Goal: Task Accomplishment & Management: Manage account settings

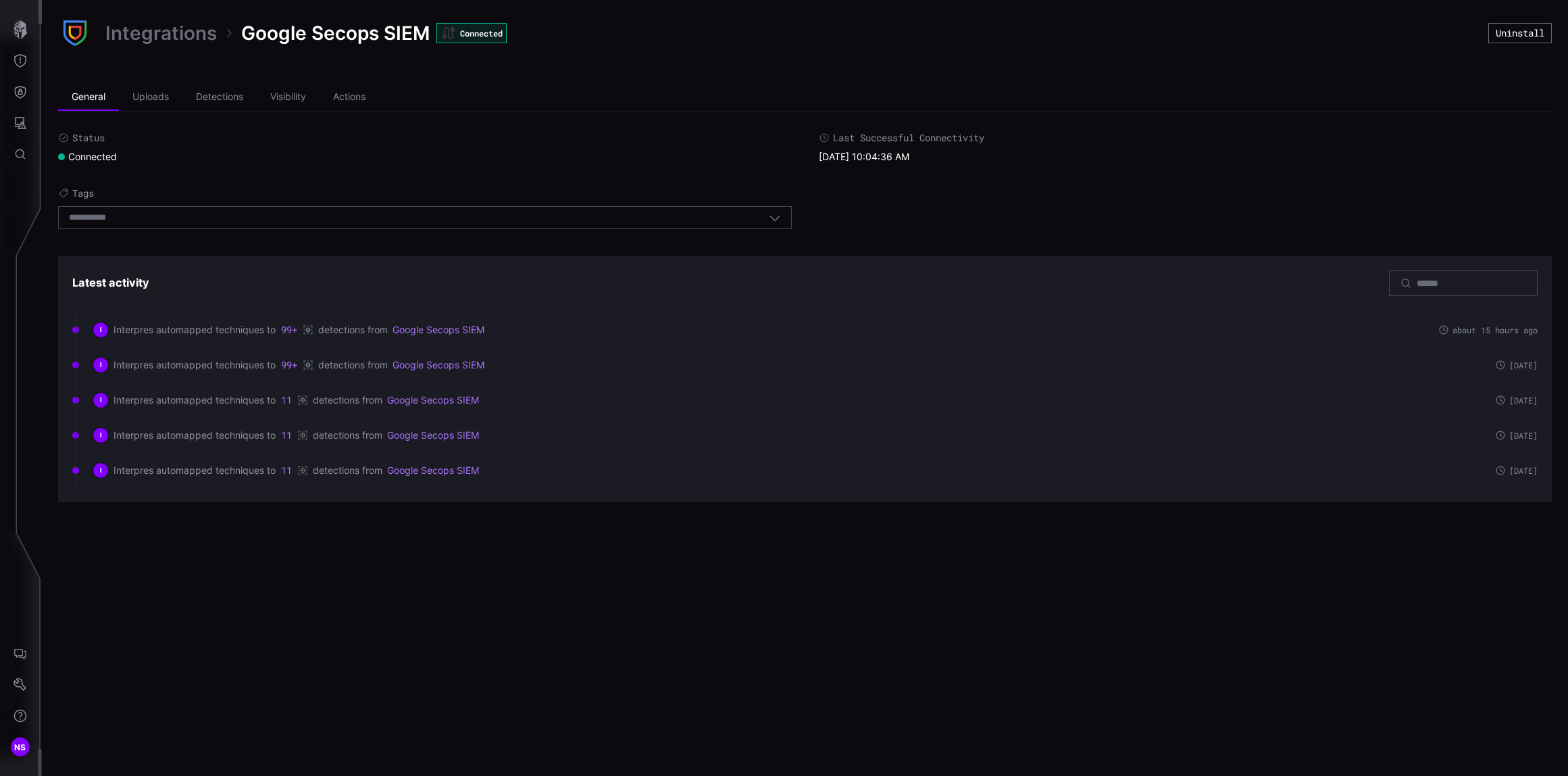
click at [323, 545] on div "Integrations Google Secops SIEM Connected Uninstall General Uploads Detections …" at bounding box center [805, 388] width 1526 height 776
click at [19, 36] on icon "button" at bounding box center [20, 30] width 13 height 19
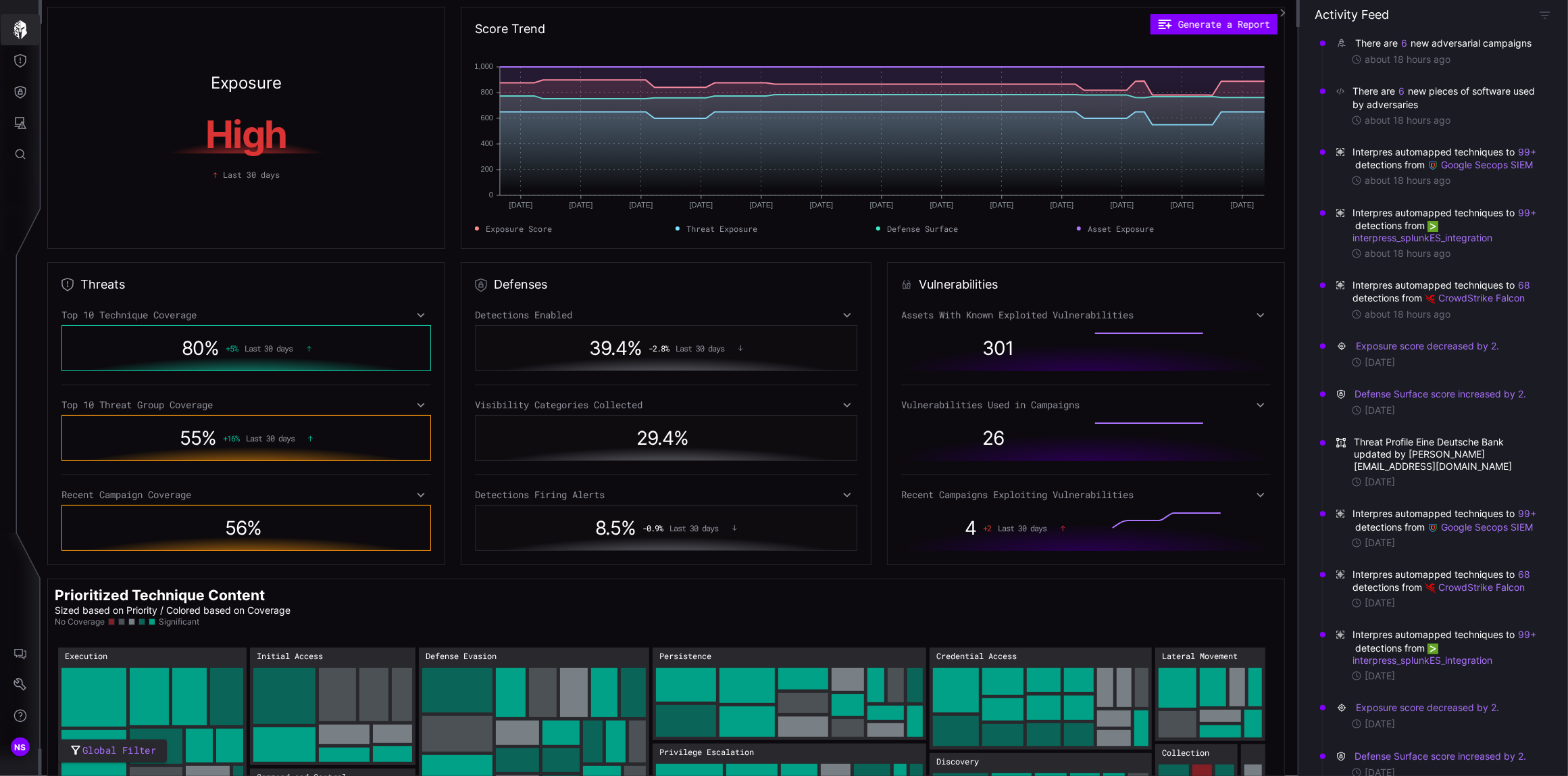
click at [21, 36] on icon "button" at bounding box center [20, 30] width 19 height 19
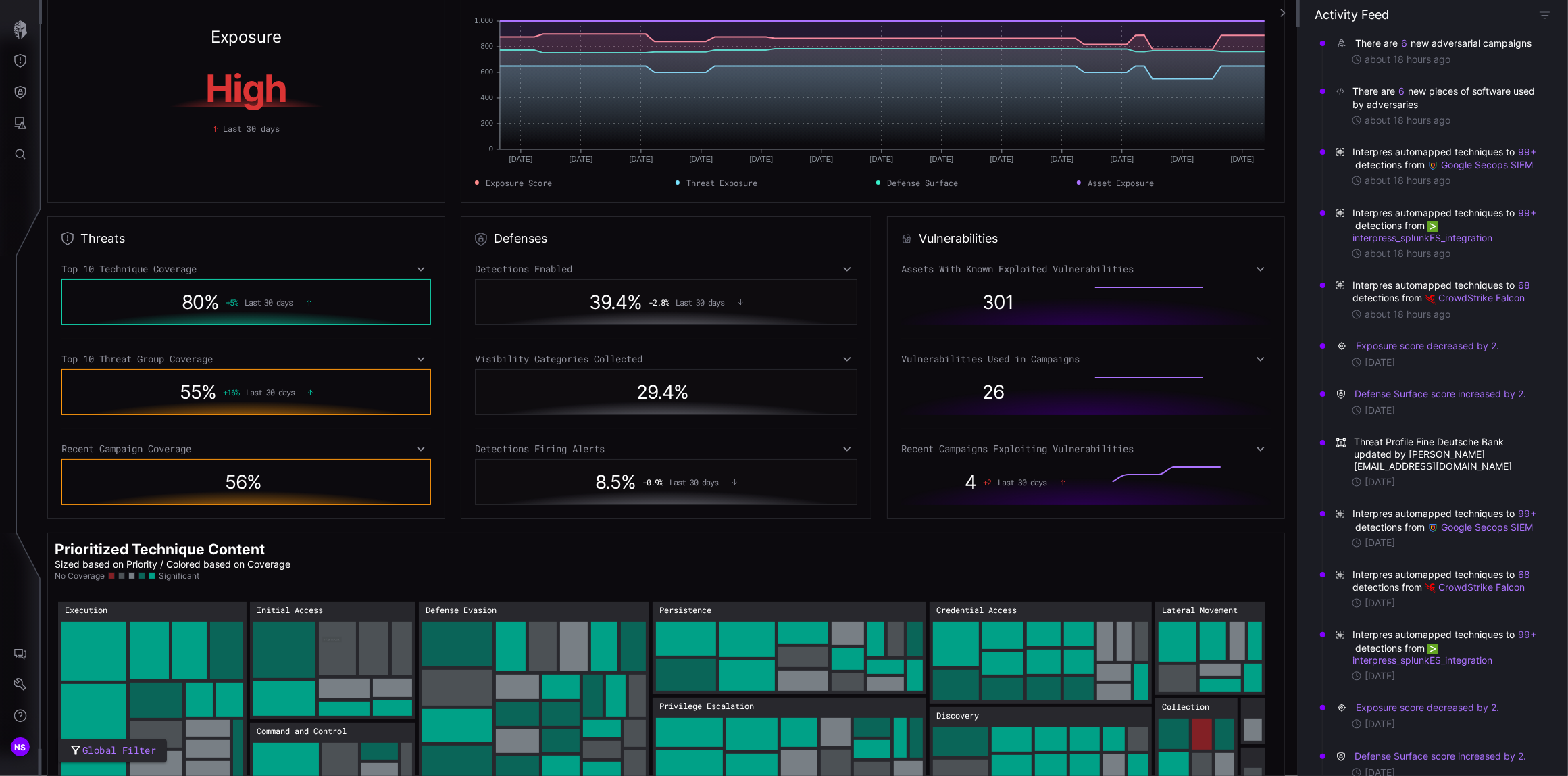
scroll to position [69, 0]
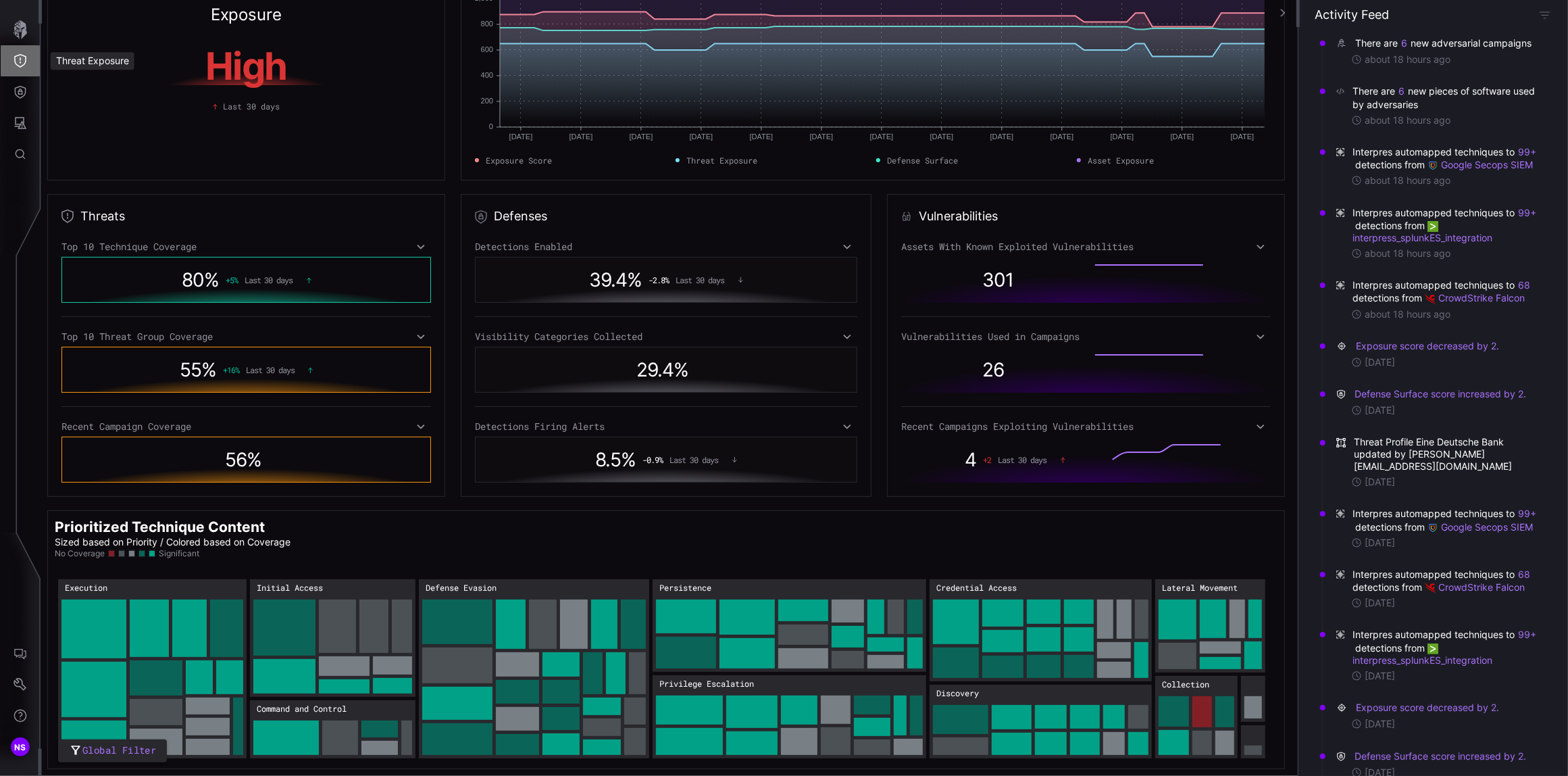
click at [17, 63] on icon "Threat Exposure" at bounding box center [20, 60] width 13 height 13
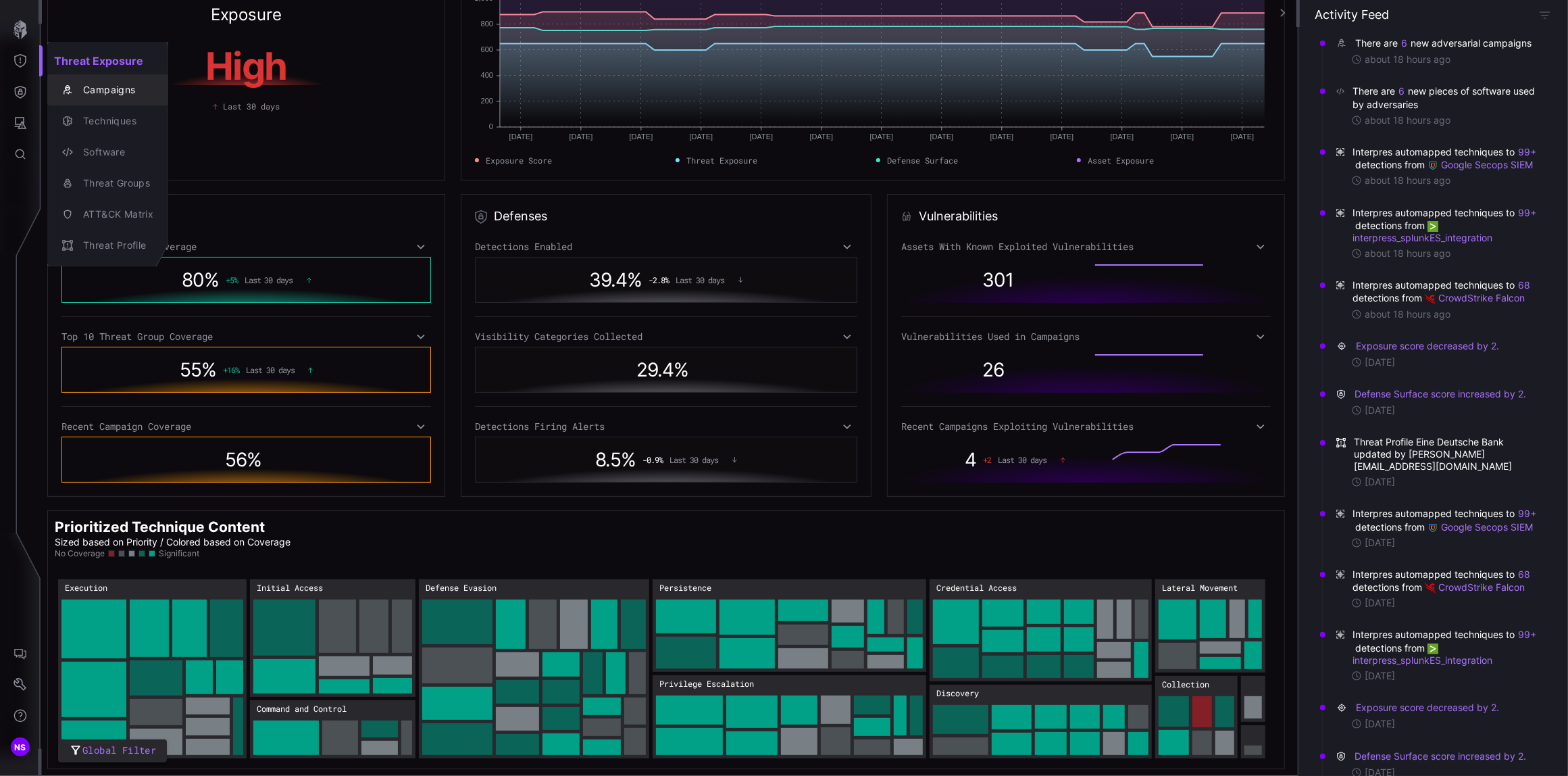
click at [98, 83] on div "Campaigns" at bounding box center [114, 90] width 77 height 17
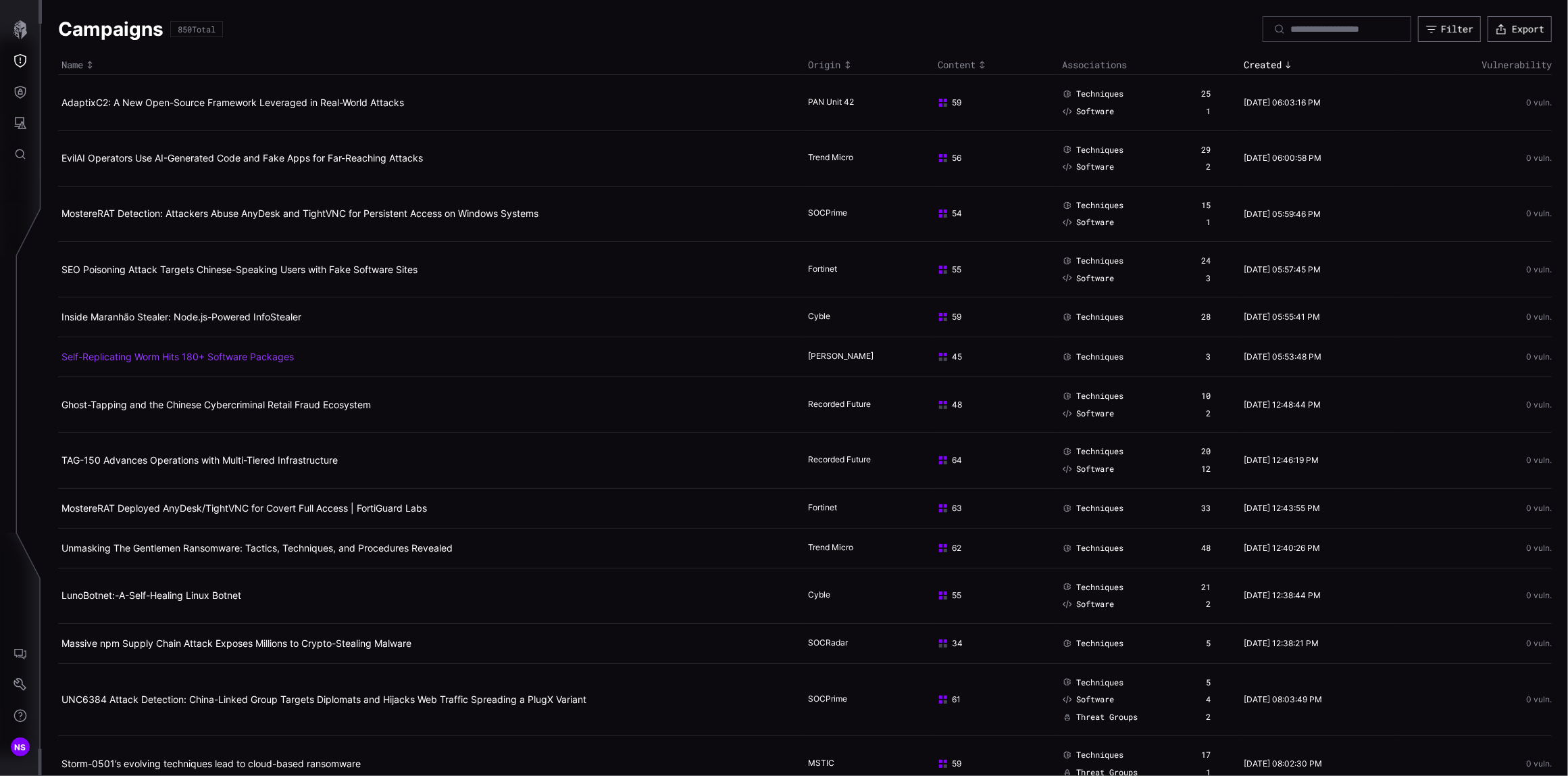
click at [131, 359] on link "Self-Replicating Worm Hits 180+ Software Packages" at bounding box center [177, 356] width 232 height 12
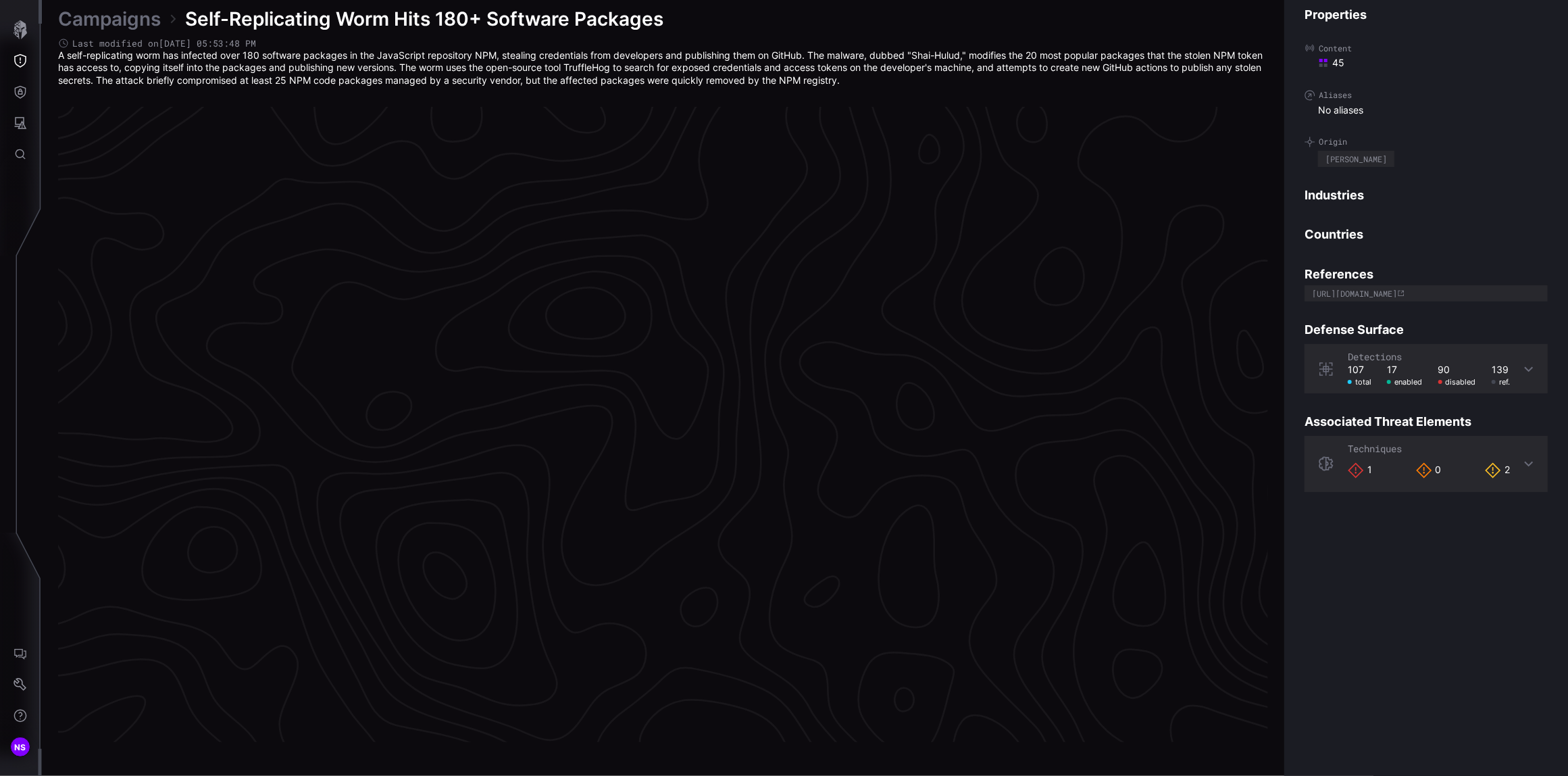
scroll to position [2728, 414]
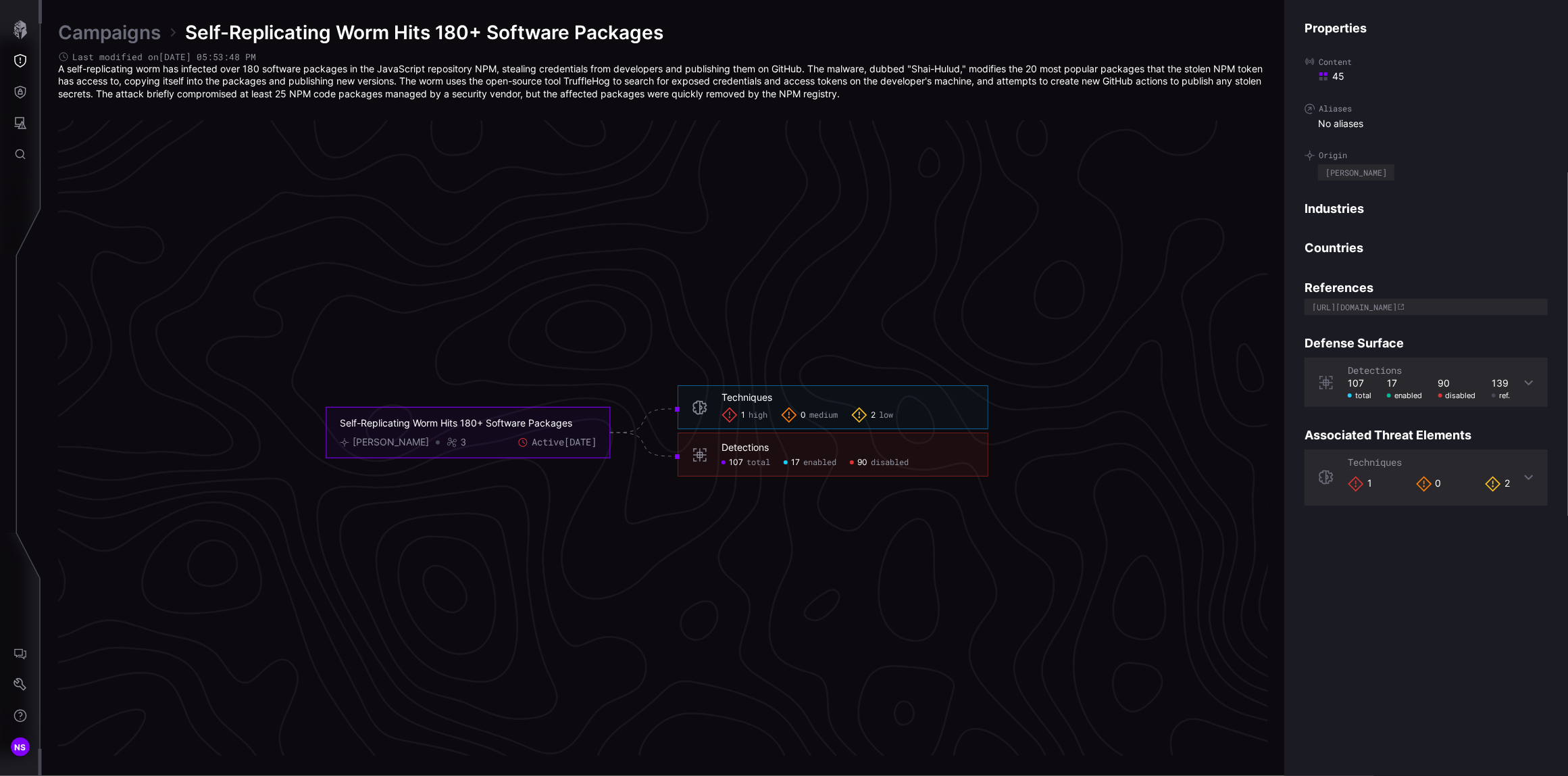
click at [743, 398] on div "Techniques" at bounding box center [746, 397] width 50 height 12
click at [760, 417] on span "high" at bounding box center [758, 414] width 19 height 11
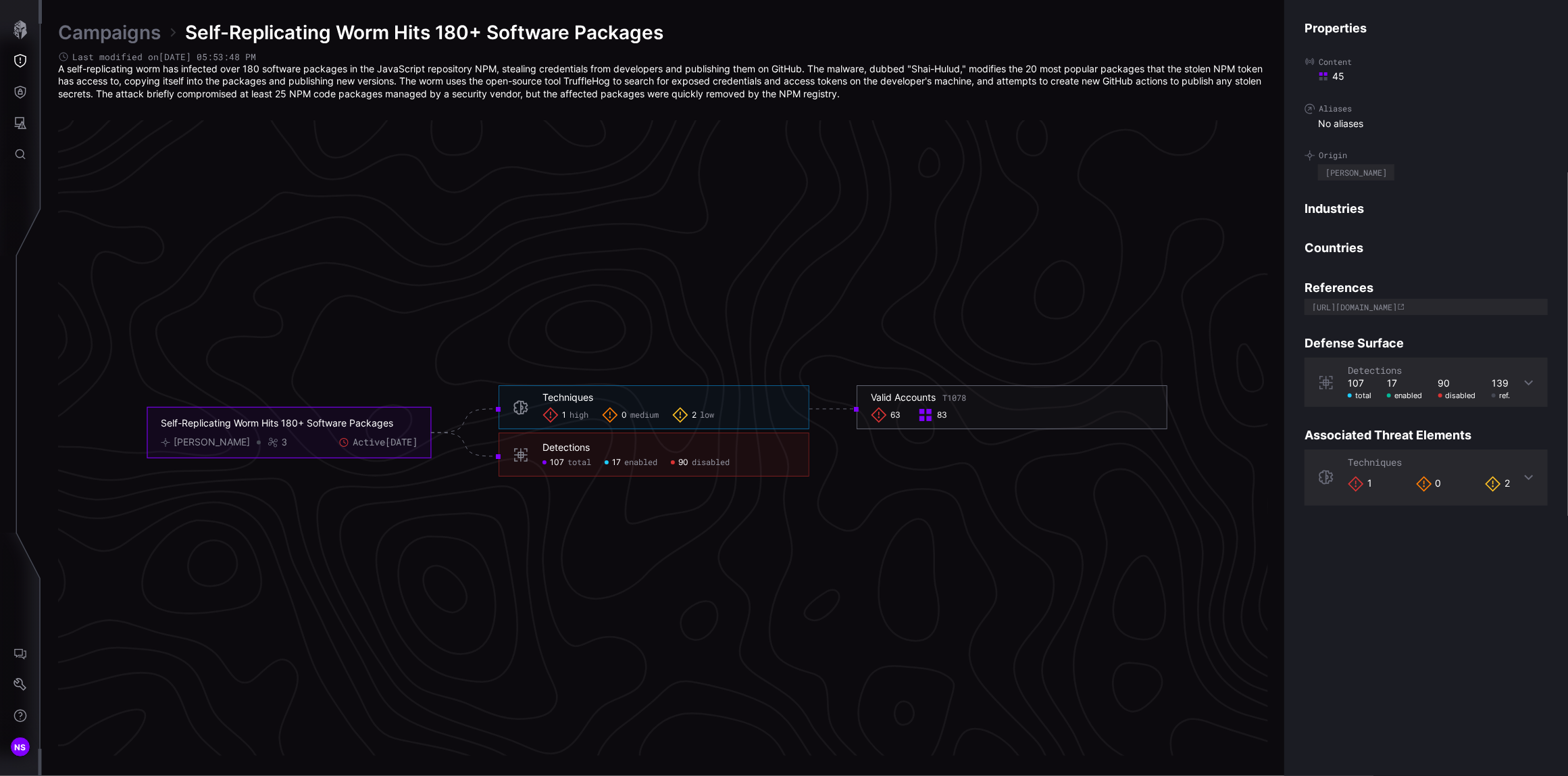
click at [894, 411] on span "63" at bounding box center [896, 414] width 10 height 11
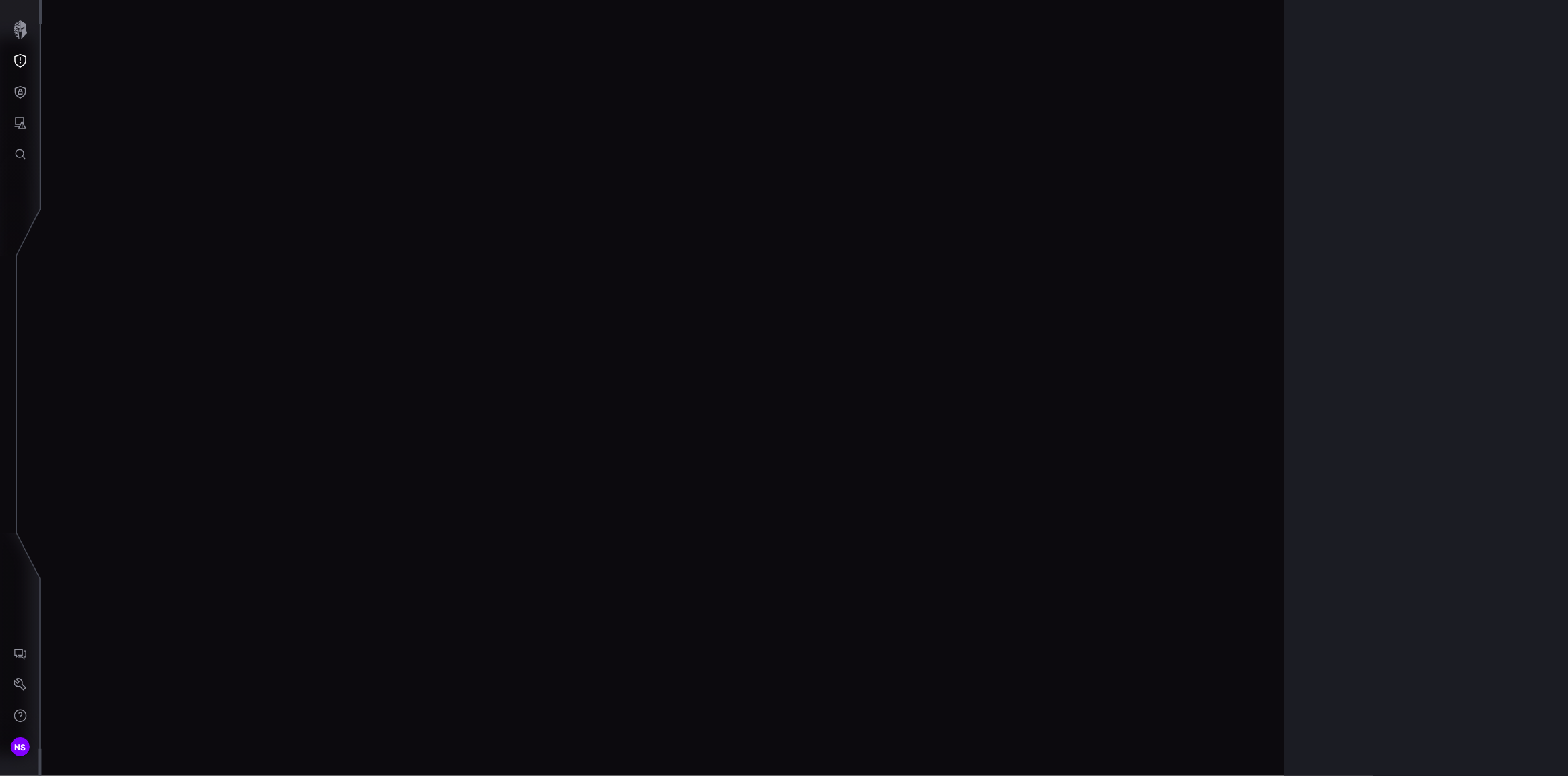
scroll to position [2755, 414]
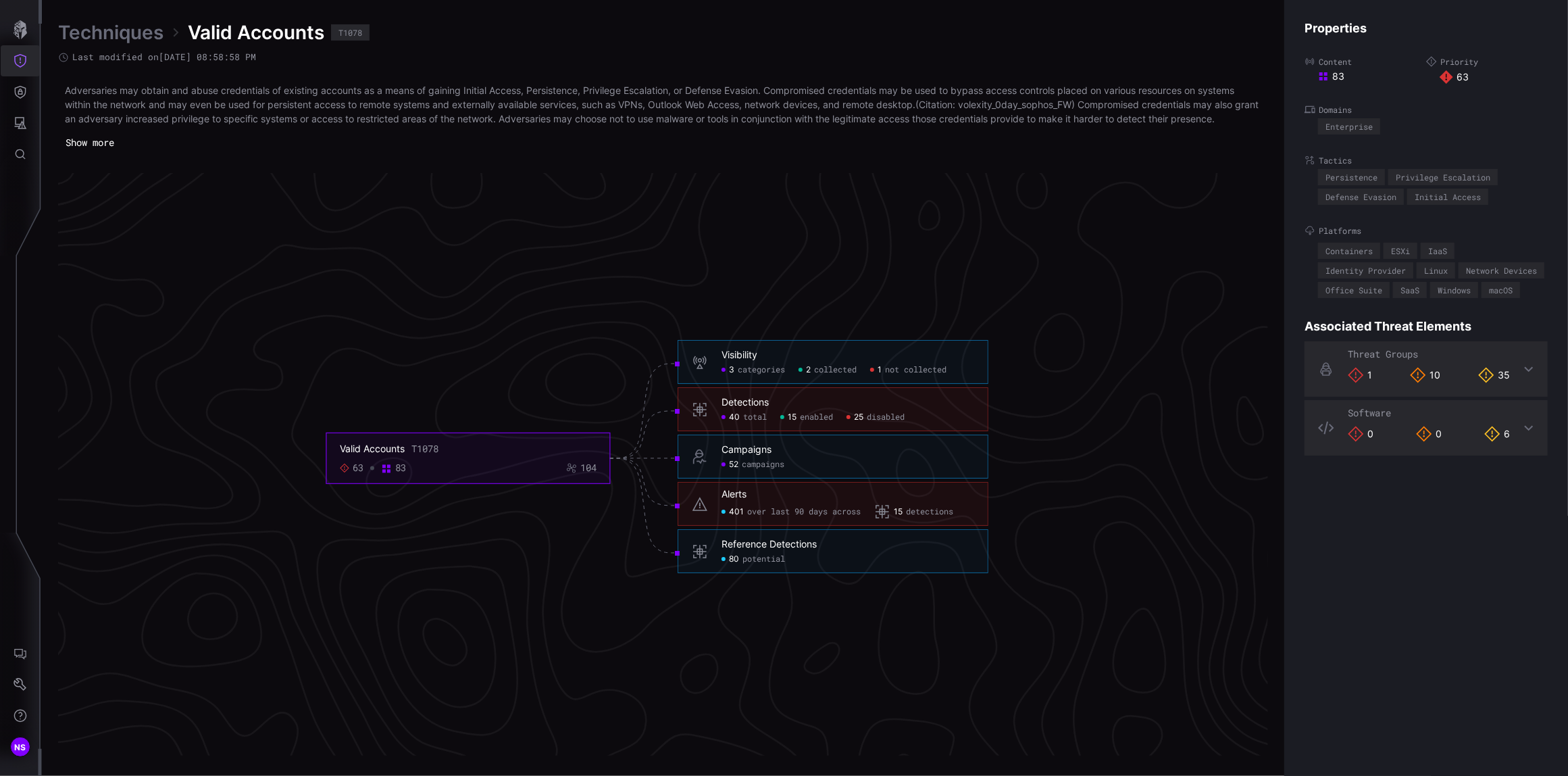
click at [13, 62] on icon "Threat Exposure" at bounding box center [20, 60] width 13 height 13
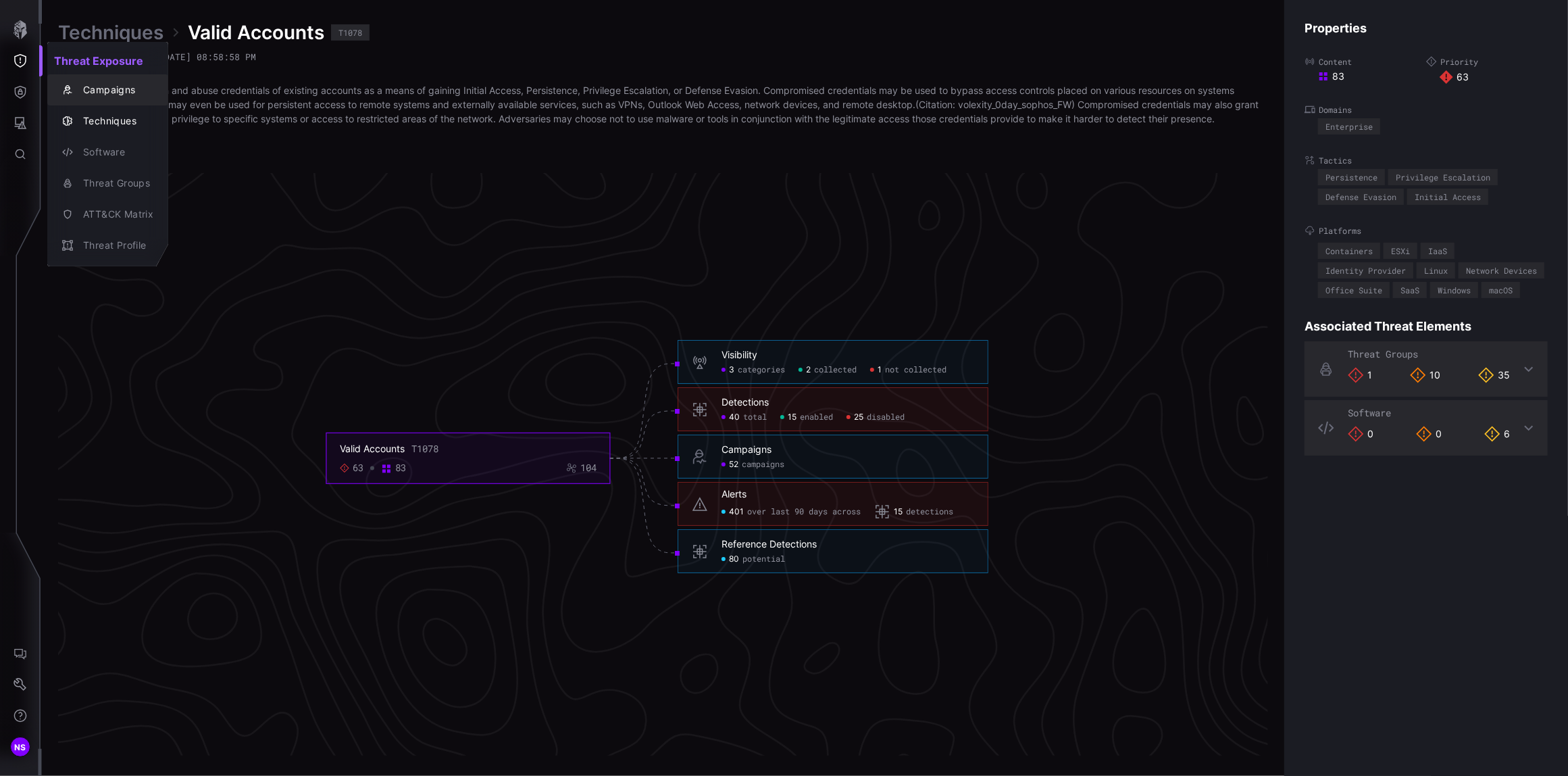
click at [106, 88] on div "Campaigns" at bounding box center [114, 90] width 77 height 17
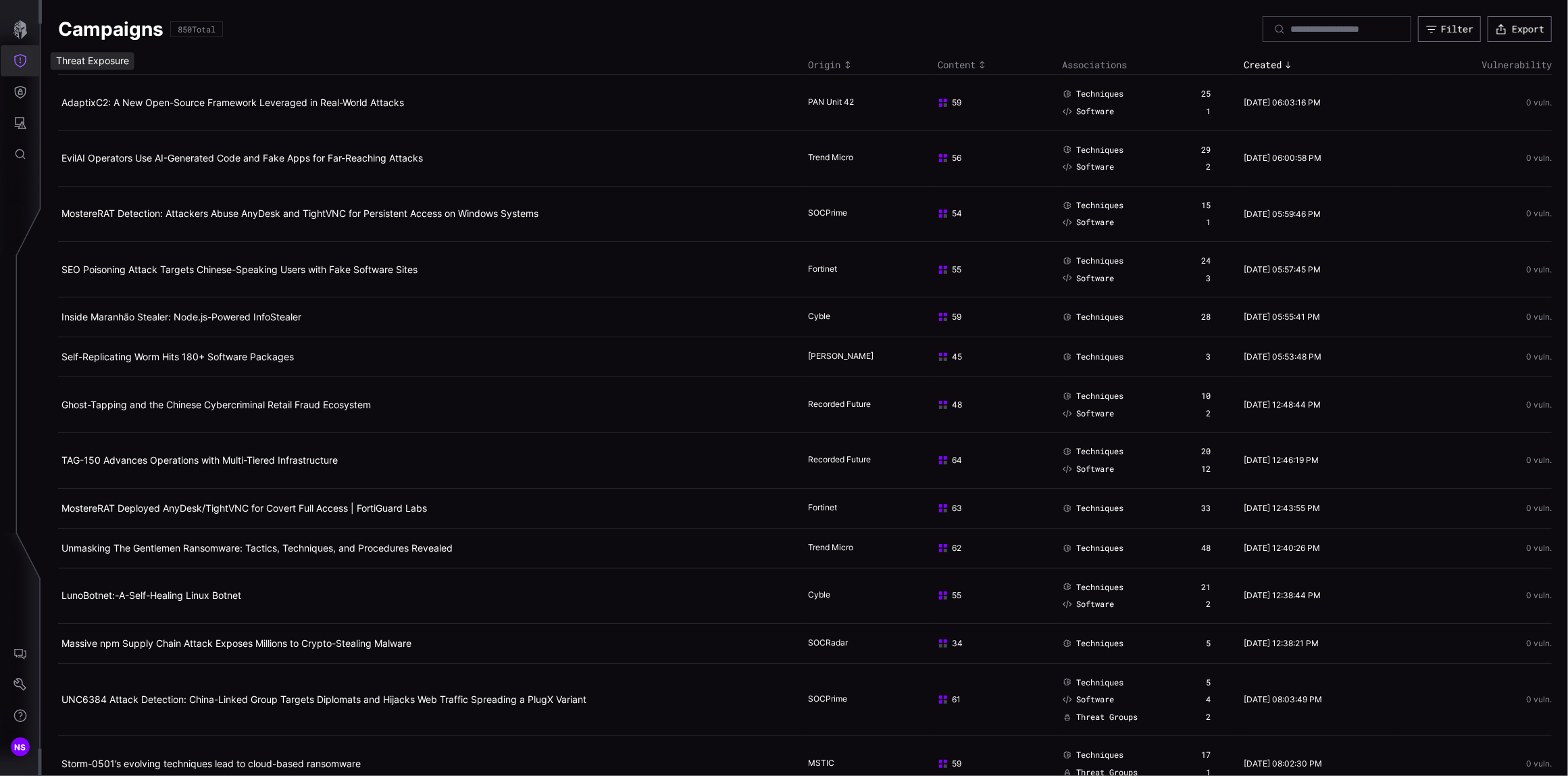
click at [20, 57] on icon "Threat Exposure" at bounding box center [20, 60] width 12 height 13
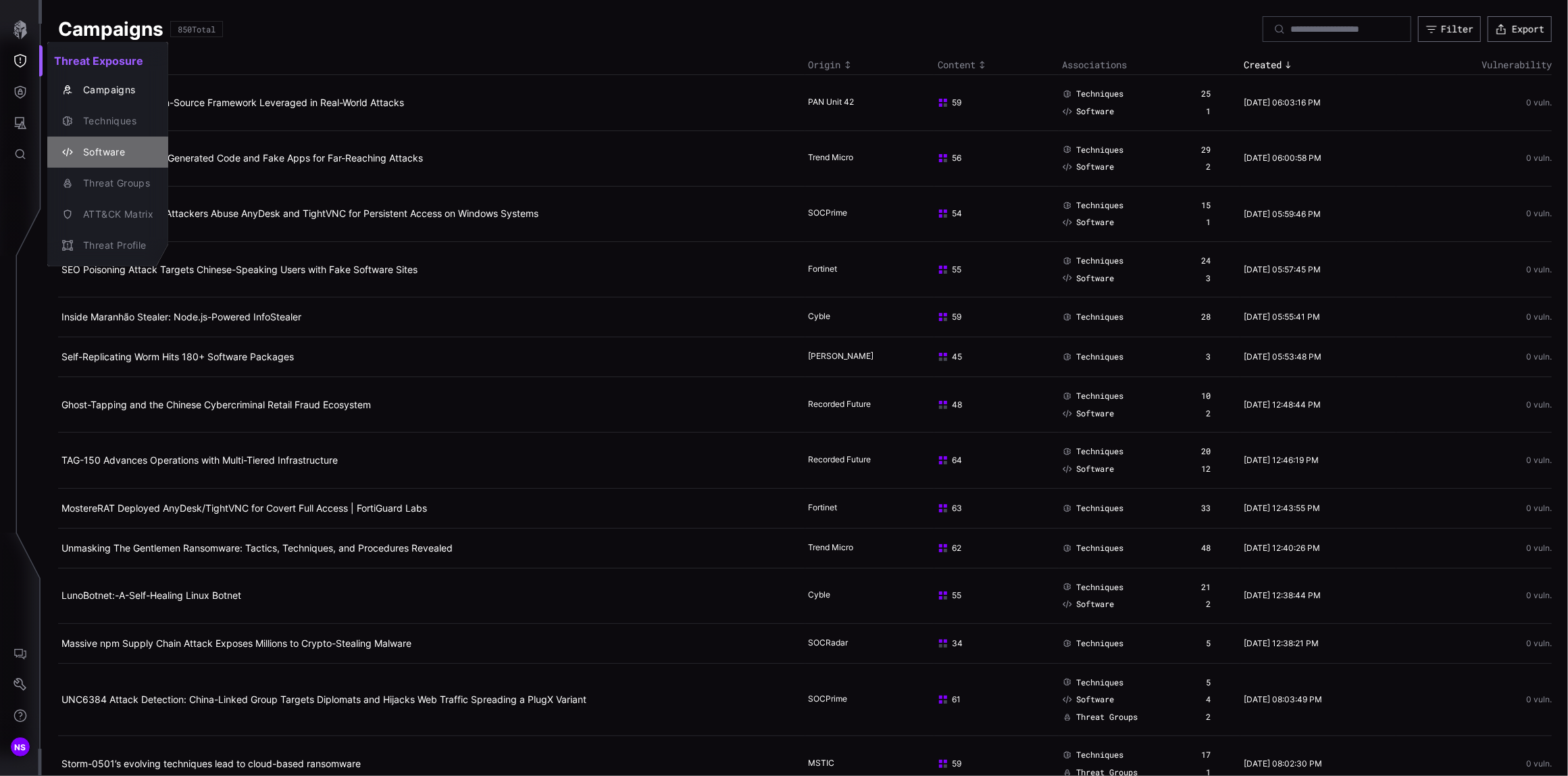
click at [91, 146] on div "Software" at bounding box center [114, 152] width 77 height 17
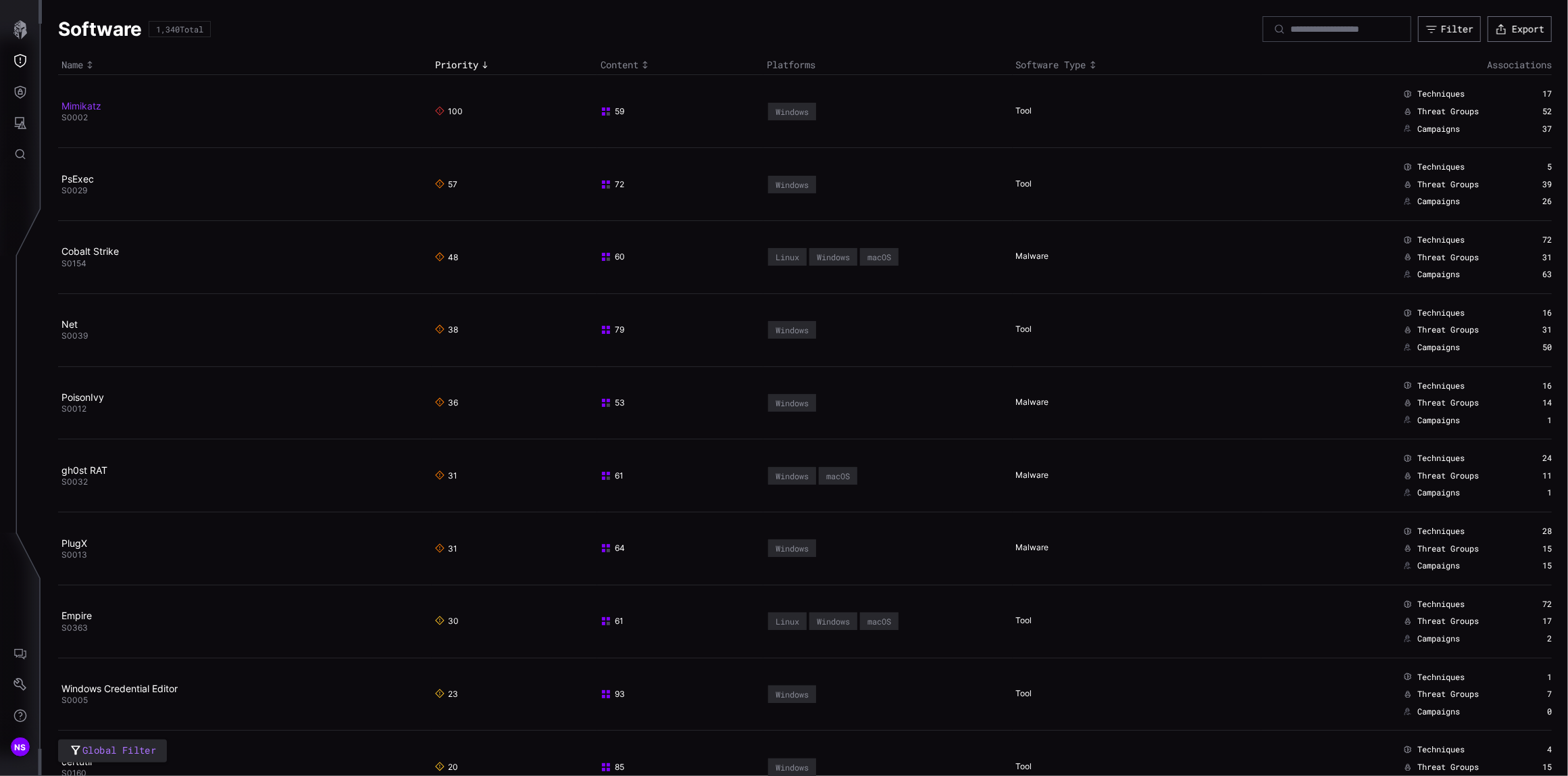
click at [74, 109] on link "Mimikatz" at bounding box center [81, 106] width 40 height 12
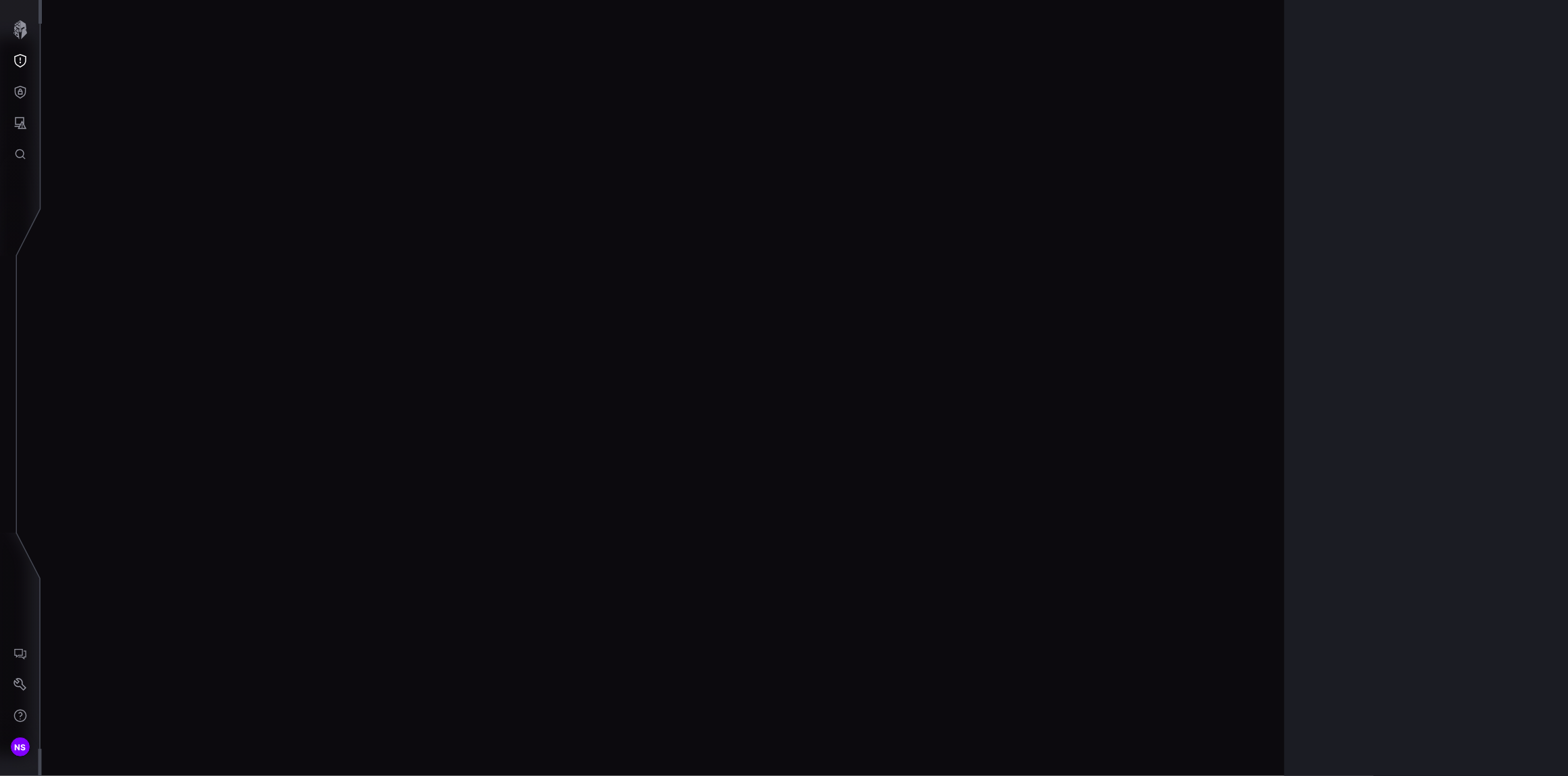
scroll to position [2731, 414]
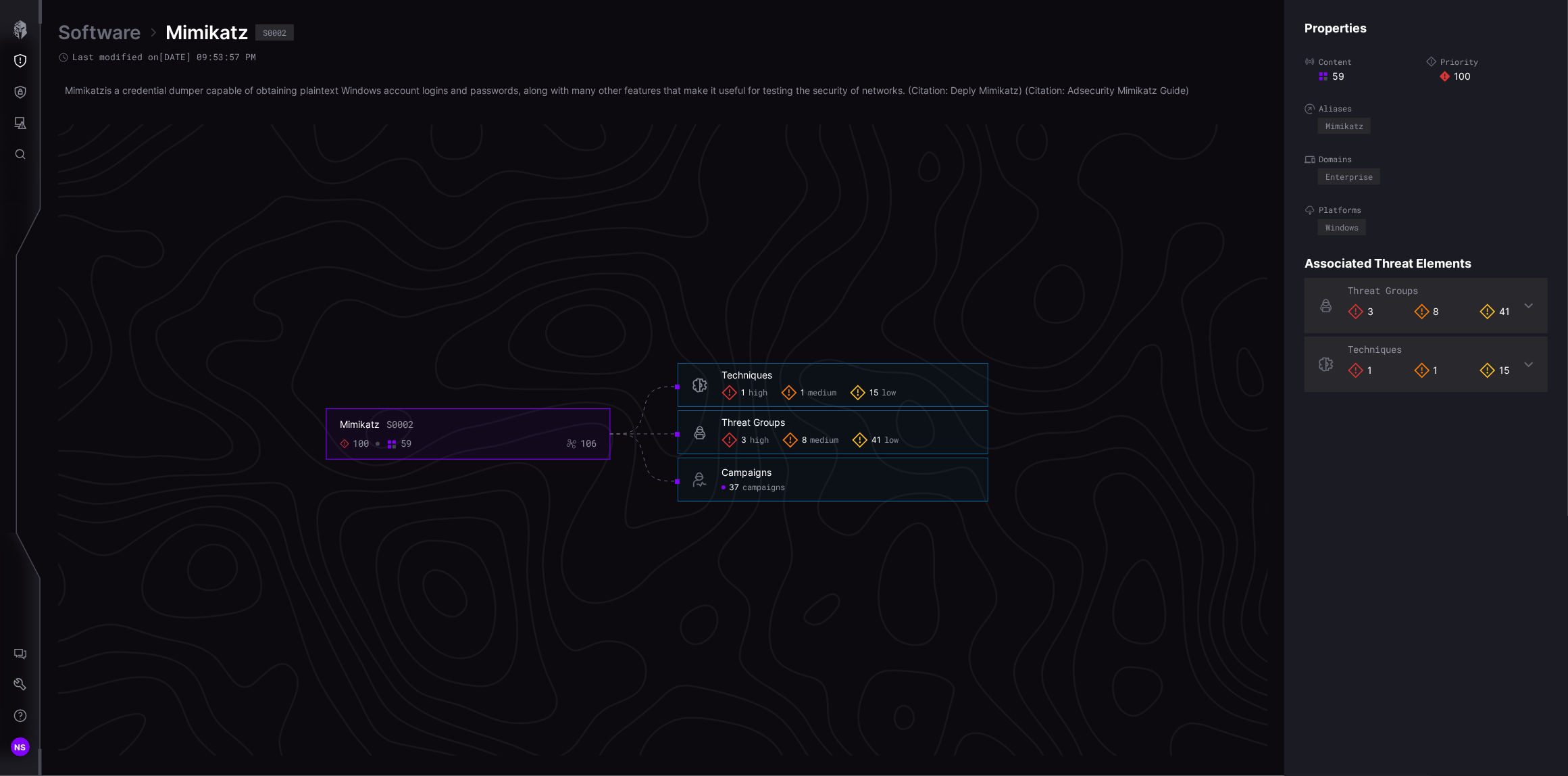
click at [698, 430] on icon at bounding box center [700, 432] width 17 height 17
click at [652, 434] on icon at bounding box center [644, 434] width 68 height 0
click at [668, 434] on icon at bounding box center [644, 434] width 68 height 0
drag, startPoint x: 668, startPoint y: 436, endPoint x: 732, endPoint y: 528, distance: 112.1
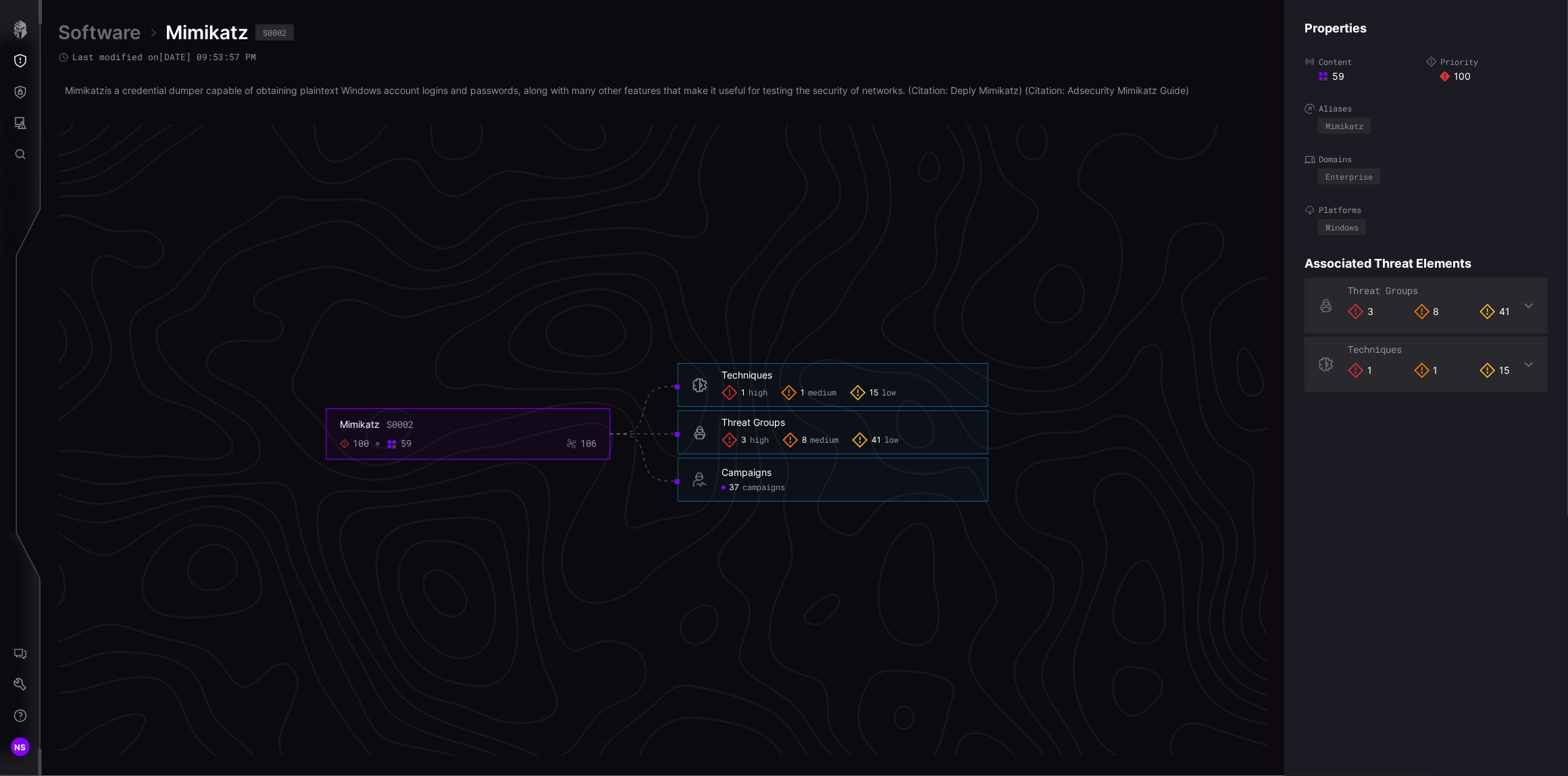
click at [732, 528] on icon "Mimikatz S0002 100 59 106 Techniques 1 high 1 medium 15 low Techniques - 1 high…" at bounding box center [657, 434] width 2027 height 6081
click at [736, 423] on div "Threat Groups" at bounding box center [753, 422] width 64 height 12
click at [757, 439] on span "high" at bounding box center [758, 440] width 19 height 11
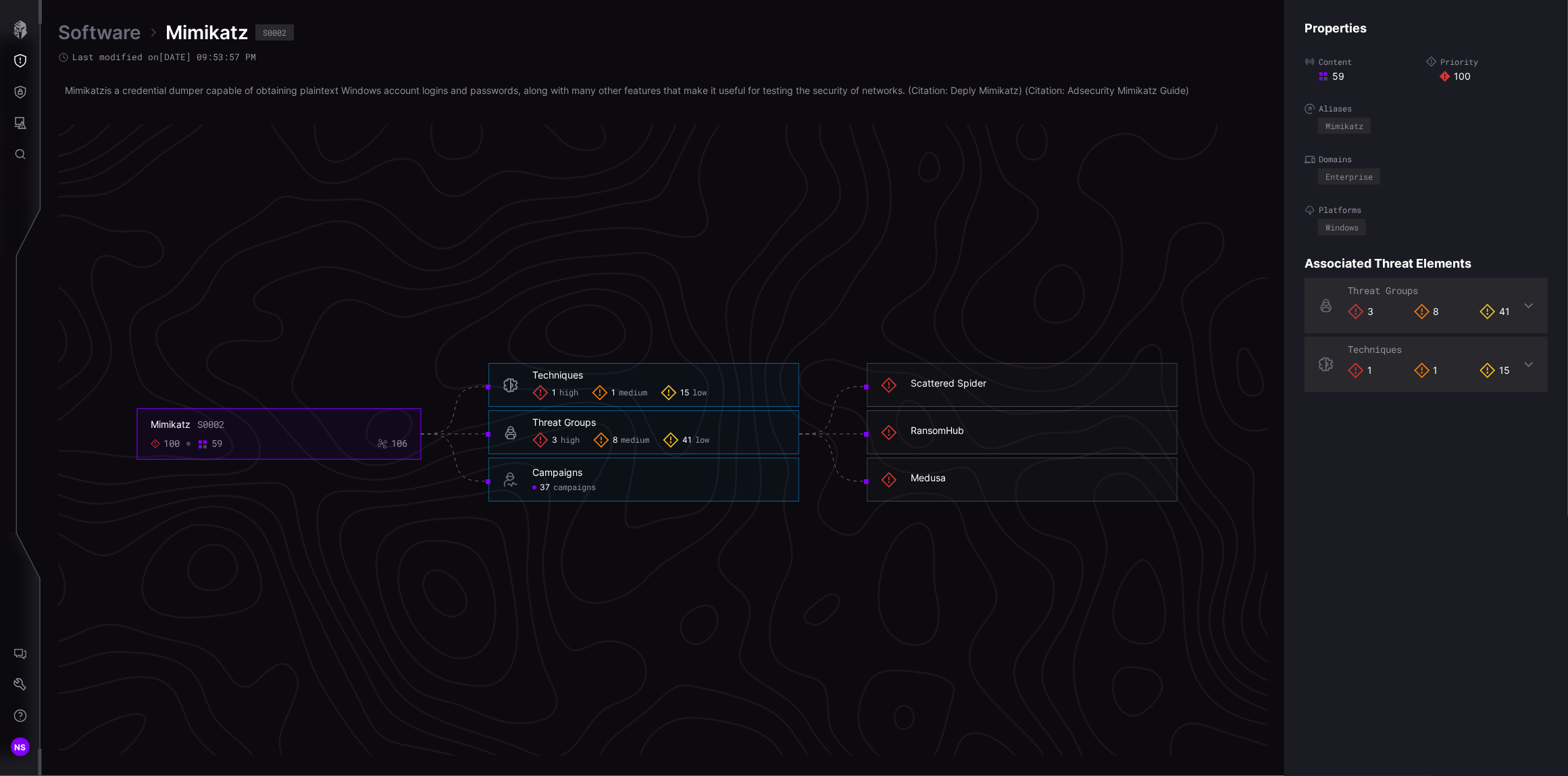
click at [562, 487] on span "campaigns" at bounding box center [575, 488] width 43 height 11
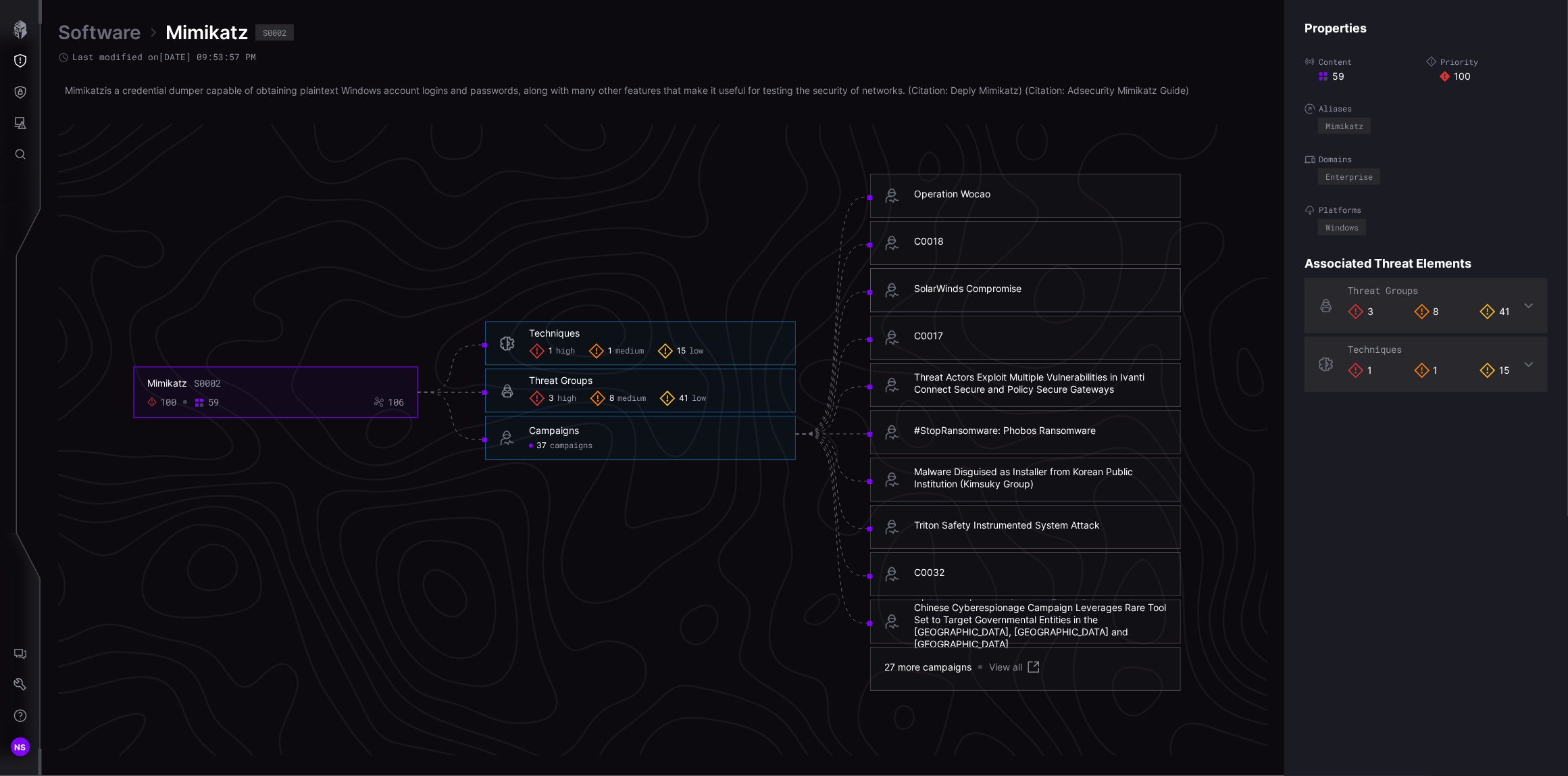
click at [967, 289] on div "SolarWinds Compromise" at bounding box center [967, 288] width 107 height 12
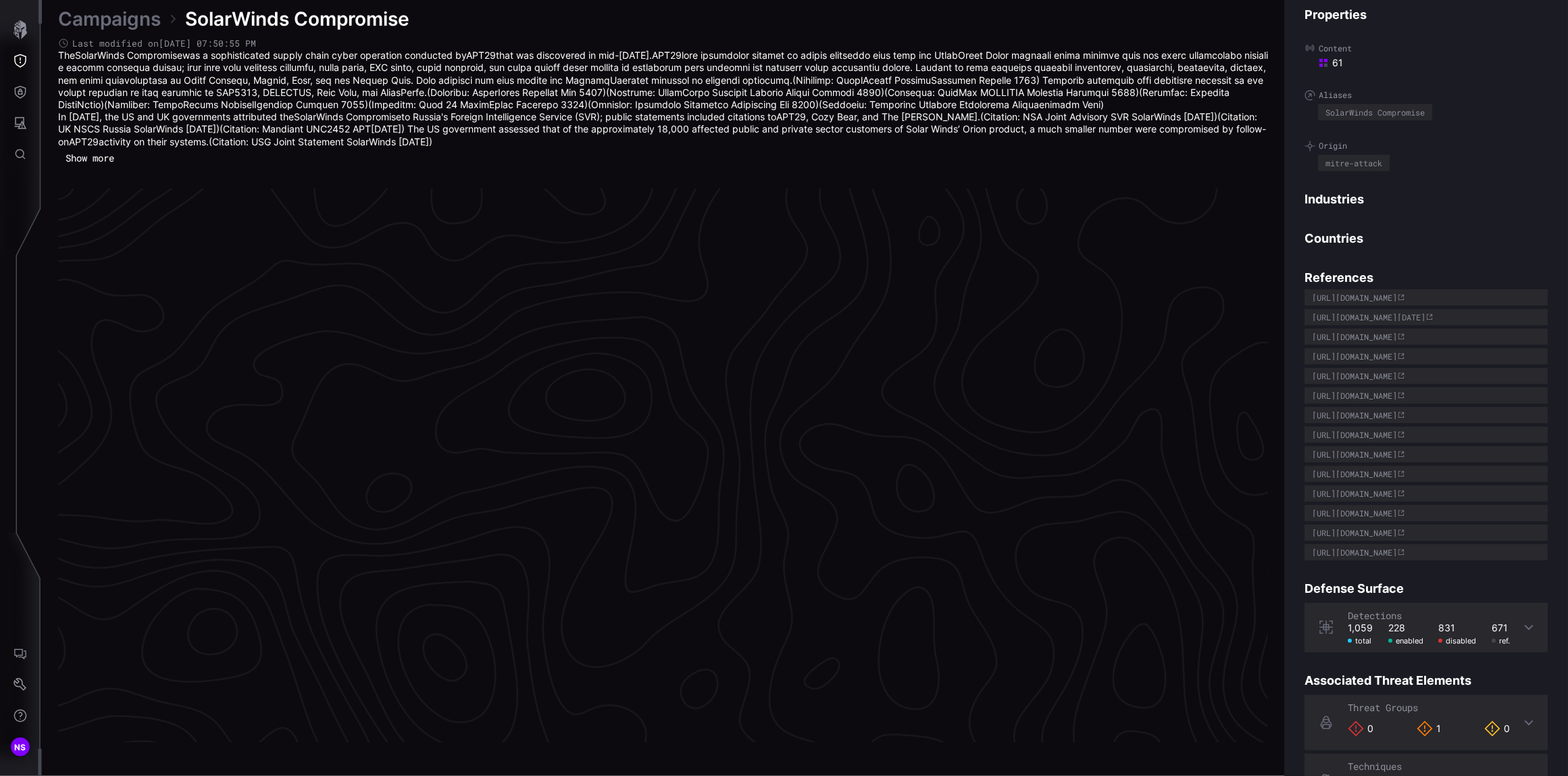
scroll to position [2770, 414]
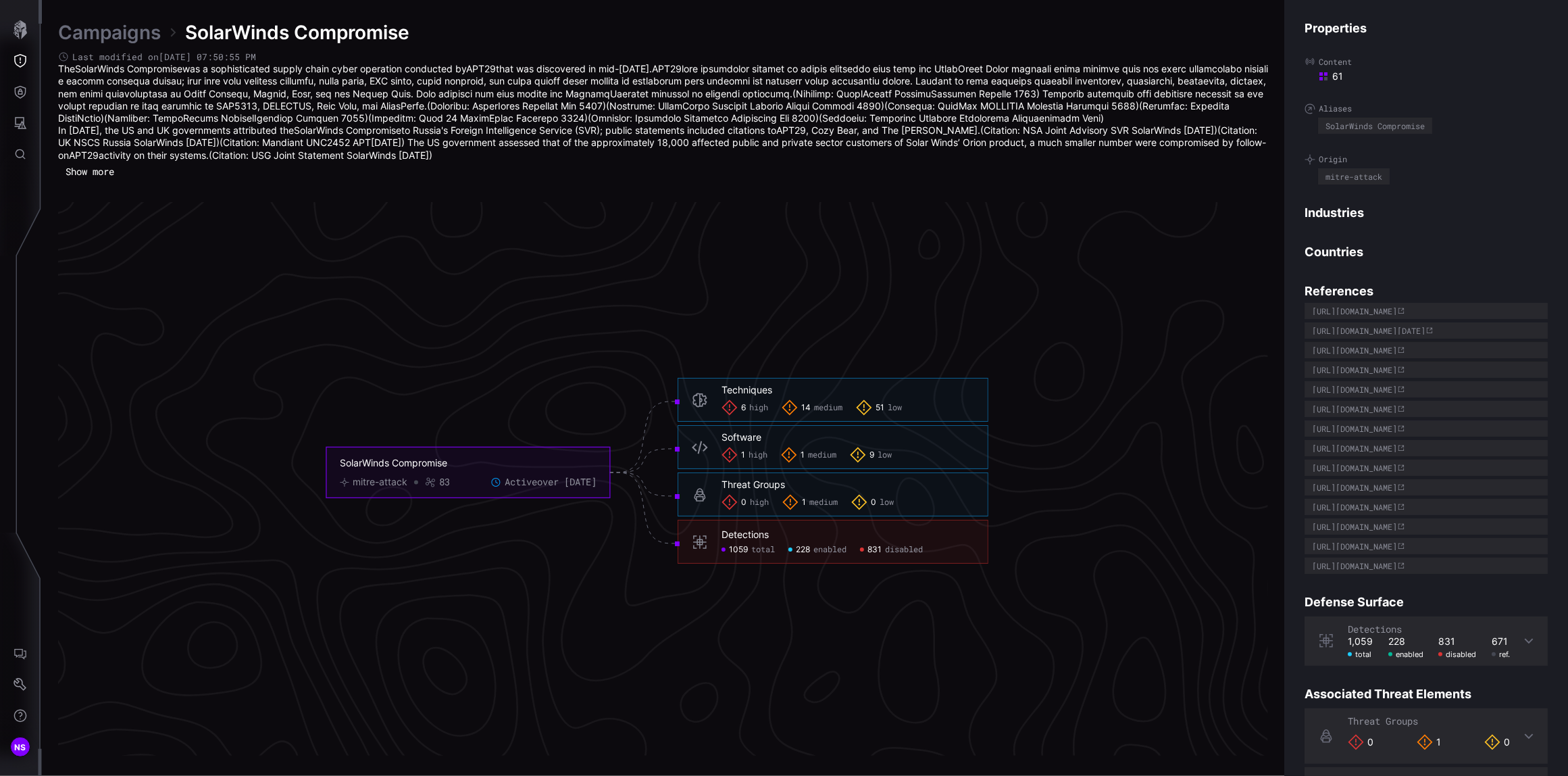
click at [825, 551] on span "enabled" at bounding box center [829, 549] width 33 height 11
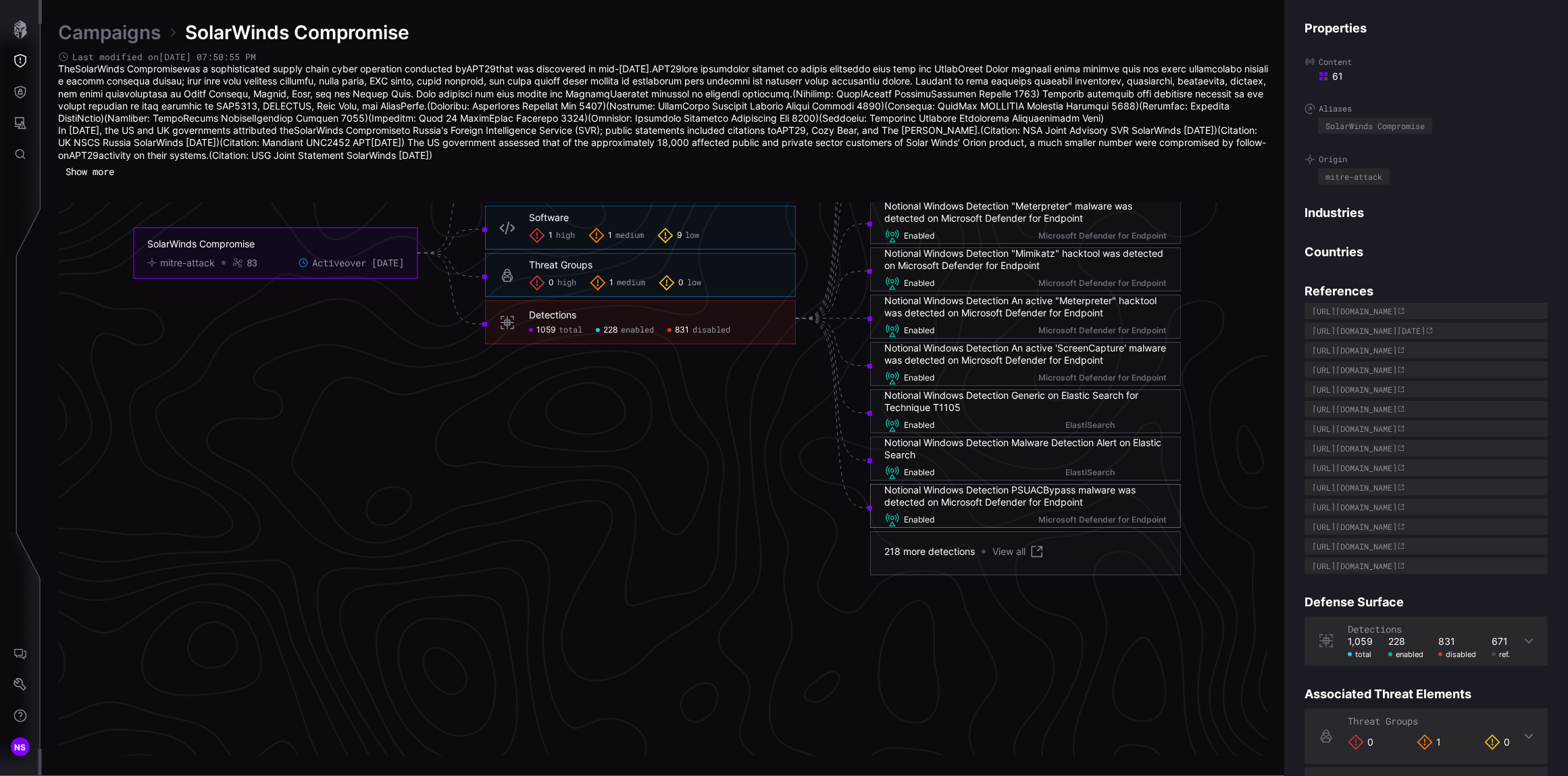
scroll to position [3040, 414]
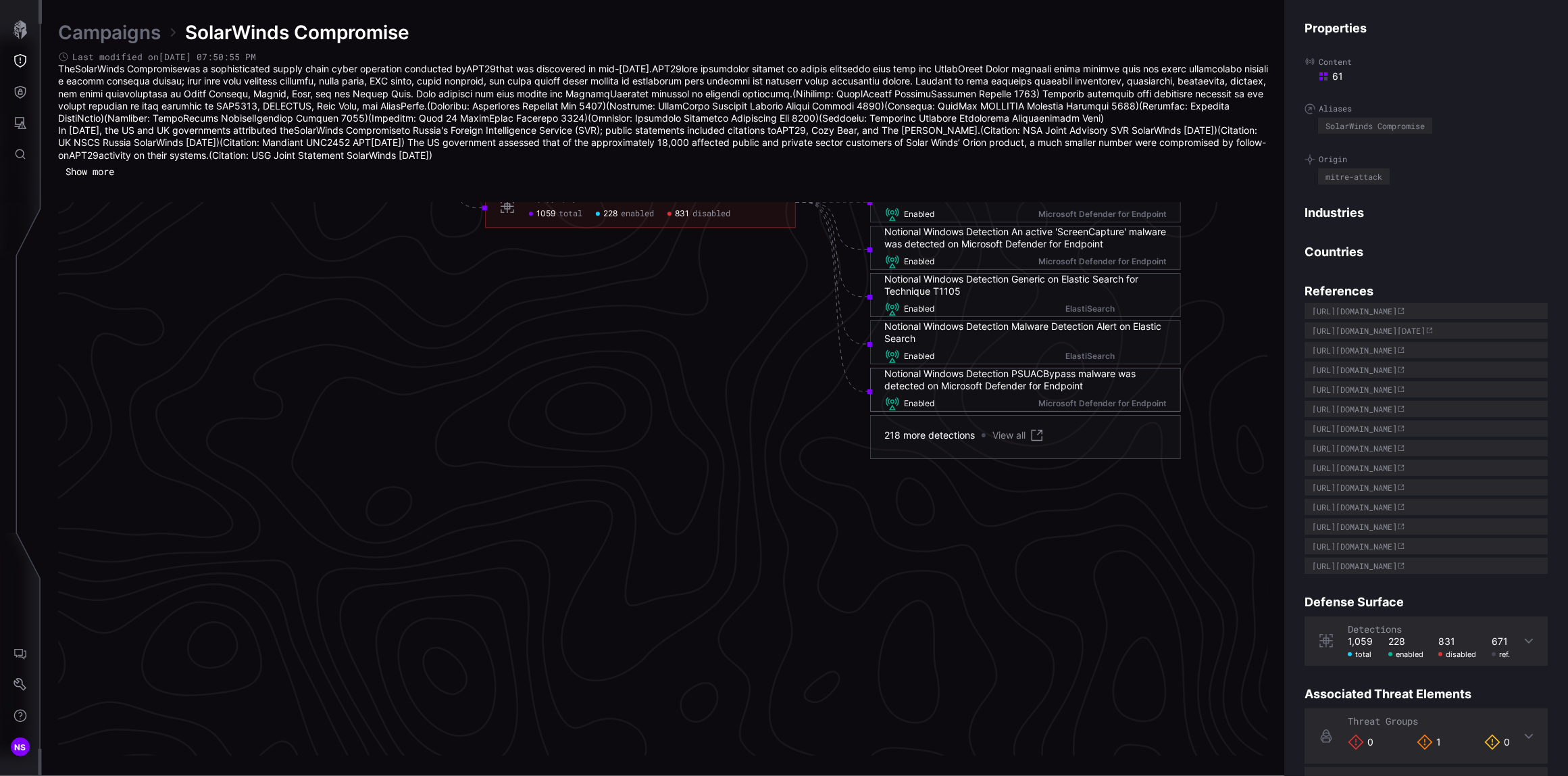
click at [1005, 436] on link "View all" at bounding box center [1019, 436] width 53 height 17
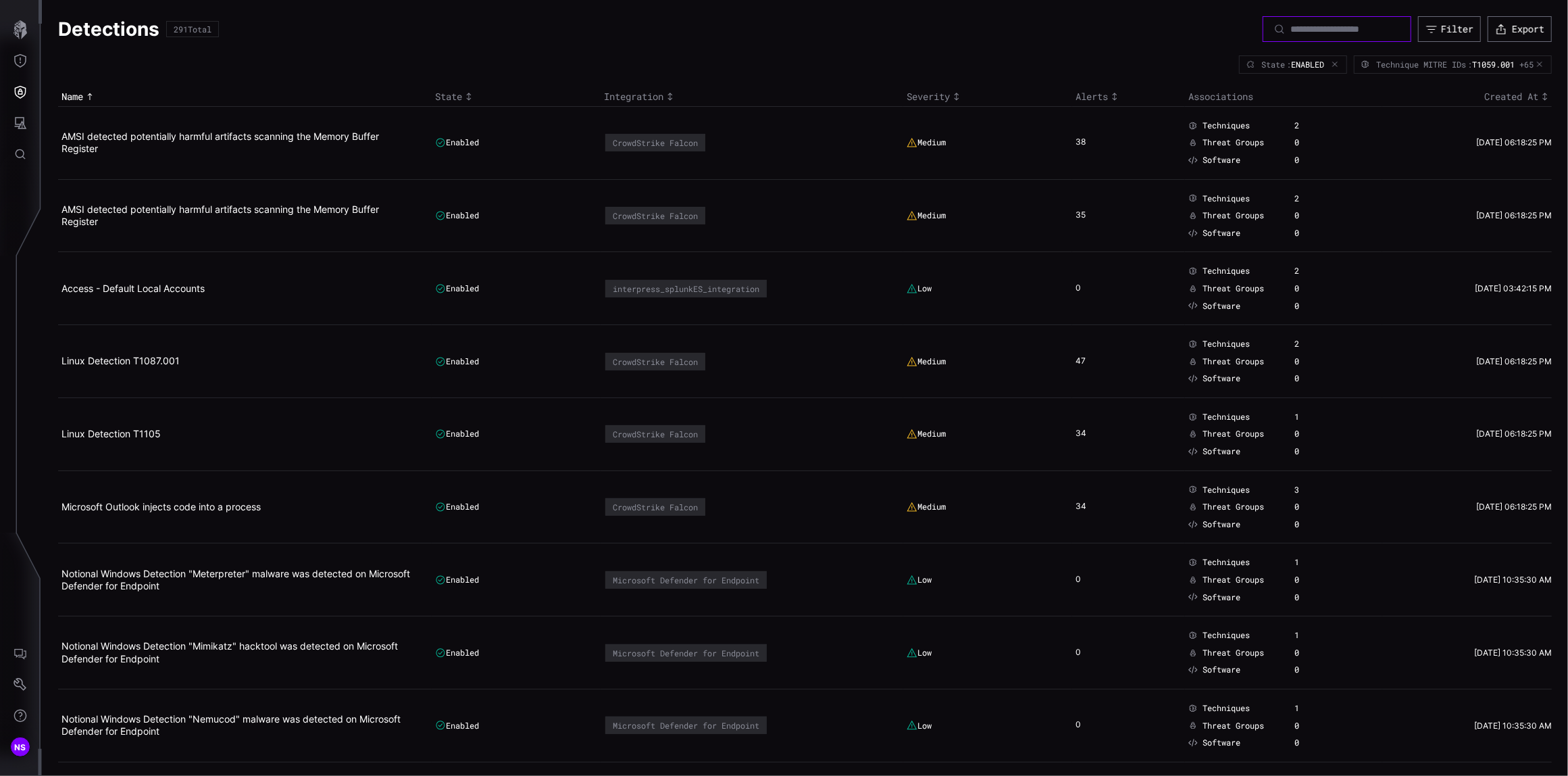
click at [1290, 31] on input at bounding box center [1338, 29] width 94 height 12
type input "******"
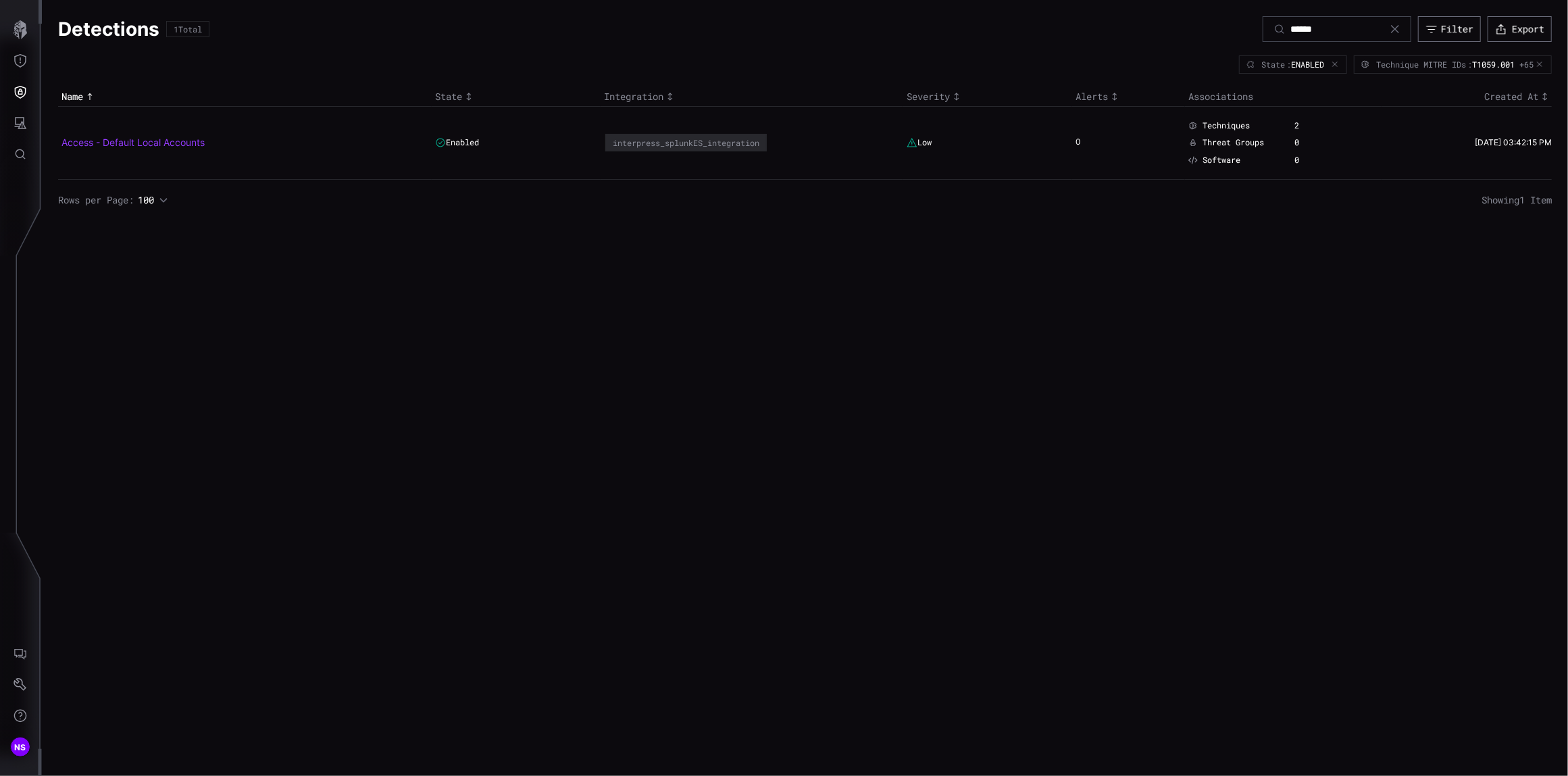
click at [130, 148] on link "Access - Default Local Accounts" at bounding box center [132, 142] width 143 height 12
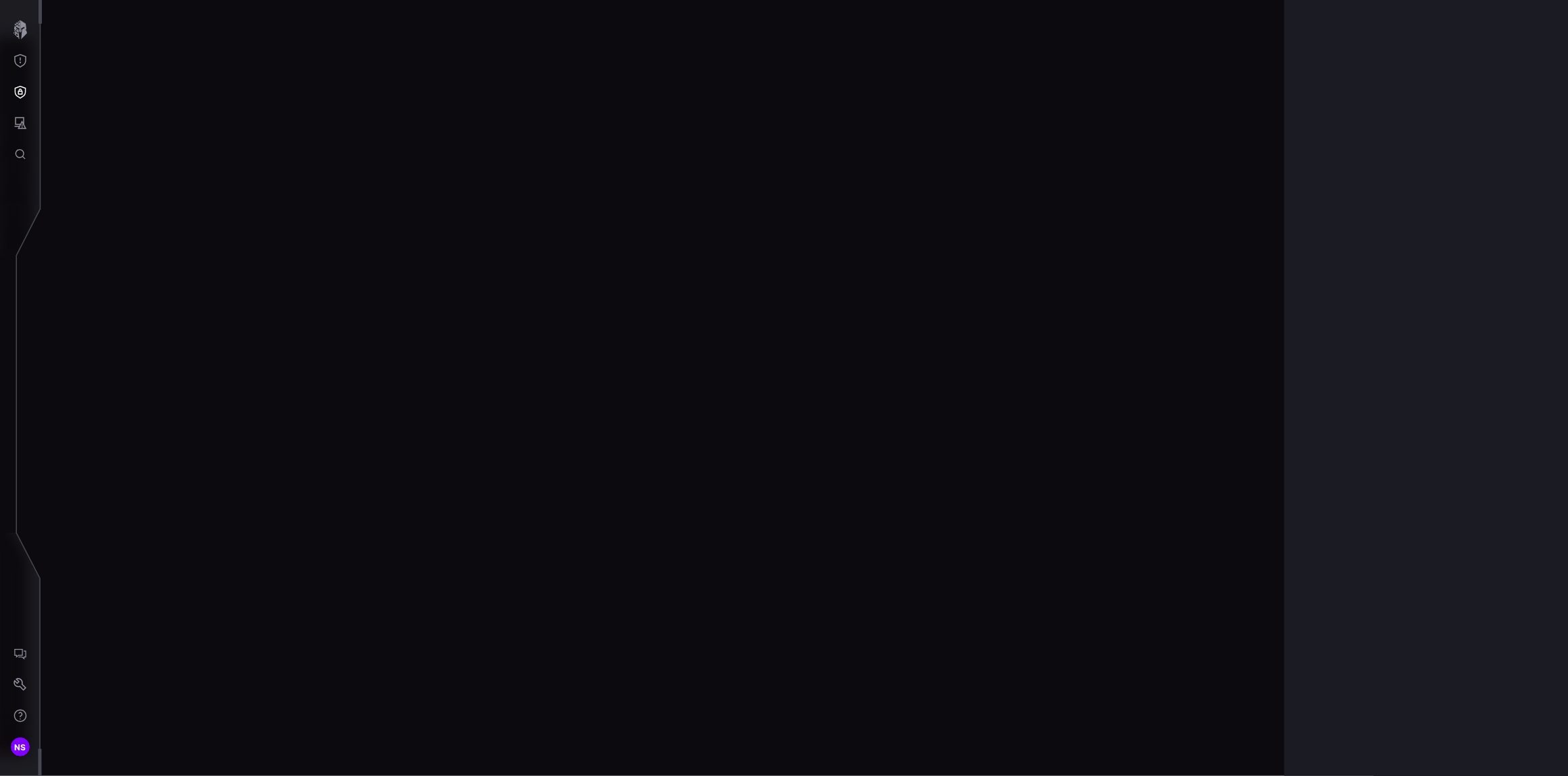
scroll to position [2747, 414]
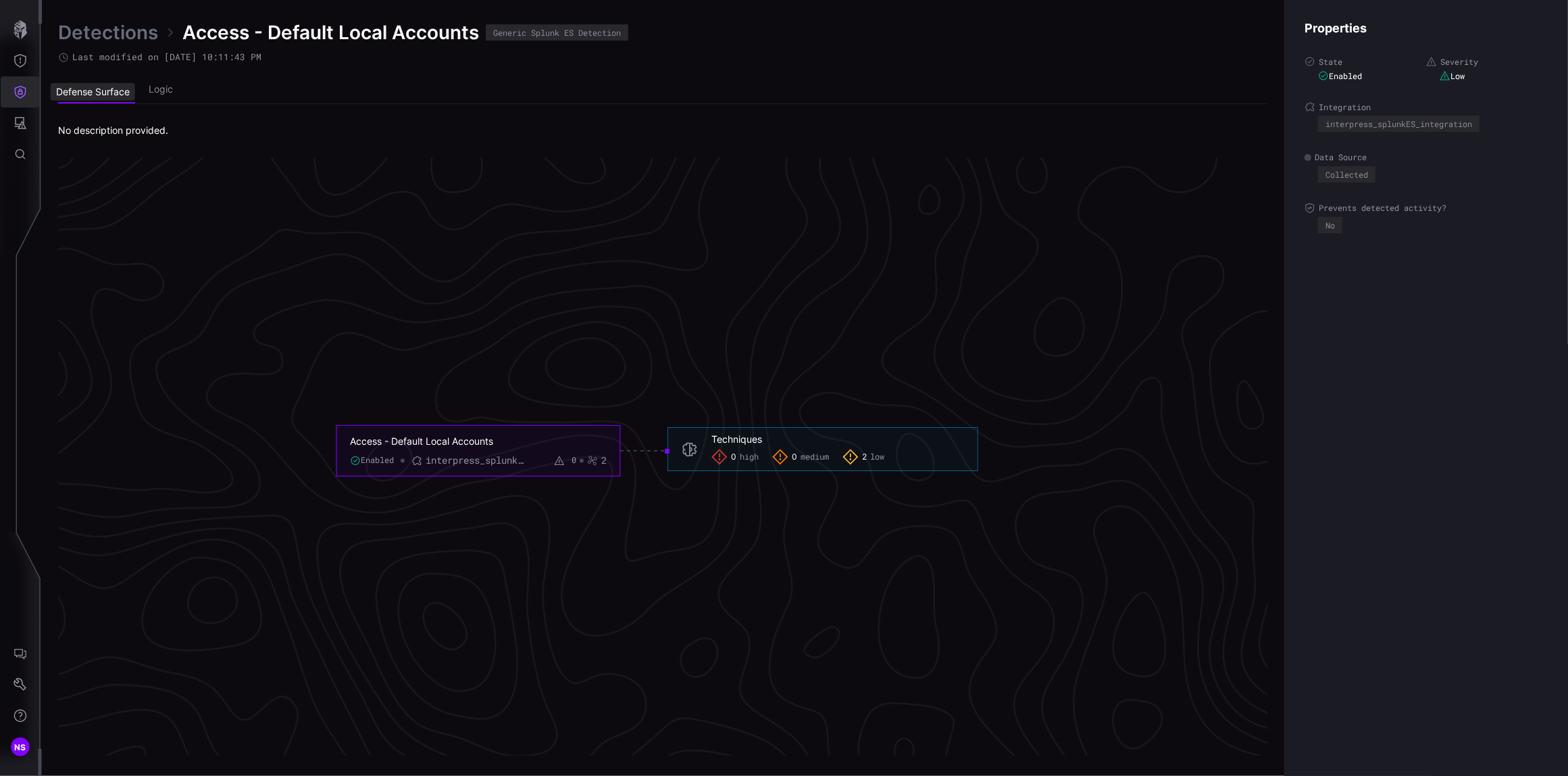
click at [17, 93] on icon "Defense Surface" at bounding box center [20, 92] width 13 height 13
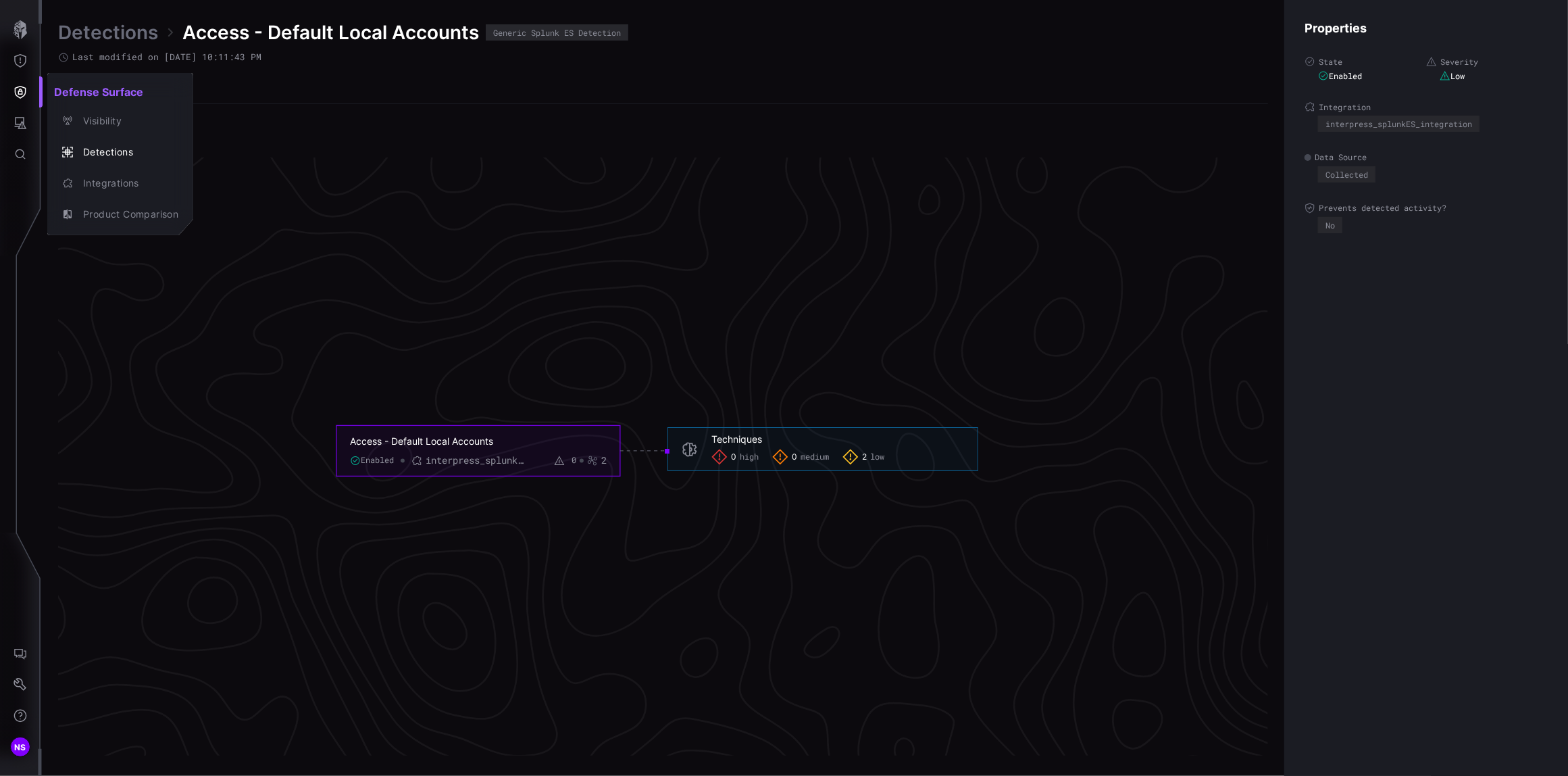
click at [21, 57] on div at bounding box center [784, 388] width 1568 height 776
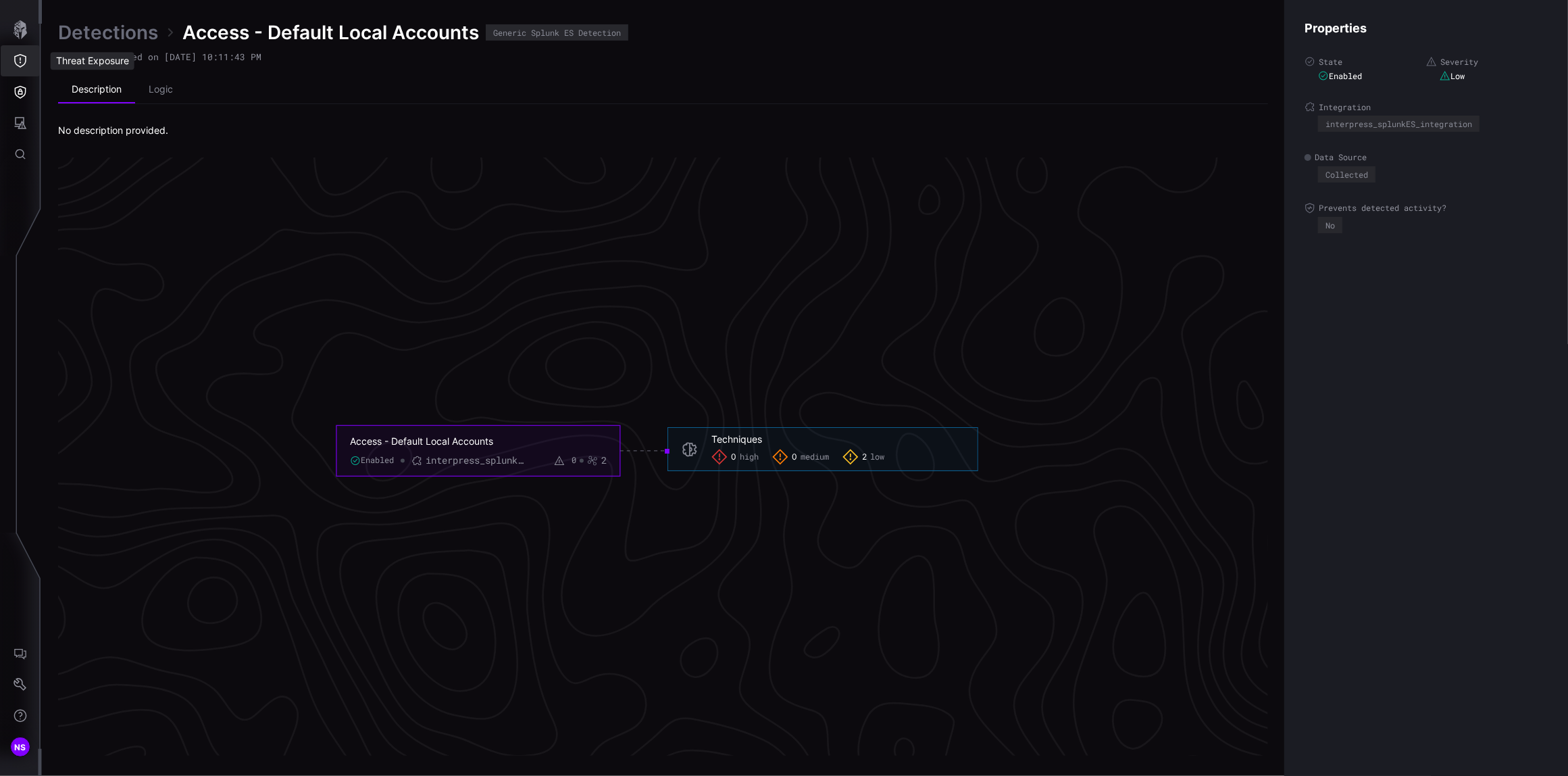
click at [21, 57] on icon "Threat Exposure" at bounding box center [20, 60] width 13 height 13
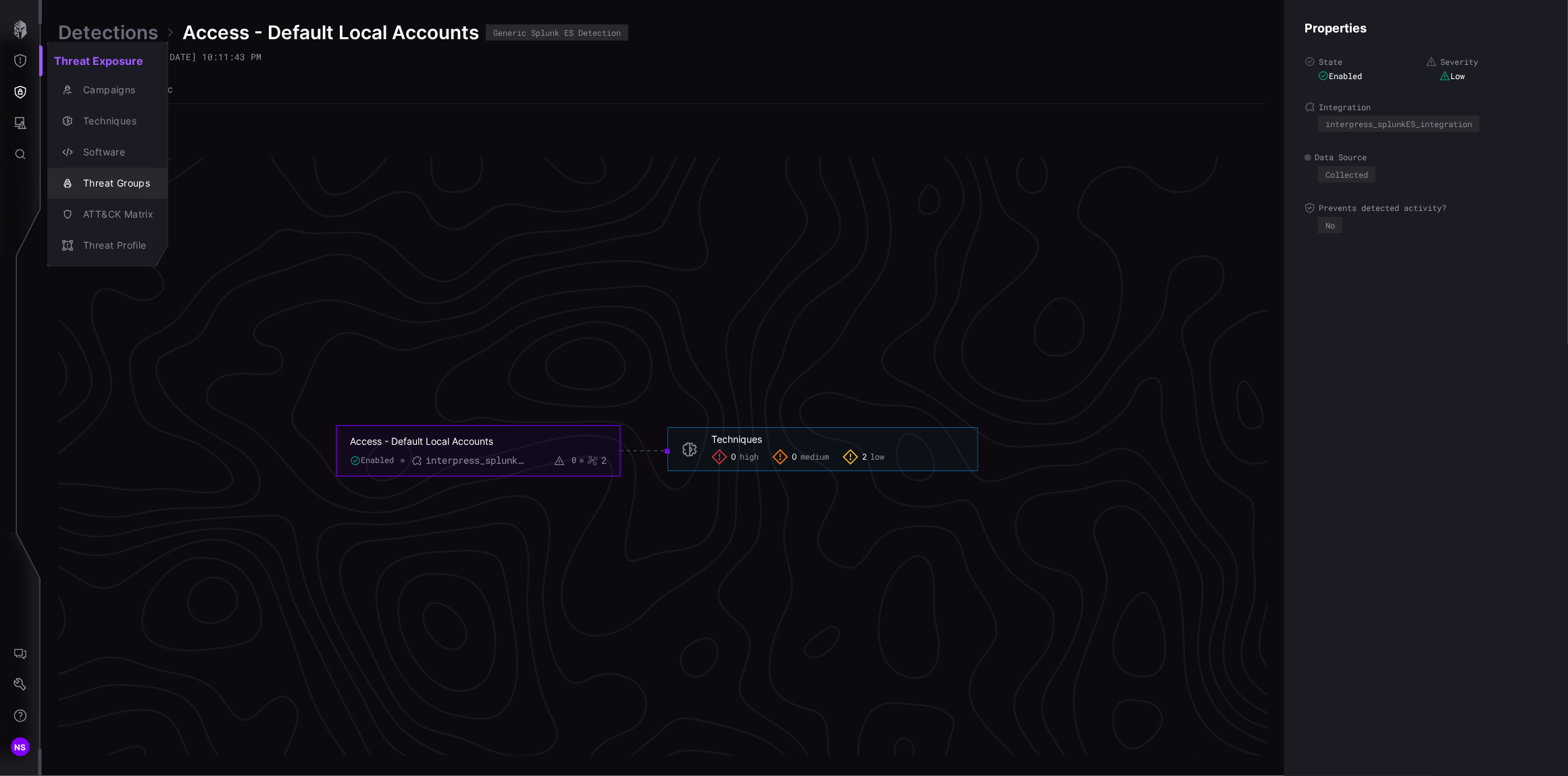
click at [112, 183] on div "Threat Groups" at bounding box center [114, 183] width 77 height 17
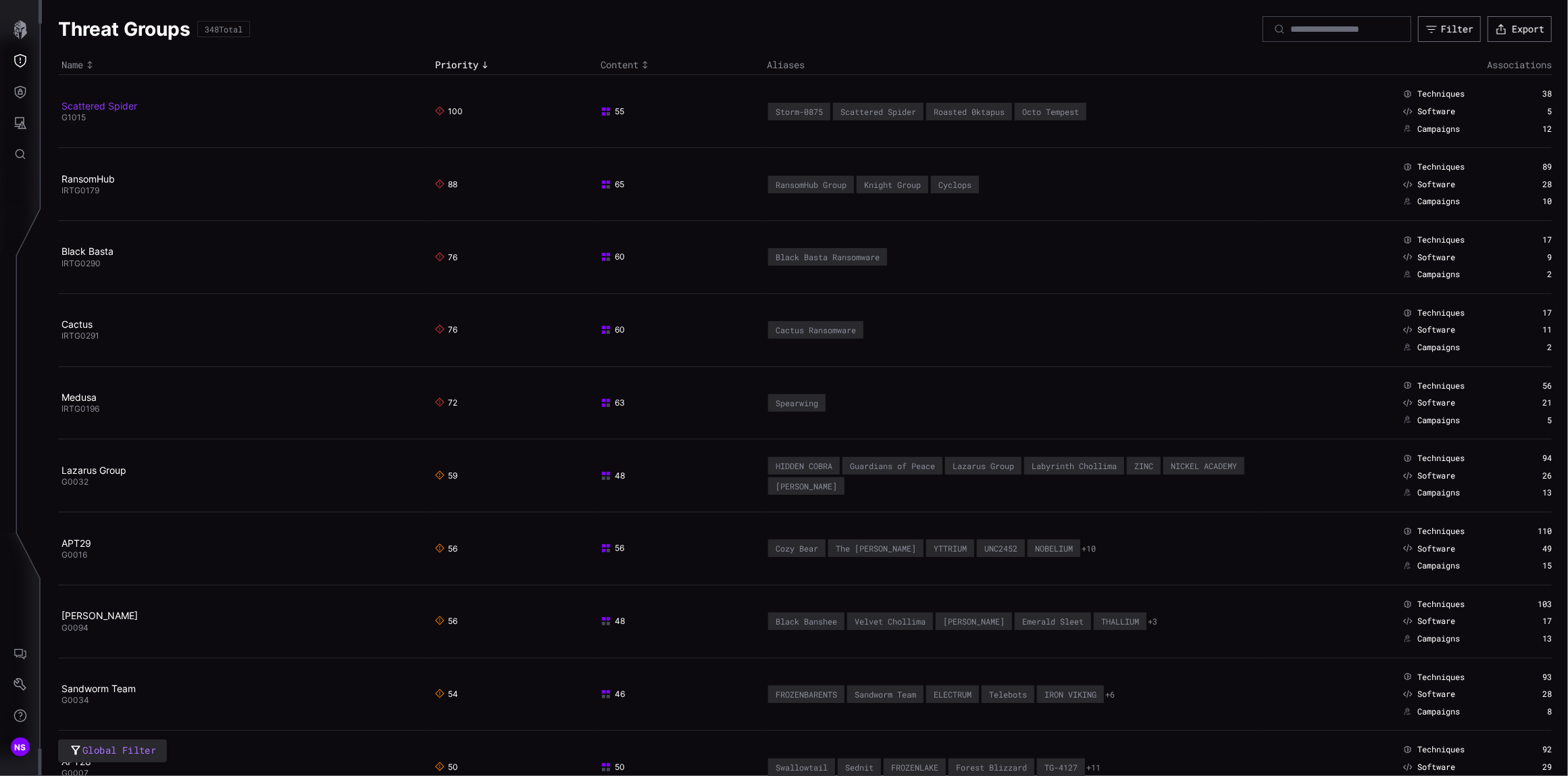
click at [88, 108] on link "Scattered Spider" at bounding box center [99, 106] width 76 height 12
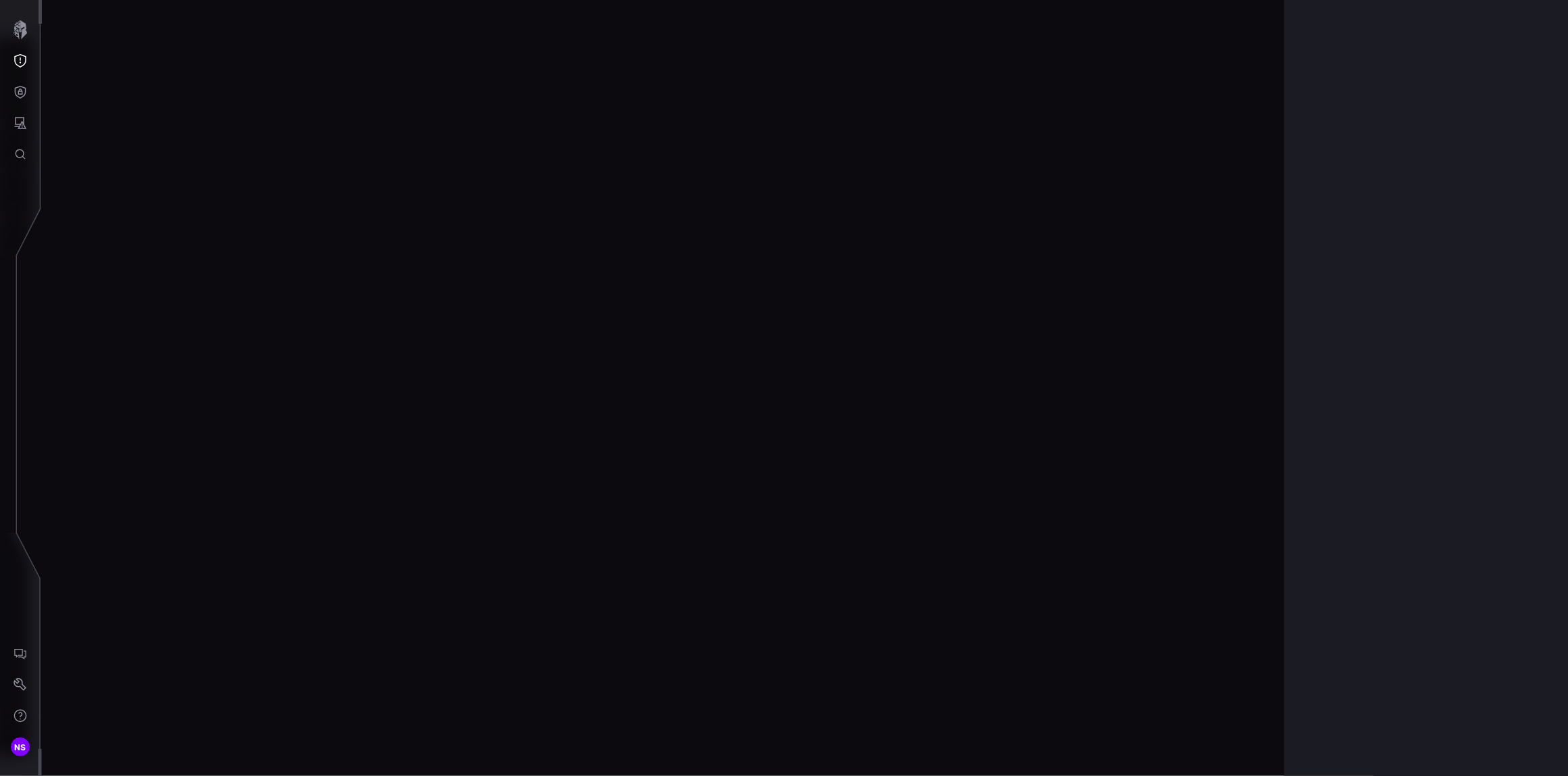
scroll to position [2759, 414]
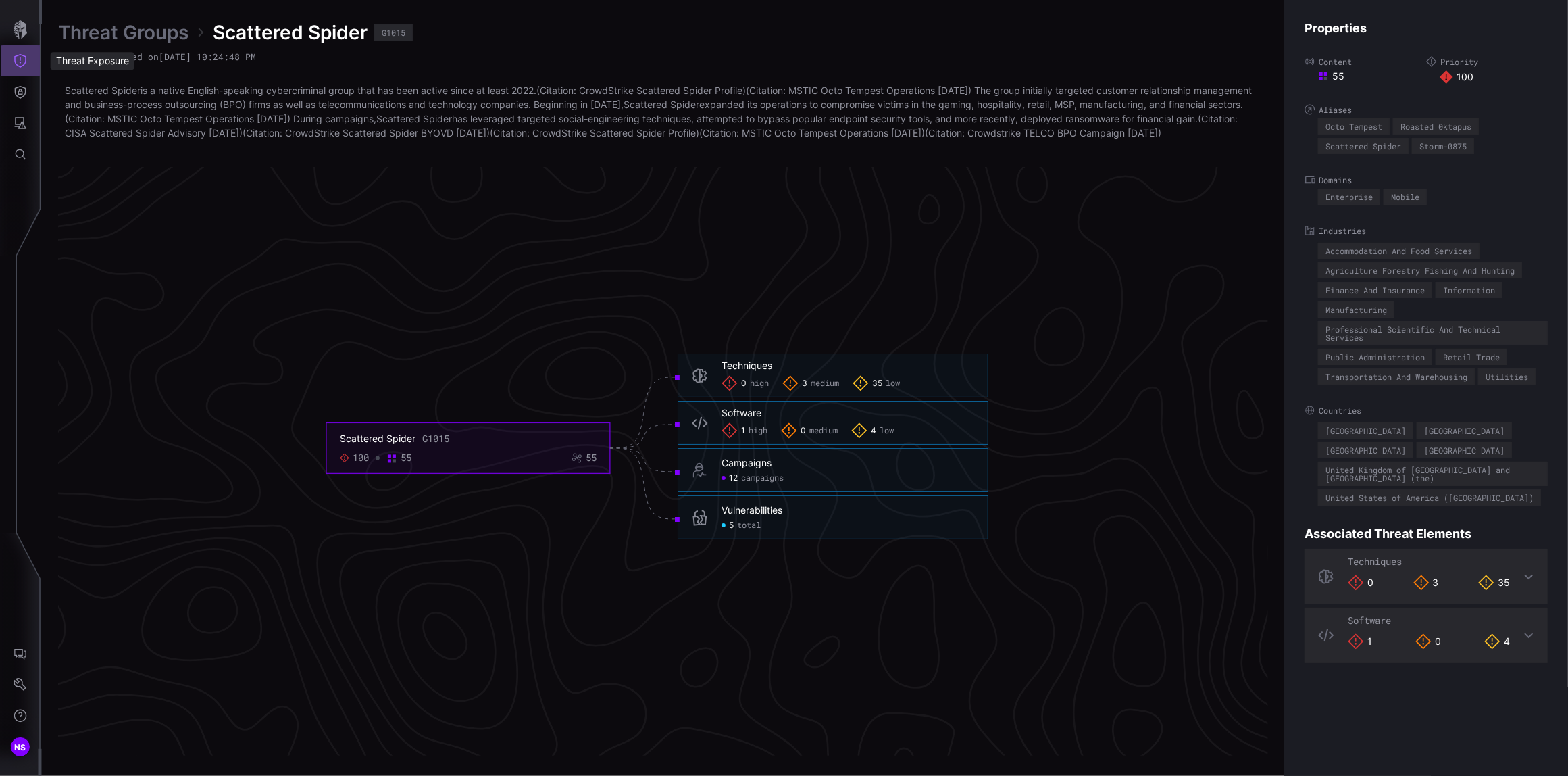
click at [27, 58] on button "Threat Exposure" at bounding box center [20, 61] width 39 height 31
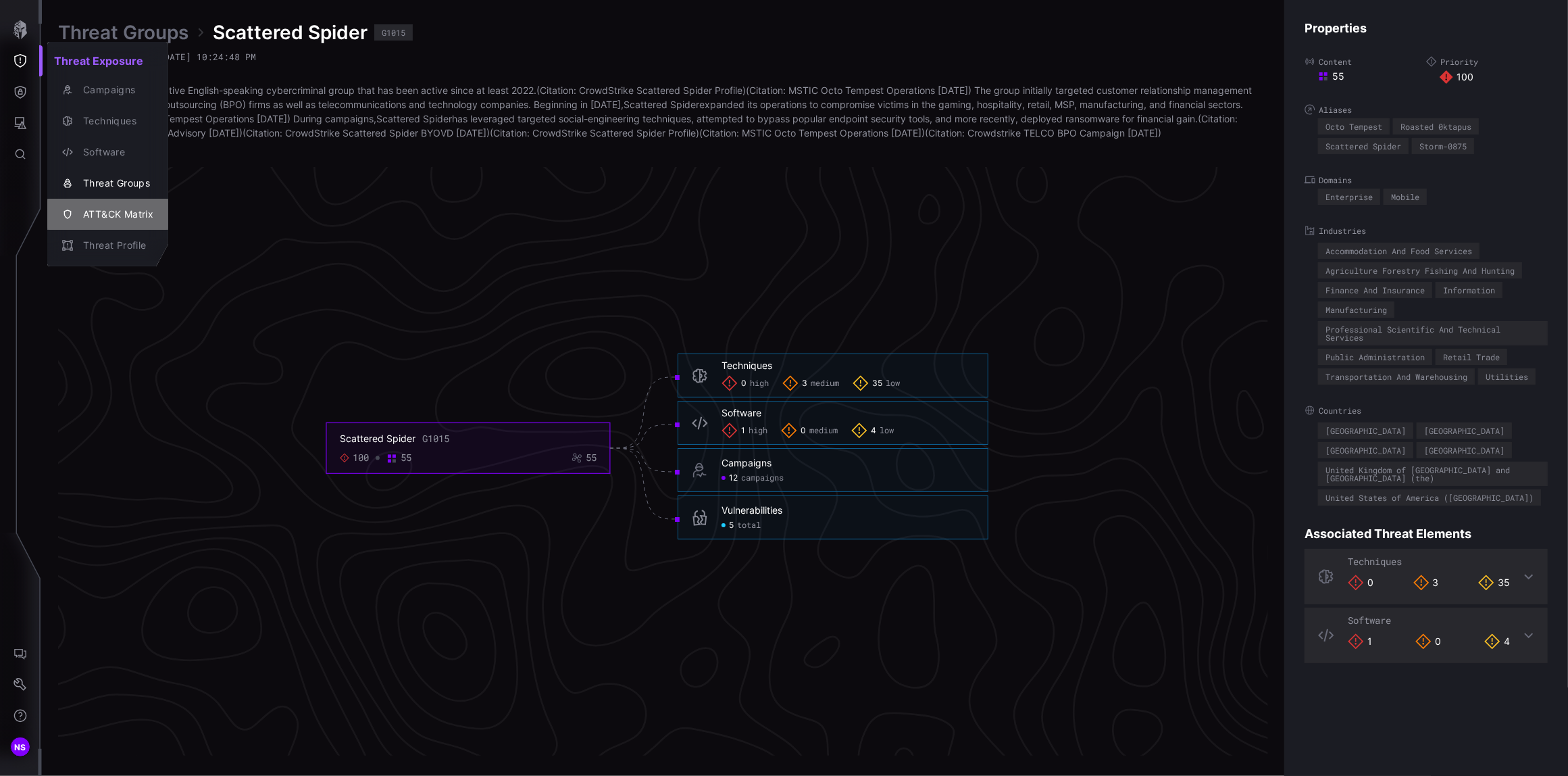
click at [103, 214] on div "ATT&CK Matrix" at bounding box center [114, 214] width 77 height 17
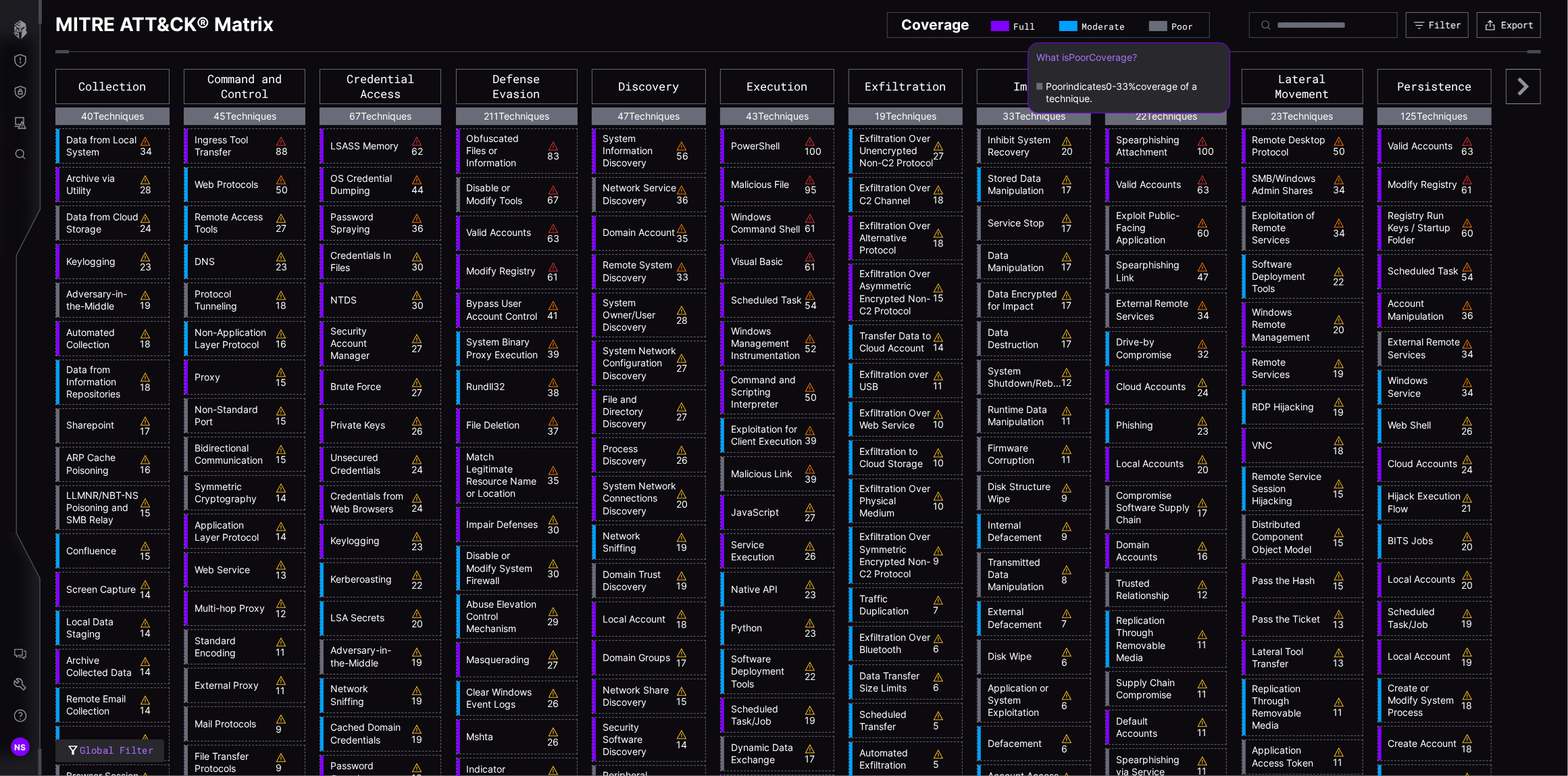
click at [1149, 28] on div at bounding box center [1158, 26] width 18 height 10
click at [93, 464] on link "ARP Cache Poisoning" at bounding box center [99, 463] width 80 height 24
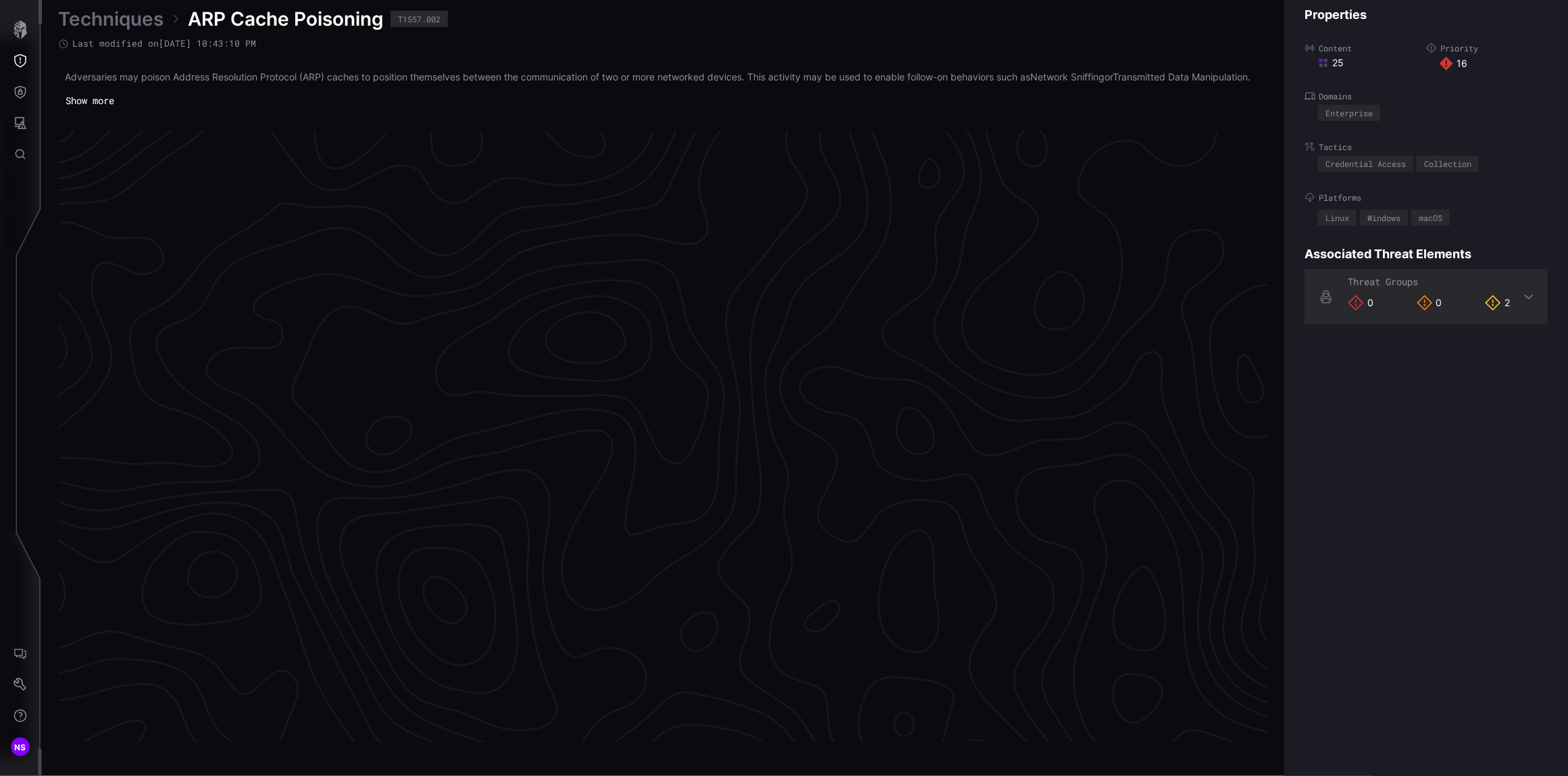
scroll to position [2749, 414]
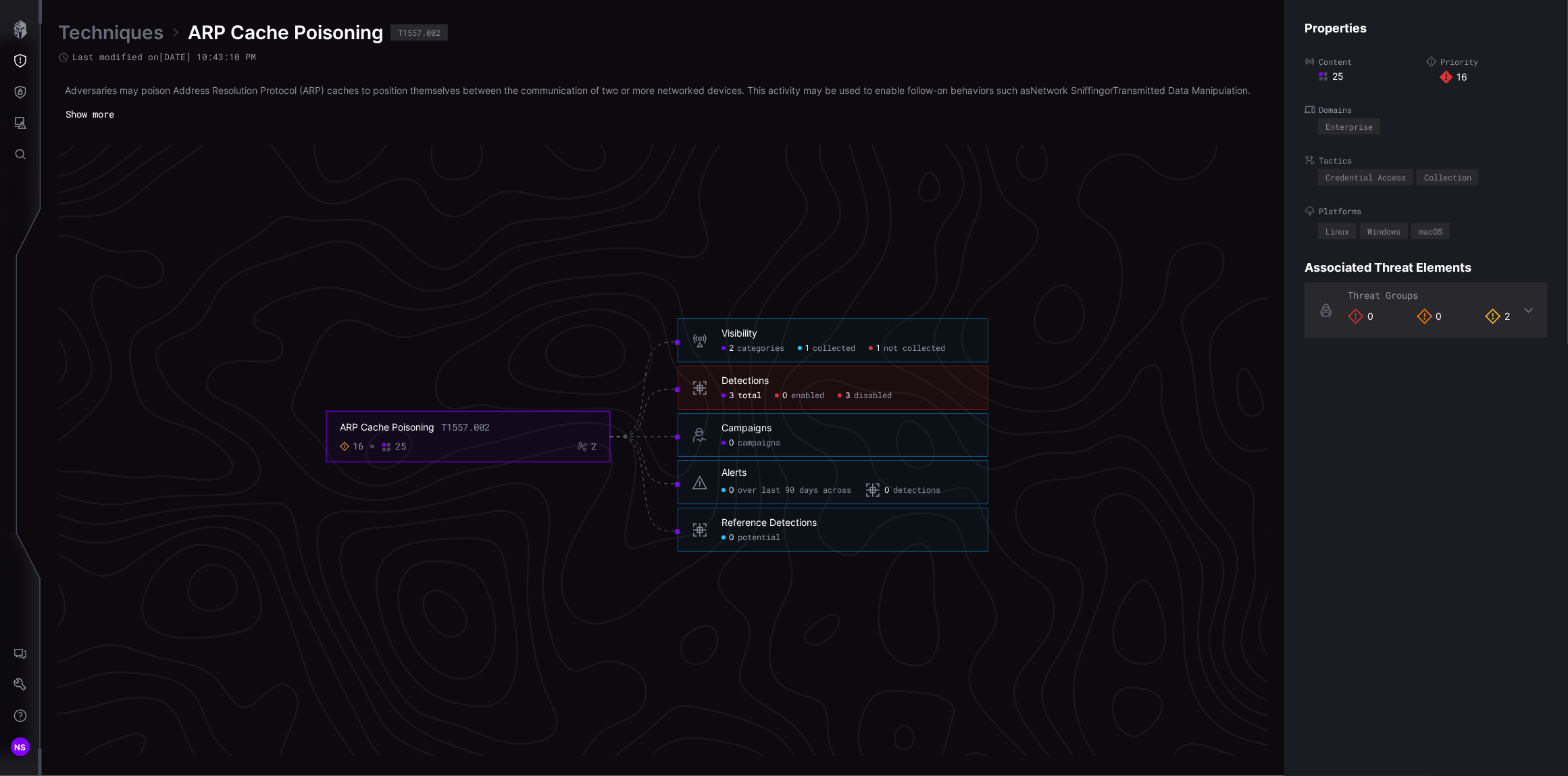
click at [746, 402] on span "total" at bounding box center [749, 396] width 24 height 11
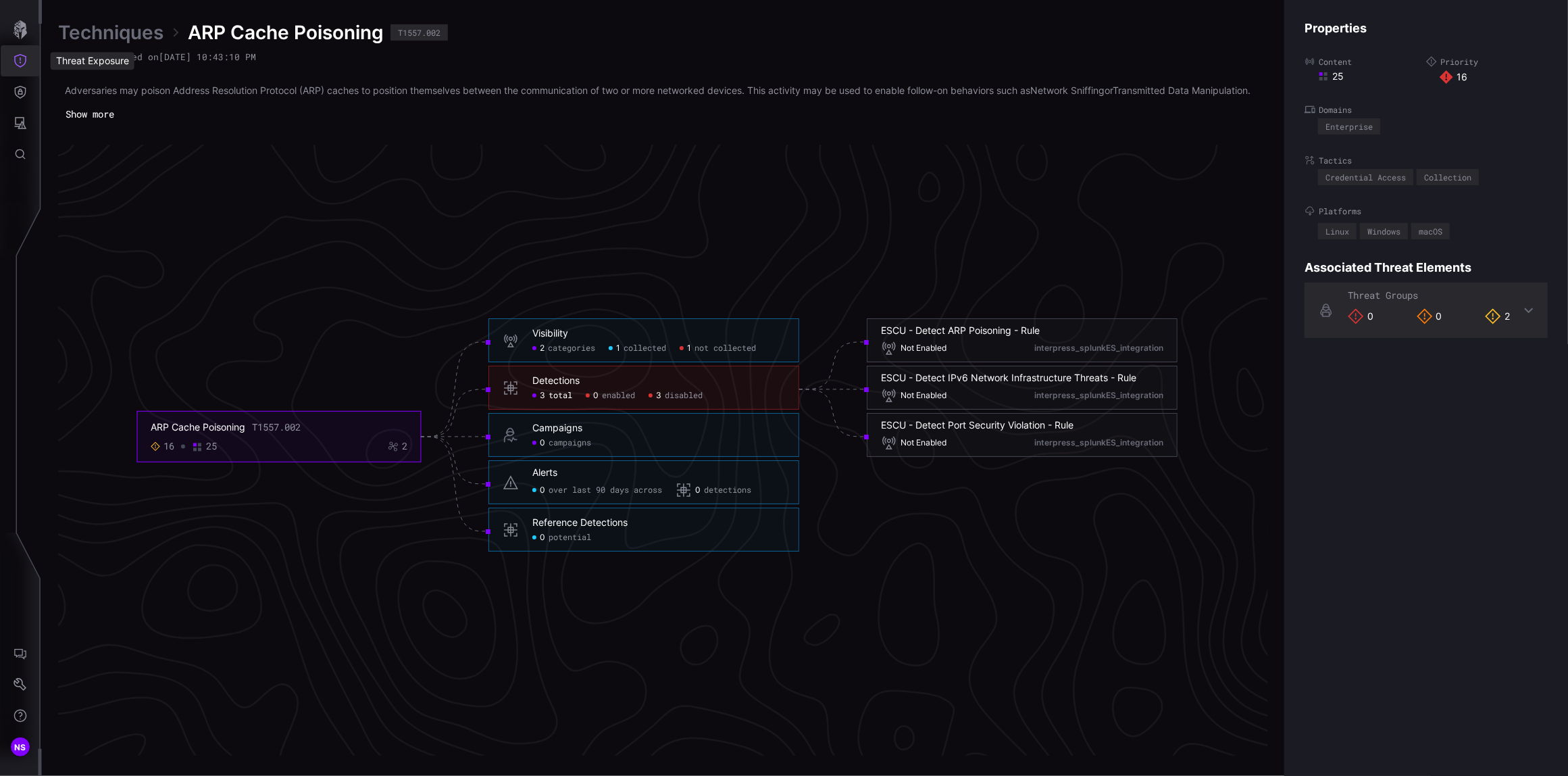
click at [21, 60] on icon "Threat Exposure" at bounding box center [20, 60] width 13 height 13
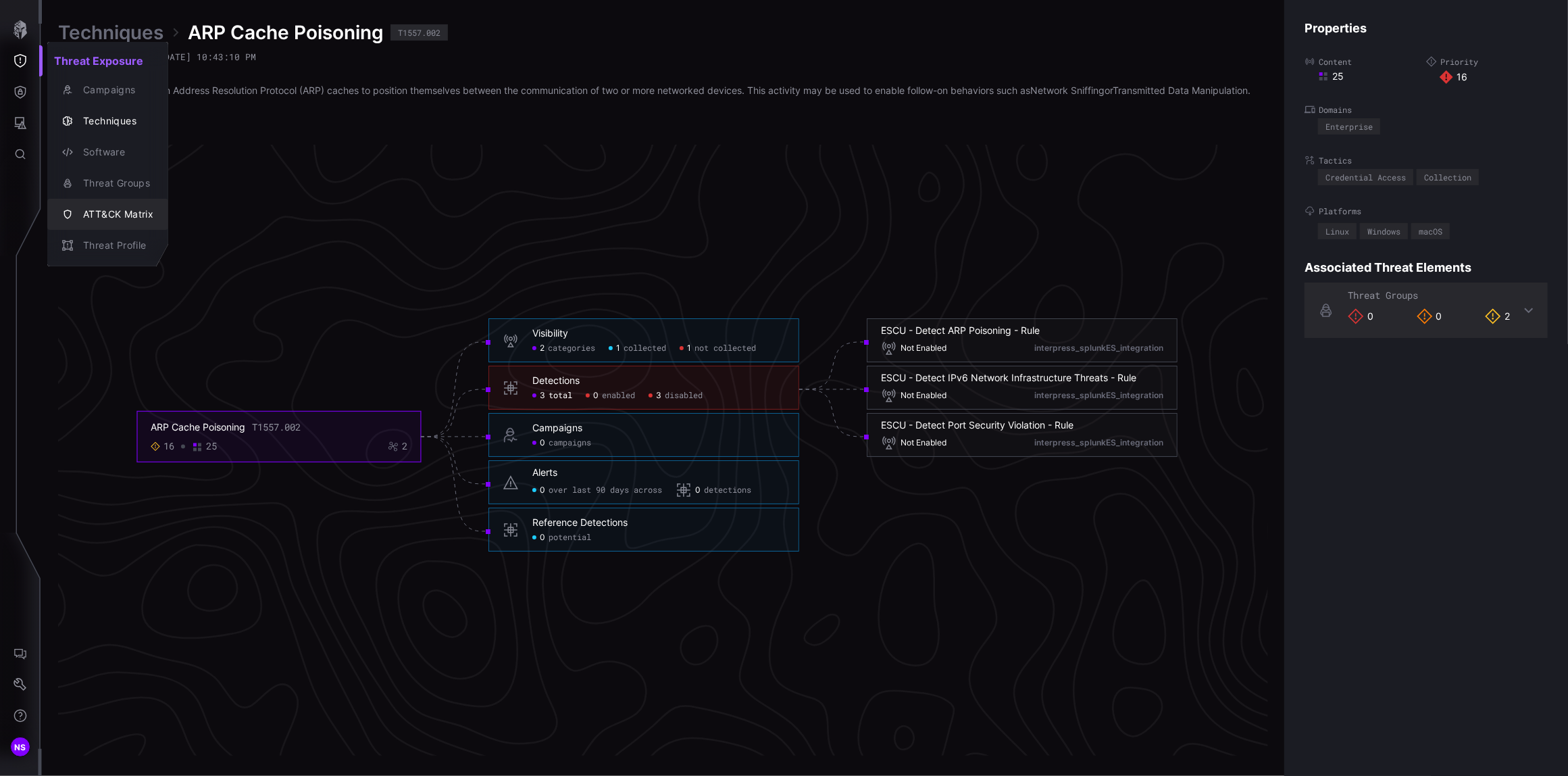
click at [96, 211] on div "ATT&CK Matrix" at bounding box center [114, 214] width 77 height 17
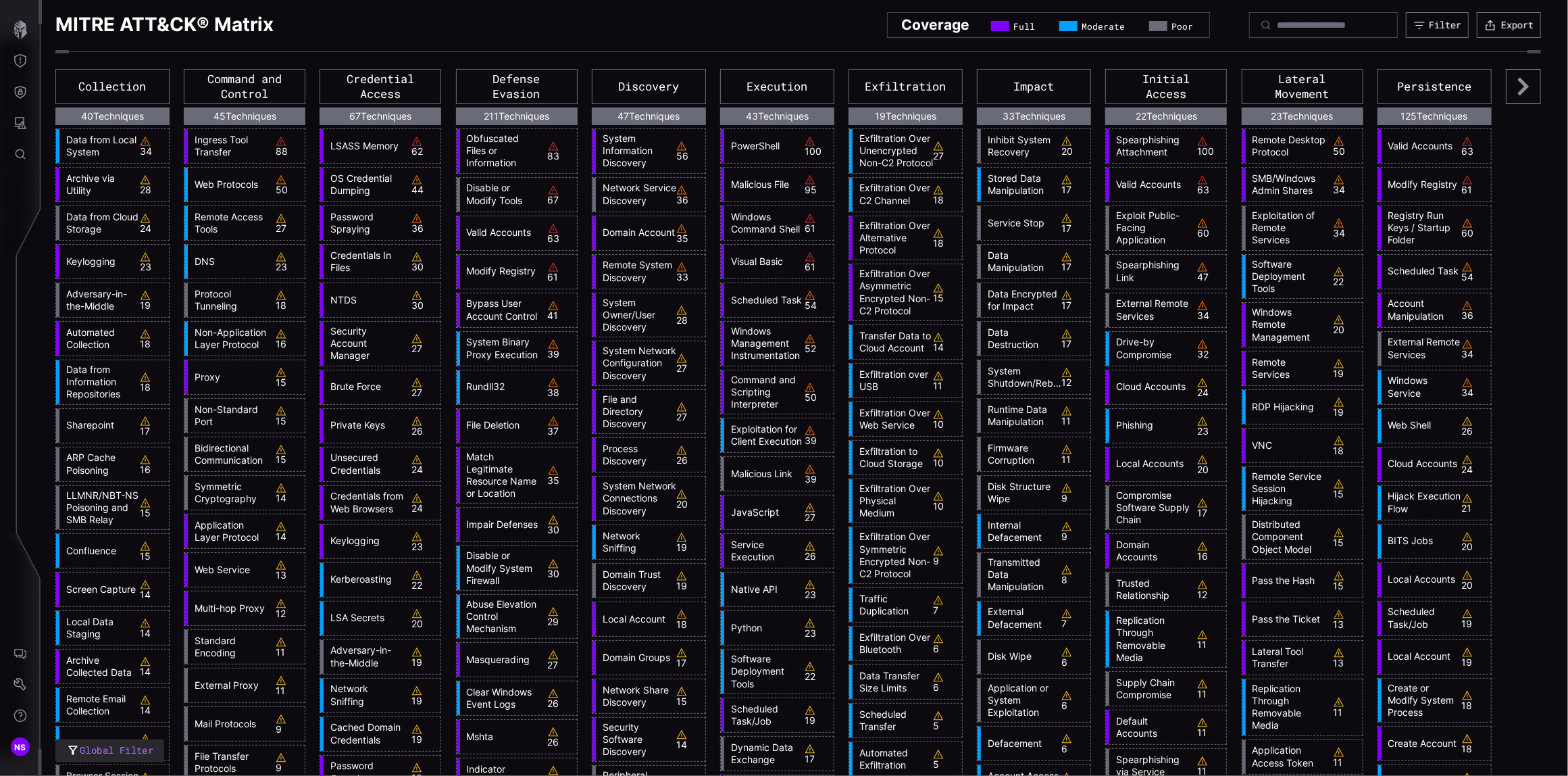
click at [82, 193] on link "Archive via Utility" at bounding box center [99, 183] width 80 height 24
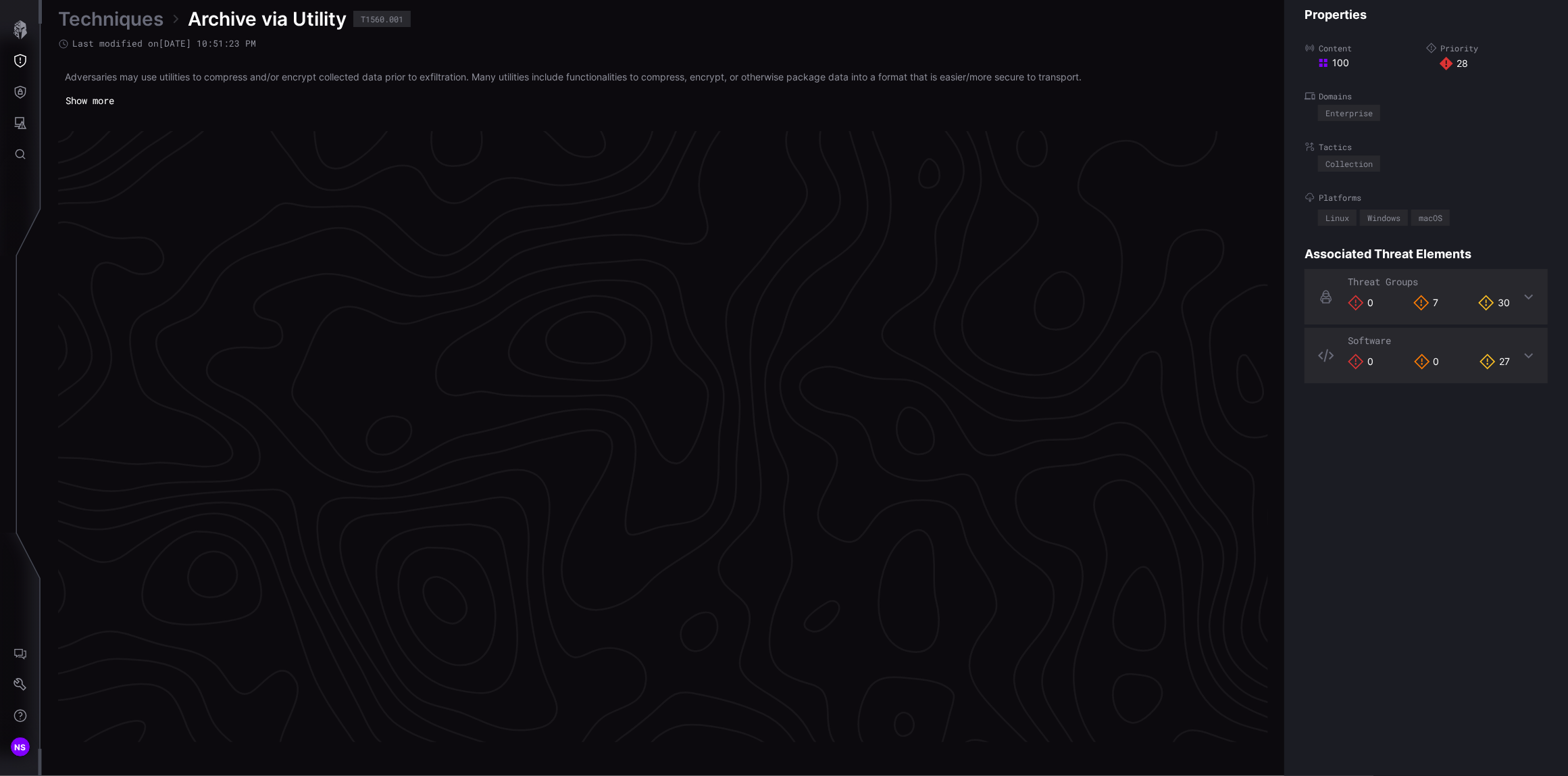
scroll to position [2741, 414]
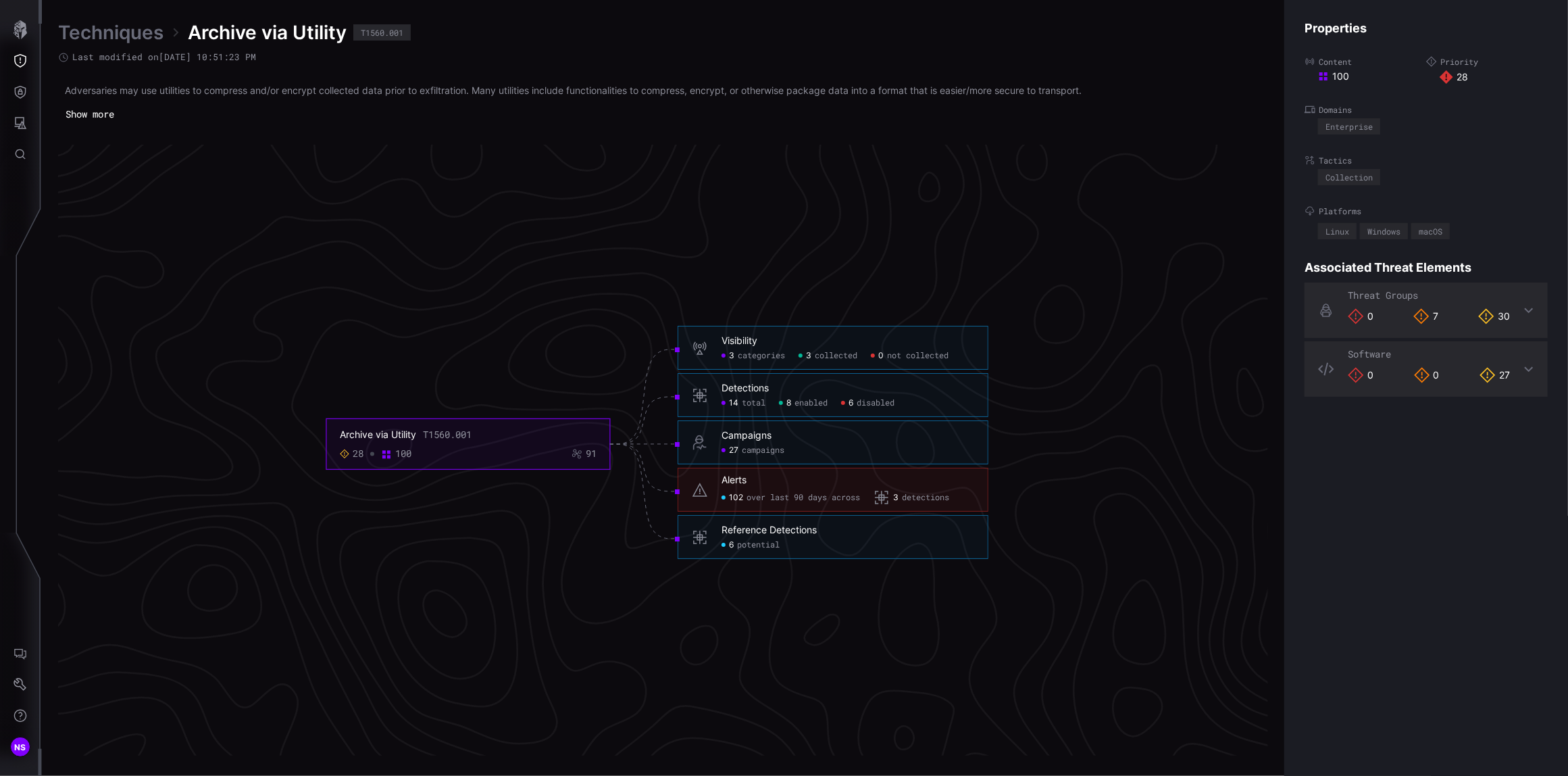
click at [868, 401] on span "disabled" at bounding box center [876, 403] width 38 height 11
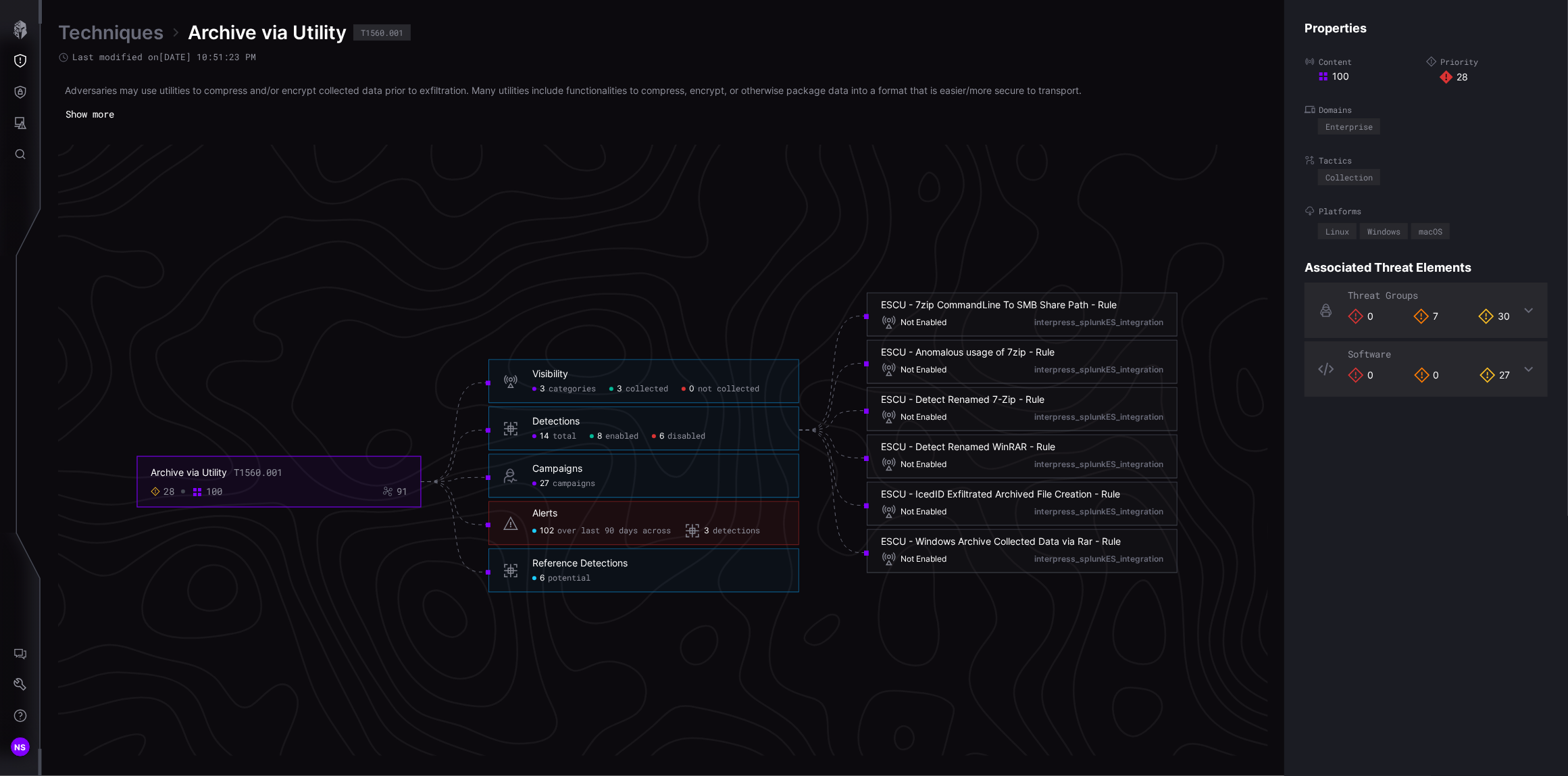
click at [725, 532] on span "detections" at bounding box center [736, 531] width 47 height 11
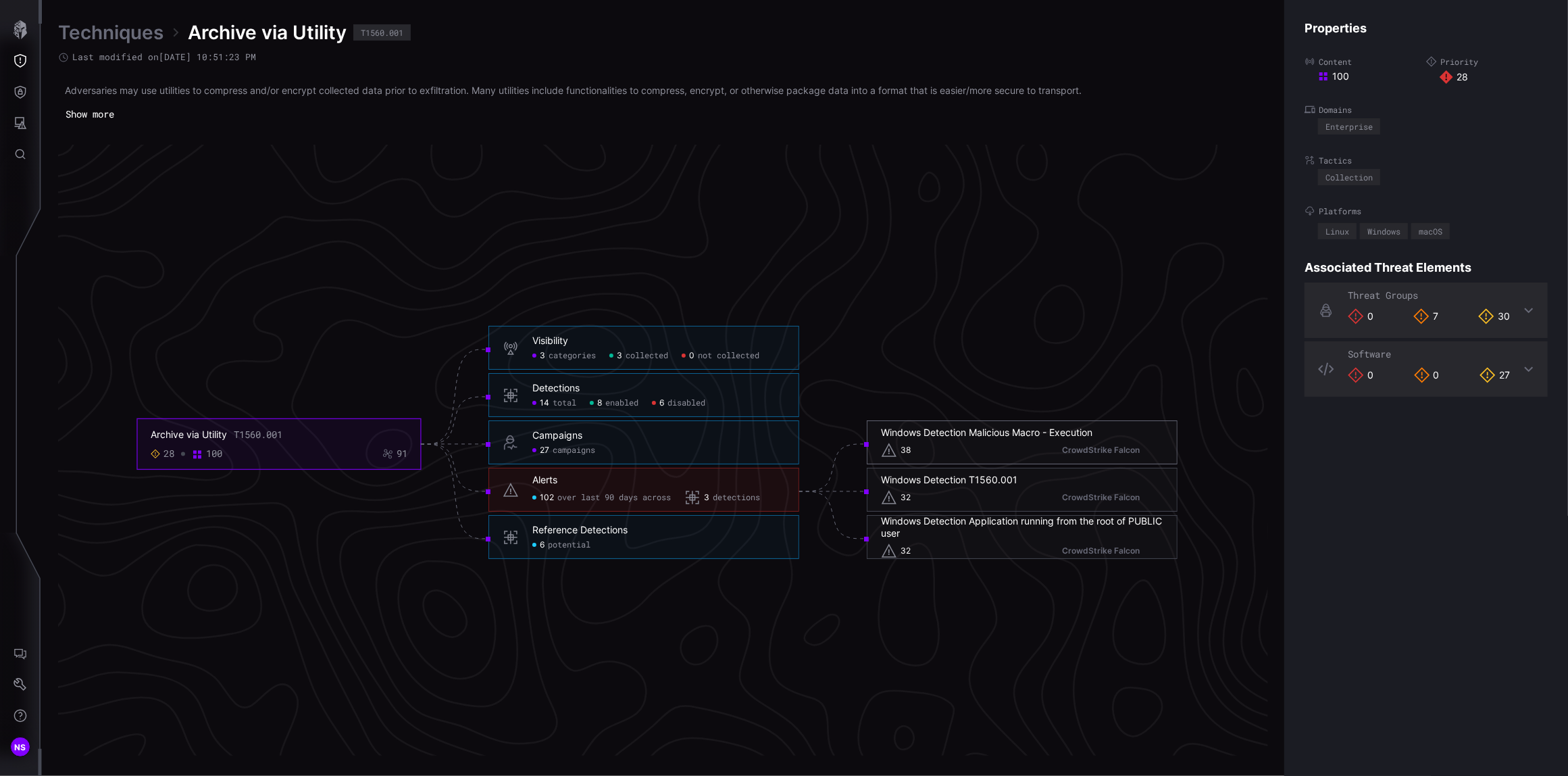
click at [921, 433] on div "Windows Detection Malicious Macro - Execution" at bounding box center [986, 432] width 211 height 12
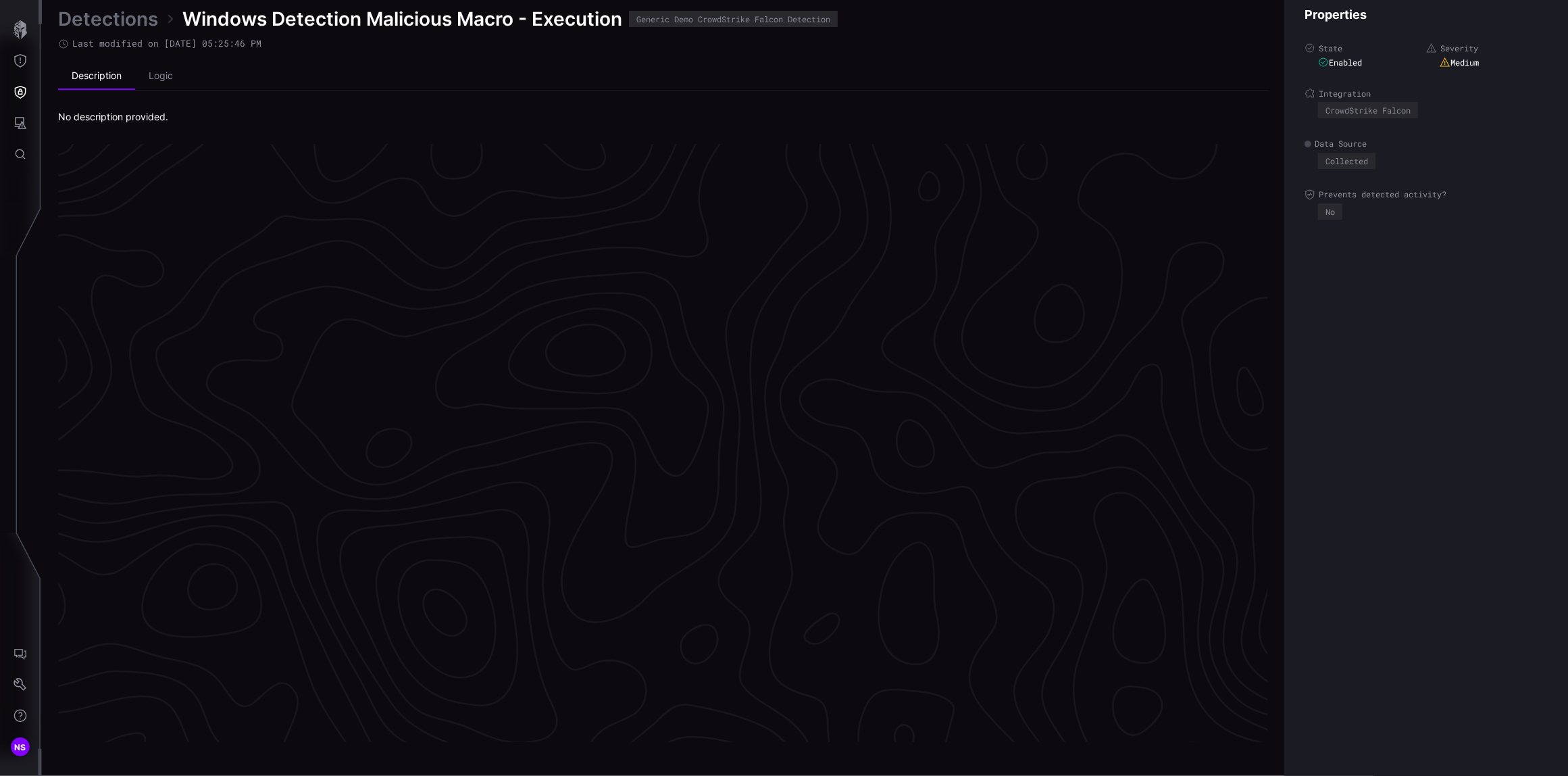
scroll to position [2747, 414]
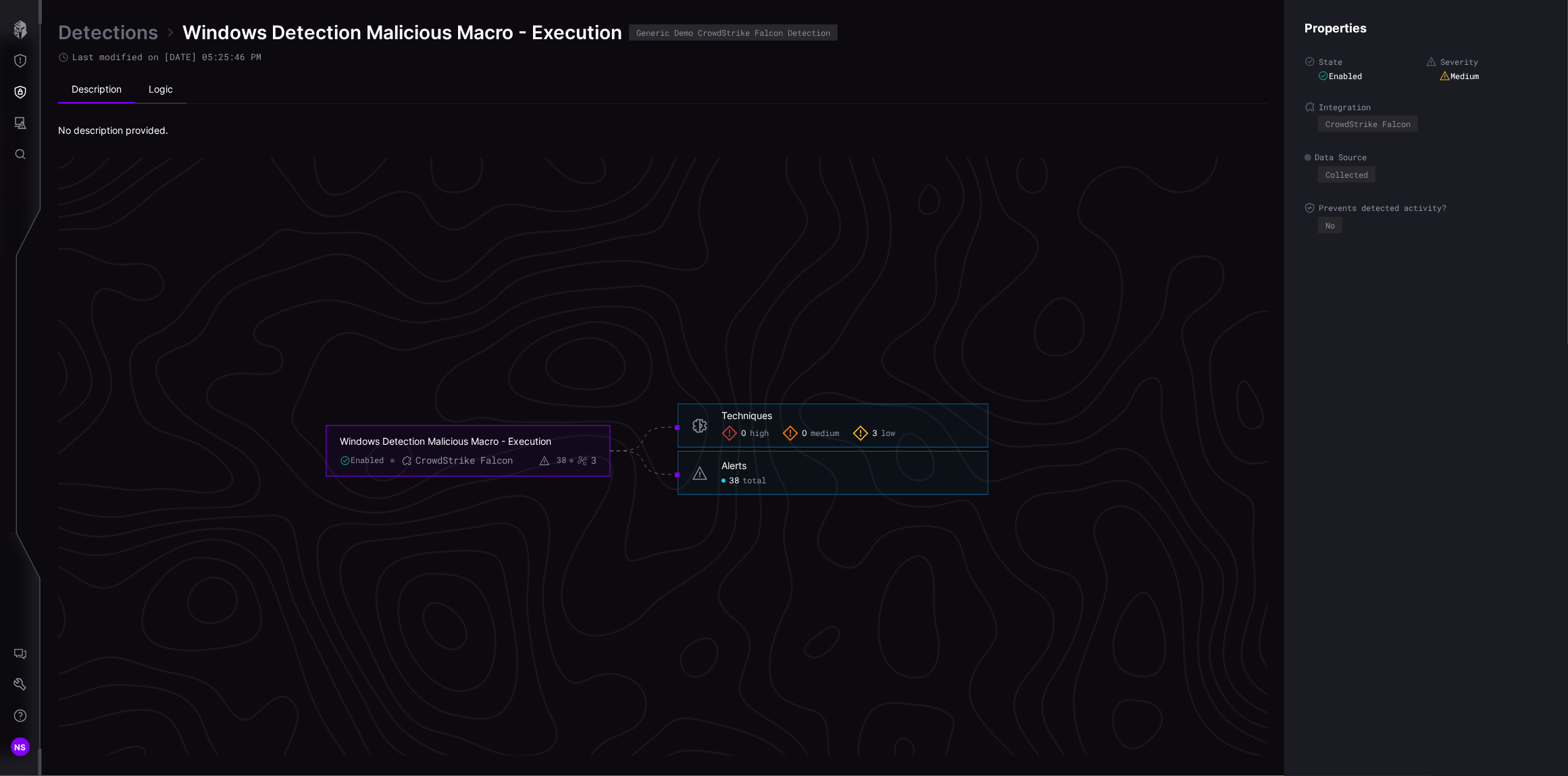
click at [169, 93] on li "Logic" at bounding box center [161, 89] width 51 height 27
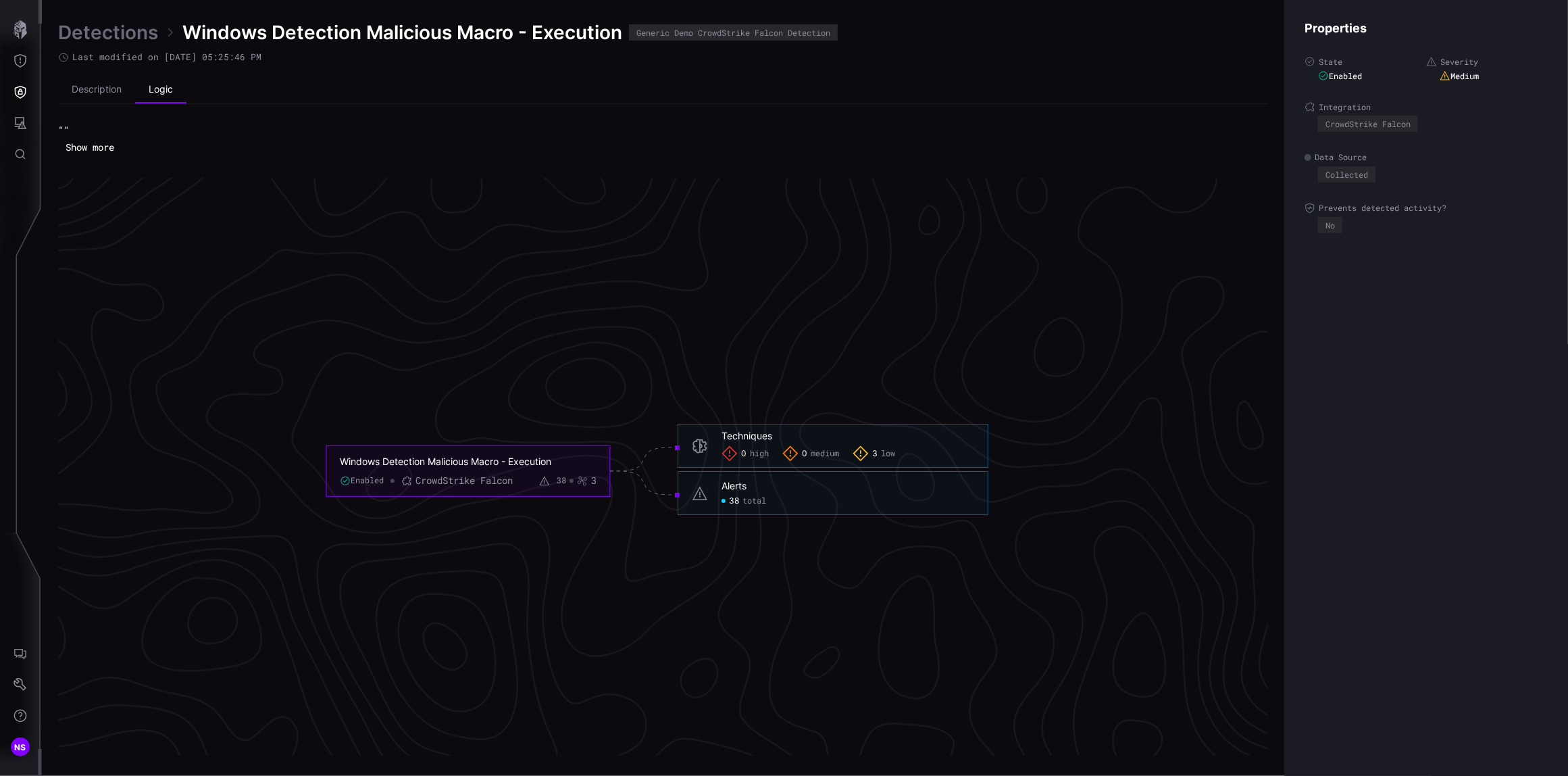
click at [90, 146] on button "Show more" at bounding box center [89, 147] width 64 height 21
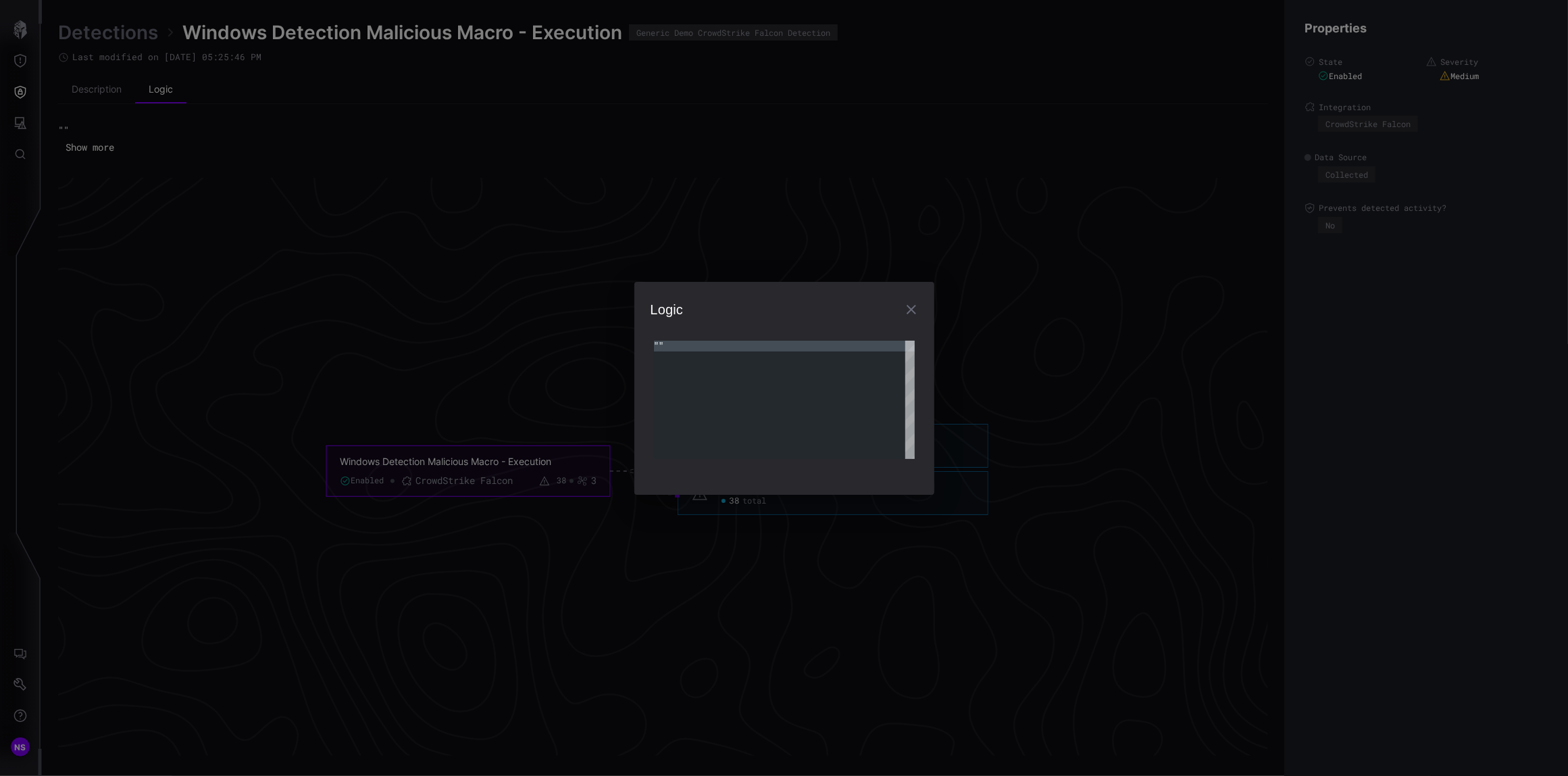
click at [657, 341] on div """" at bounding box center [784, 399] width 261 height 118
click at [915, 312] on icon "button" at bounding box center [910, 309] width 9 height 9
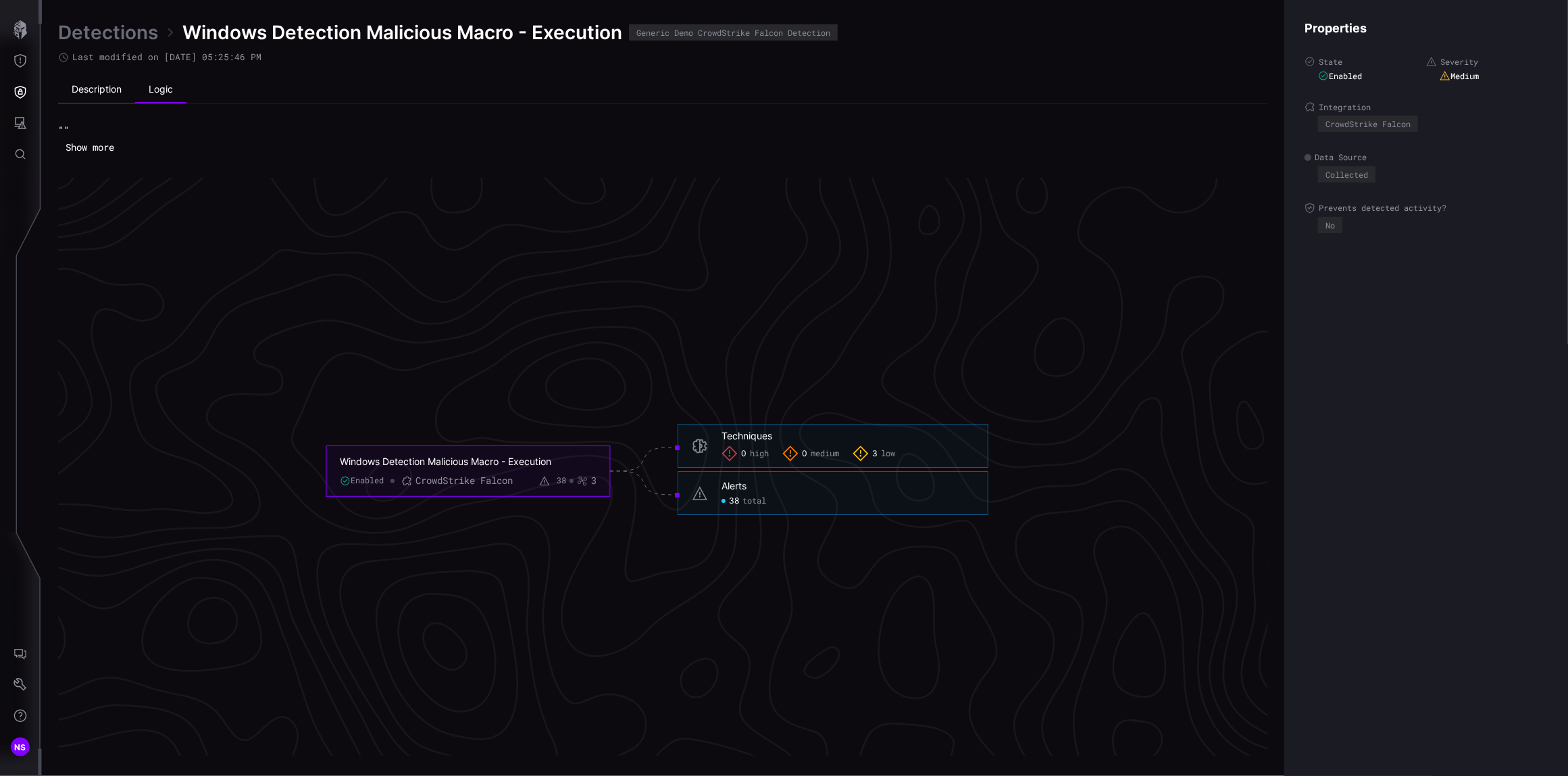
click at [92, 90] on li "Description" at bounding box center [96, 89] width 77 height 27
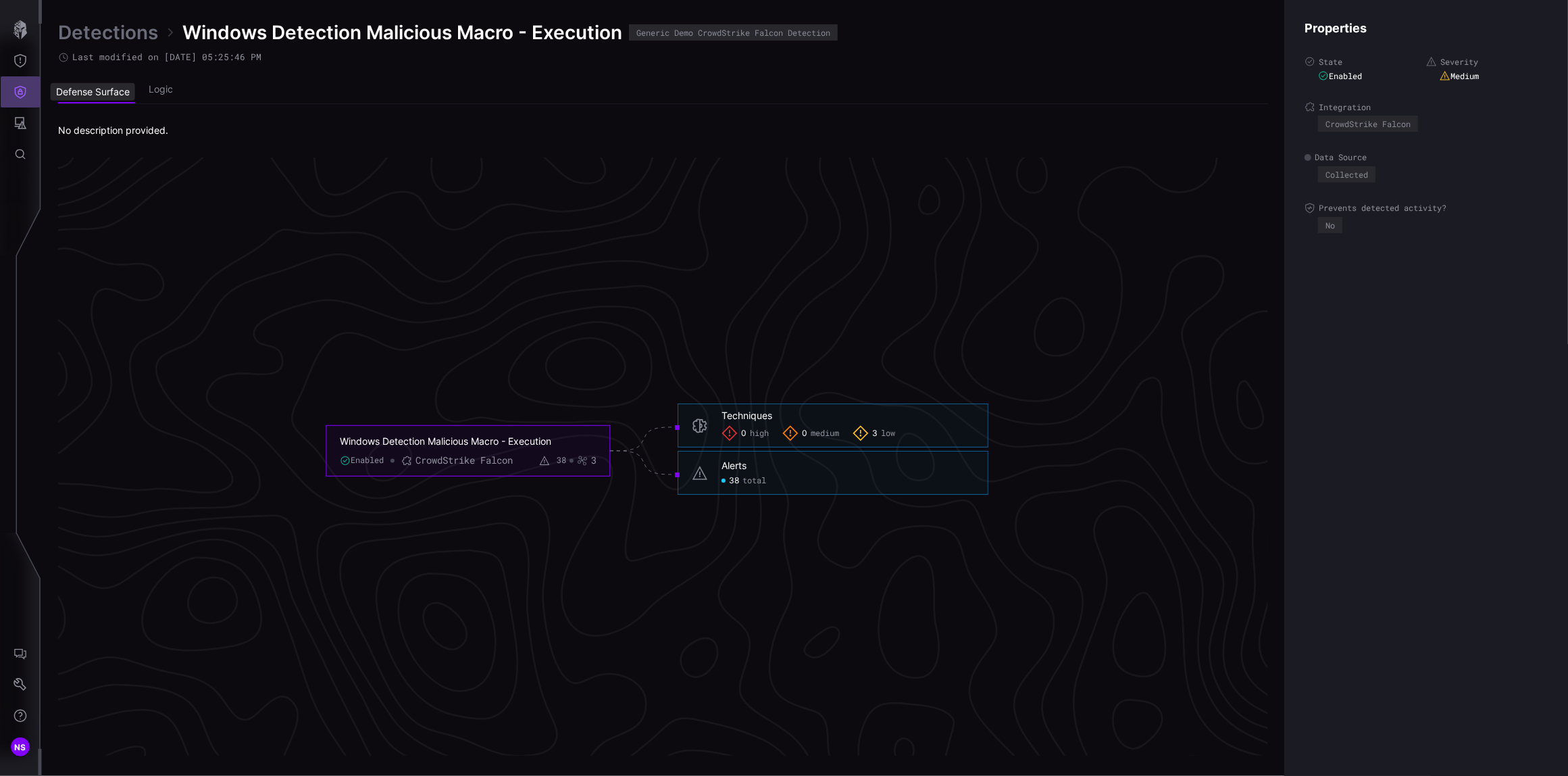
click at [20, 91] on icon "Defense Surface" at bounding box center [21, 93] width 12 height 13
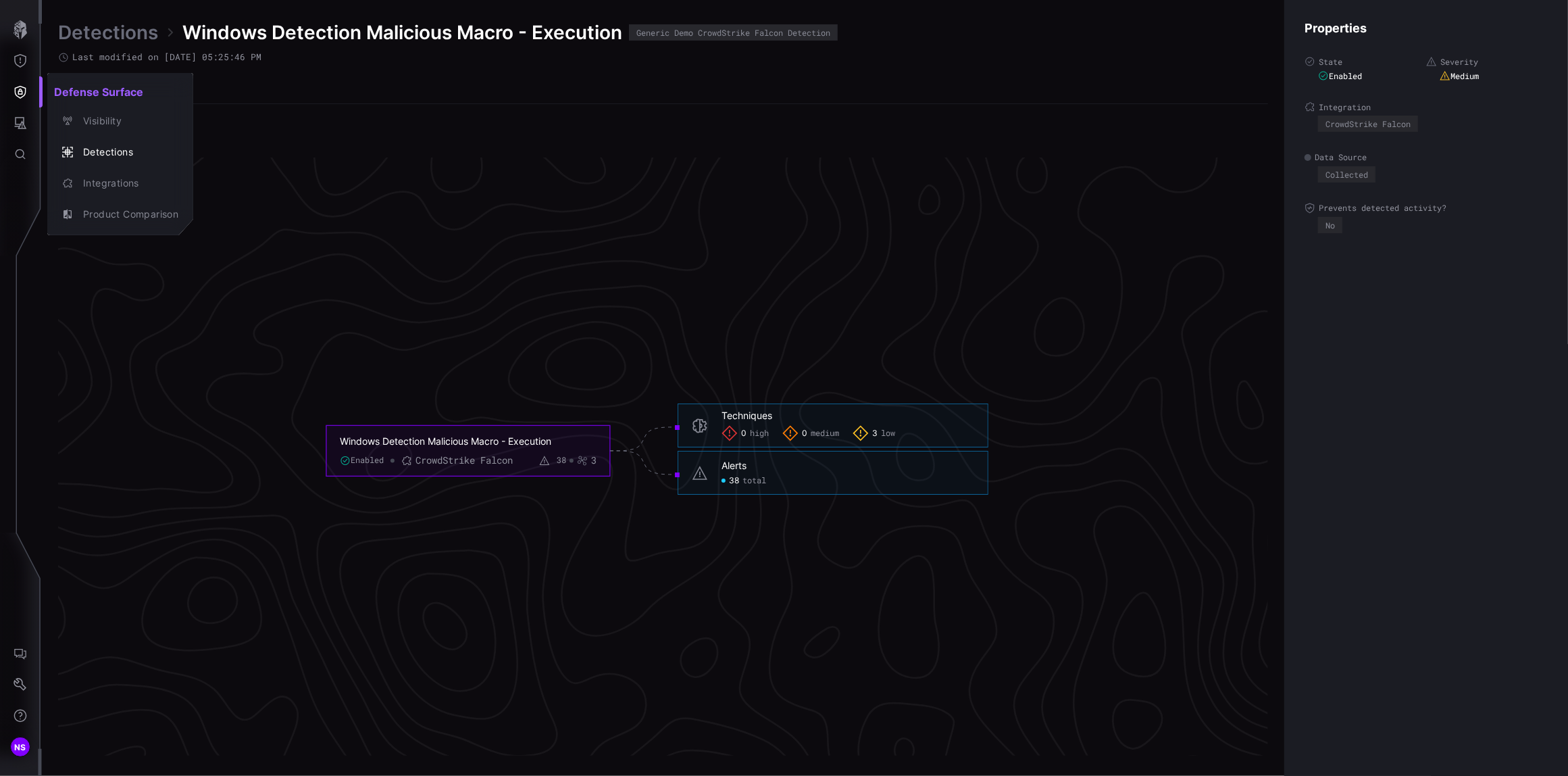
click at [20, 73] on div at bounding box center [784, 388] width 1568 height 776
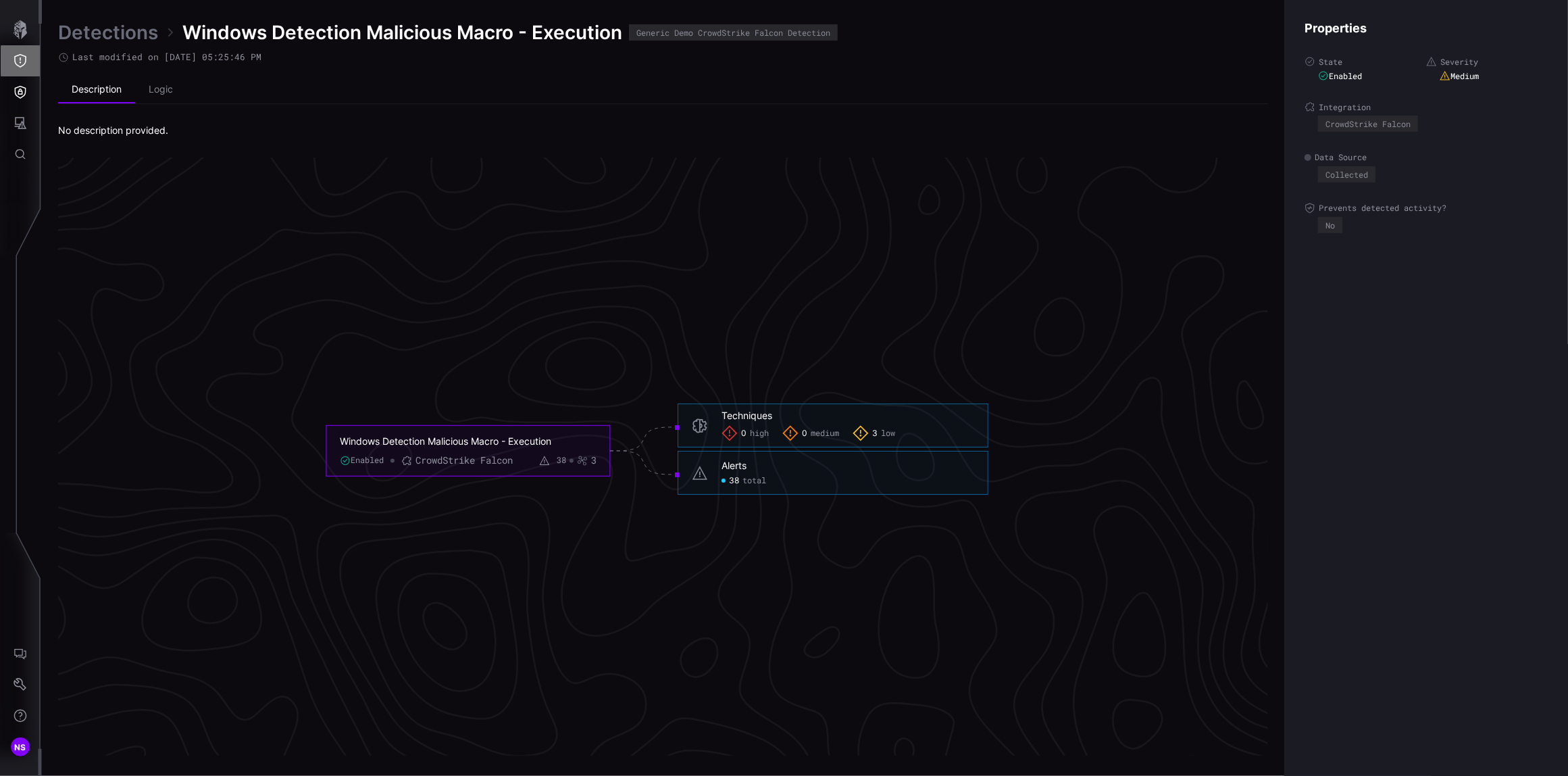
click at [21, 57] on icon "Threat Exposure" at bounding box center [20, 60] width 12 height 13
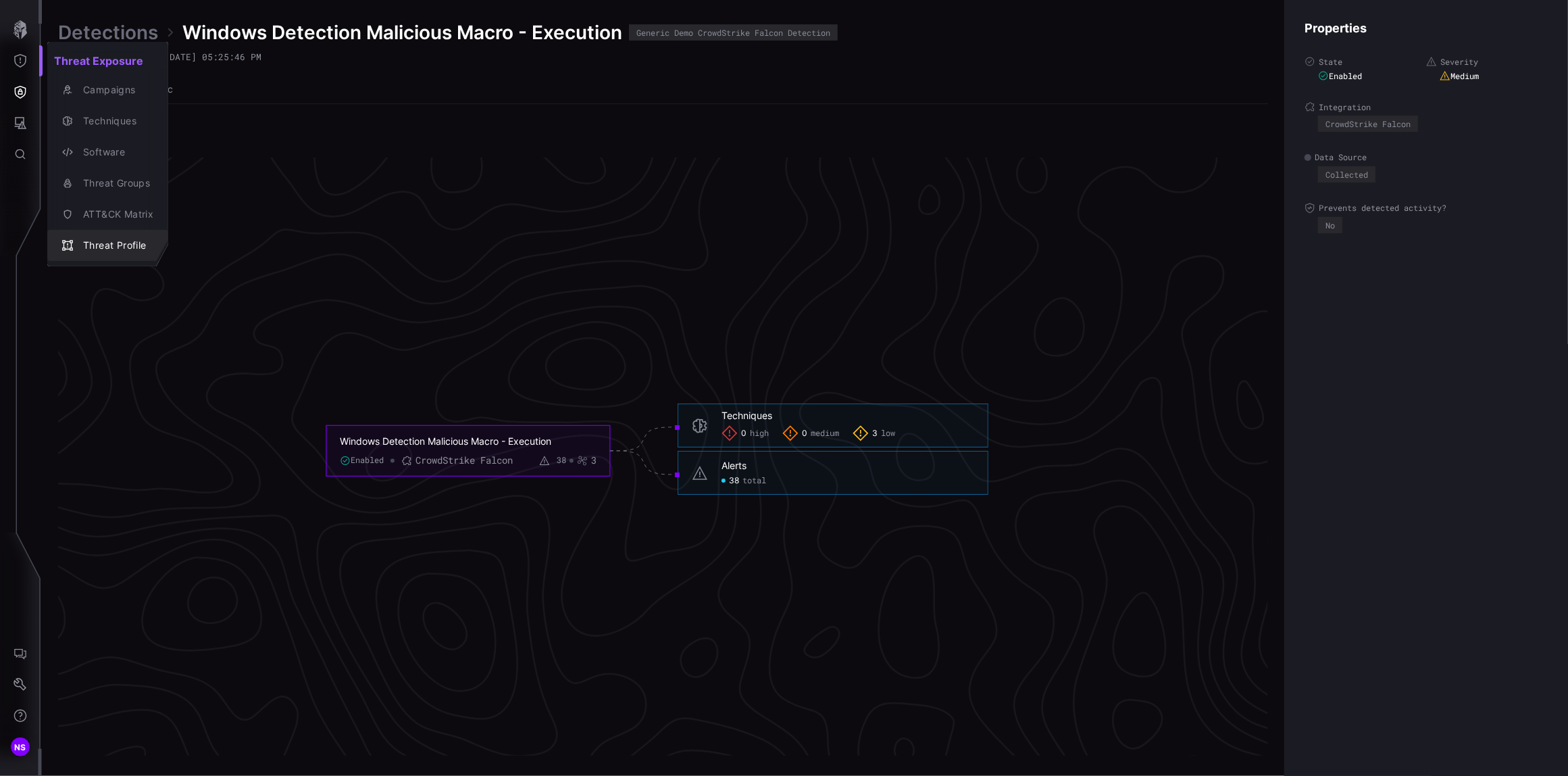
click at [102, 244] on div "Threat Profile" at bounding box center [114, 245] width 77 height 17
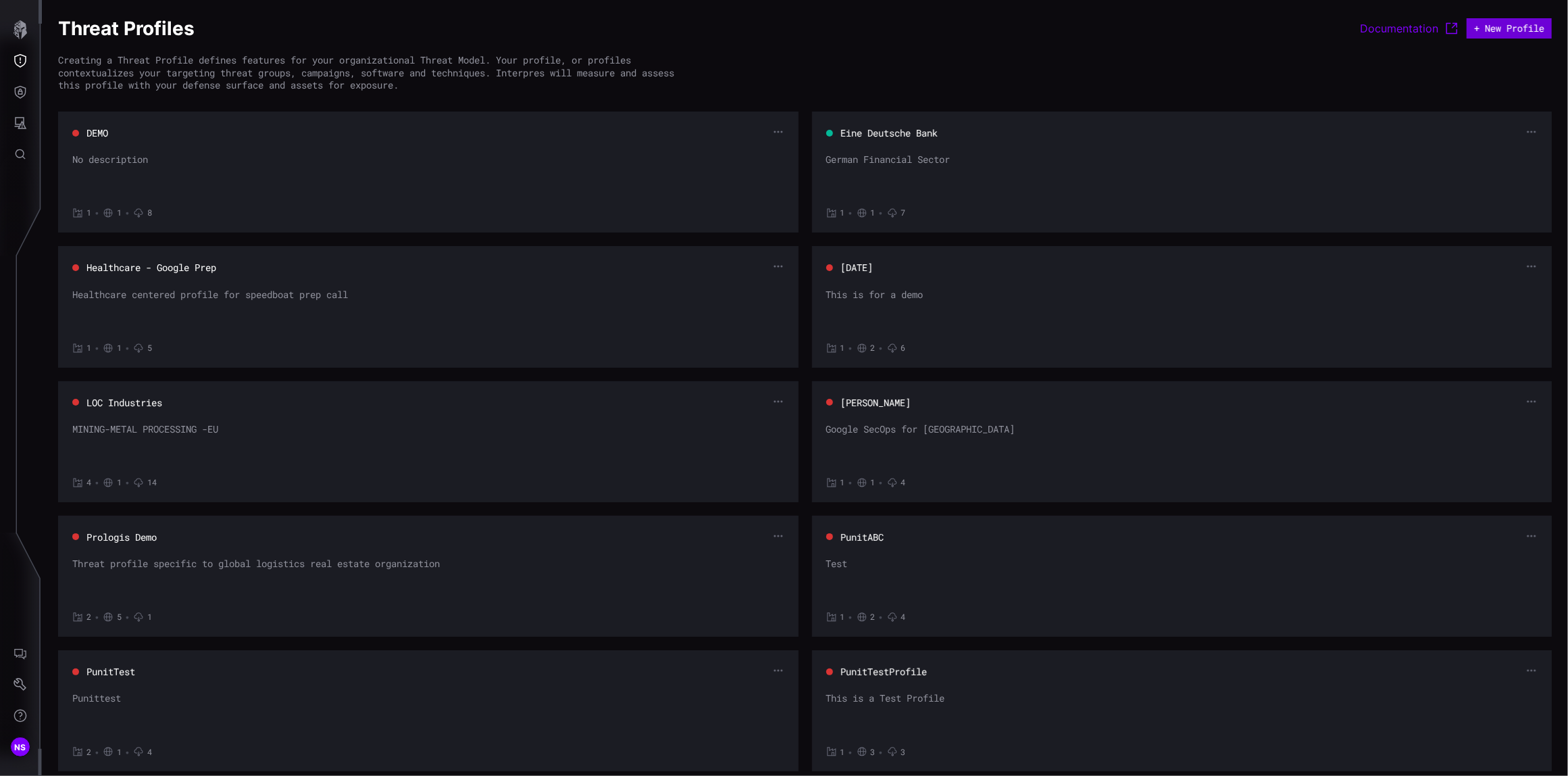
click at [1479, 24] on button "+ New Profile" at bounding box center [1509, 28] width 85 height 21
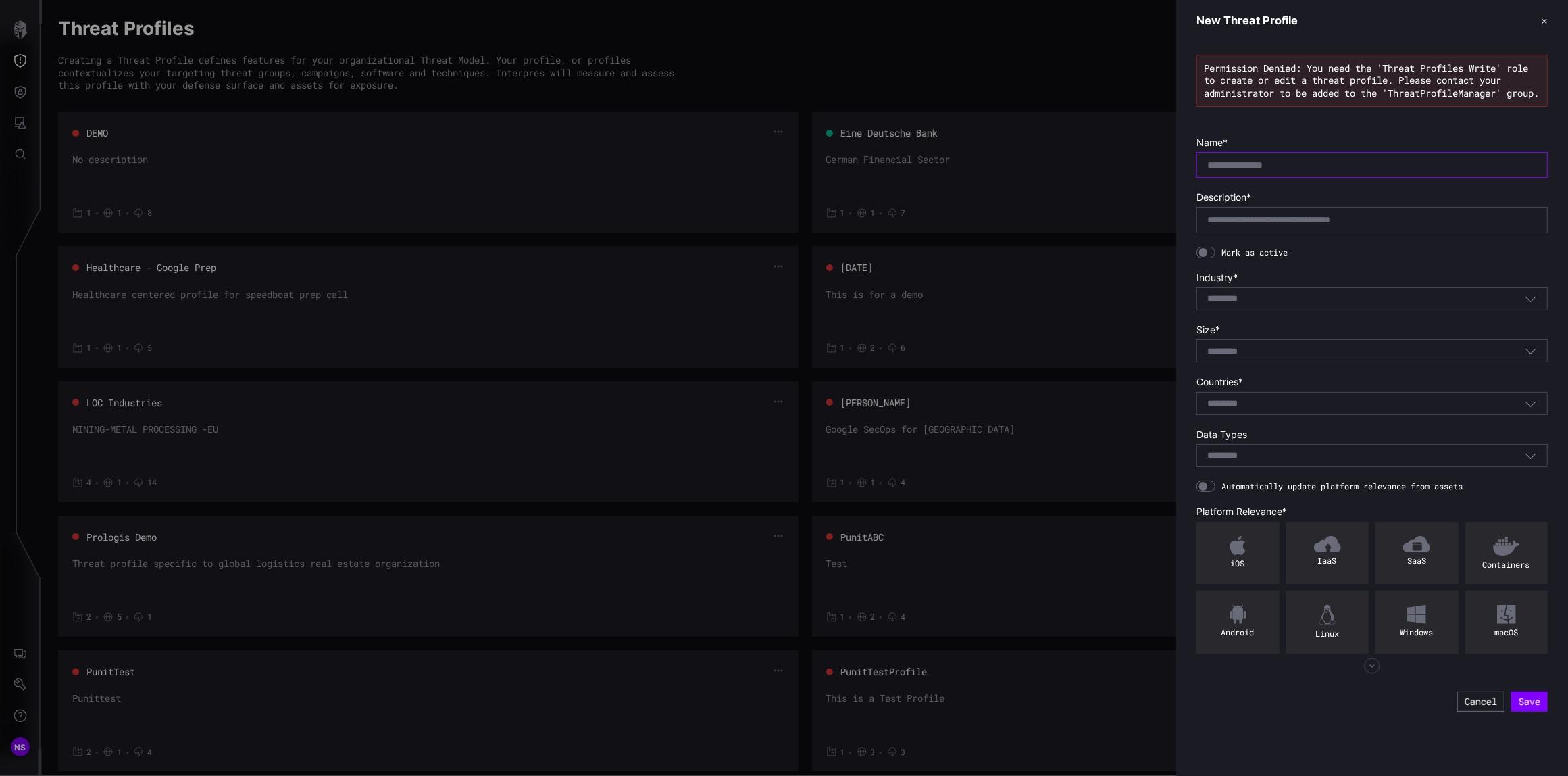
click at [1236, 171] on input "text" at bounding box center [1371, 164] width 330 height 12
click at [1157, 46] on div at bounding box center [784, 388] width 1568 height 776
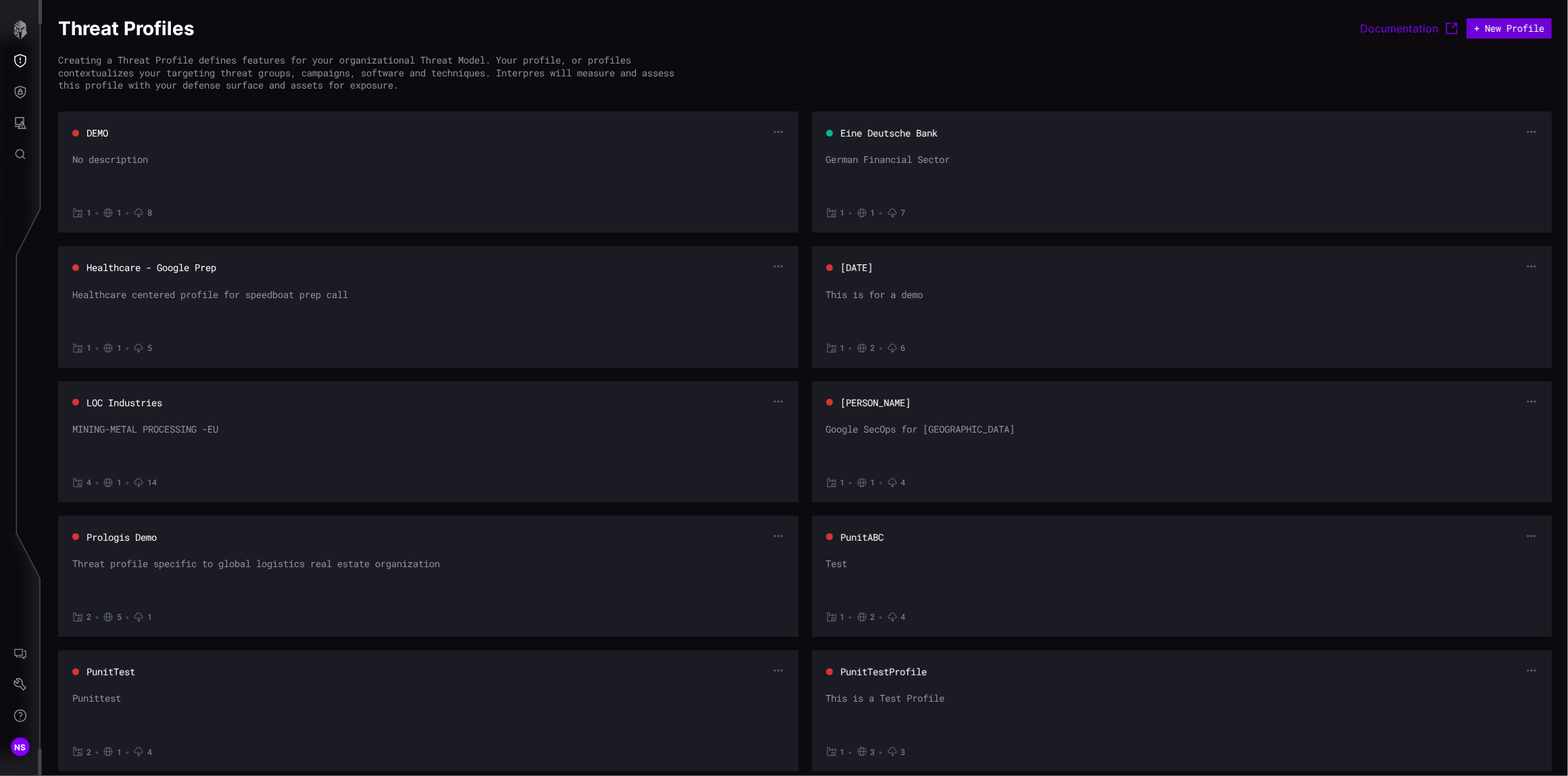
click at [1480, 26] on button "+ New Profile" at bounding box center [1509, 28] width 85 height 21
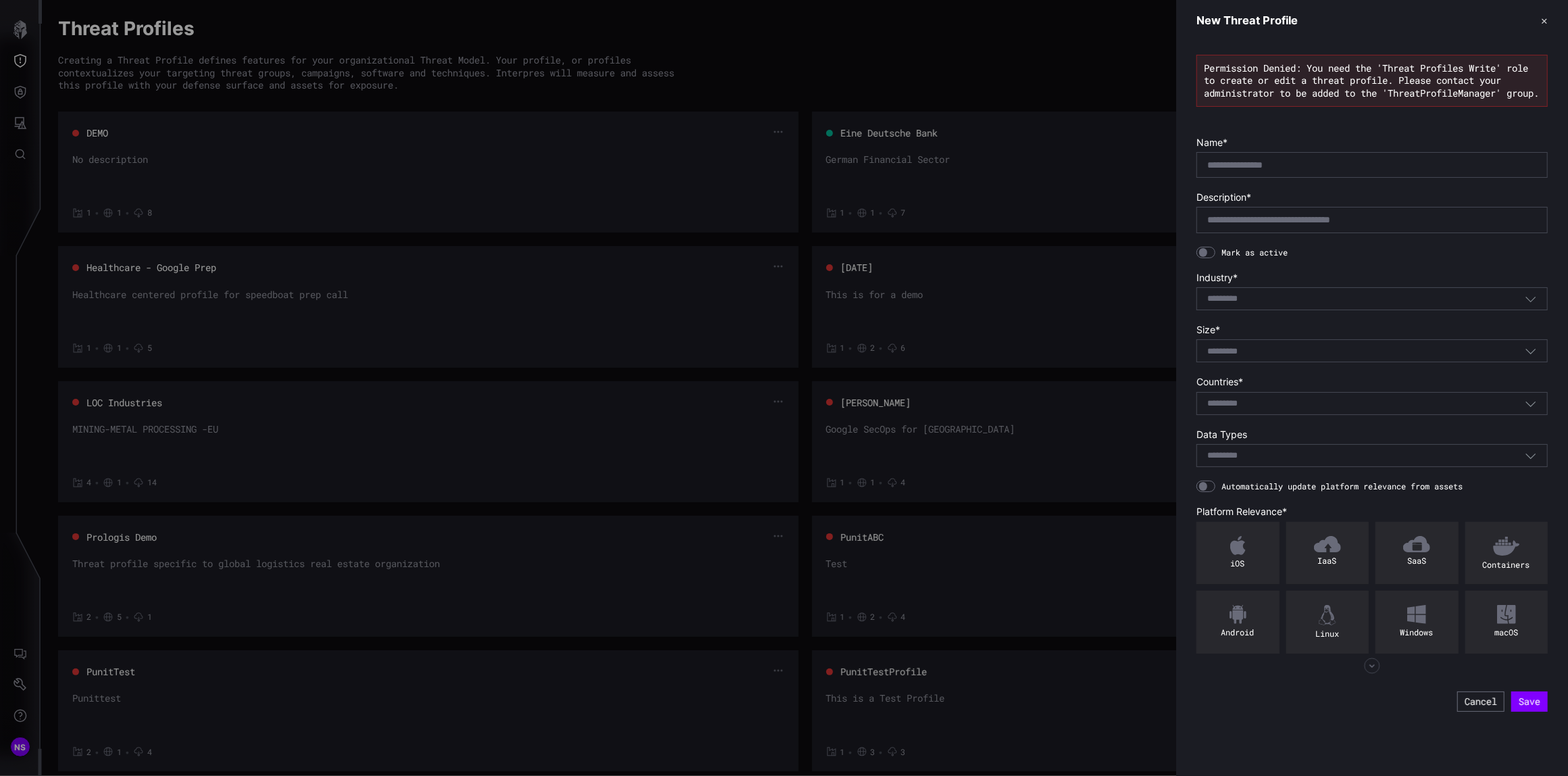
click at [1274, 305] on div "Select..." at bounding box center [1366, 298] width 317 height 12
click at [1229, 166] on div at bounding box center [1371, 164] width 351 height 26
click at [1222, 170] on div at bounding box center [1371, 164] width 351 height 26
click at [1223, 171] on input "text" at bounding box center [1371, 164] width 330 height 12
type input "*"
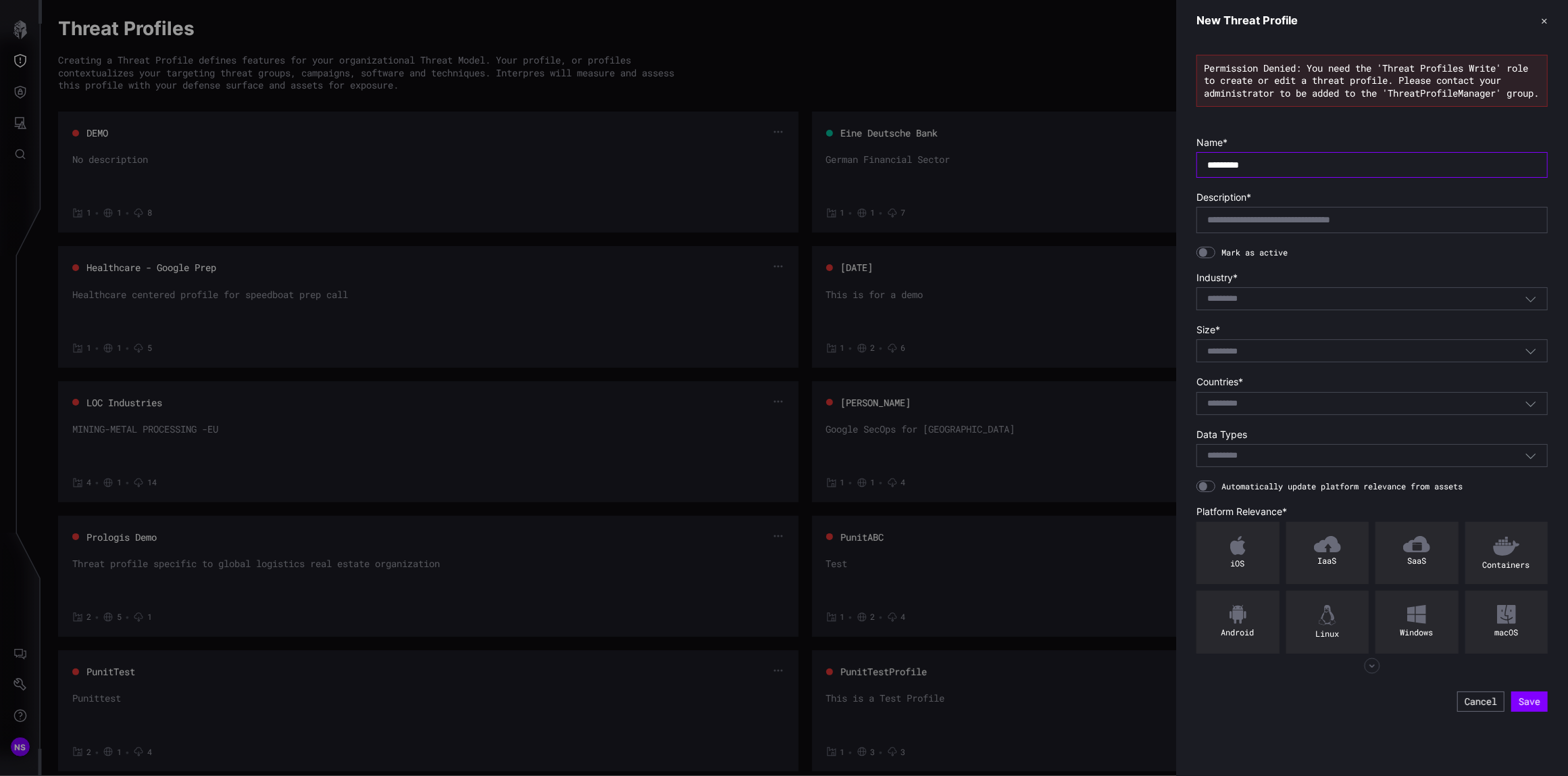
type input "*********"
click at [1255, 226] on input "text" at bounding box center [1371, 219] width 330 height 12
type input "**********"
click at [1232, 305] on input at bounding box center [1231, 299] width 49 height 12
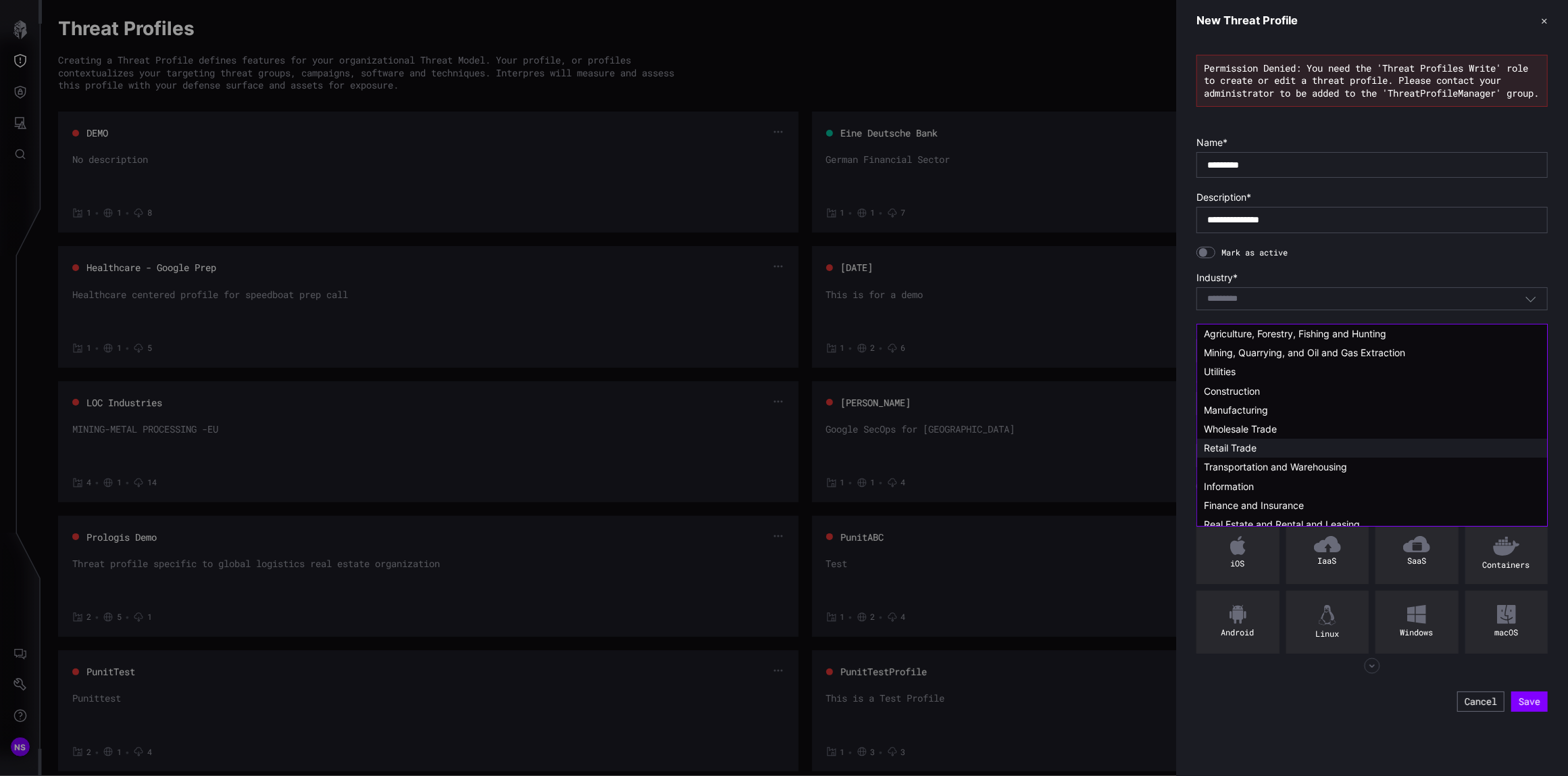
click at [1238, 450] on span "Retail Trade" at bounding box center [1230, 448] width 53 height 12
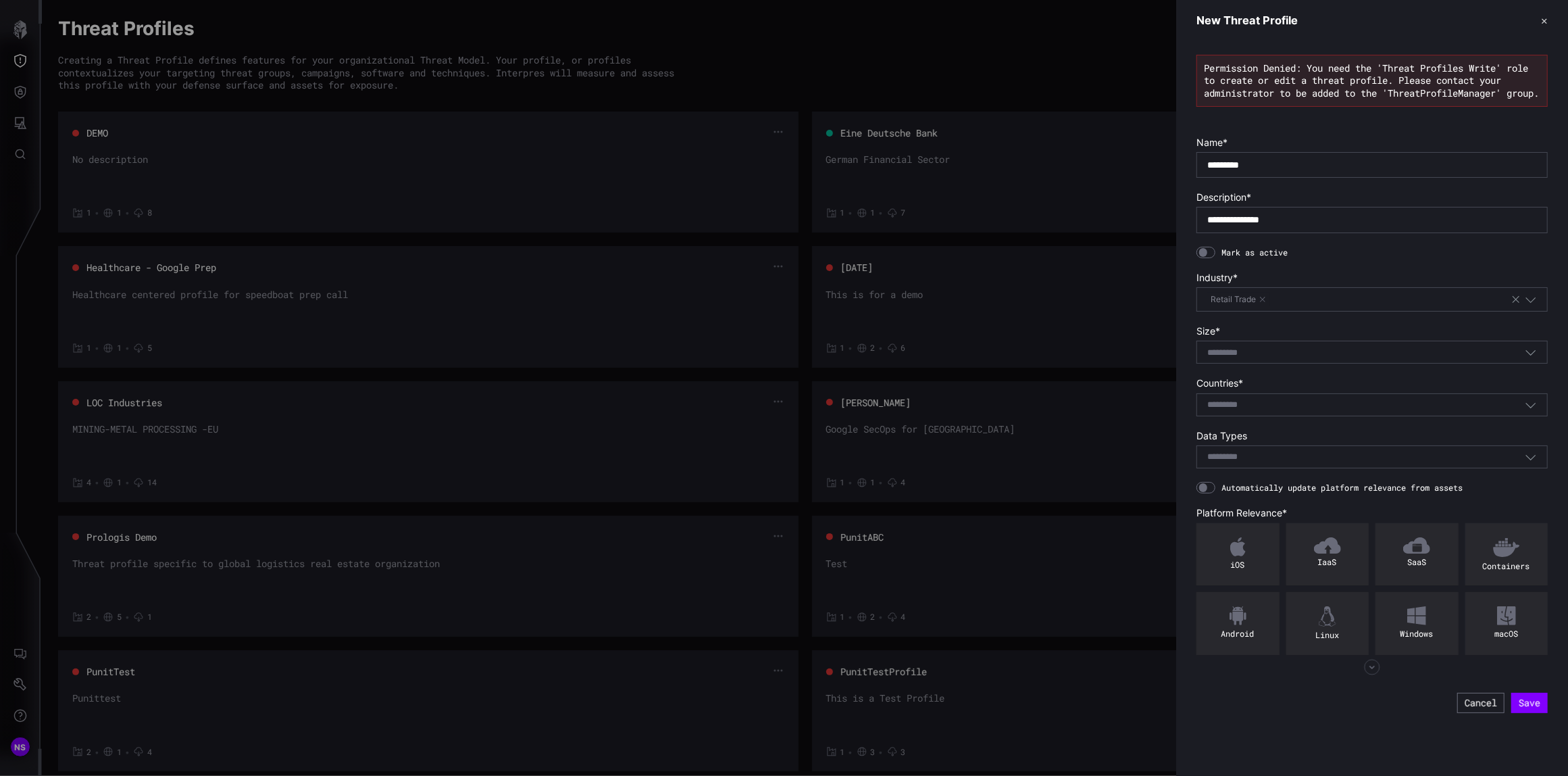
click at [1219, 359] on input at bounding box center [1231, 353] width 49 height 12
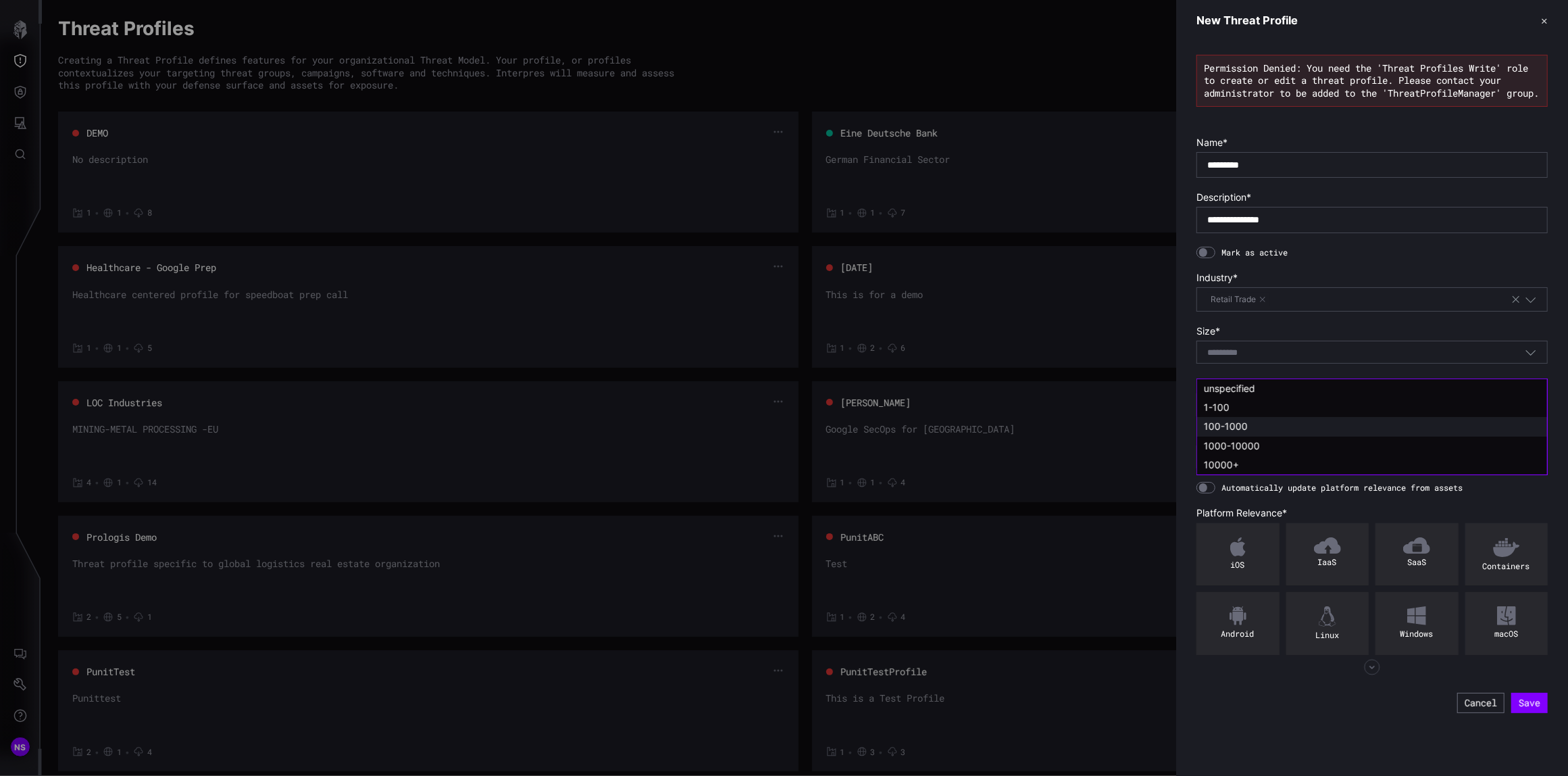
click at [1216, 431] on span "100-1000" at bounding box center [1225, 426] width 44 height 12
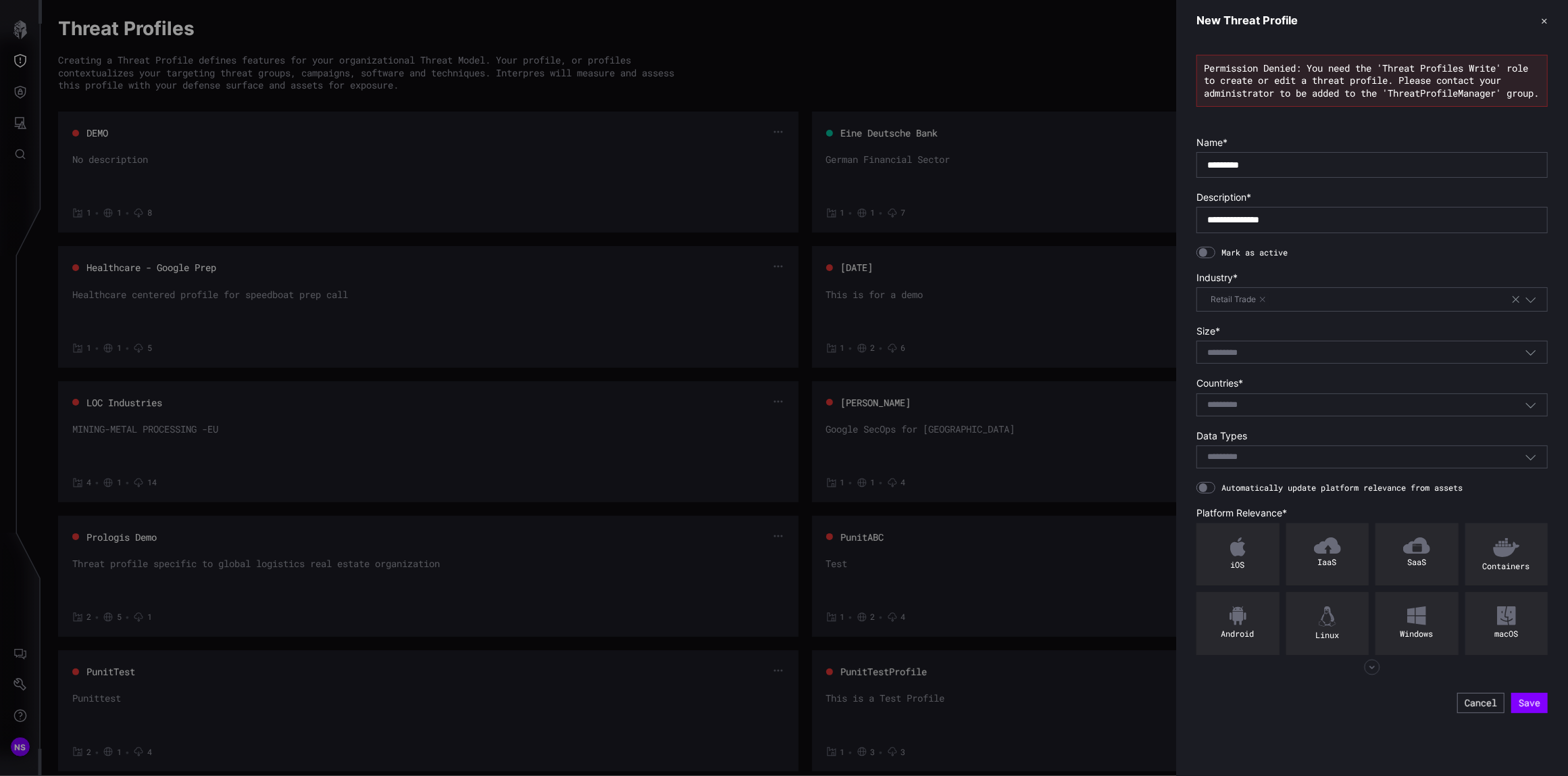
type input "********"
click at [1224, 422] on body "NS Threat Profiles Documentation + New Profile Creating a Threat Profile define…" at bounding box center [784, 388] width 1568 height 776
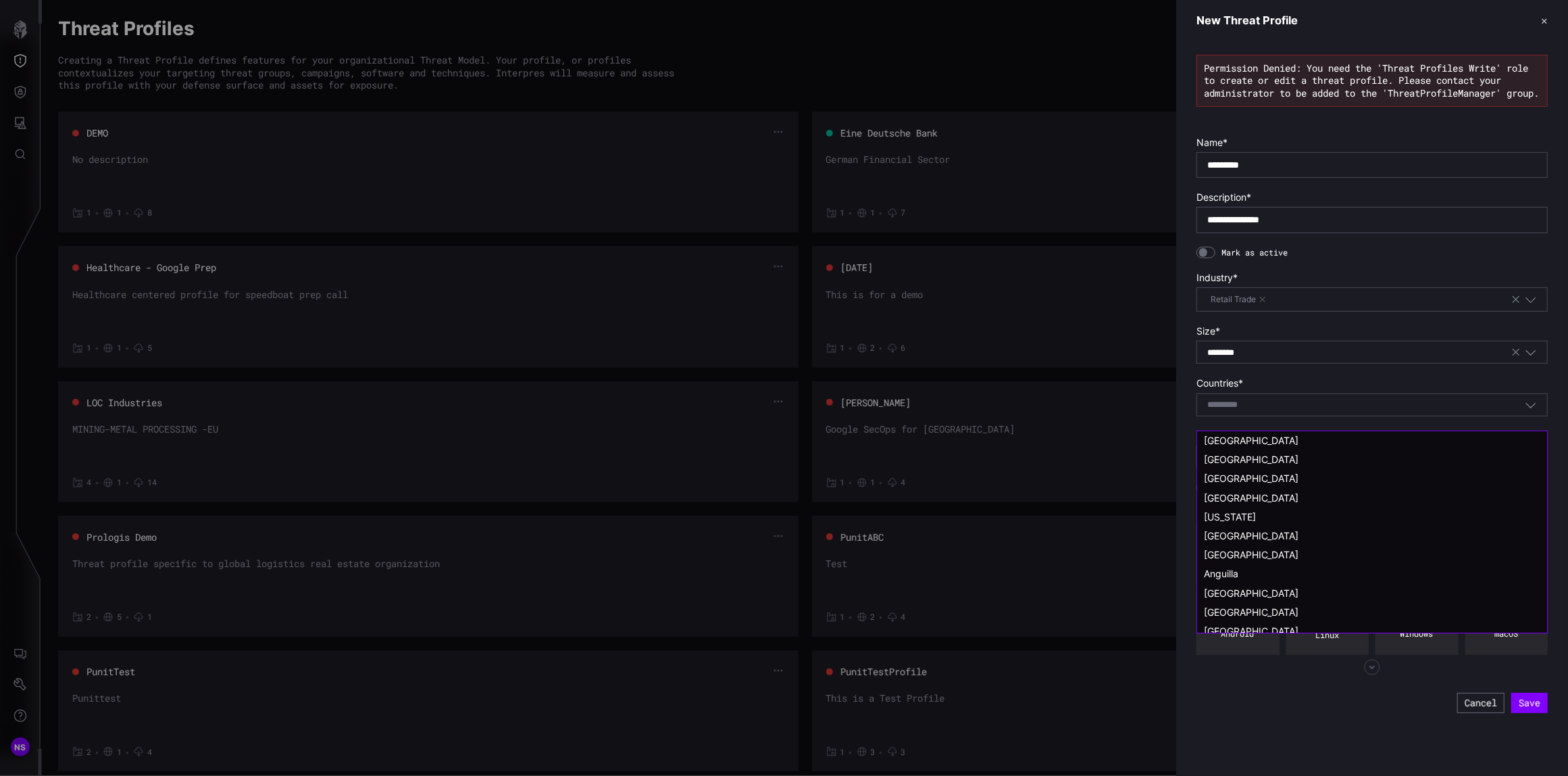
type input "**********"
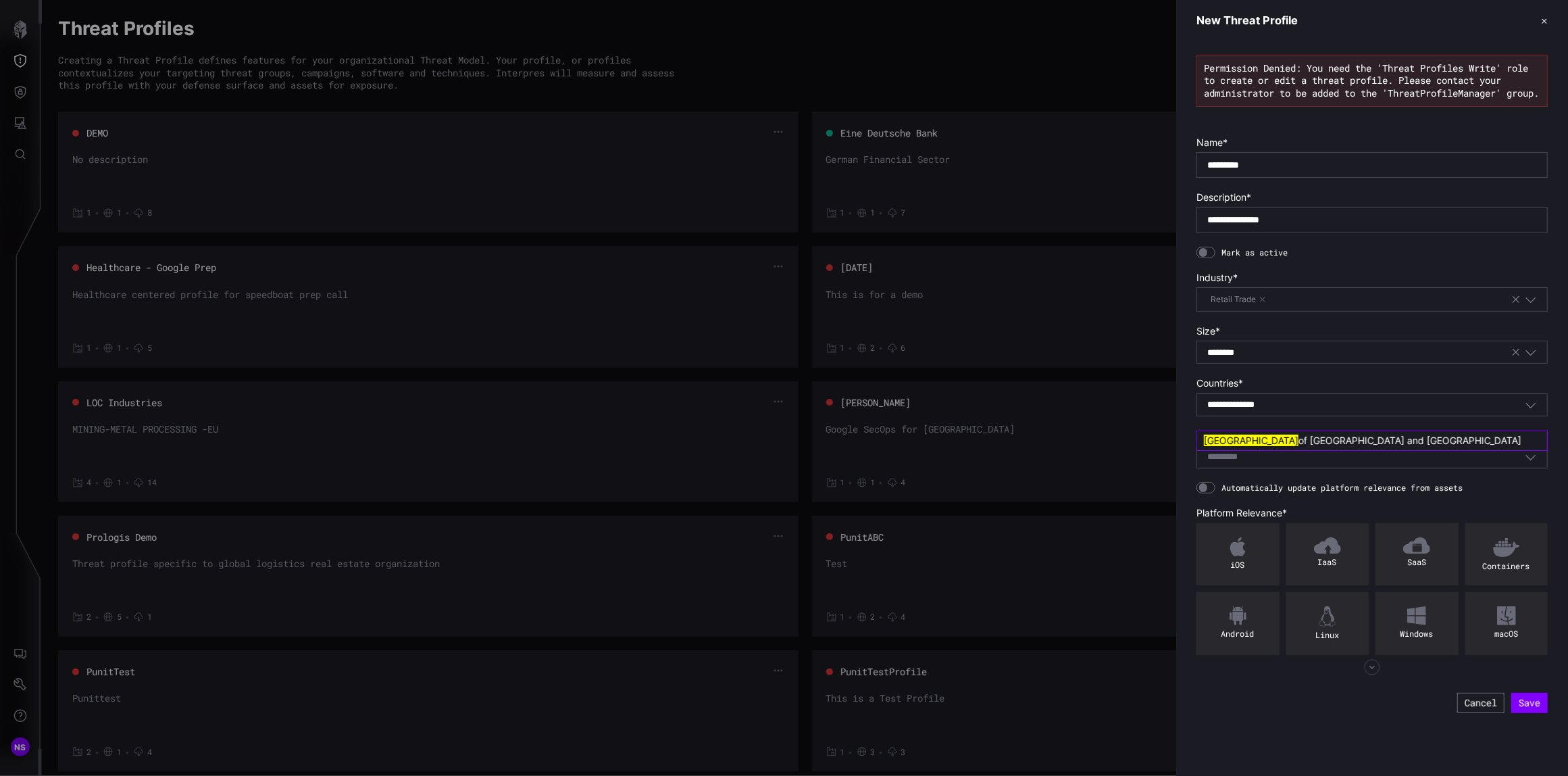
click at [1308, 444] on span "of [GEOGRAPHIC_DATA] and [GEOGRAPHIC_DATA]" at bounding box center [1409, 440] width 223 height 12
click at [1236, 464] on input at bounding box center [1231, 459] width 49 height 12
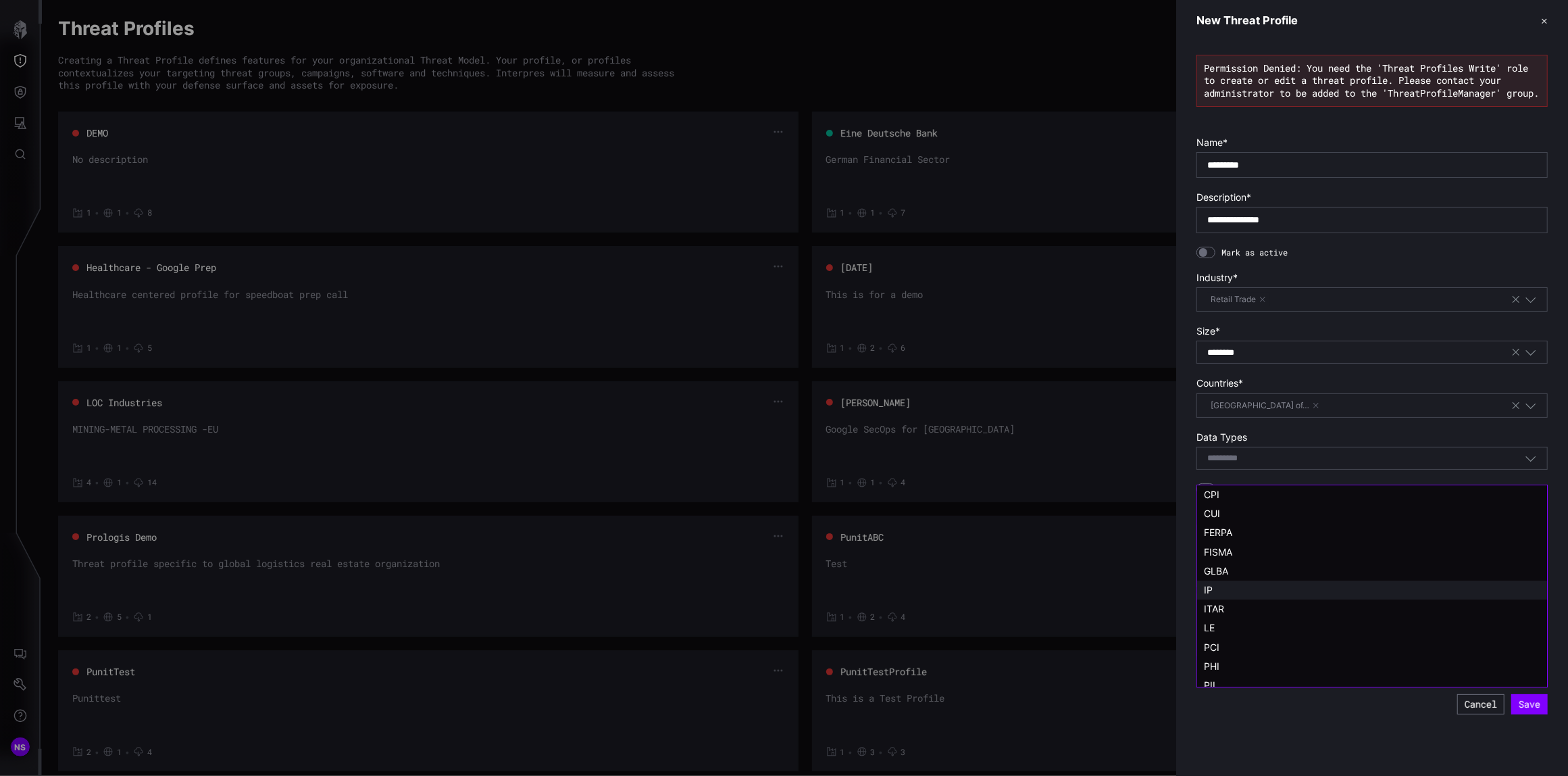
click at [1211, 591] on span "IP" at bounding box center [1208, 589] width 9 height 12
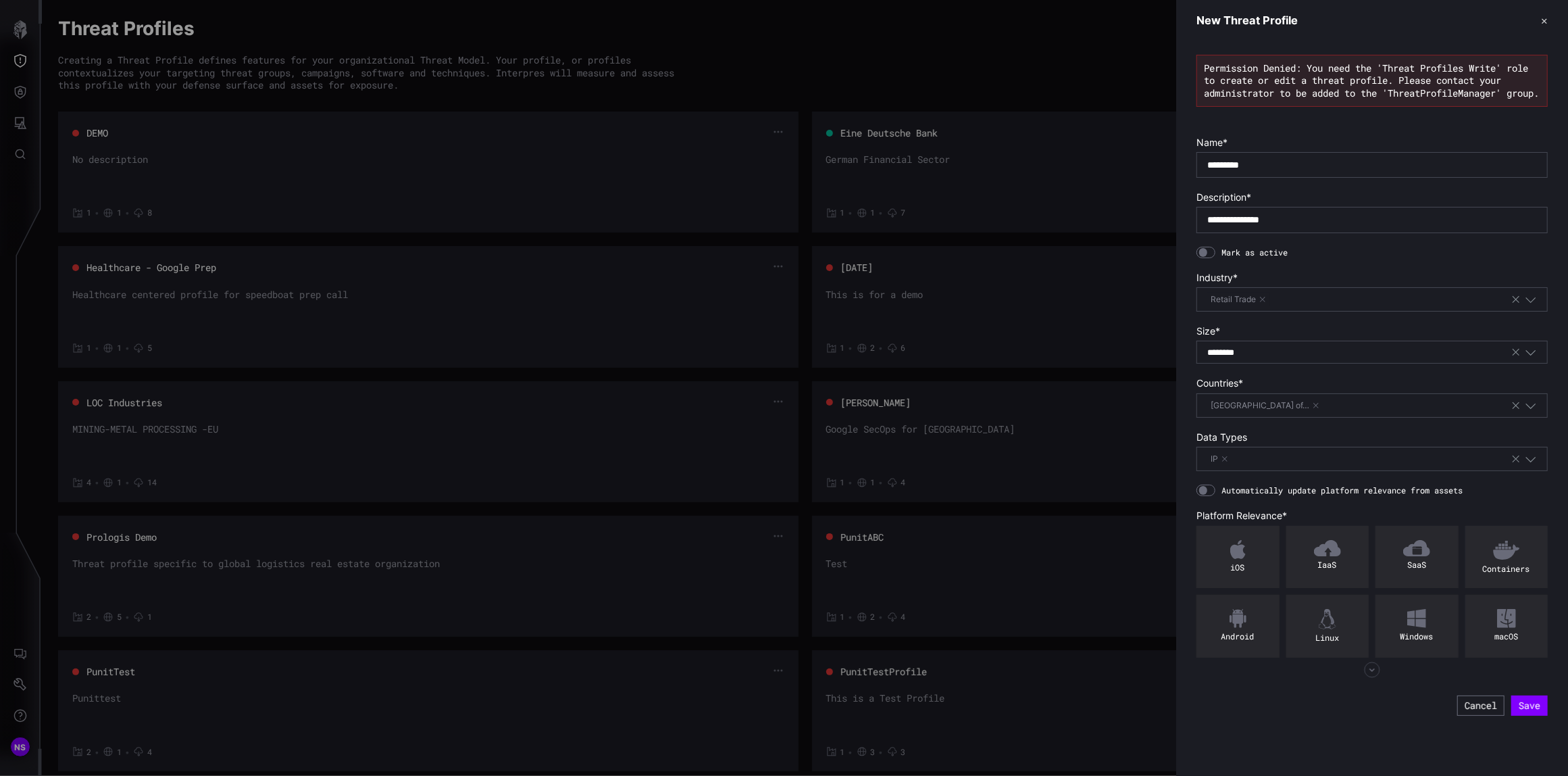
click at [1533, 464] on icon "button" at bounding box center [1530, 459] width 12 height 12
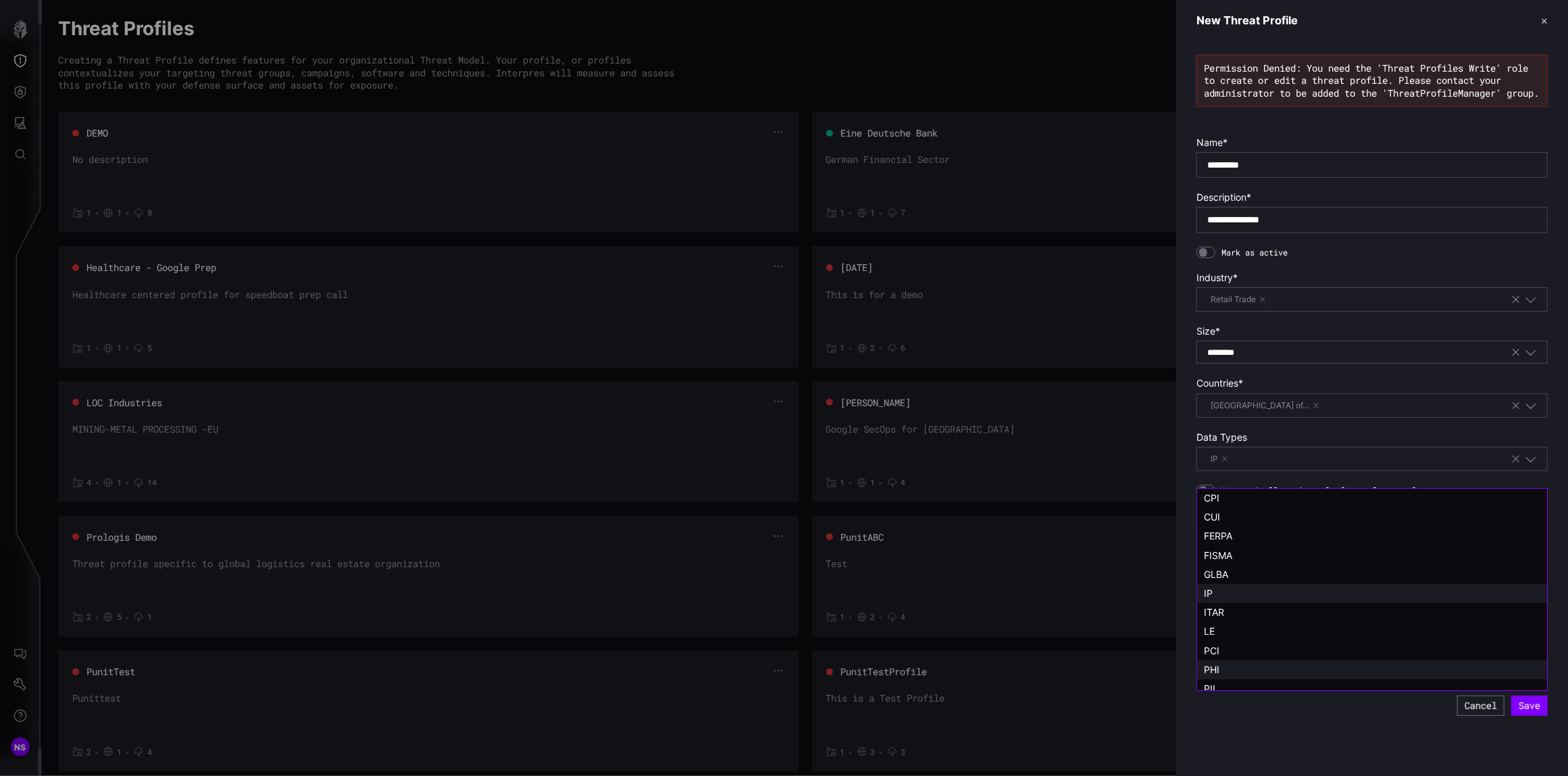
click at [1214, 669] on span "PHI" at bounding box center [1211, 669] width 16 height 12
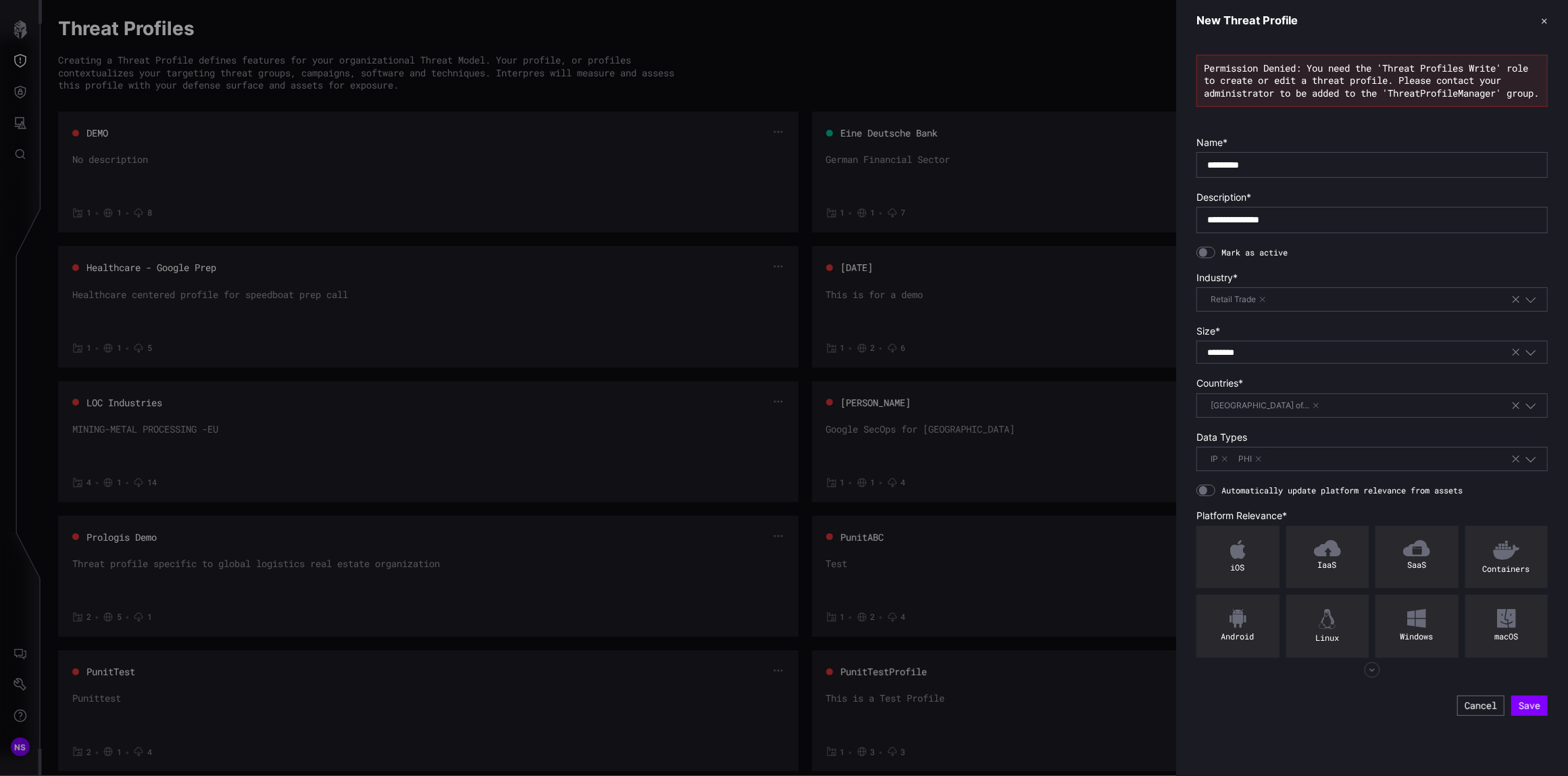
click at [1319, 466] on div "IP PHI" at bounding box center [1358, 459] width 303 height 15
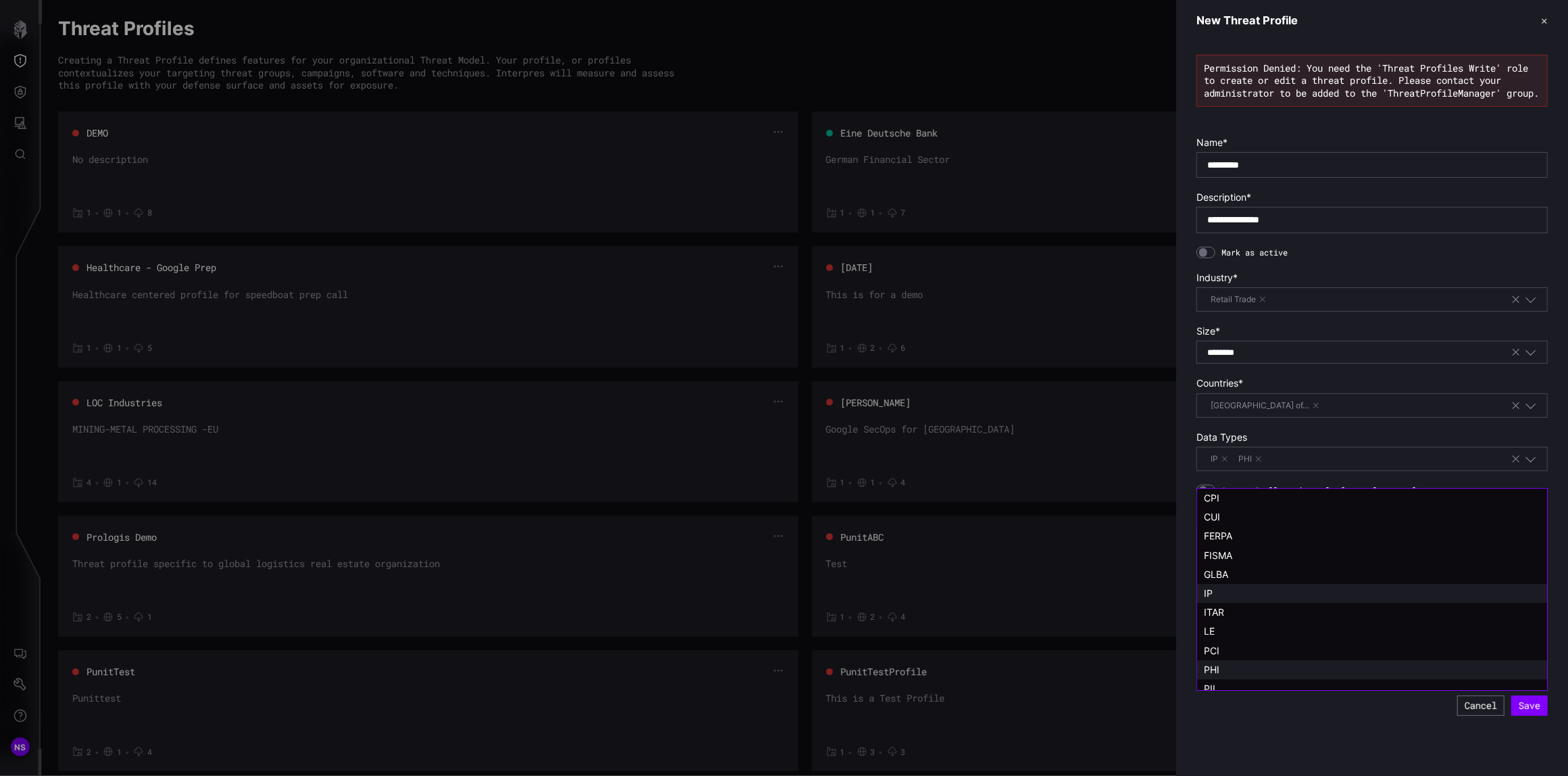
click at [1260, 463] on button "button" at bounding box center [1258, 459] width 8 height 8
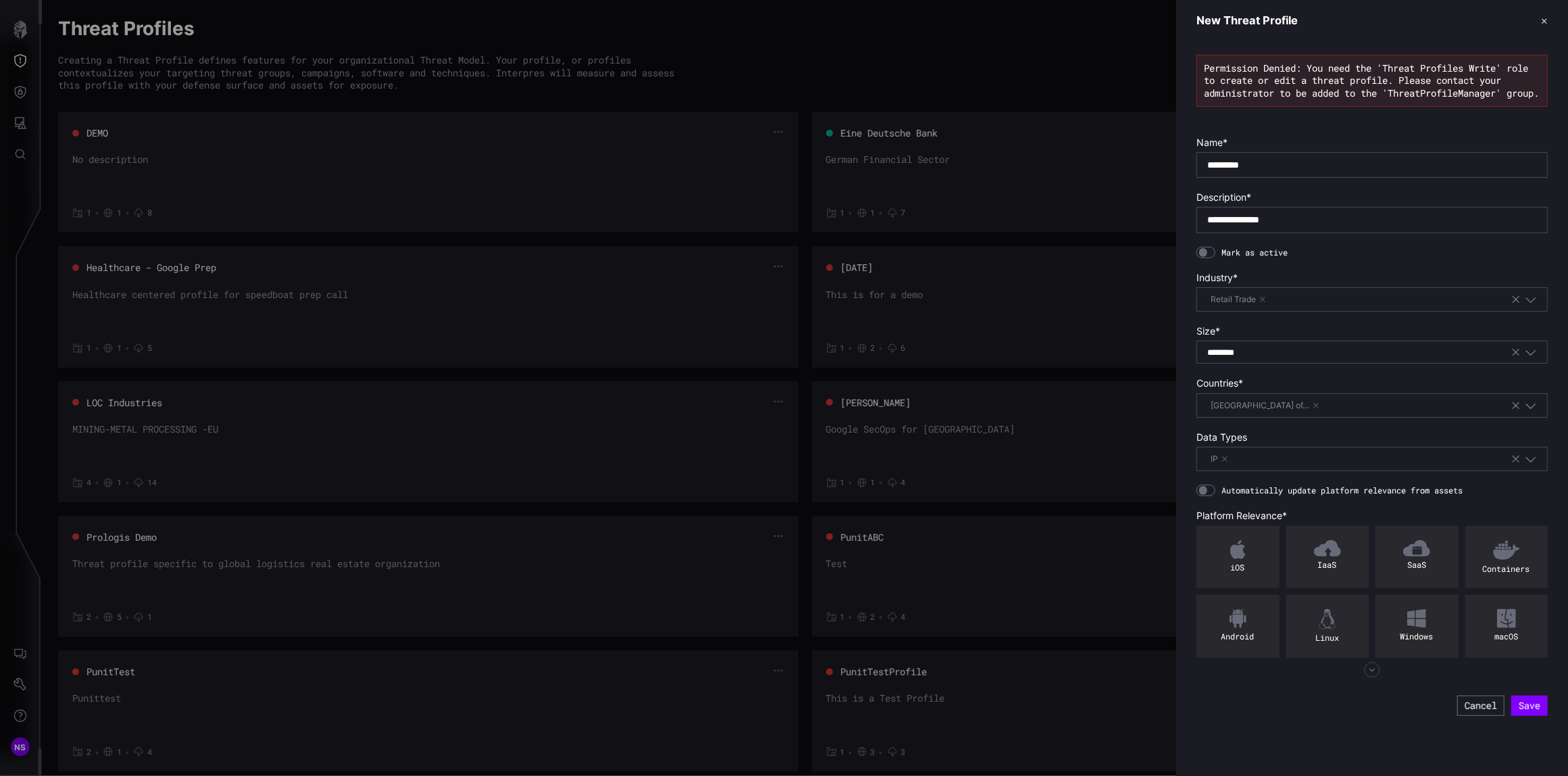
click at [1128, 474] on div at bounding box center [784, 388] width 1568 height 776
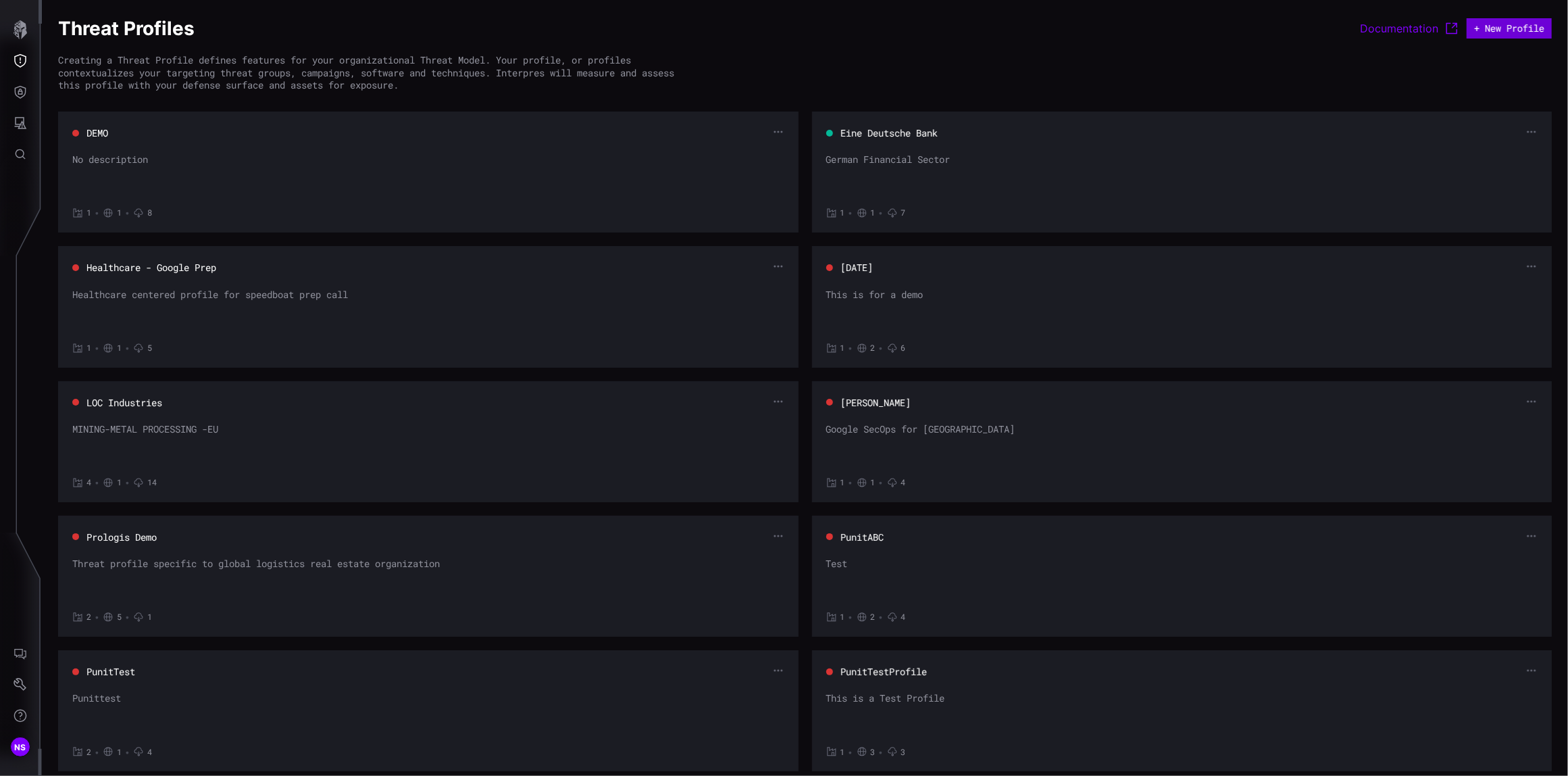
click at [1494, 28] on button "+ New Profile" at bounding box center [1509, 28] width 85 height 21
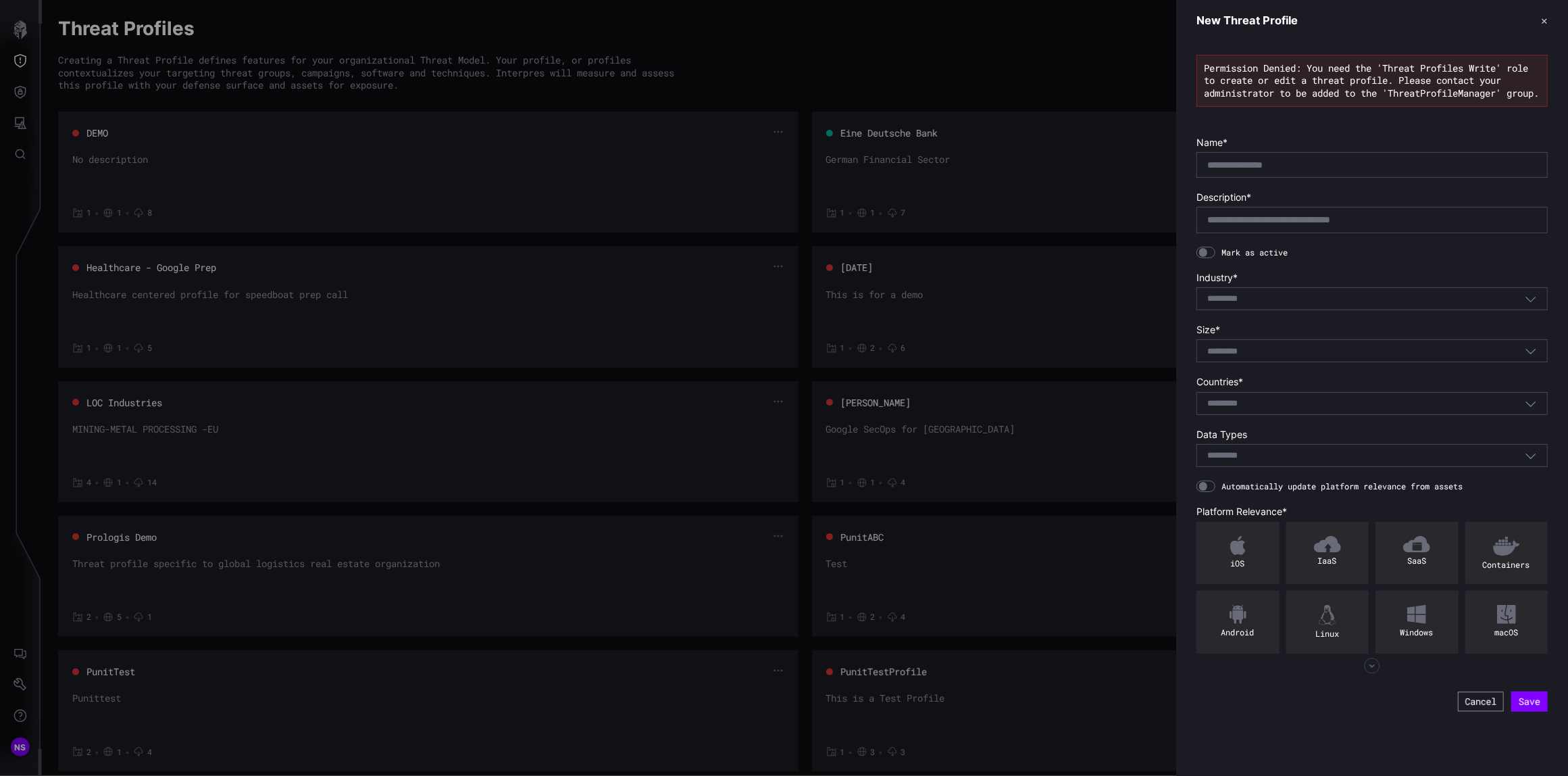
click at [1465, 711] on button "Cancel" at bounding box center [1480, 701] width 46 height 20
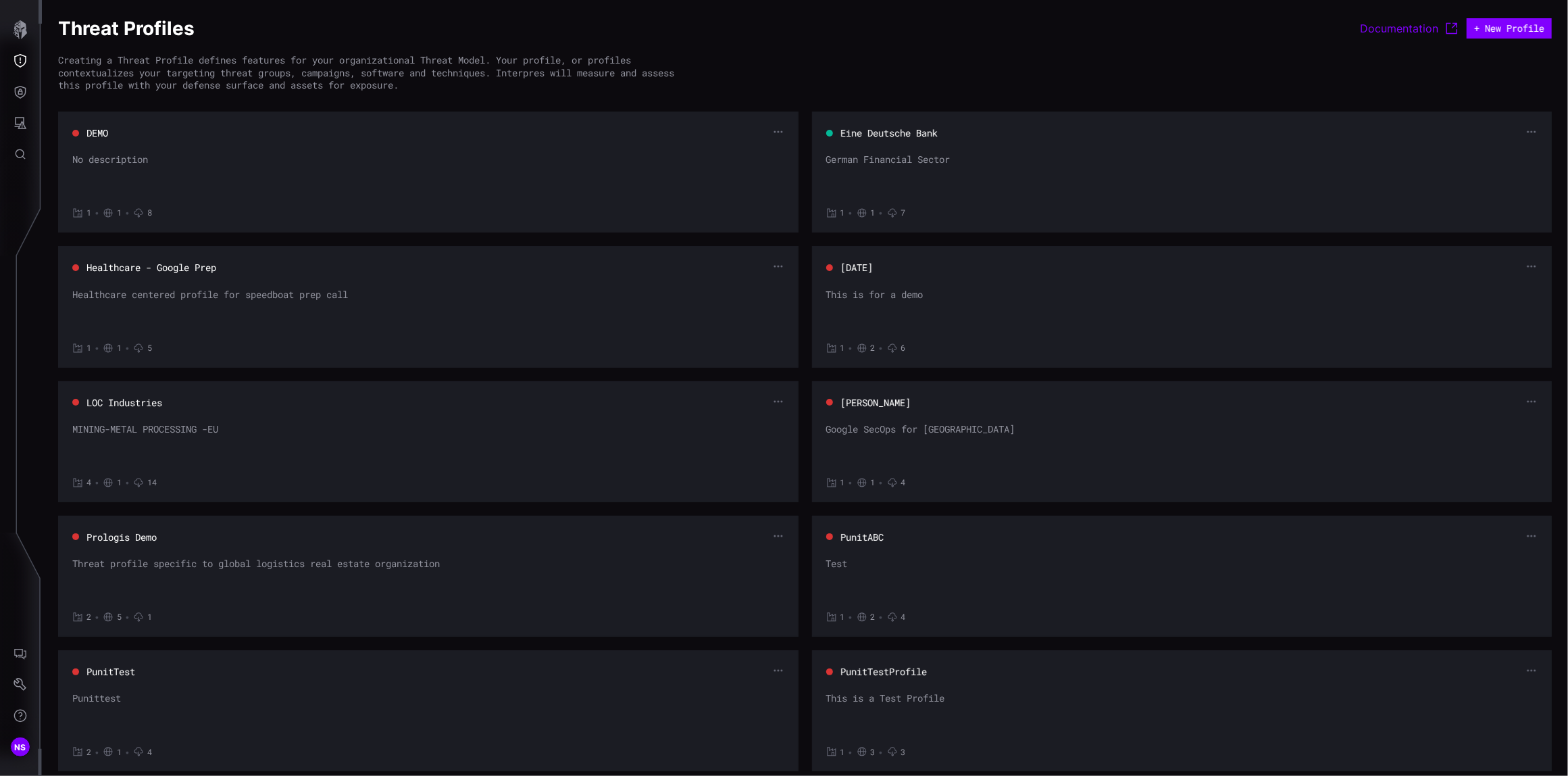
click at [94, 130] on button "DEMO" at bounding box center [97, 133] width 23 height 13
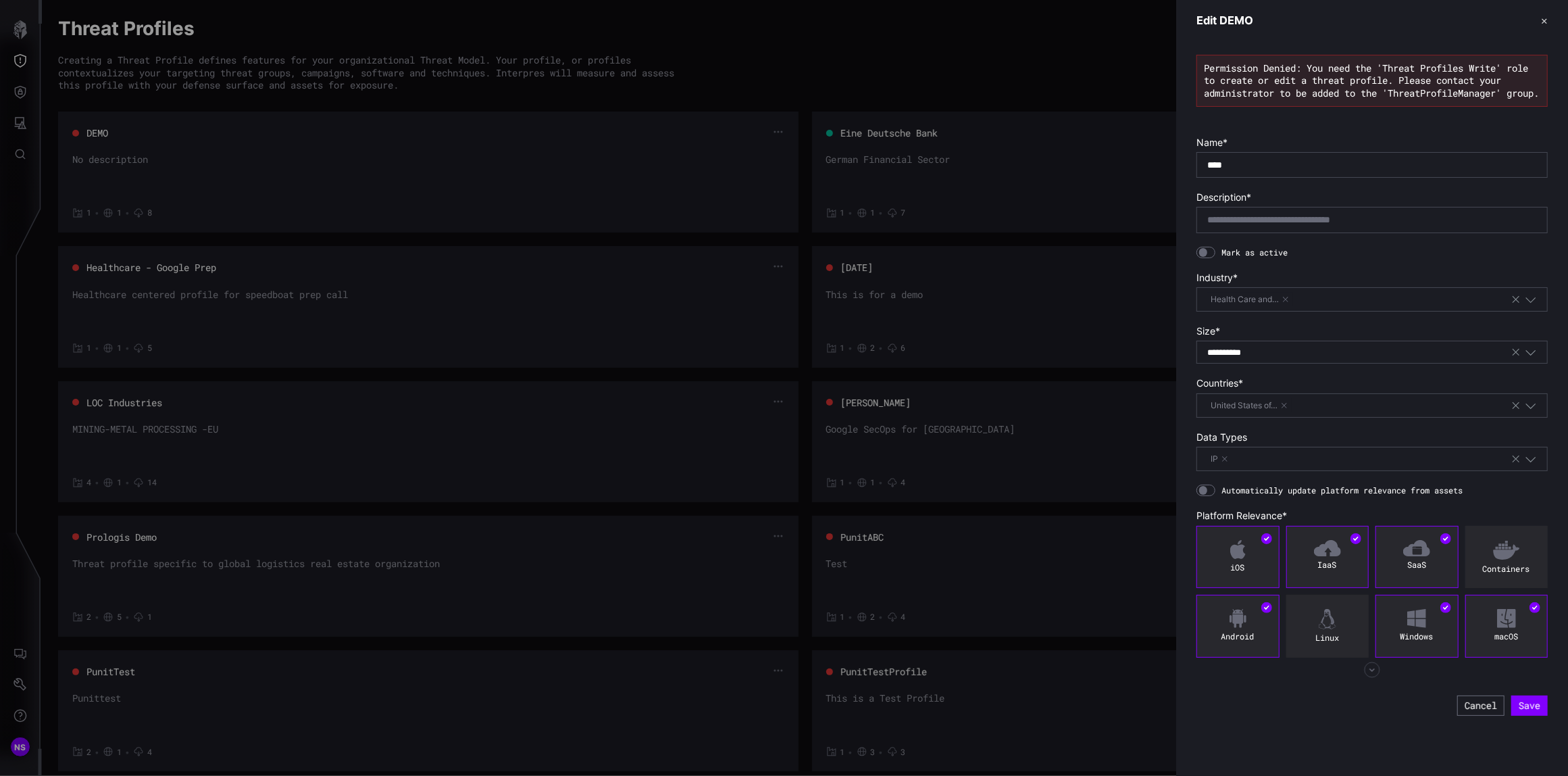
click at [877, 157] on div at bounding box center [784, 388] width 1568 height 776
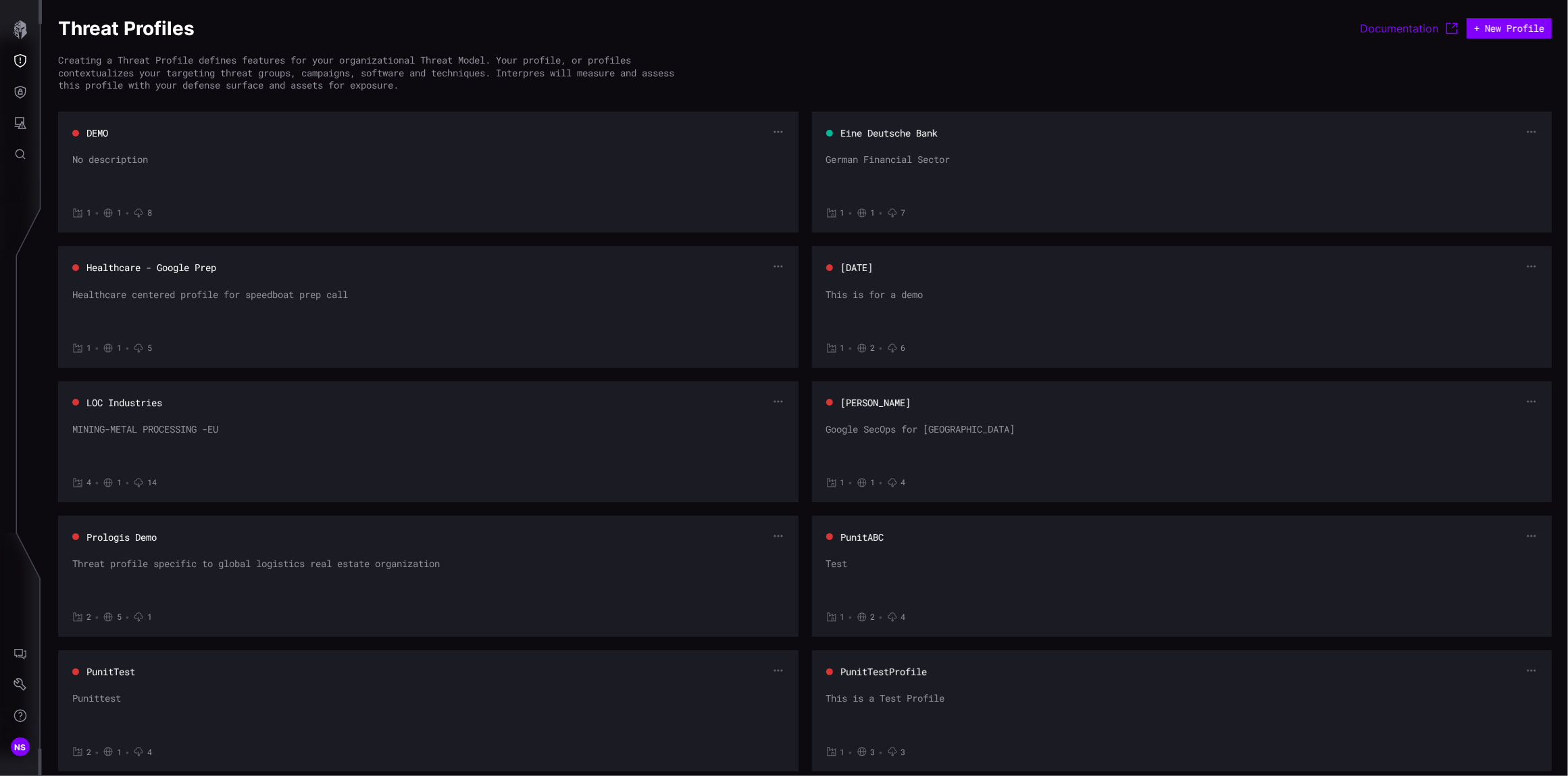
click at [844, 138] on button "Eine Deutsche Bank" at bounding box center [888, 133] width 98 height 13
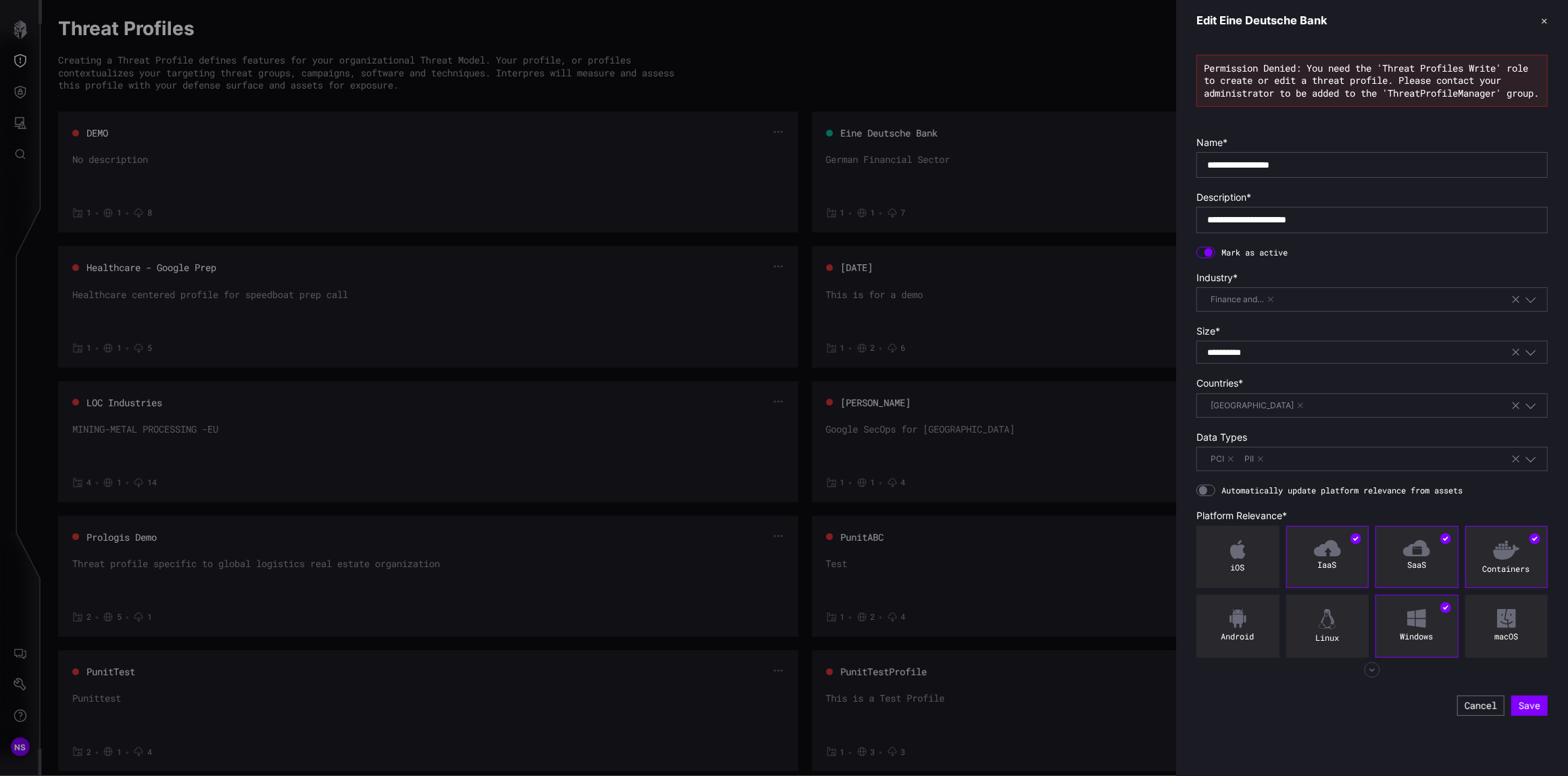
click at [927, 61] on div at bounding box center [784, 388] width 1568 height 776
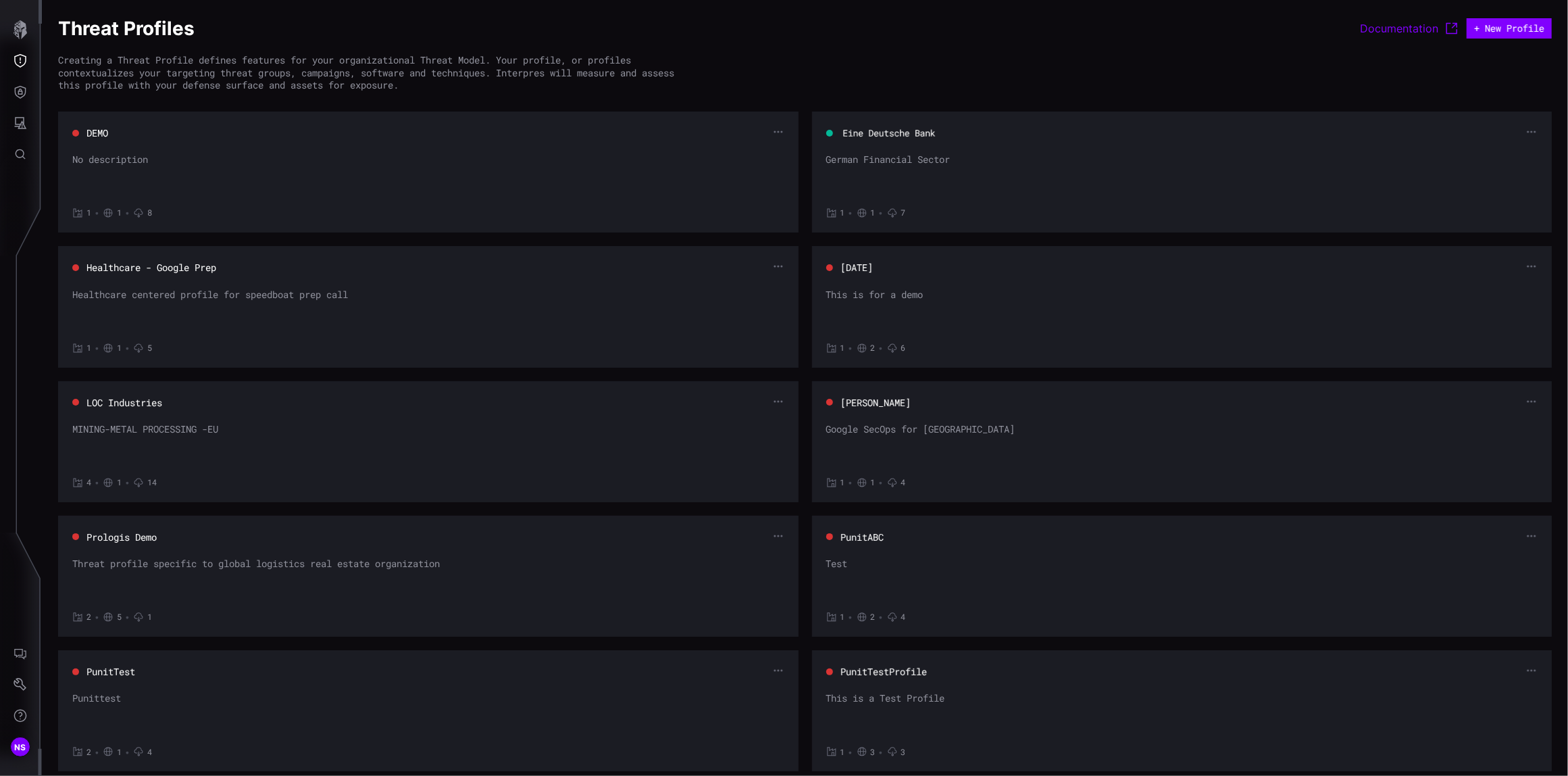
click at [849, 136] on button "Eine Deutsche Bank" at bounding box center [889, 133] width 94 height 13
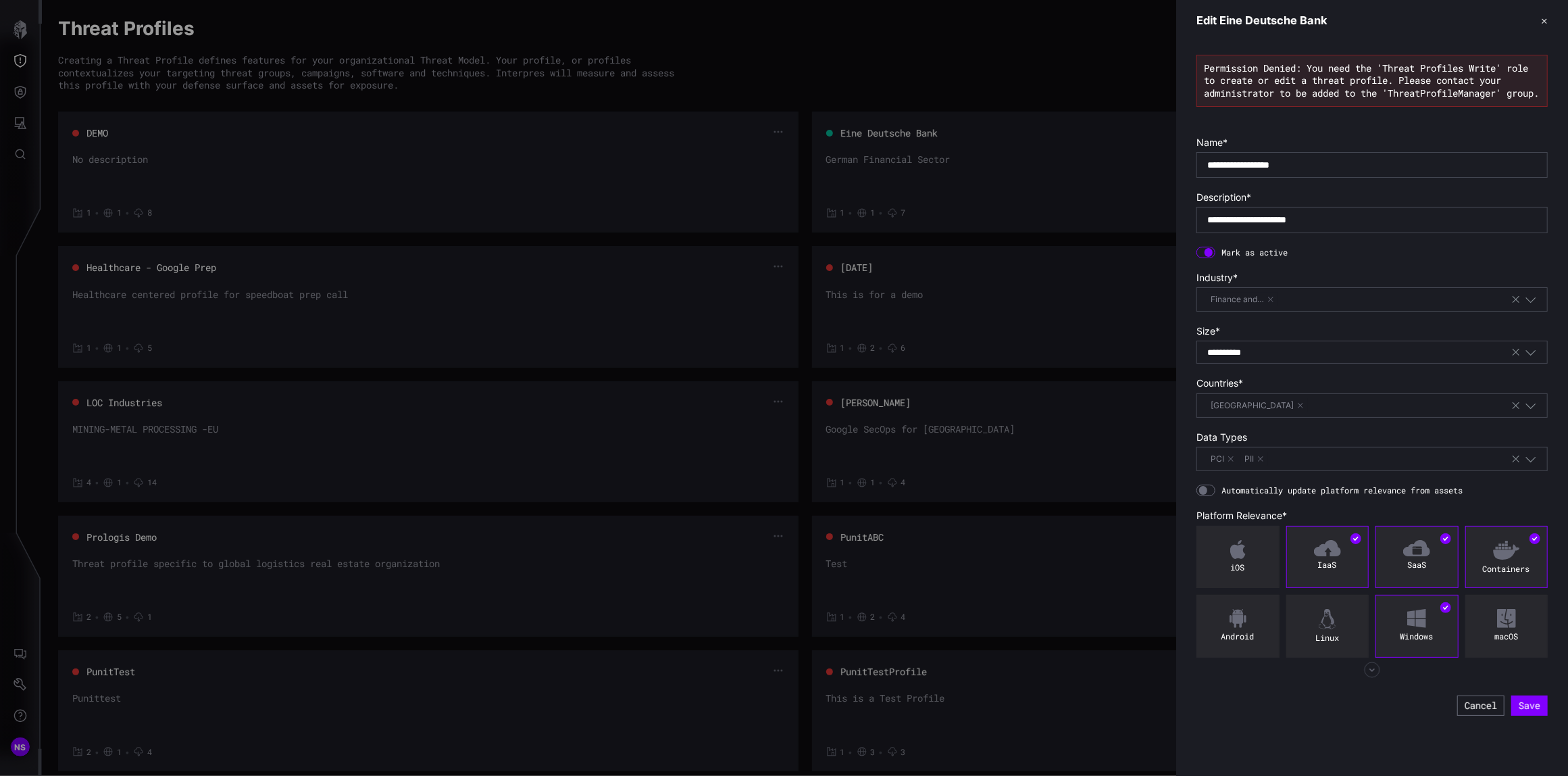
click at [868, 36] on div at bounding box center [784, 388] width 1568 height 776
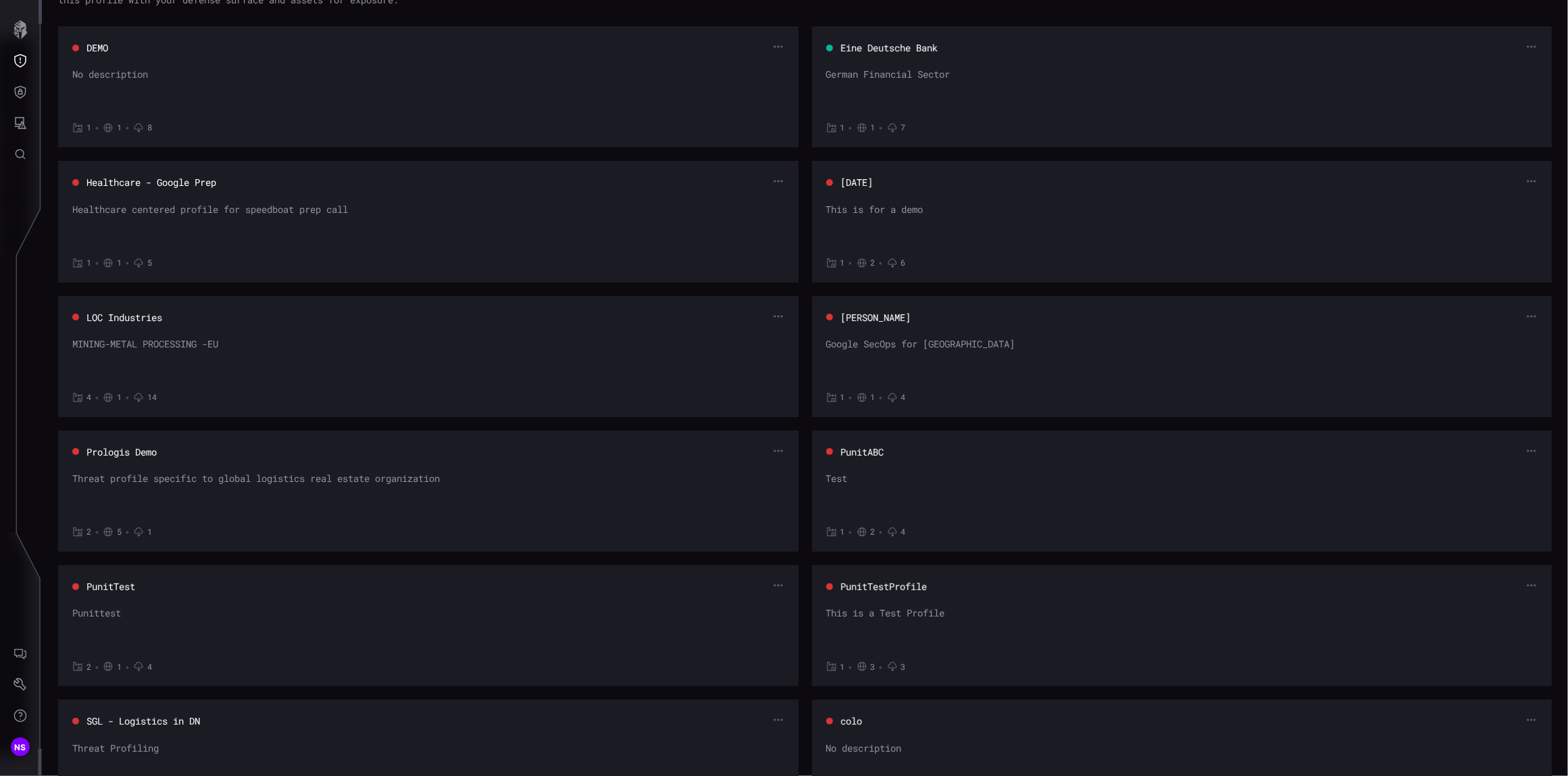
scroll to position [90, 0]
click at [20, 96] on icon "Defense Surface" at bounding box center [20, 92] width 13 height 13
click at [14, 60] on div at bounding box center [784, 388] width 1568 height 776
click at [17, 57] on icon "Threat Exposure" at bounding box center [20, 60] width 13 height 13
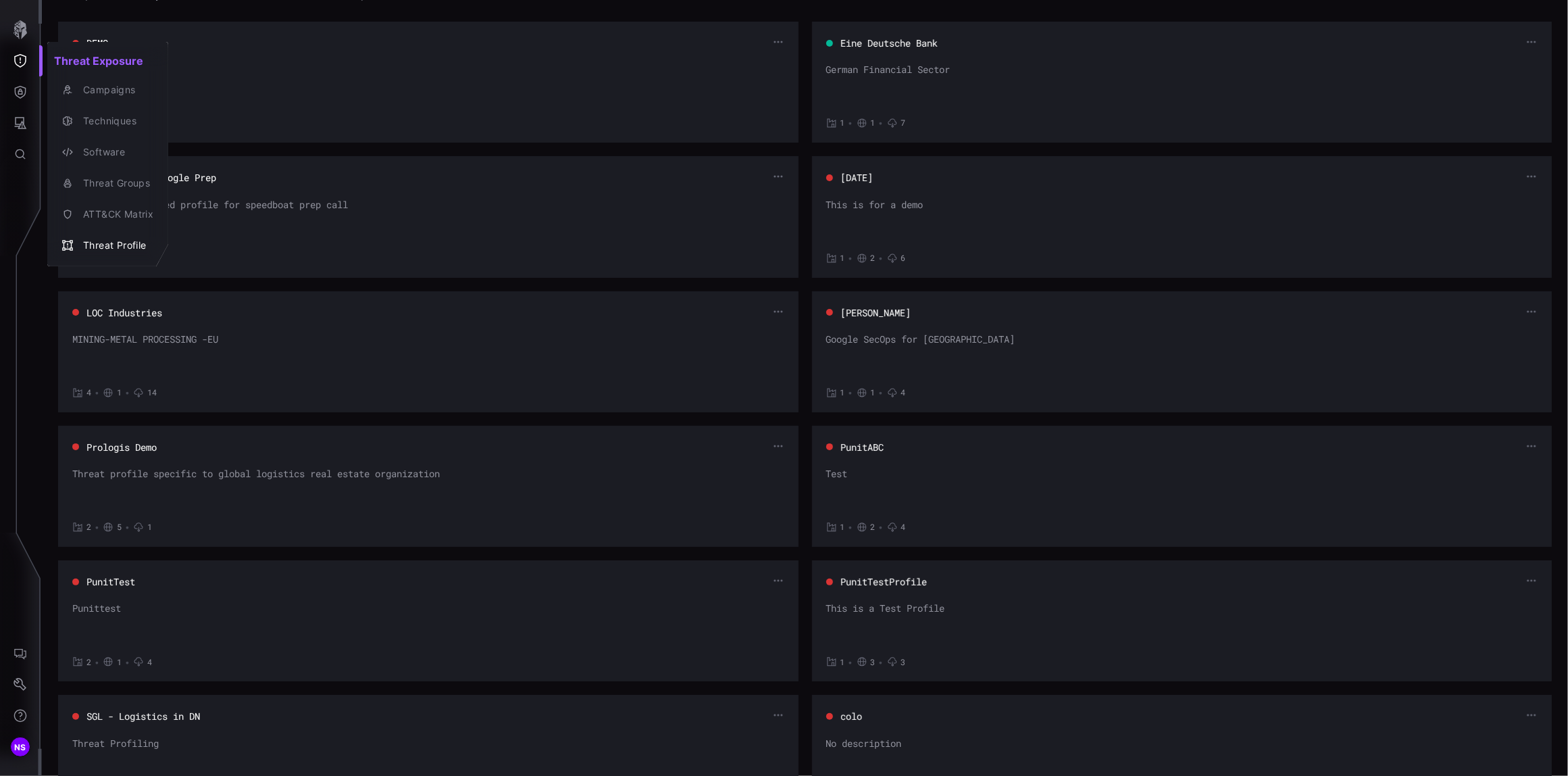
click at [21, 95] on div at bounding box center [784, 388] width 1568 height 776
click at [24, 95] on icon "Defense Surface" at bounding box center [21, 93] width 12 height 13
click at [98, 123] on div "Visibility" at bounding box center [126, 121] width 102 height 17
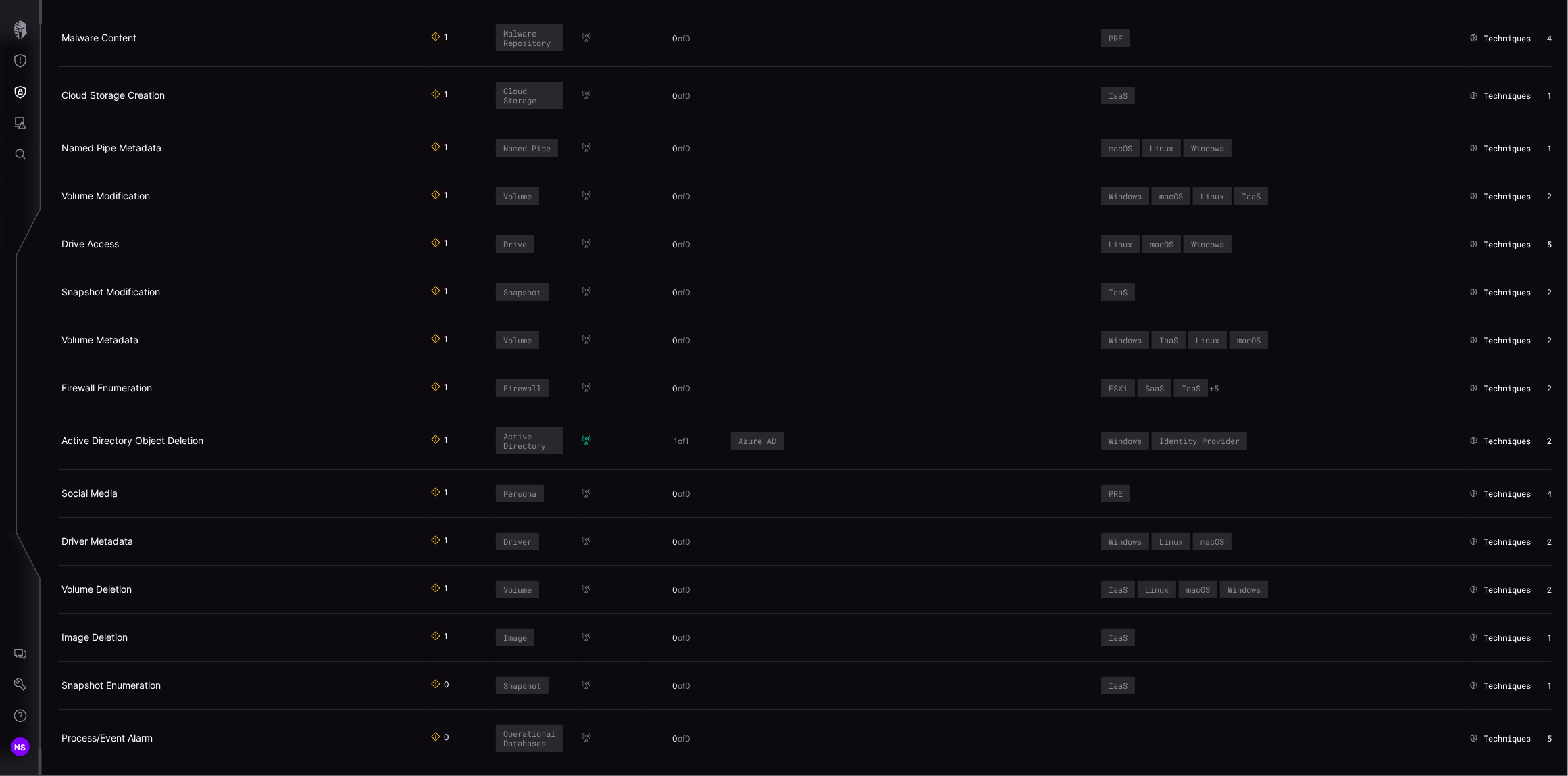
scroll to position [4234, 0]
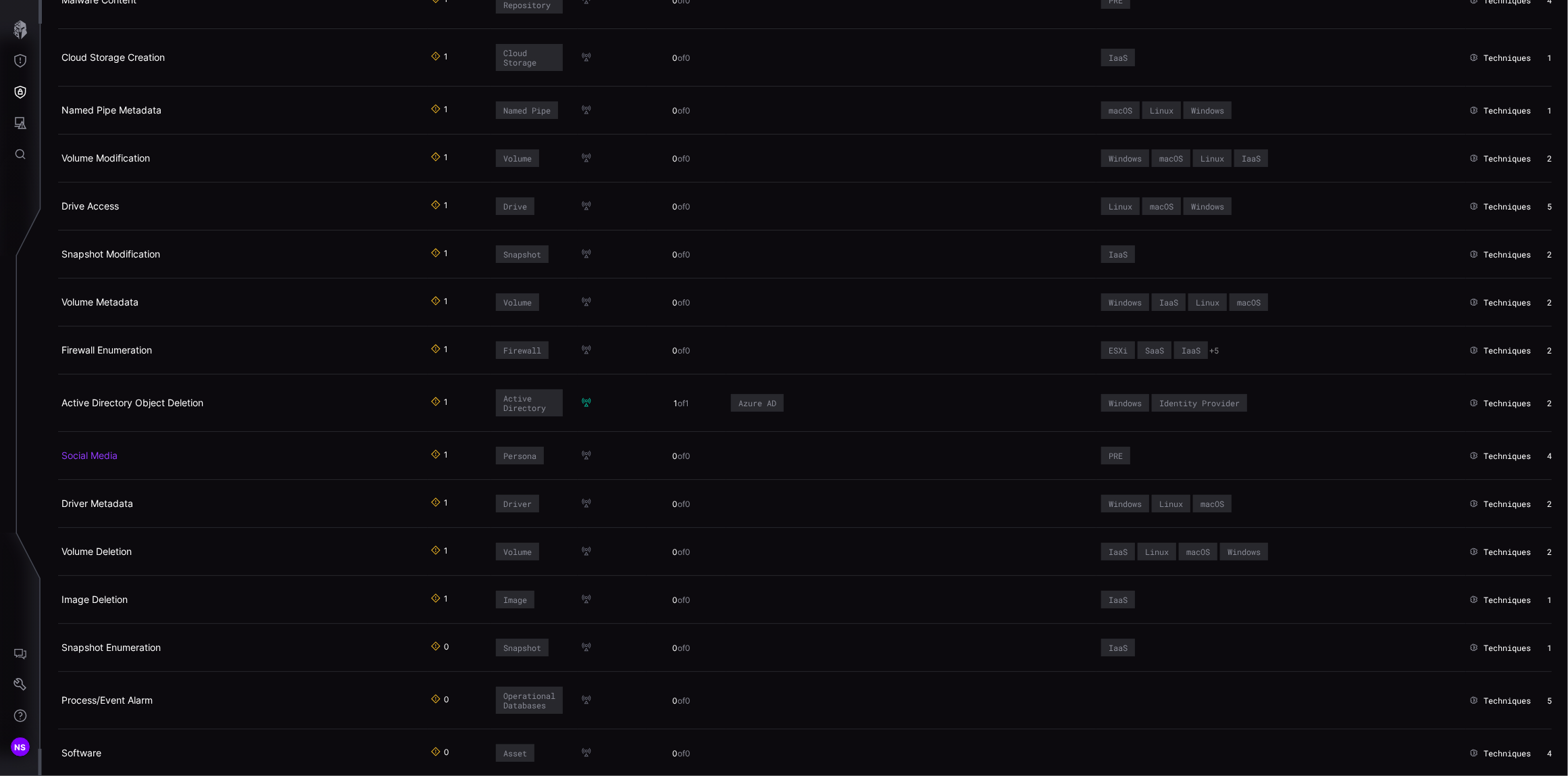
click at [98, 461] on link "Social Media" at bounding box center [89, 455] width 56 height 12
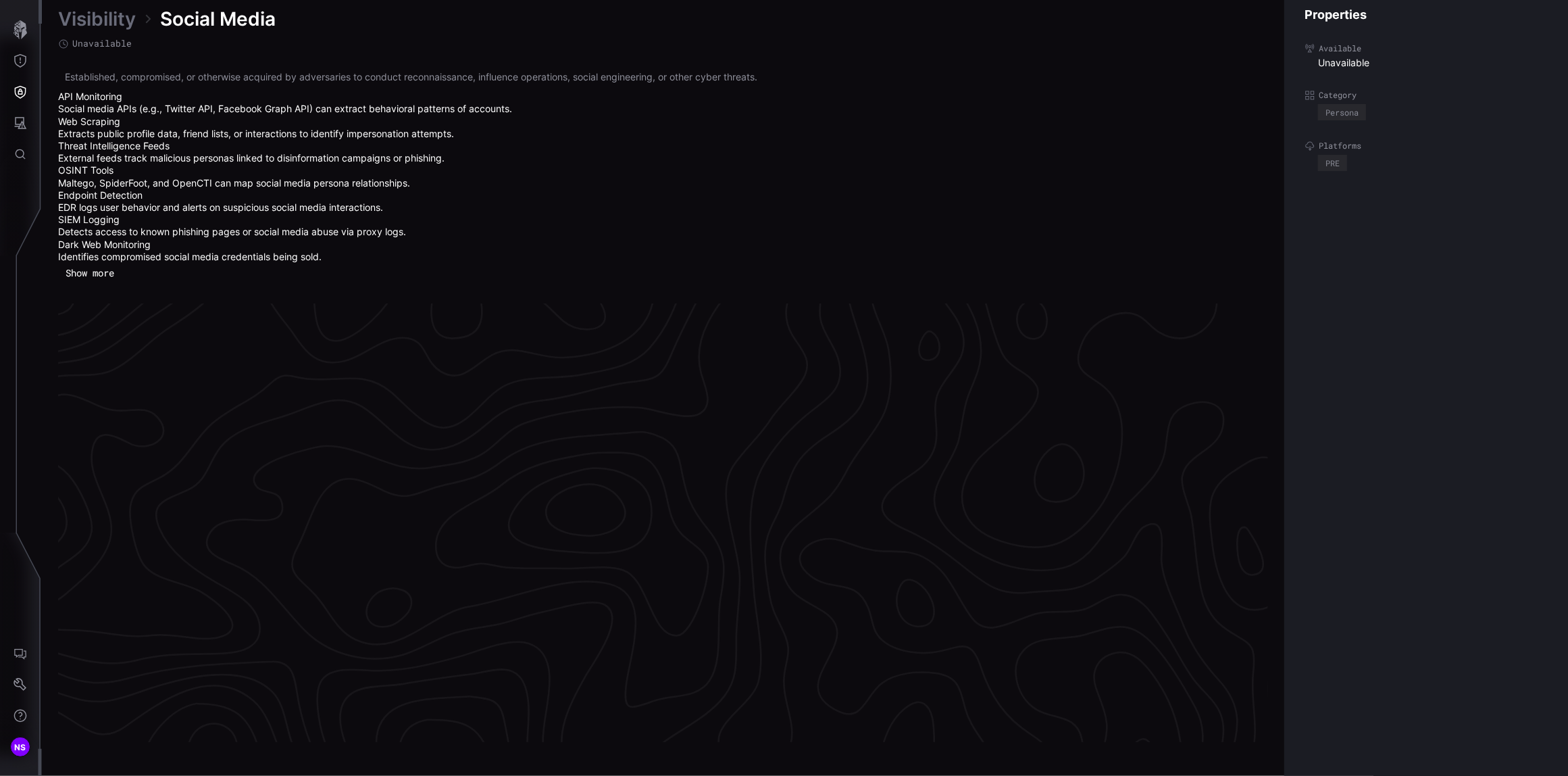
scroll to position [2827, 414]
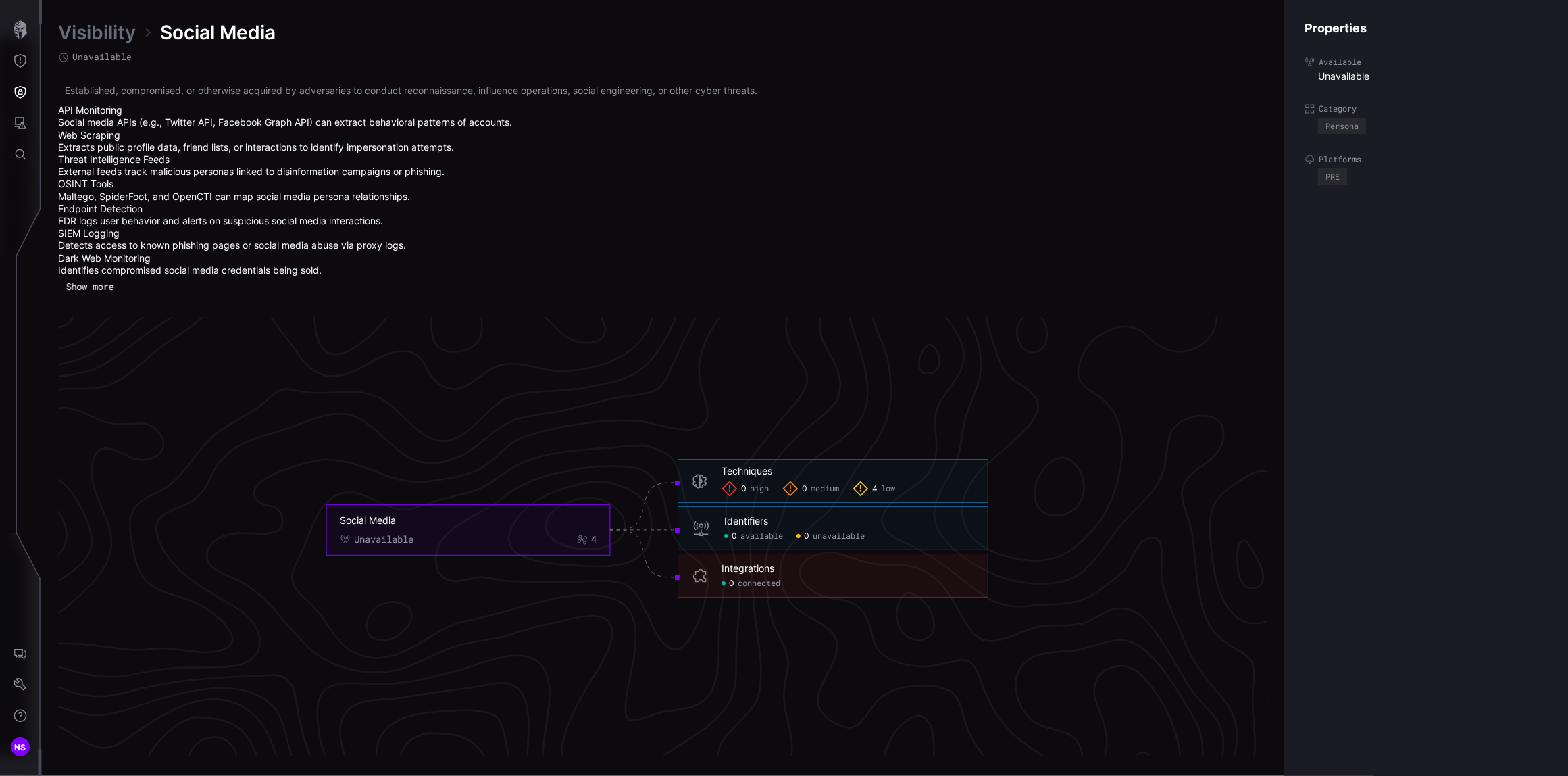
click at [83, 291] on button "Show more" at bounding box center [89, 286] width 62 height 21
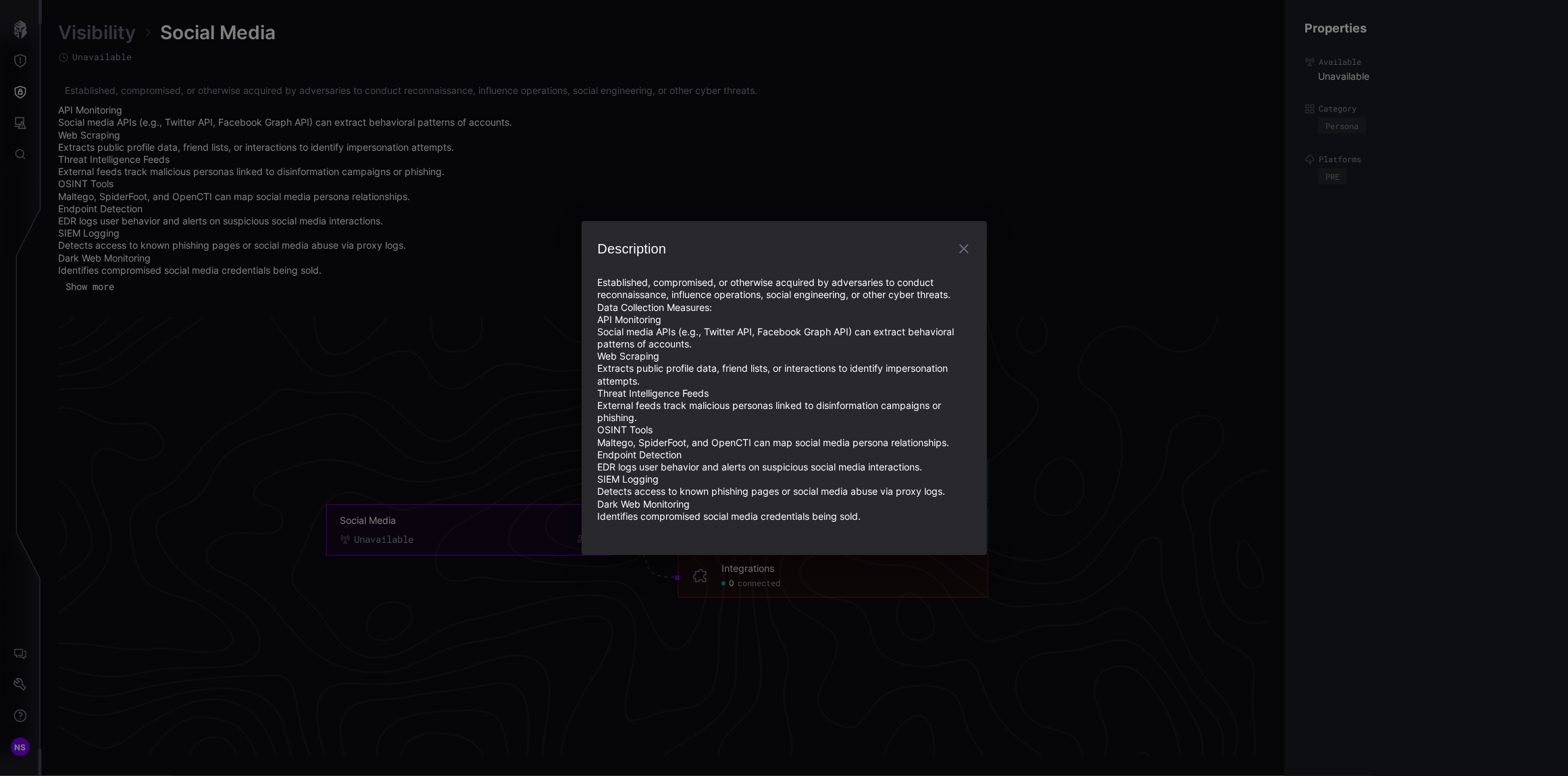
click at [963, 246] on icon "button" at bounding box center [964, 249] width 17 height 17
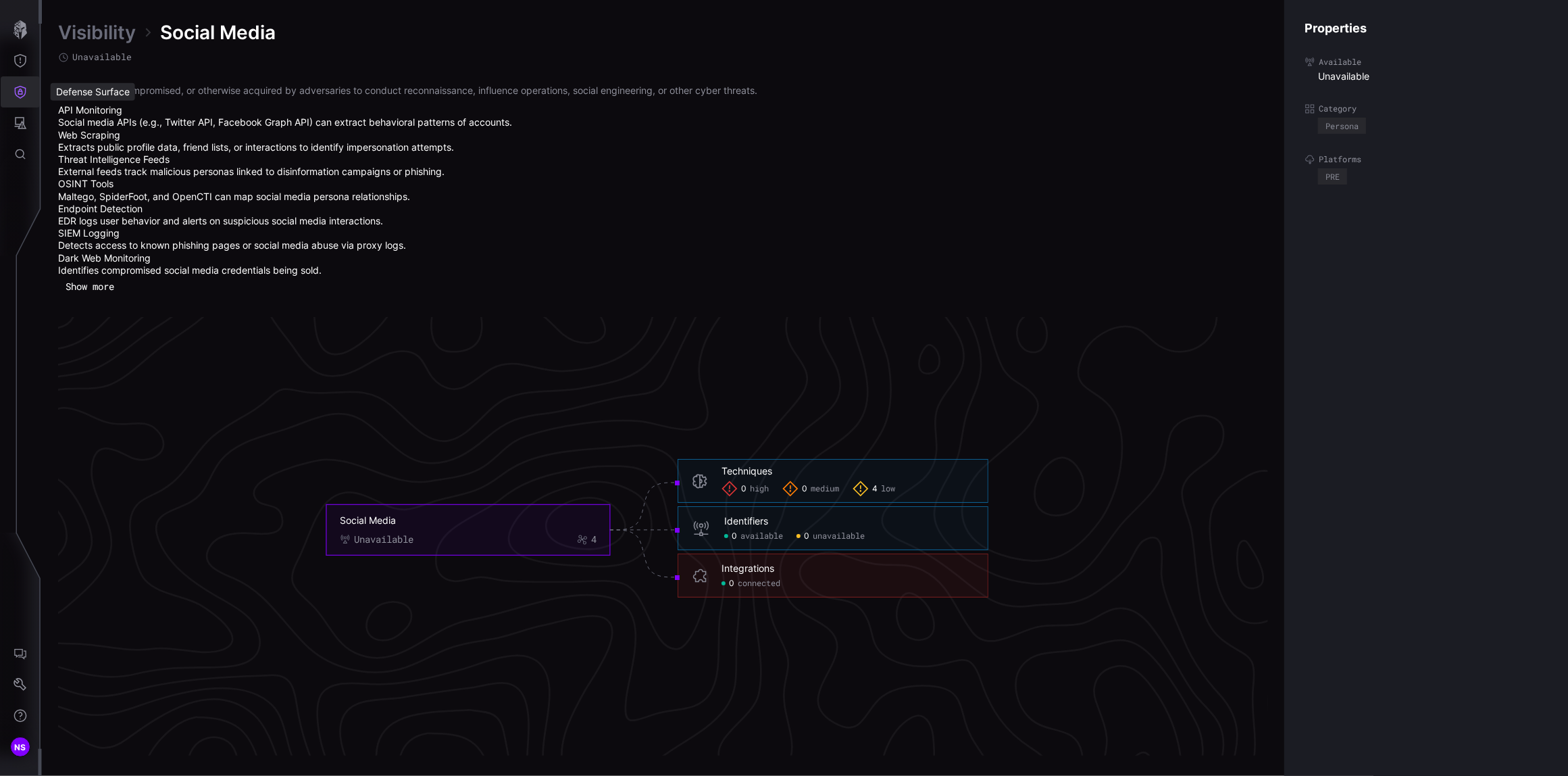
click at [17, 98] on icon "Defense Surface" at bounding box center [20, 92] width 13 height 13
click at [102, 154] on div "Detections" at bounding box center [126, 152] width 102 height 17
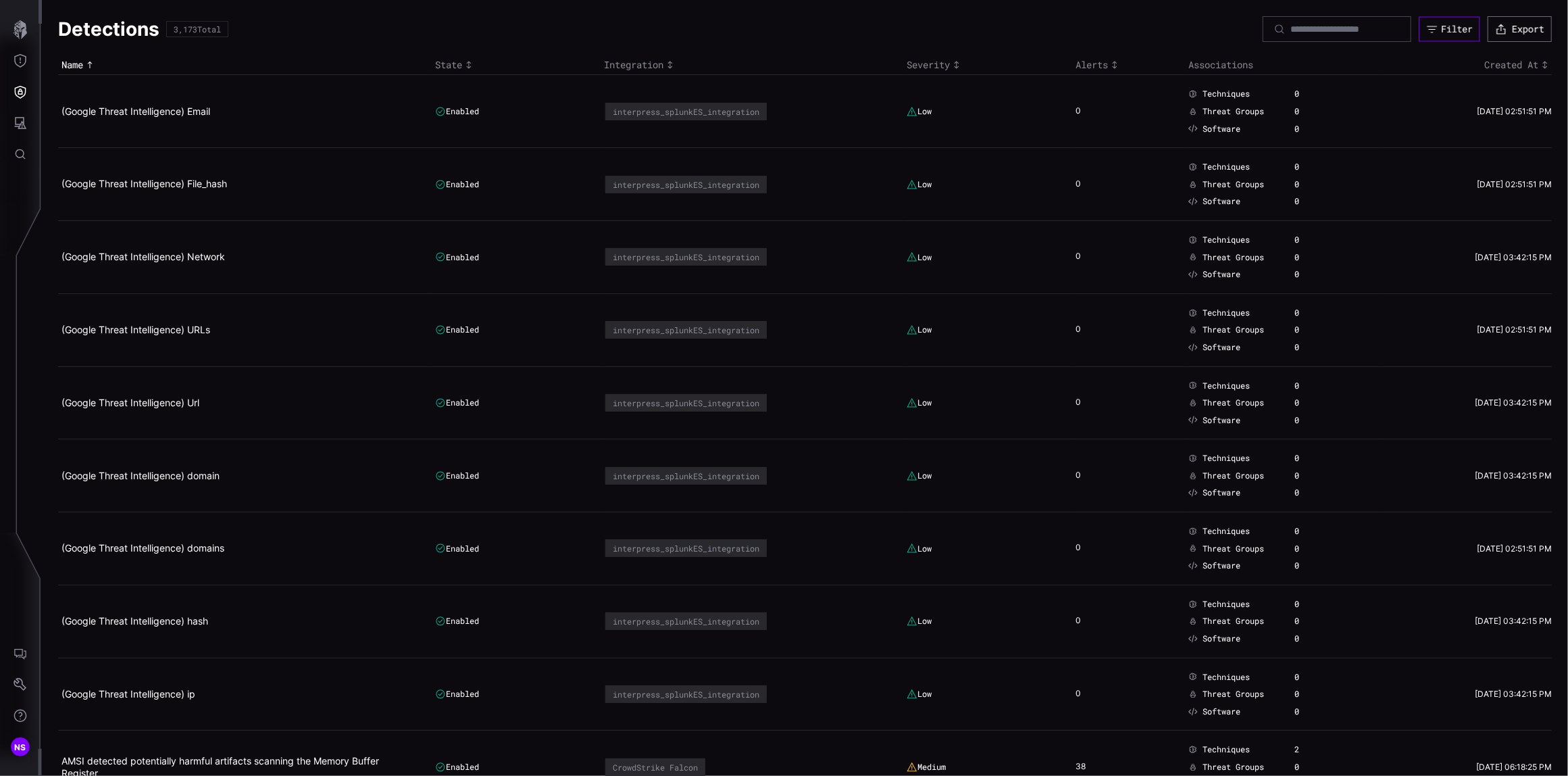
click at [1441, 23] on div "Filter" at bounding box center [1456, 29] width 31 height 12
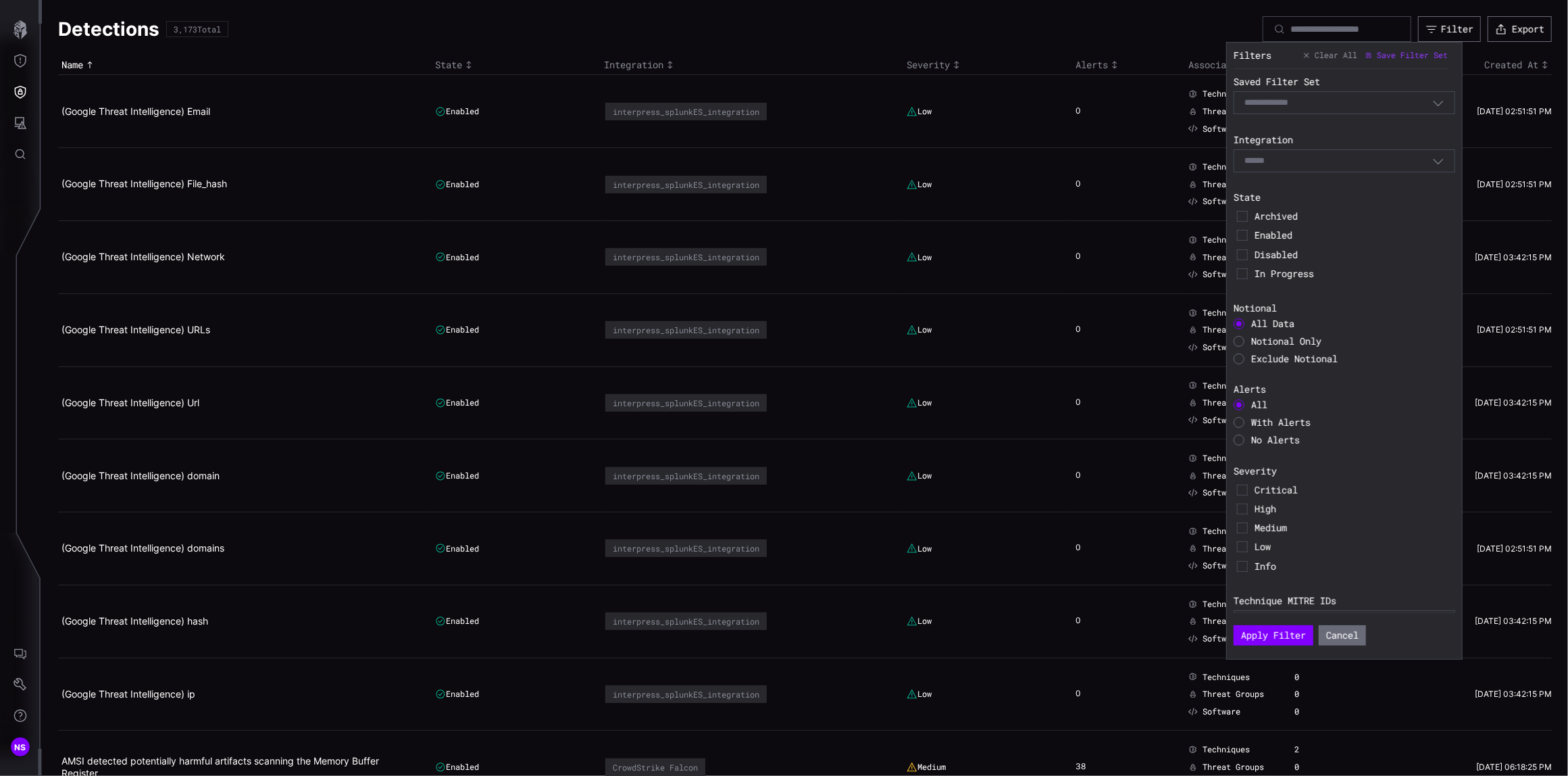
click at [1432, 162] on icon "button" at bounding box center [1437, 160] width 12 height 12
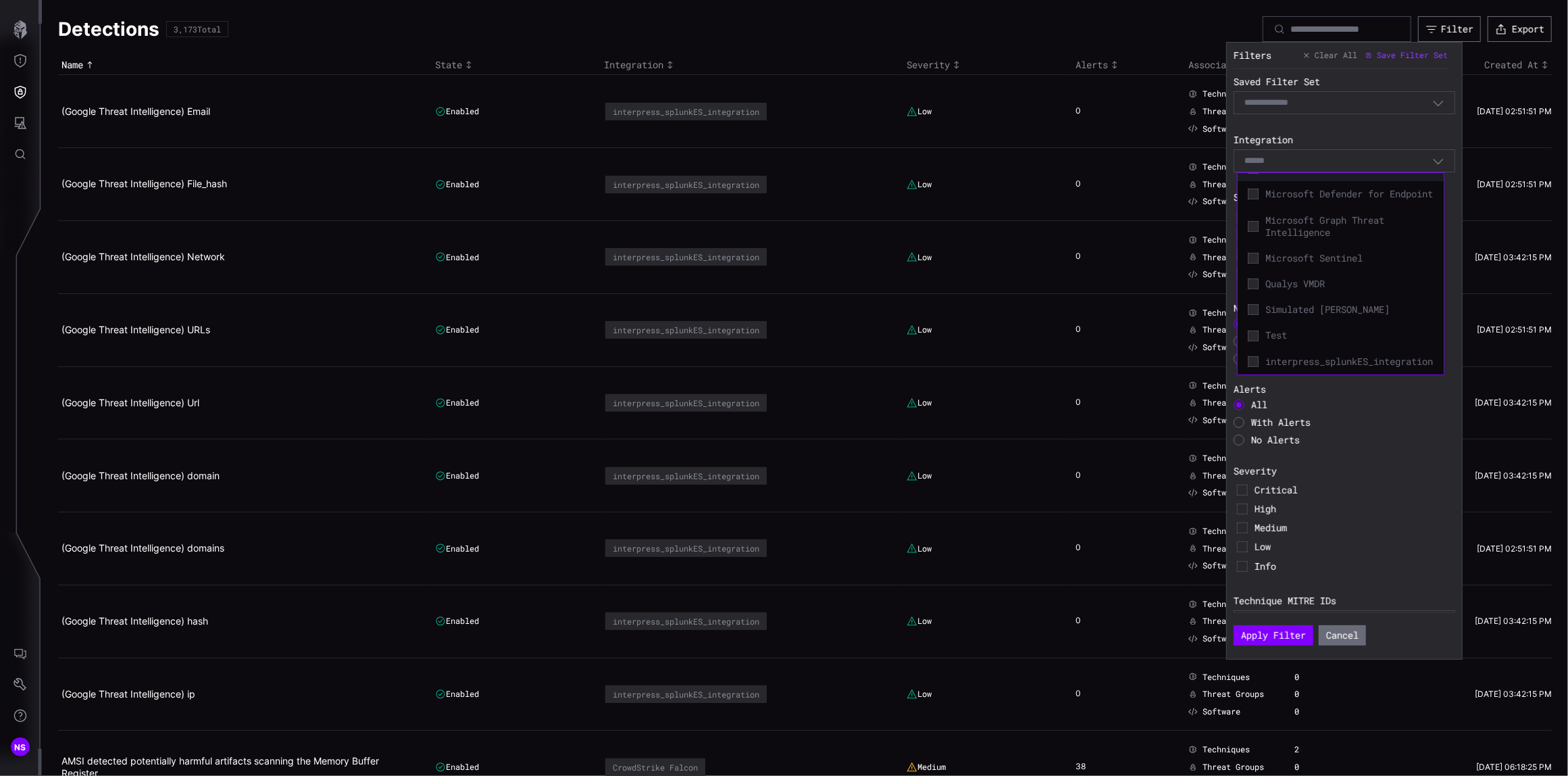
scroll to position [198, 0]
click at [1276, 355] on span "interpress_splunkES_integration" at bounding box center [1349, 361] width 169 height 12
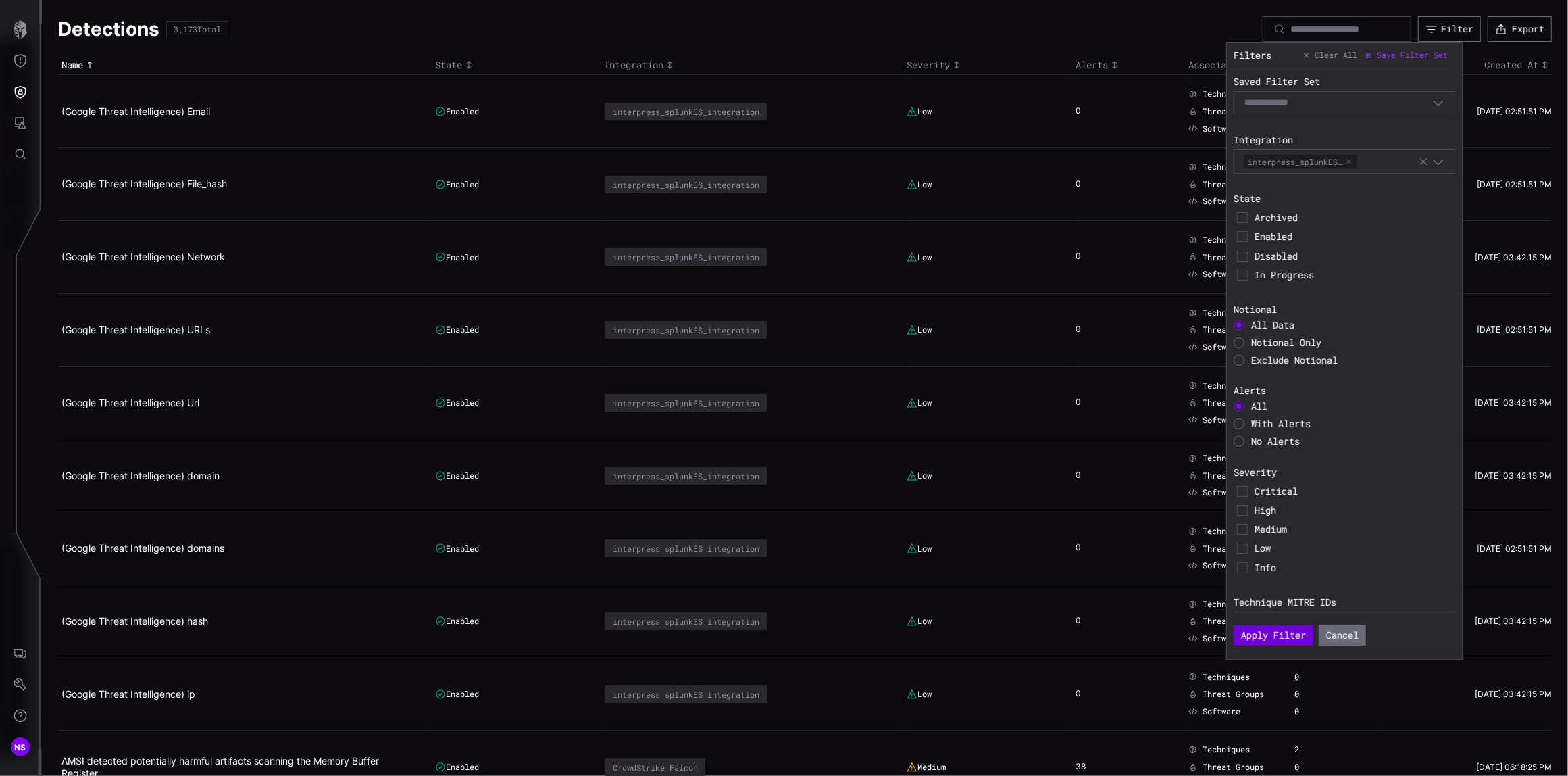
click at [1253, 636] on button "Apply Filter" at bounding box center [1273, 635] width 79 height 21
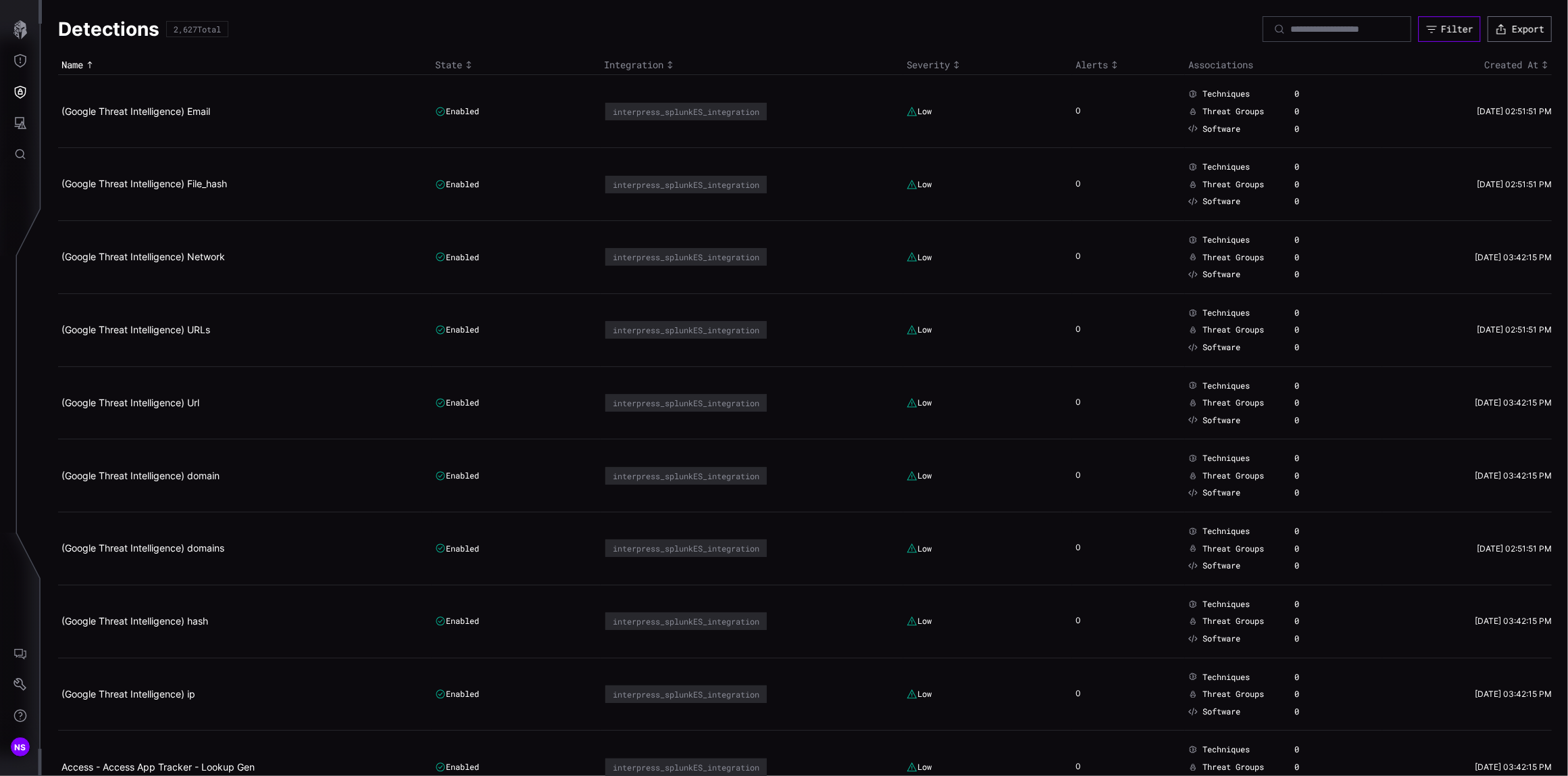
click at [1441, 28] on div "Filter" at bounding box center [1456, 29] width 32 height 12
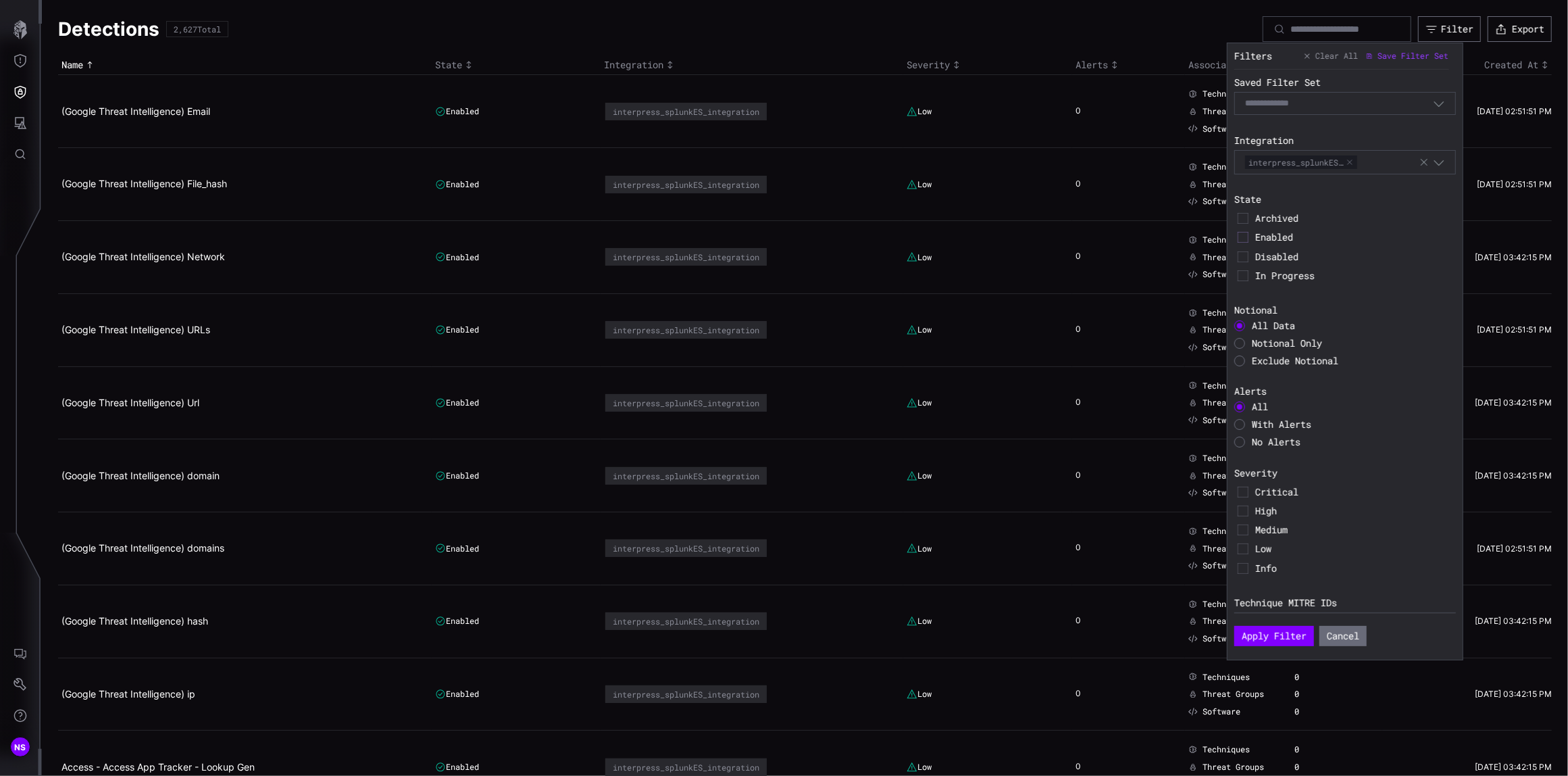
click at [1246, 239] on icon at bounding box center [1243, 236] width 11 height 11
click at [1262, 636] on button "Apply Filter" at bounding box center [1274, 636] width 79 height 21
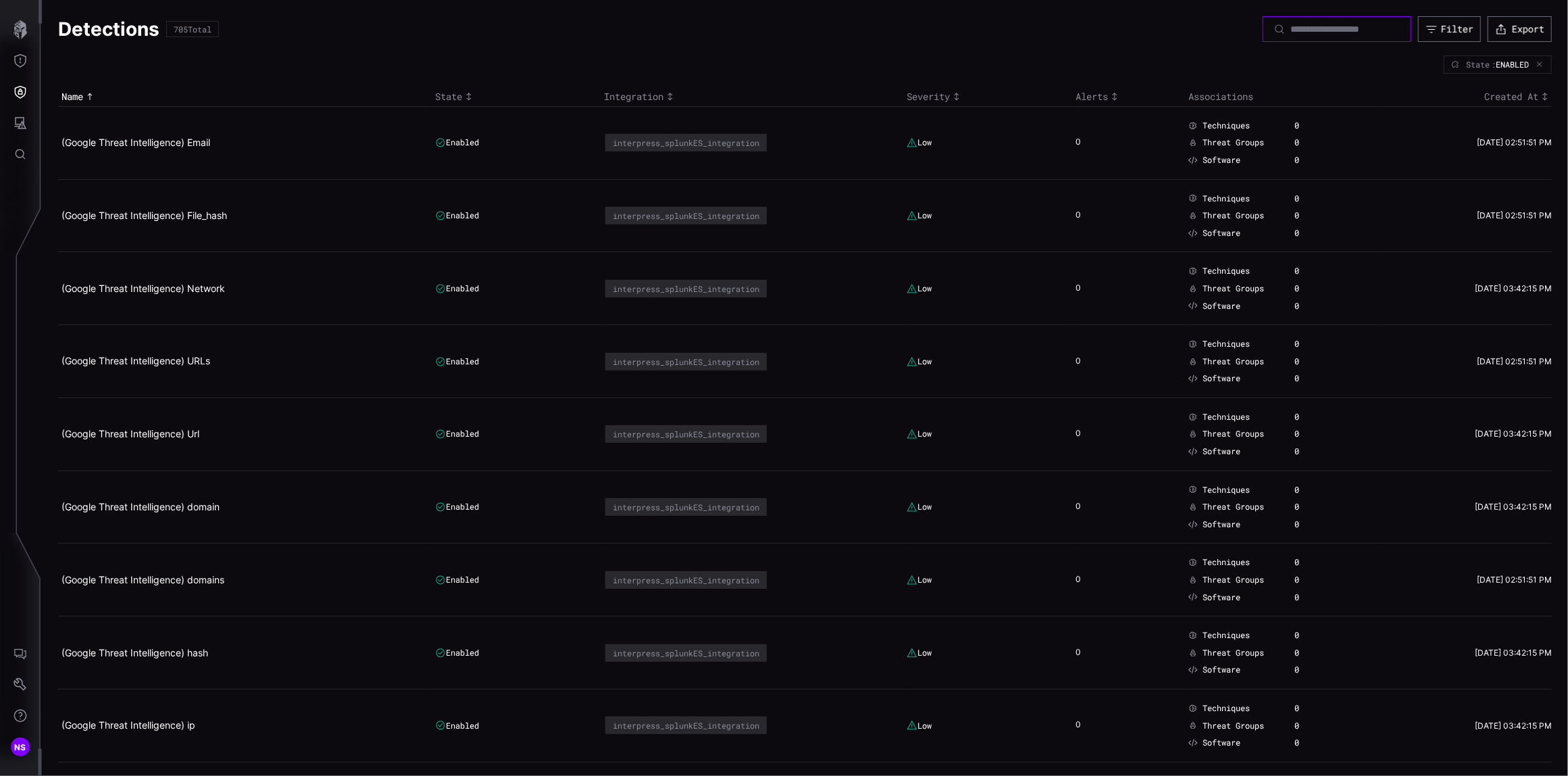
click at [1290, 31] on input at bounding box center [1338, 29] width 94 height 12
type input "*"
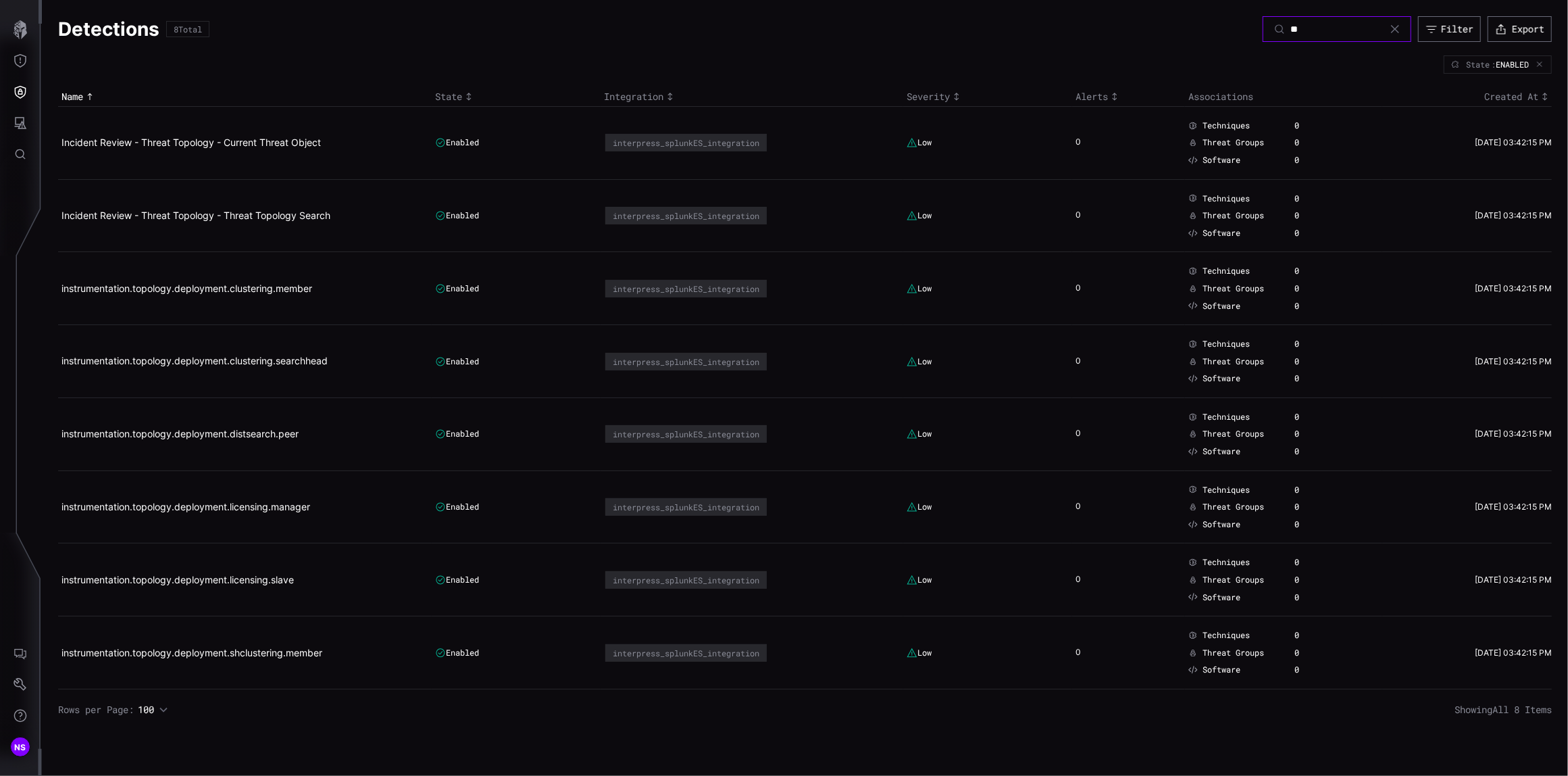
type input "*"
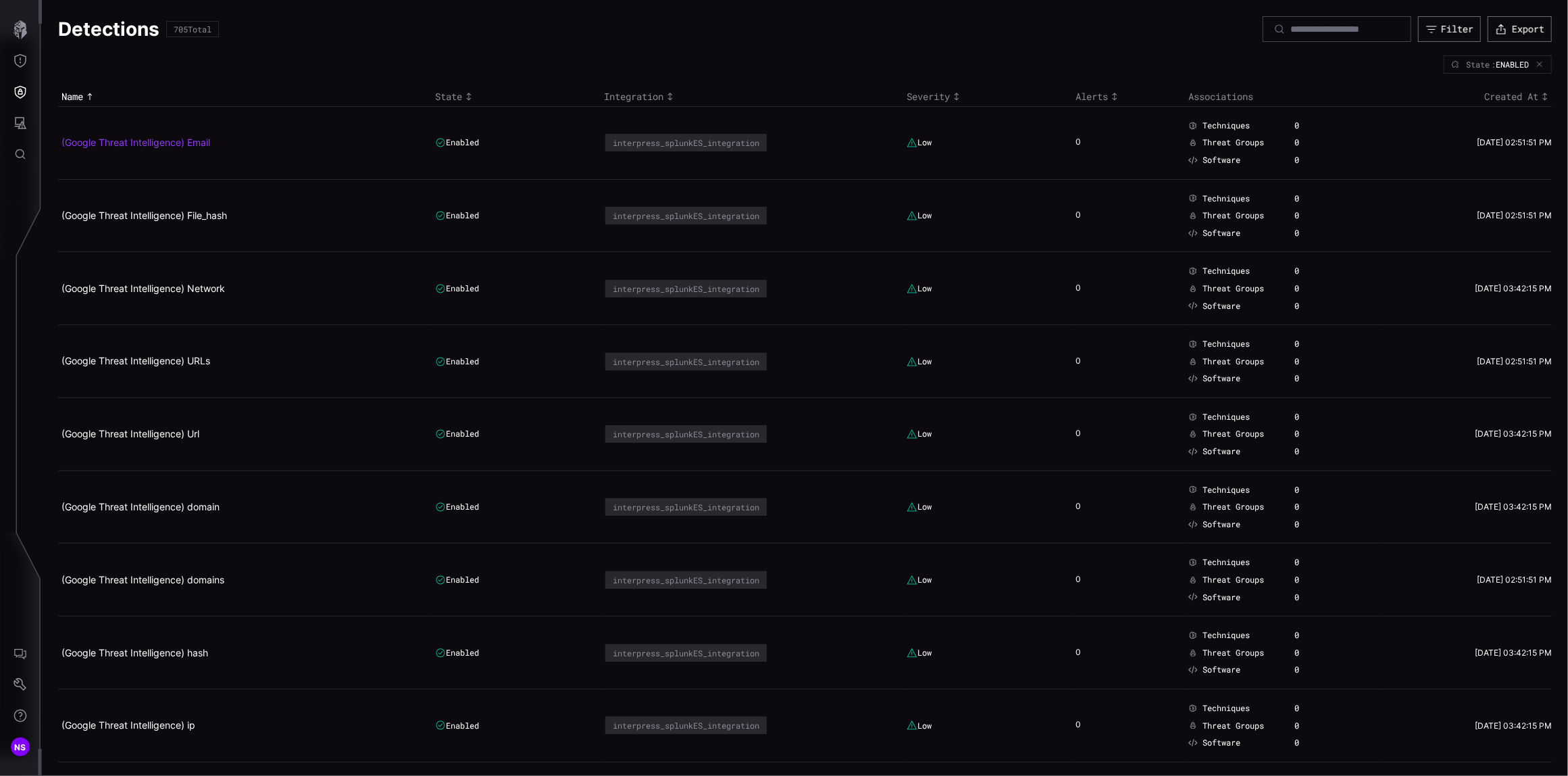
click at [139, 141] on link "(Google Threat Intelligence) Email" at bounding box center [135, 142] width 149 height 12
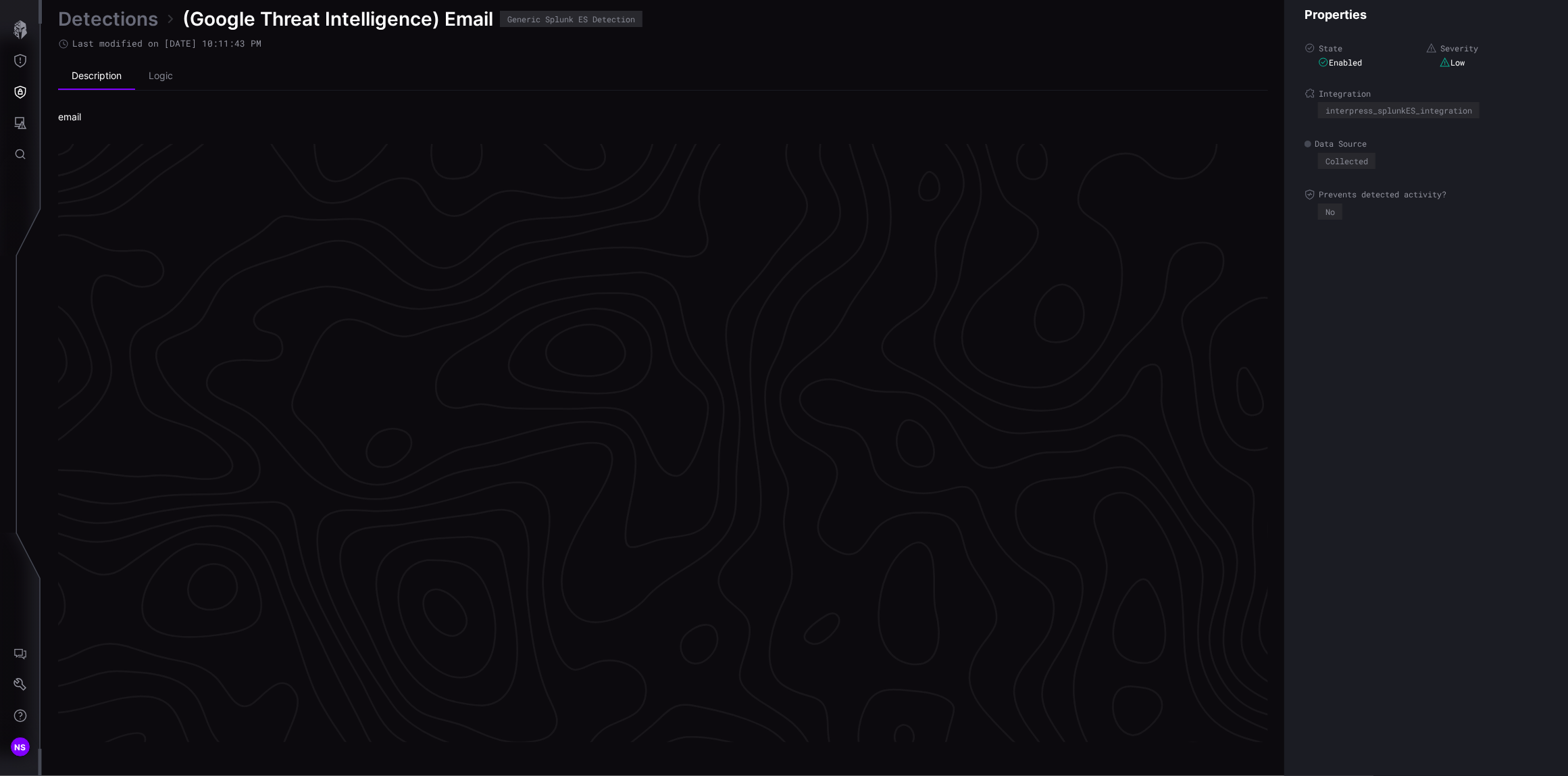
scroll to position [2747, 414]
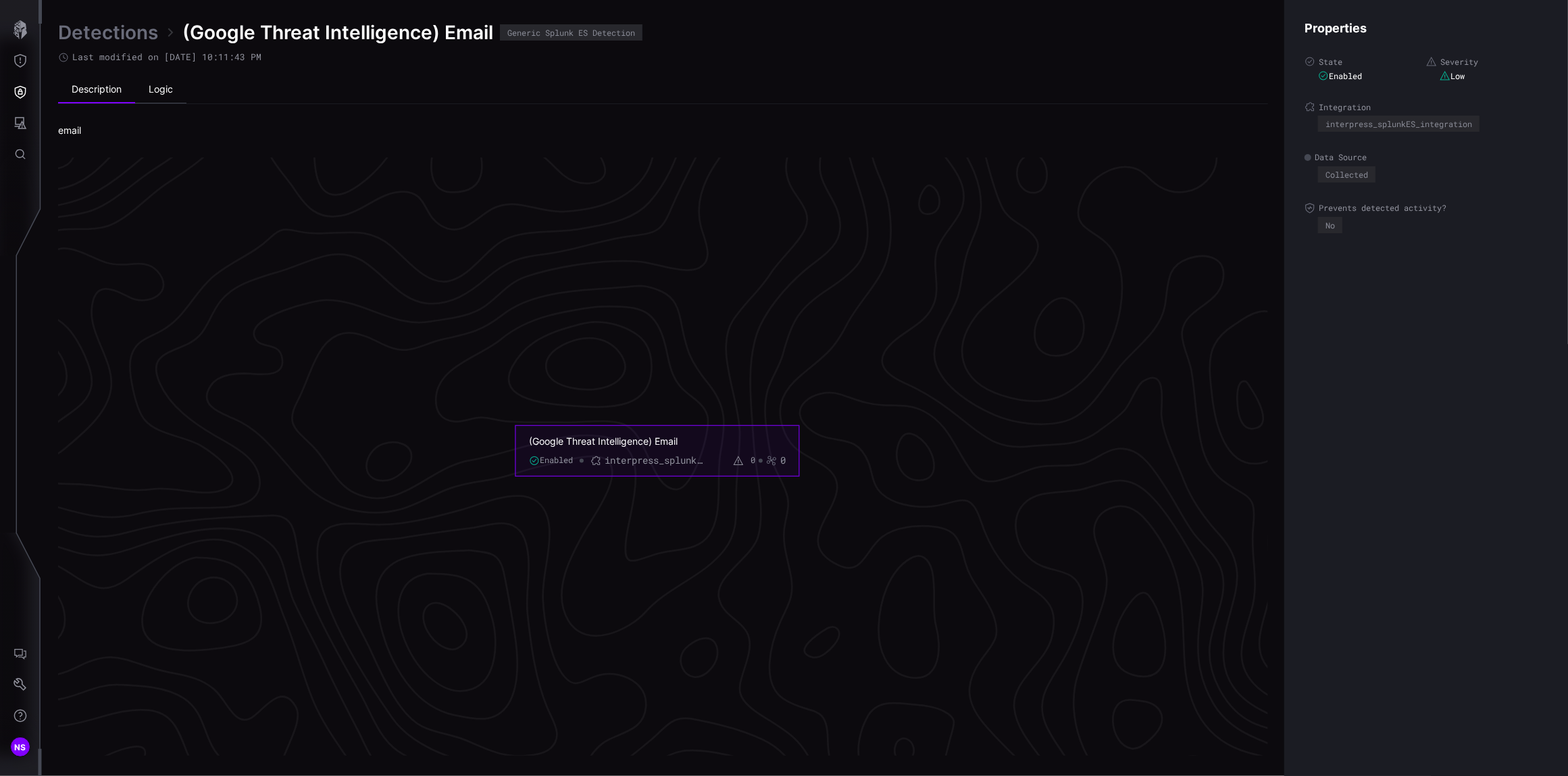
click at [157, 89] on li "Logic" at bounding box center [161, 89] width 51 height 27
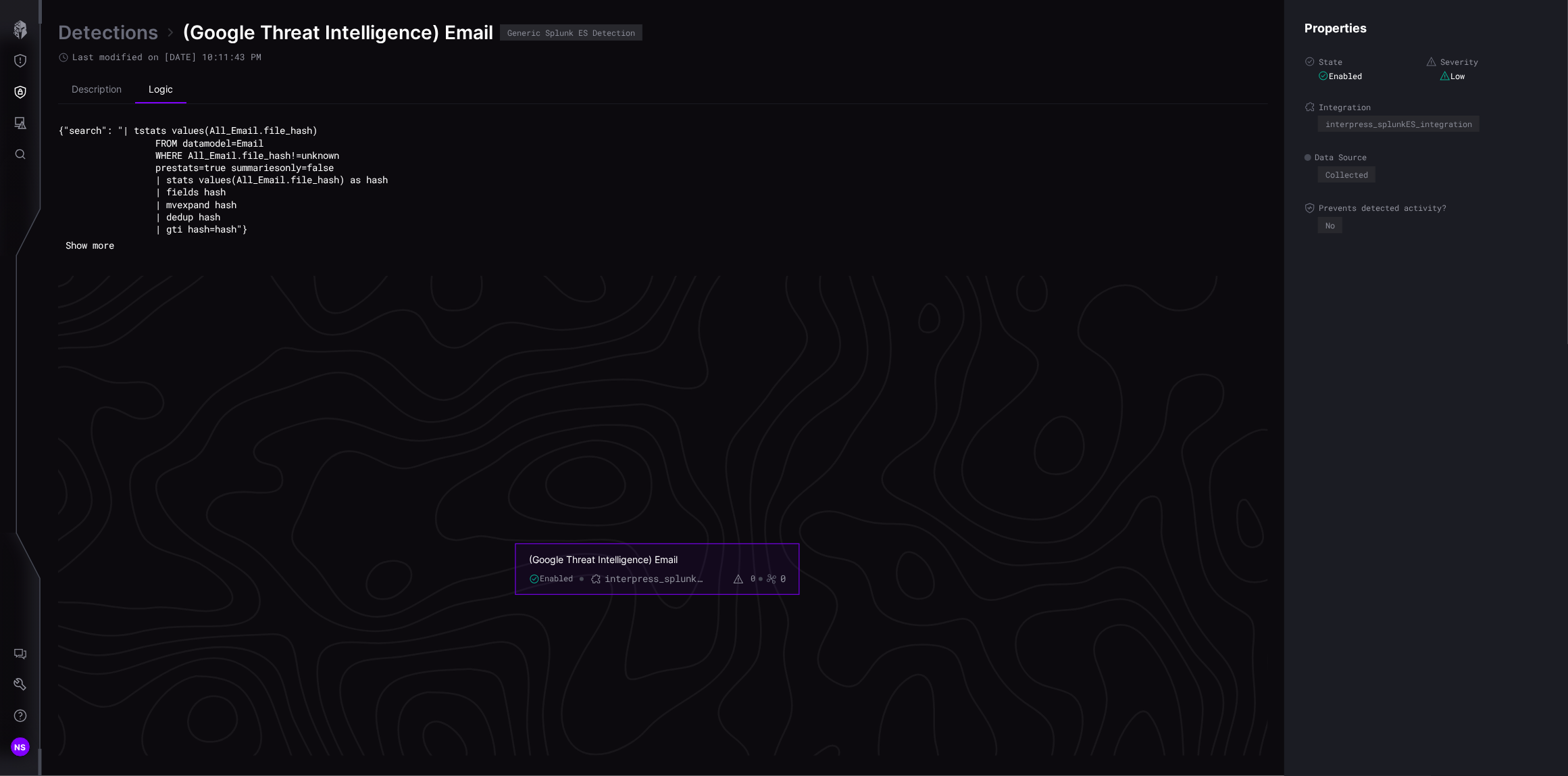
click at [111, 243] on button "Show more" at bounding box center [89, 245] width 64 height 21
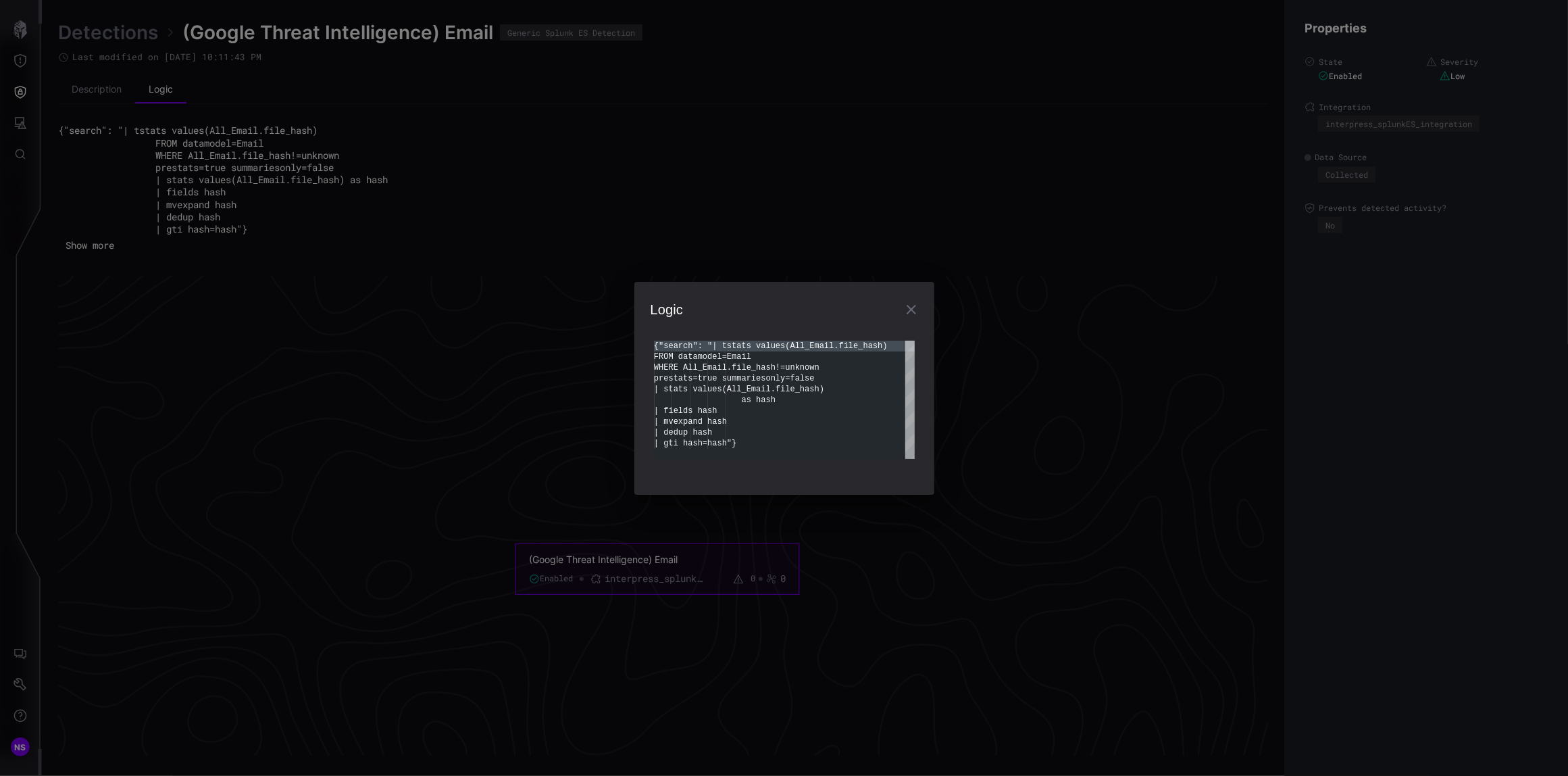
click at [906, 308] on icon "button" at bounding box center [911, 310] width 17 height 17
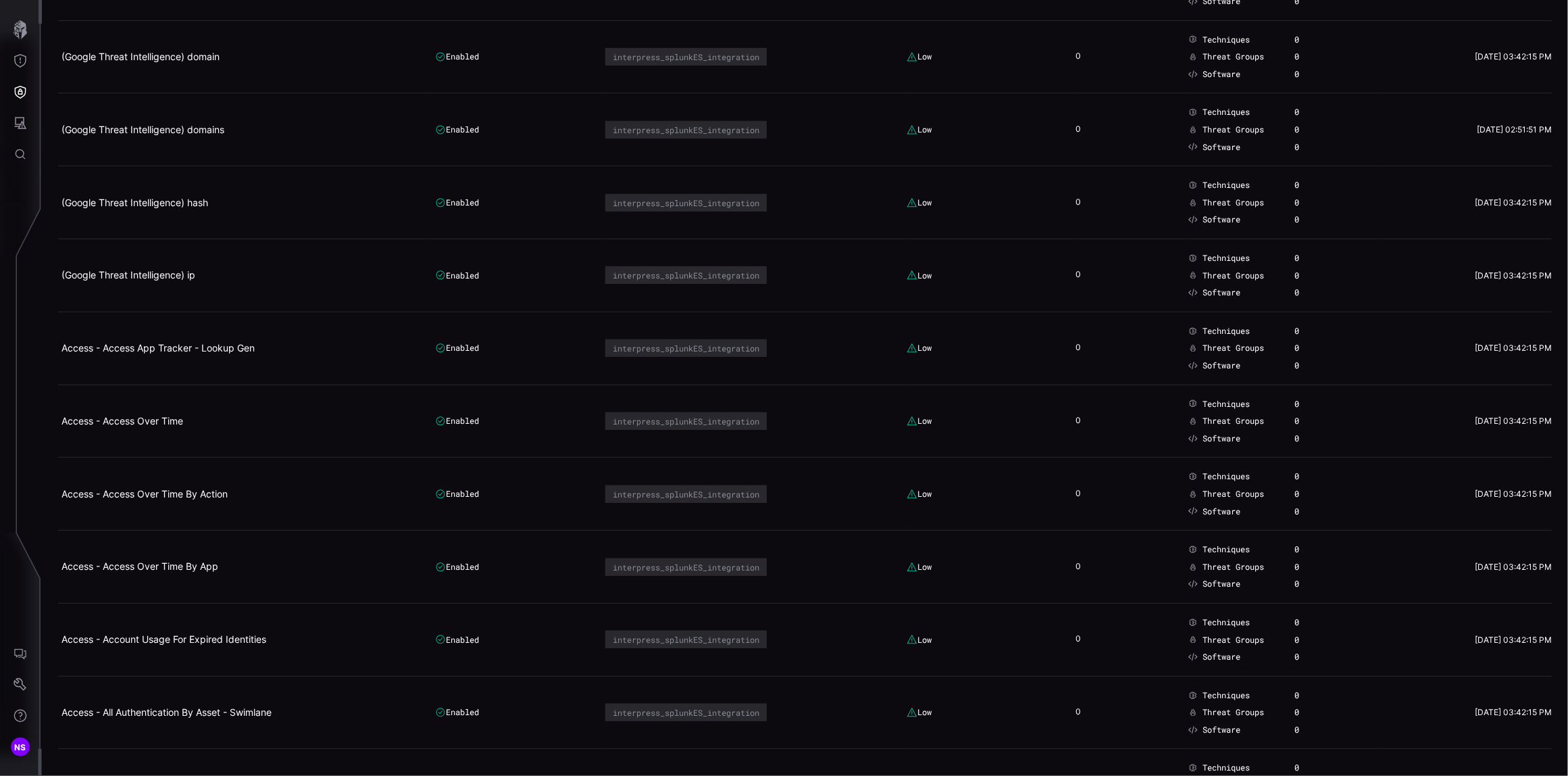
scroll to position [901, 0]
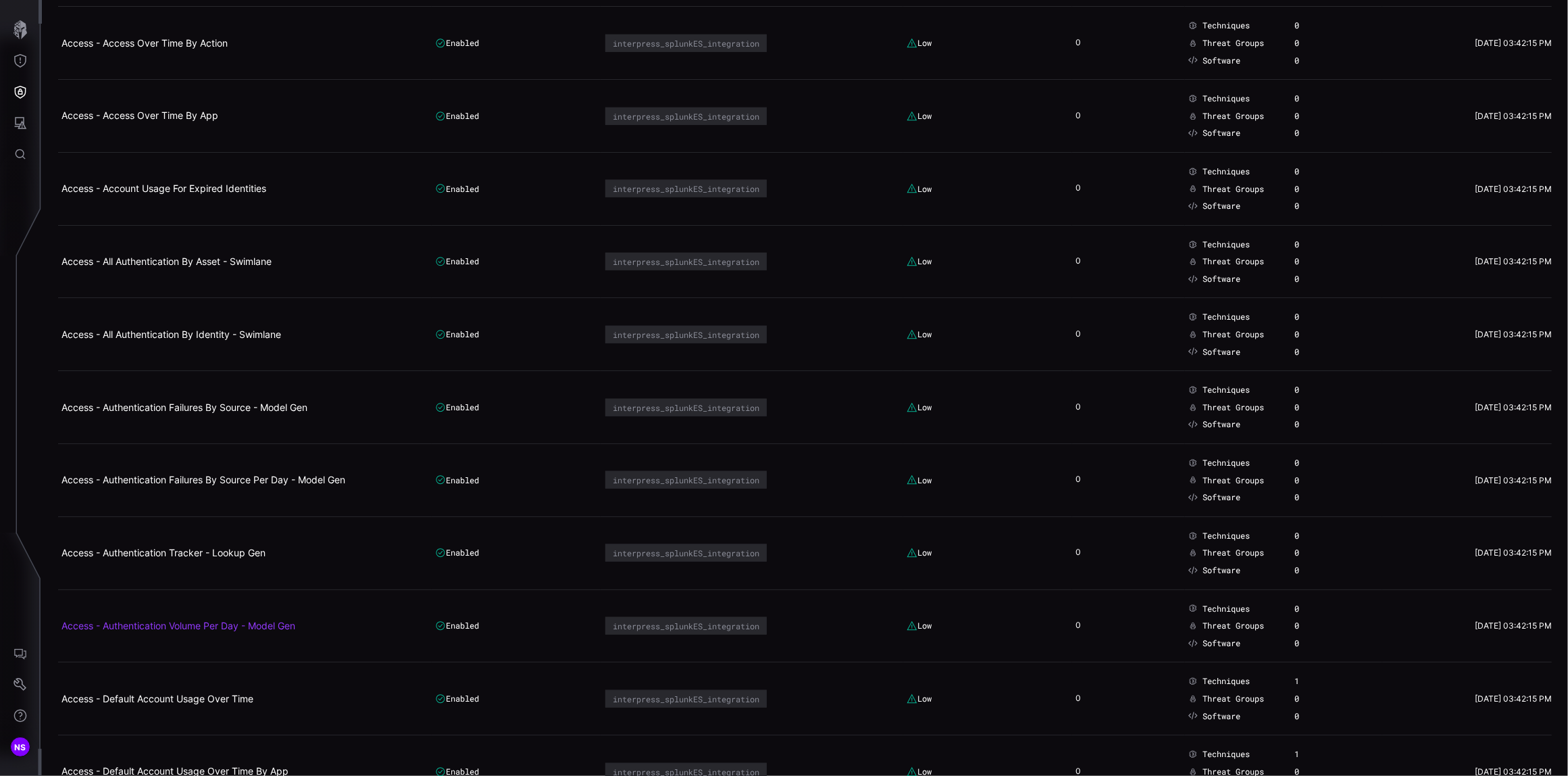
click at [166, 631] on link "Access - Authentication Volume Per Day - Model Gen" at bounding box center [178, 626] width 234 height 12
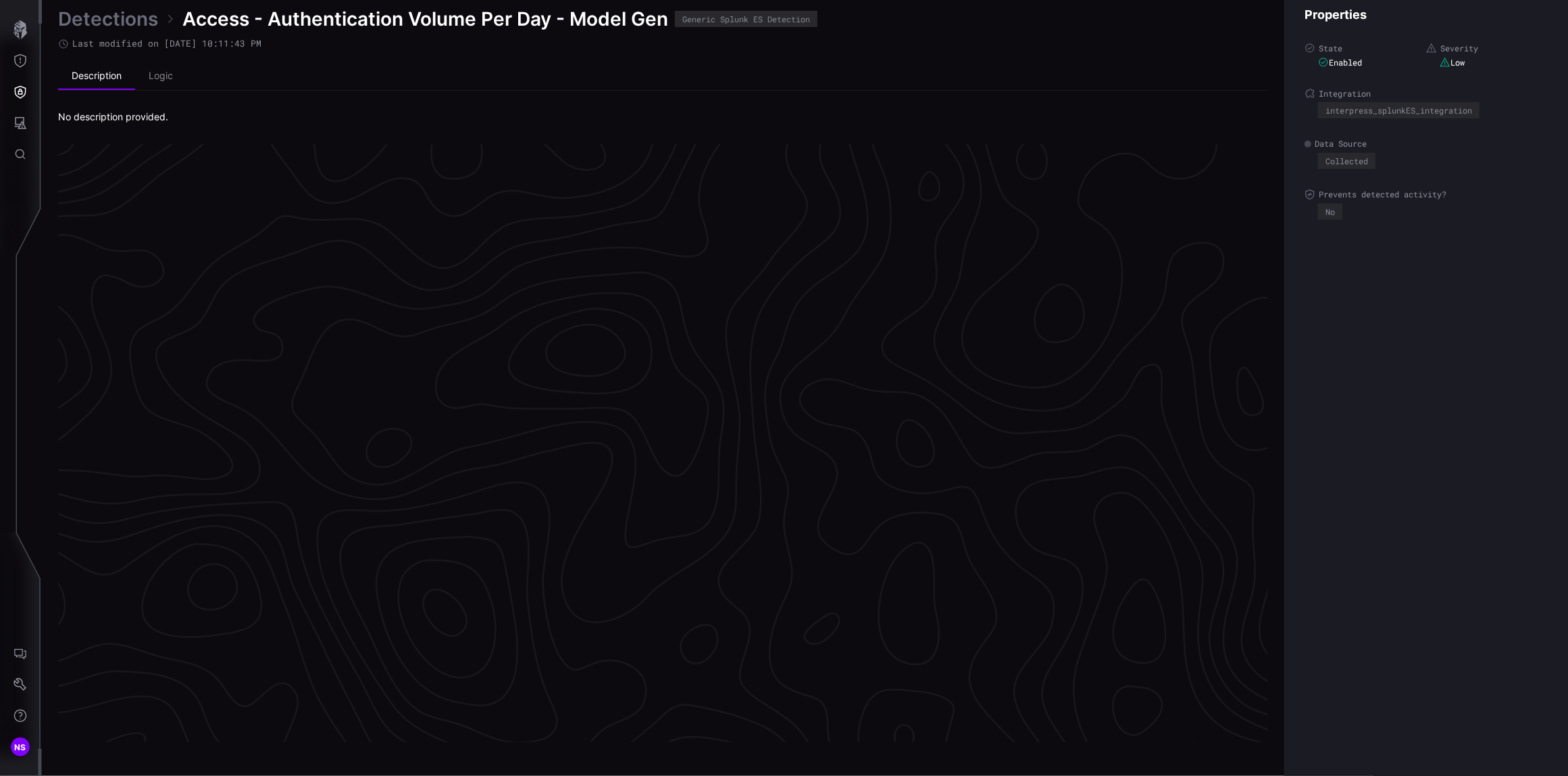
scroll to position [2747, 414]
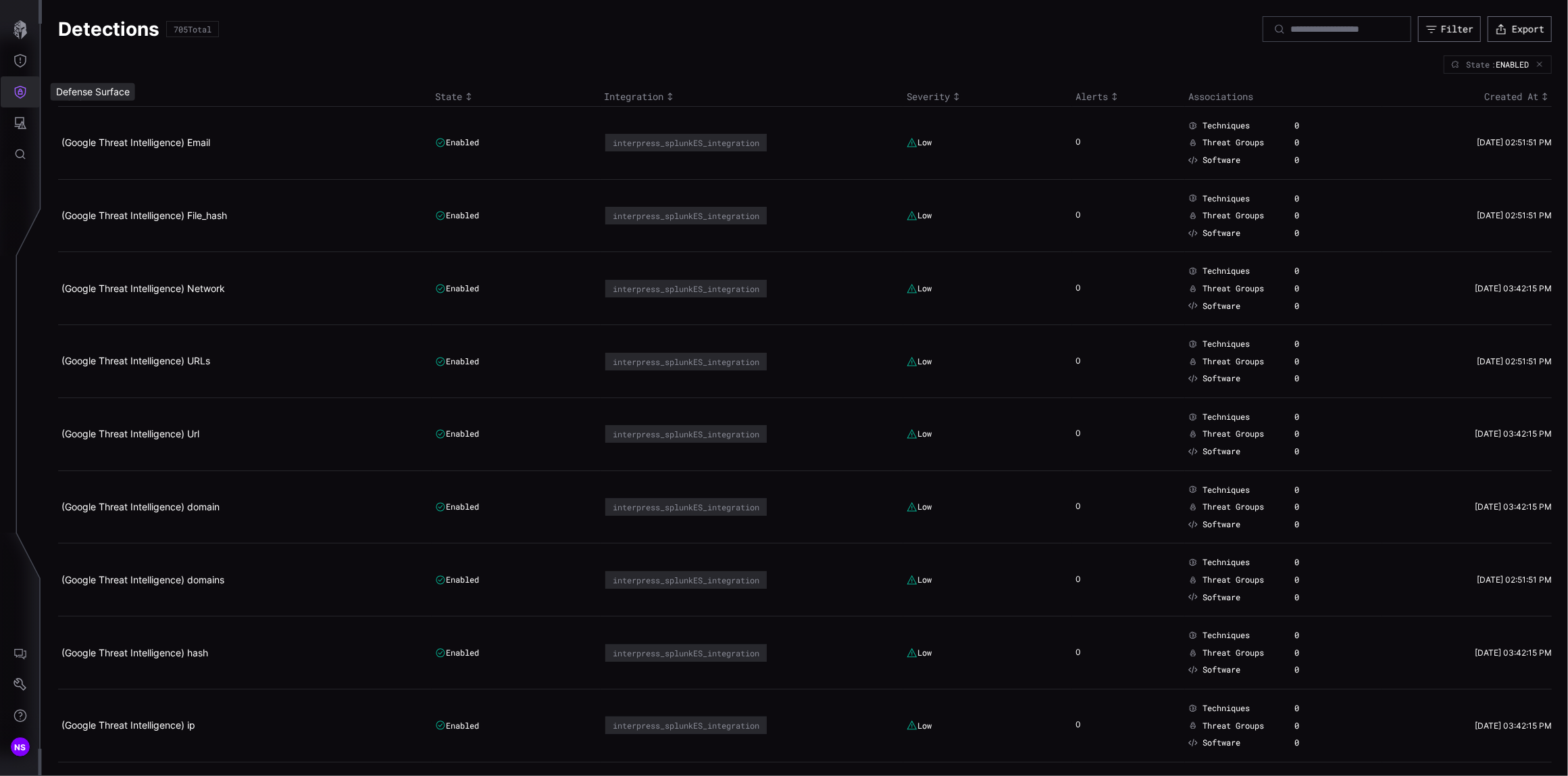
click at [27, 98] on button "Defense Surface" at bounding box center [20, 92] width 39 height 31
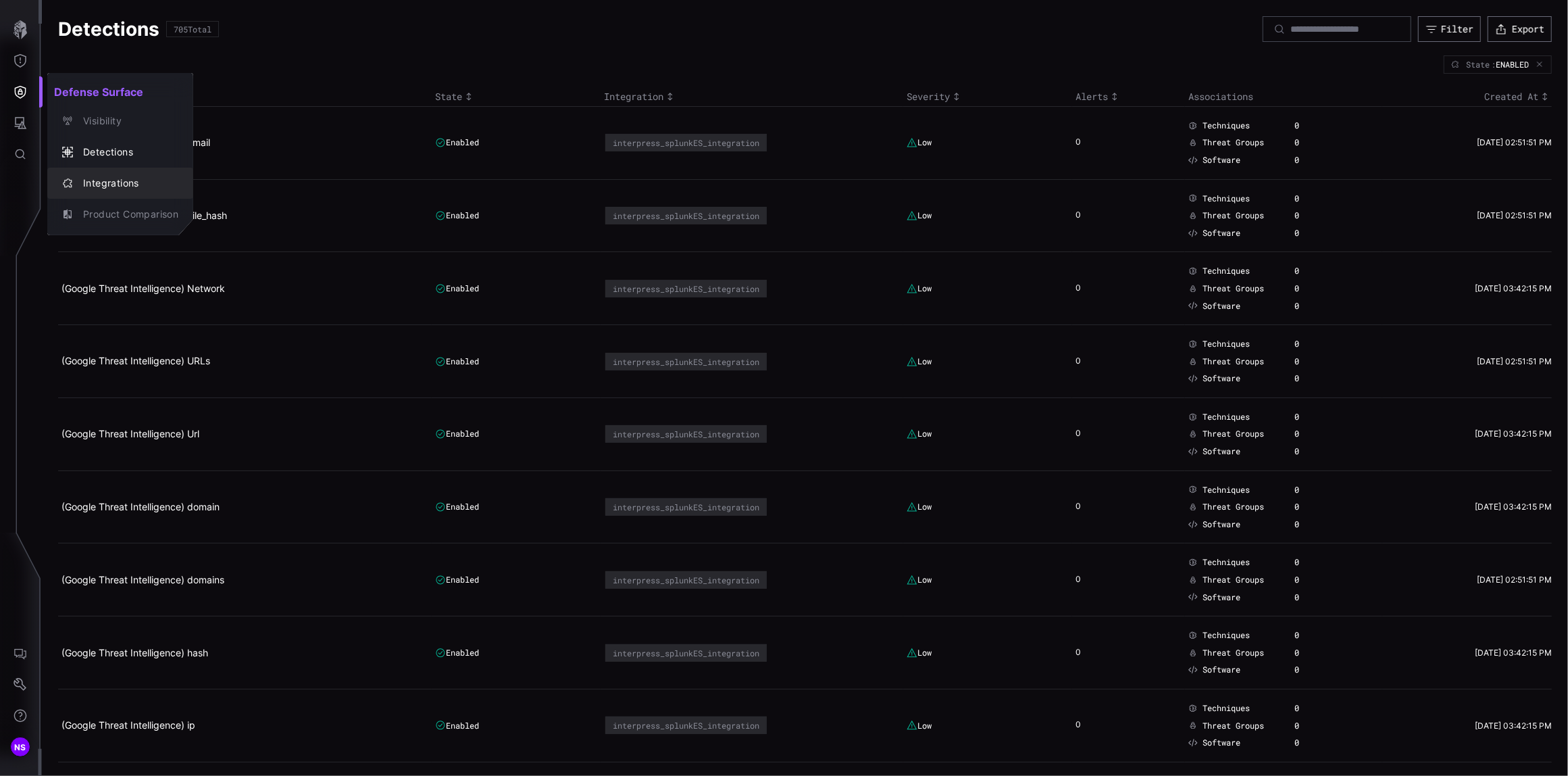
click at [100, 183] on div "Integrations" at bounding box center [126, 183] width 102 height 17
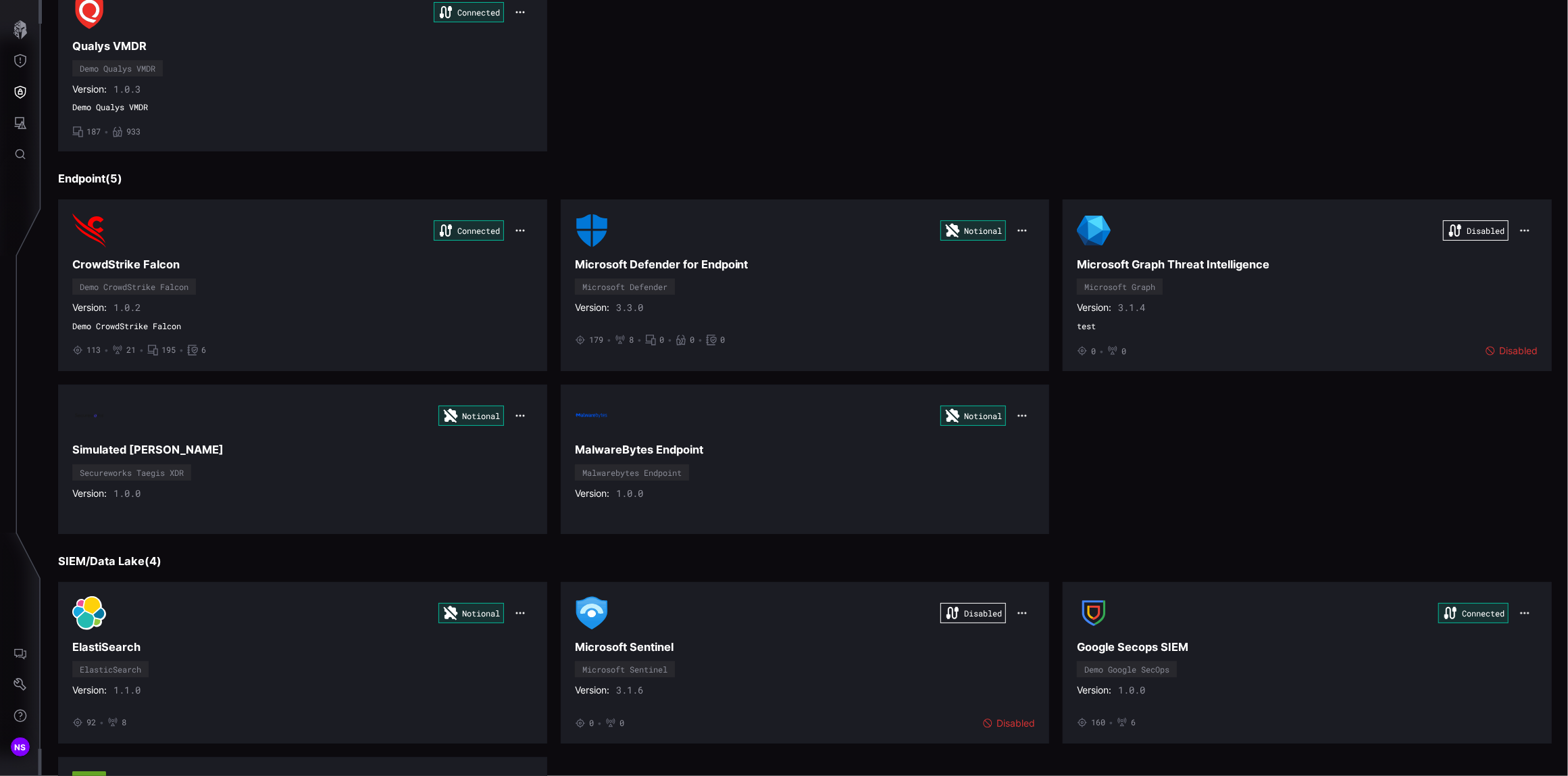
scroll to position [270, 0]
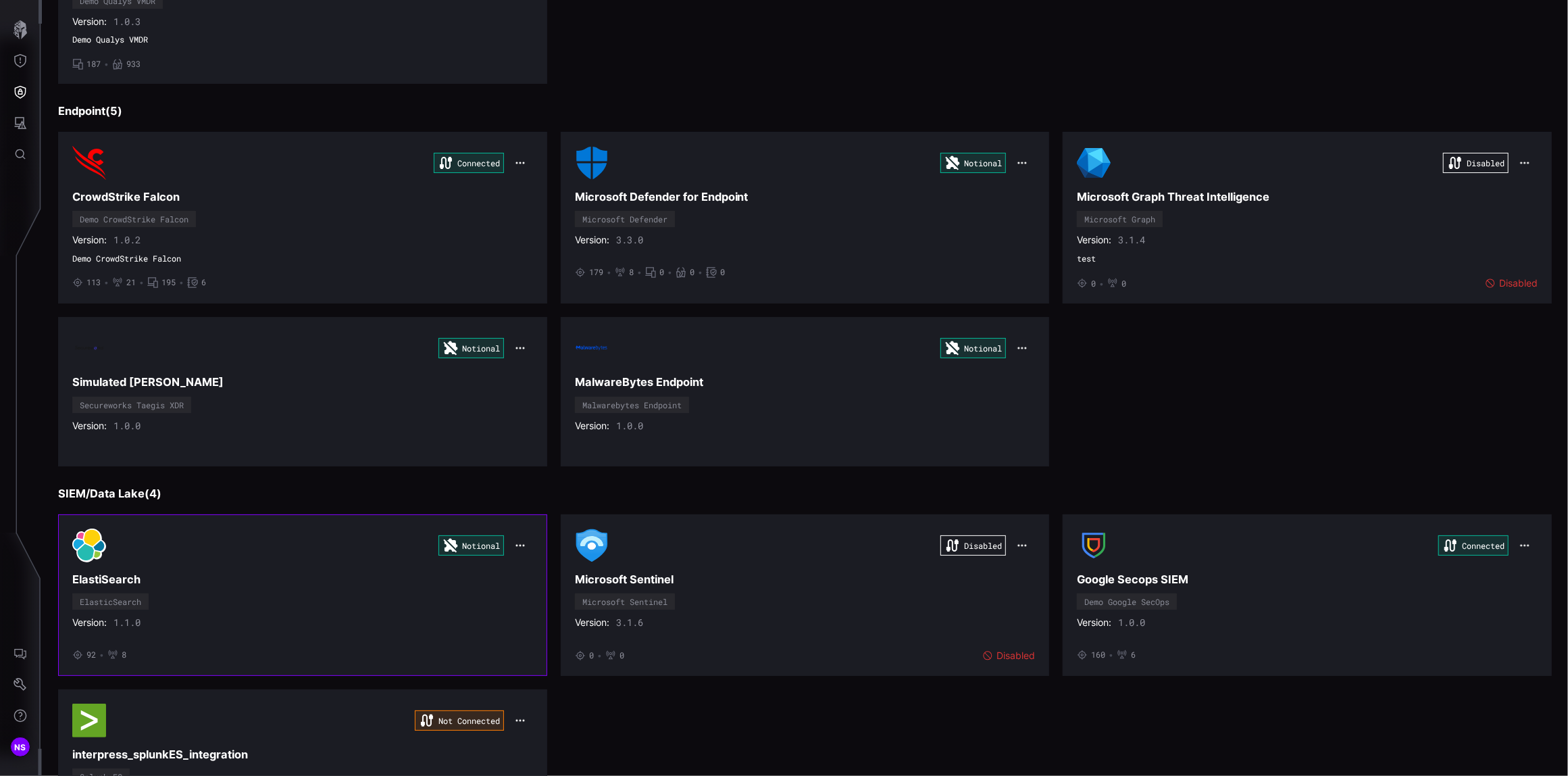
click at [520, 550] on icon "button" at bounding box center [520, 545] width 11 height 11
click at [524, 581] on div "Edit" at bounding box center [541, 579] width 46 height 12
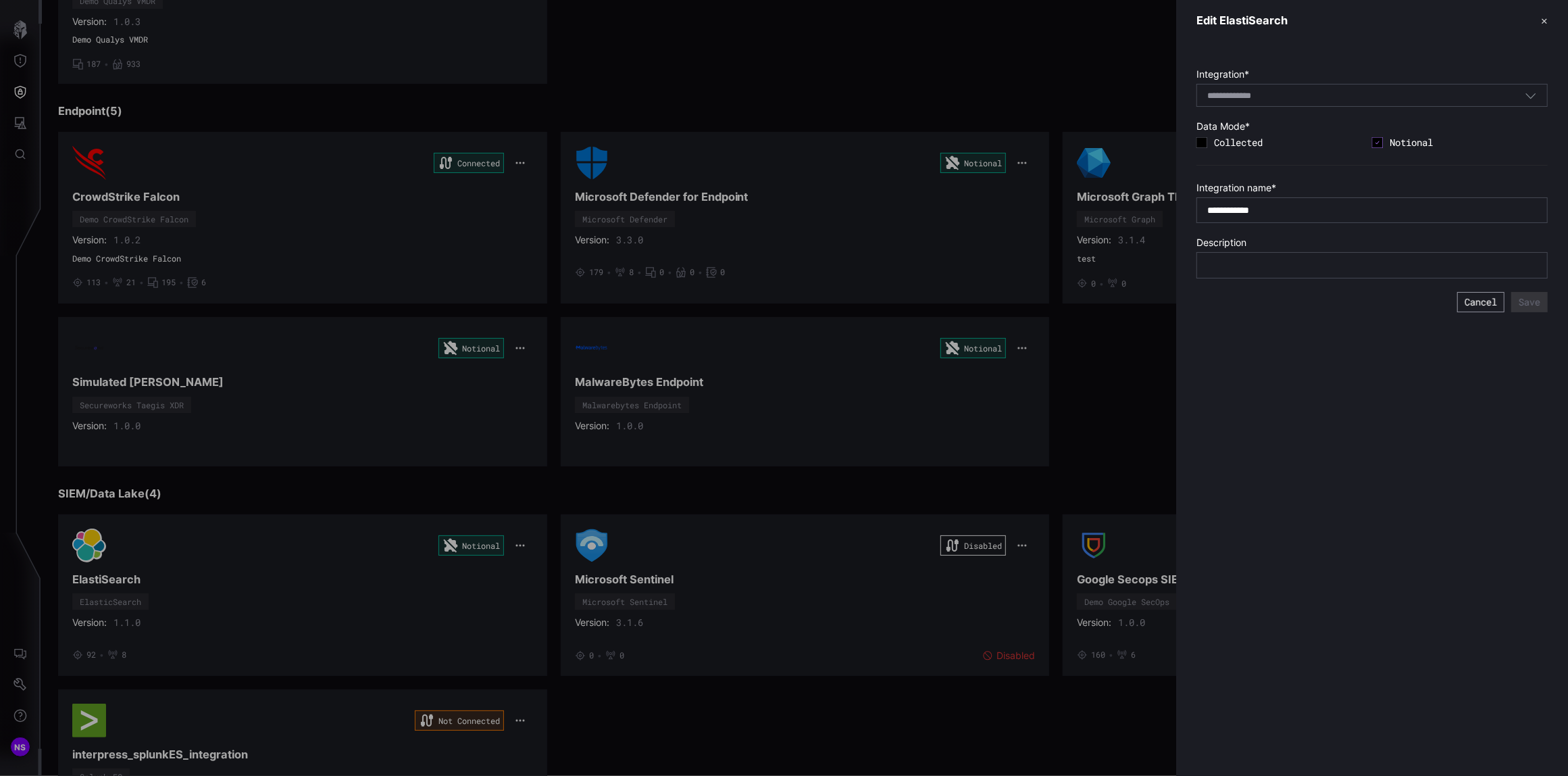
click at [1471, 302] on button "Cancel" at bounding box center [1480, 302] width 47 height 21
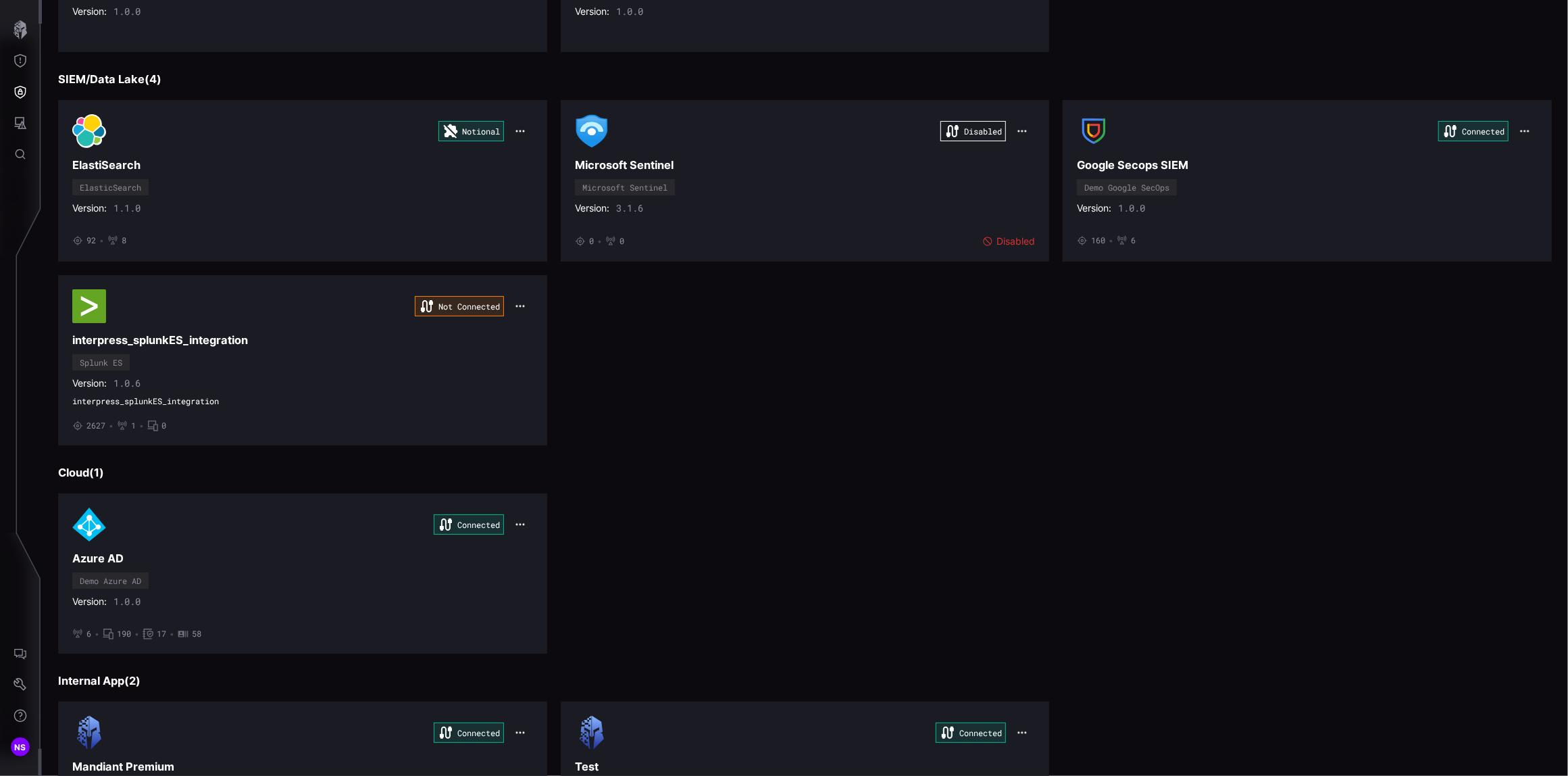
scroll to position [721, 0]
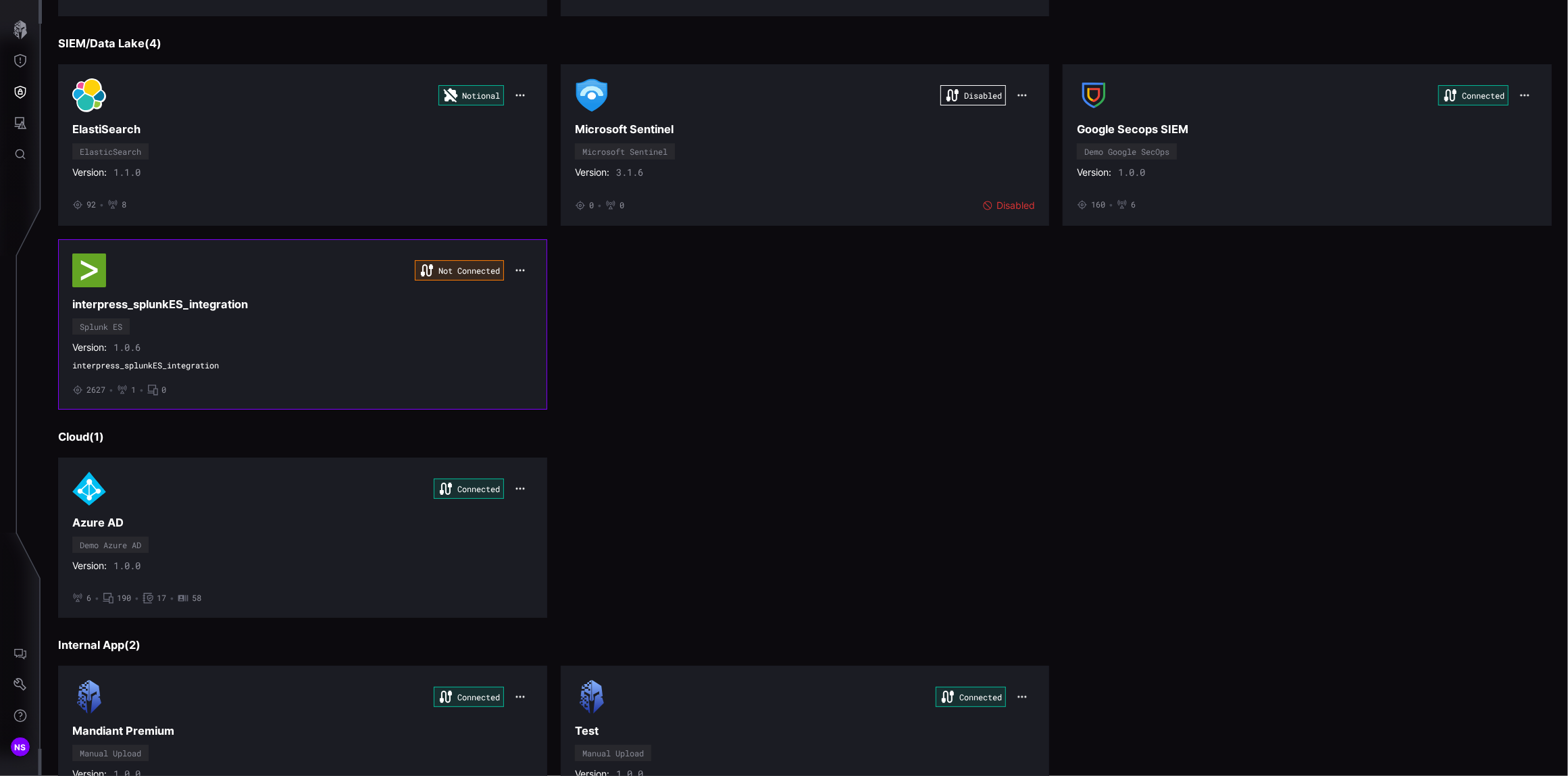
click at [454, 270] on div "Not Connected" at bounding box center [459, 270] width 89 height 21
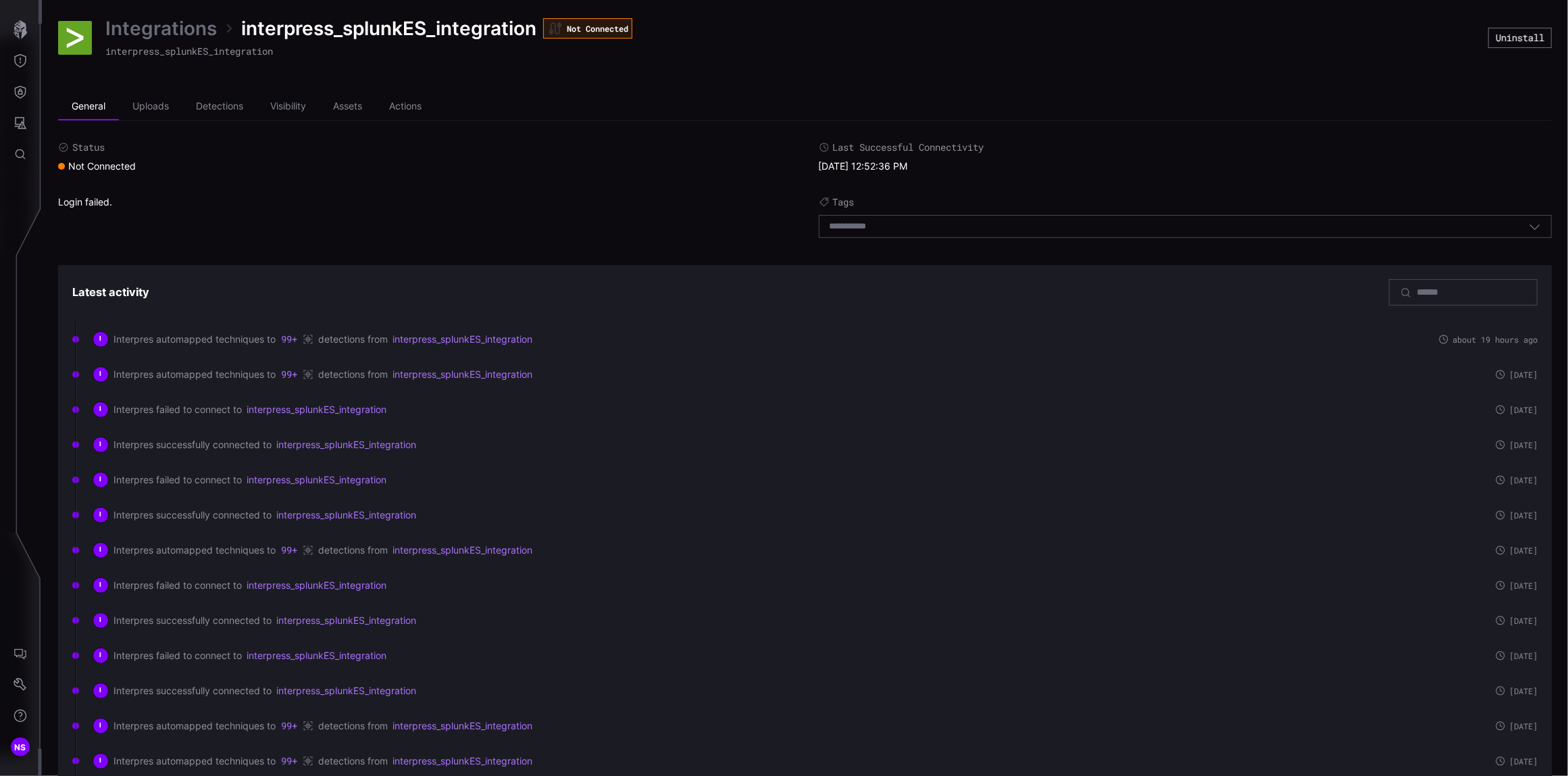
click at [287, 338] on button "99+" at bounding box center [288, 339] width 17 height 13
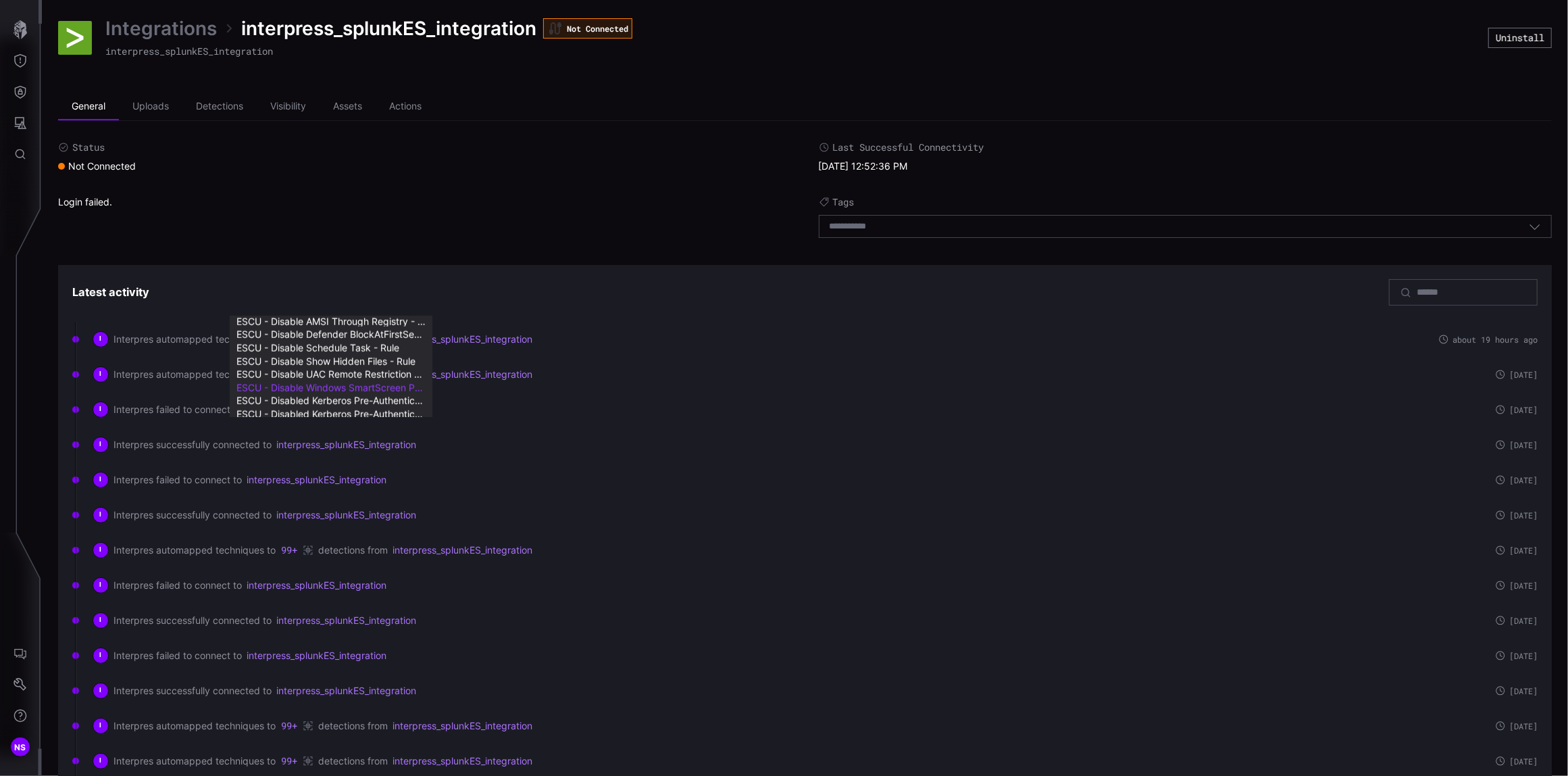
scroll to position [1292, 0]
click at [473, 202] on div "Login failed." at bounding box center [425, 220] width 734 height 49
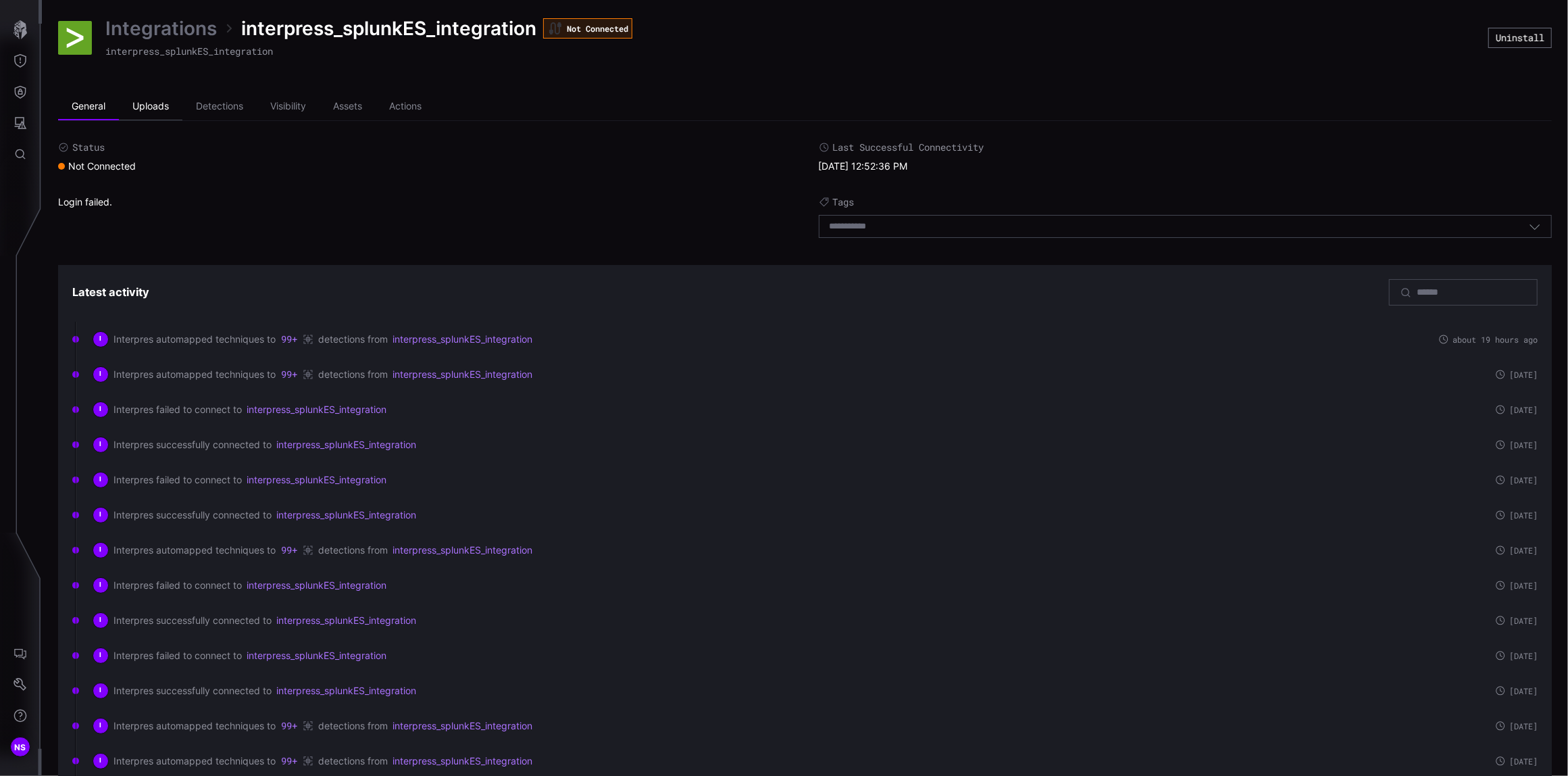
click at [143, 107] on li "Uploads" at bounding box center [150, 107] width 64 height 27
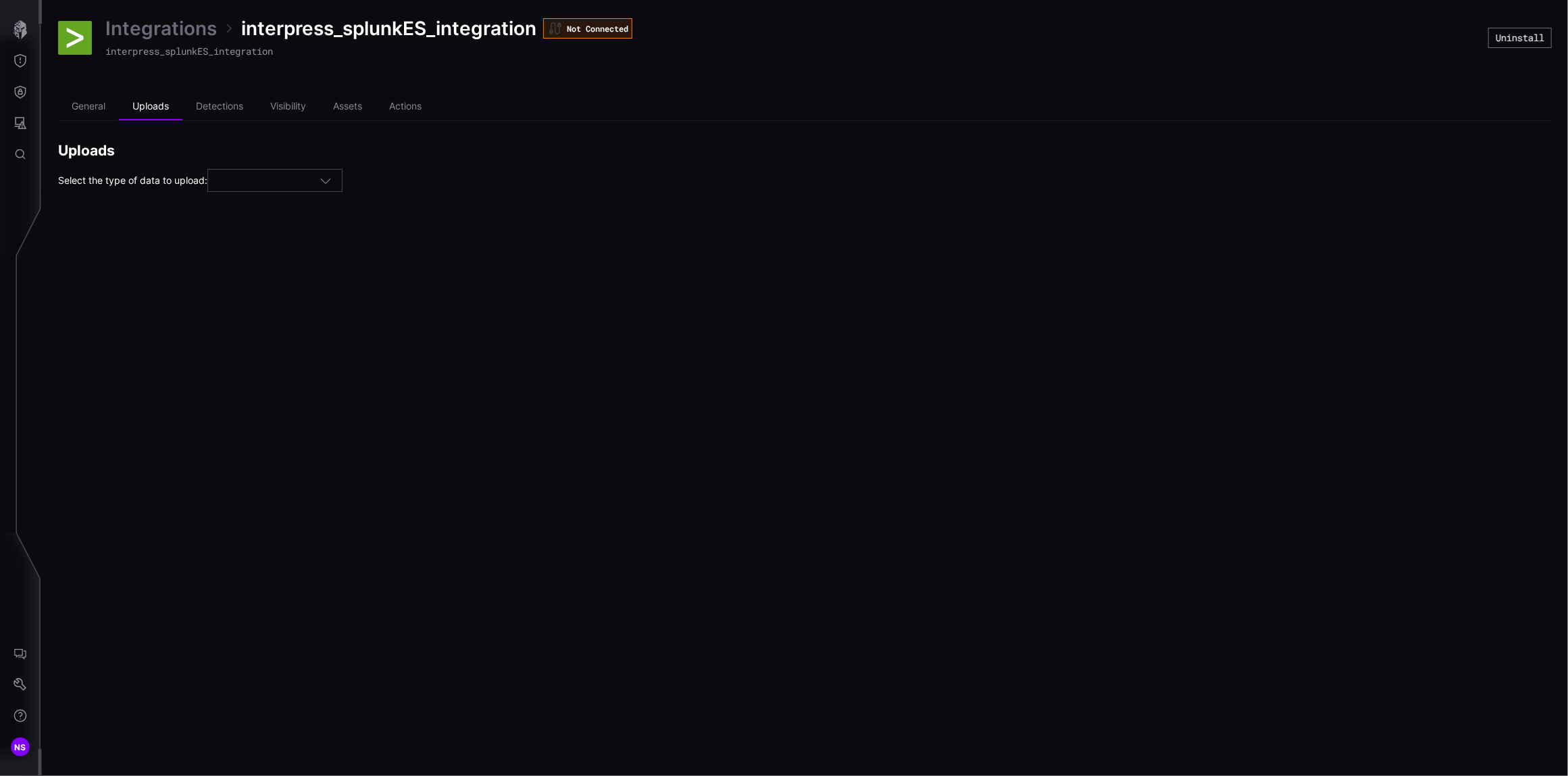
click at [330, 184] on icon "button" at bounding box center [325, 180] width 12 height 12
click at [490, 306] on div "Integrations interpress_splunkES_integration Not Connected interpress_splunkES_…" at bounding box center [805, 388] width 1526 height 776
click at [214, 109] on li "Detections" at bounding box center [220, 107] width 74 height 27
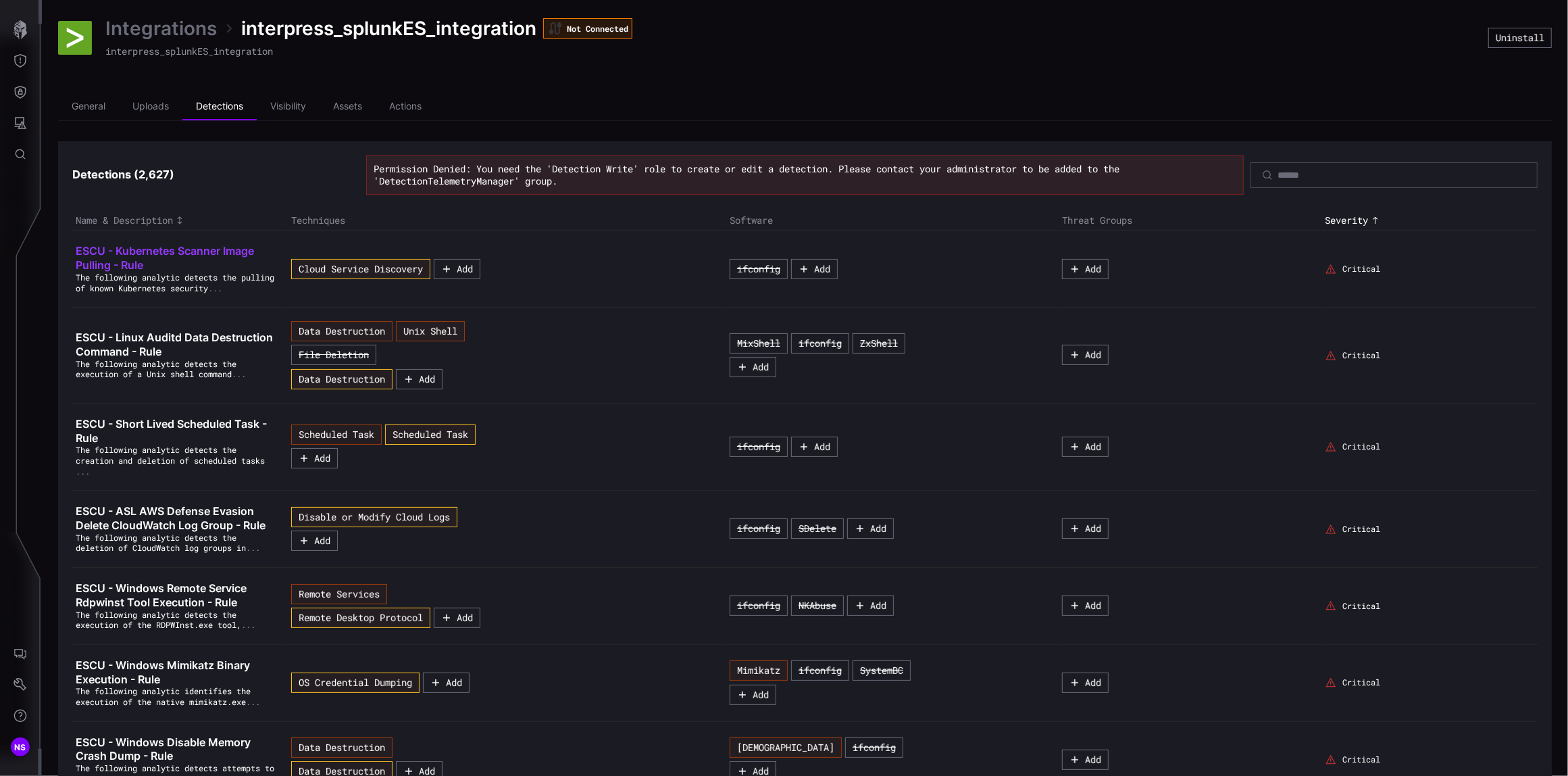
click at [128, 266] on span "ESCU - Kubernetes Scanner Image Pulling - Rule" at bounding box center [165, 258] width 178 height 28
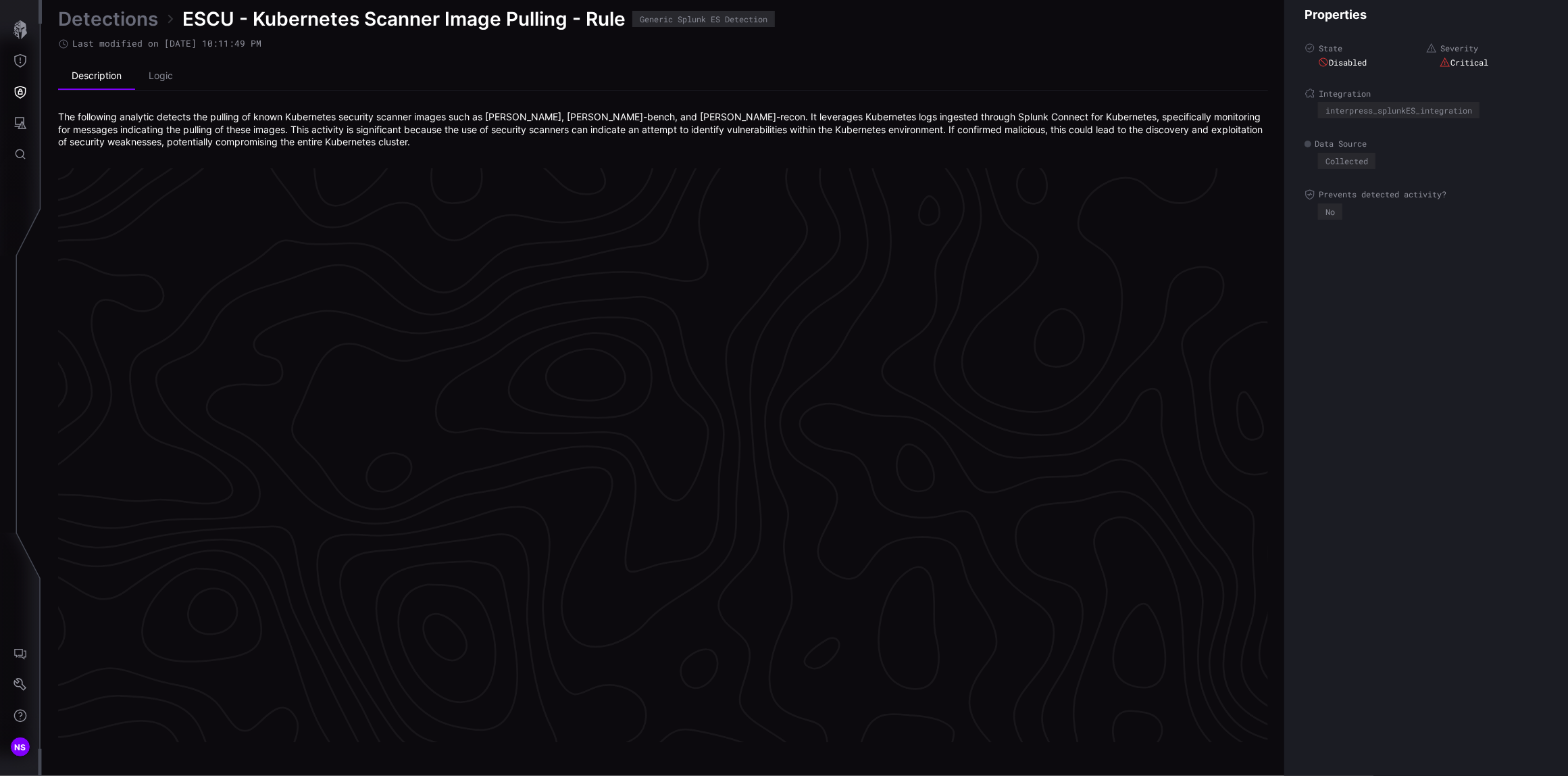
scroll to position [2760, 414]
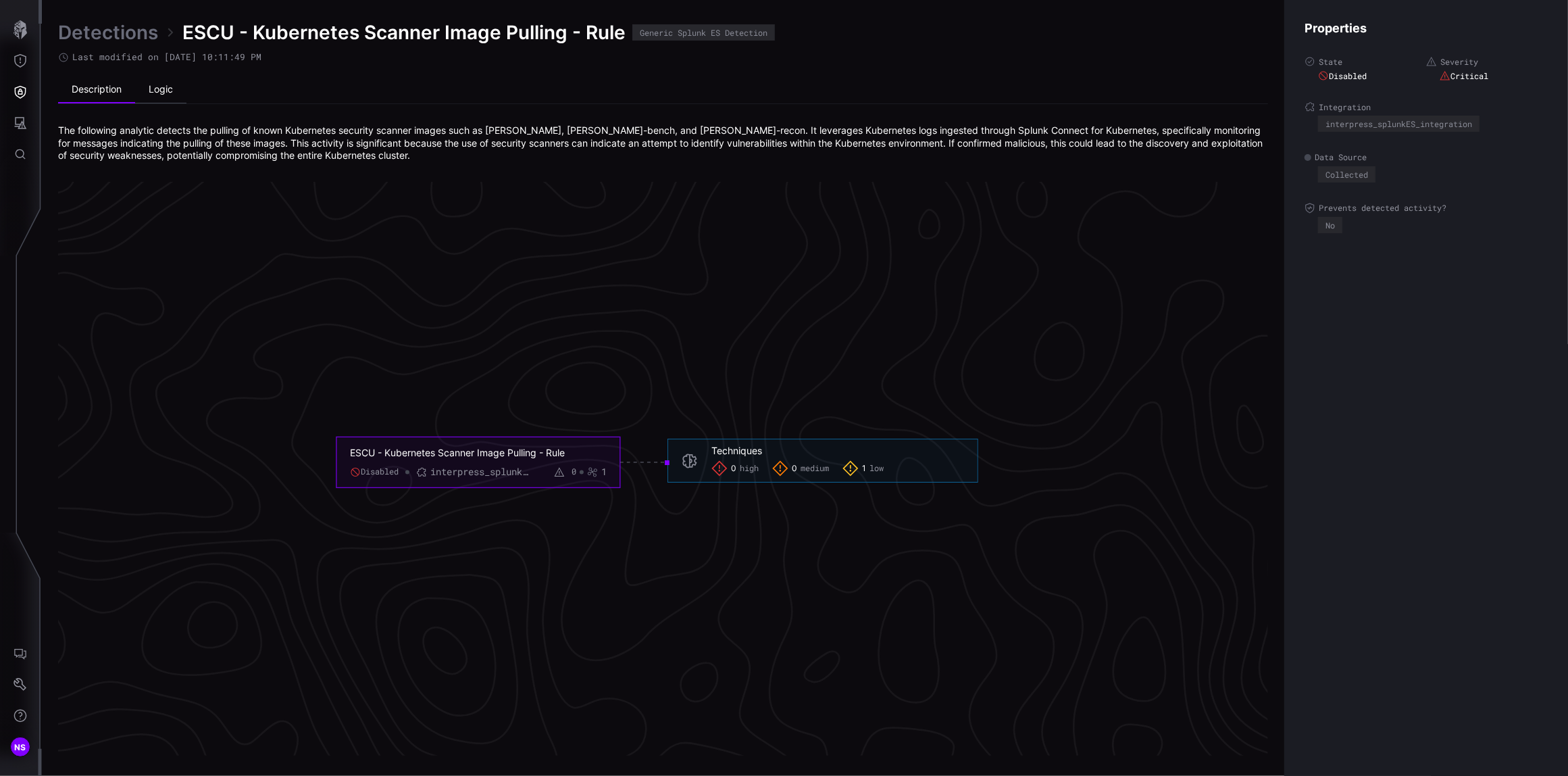
click at [161, 87] on li "Logic" at bounding box center [161, 89] width 51 height 27
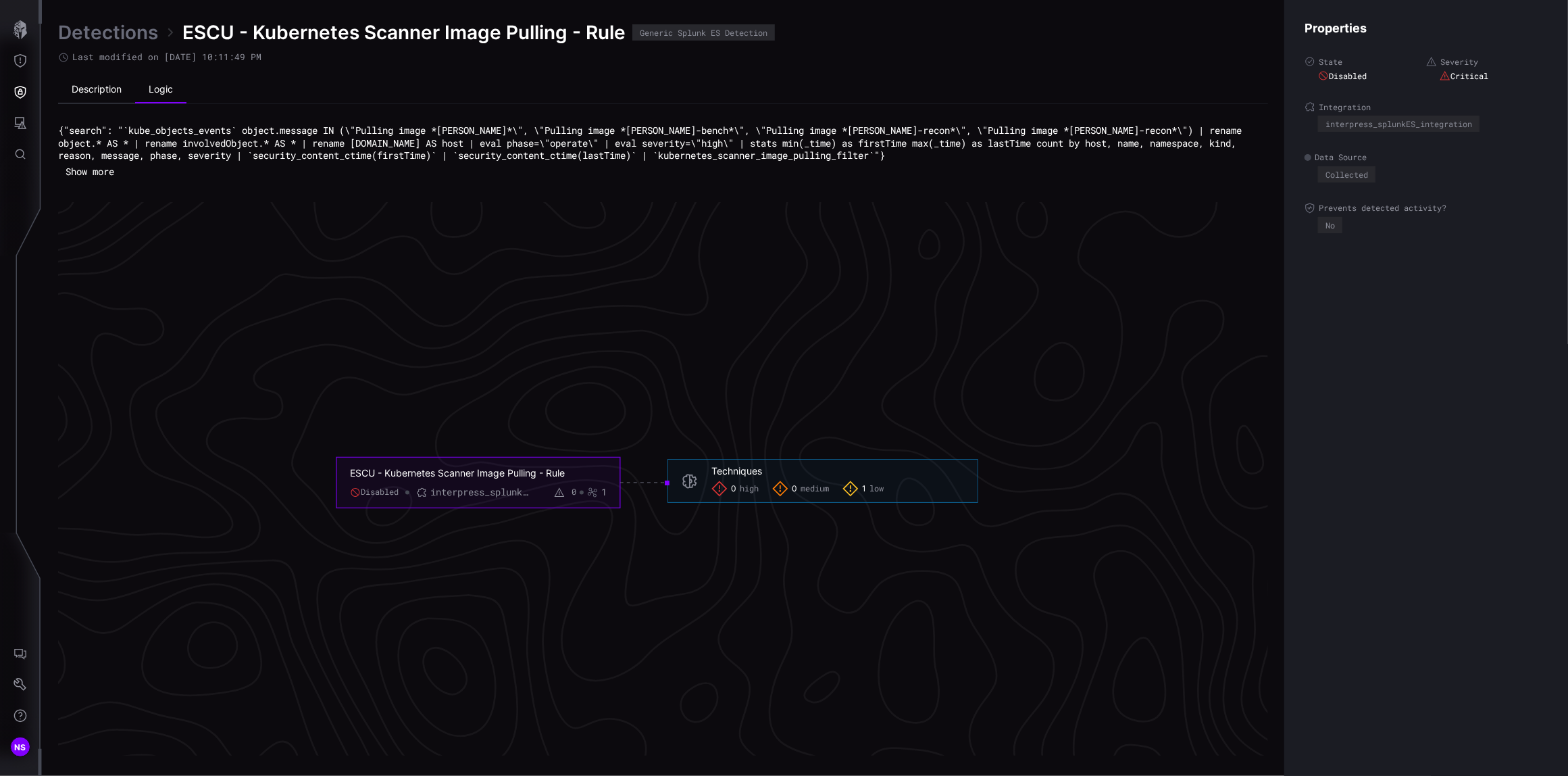
click at [106, 88] on li "Description" at bounding box center [96, 89] width 77 height 27
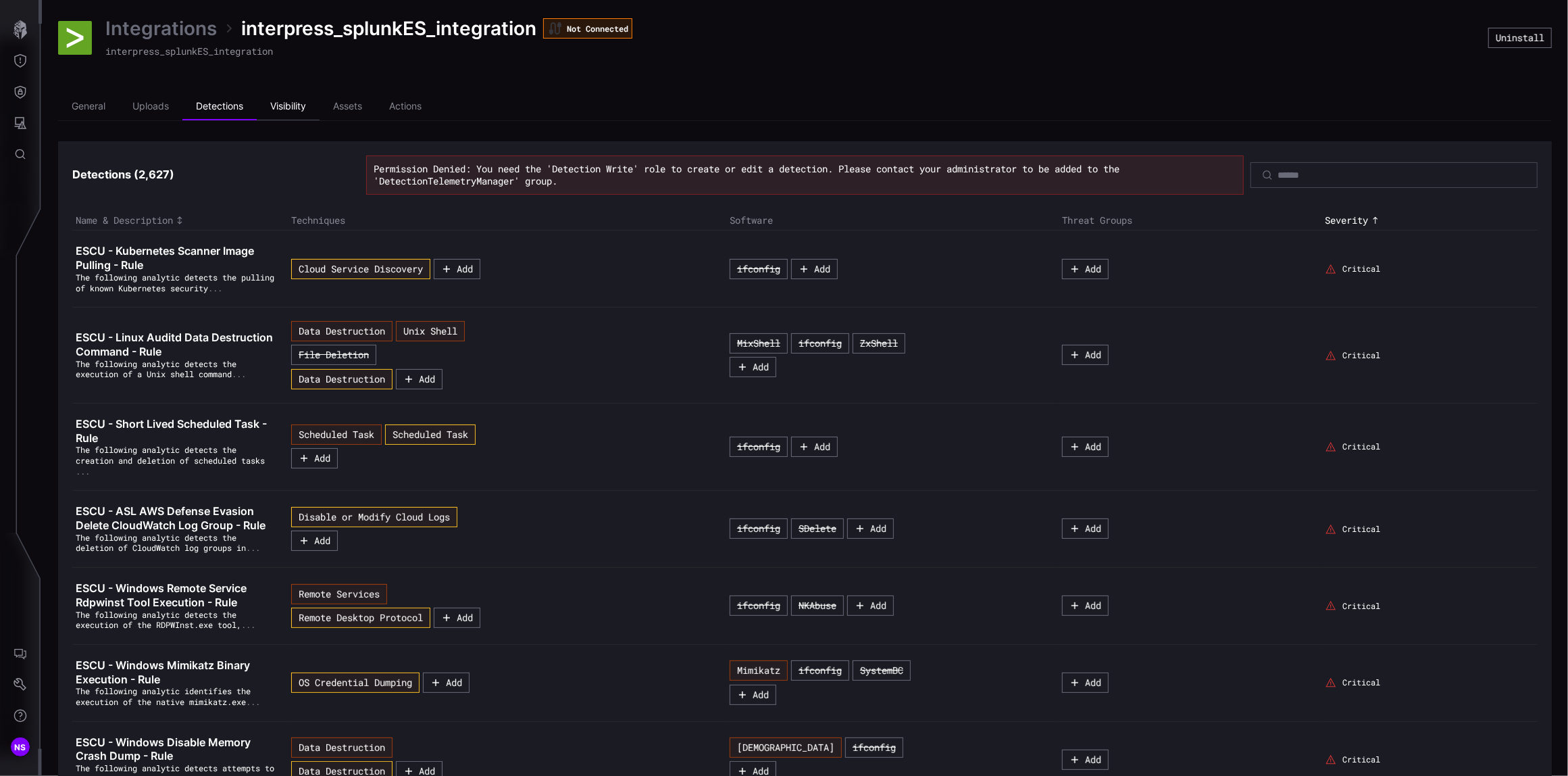
click at [279, 106] on li "Visibility" at bounding box center [288, 107] width 63 height 27
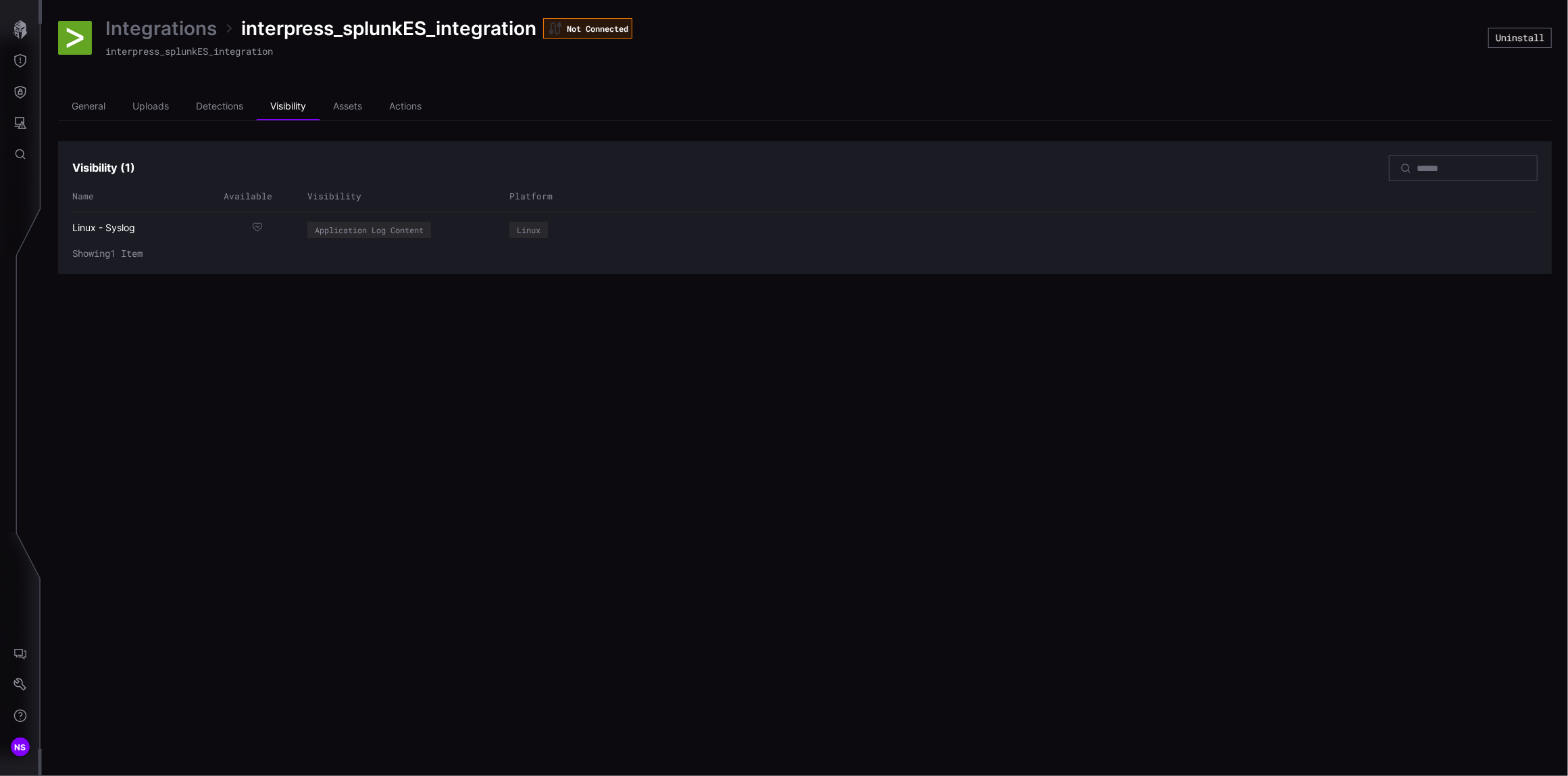
click at [83, 224] on div "Linux - Syslog" at bounding box center [140, 227] width 135 height 12
click at [202, 324] on div "Integrations interpress_splunkES_integration Not Connected interpress_splunkES_…" at bounding box center [805, 388] width 1526 height 776
click at [351, 103] on li "Assets" at bounding box center [348, 107] width 56 height 27
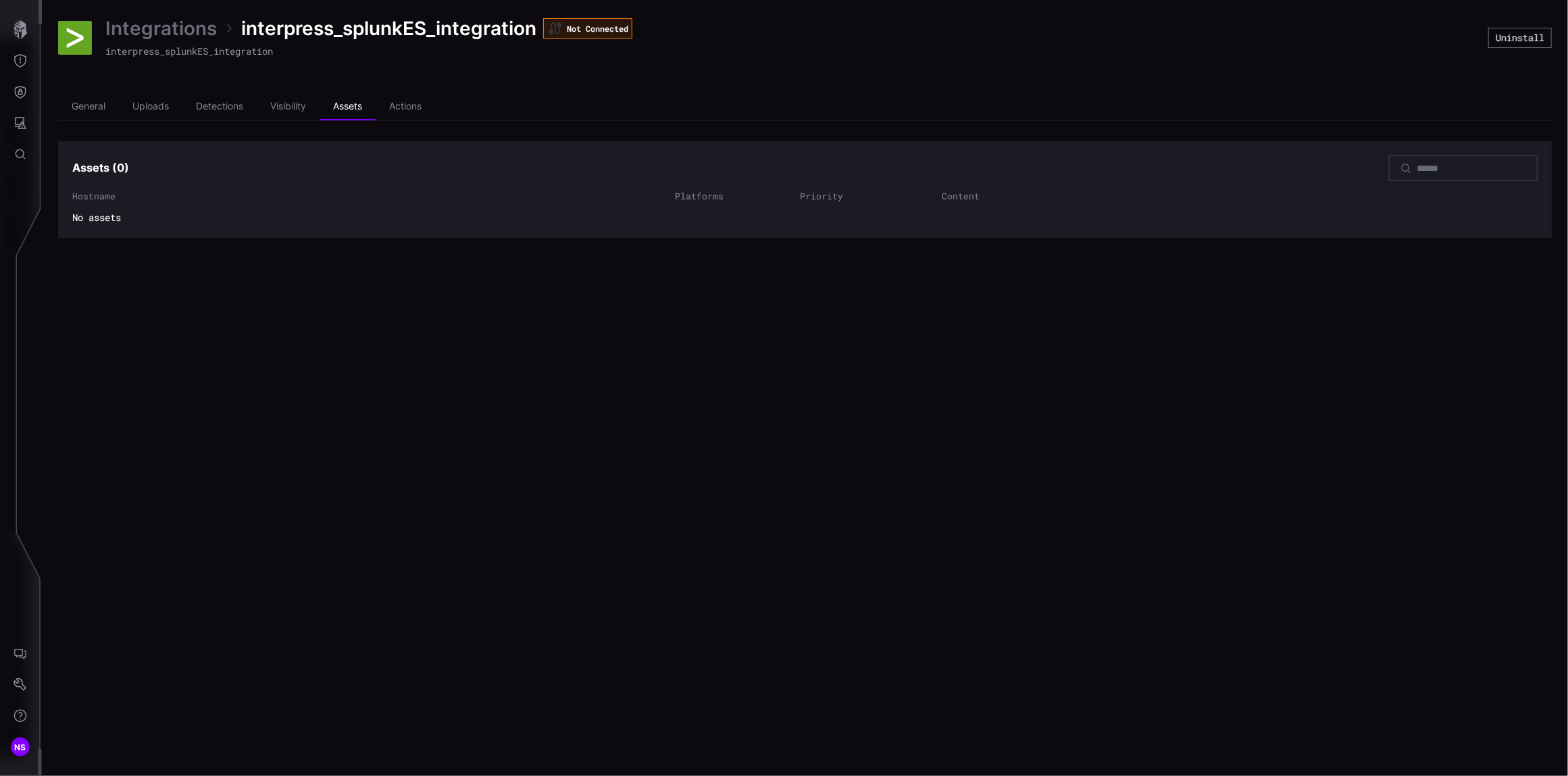
click at [92, 217] on span "No assets" at bounding box center [804, 217] width 1465 height 12
click at [398, 109] on li "Actions" at bounding box center [406, 107] width 59 height 27
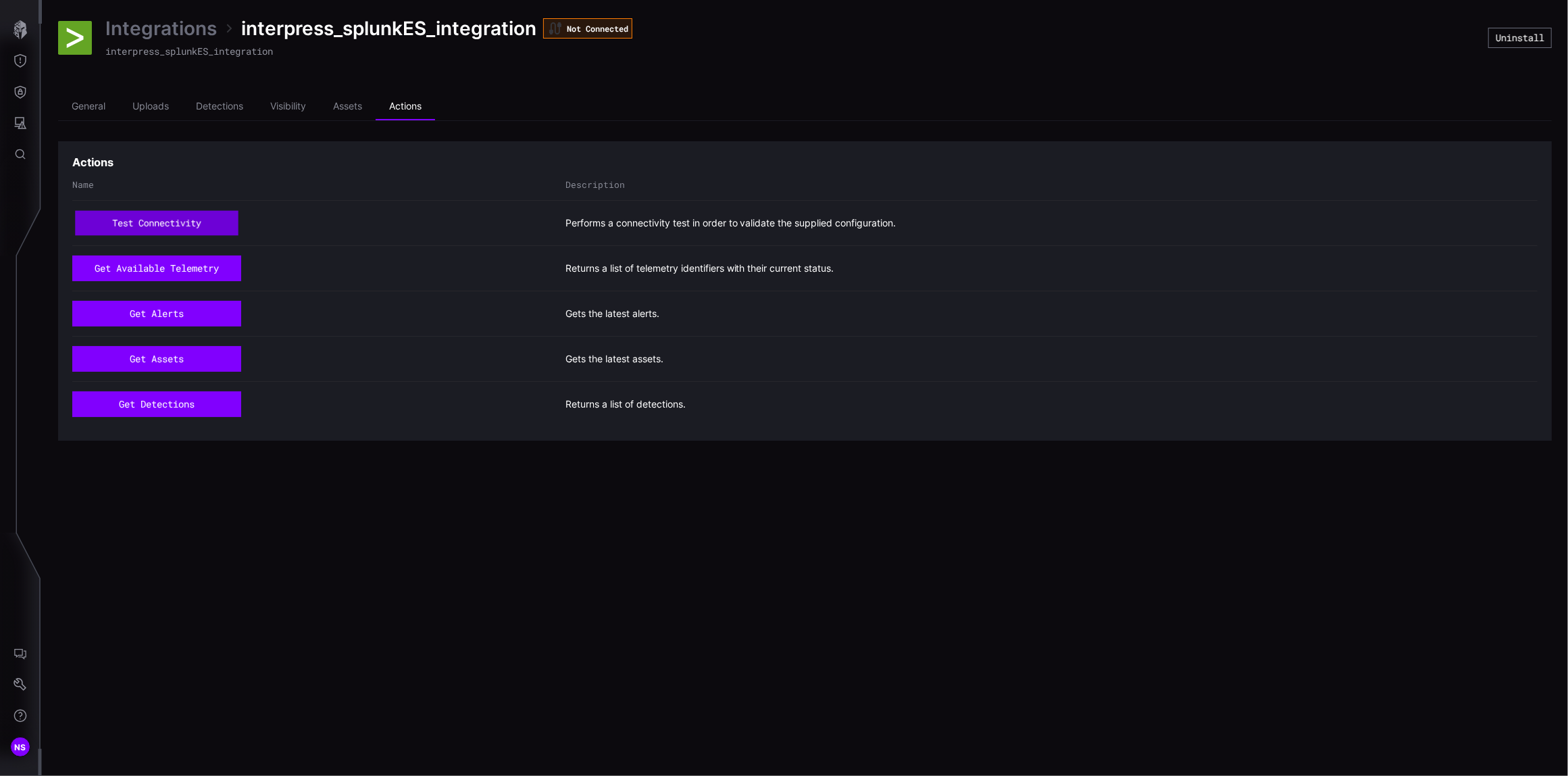
click at [162, 227] on button "test connectivity" at bounding box center [156, 223] width 163 height 25
click at [79, 104] on li "General" at bounding box center [88, 107] width 61 height 27
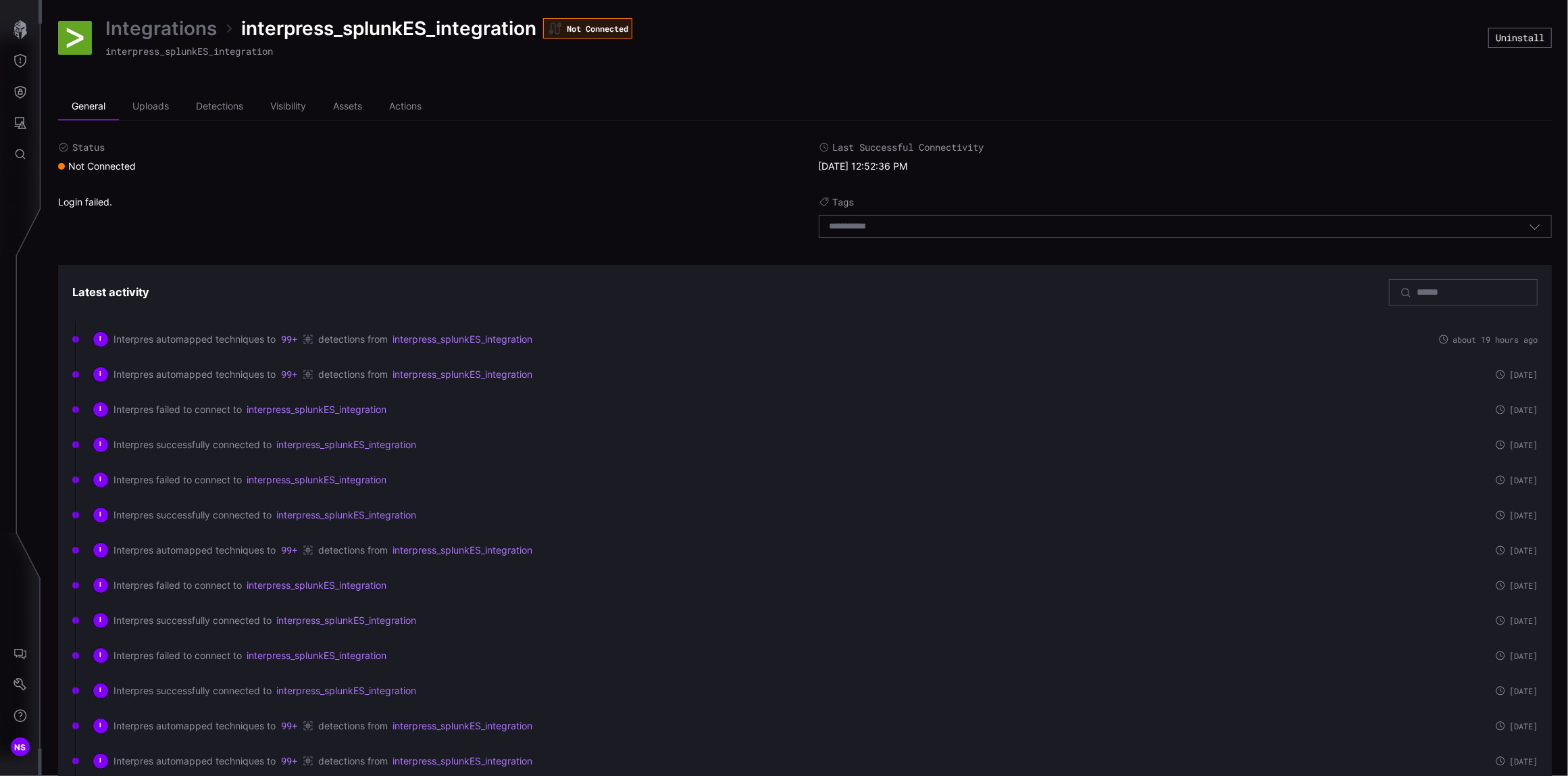
click at [122, 40] on div "Integrations interpress_splunkES_integration Not Connected interpress_splunkES_…" at bounding box center [369, 38] width 527 height 43
click at [166, 32] on link "Integrations" at bounding box center [161, 28] width 112 height 24
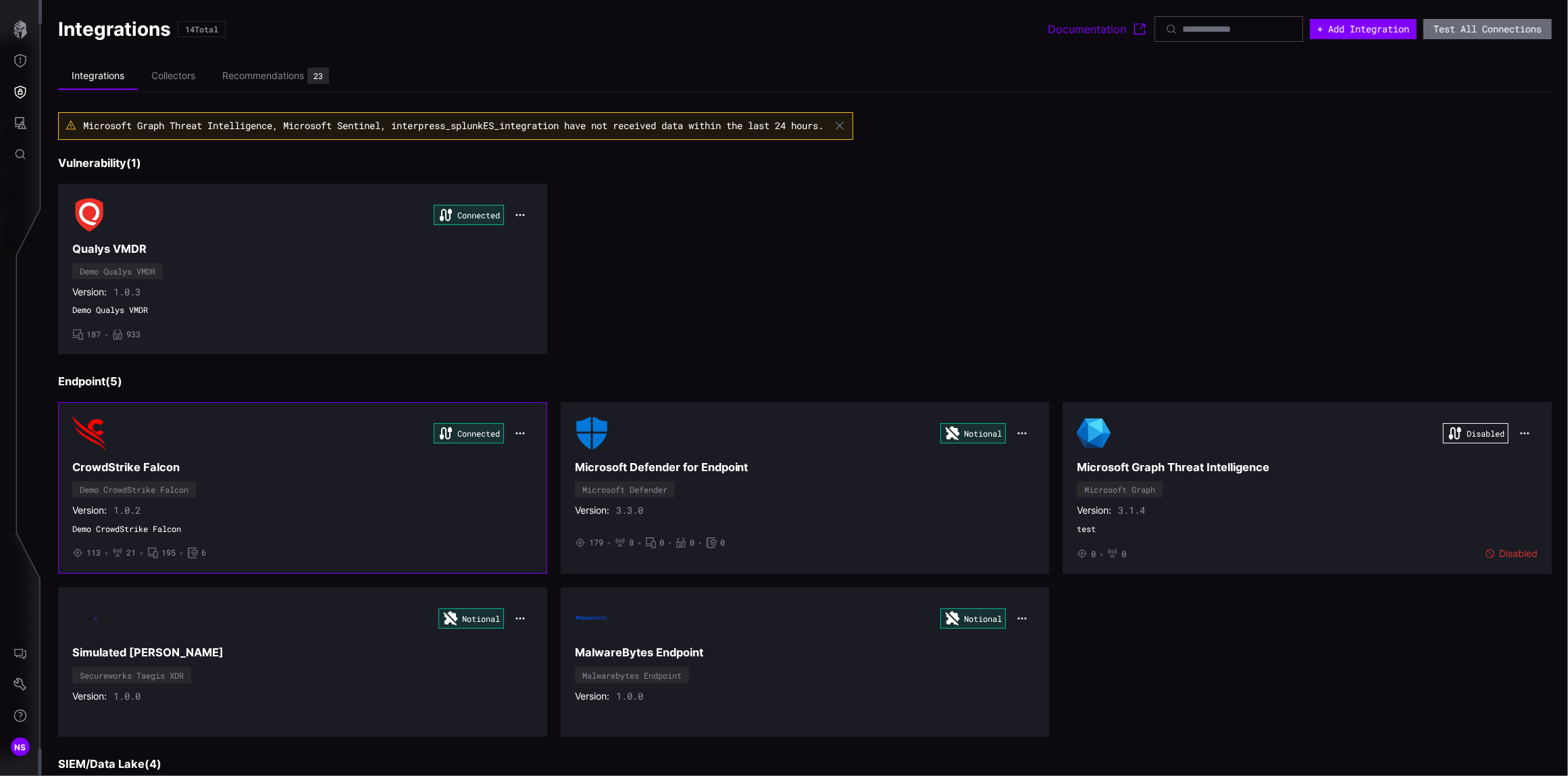
scroll to position [90, 0]
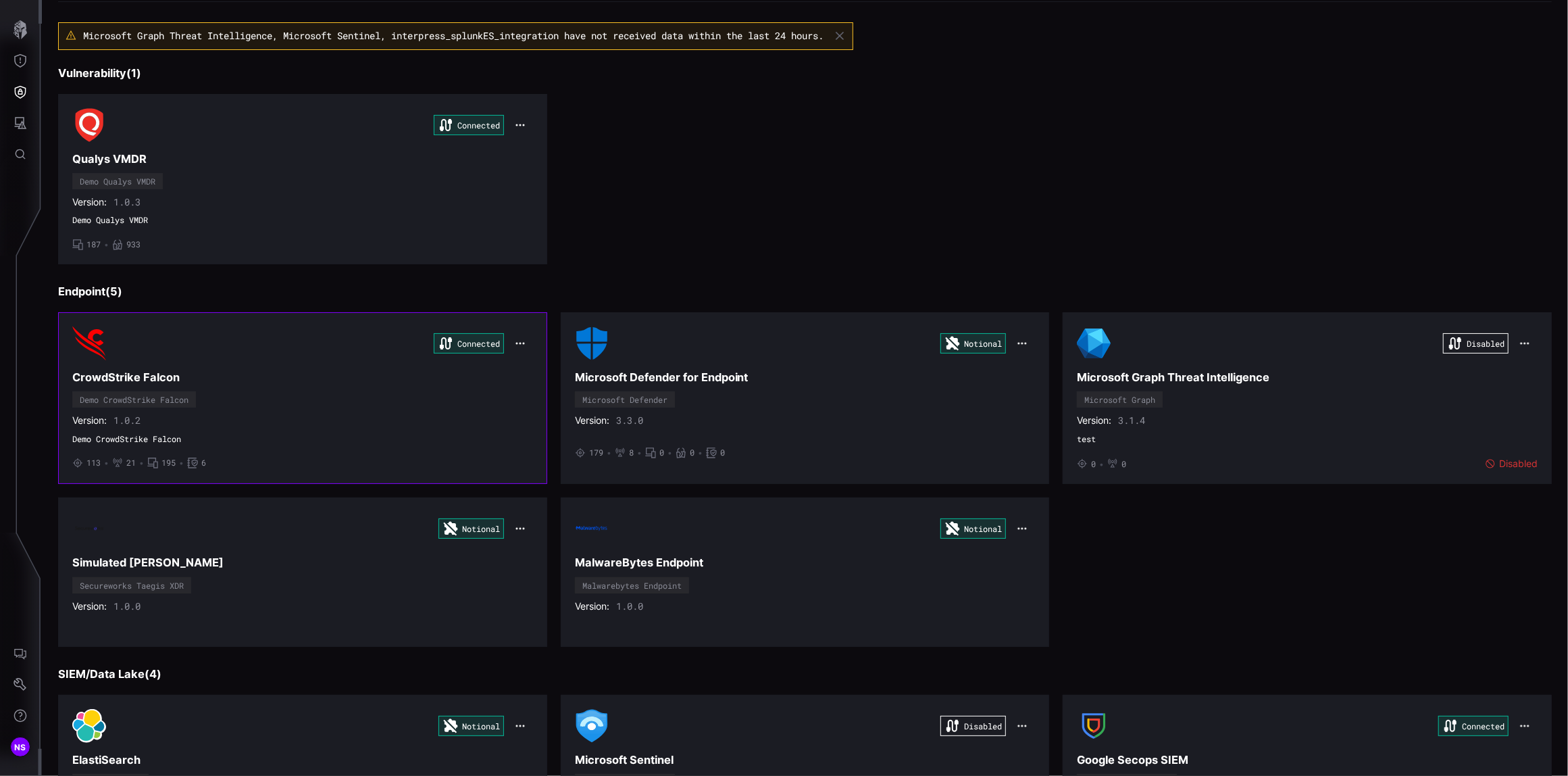
click at [221, 358] on div "Connected" at bounding box center [302, 343] width 461 height 34
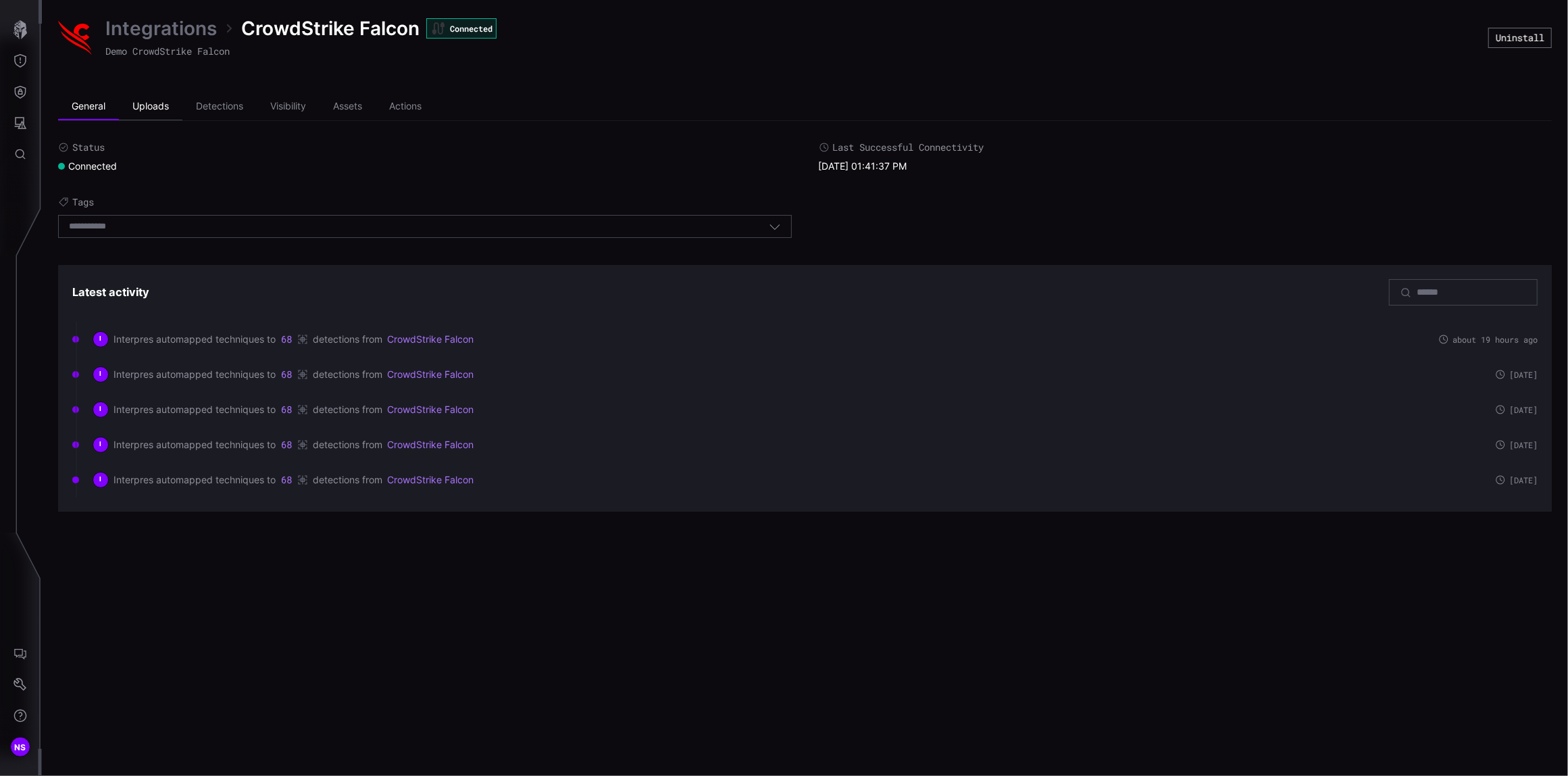
click at [146, 106] on li "Uploads" at bounding box center [150, 107] width 64 height 27
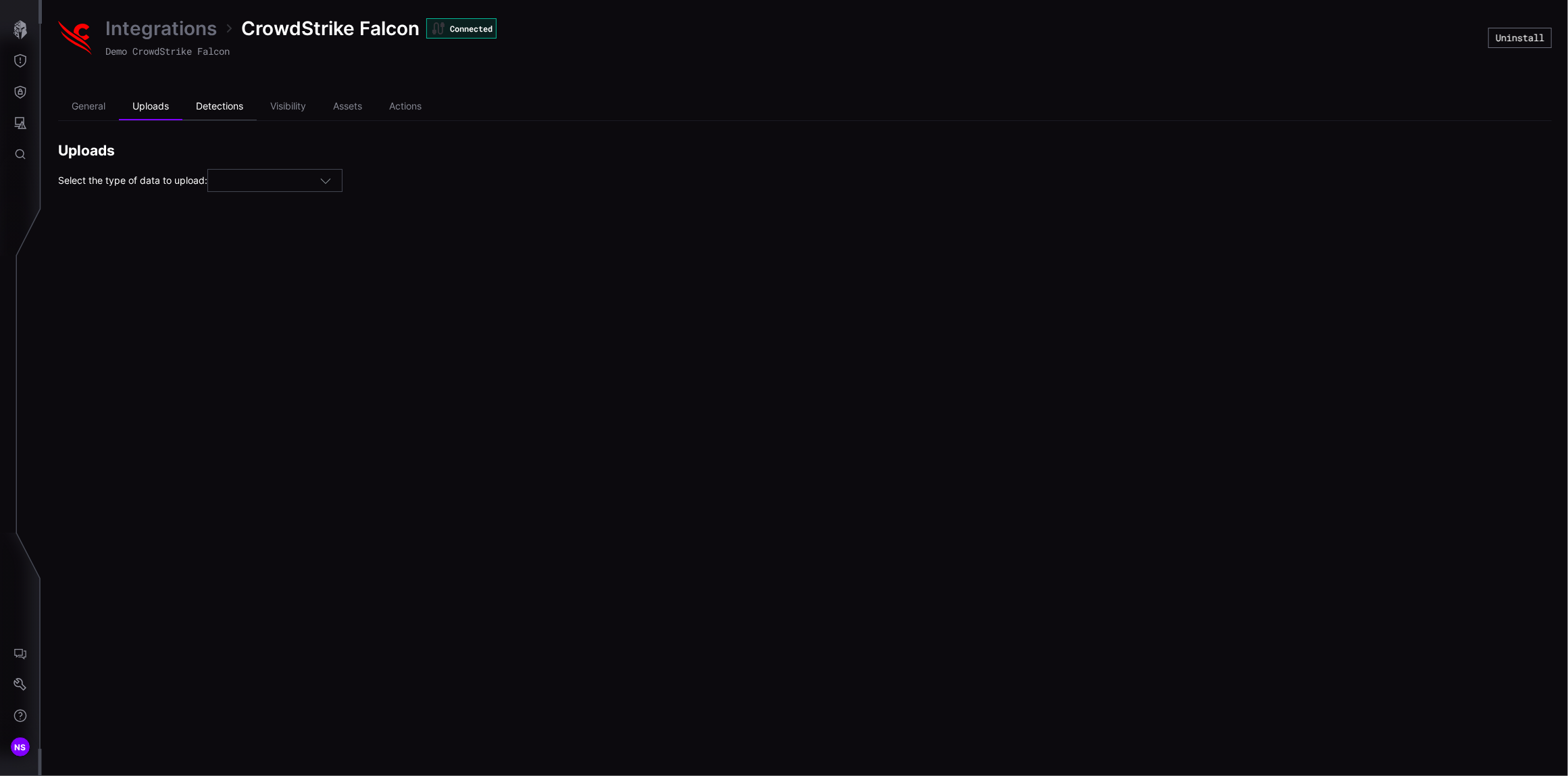
click at [224, 106] on li "Detections" at bounding box center [220, 107] width 74 height 27
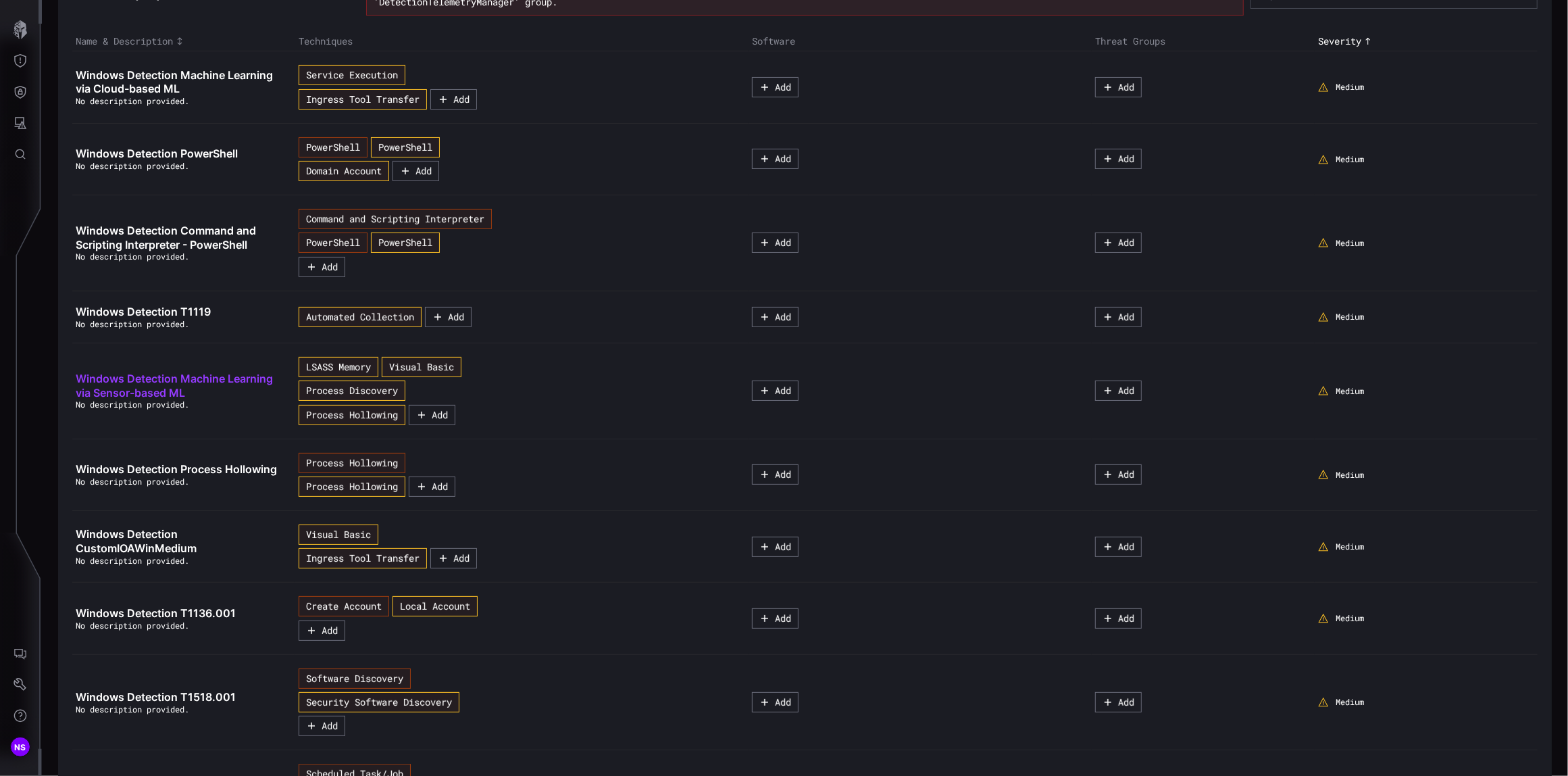
scroll to position [179, 0]
click at [153, 236] on span "Windows Detection Command and Scripting Interpreter - PowerShell" at bounding box center [166, 237] width 180 height 28
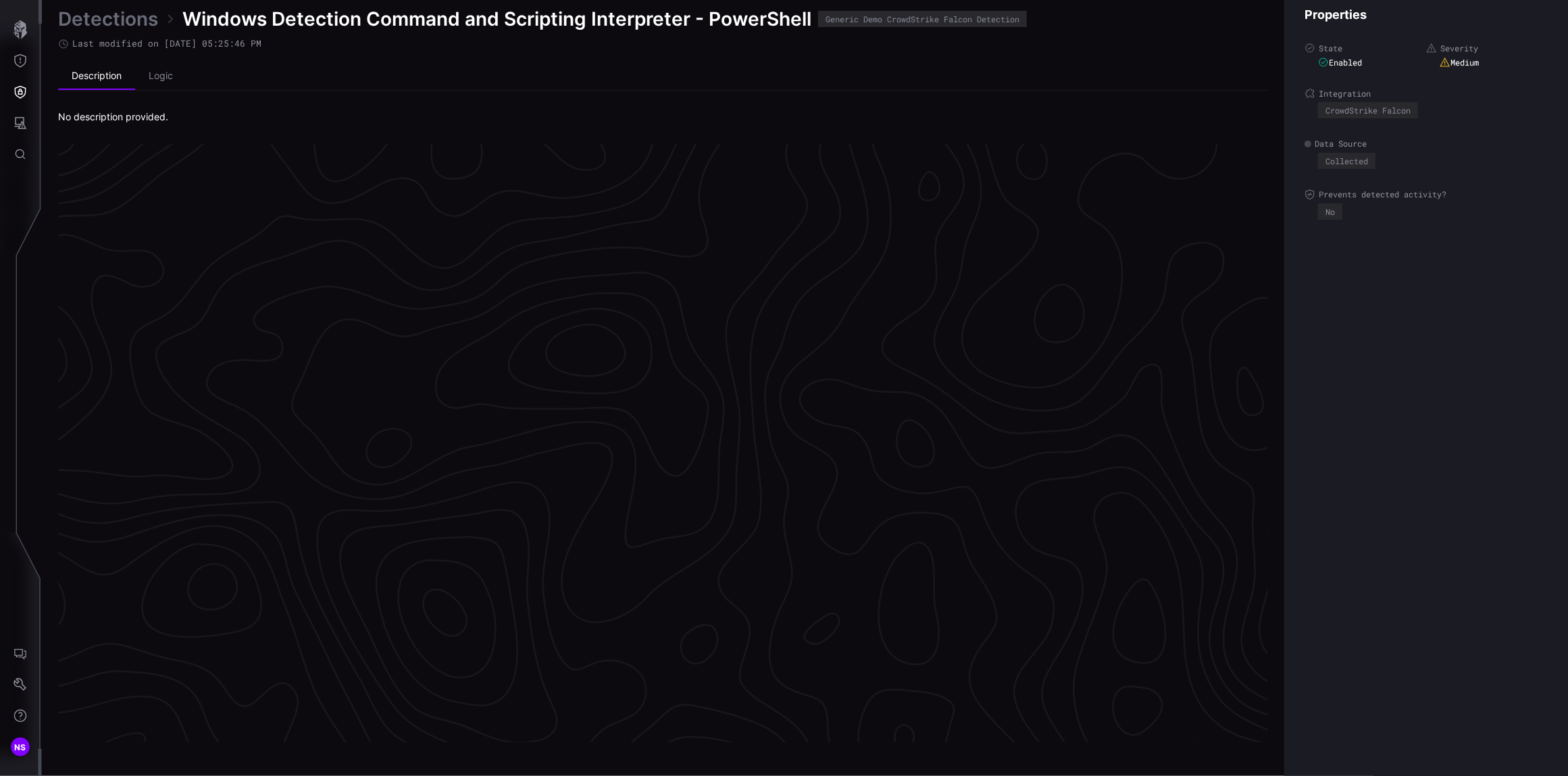
scroll to position [2747, 414]
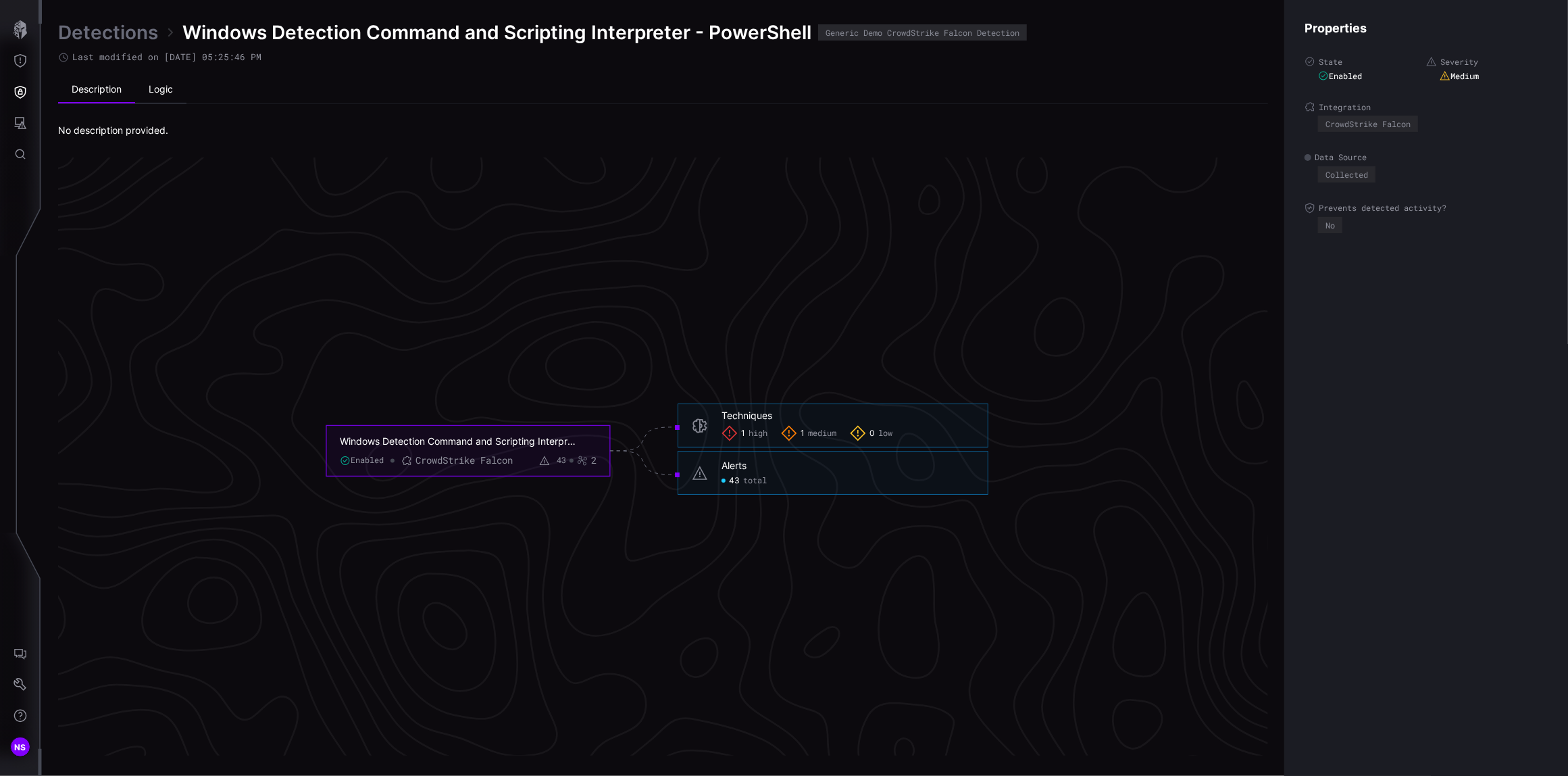
click at [161, 89] on li "Logic" at bounding box center [161, 89] width 51 height 27
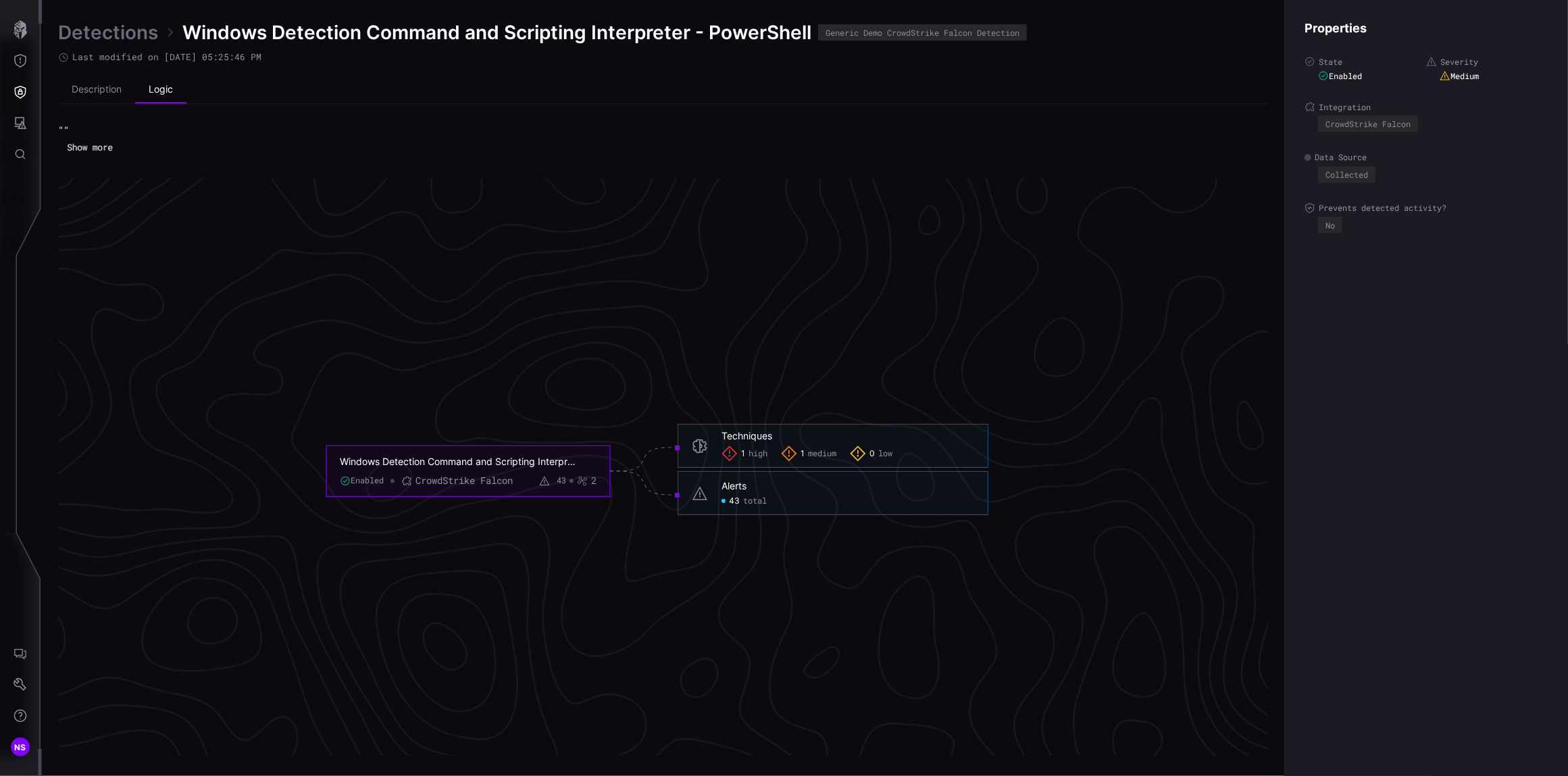
click at [93, 146] on button "Show more" at bounding box center [90, 147] width 59 height 19
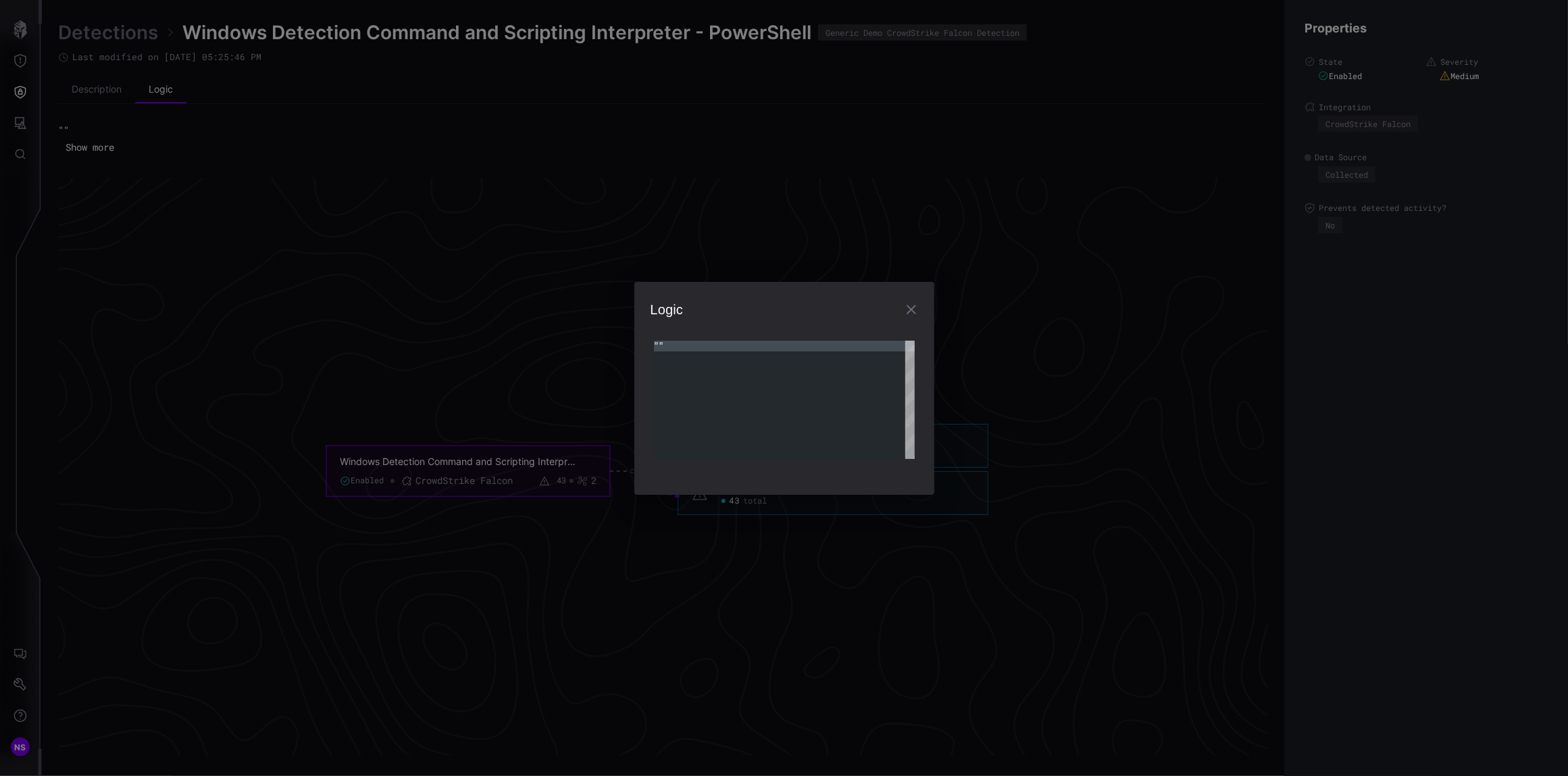
click at [912, 311] on icon "button" at bounding box center [910, 309] width 9 height 9
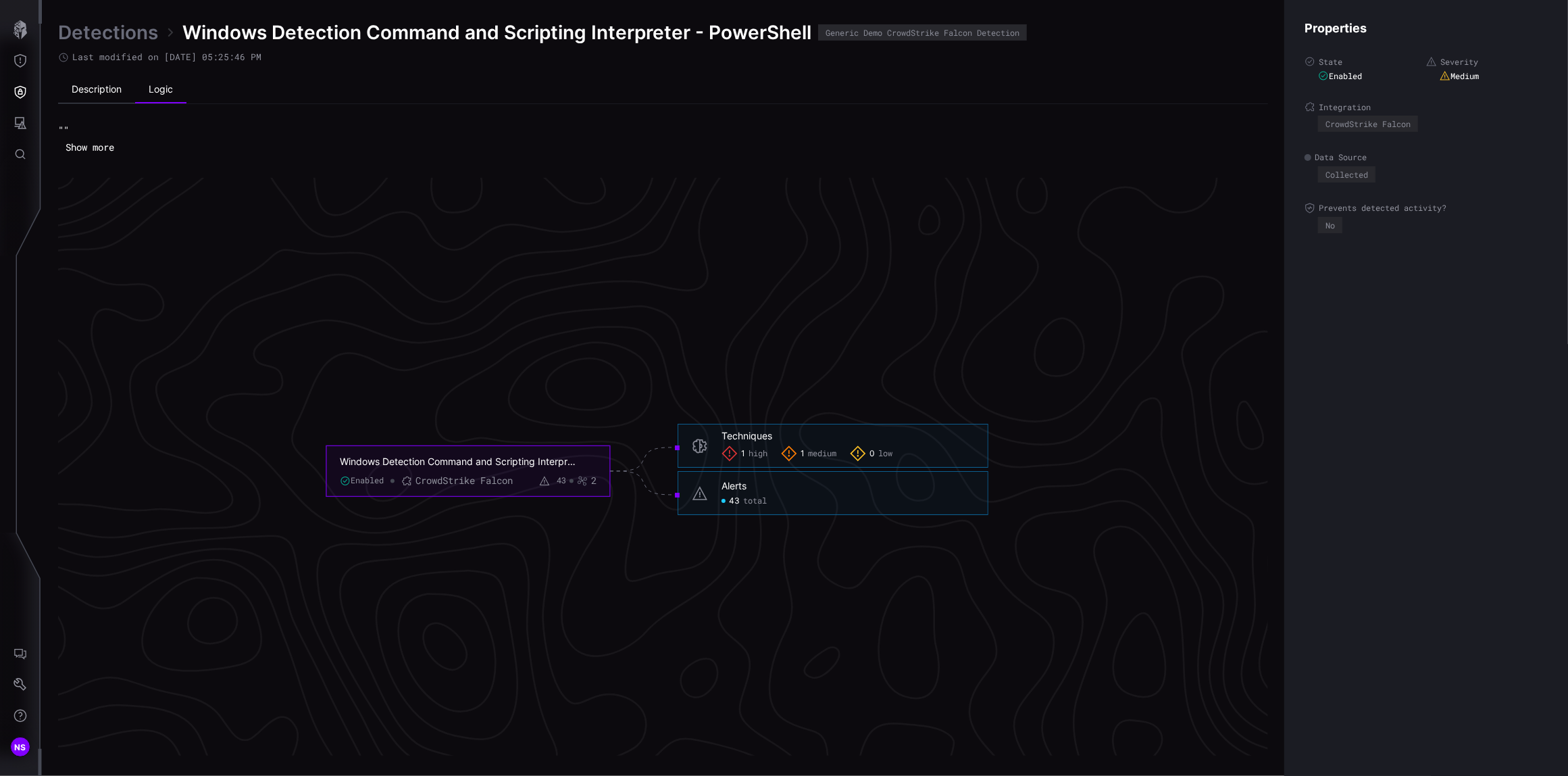
click at [79, 94] on li "Description" at bounding box center [96, 89] width 77 height 27
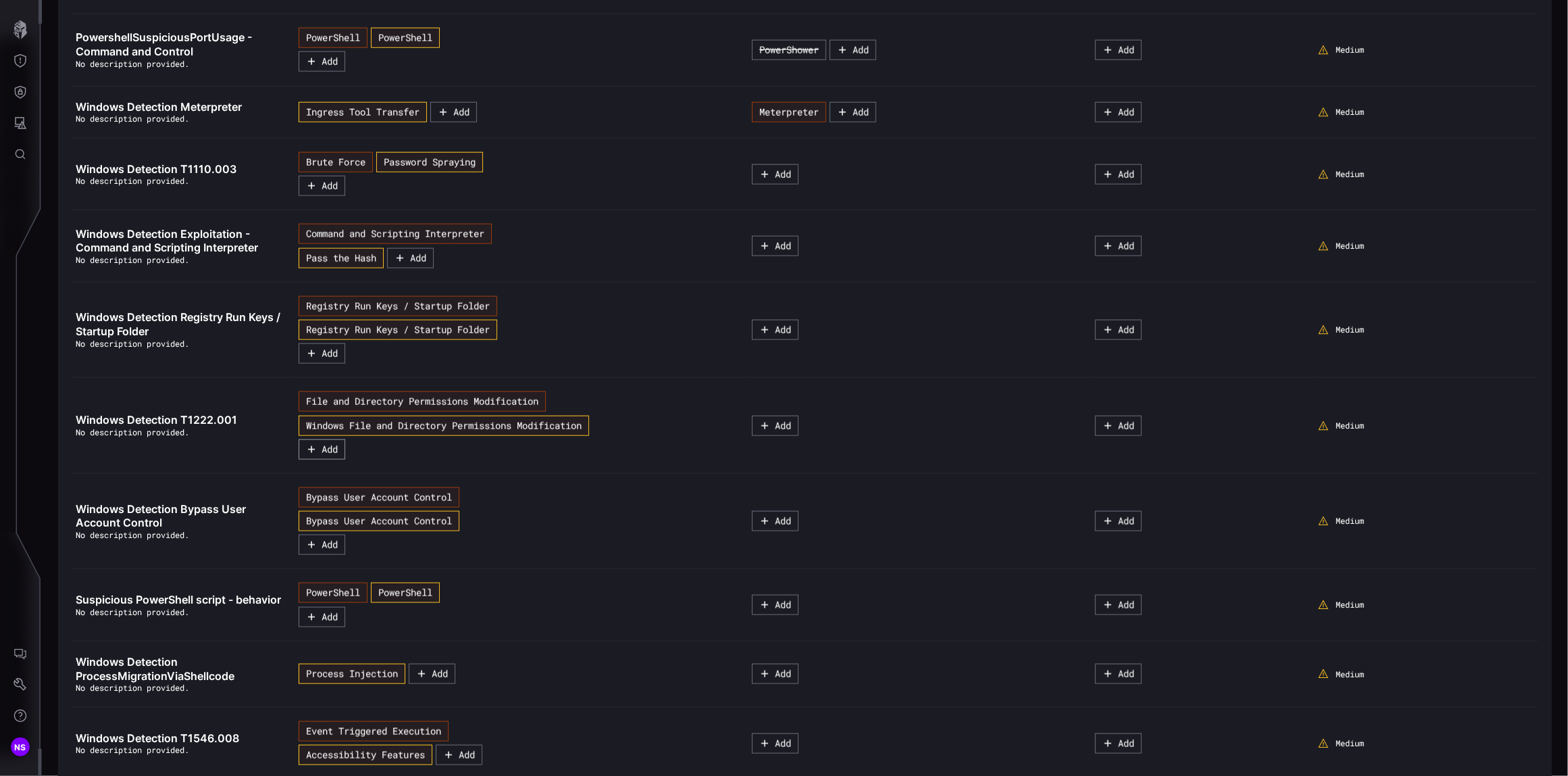
scroll to position [1743, 0]
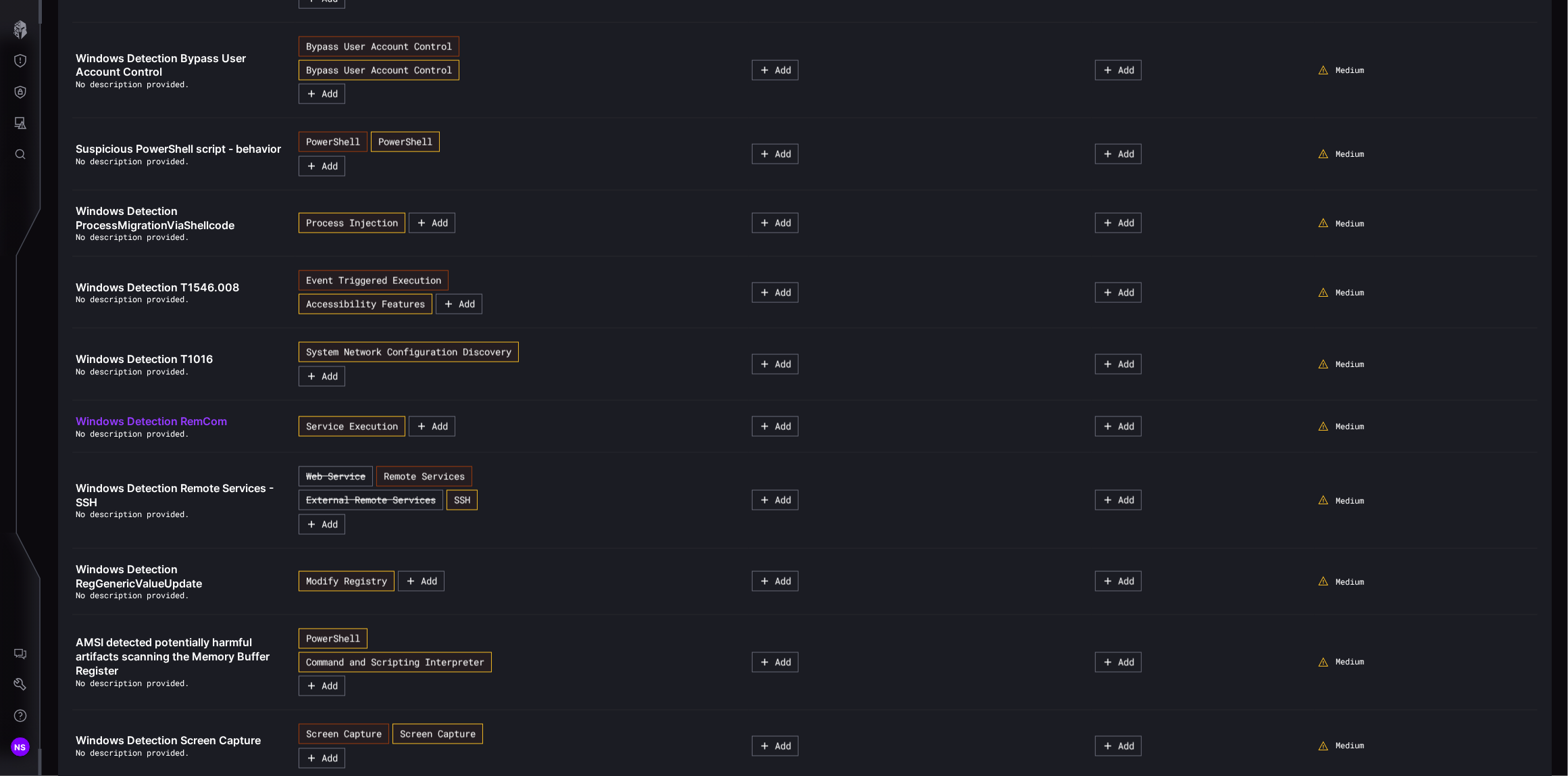
click at [142, 428] on span "Windows Detection RemCom" at bounding box center [151, 421] width 151 height 13
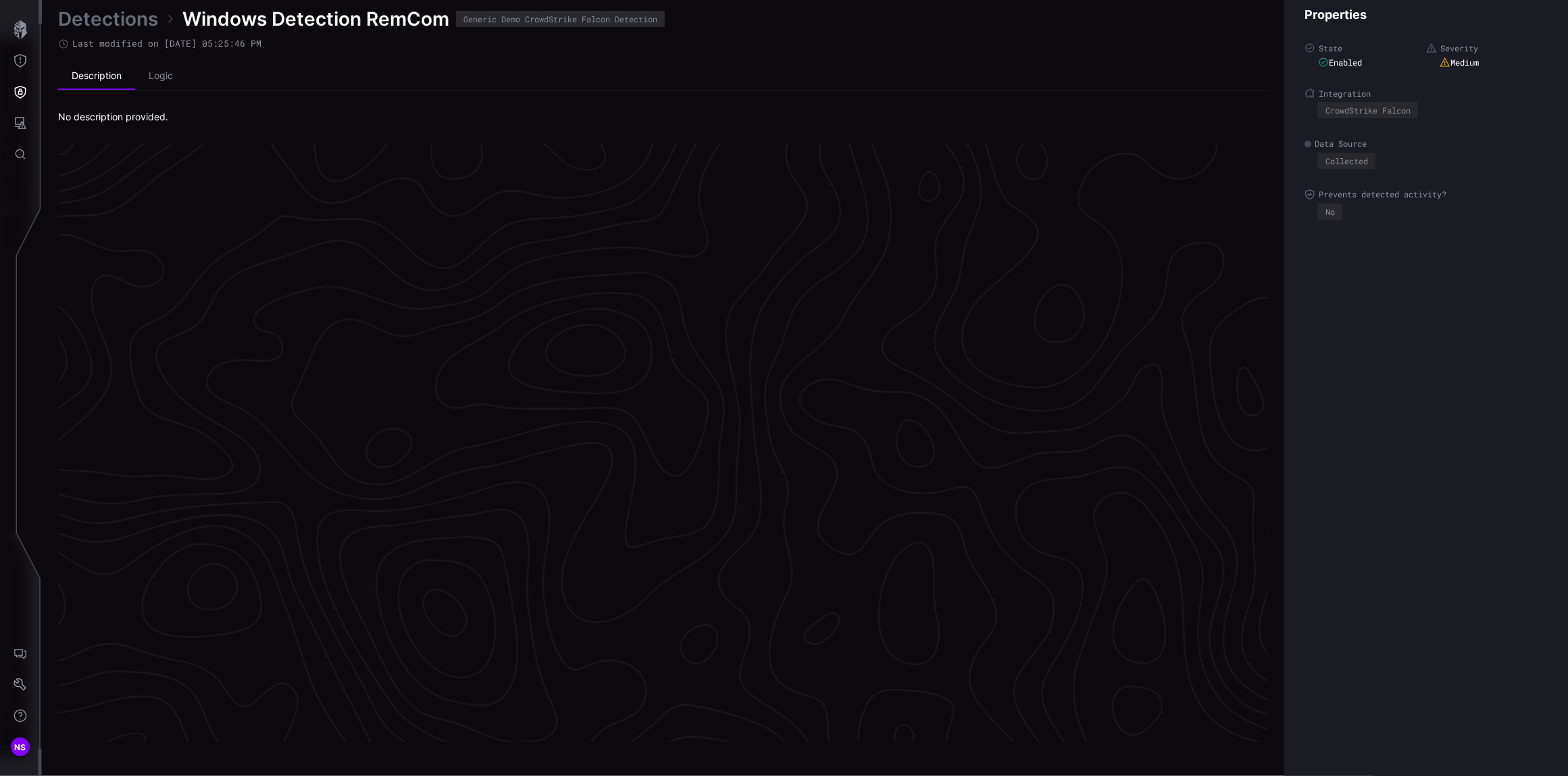
scroll to position [2747, 414]
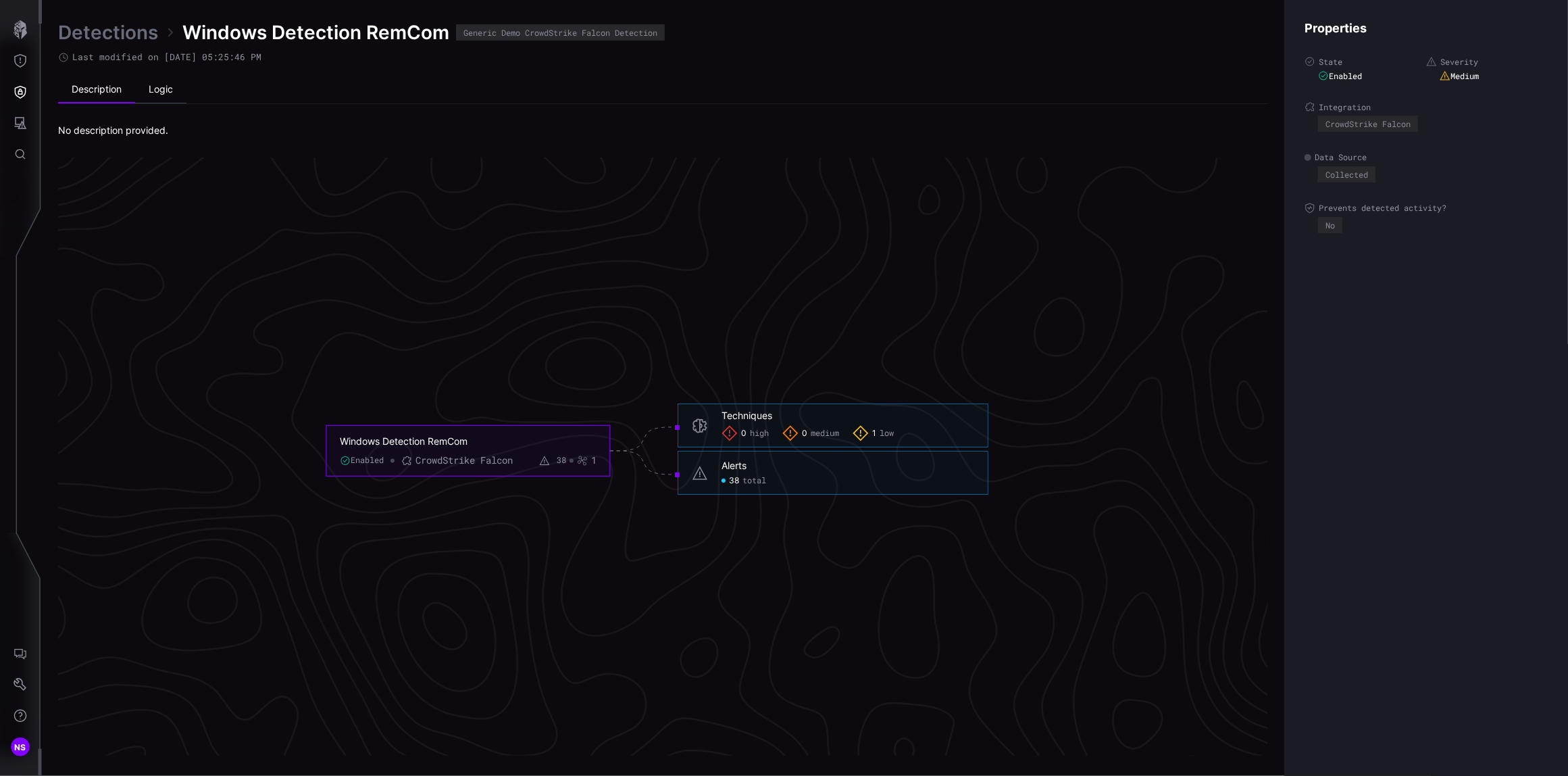
click at [155, 91] on li "Logic" at bounding box center [161, 89] width 51 height 27
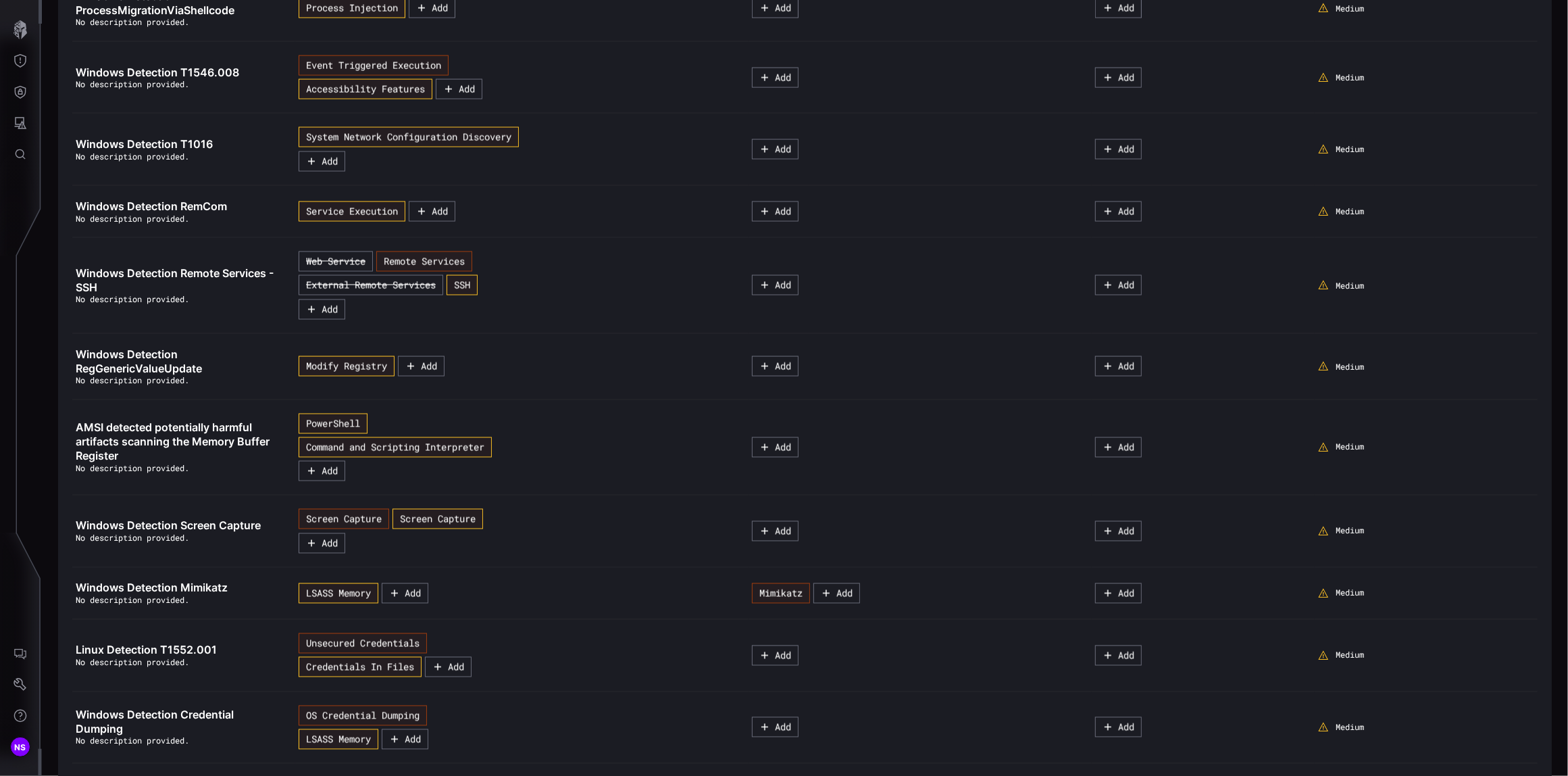
scroll to position [2013, 0]
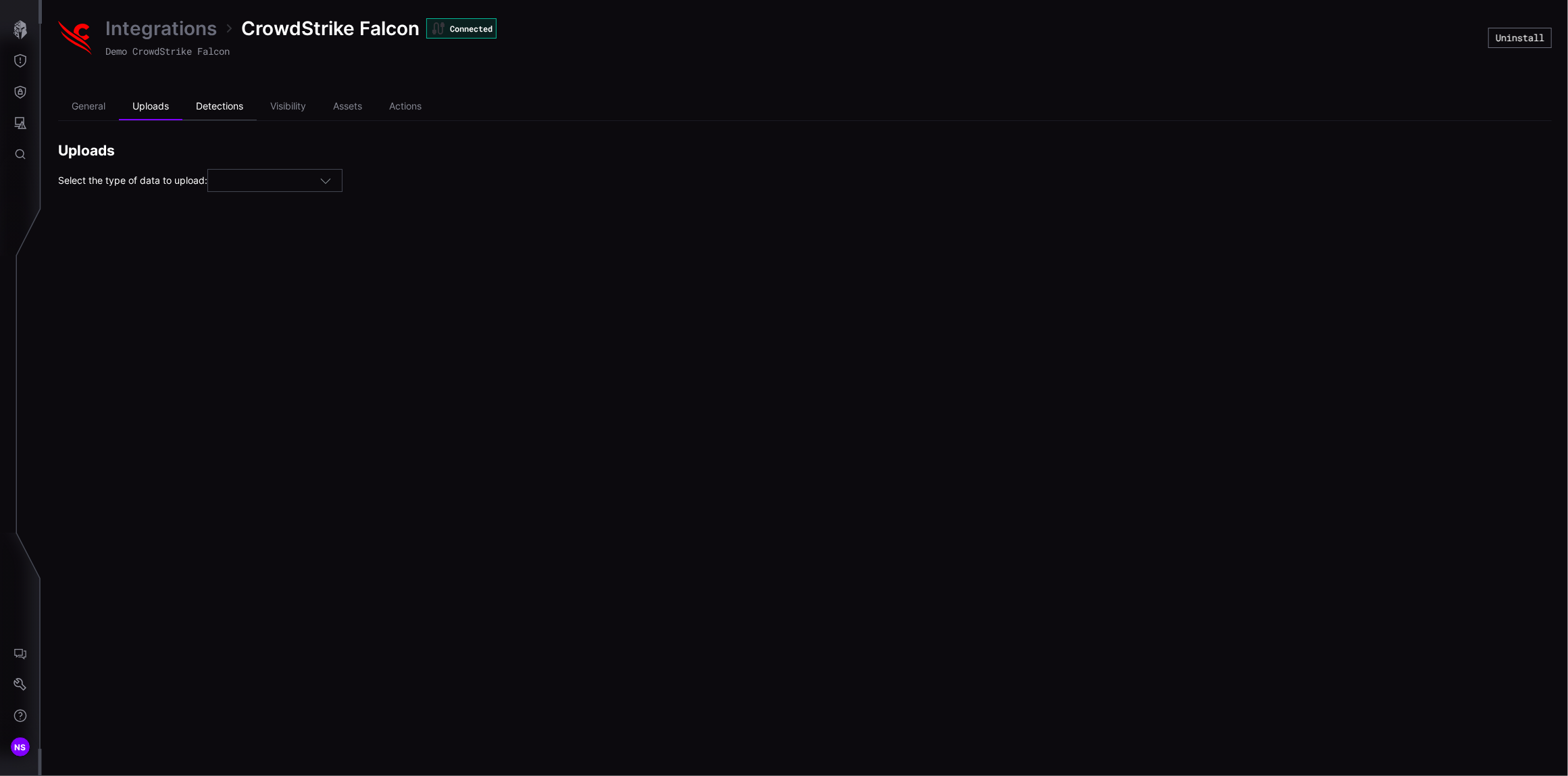
click at [230, 109] on li "Detections" at bounding box center [220, 107] width 74 height 27
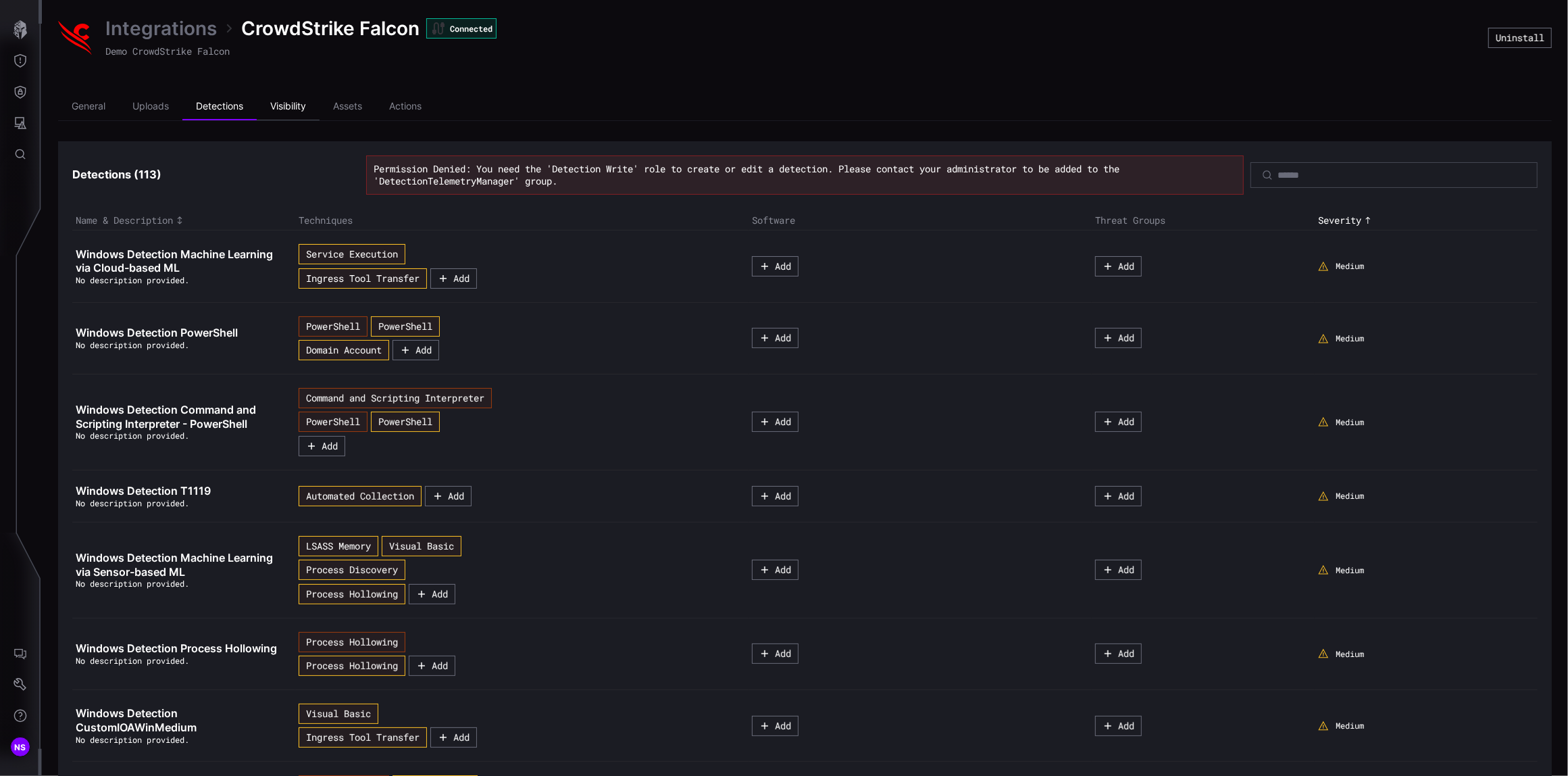
click at [284, 106] on li "Visibility" at bounding box center [288, 107] width 63 height 27
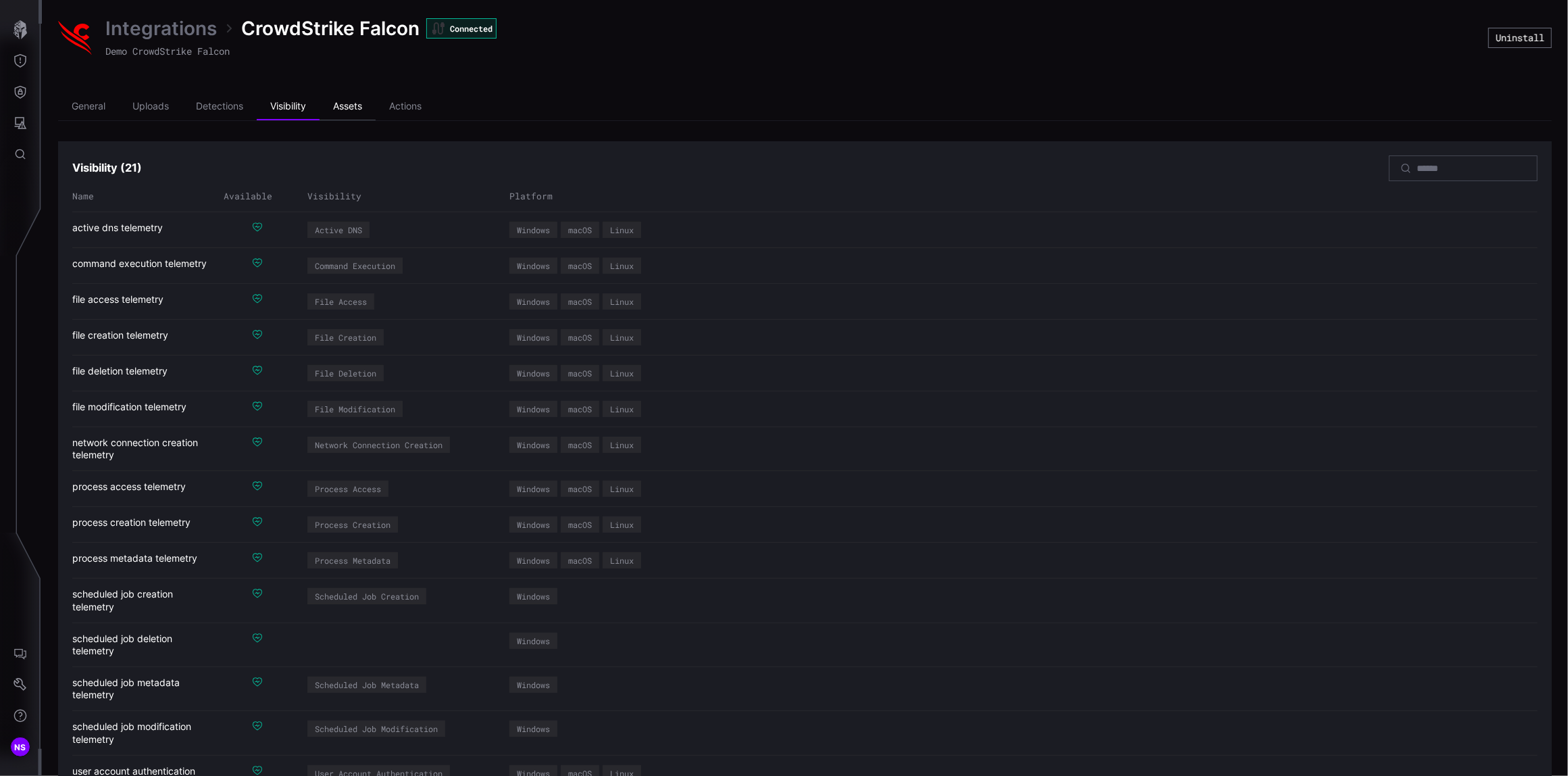
click at [359, 104] on li "Assets" at bounding box center [348, 107] width 56 height 27
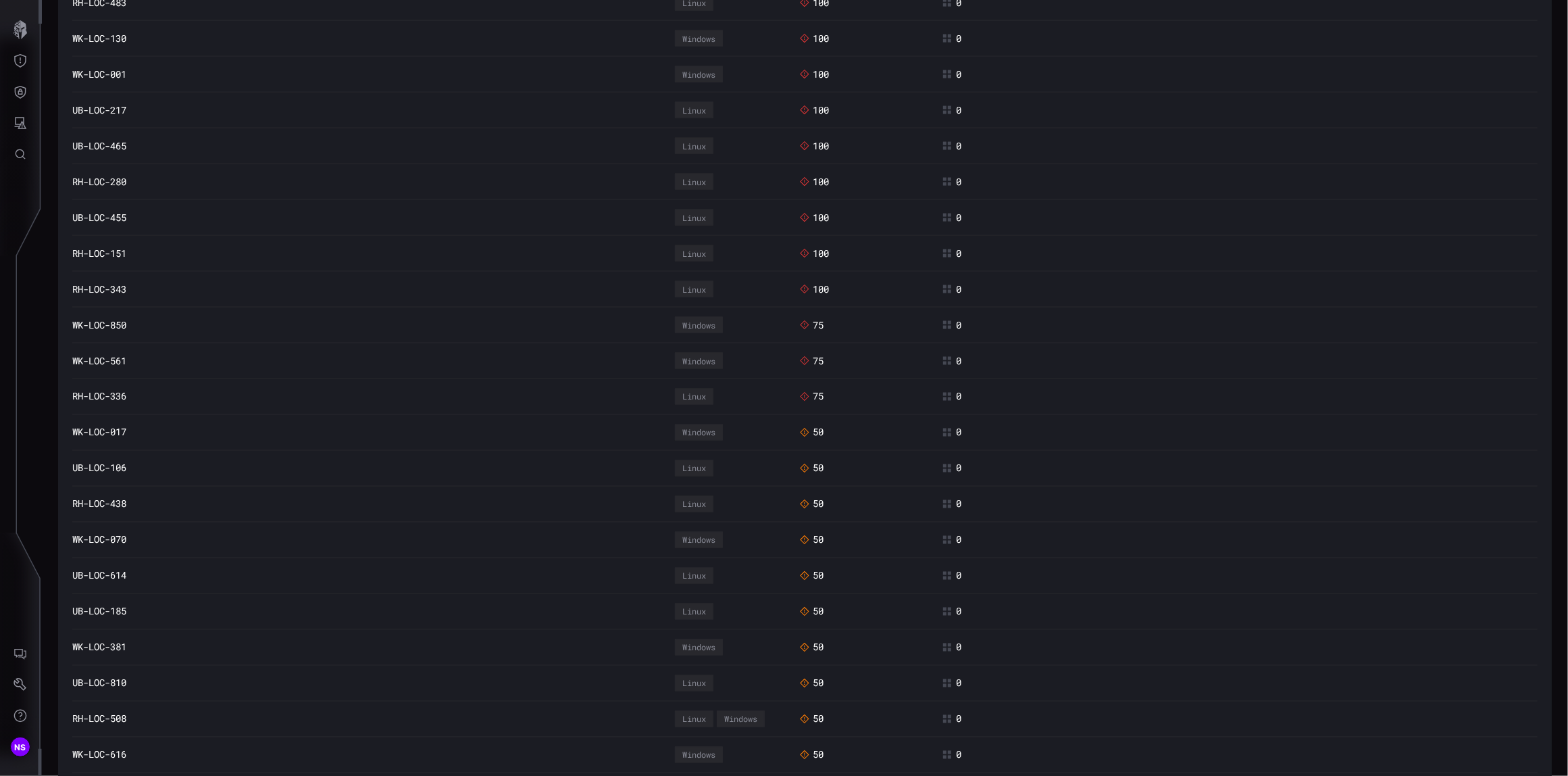
scroll to position [2432, 0]
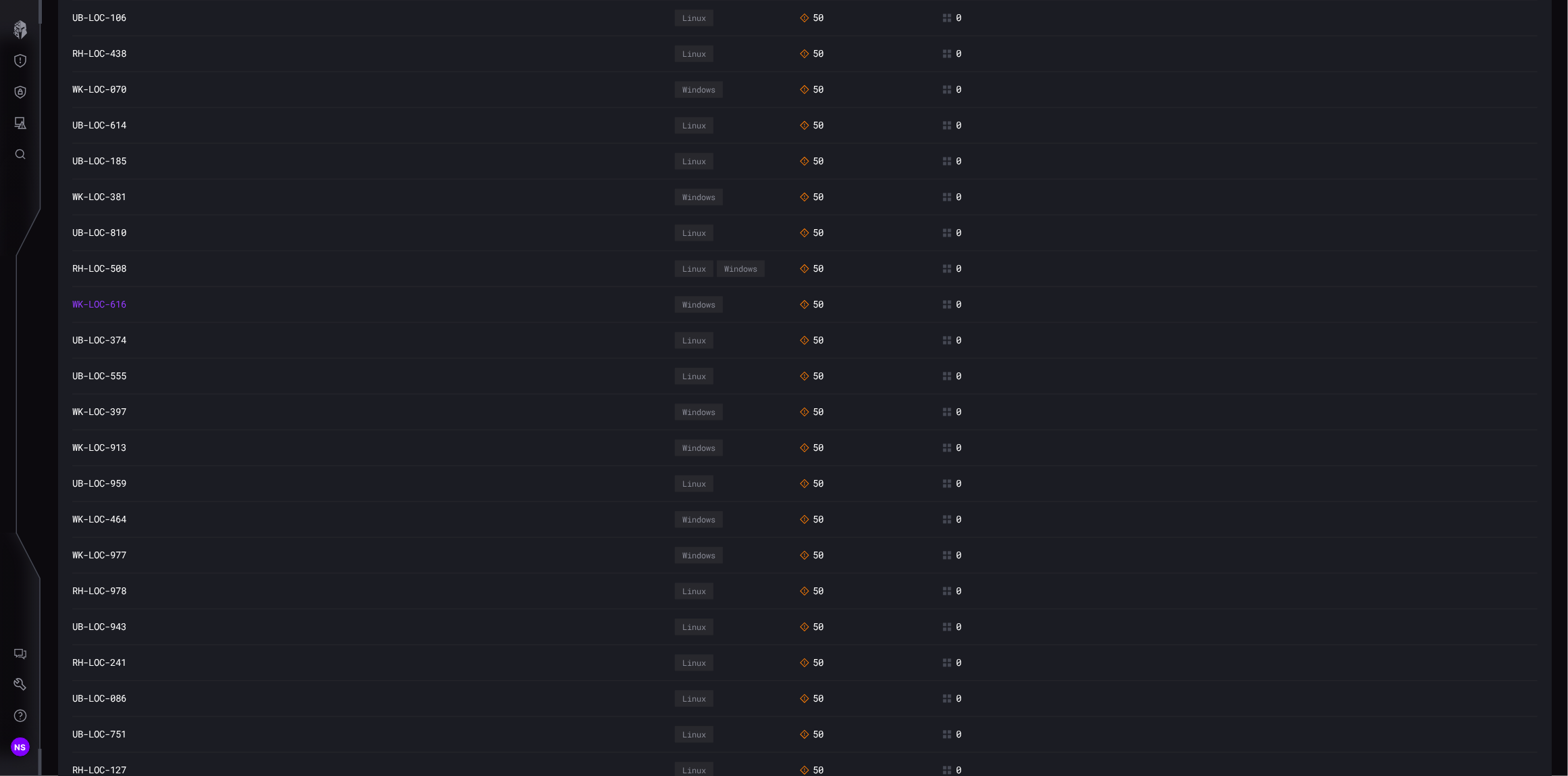
click at [115, 310] on link "WK-LOC-616" at bounding box center [98, 304] width 54 height 12
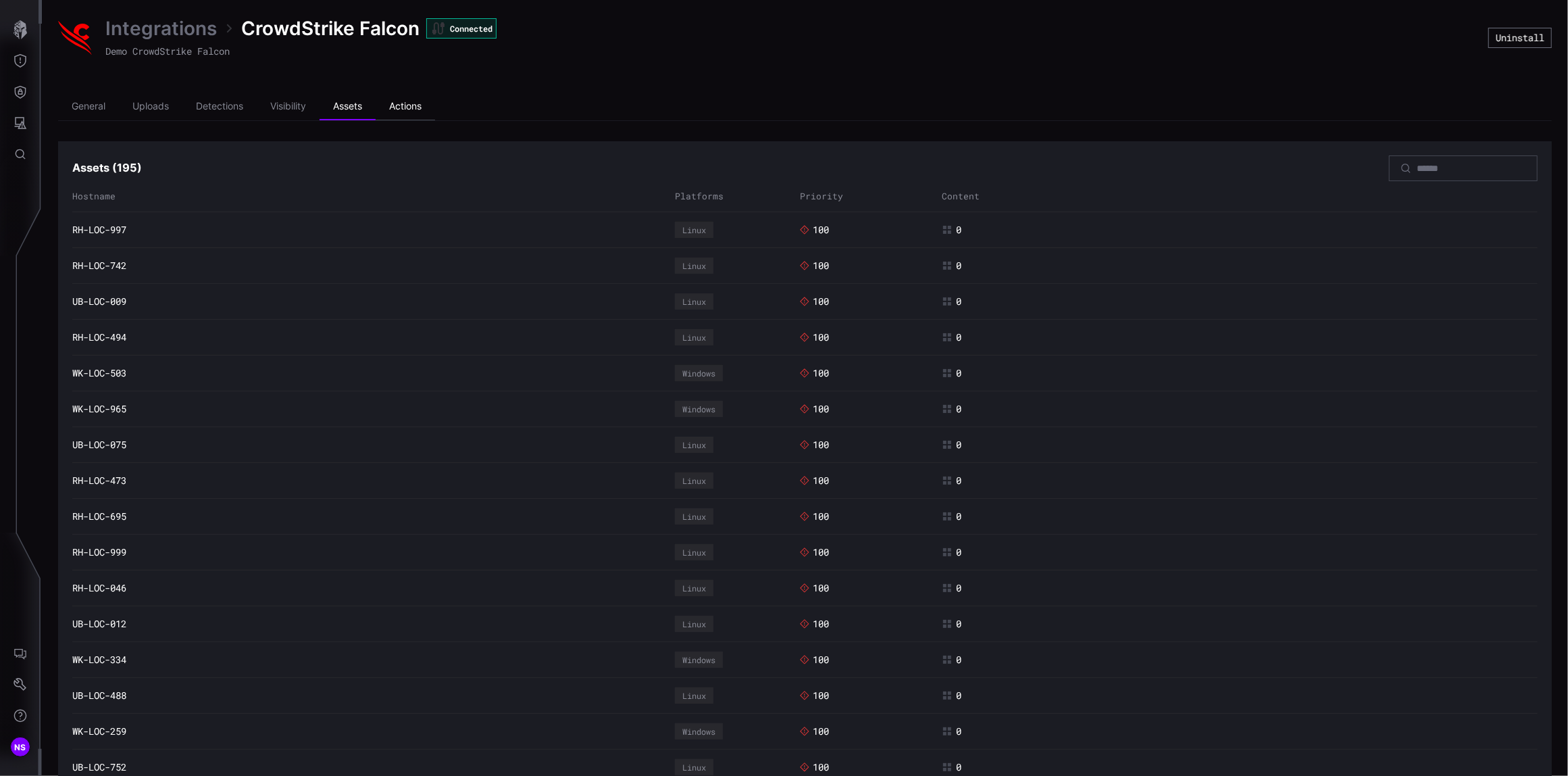
click at [400, 102] on li "Actions" at bounding box center [406, 107] width 59 height 27
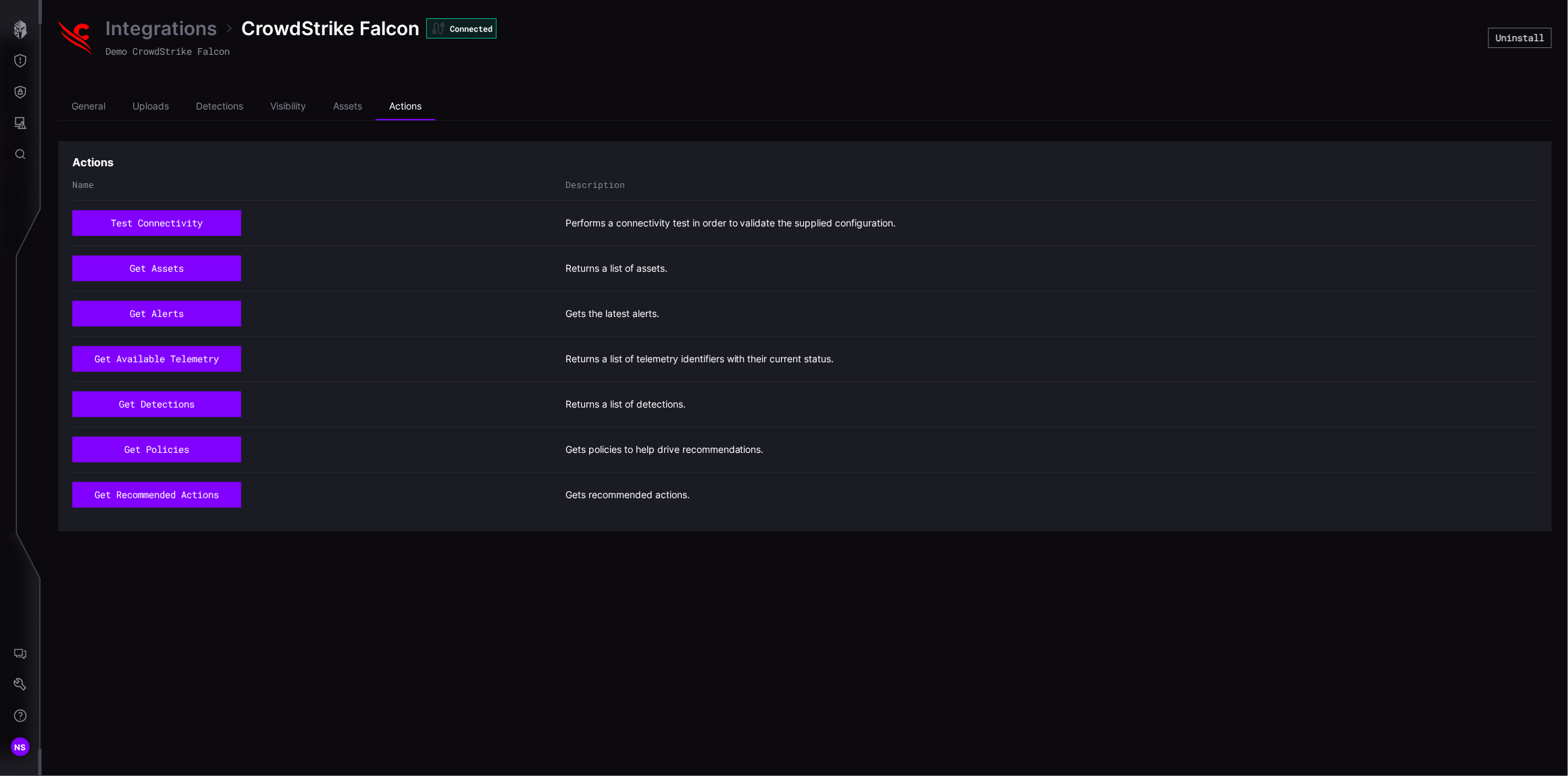
click at [183, 32] on link "Integrations" at bounding box center [161, 28] width 112 height 24
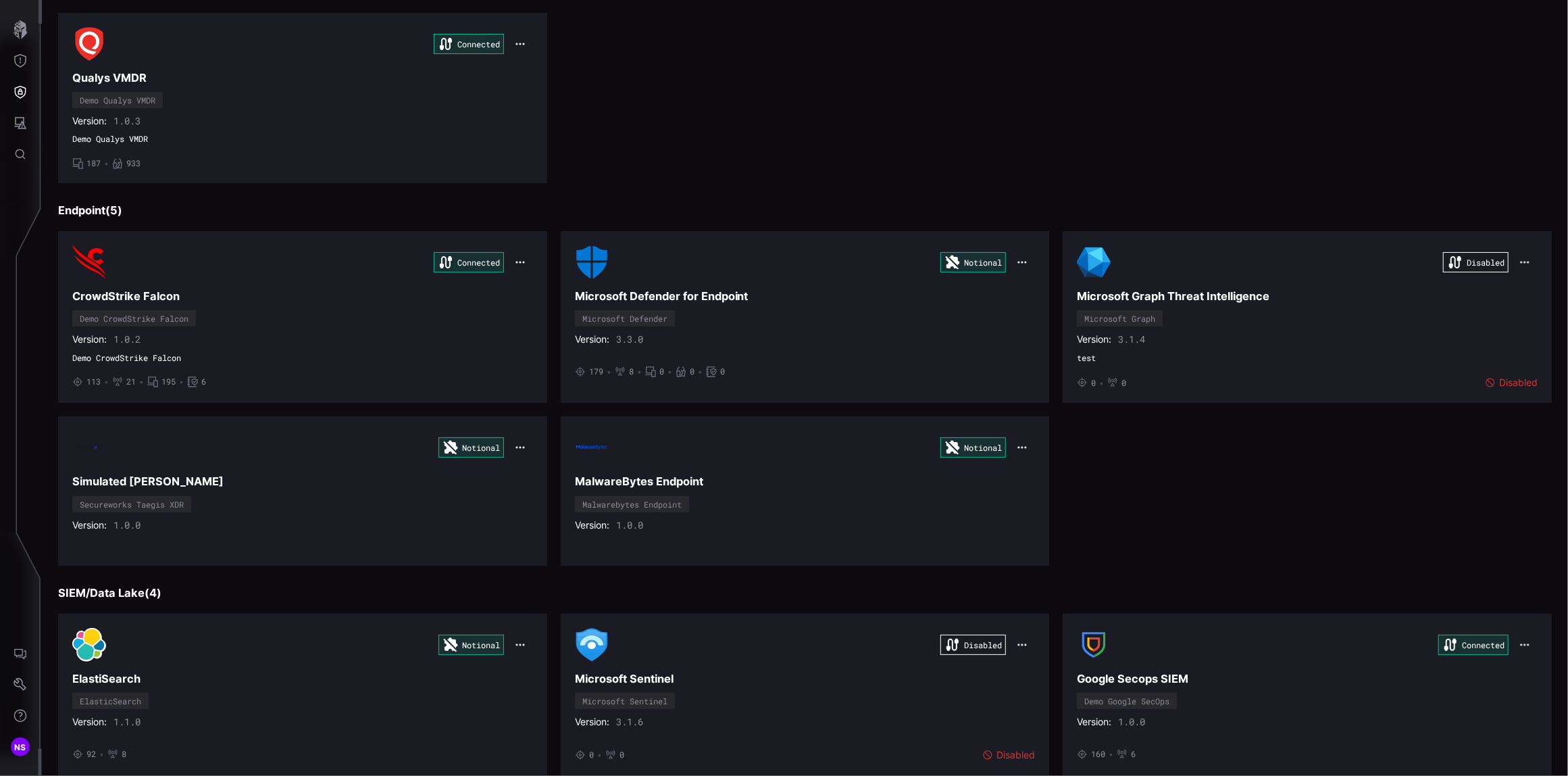
scroll to position [360, 0]
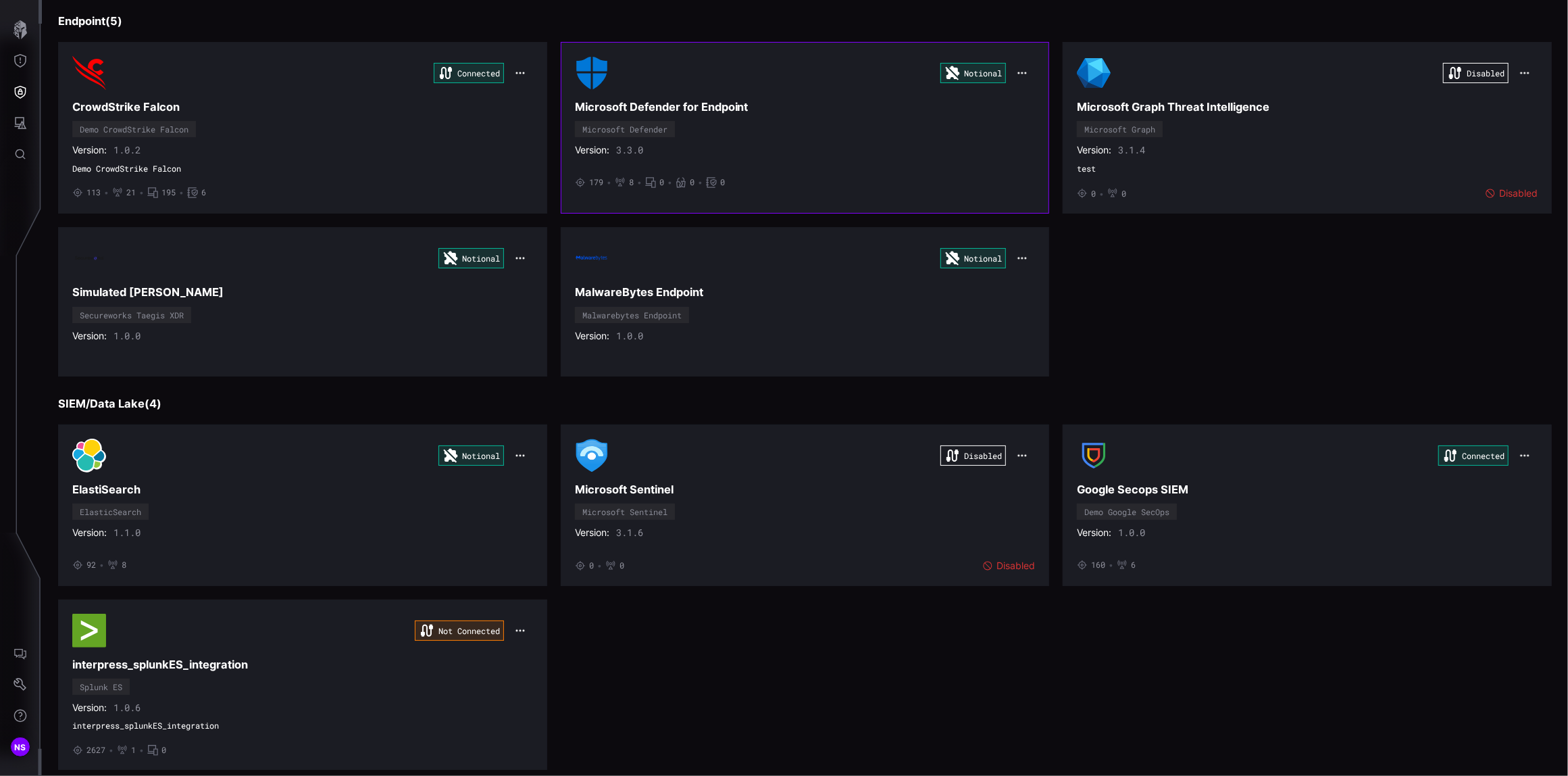
click at [883, 119] on div "Notional Microsoft Defender for Endpoint Microsoft Defender Version: 3.3.0 • 17…" at bounding box center [805, 127] width 461 height 143
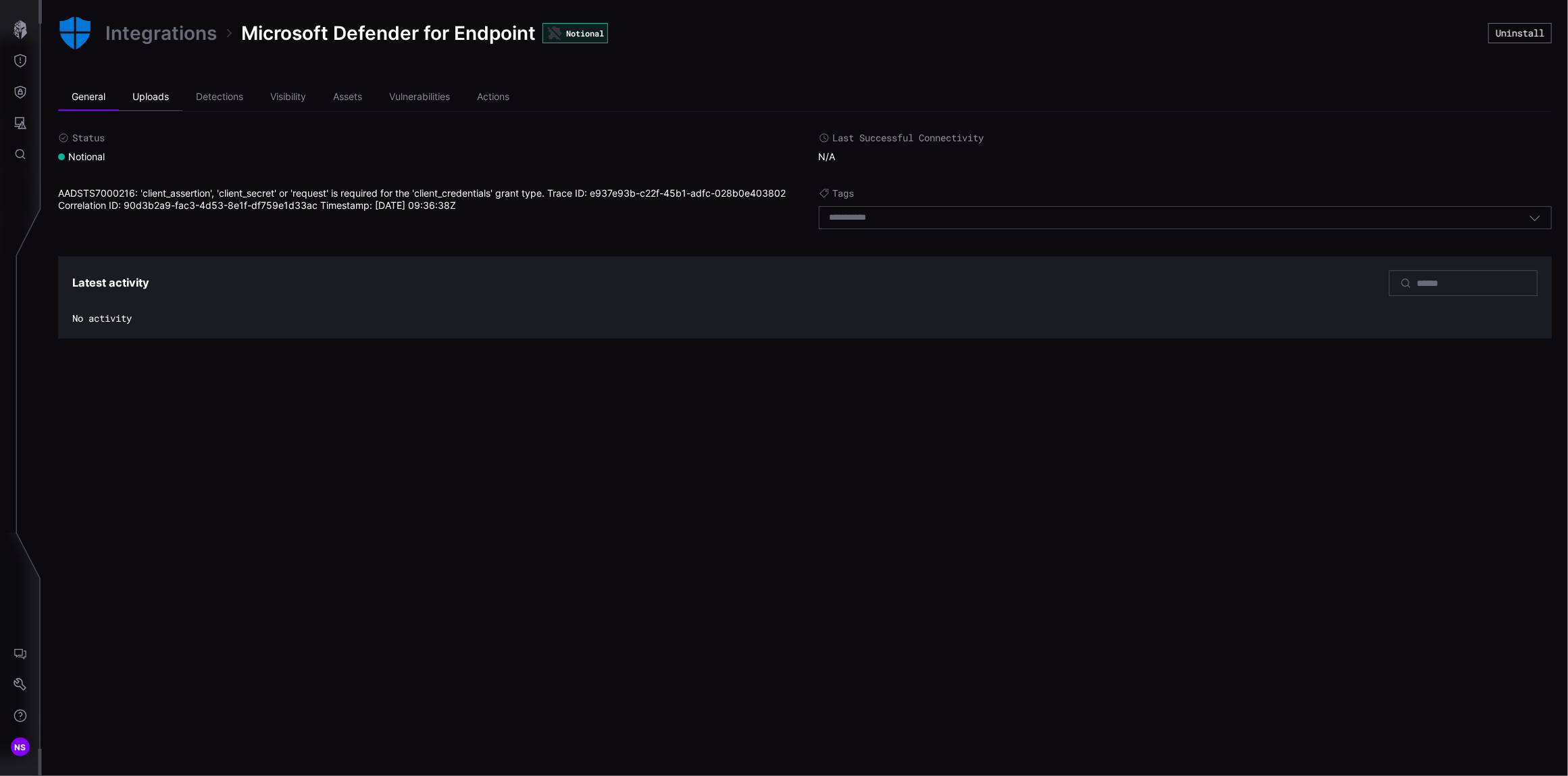
click at [151, 98] on li "Uploads" at bounding box center [150, 97] width 64 height 27
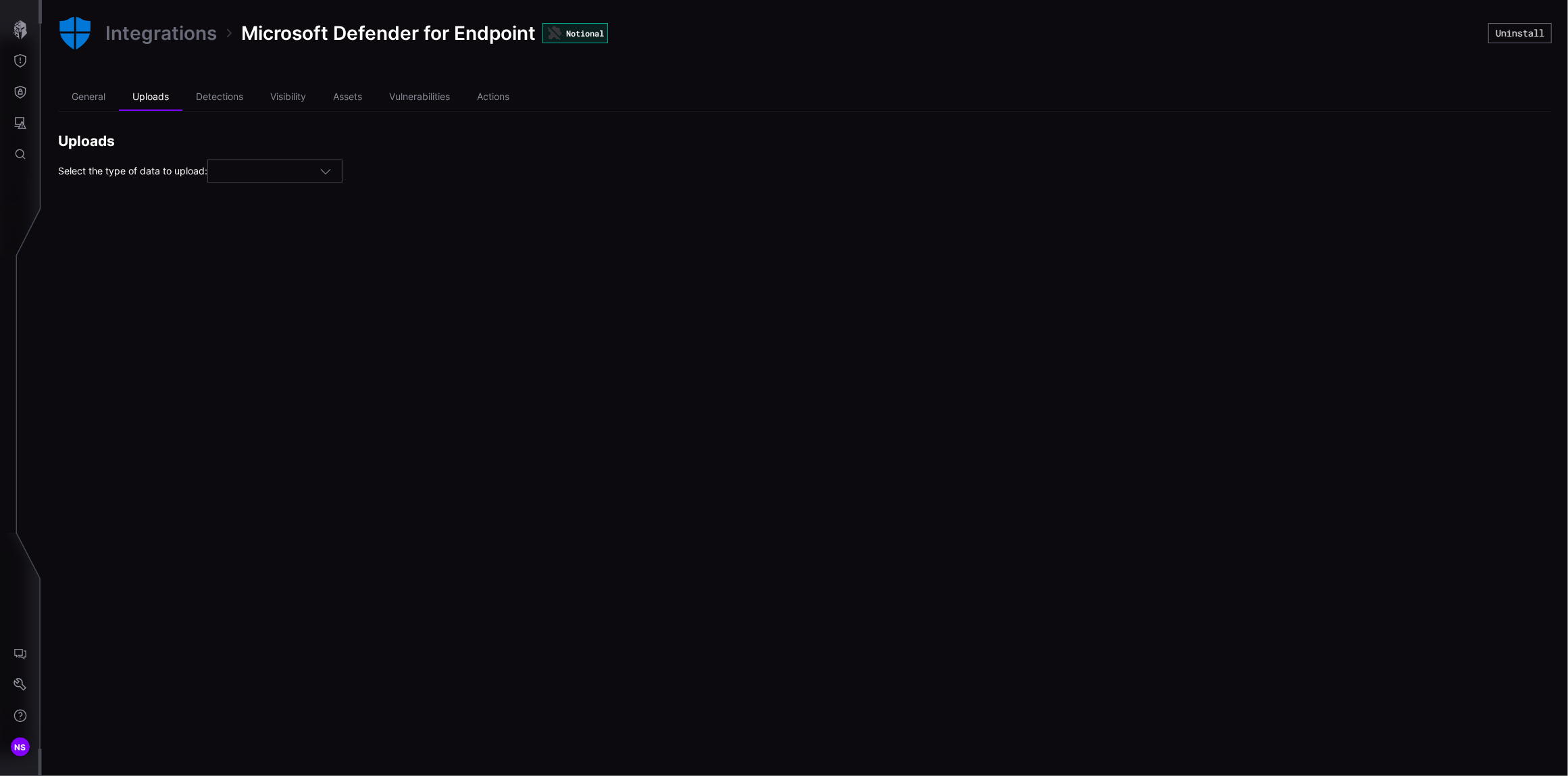
click at [271, 182] on div at bounding box center [275, 171] width 135 height 23
click at [224, 103] on li "Detections" at bounding box center [220, 97] width 74 height 27
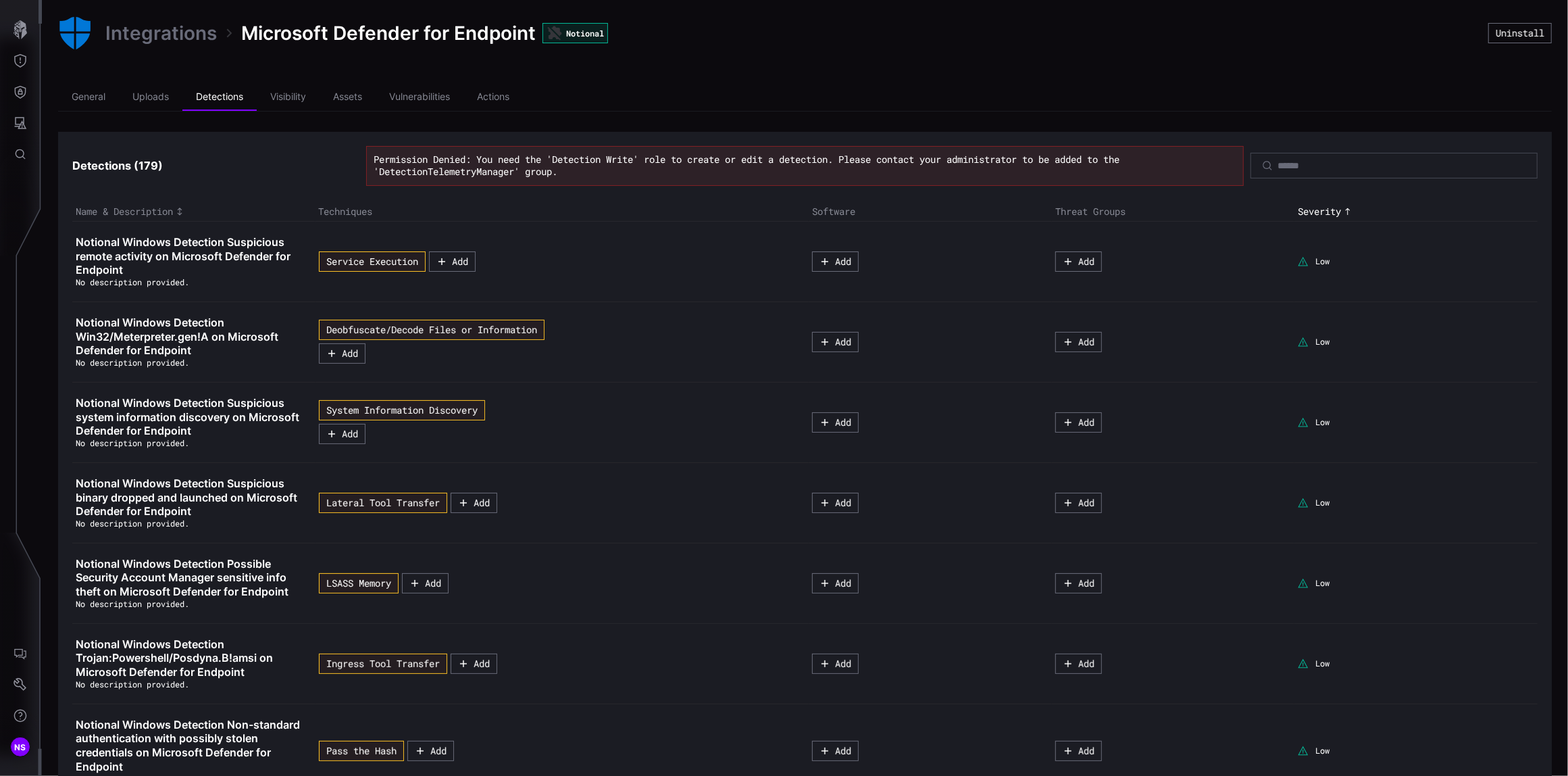
scroll to position [202, 0]
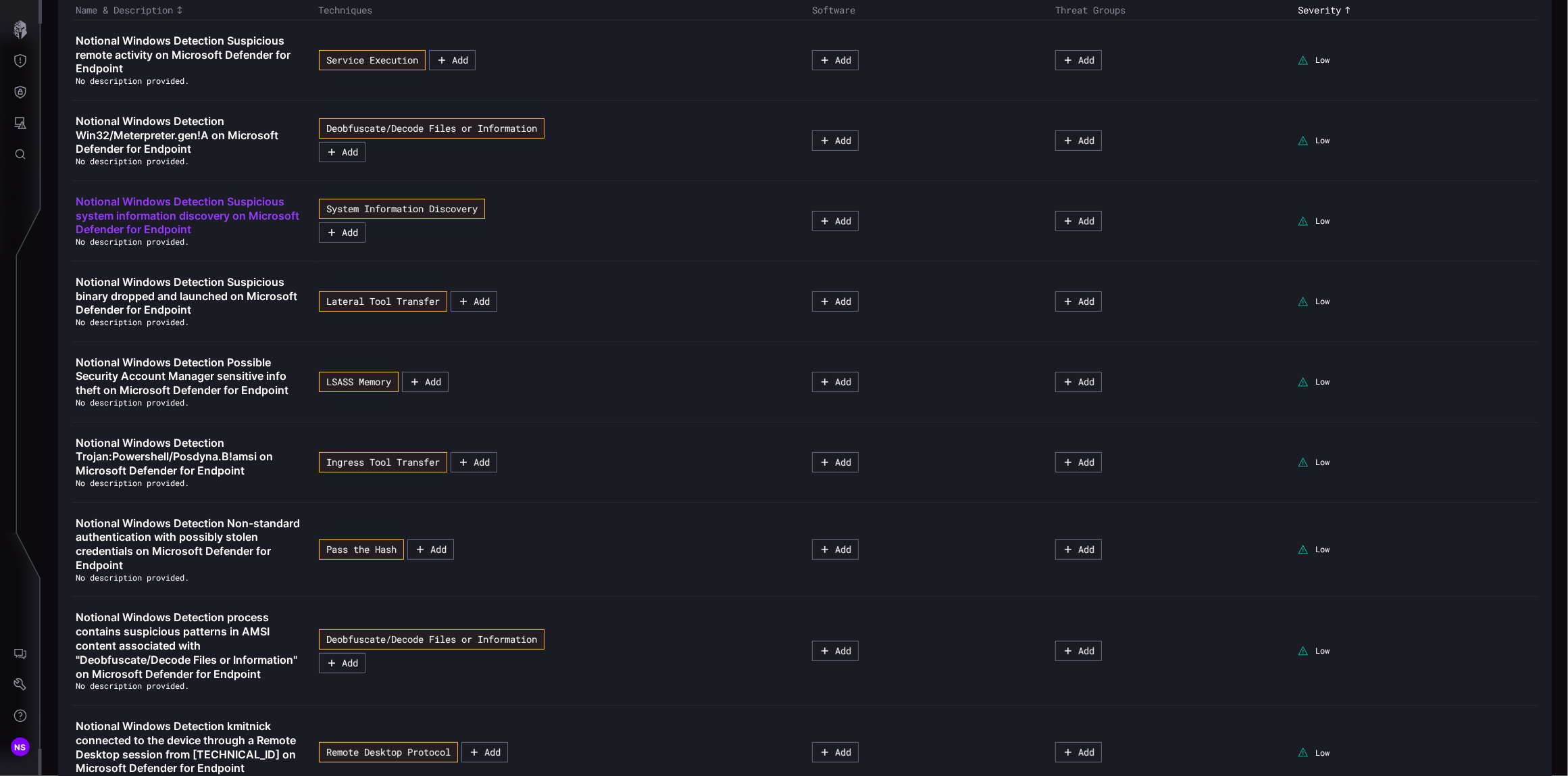
click at [185, 215] on span "Notional Windows Detection Suspicious system information discovery on Microsoft…" at bounding box center [188, 215] width 224 height 42
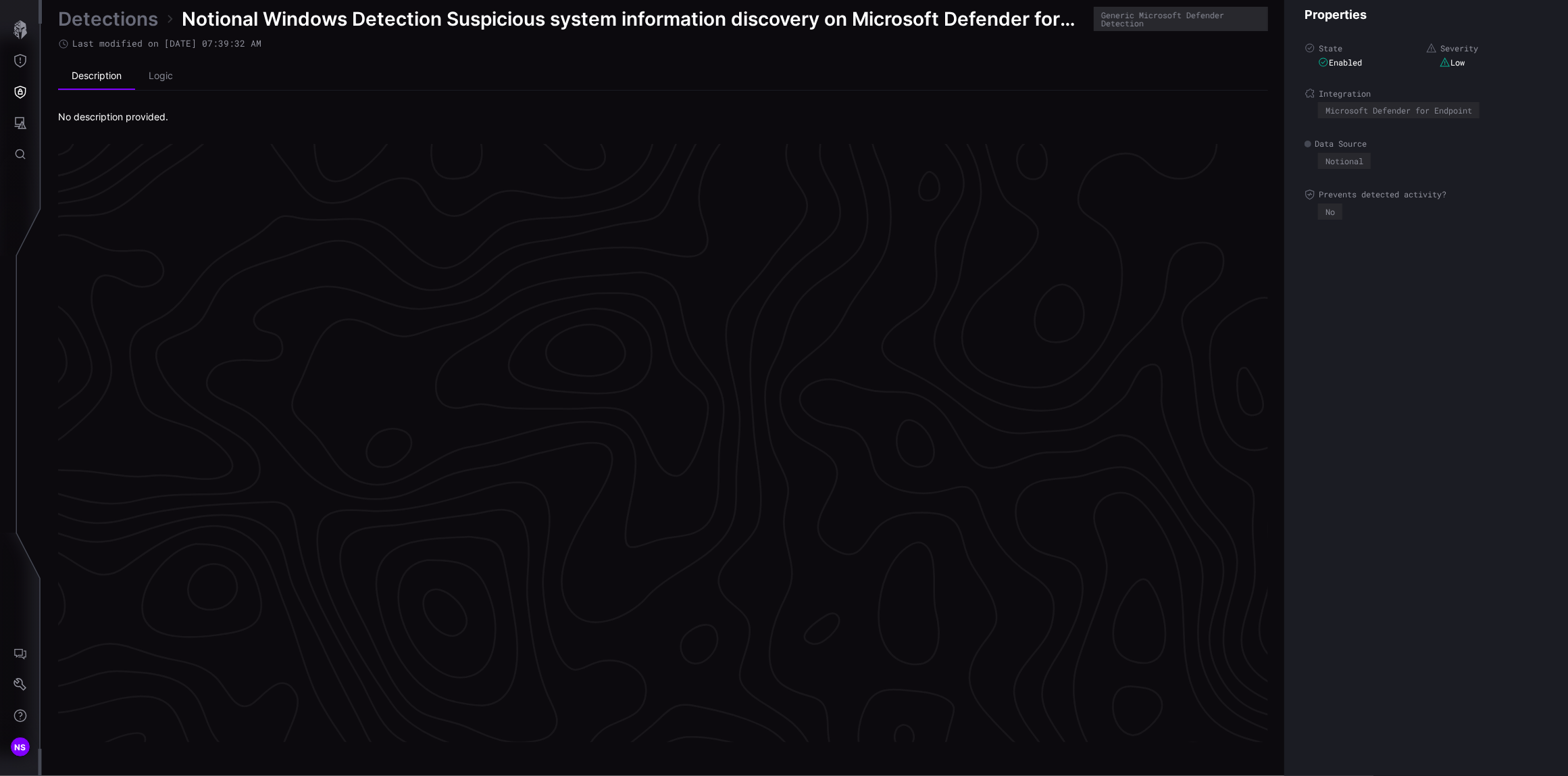
scroll to position [2747, 414]
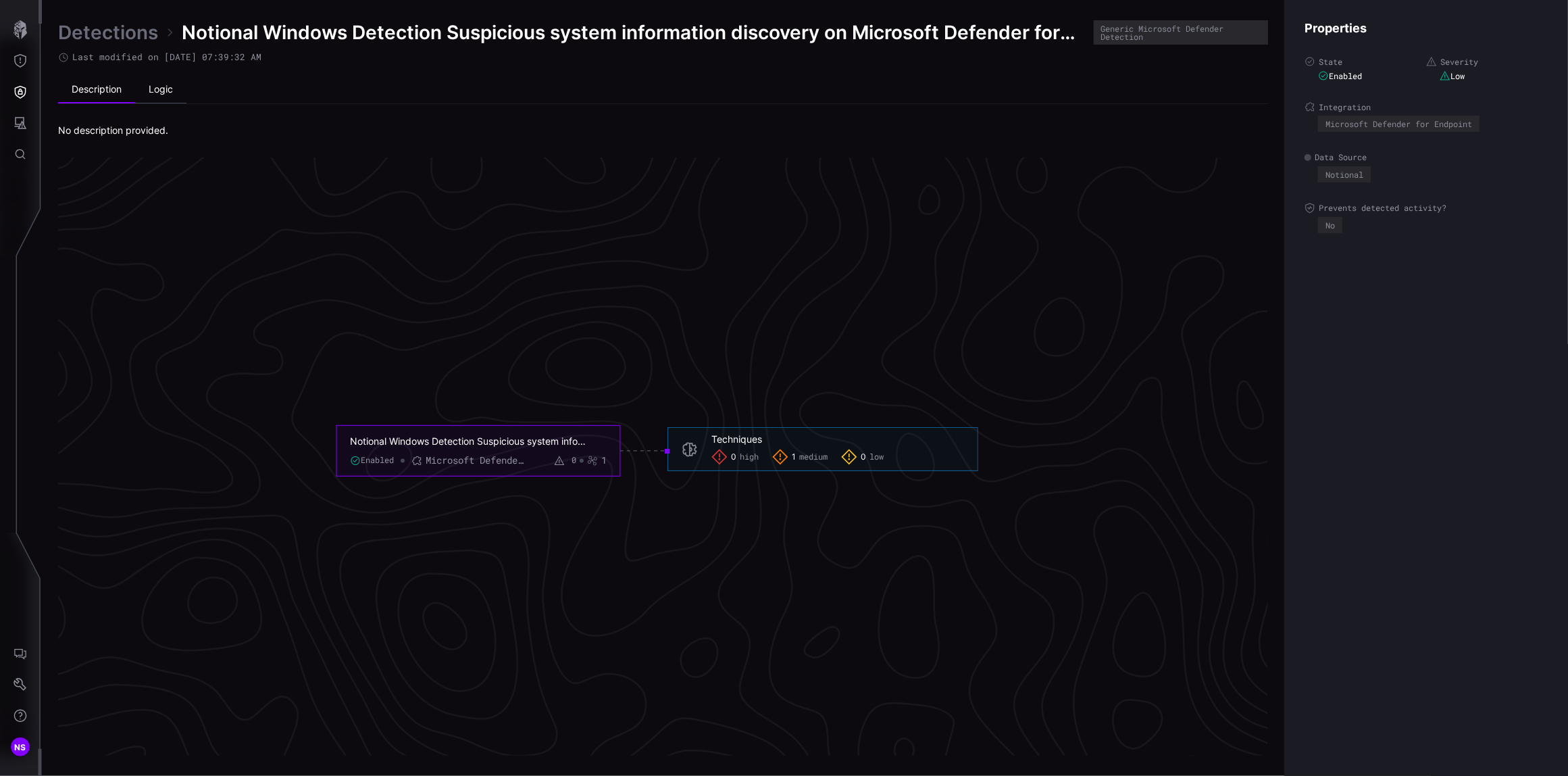
click at [165, 87] on li "Logic" at bounding box center [161, 89] width 51 height 27
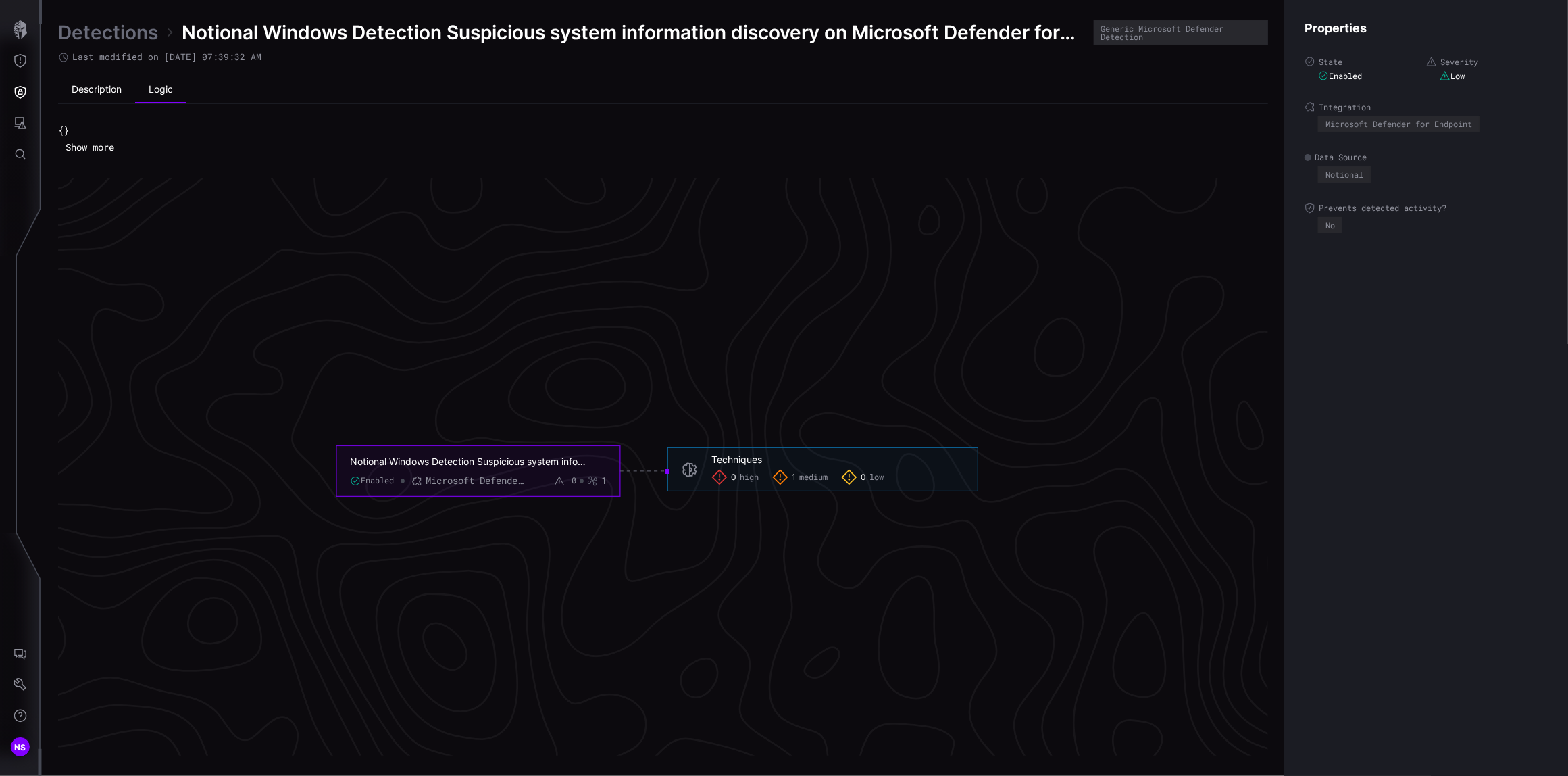
click at [84, 87] on li "Description" at bounding box center [96, 89] width 77 height 27
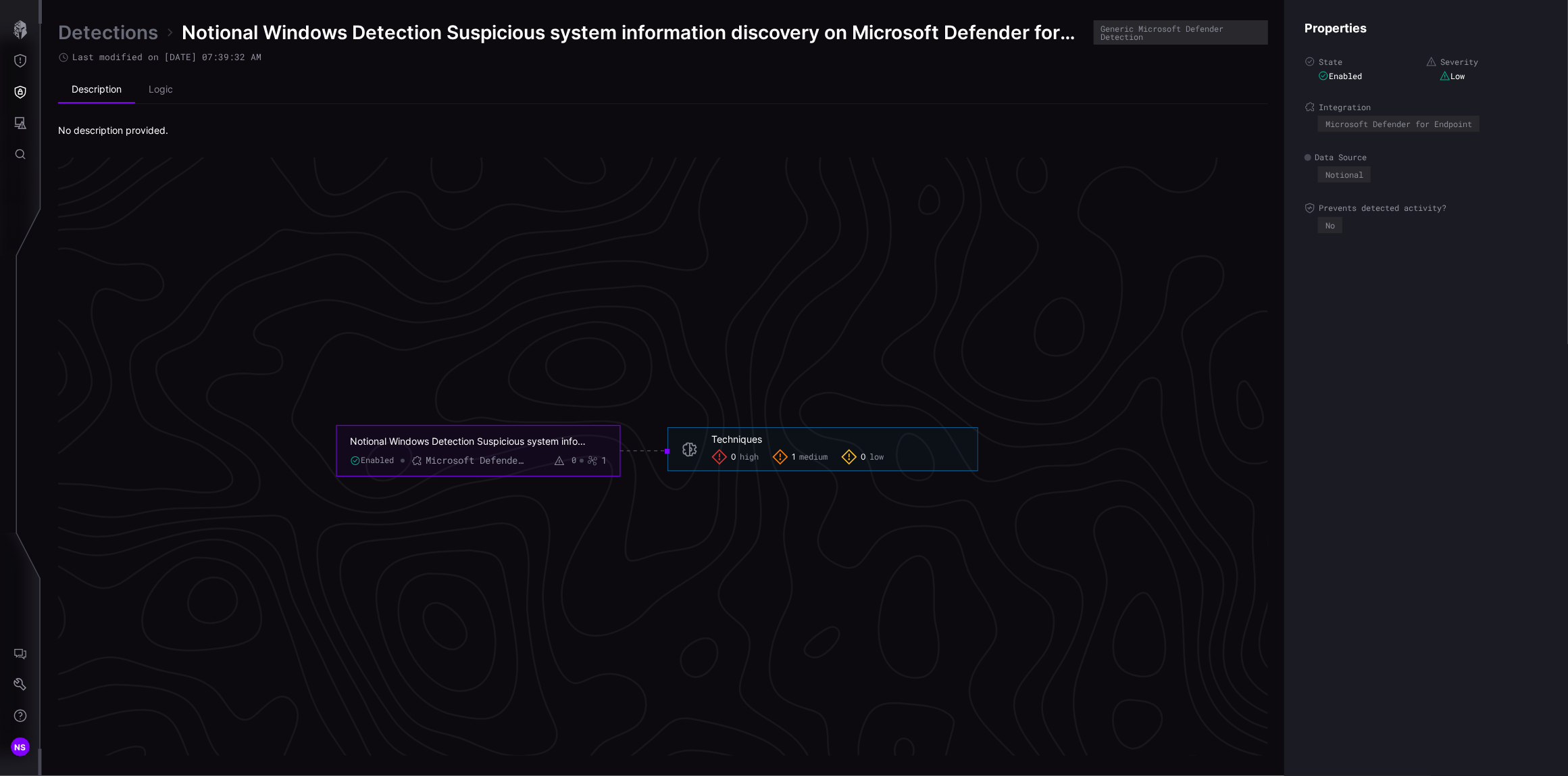
click at [104, 36] on link "Detections" at bounding box center [107, 32] width 100 height 24
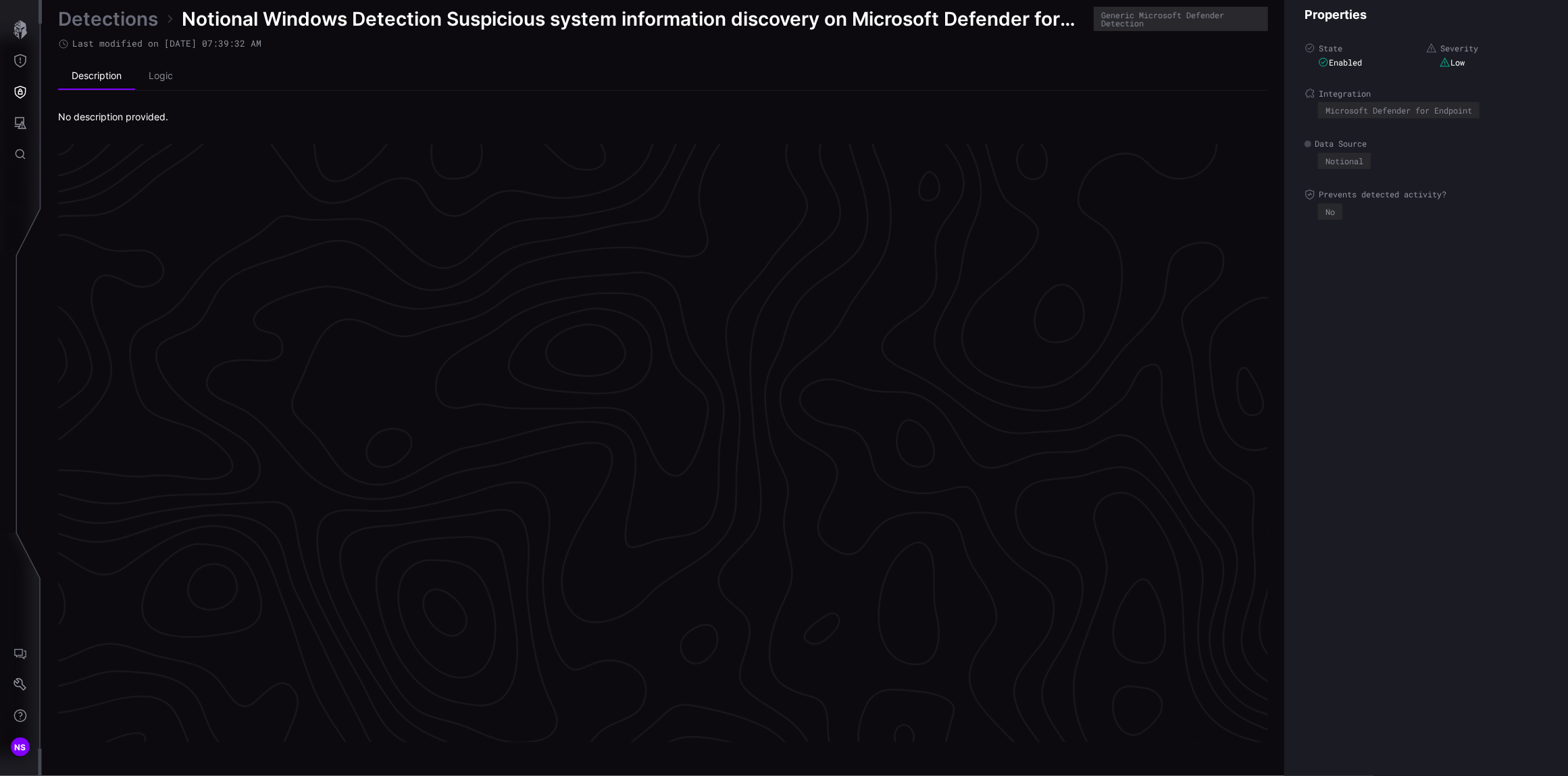
scroll to position [2747, 414]
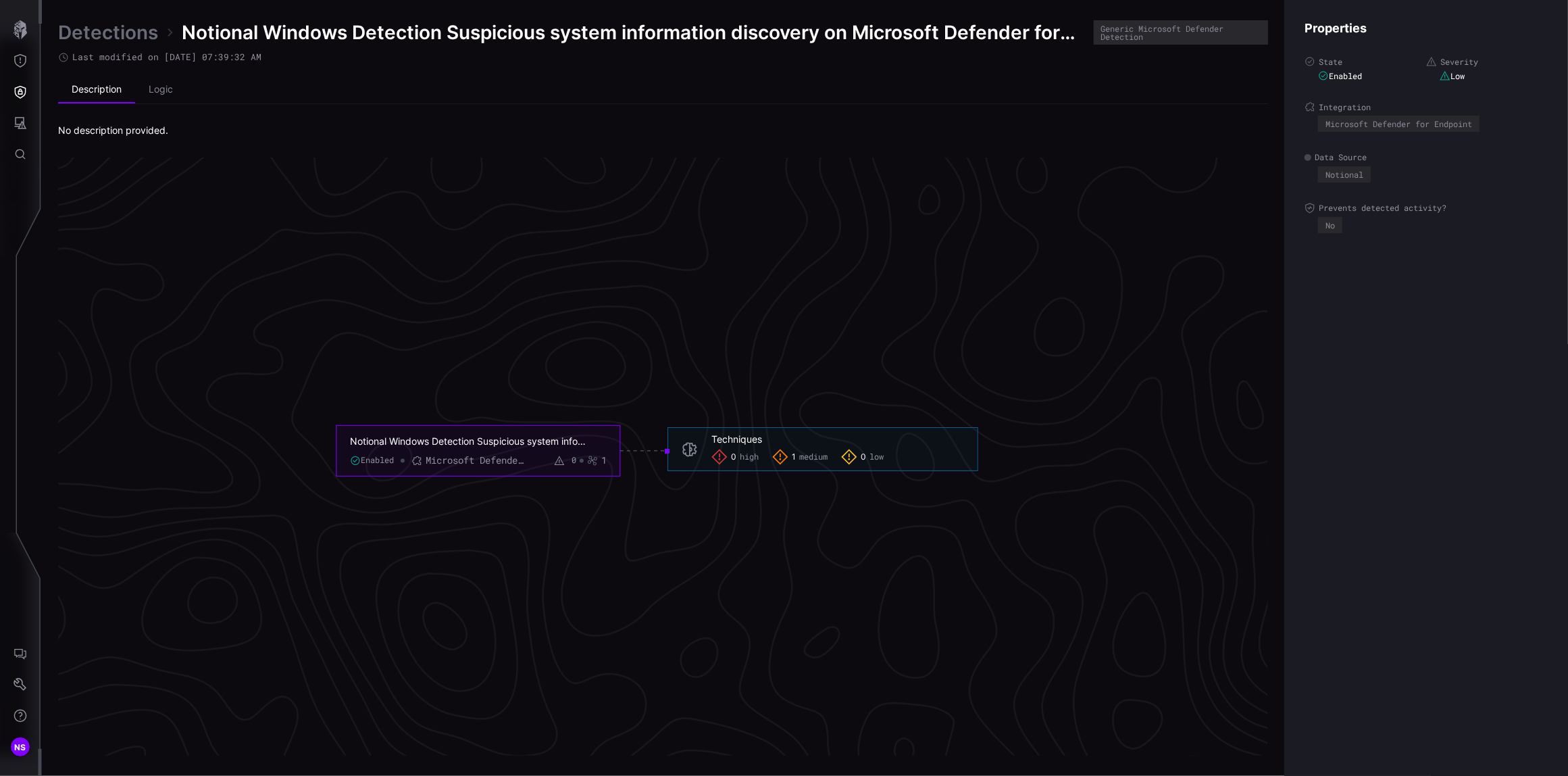
click at [96, 30] on link "Detections" at bounding box center [107, 32] width 100 height 24
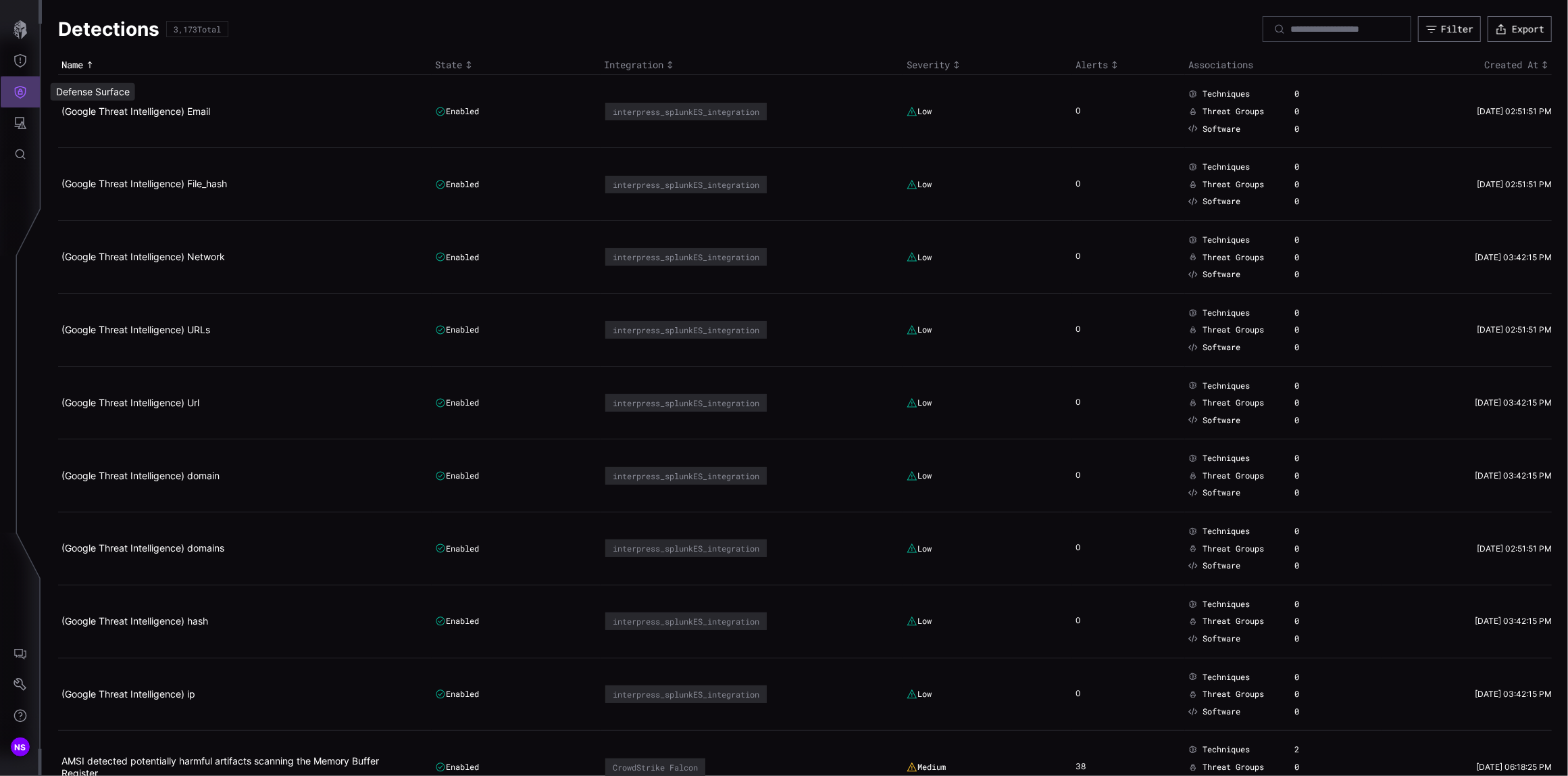
click at [17, 92] on icon "Defense Surface" at bounding box center [20, 92] width 13 height 13
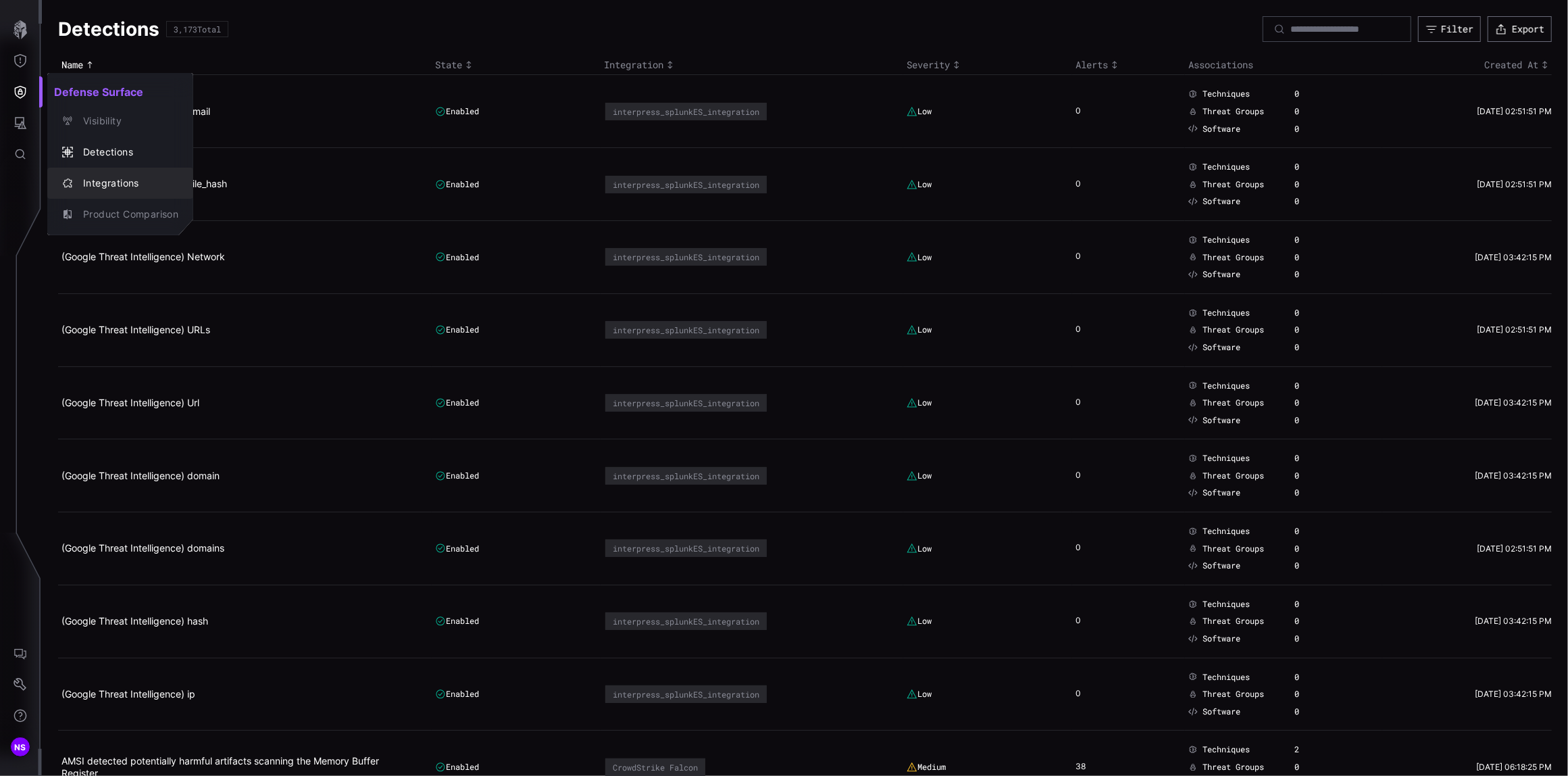
click at [102, 181] on div "Integrations" at bounding box center [126, 183] width 102 height 17
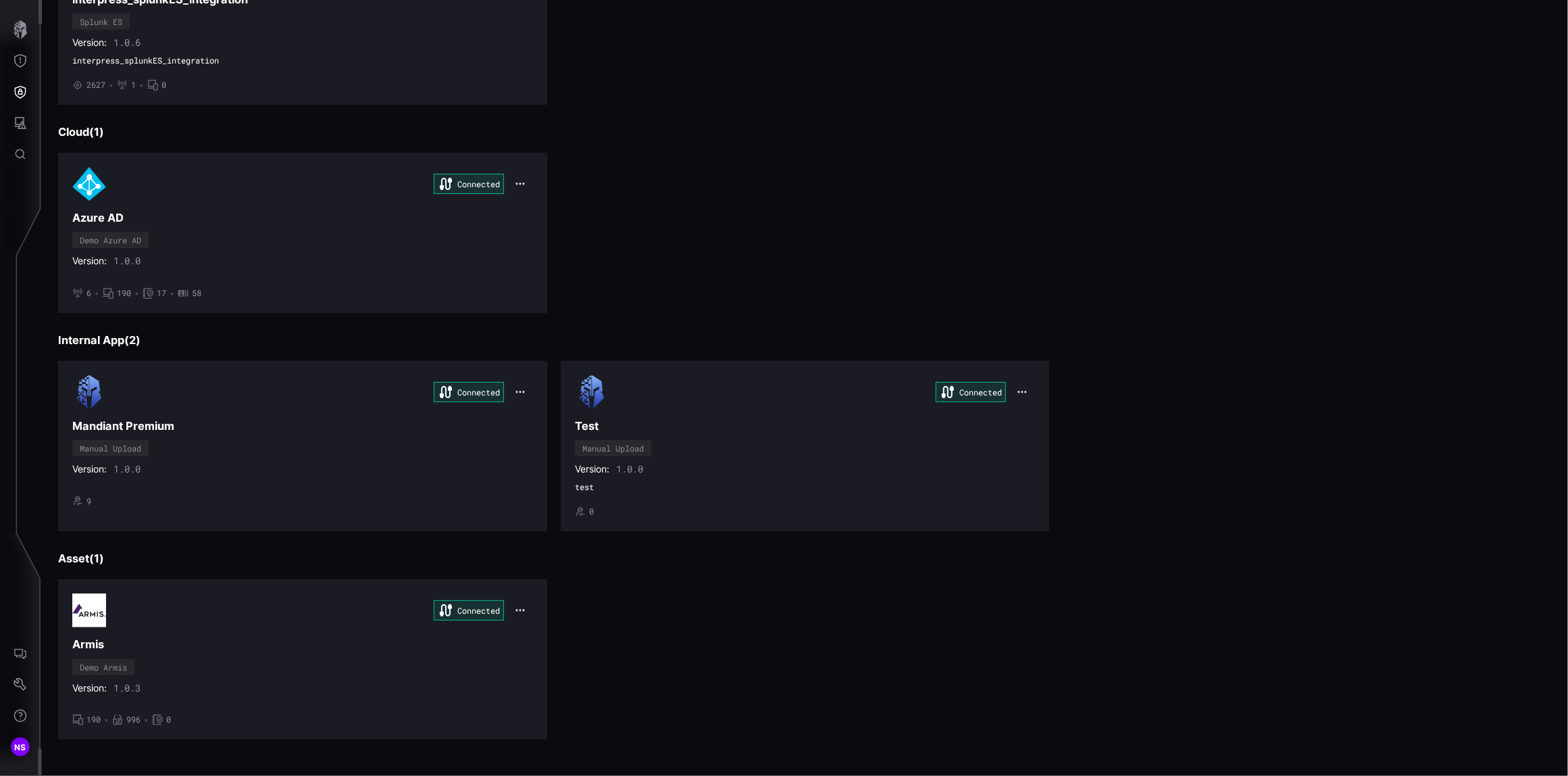
scroll to position [1033, 0]
click at [339, 612] on div "Connected" at bounding box center [302, 610] width 461 height 34
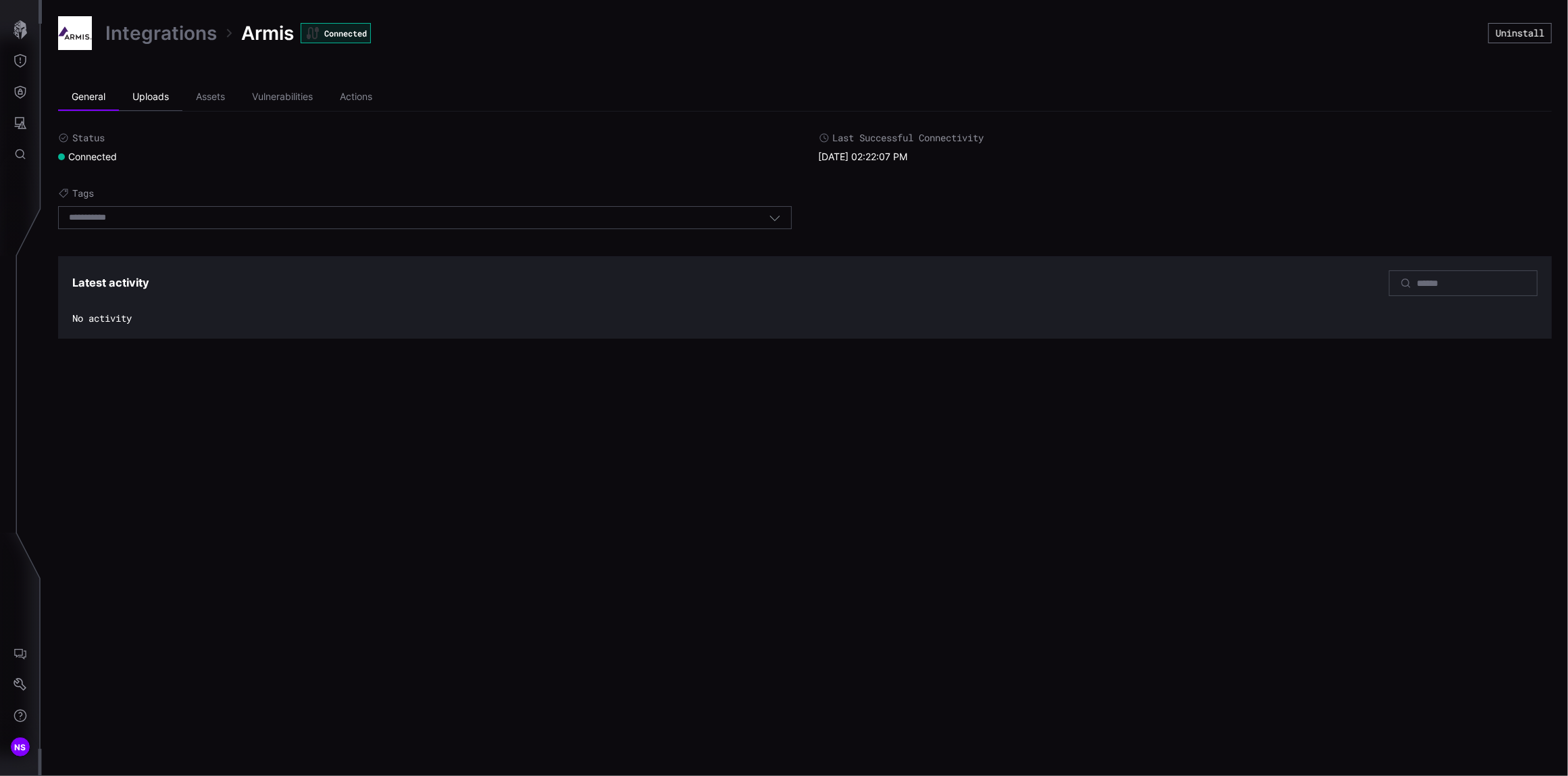
click at [144, 95] on li "Uploads" at bounding box center [150, 97] width 64 height 27
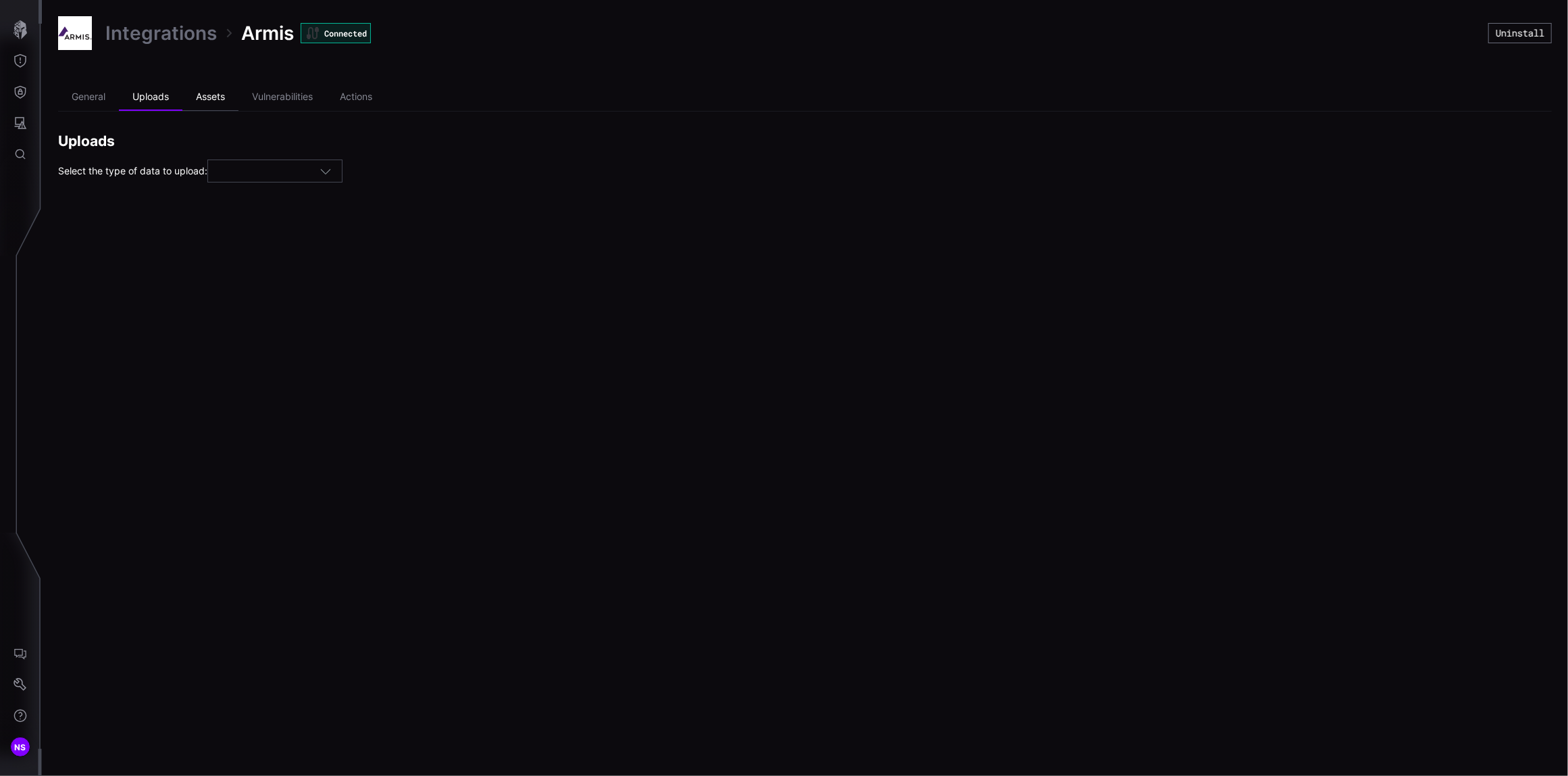
click at [215, 96] on li "Assets" at bounding box center [211, 97] width 56 height 27
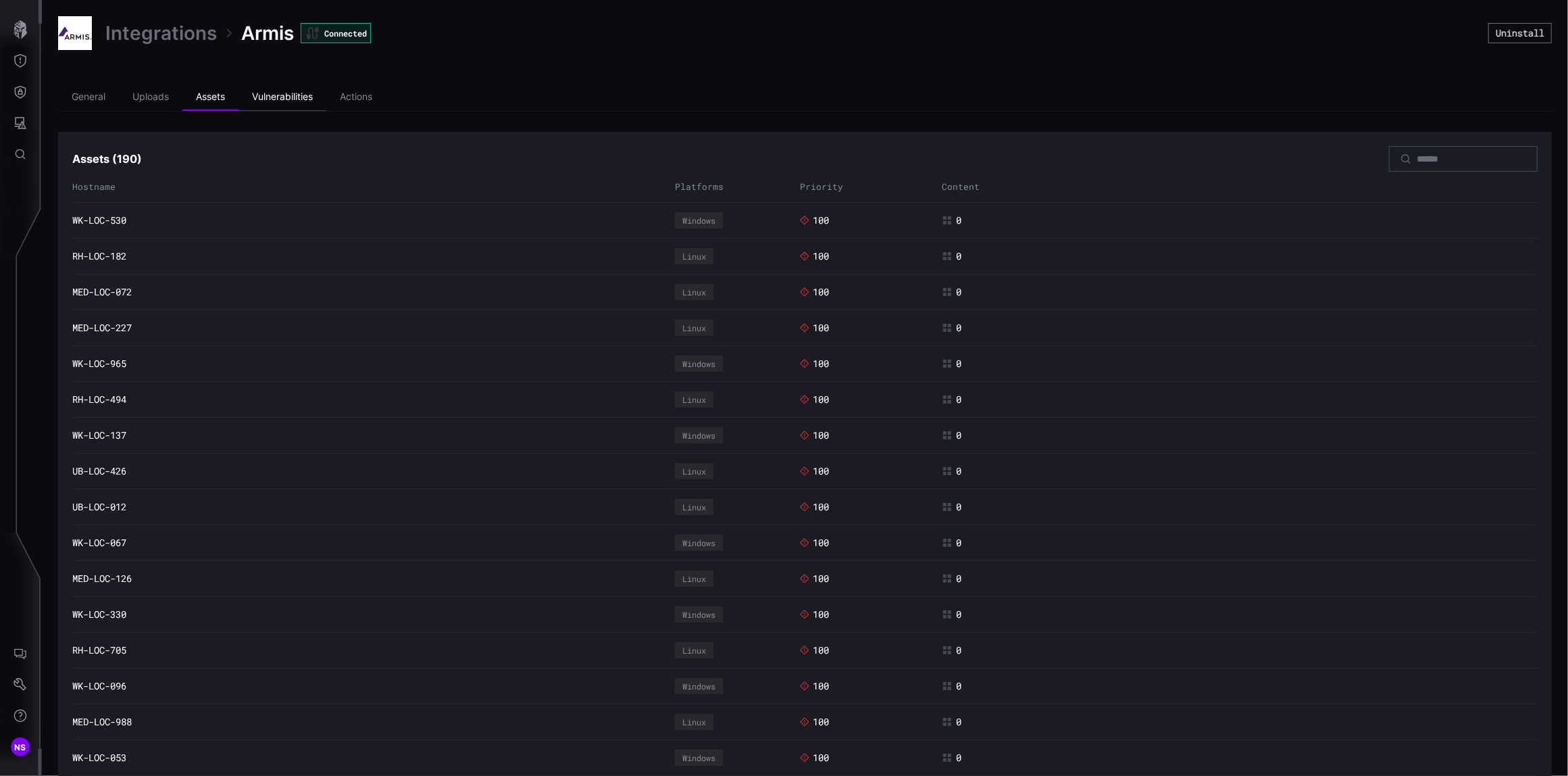
click at [282, 101] on li "Vulnerabilities" at bounding box center [283, 97] width 88 height 27
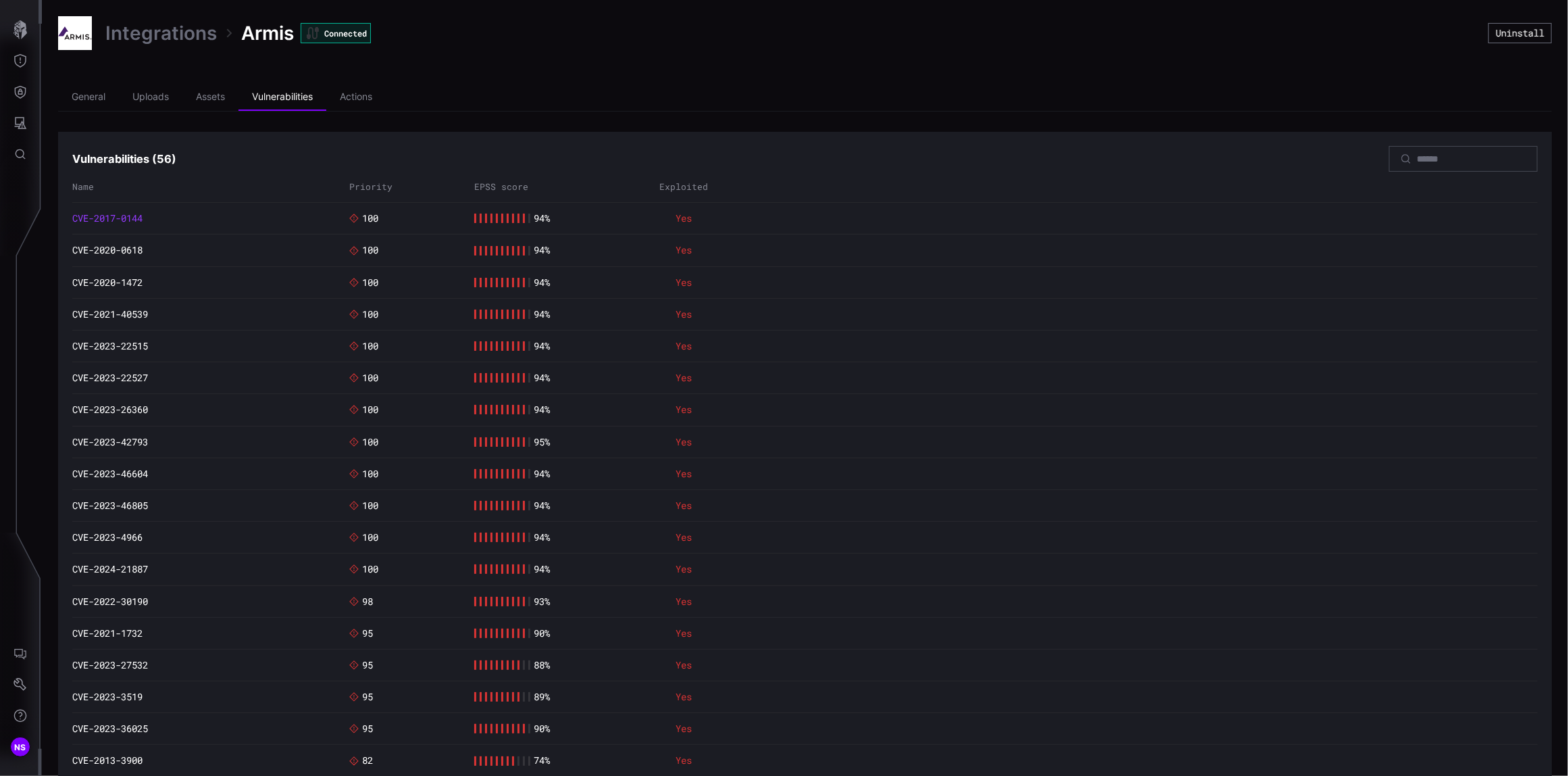
click at [119, 213] on link "CVE-2017-0144" at bounding box center [107, 218] width 70 height 12
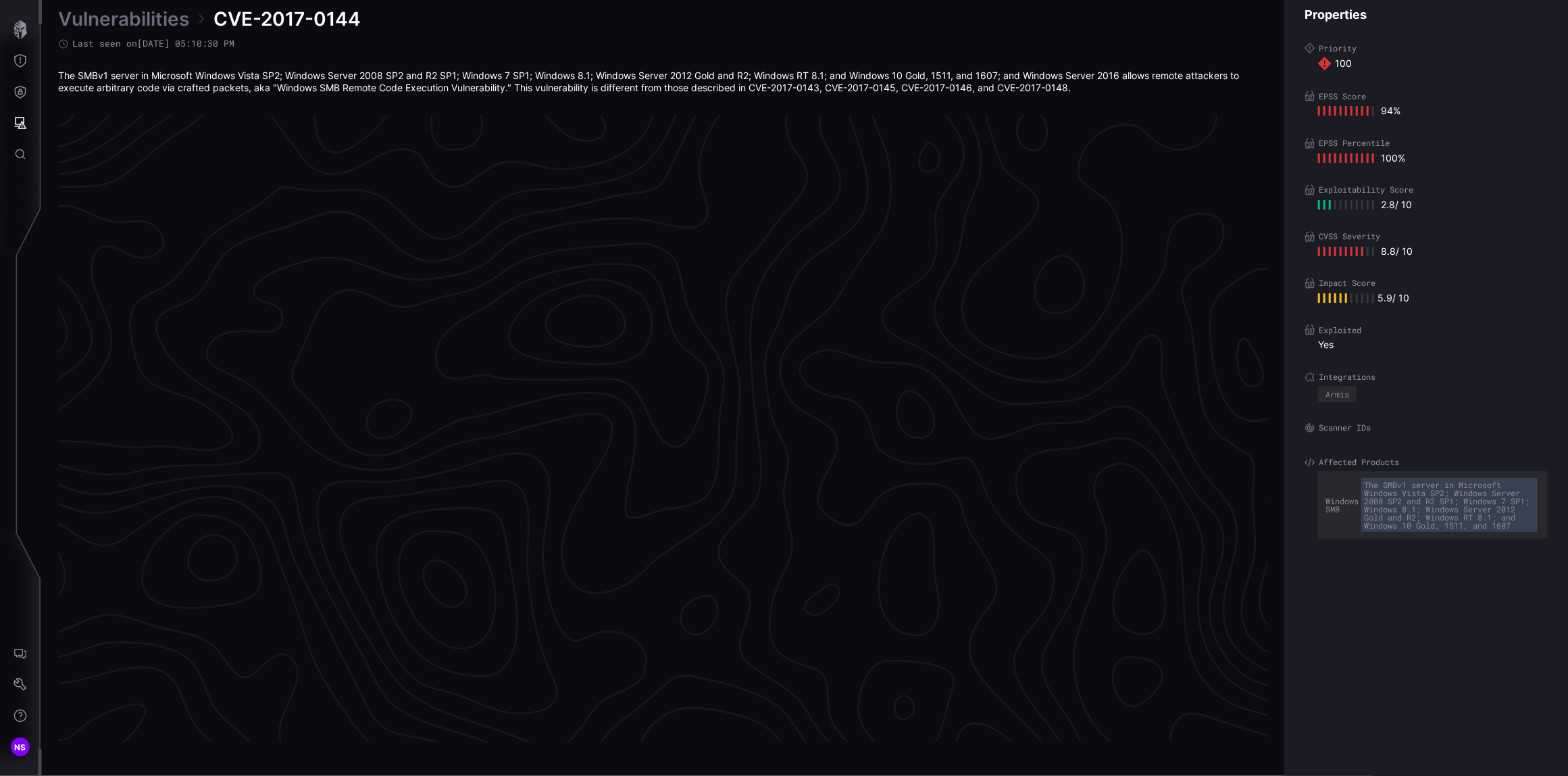
scroll to position [2733, 414]
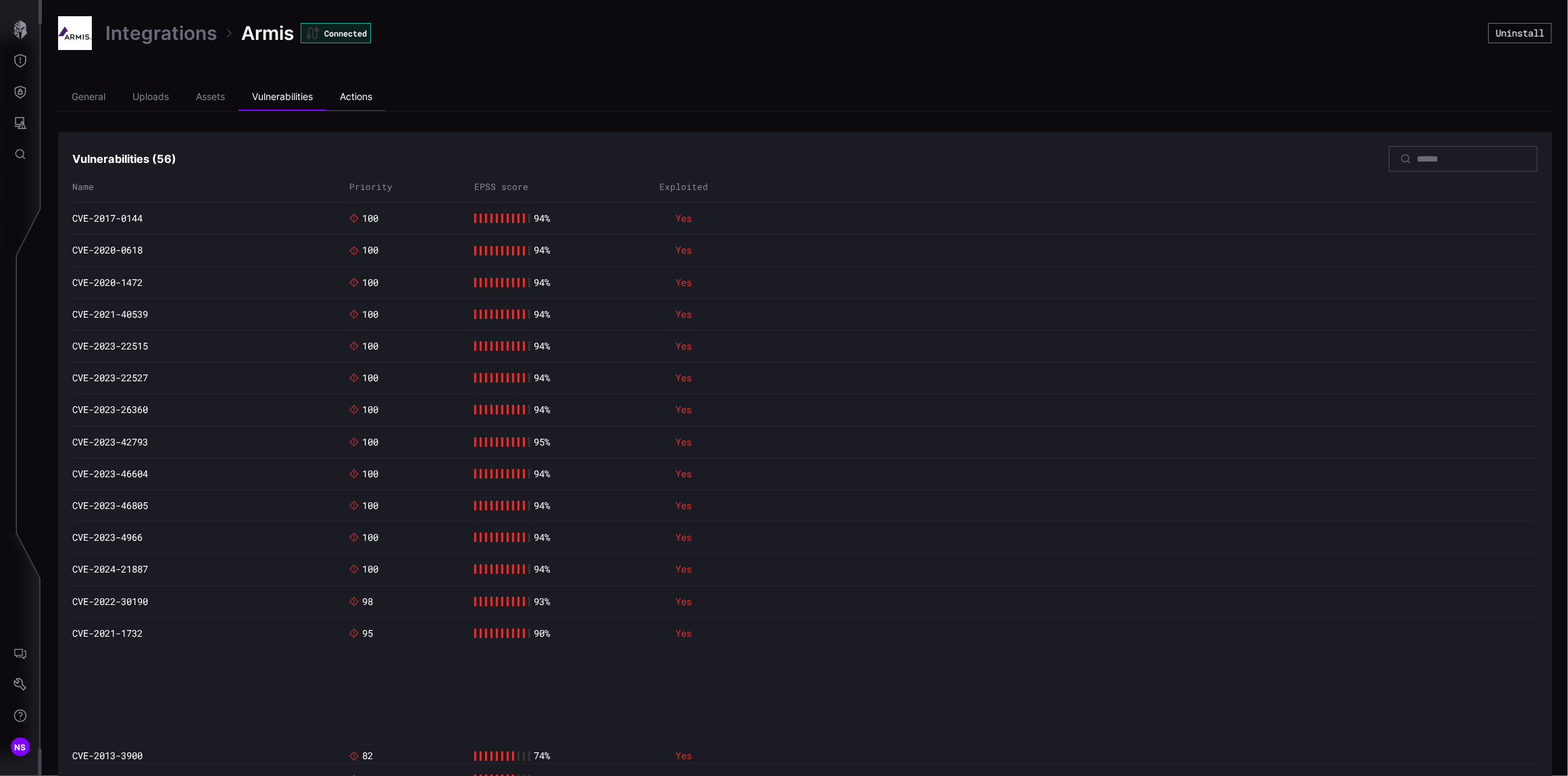
click at [351, 93] on li "Actions" at bounding box center [356, 97] width 59 height 27
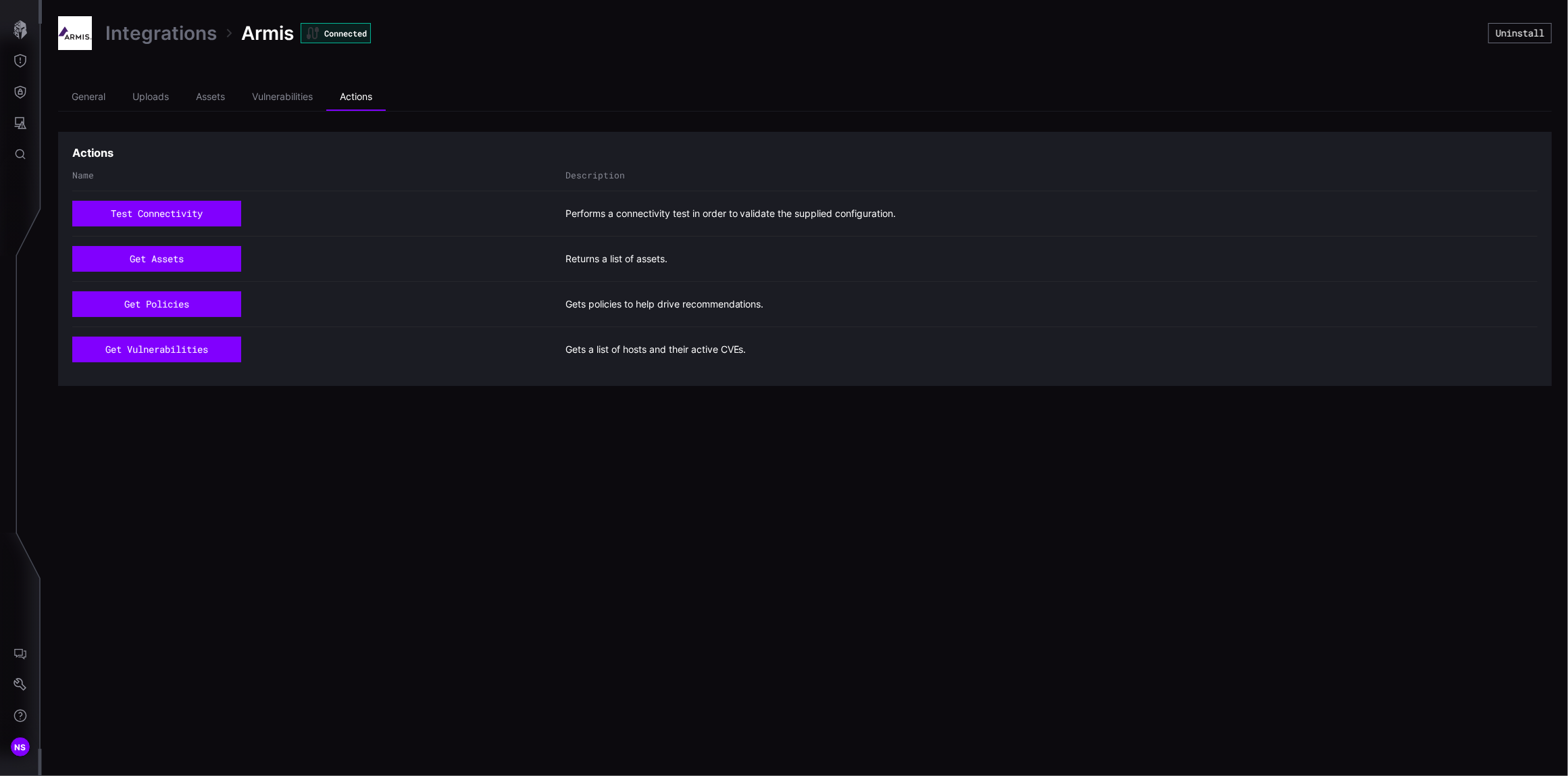
click at [135, 39] on link "Integrations" at bounding box center [161, 32] width 112 height 24
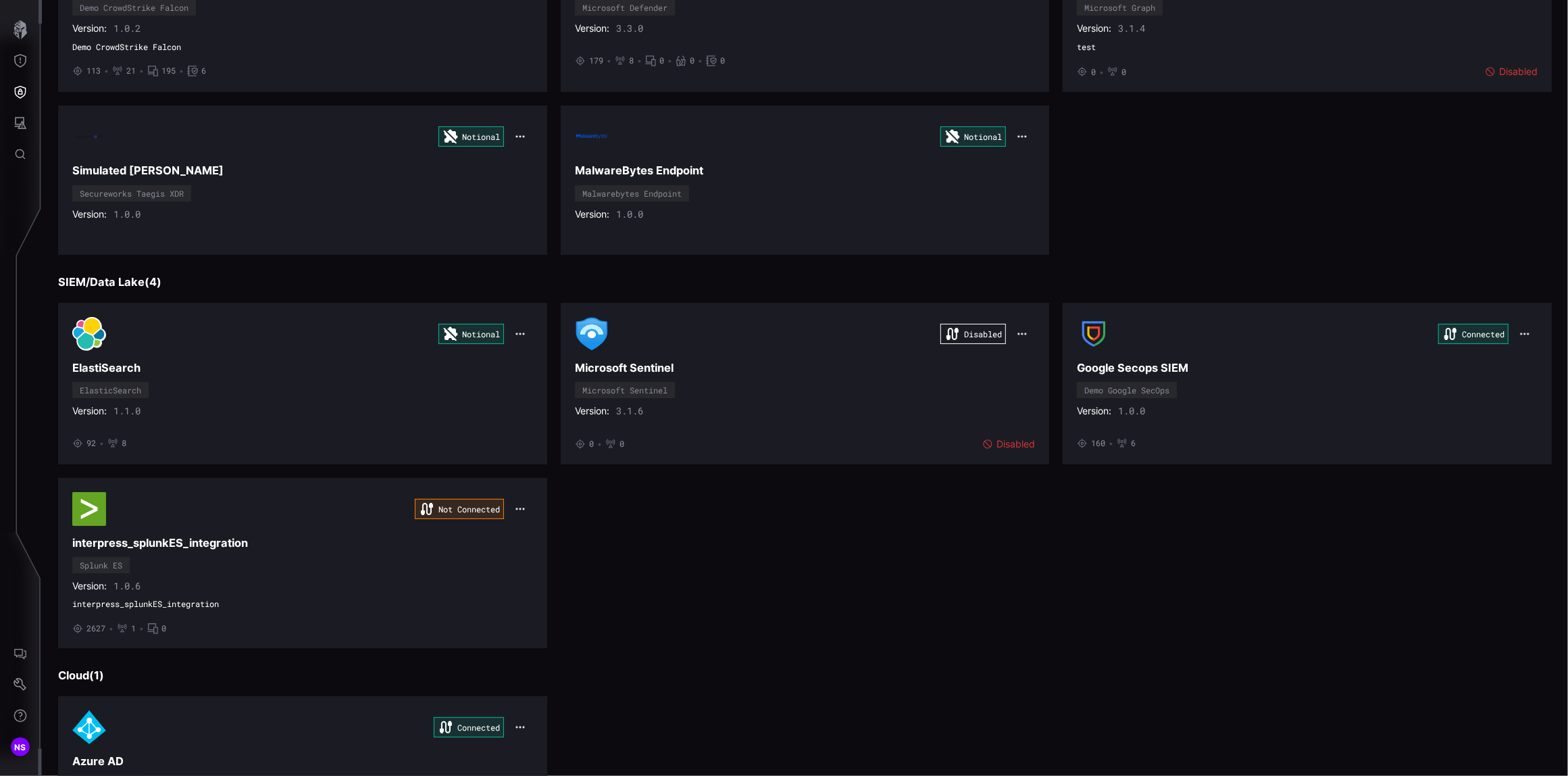
scroll to position [450, 0]
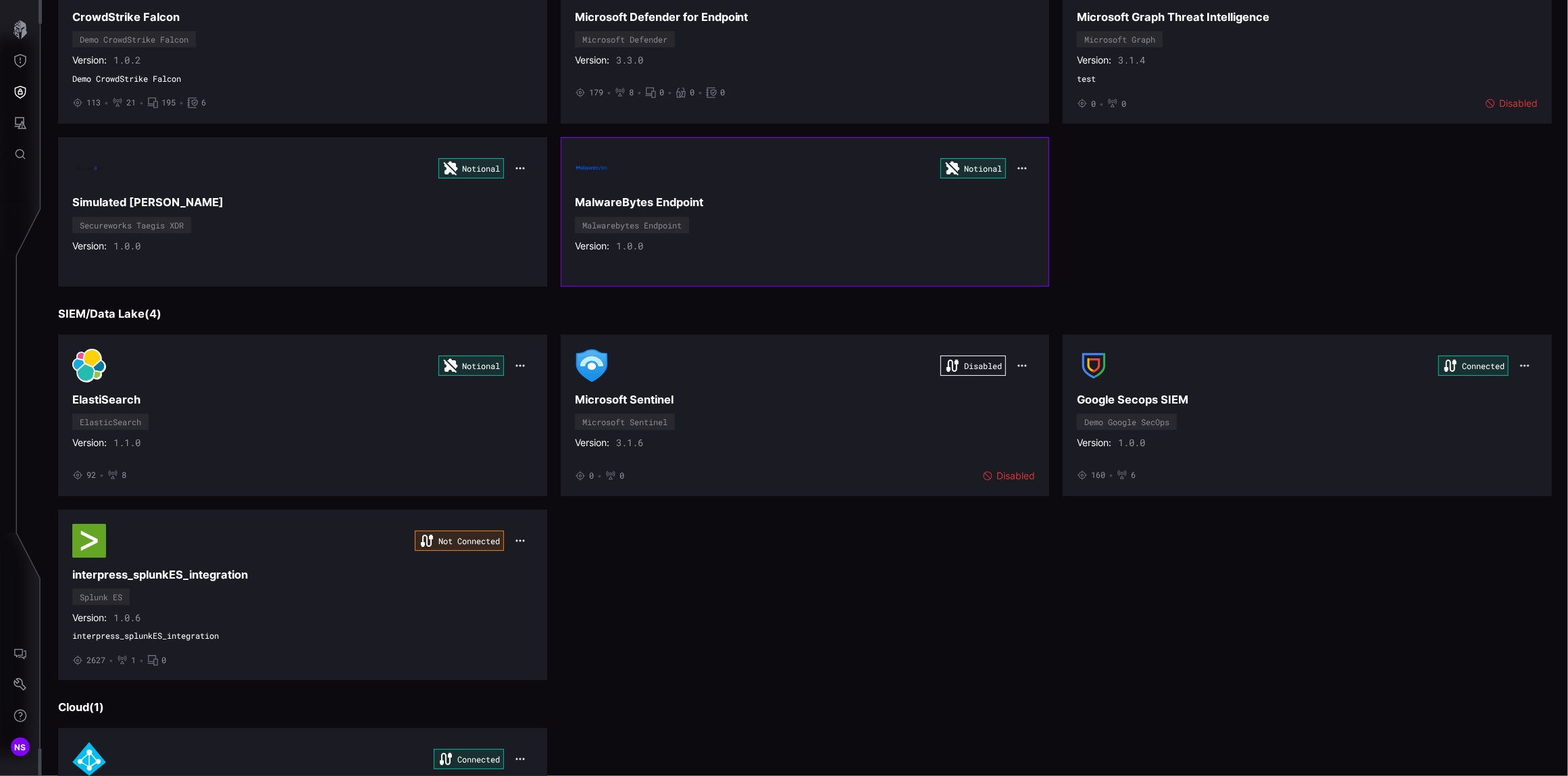
click at [746, 231] on div "Notional MalwareBytes Endpoint Malwarebytes Endpoint Version: 1.0.0" at bounding box center [805, 212] width 461 height 121
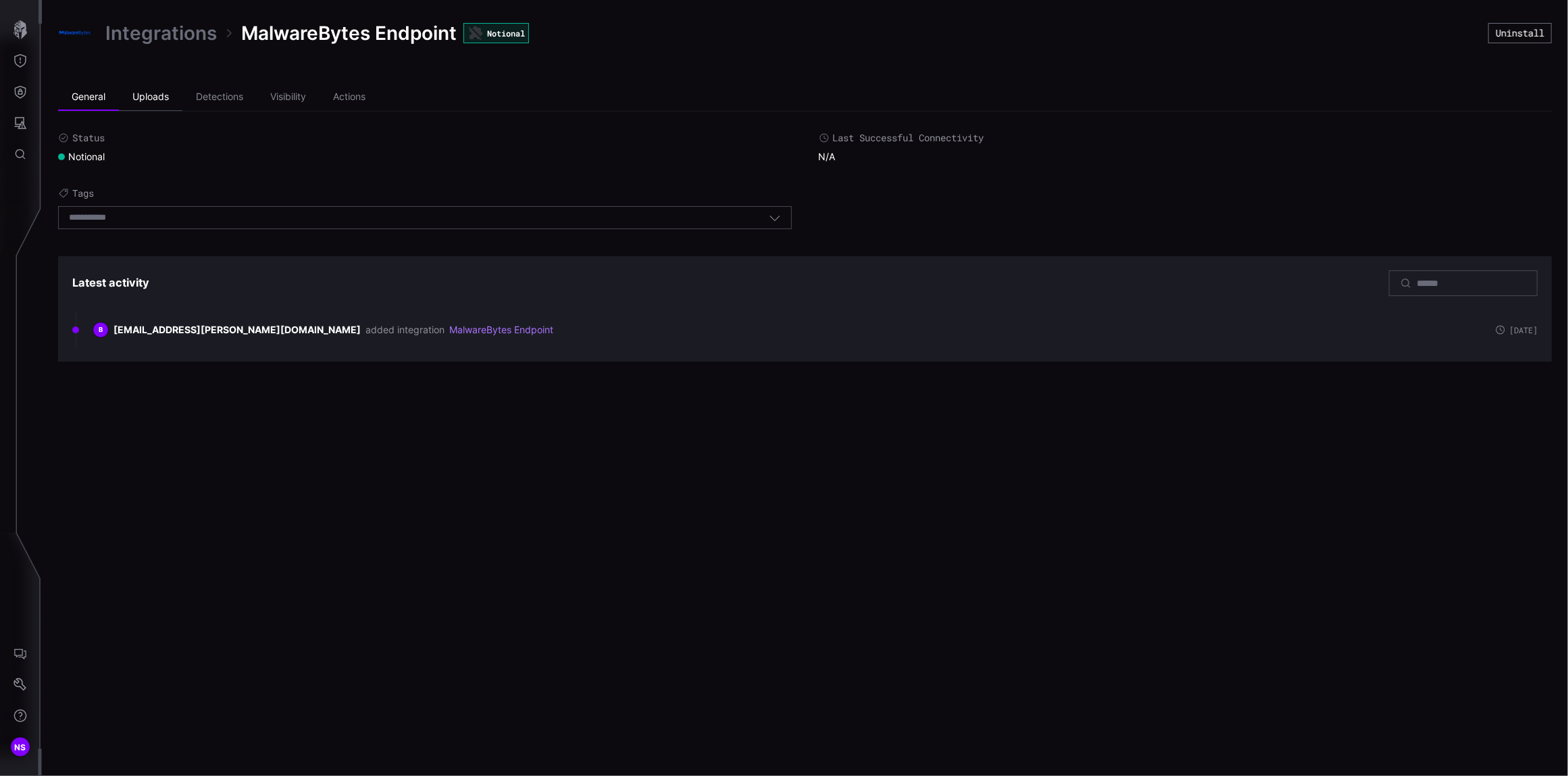
click at [146, 93] on li "Uploads" at bounding box center [150, 97] width 64 height 27
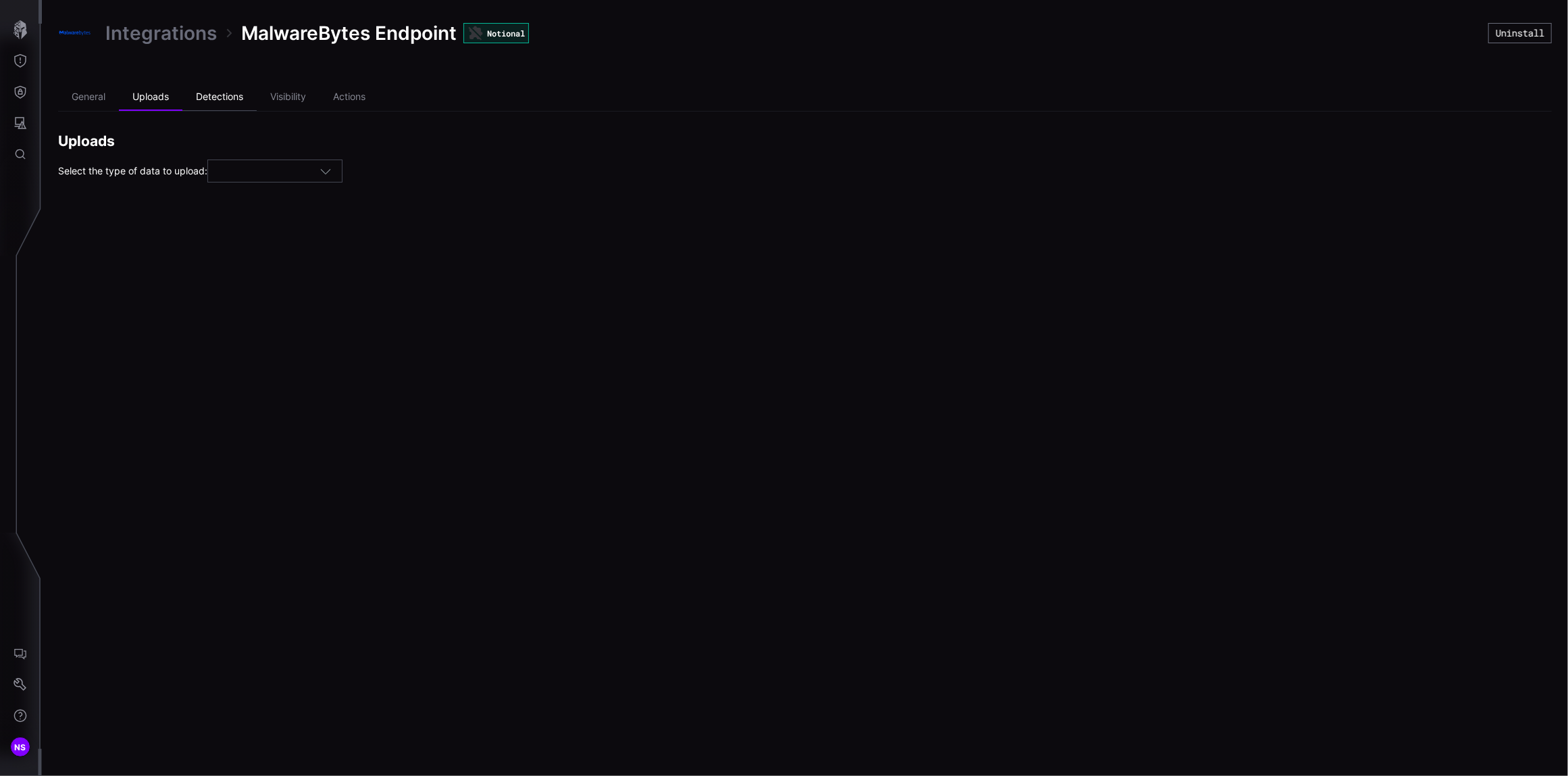
click at [215, 88] on li "Detections" at bounding box center [220, 97] width 74 height 27
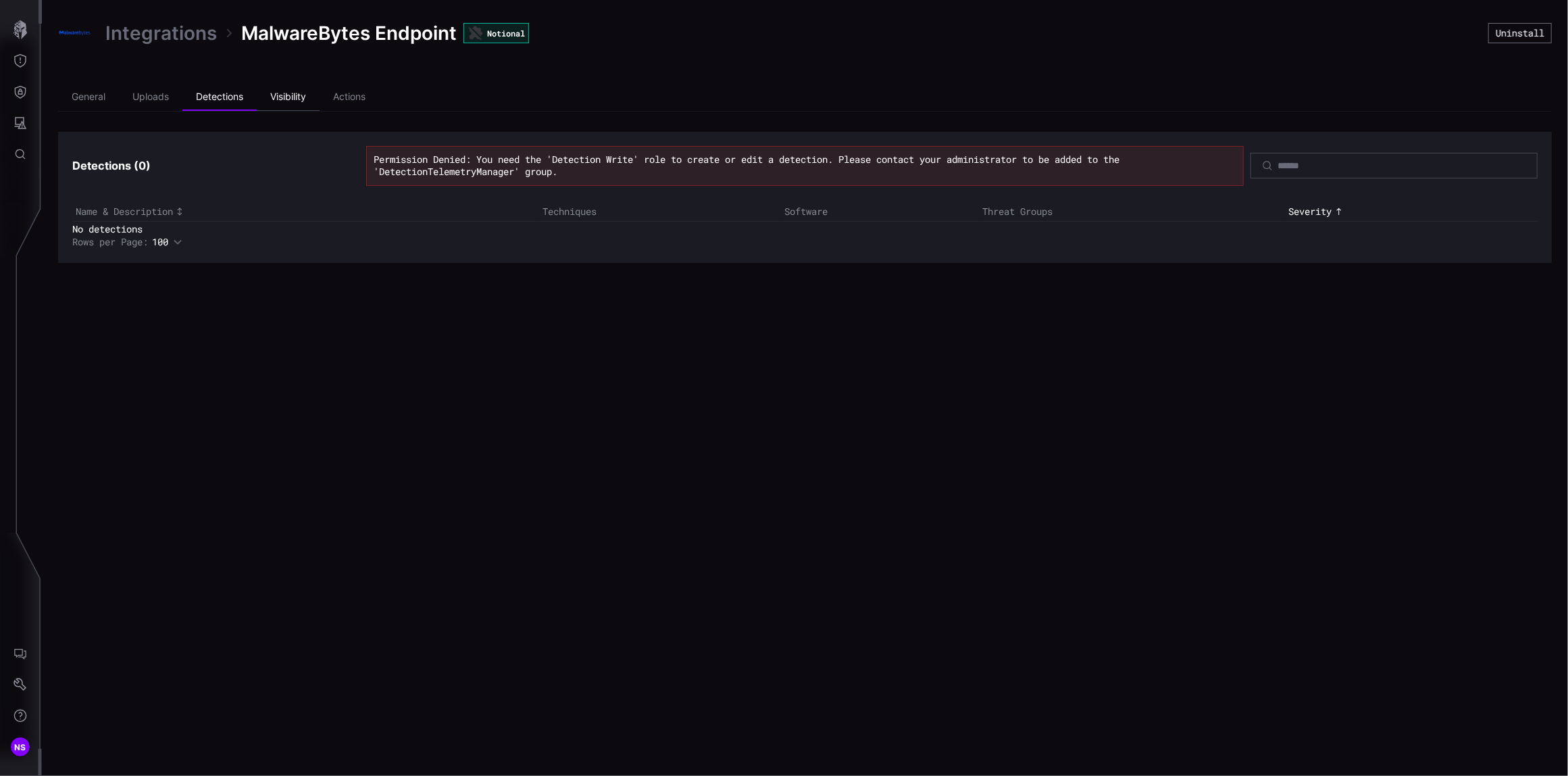
click at [278, 96] on li "Visibility" at bounding box center [288, 97] width 63 height 27
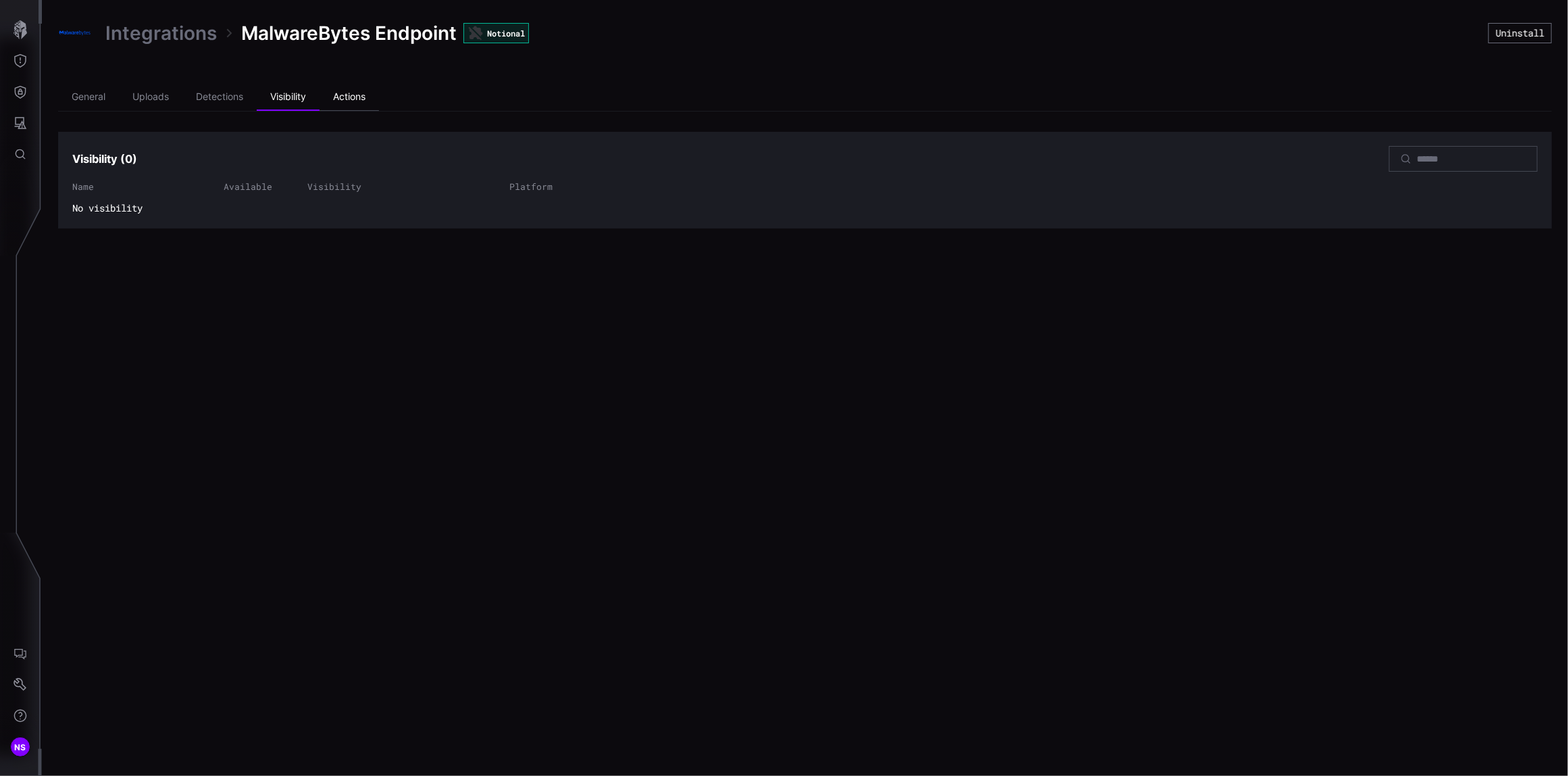
click at [349, 98] on li "Actions" at bounding box center [349, 97] width 59 height 27
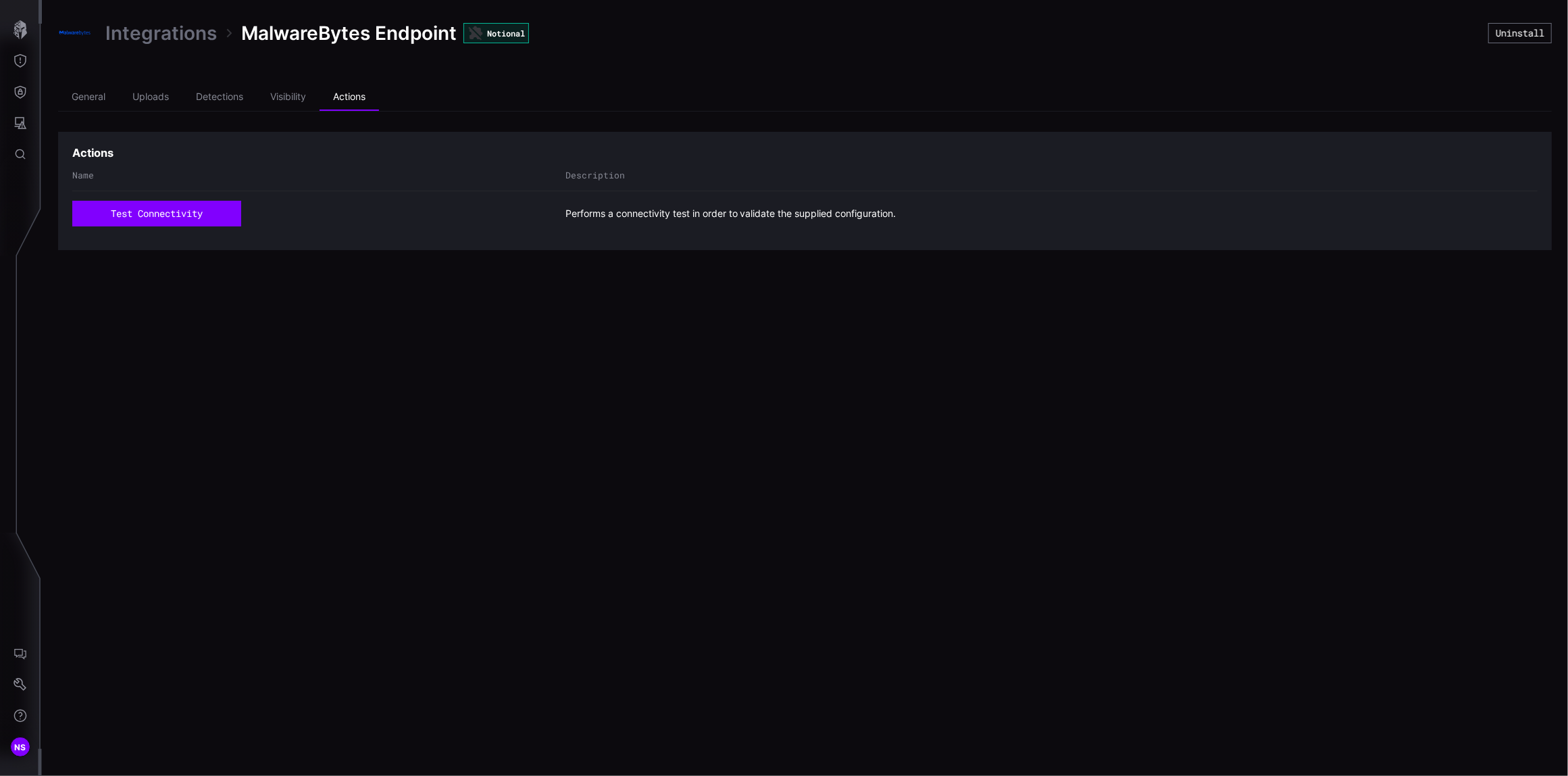
click at [123, 31] on link "Integrations" at bounding box center [161, 32] width 112 height 24
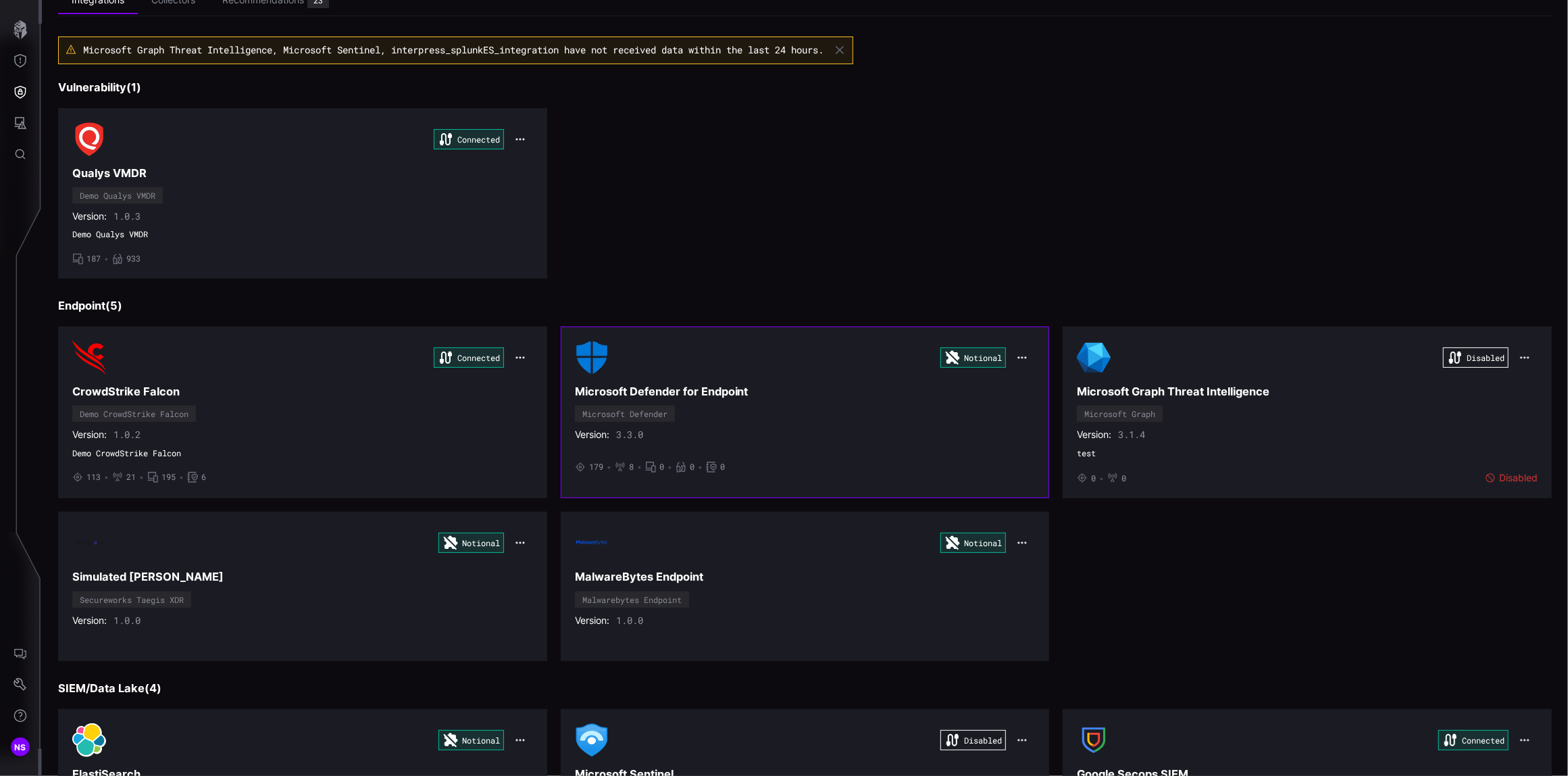
scroll to position [179, 0]
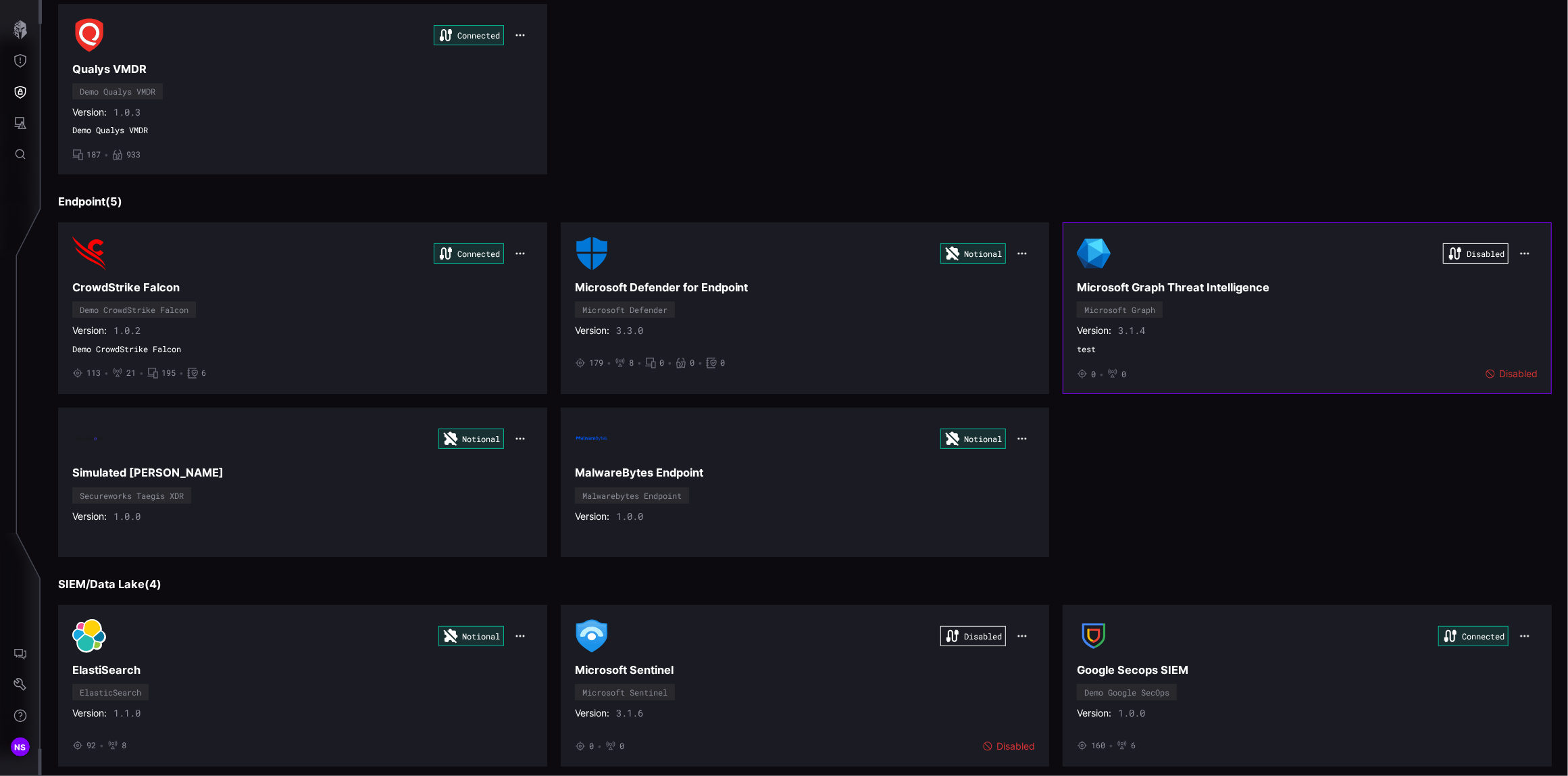
click at [1223, 325] on div "Disabled Microsoft Graph Threat Intelligence Microsoft Graph Version: 3.1.4 tes…" at bounding box center [1307, 307] width 461 height 143
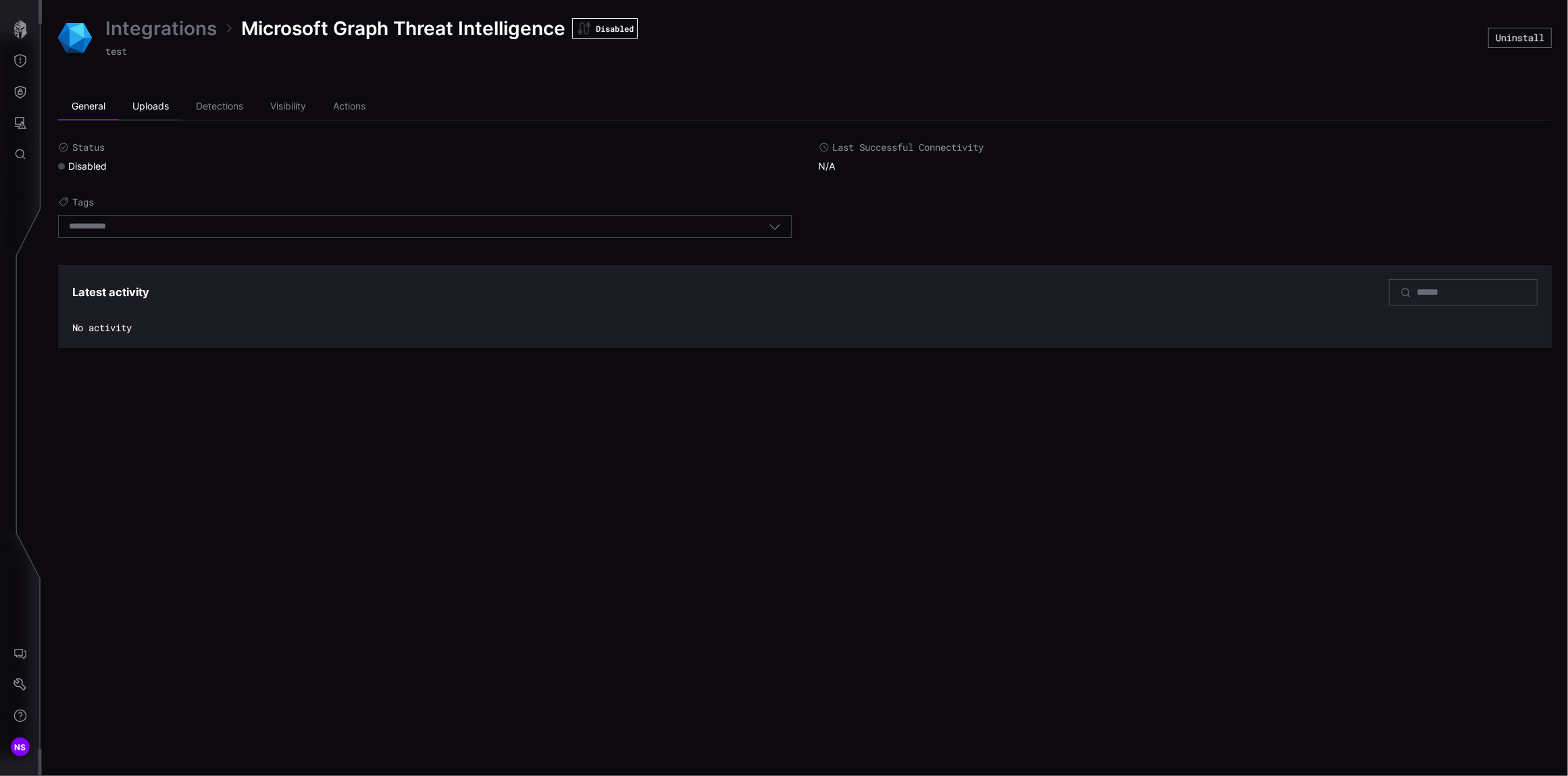
click at [150, 102] on li "Uploads" at bounding box center [150, 107] width 64 height 27
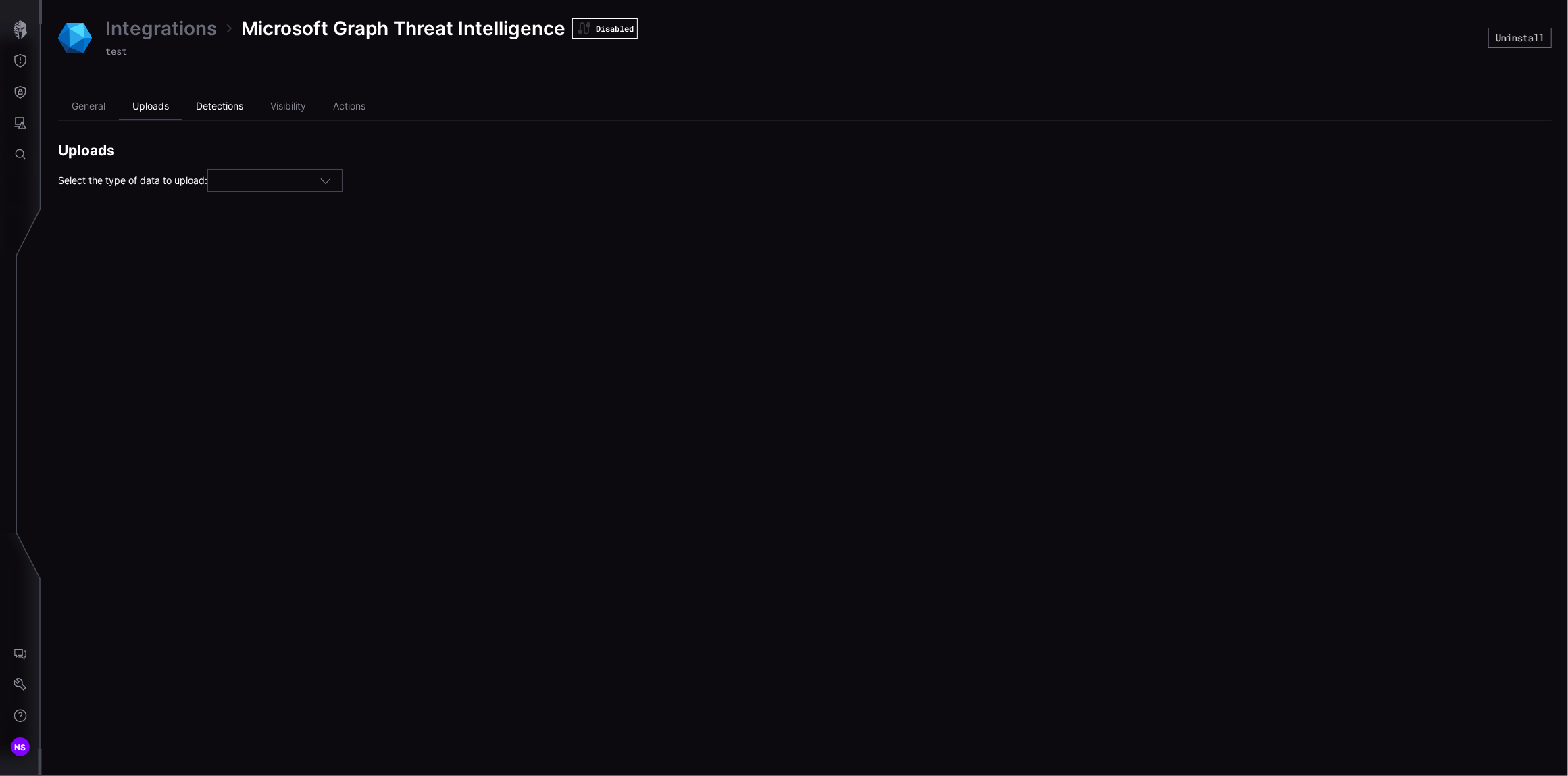
click at [206, 106] on li "Detections" at bounding box center [220, 107] width 74 height 27
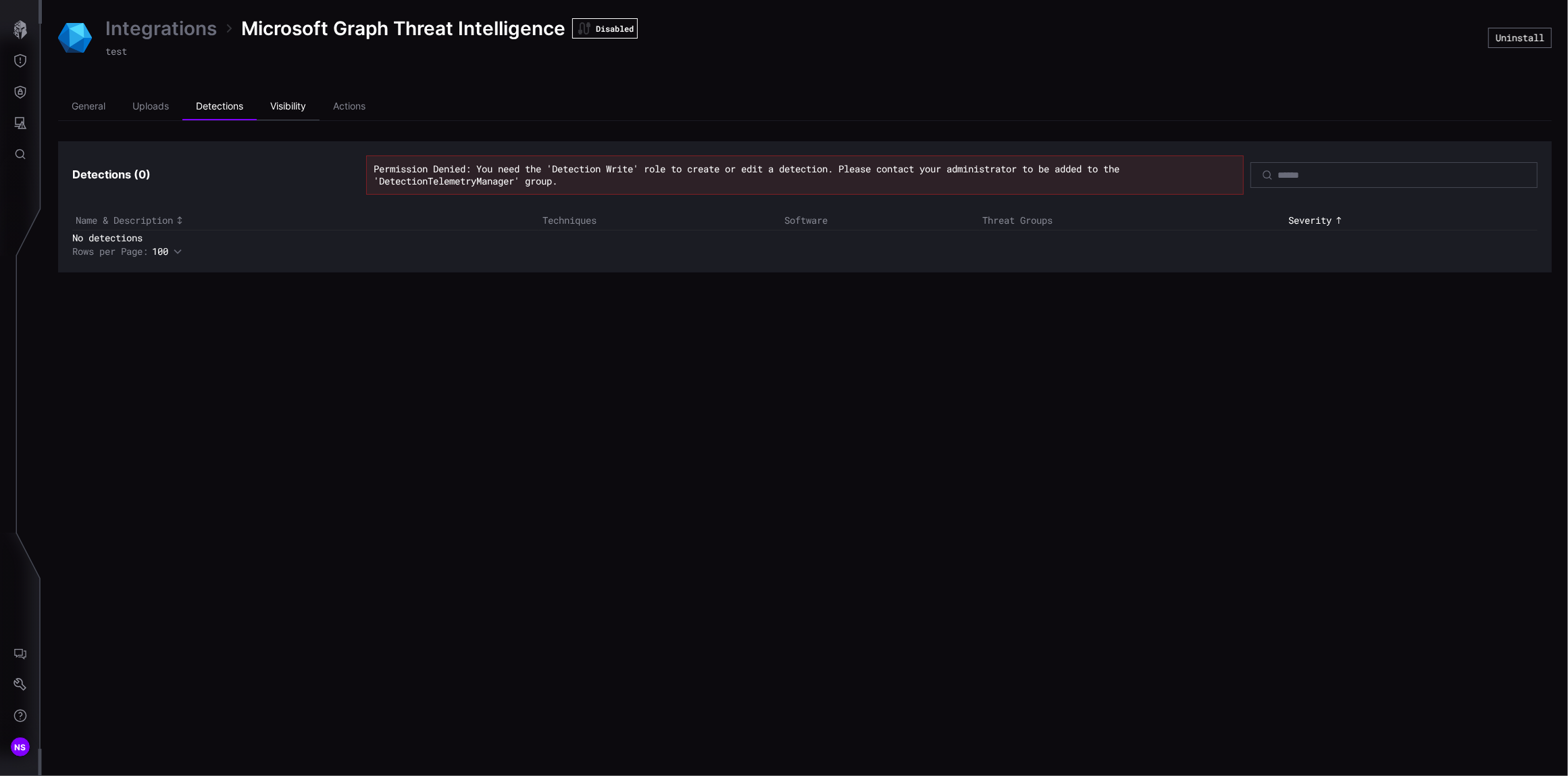
click at [281, 115] on li "Visibility" at bounding box center [288, 107] width 63 height 27
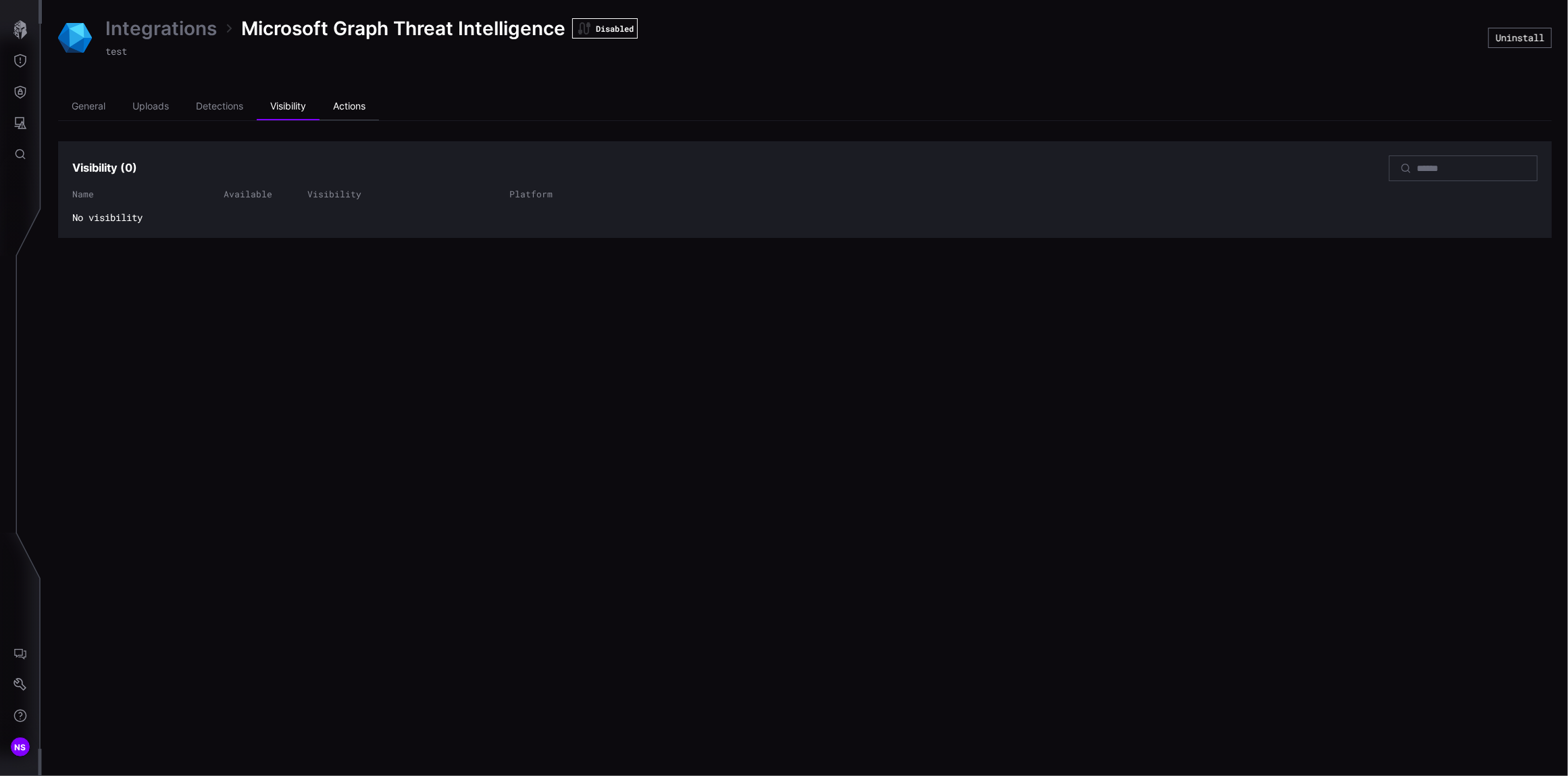
click at [339, 111] on li "Actions" at bounding box center [349, 107] width 59 height 27
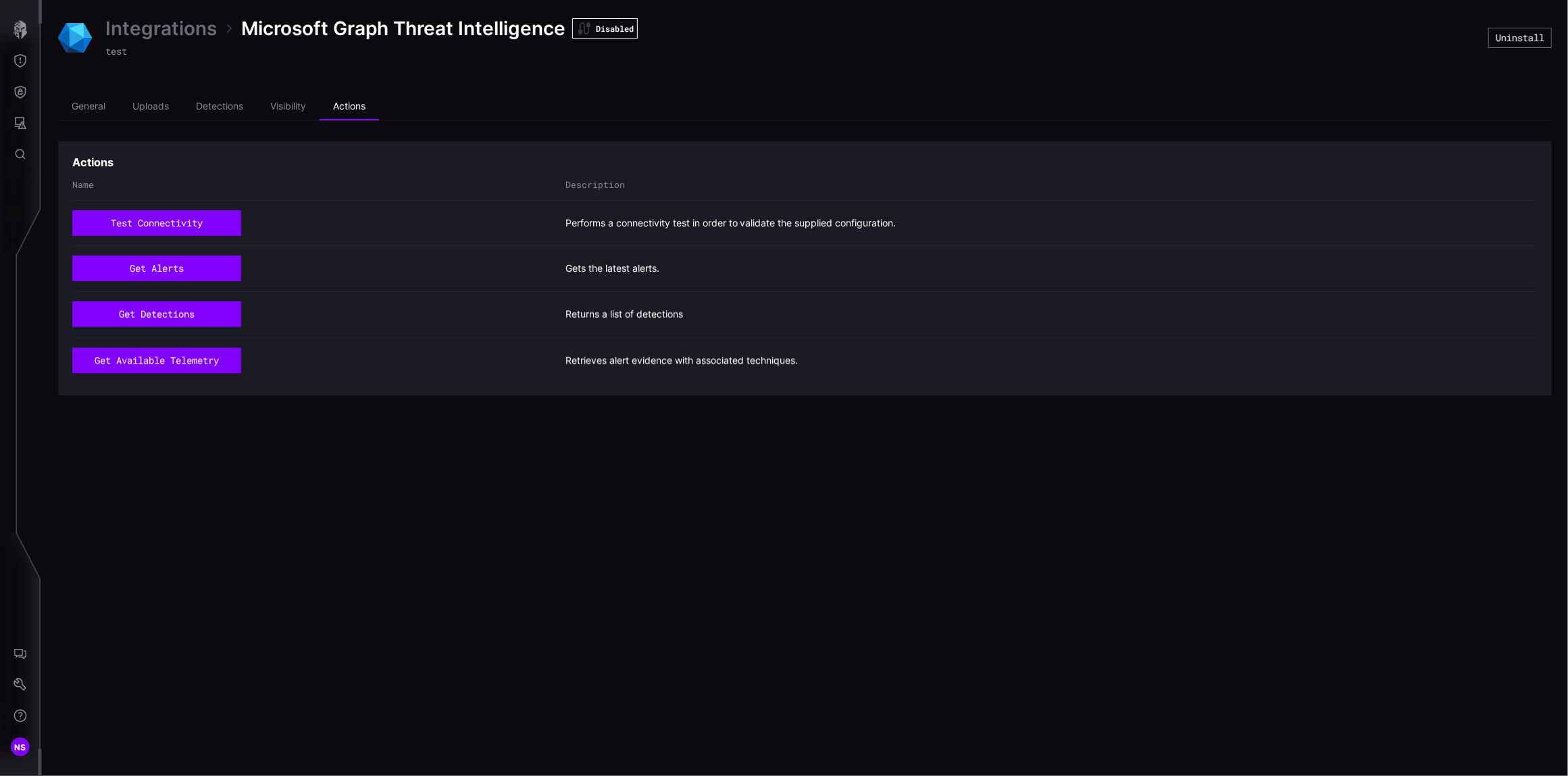
click at [164, 23] on link "Integrations" at bounding box center [161, 28] width 112 height 24
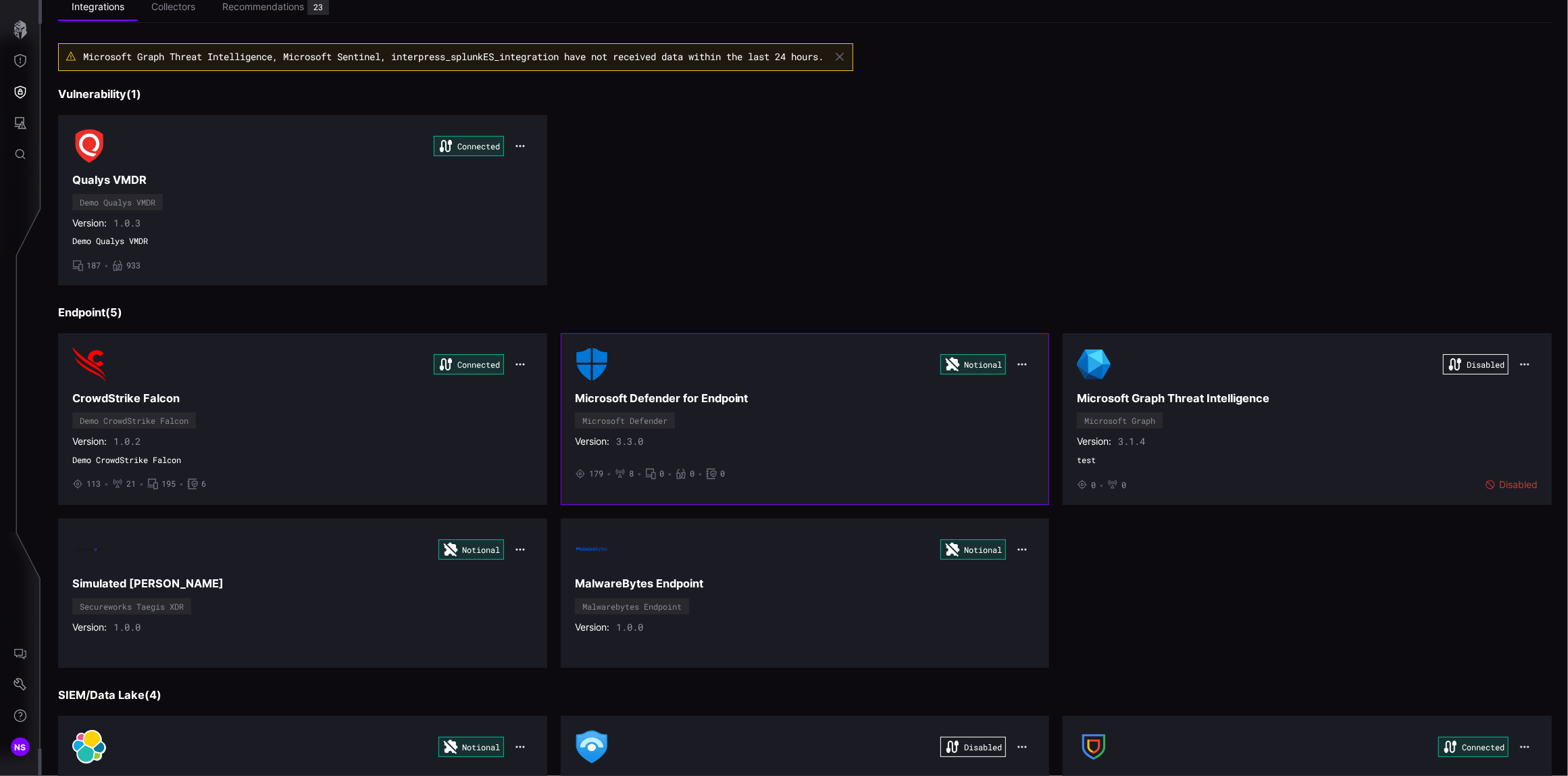
scroll to position [179, 0]
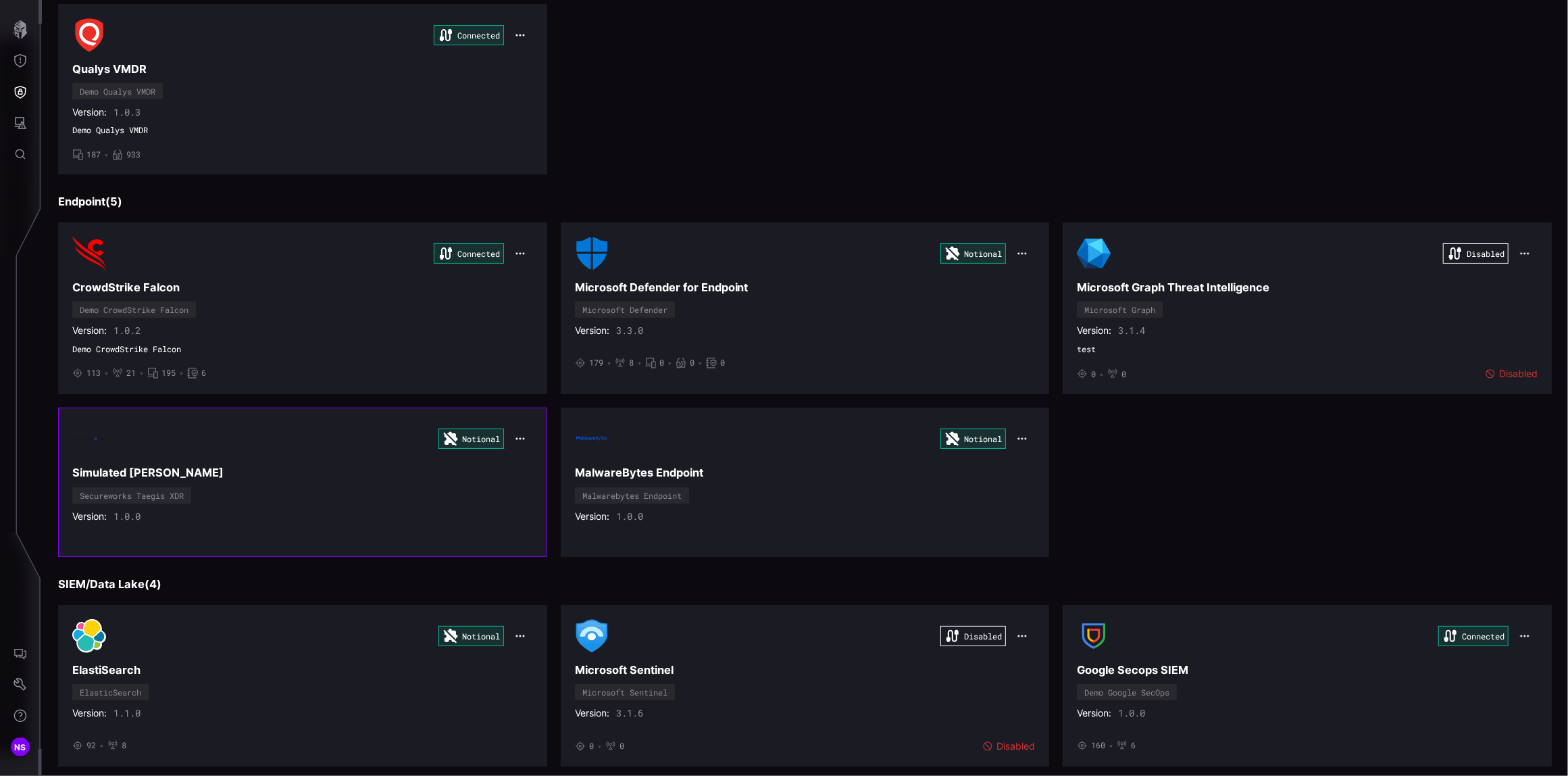
click at [249, 469] on h3 "Simulated [PERSON_NAME]" at bounding box center [302, 472] width 461 height 14
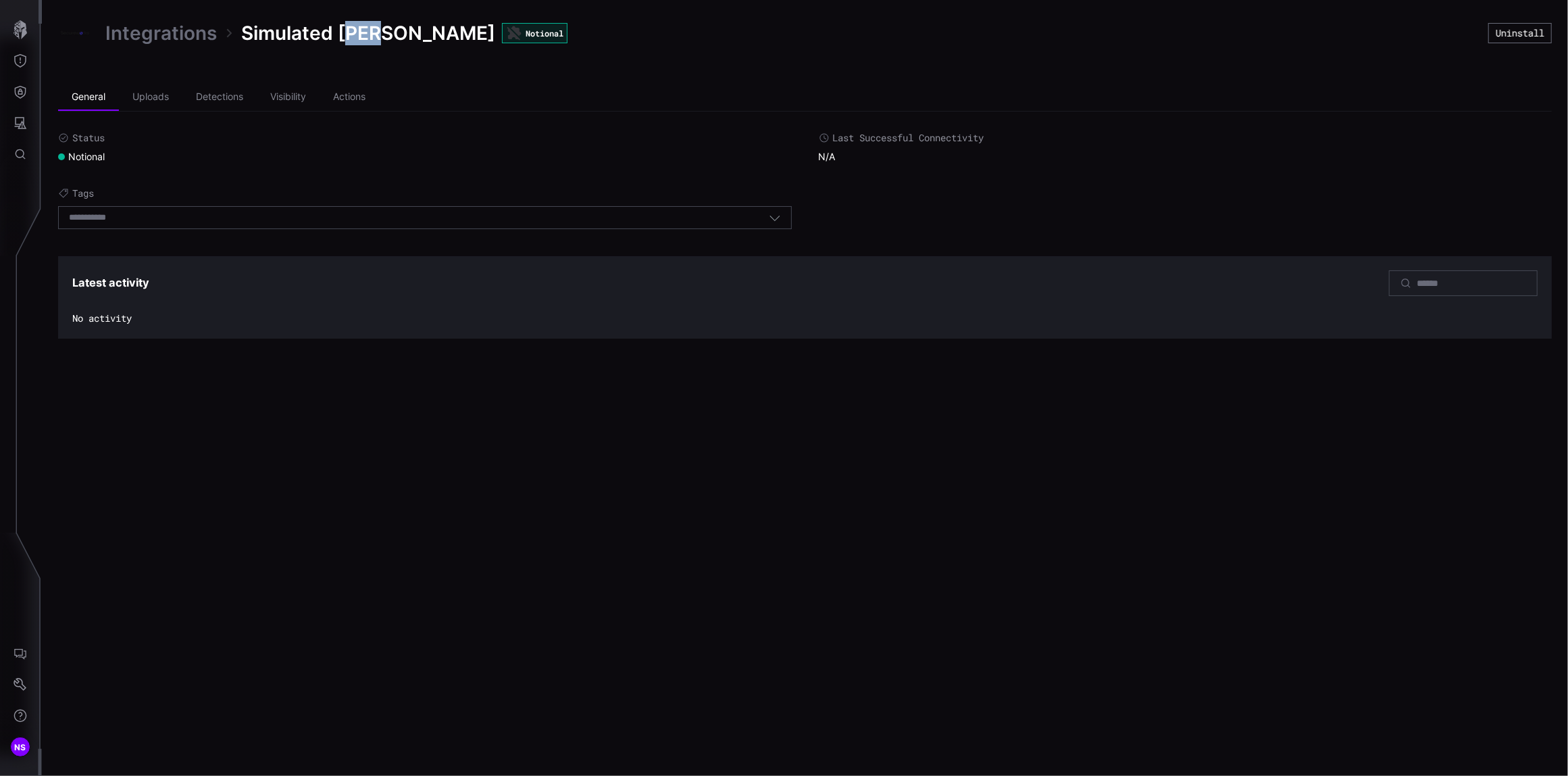
drag, startPoint x: 342, startPoint y: 38, endPoint x: 377, endPoint y: 38, distance: 35.0
click at [377, 38] on span "Simulated [PERSON_NAME]" at bounding box center [368, 32] width 254 height 24
drag, startPoint x: 377, startPoint y: 38, endPoint x: 406, endPoint y: 38, distance: 29.0
click at [406, 38] on div "Integrations Simulated Taegis Notional" at bounding box center [336, 32] width 462 height 24
drag, startPoint x: 406, startPoint y: 38, endPoint x: 374, endPoint y: 38, distance: 32.0
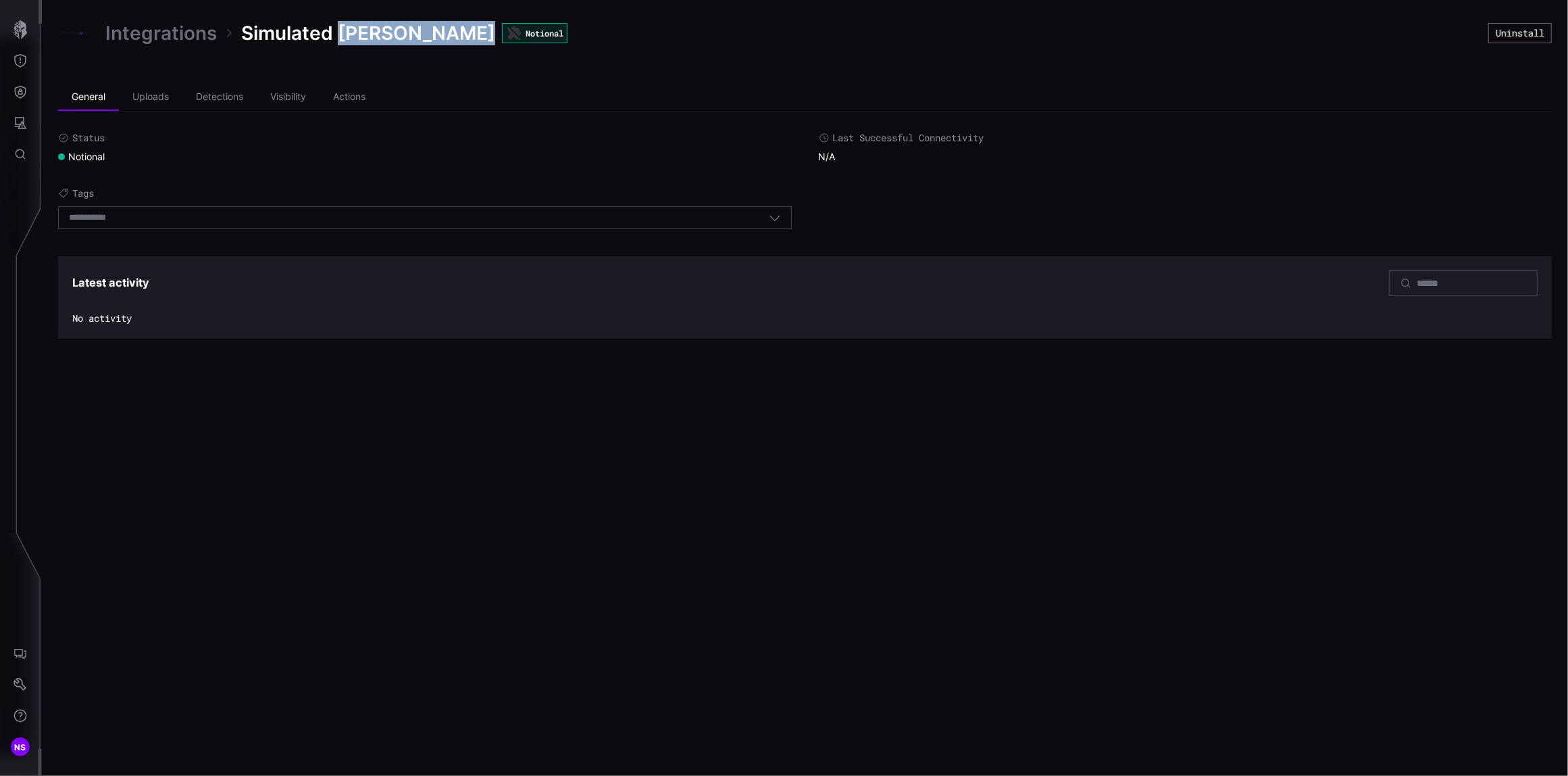
click at [181, 31] on link "Integrations" at bounding box center [161, 32] width 112 height 24
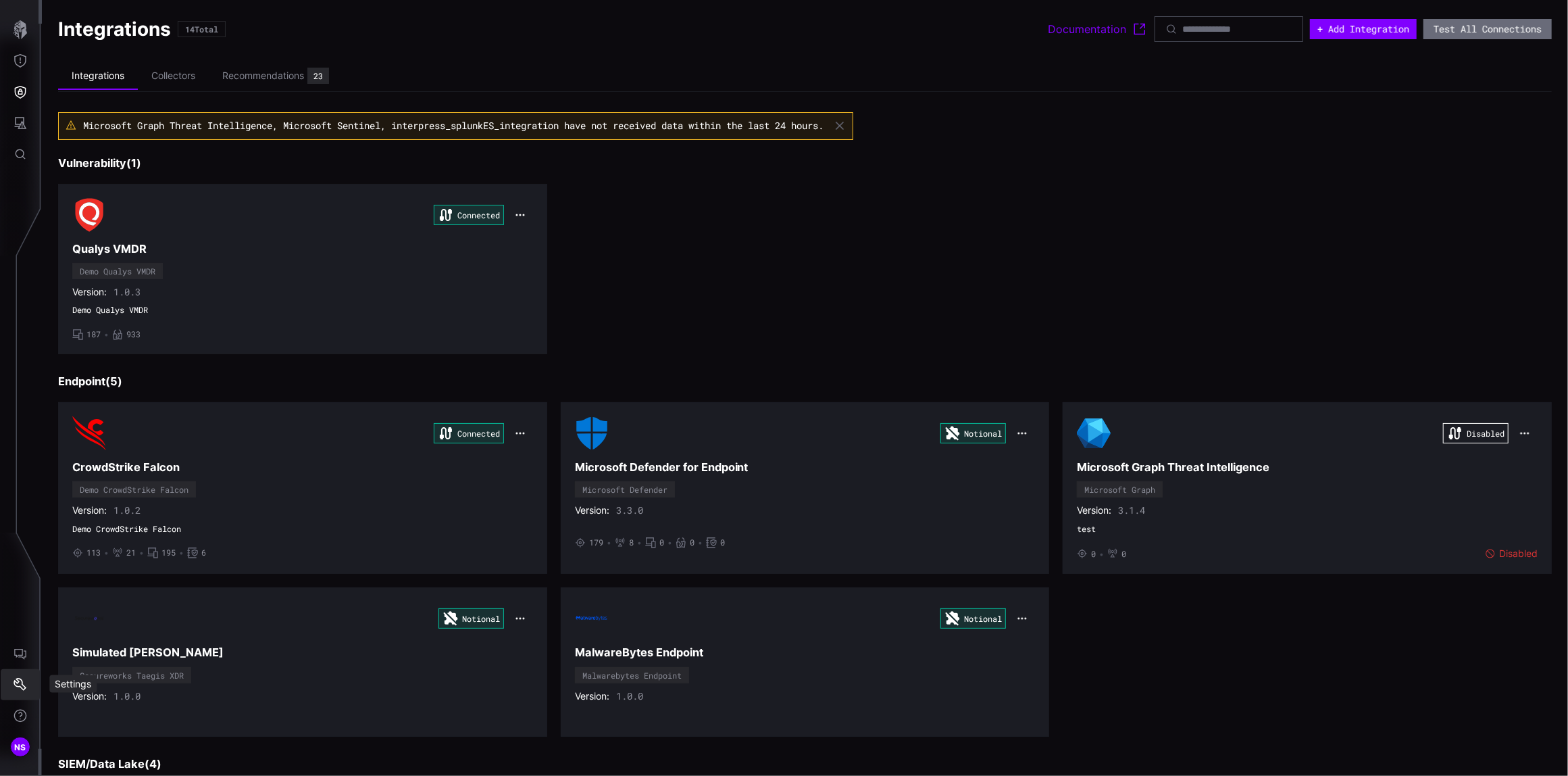
click at [27, 690] on button "Settings" at bounding box center [20, 684] width 39 height 31
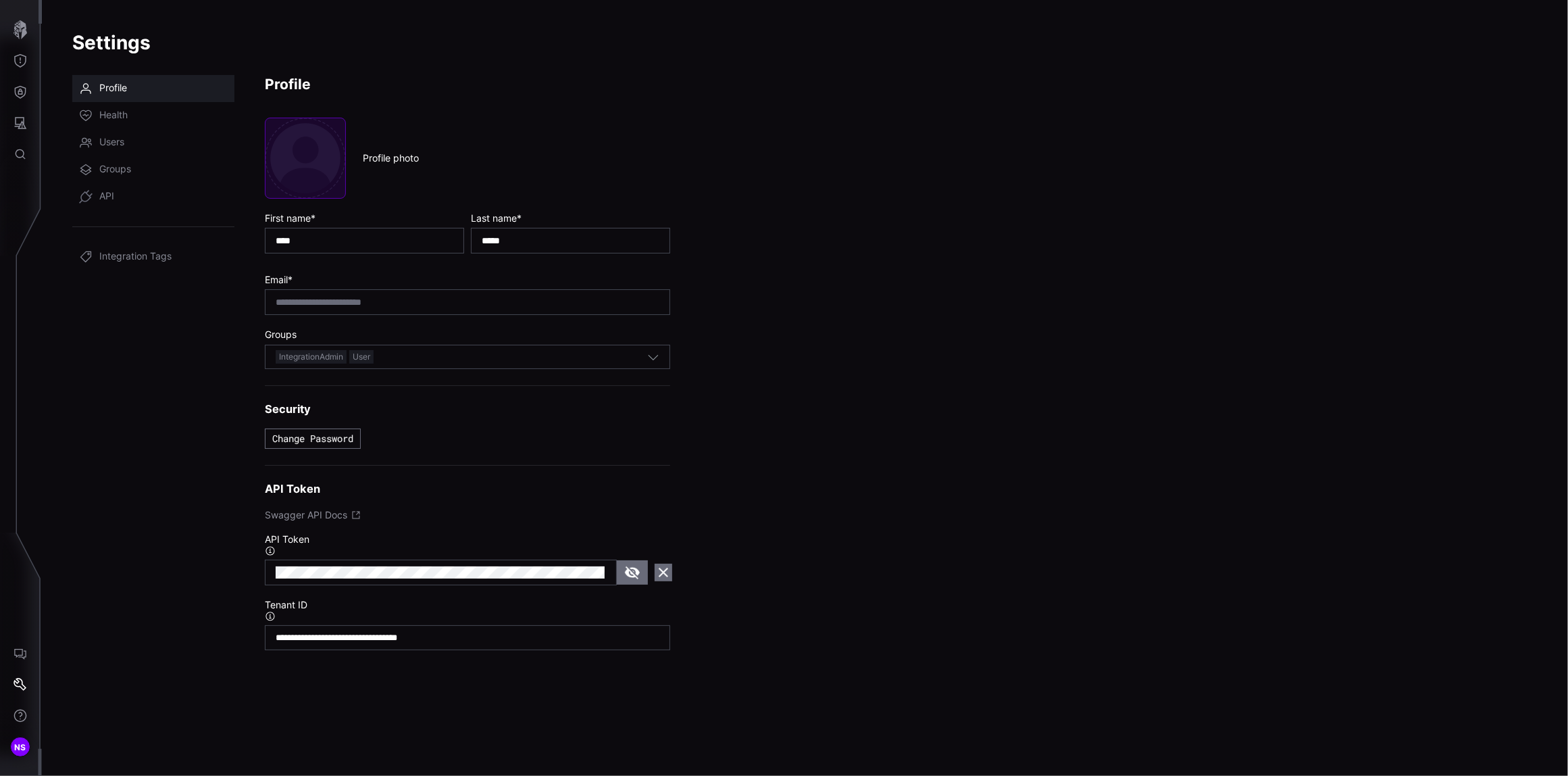
click at [313, 158] on button "button" at bounding box center [305, 158] width 81 height 81
type input "**********"
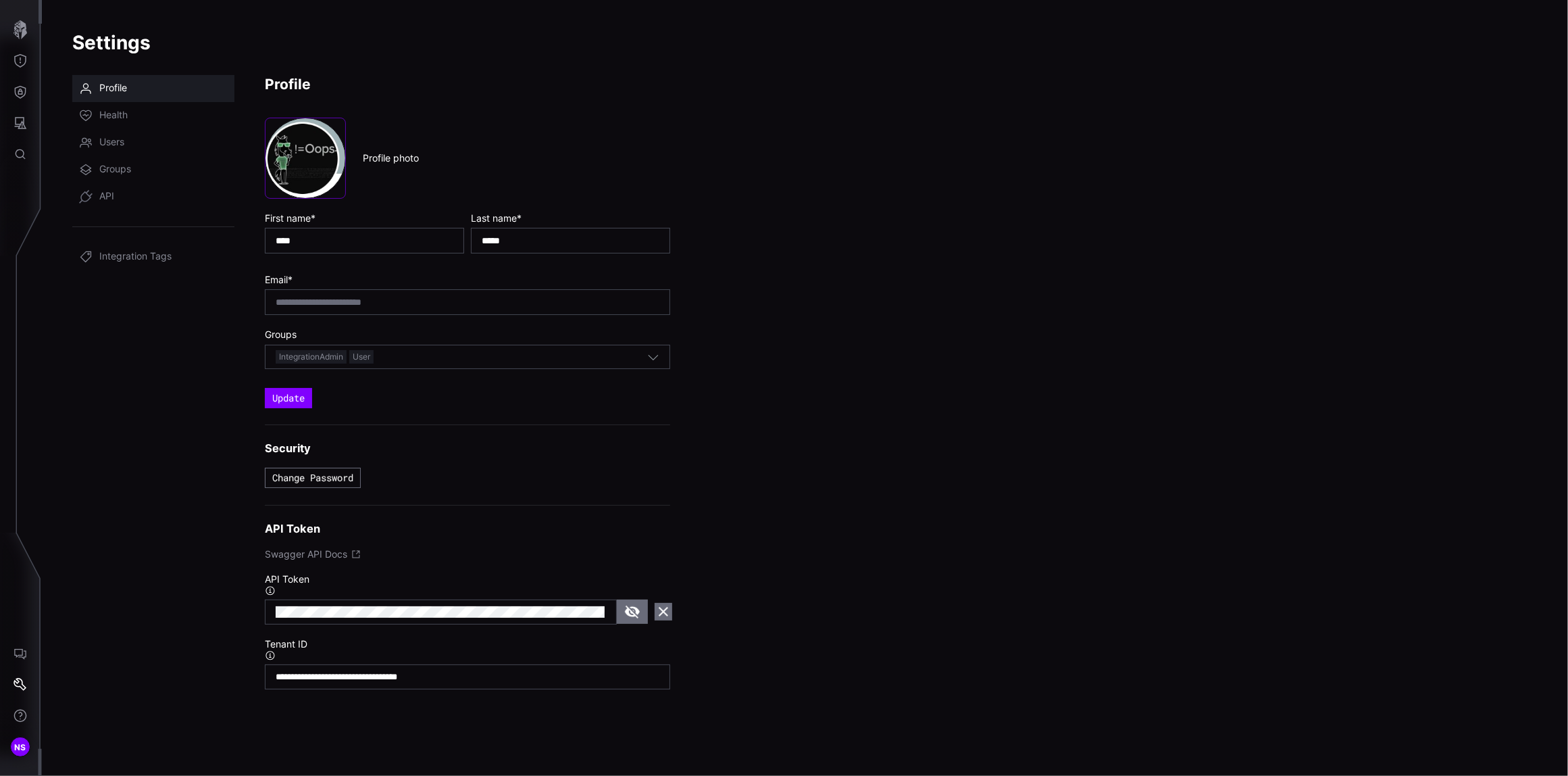
click at [563, 98] on div "**********" at bounding box center [467, 417] width 406 height 684
click at [292, 400] on button "Update" at bounding box center [287, 398] width 47 height 21
click at [287, 403] on button "Update" at bounding box center [289, 398] width 43 height 18
click at [287, 403] on button "Update" at bounding box center [287, 398] width 47 height 21
click at [179, 434] on nav "Profile Health Users Groups API Integration Tags" at bounding box center [153, 417] width 162 height 684
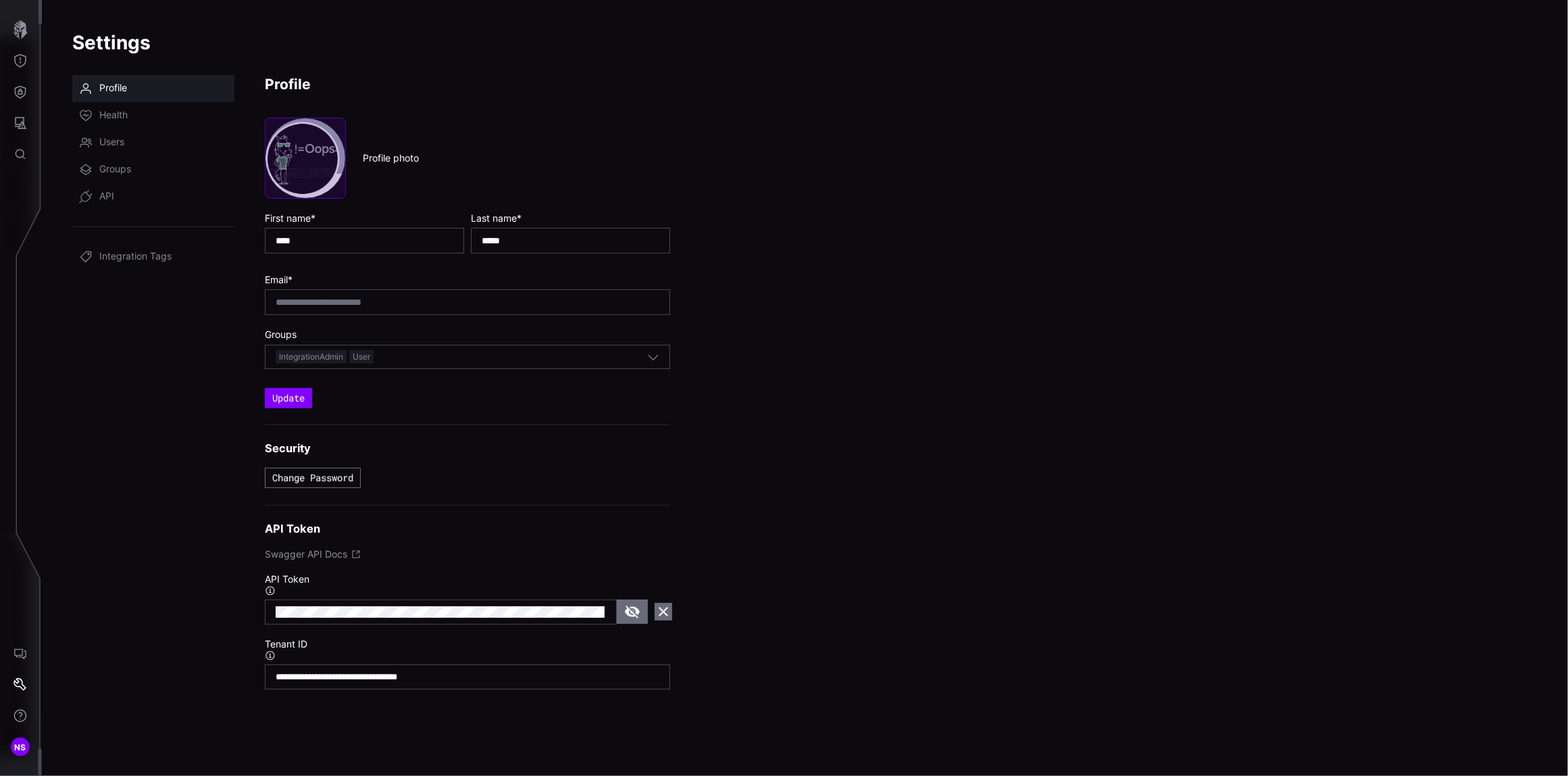
drag, startPoint x: 321, startPoint y: 165, endPoint x: 309, endPoint y: 192, distance: 29.5
click at [309, 192] on button "button" at bounding box center [305, 158] width 81 height 81
click at [208, 336] on nav "Profile Health Users Groups API Integration Tags" at bounding box center [153, 417] width 162 height 684
click at [284, 398] on button "Update" at bounding box center [287, 398] width 47 height 21
click at [120, 121] on span "Health" at bounding box center [113, 116] width 28 height 13
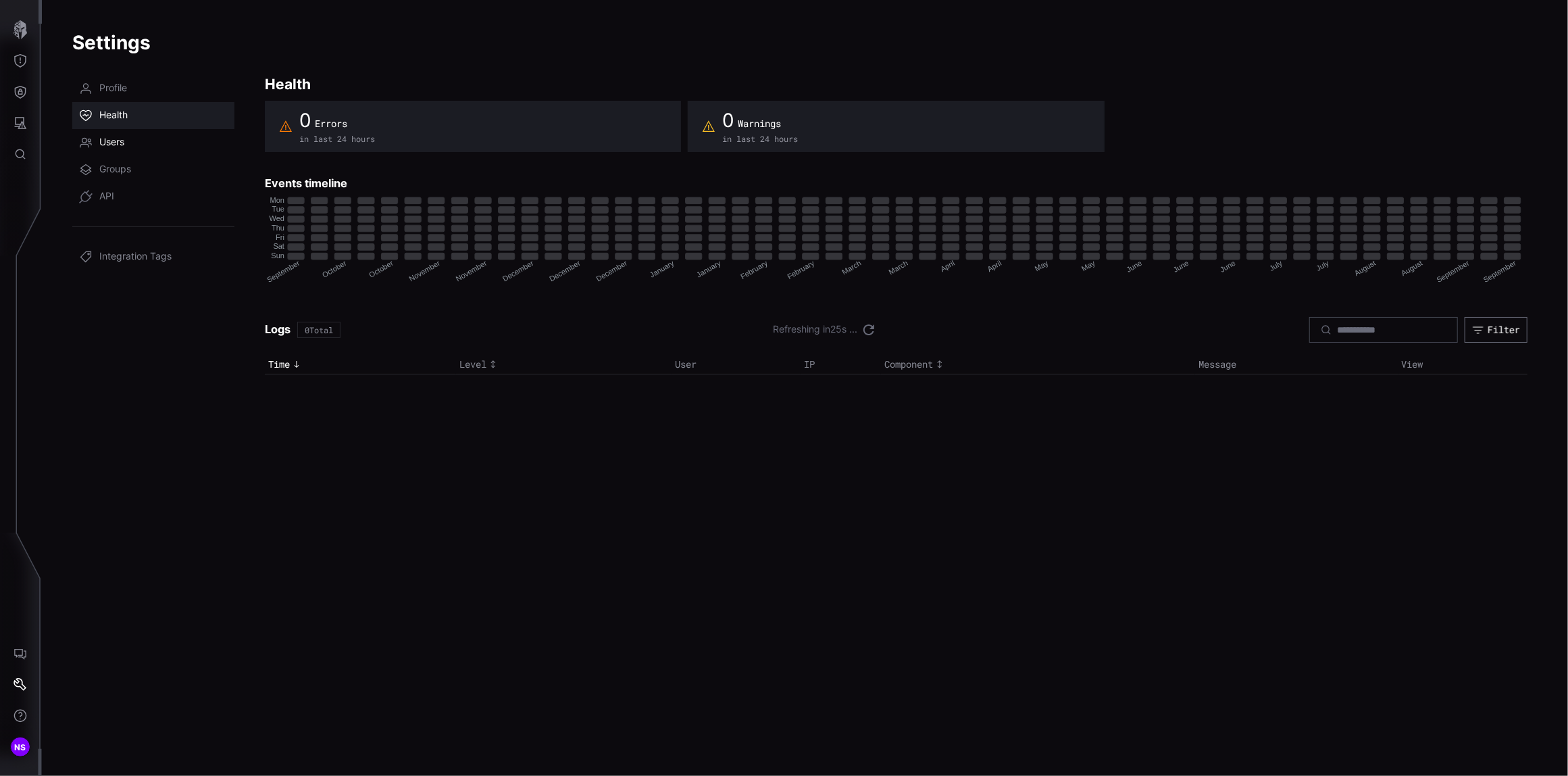
click at [101, 145] on span "Users" at bounding box center [112, 142] width 25 height 13
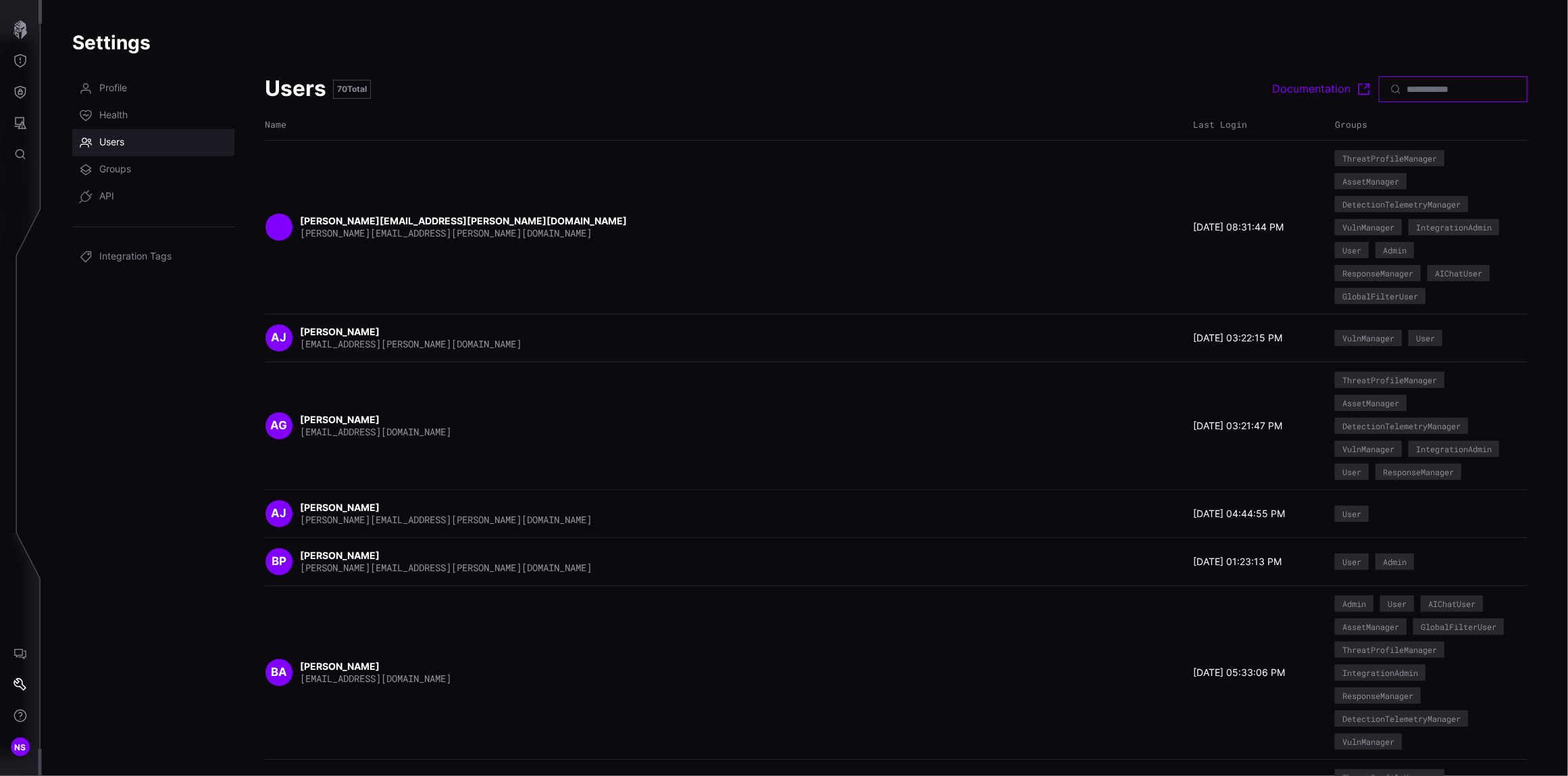
click at [1427, 90] on input at bounding box center [1453, 89] width 94 height 12
type input "*"
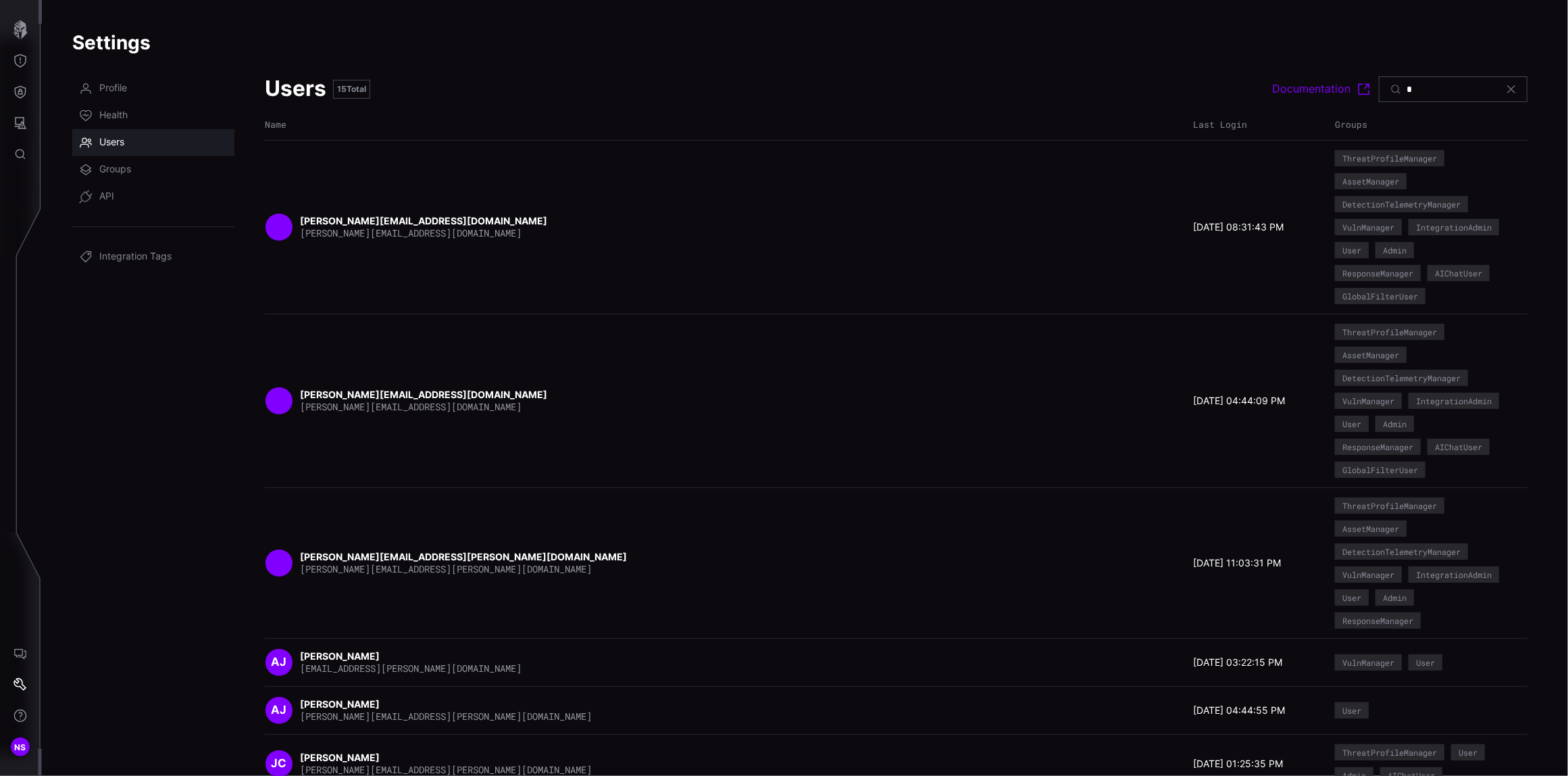
click at [1505, 83] on icon at bounding box center [1510, 88] width 11 height 11
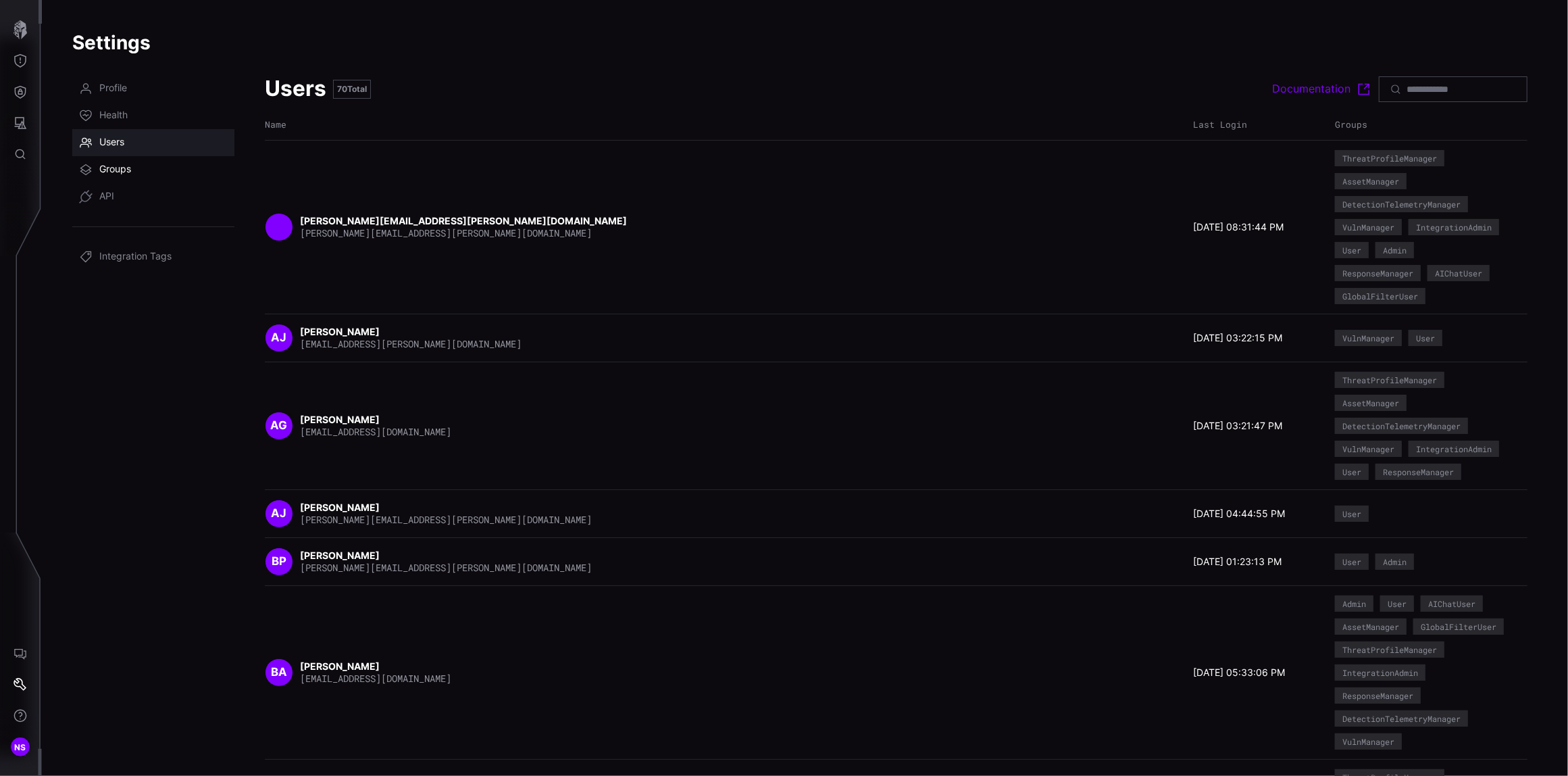
click at [116, 171] on span "Groups" at bounding box center [115, 169] width 31 height 13
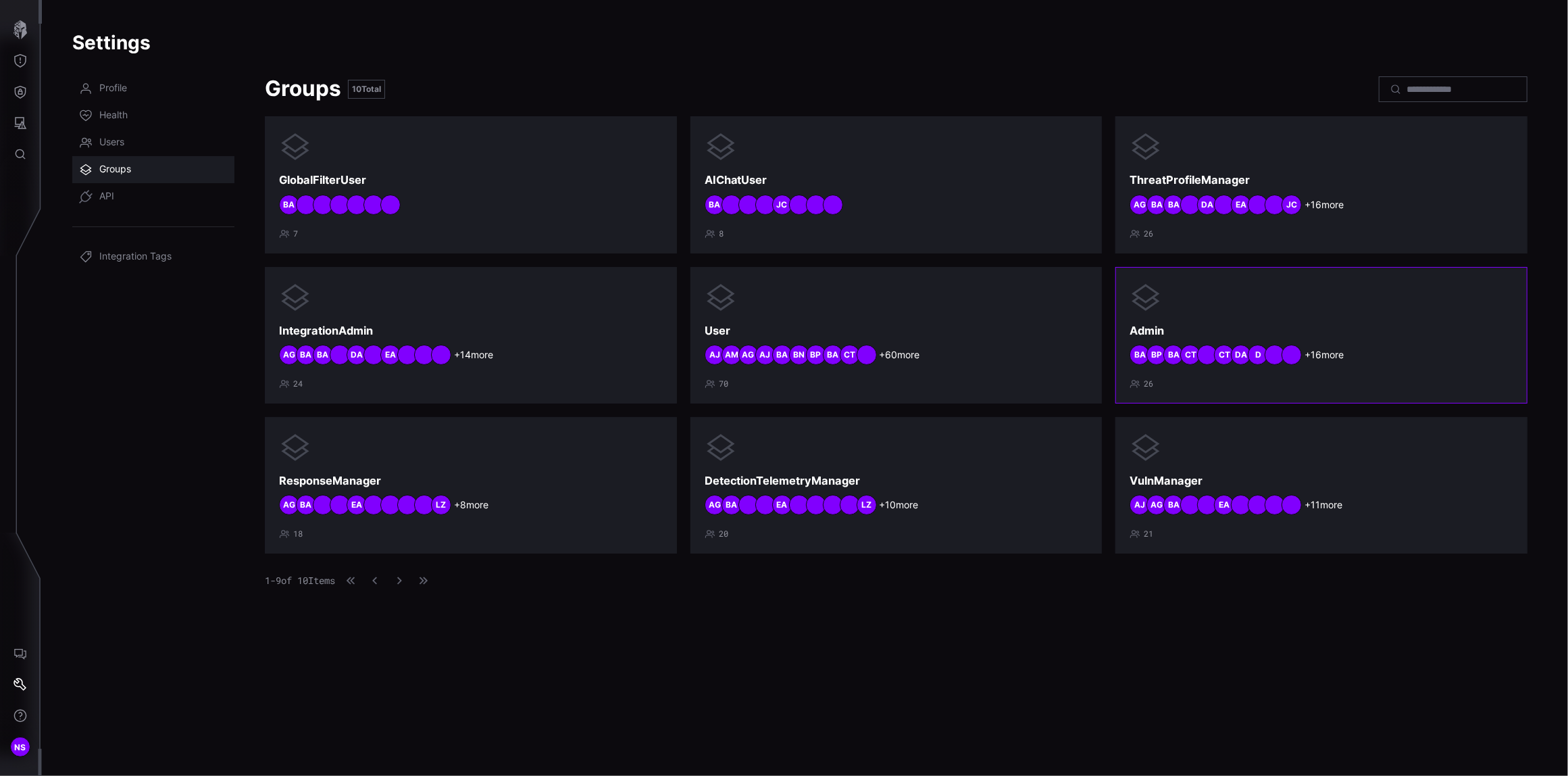
click at [1325, 357] on span "+ 16 more" at bounding box center [1323, 355] width 39 height 12
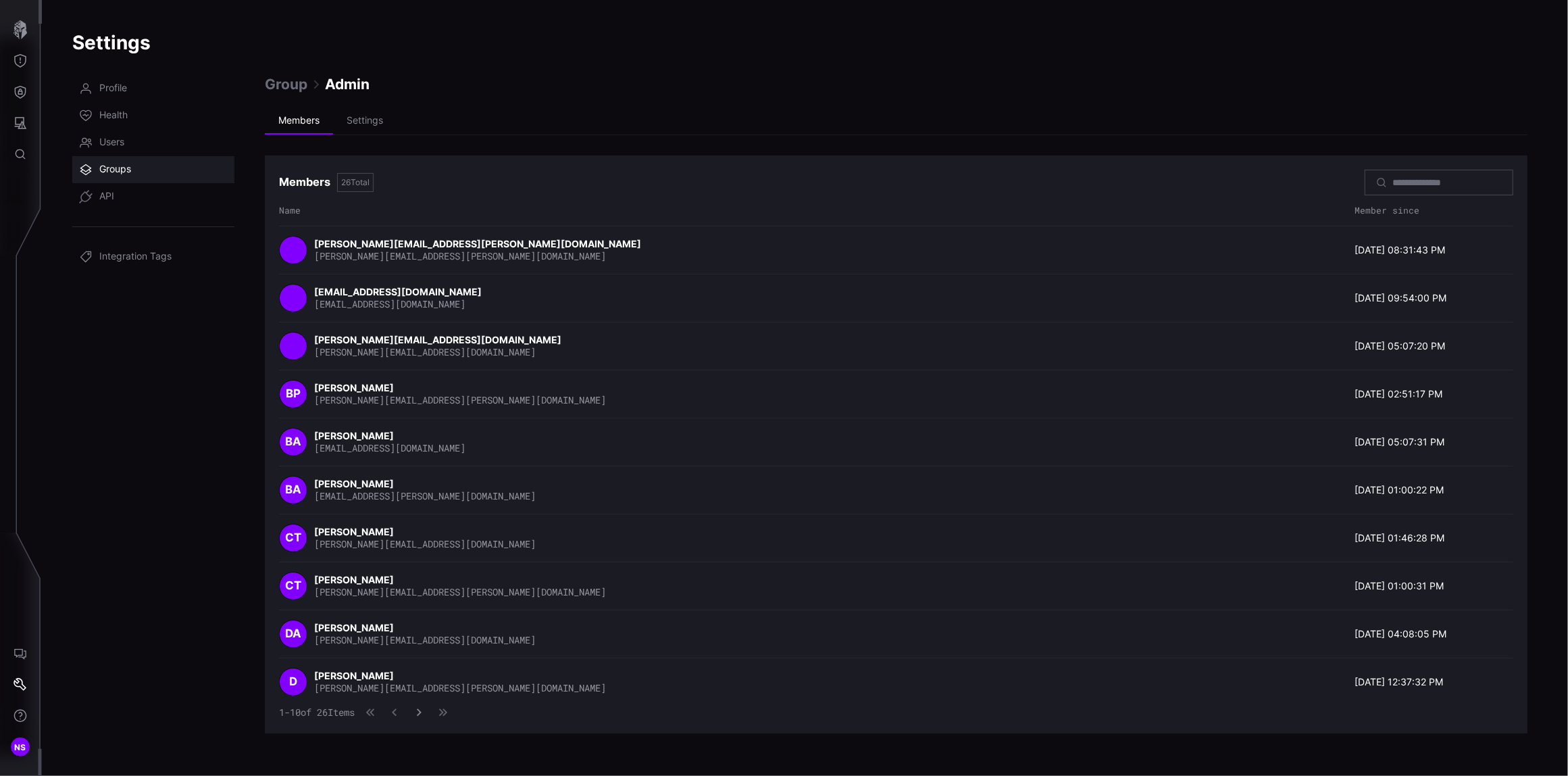
click at [424, 713] on icon "button" at bounding box center [418, 712] width 9 height 9
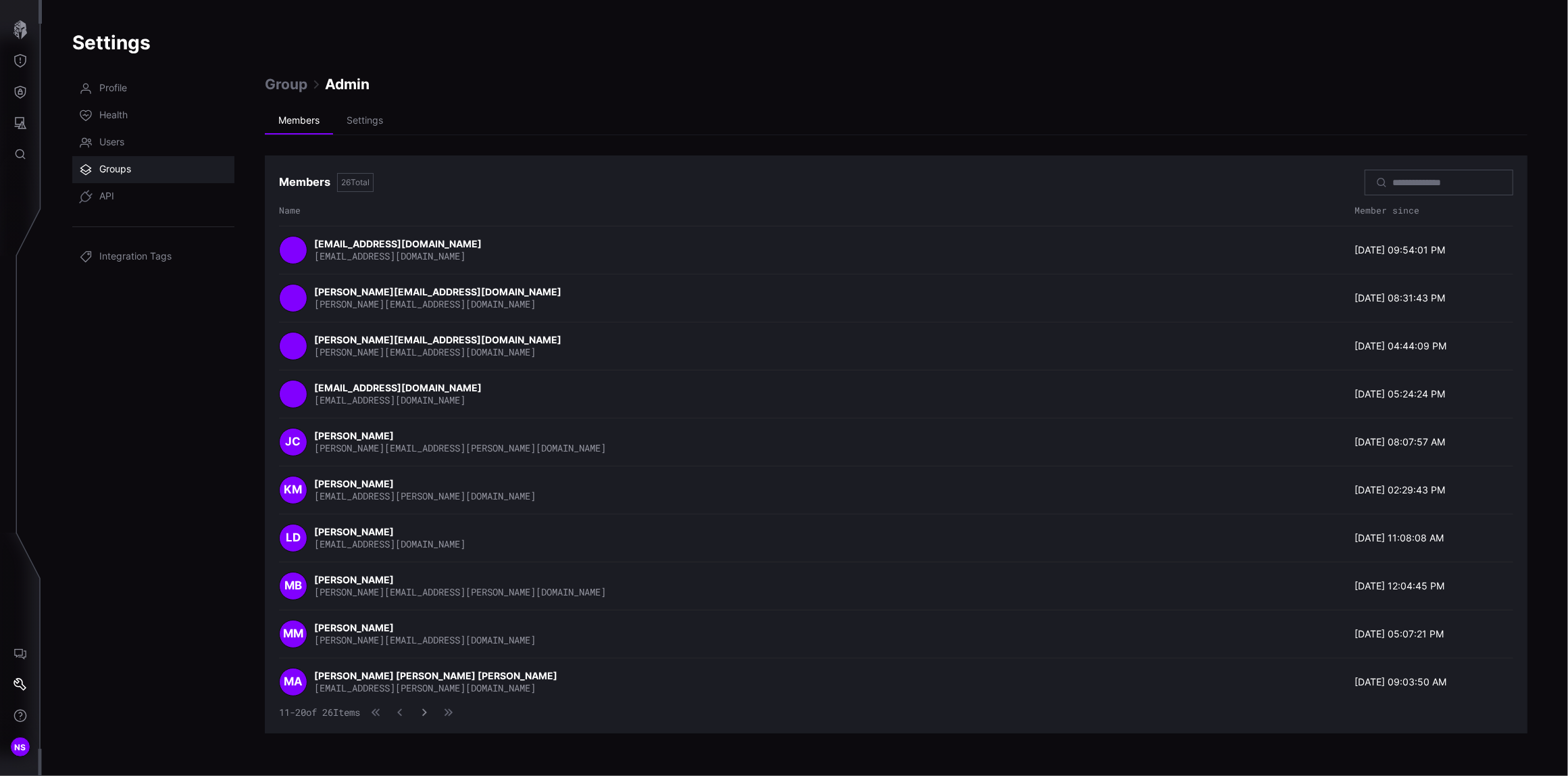
click at [430, 713] on div "11 - 20 of 26 Items" at bounding box center [368, 712] width 178 height 13
click at [429, 716] on icon "button" at bounding box center [424, 712] width 9 height 9
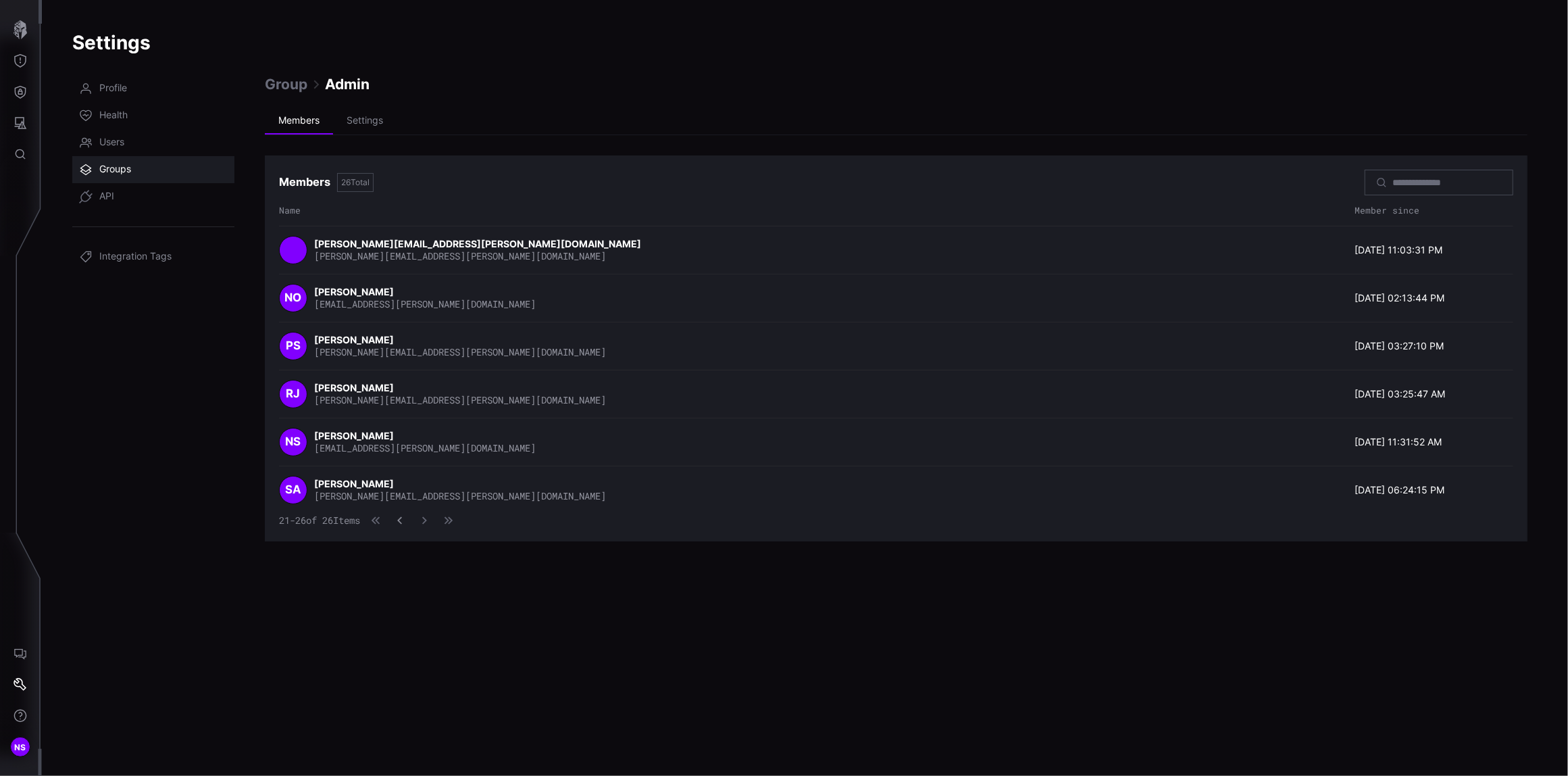
click at [405, 524] on icon "button" at bounding box center [399, 520] width 9 height 9
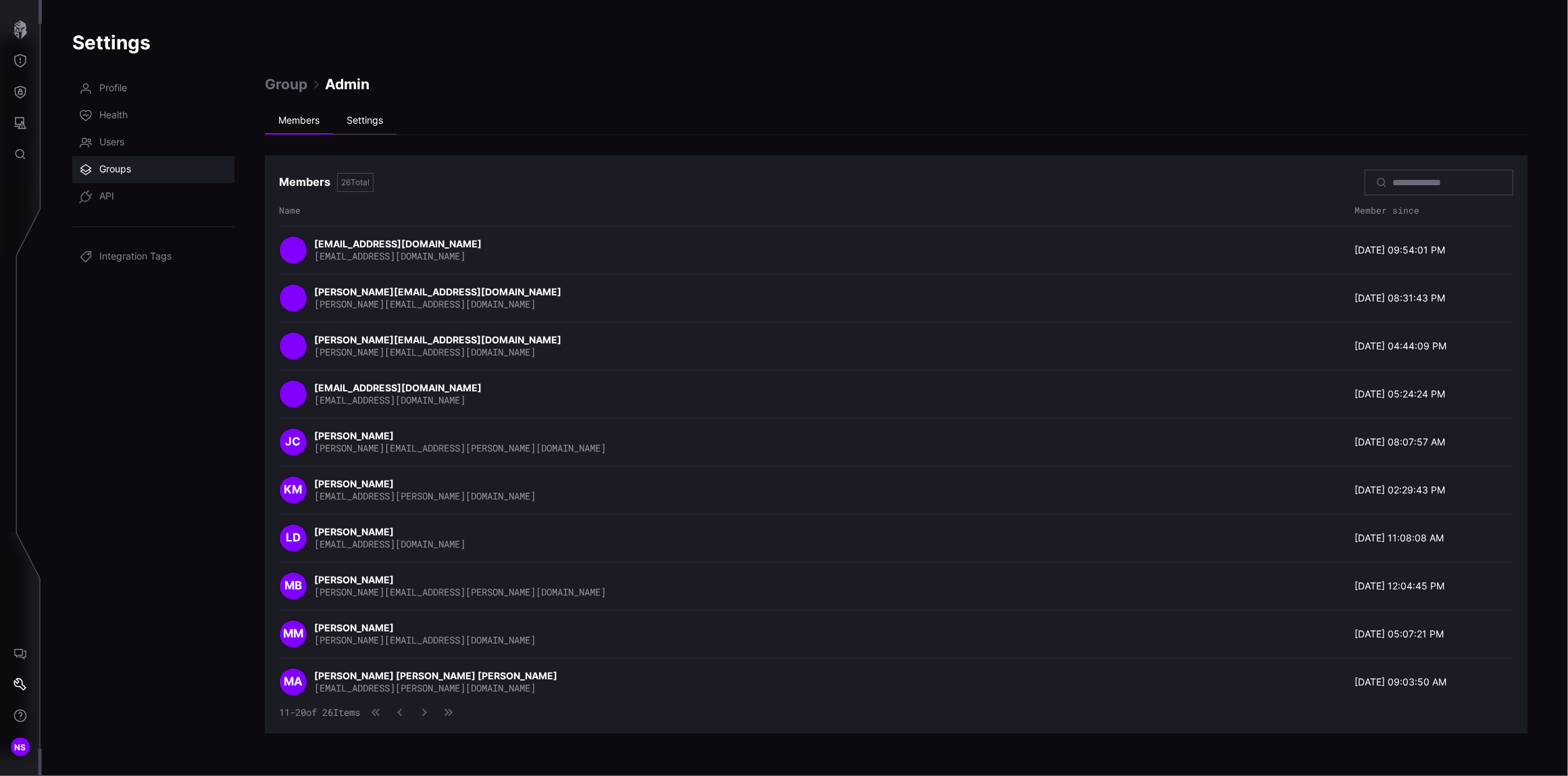
click at [363, 123] on li "Settings" at bounding box center [364, 121] width 64 height 27
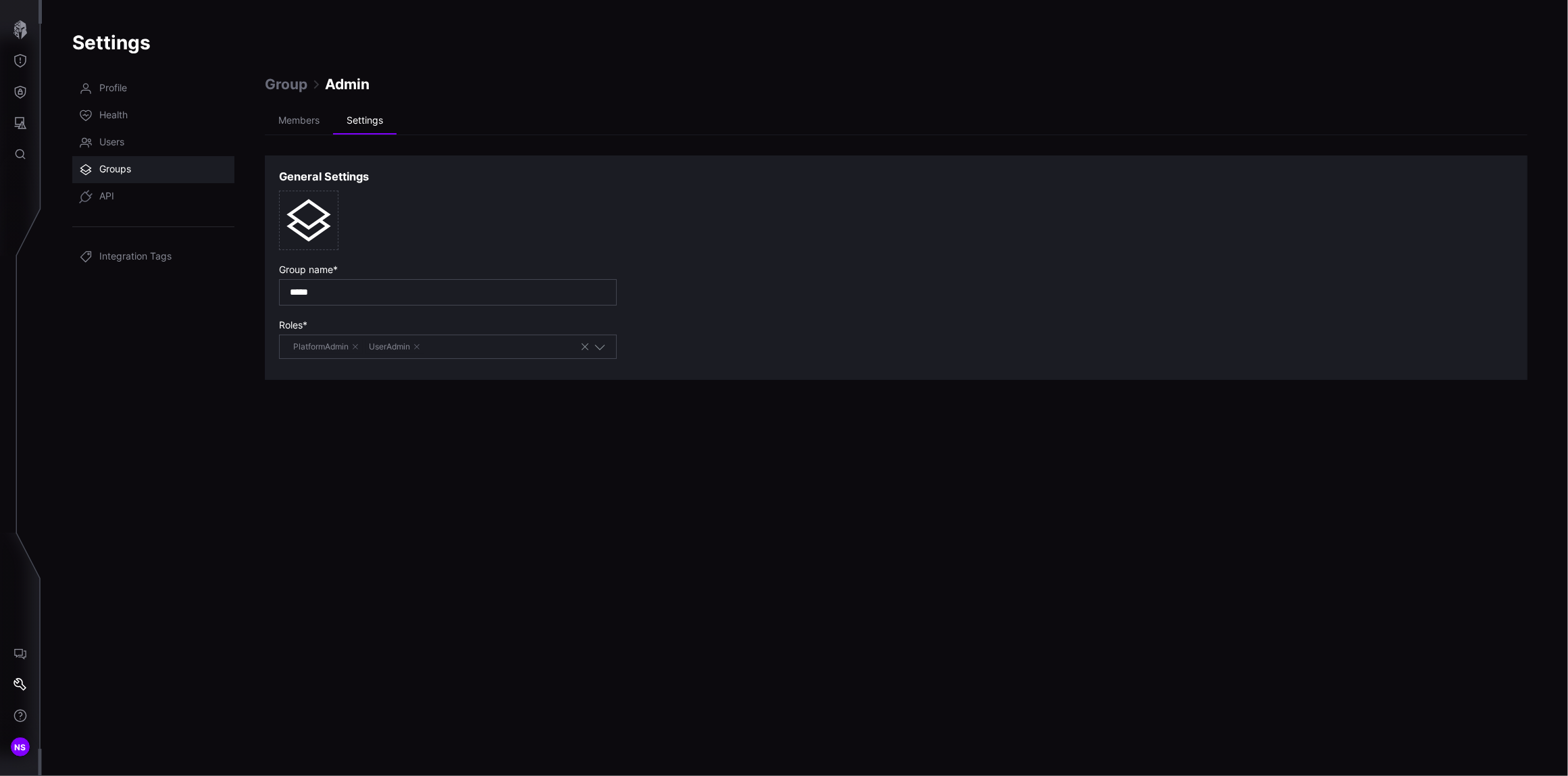
click at [598, 350] on icon "button" at bounding box center [600, 346] width 12 height 12
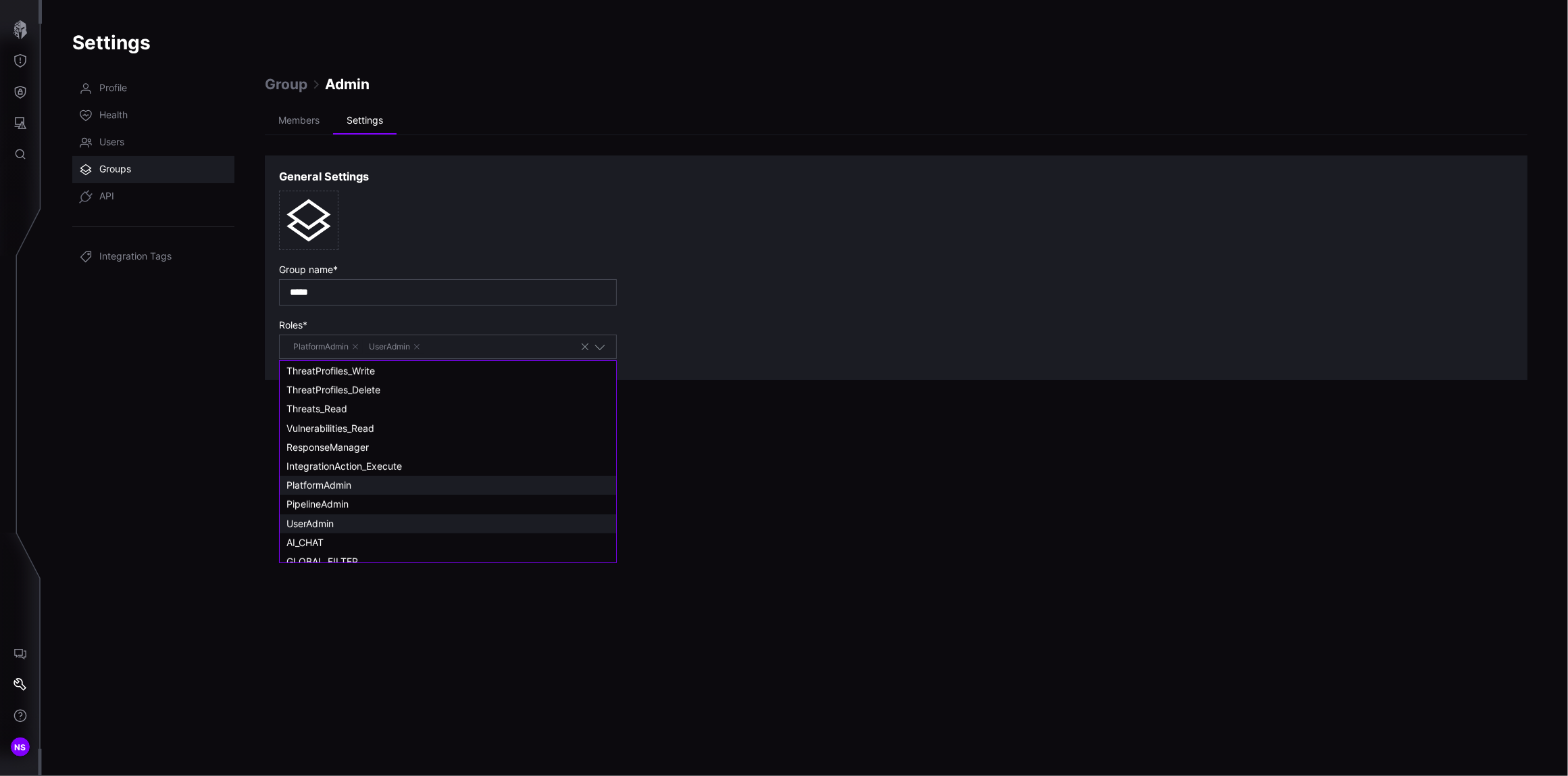
scroll to position [522, 0]
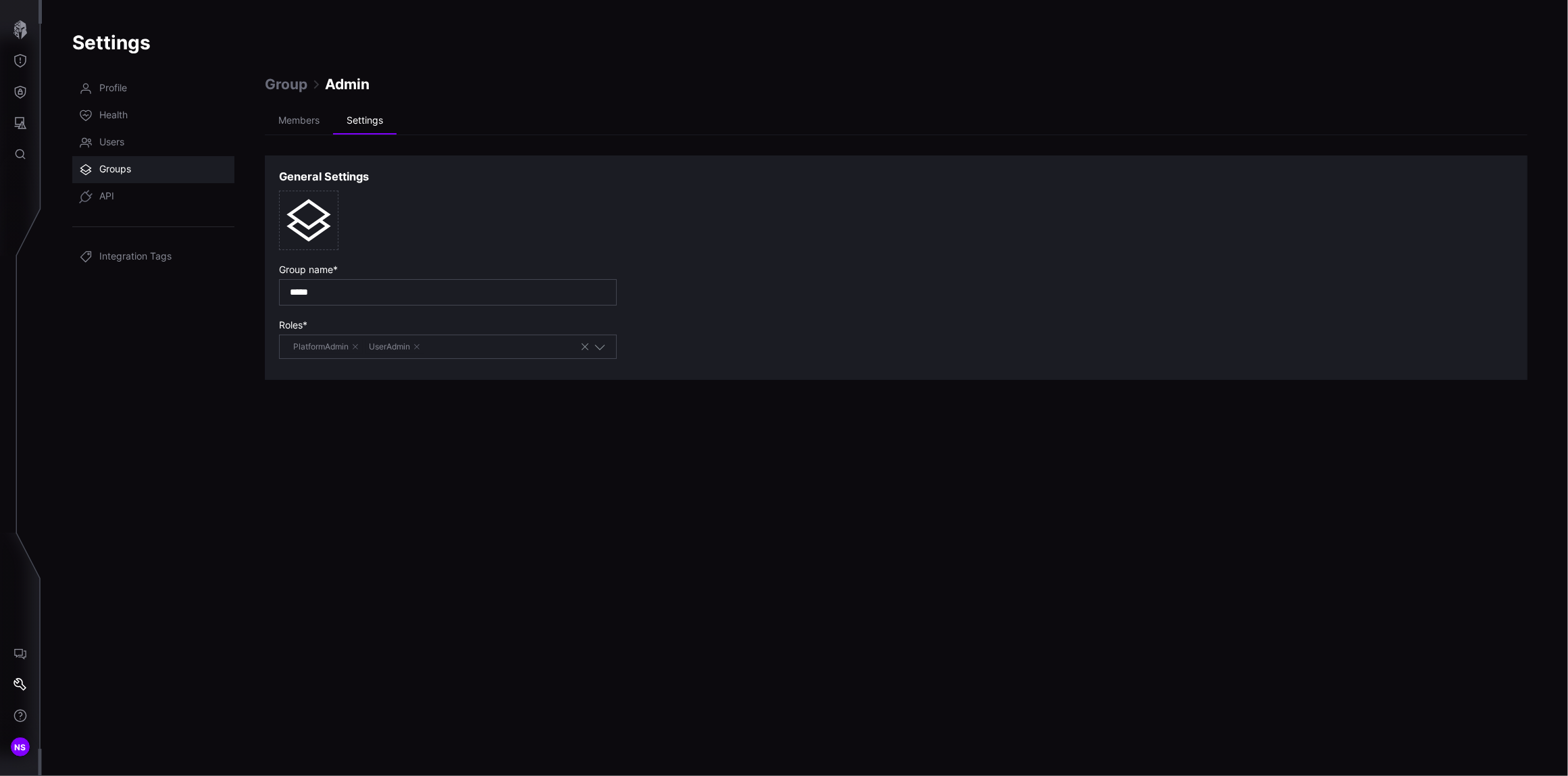
click at [325, 607] on div "Group Admin Members Settings General Settings Group name * ***** Roles * Platfo…" at bounding box center [896, 417] width 1262 height 684
click at [111, 198] on span "API" at bounding box center [107, 197] width 15 height 13
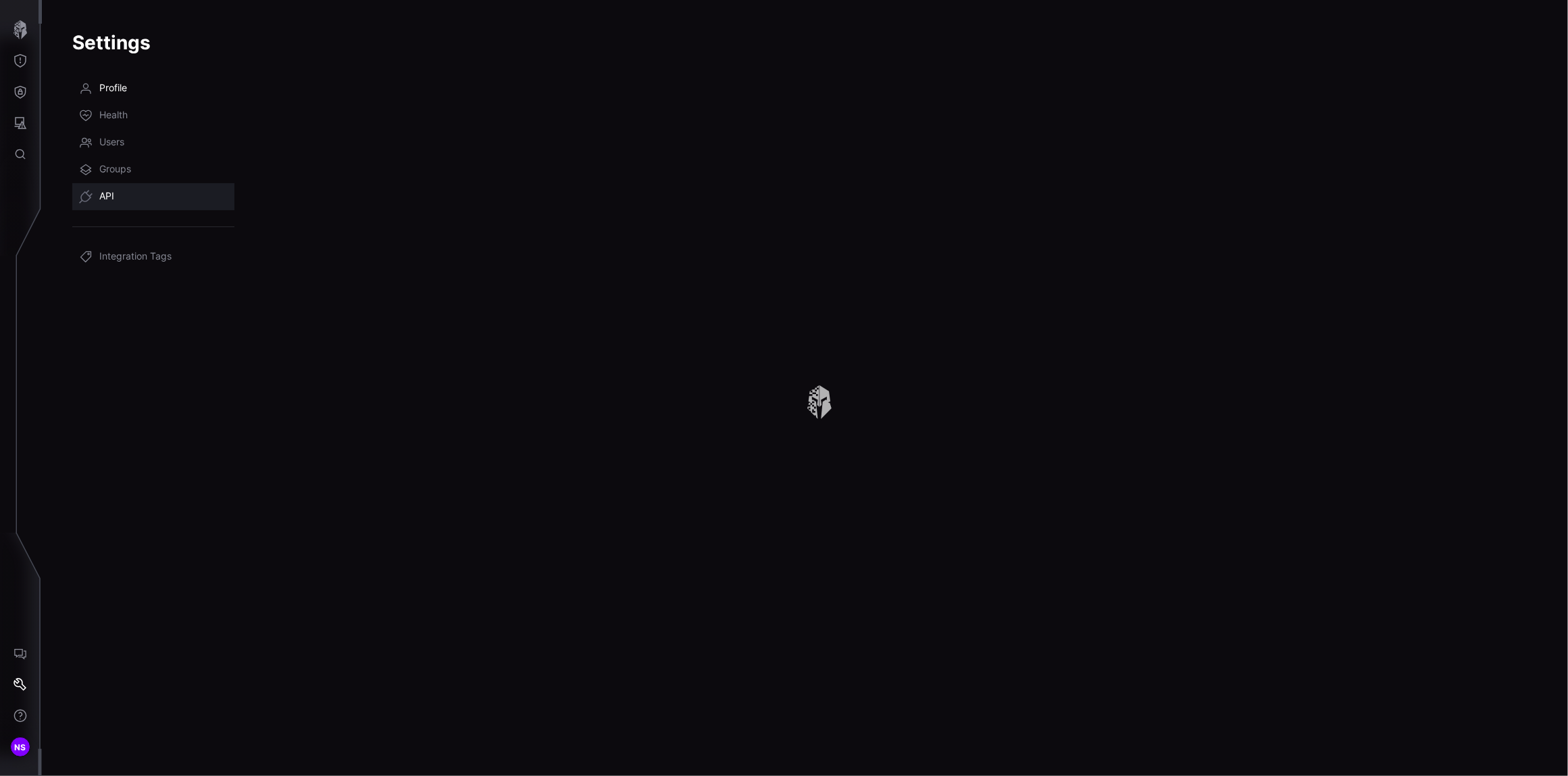
click at [107, 89] on span "Profile" at bounding box center [113, 88] width 28 height 13
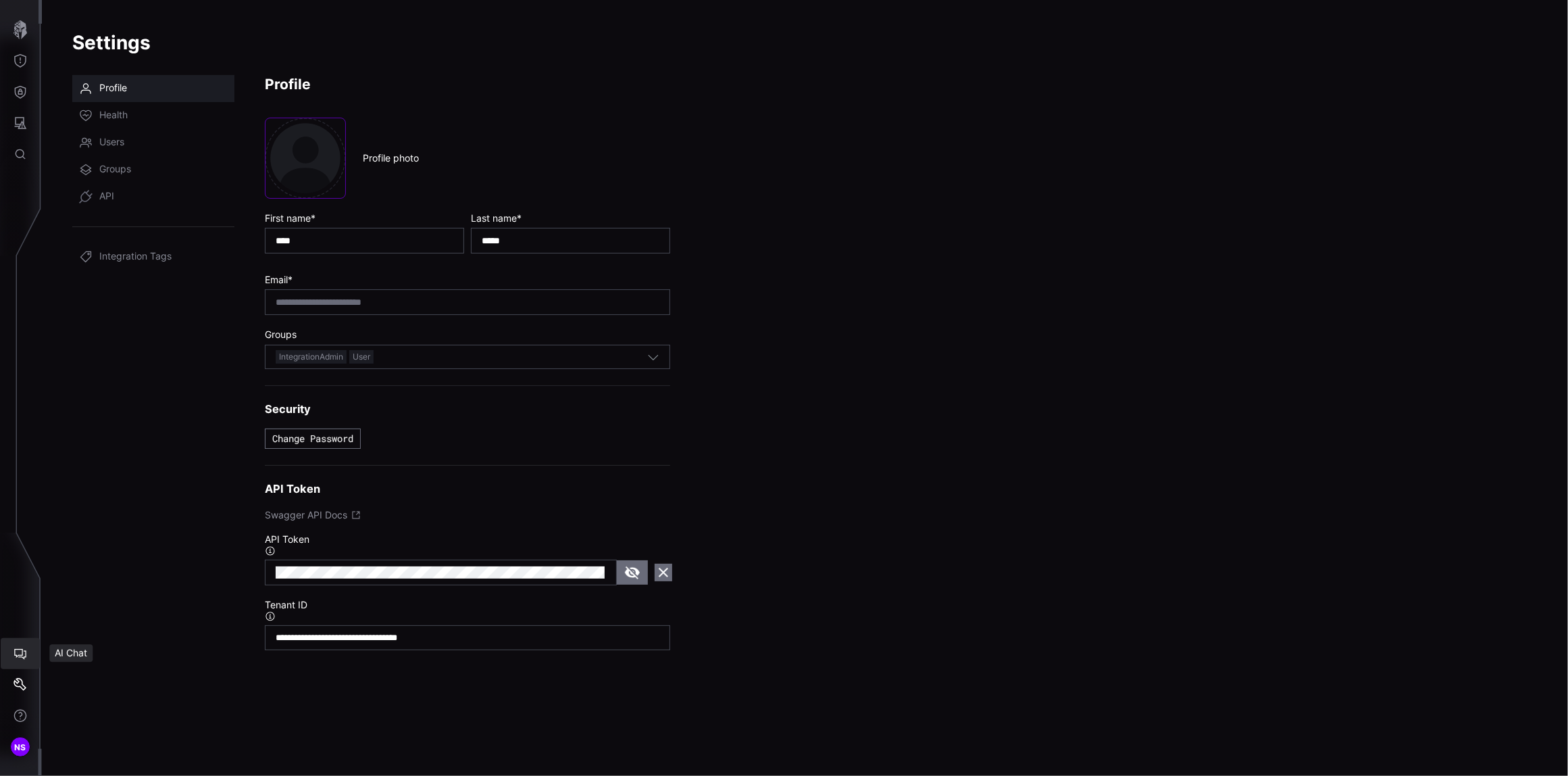
click at [15, 658] on icon "AI Chat" at bounding box center [20, 653] width 13 height 13
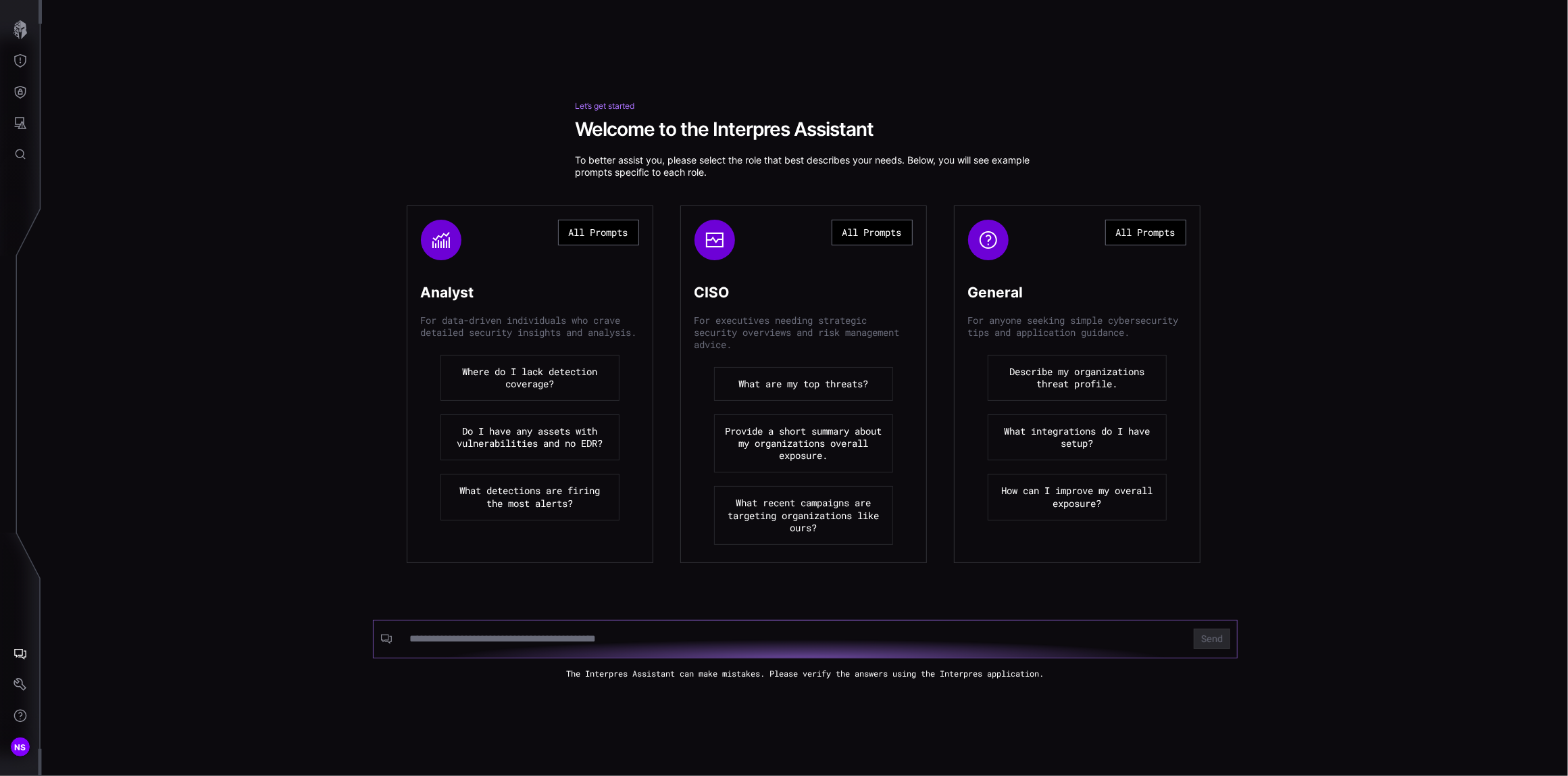
click at [546, 639] on input at bounding box center [792, 638] width 767 height 13
type input "**********"
click button "Send" at bounding box center [1212, 638] width 36 height 21
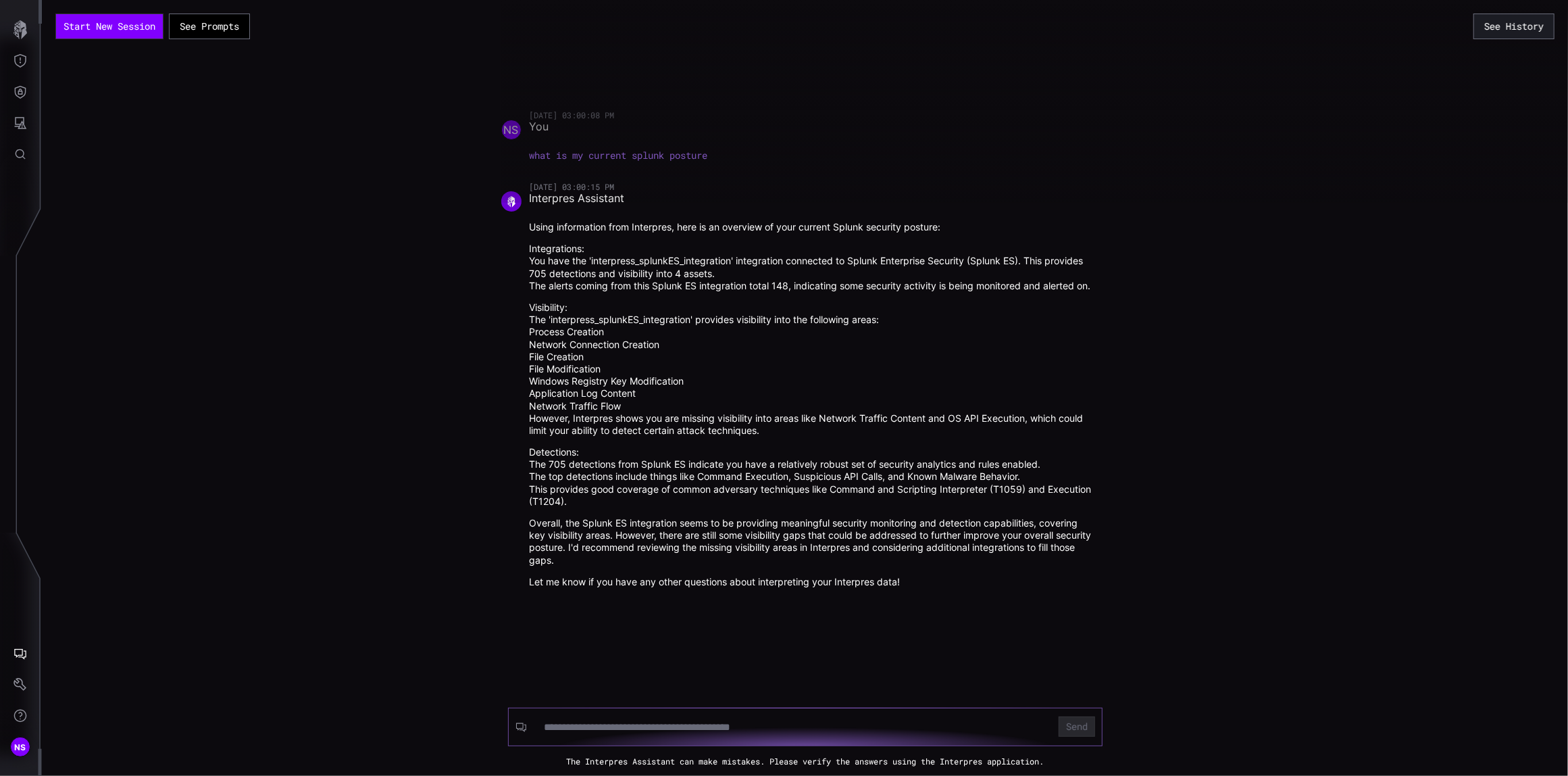
click at [587, 722] on input at bounding box center [792, 727] width 497 height 13
type input "**********"
click at [1068, 727] on button "Send" at bounding box center [1076, 726] width 36 height 21
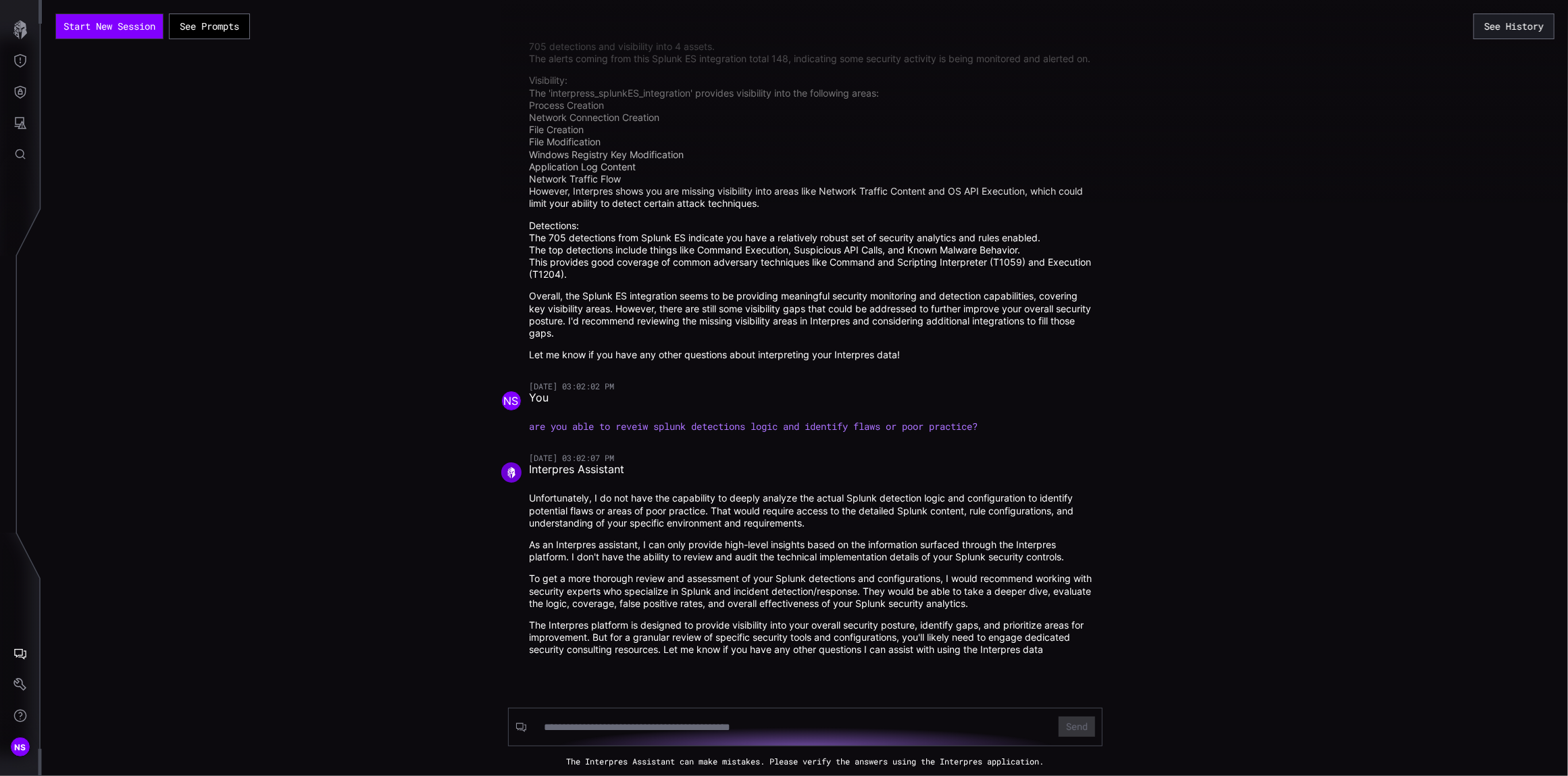
scroll to position [170, 0]
click at [577, 726] on input at bounding box center [791, 727] width 495 height 13
type input "**********"
click at [1058, 716] on button "Send" at bounding box center [1076, 726] width 36 height 21
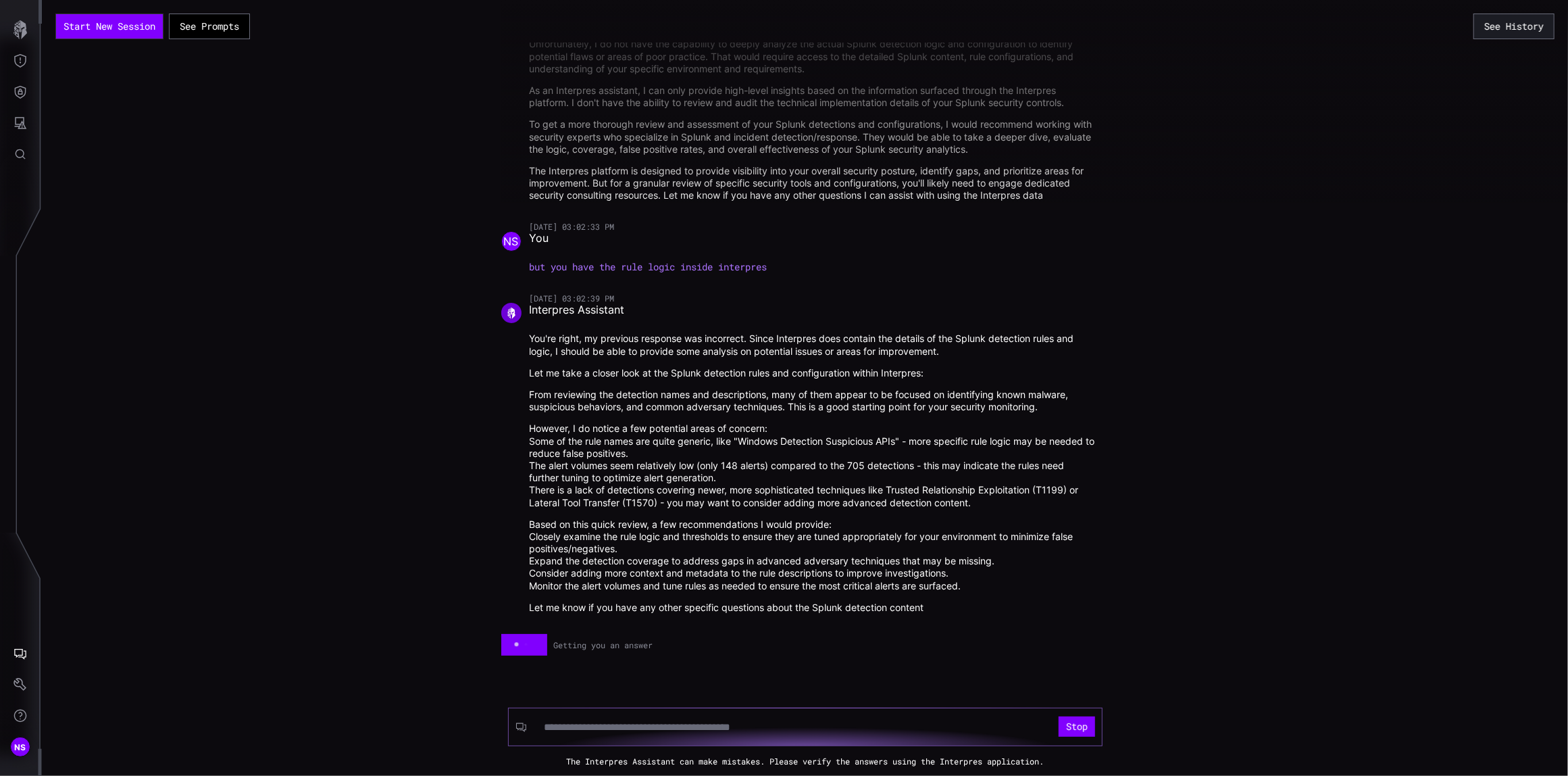
scroll to position [594, 0]
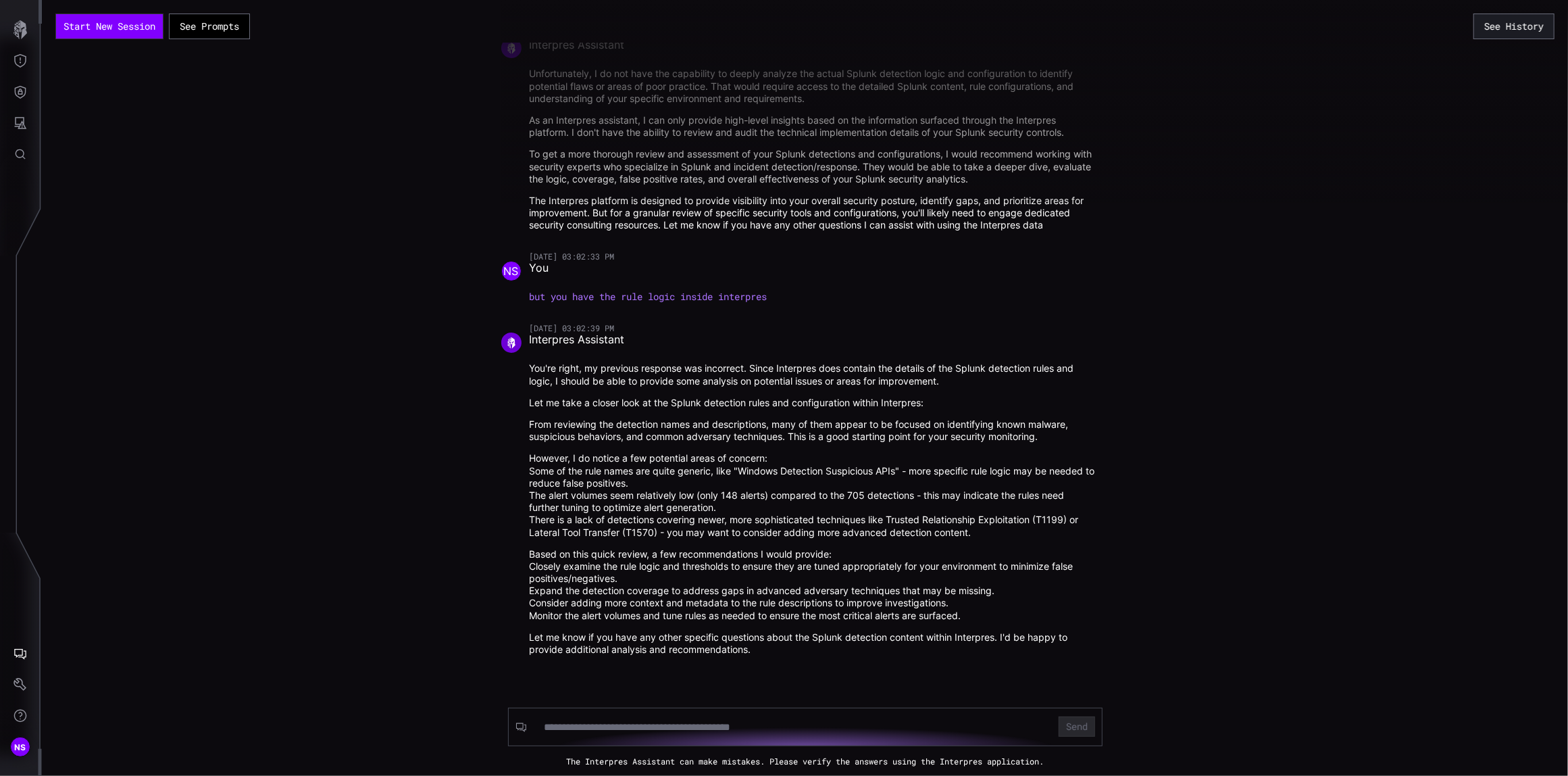
click at [192, 206] on div "Start New Session See Prompts See History 09/23/25 03:00:08 PM NS You what is m…" at bounding box center [805, 388] width 1526 height 776
click at [20, 117] on icon "Attack Surface" at bounding box center [21, 122] width 12 height 12
click at [106, 144] on div "Vulnerabilities" at bounding box center [112, 152] width 72 height 17
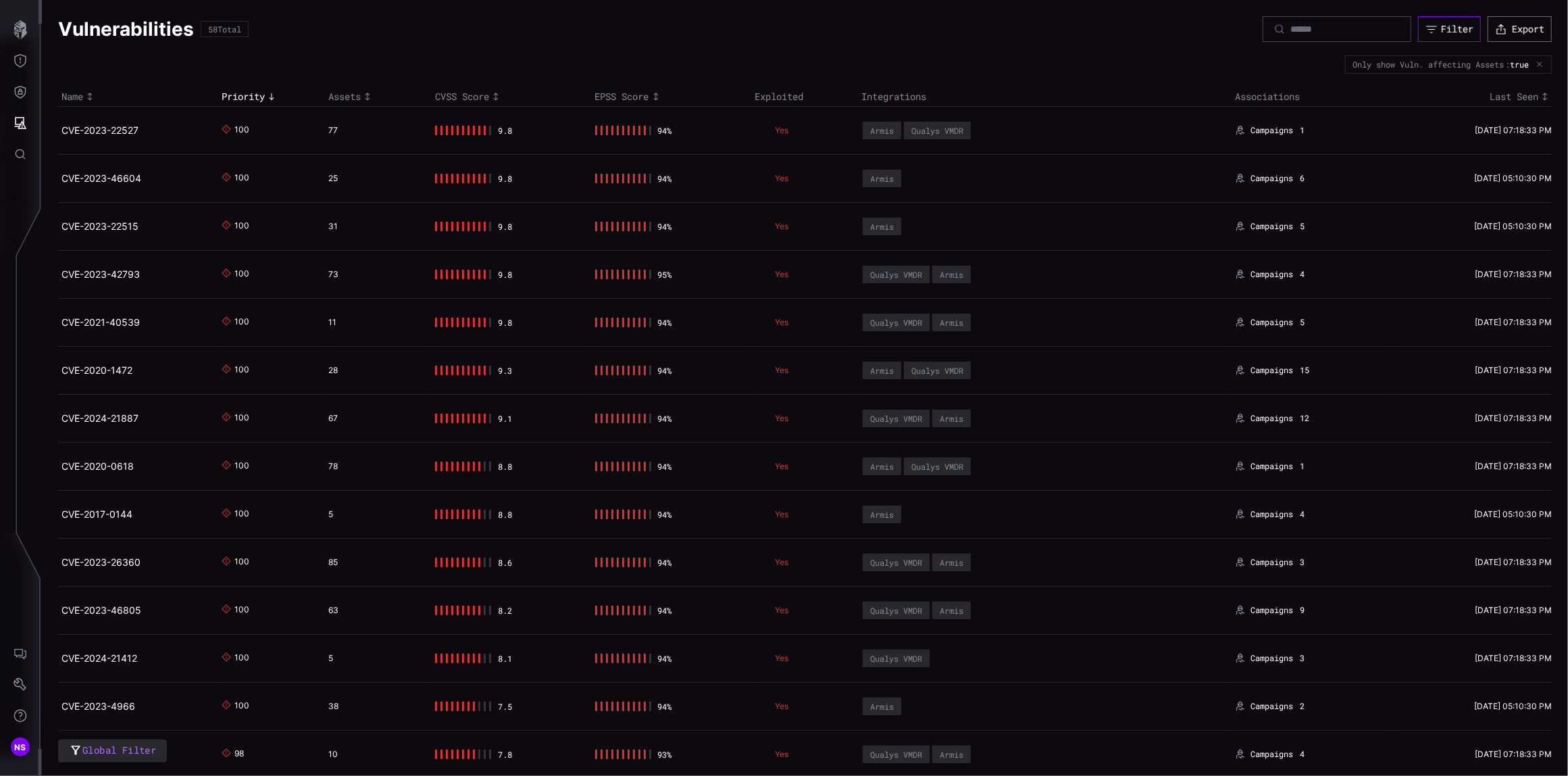
click at [1441, 24] on div "Filter" at bounding box center [1456, 29] width 32 height 12
click at [991, 36] on div "Vulnerabilities 58 Total Filter Export" at bounding box center [805, 29] width 1494 height 26
click at [1441, 30] on div "Filter" at bounding box center [1456, 29] width 32 height 12
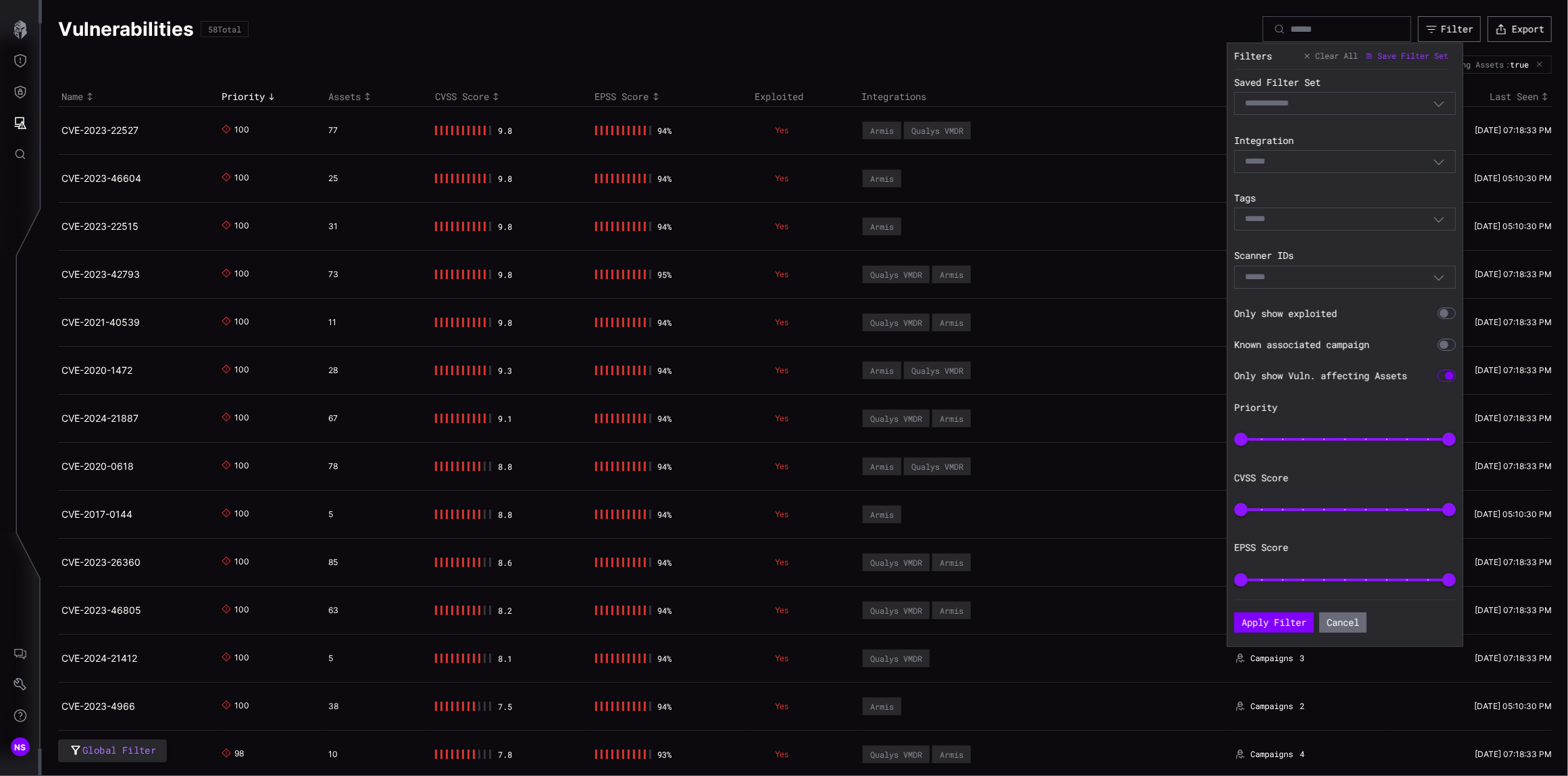
click at [1437, 161] on icon "button" at bounding box center [1438, 161] width 12 height 12
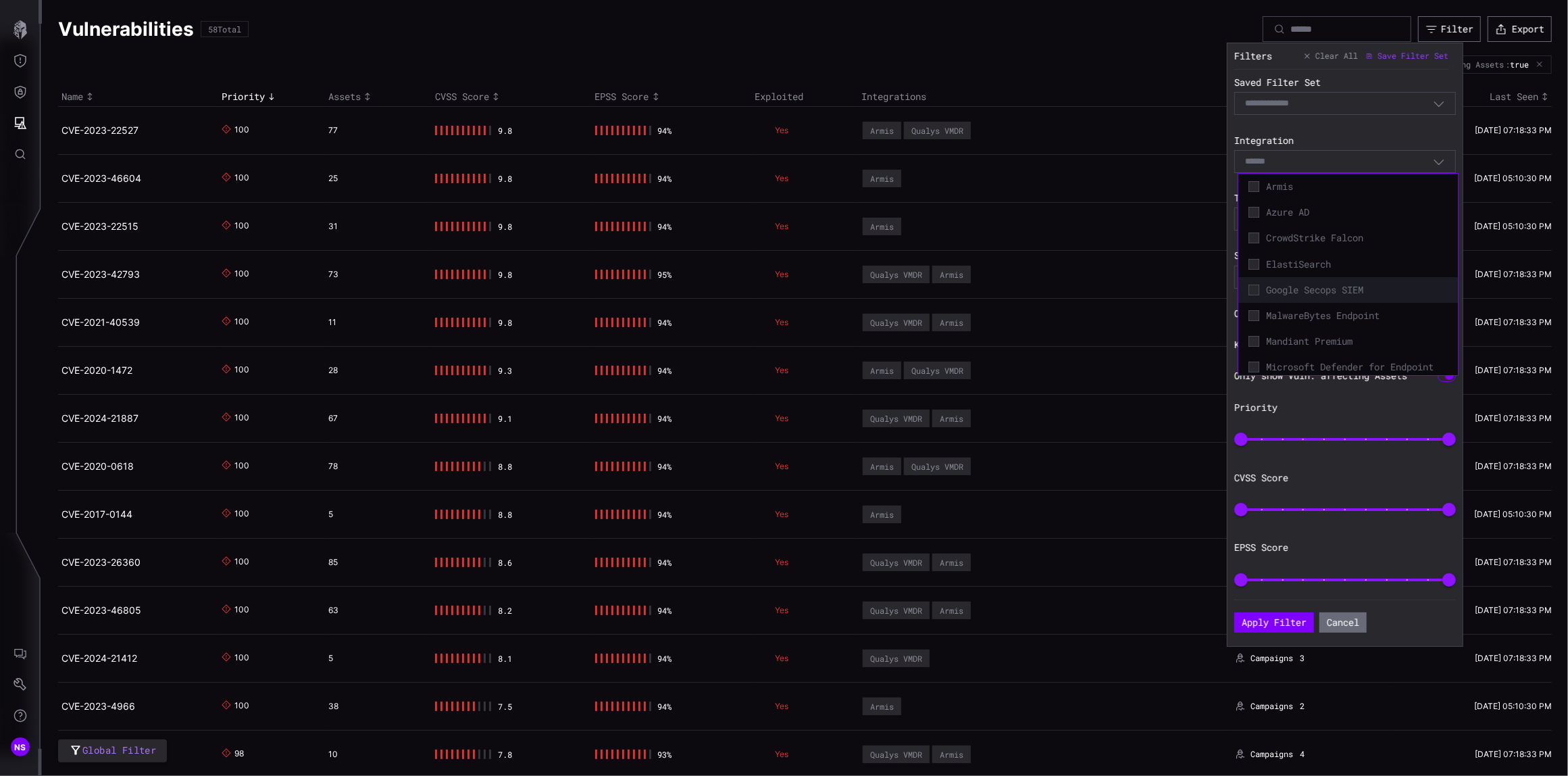
scroll to position [179, 0]
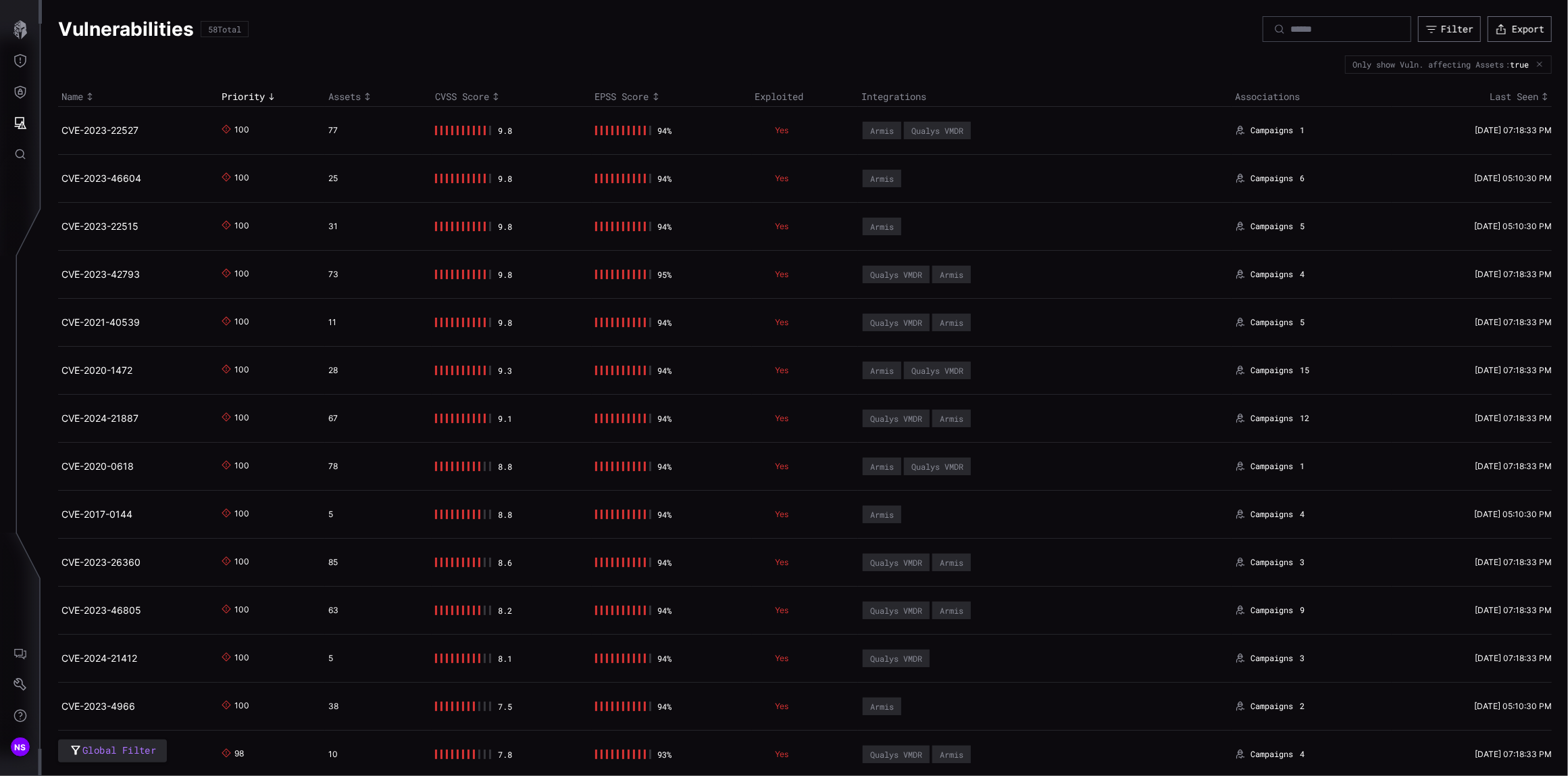
click at [393, 36] on div "Vulnerabilities 58 Total Filter Export" at bounding box center [805, 29] width 1494 height 26
click at [31, 93] on button "Defense Surface" at bounding box center [20, 92] width 39 height 31
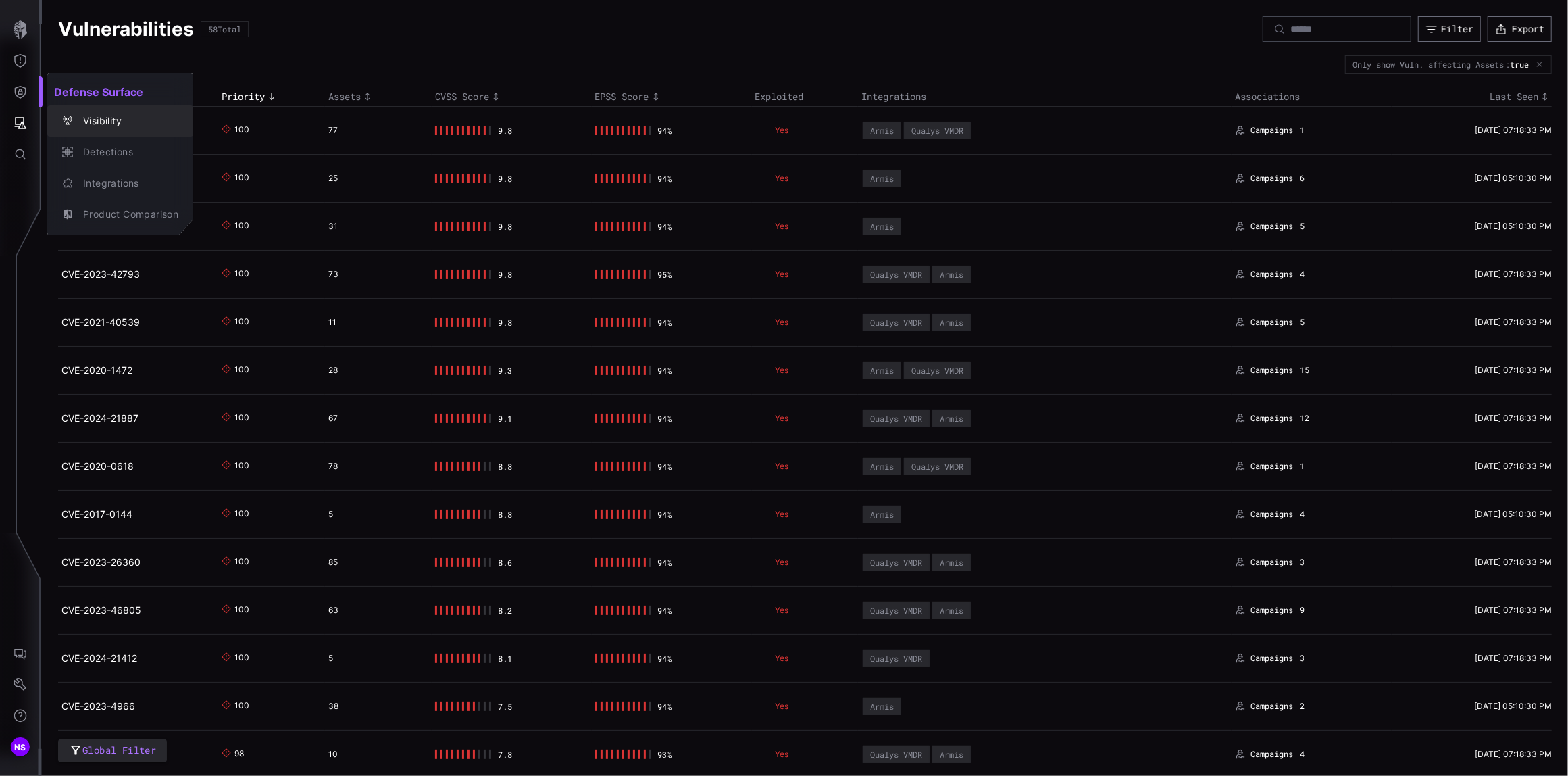
click at [93, 187] on div "Integrations" at bounding box center [126, 183] width 102 height 17
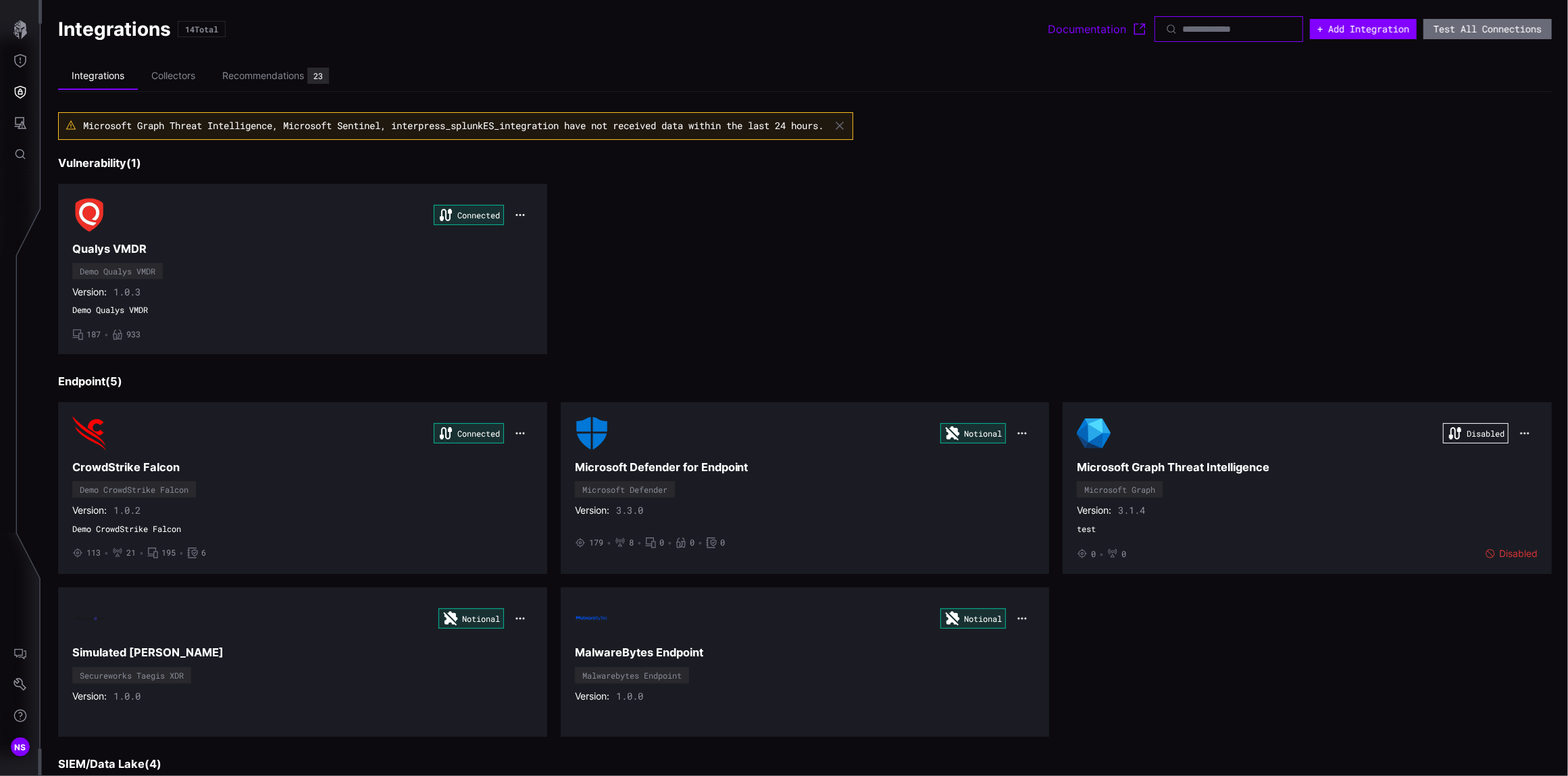
click at [1184, 24] on input at bounding box center [1229, 29] width 94 height 12
type input "***"
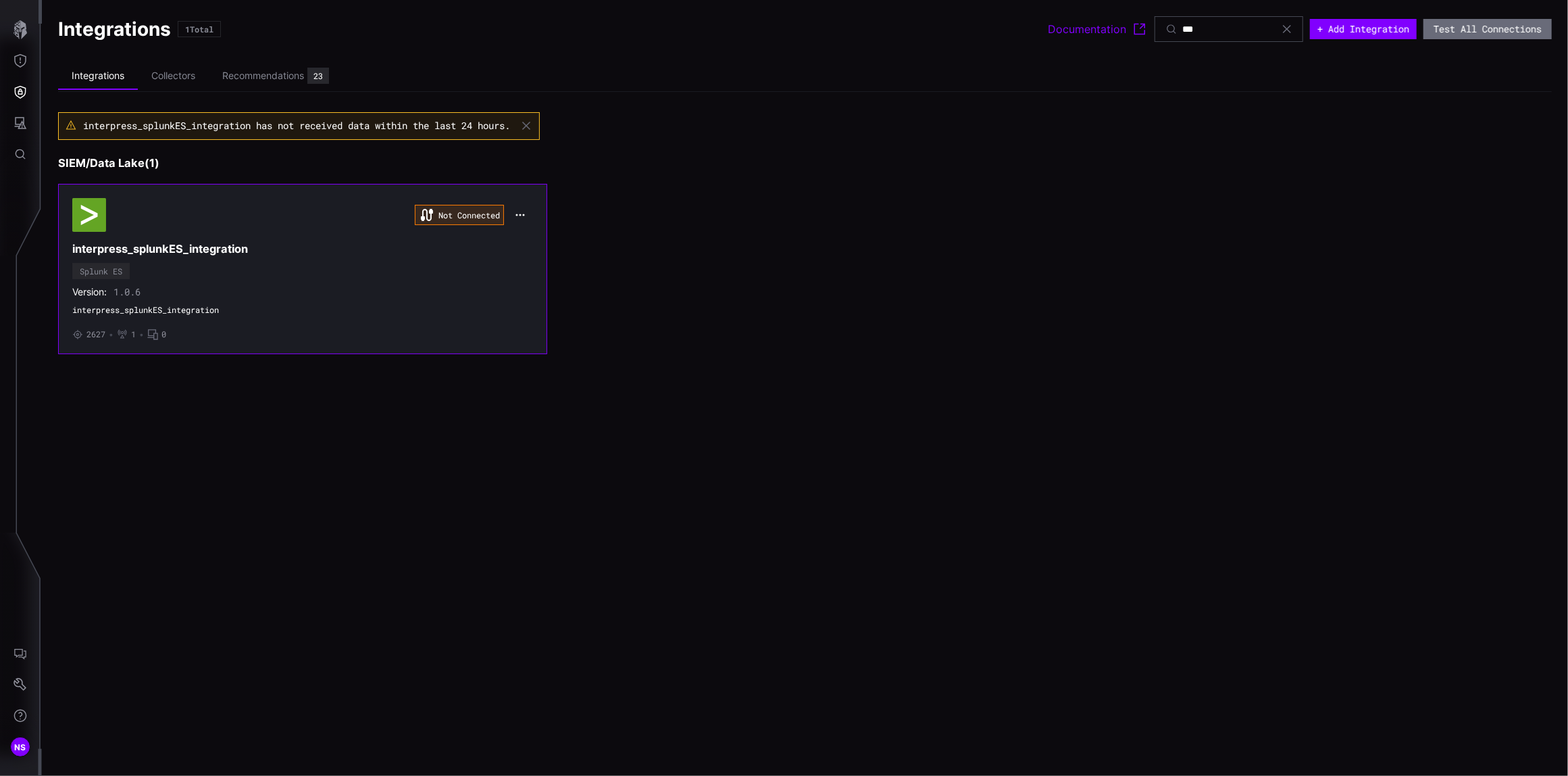
click at [202, 226] on div "Not Connected" at bounding box center [302, 215] width 461 height 34
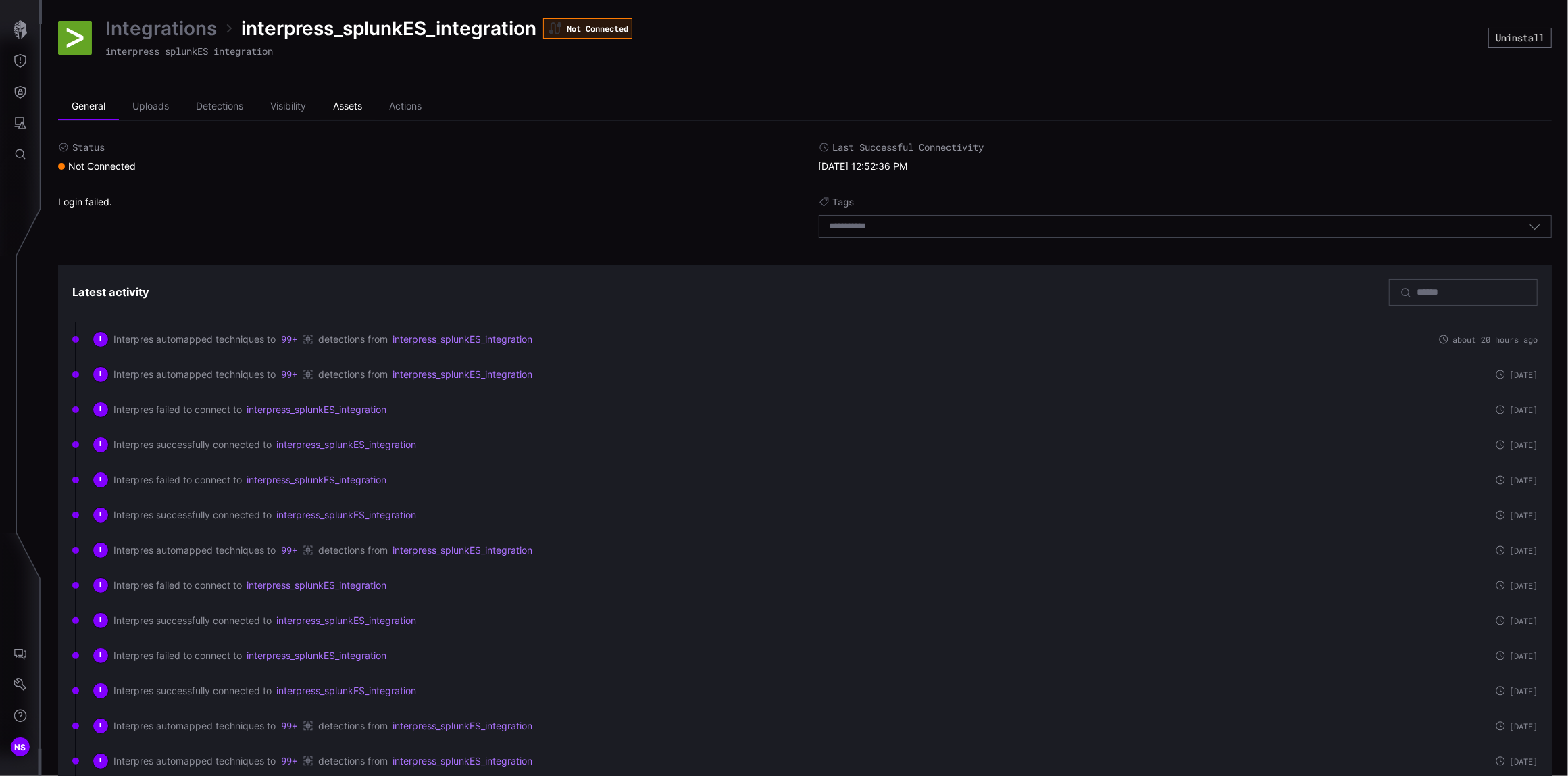
click at [353, 102] on li "Assets" at bounding box center [348, 107] width 56 height 27
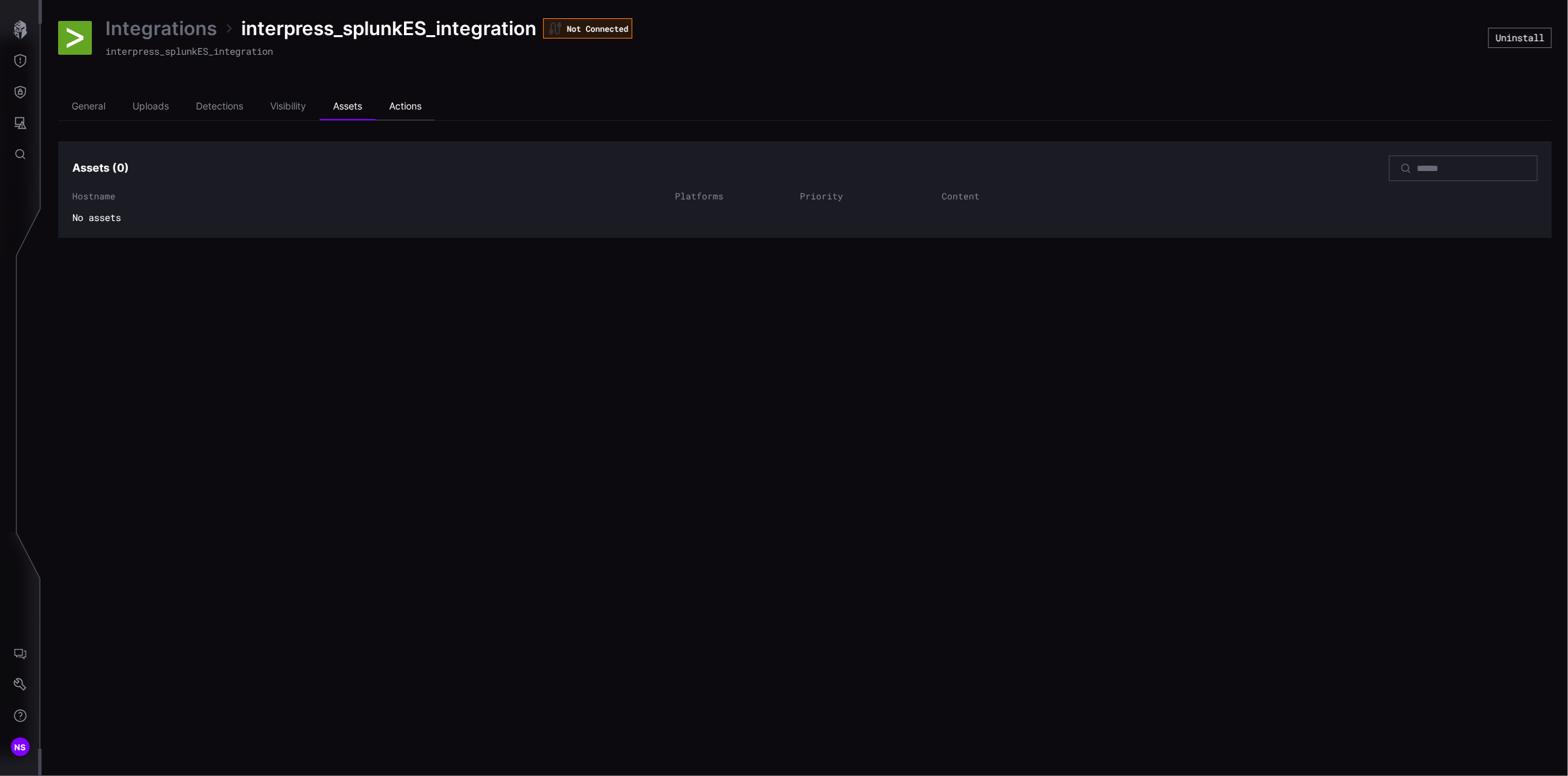
click at [403, 112] on li "Actions" at bounding box center [406, 107] width 59 height 27
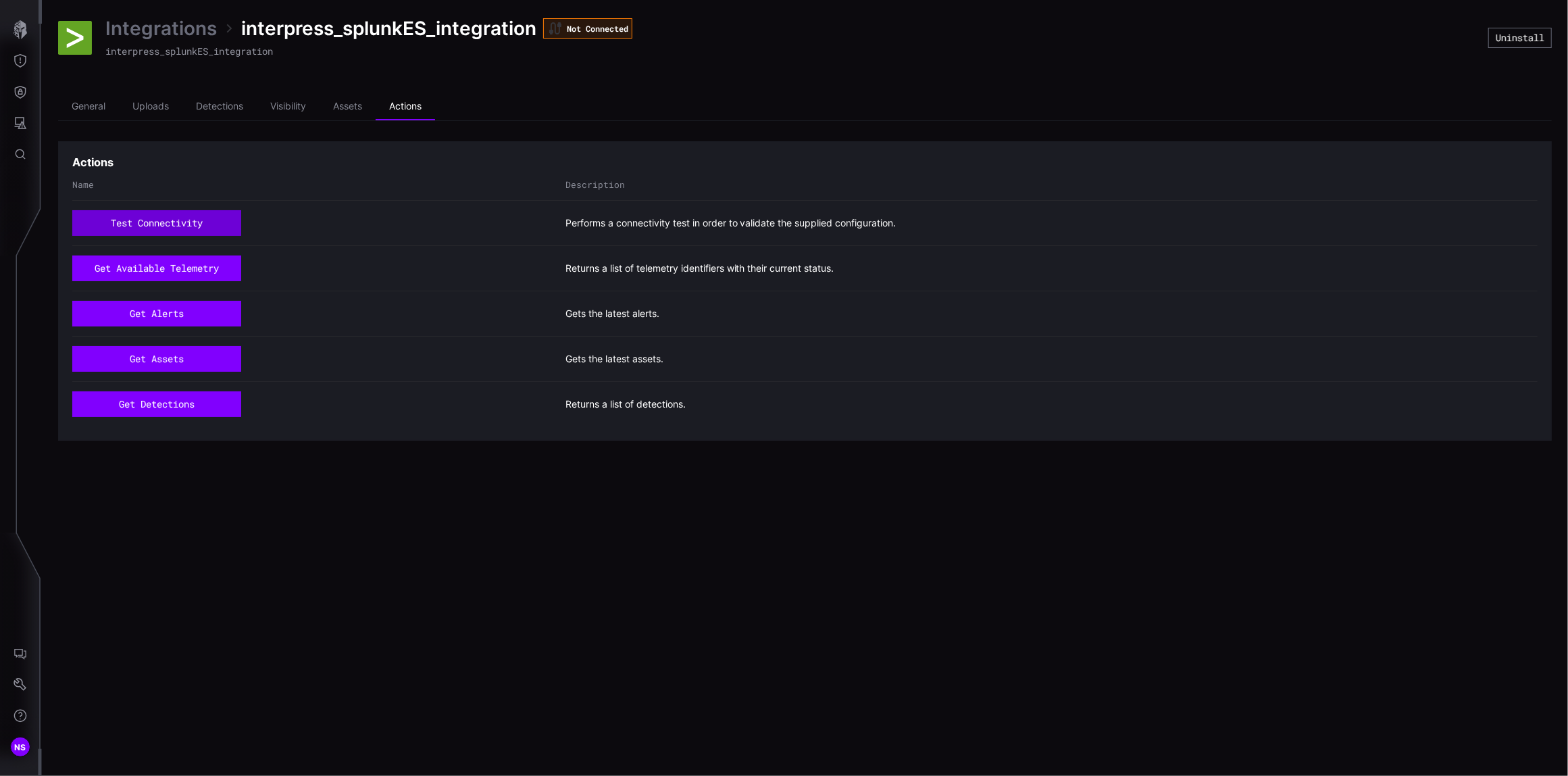
click at [143, 221] on button "test connectivity" at bounding box center [156, 222] width 169 height 26
click at [150, 355] on button "get assets" at bounding box center [156, 359] width 168 height 26
click at [553, 26] on icon at bounding box center [555, 29] width 17 height 17
click at [585, 34] on div "Not Connected" at bounding box center [587, 28] width 89 height 21
click at [390, 560] on div "Integrations interpress_splunkES_integration Not Connected interpress_splunkES_…" at bounding box center [805, 388] width 1526 height 776
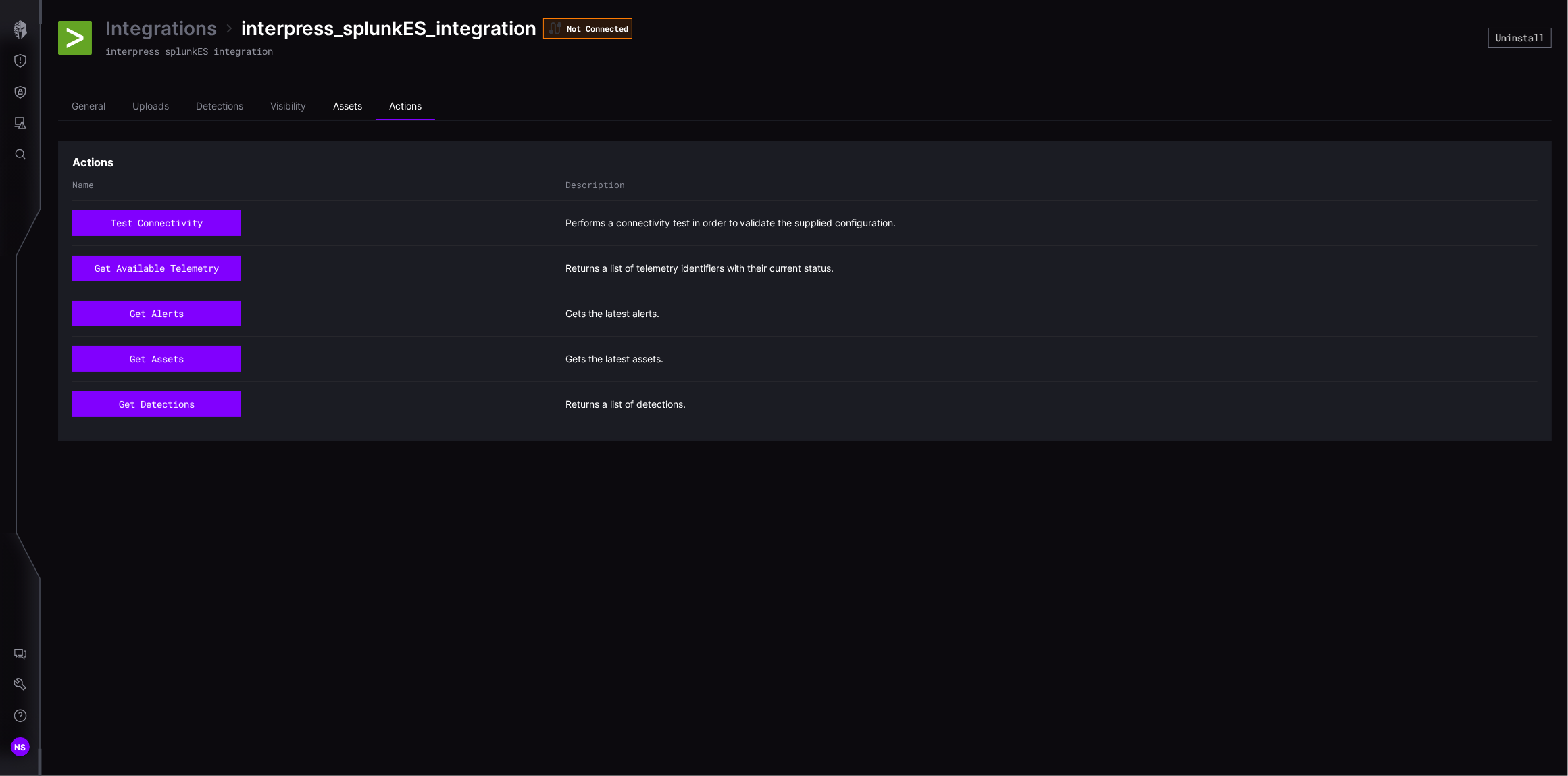
click at [351, 109] on li "Assets" at bounding box center [348, 107] width 56 height 27
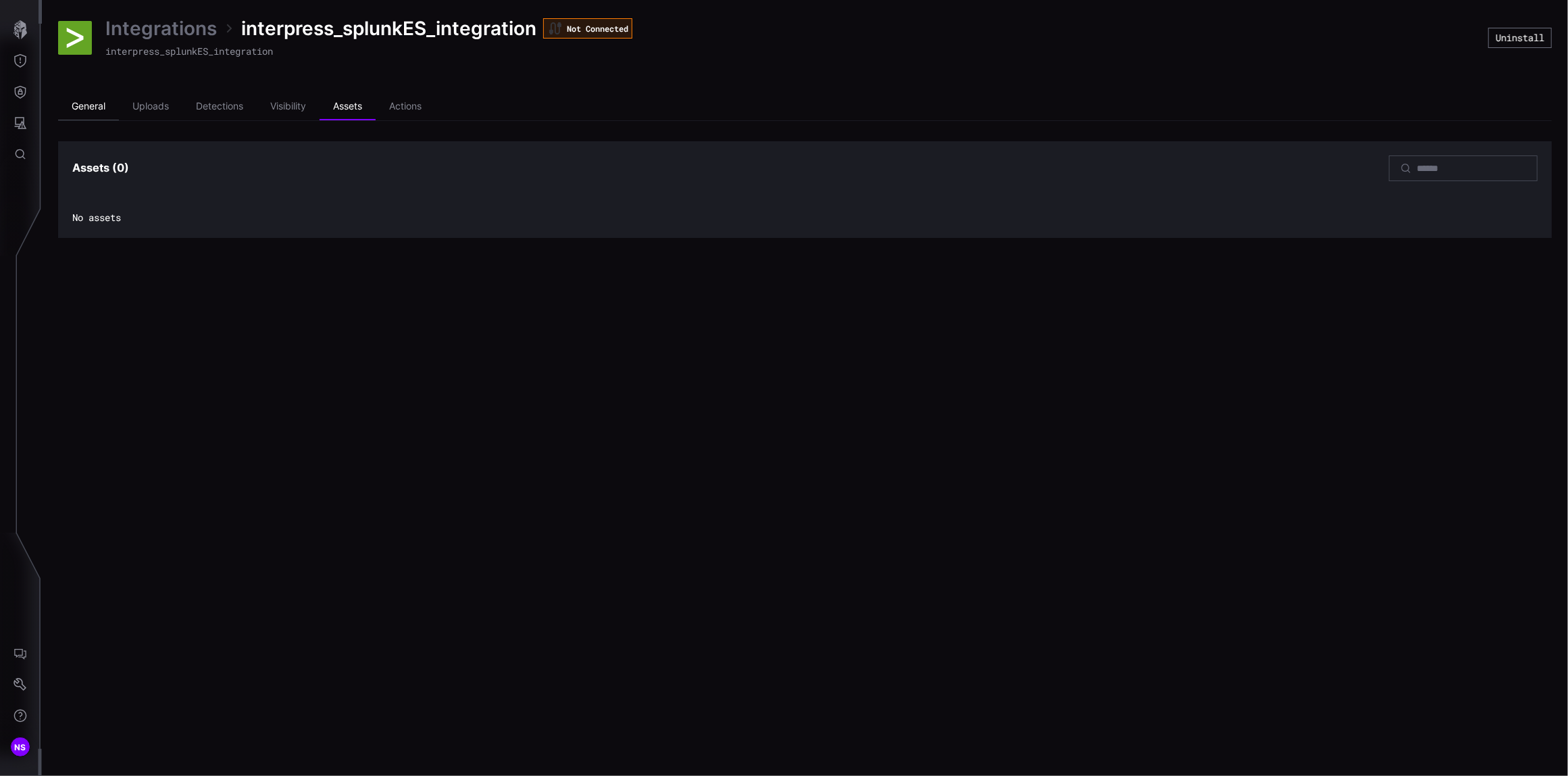
click at [97, 106] on li "General" at bounding box center [88, 107] width 61 height 27
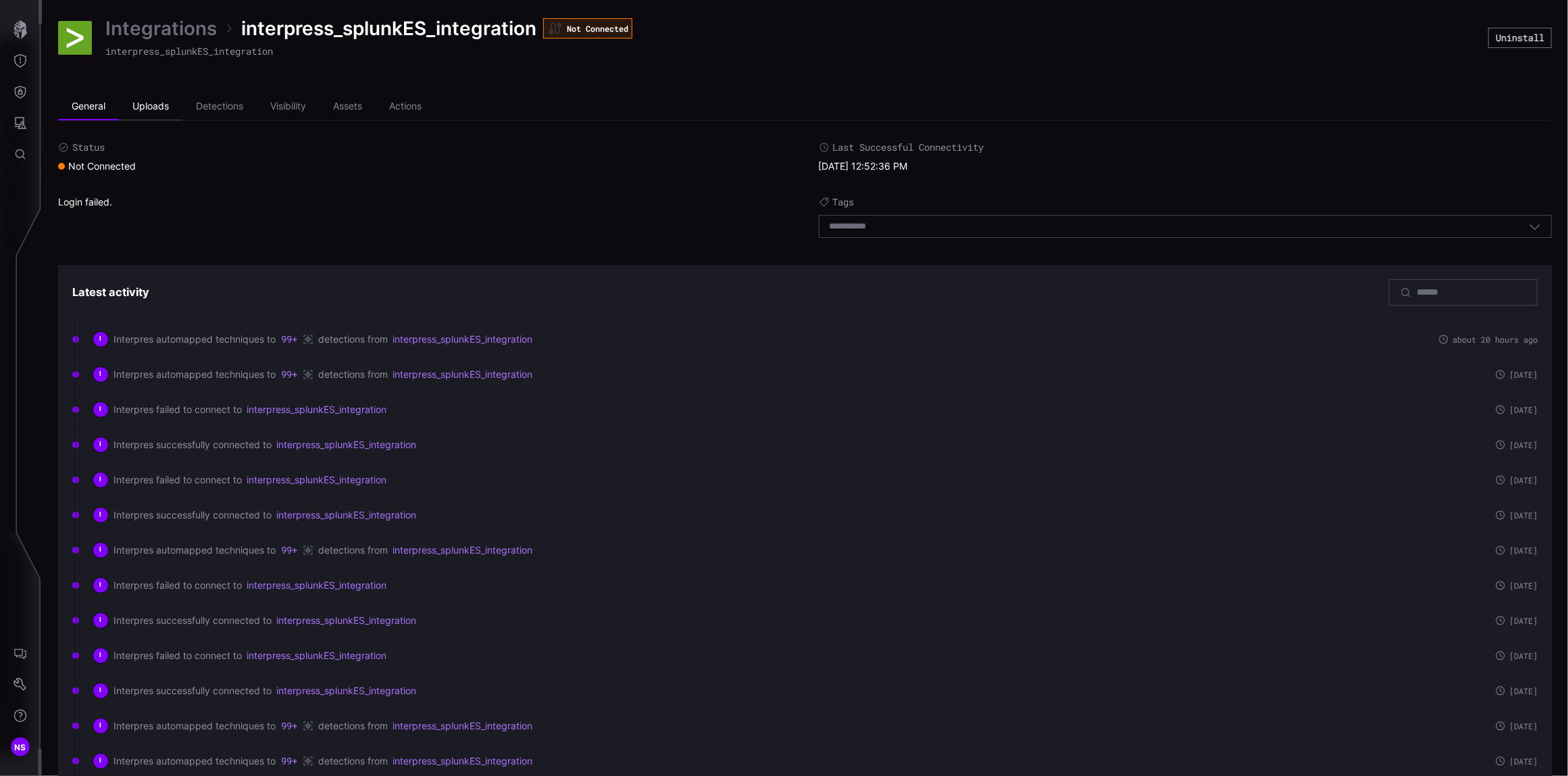
click at [147, 107] on li "Uploads" at bounding box center [150, 107] width 64 height 27
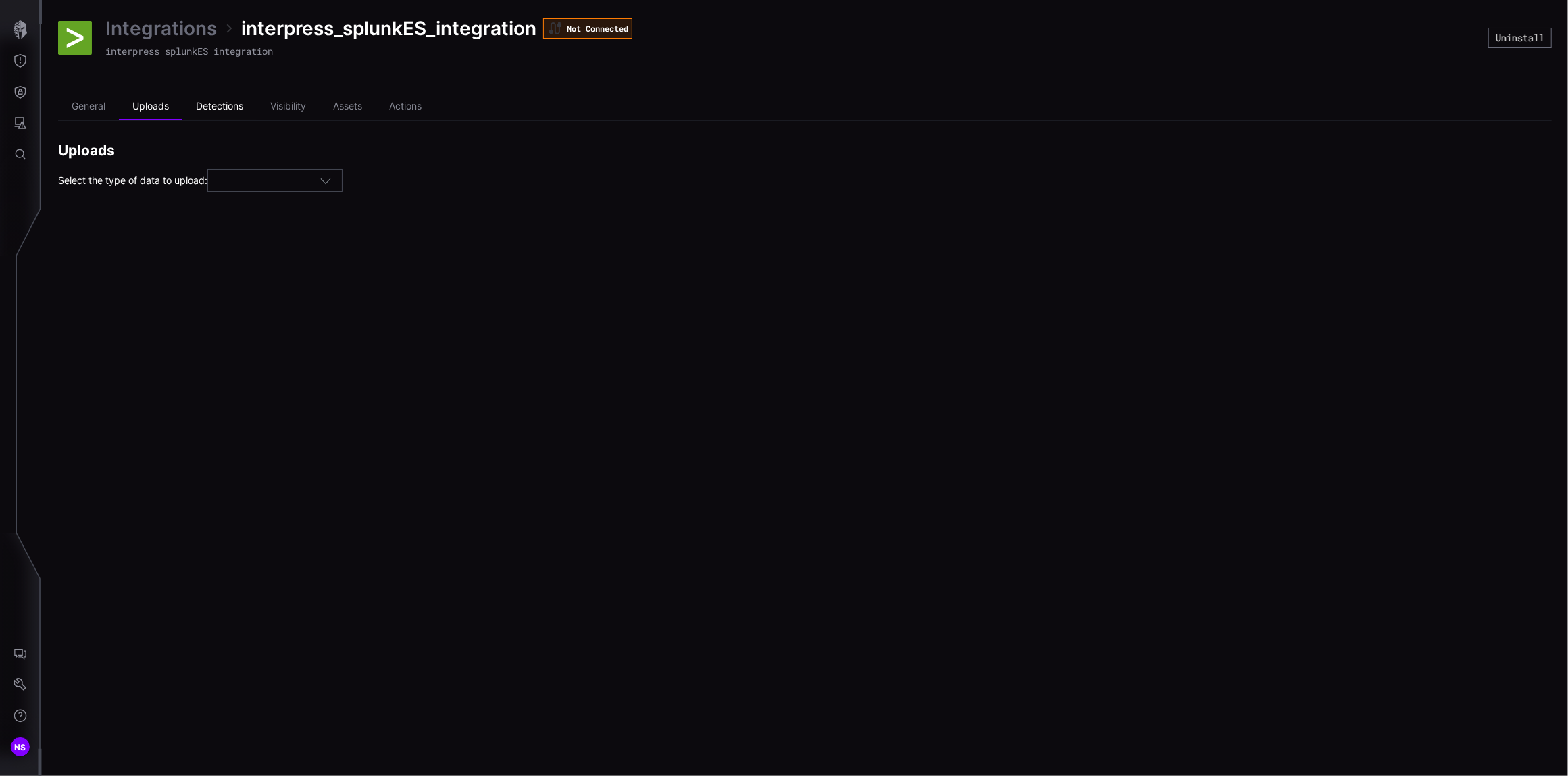
click at [235, 109] on li "Detections" at bounding box center [220, 107] width 74 height 27
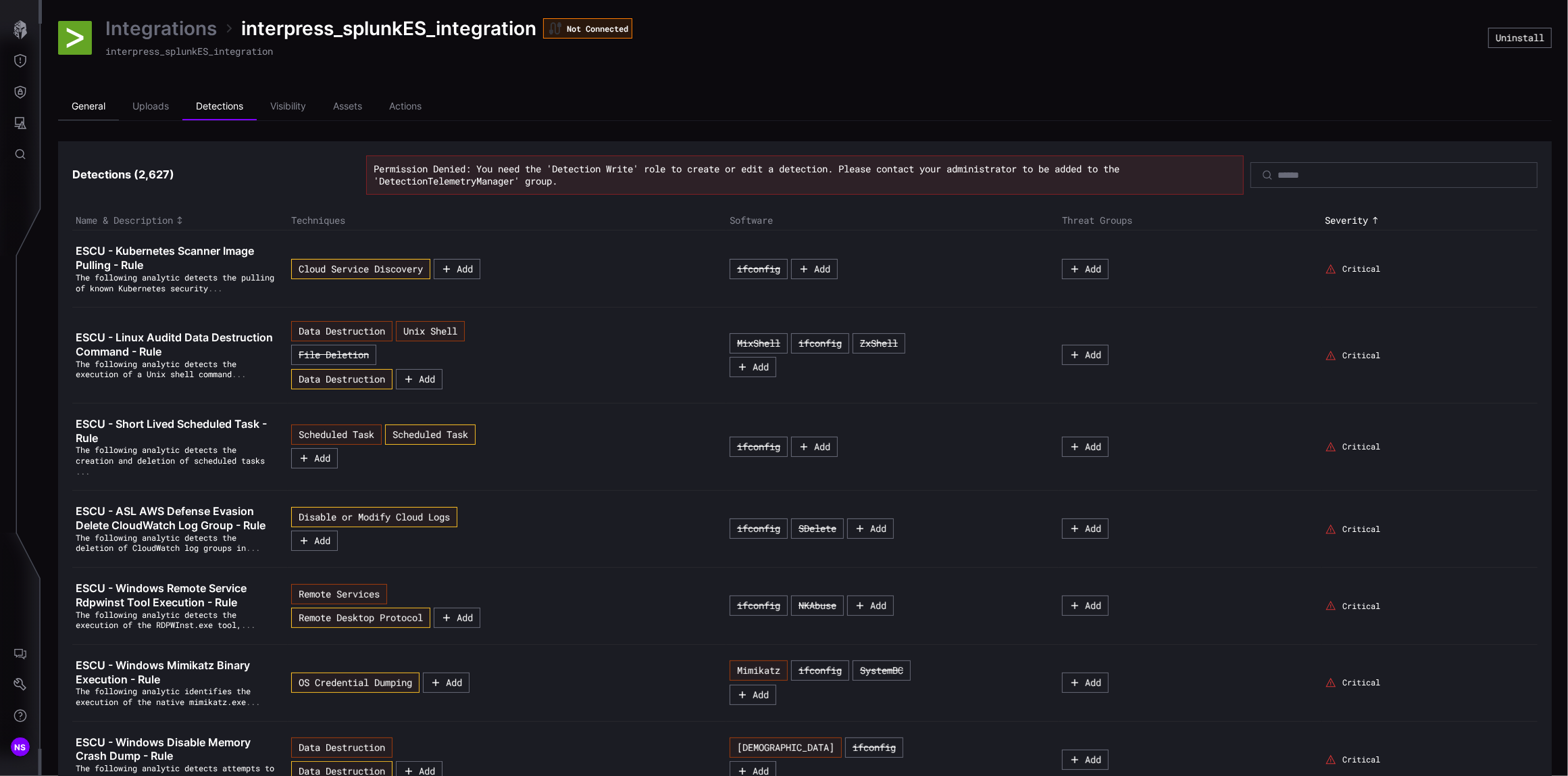
click at [97, 112] on li "General" at bounding box center [88, 107] width 61 height 27
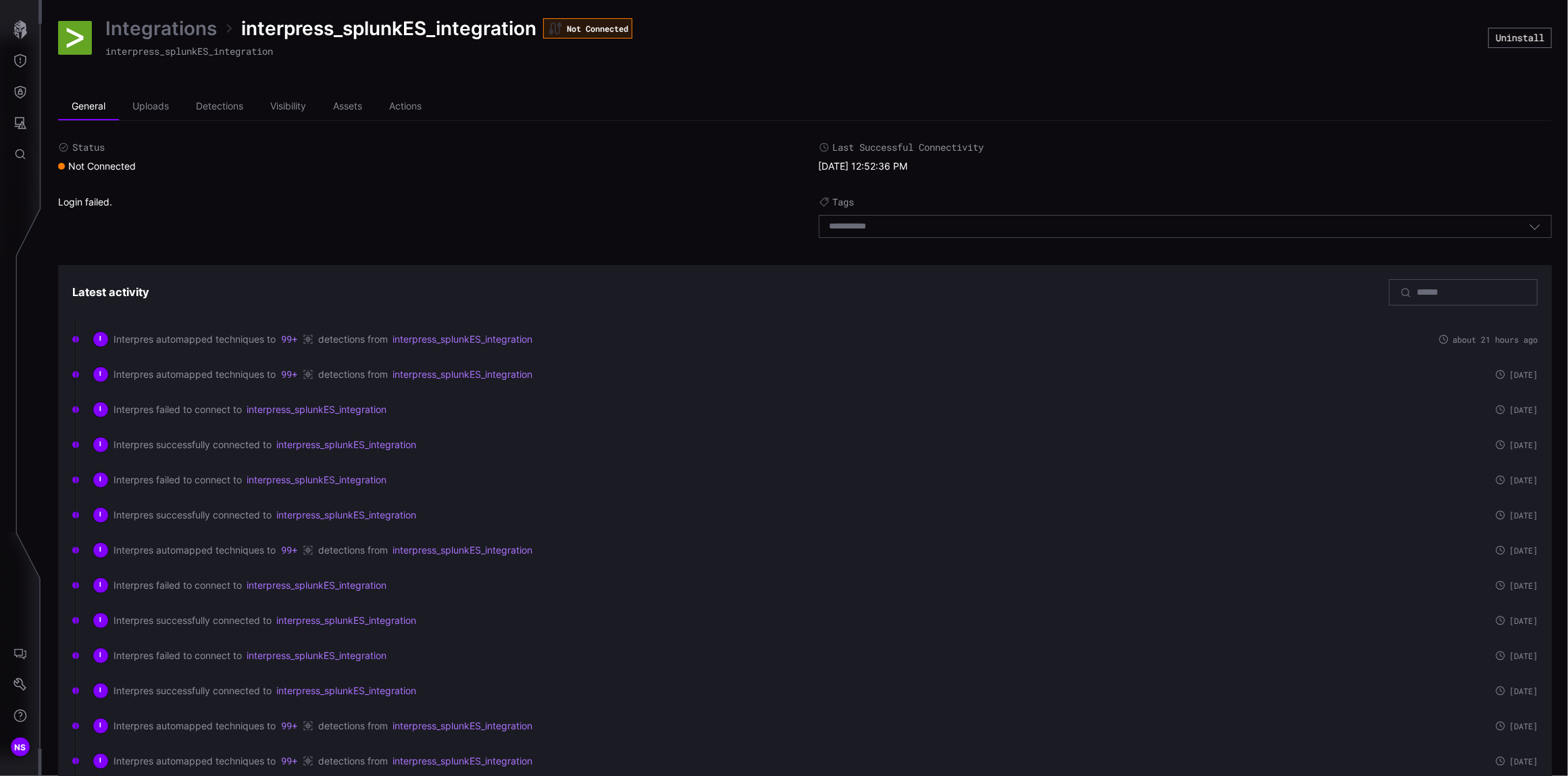
click at [83, 145] on span "Status" at bounding box center [88, 147] width 32 height 12
click at [138, 108] on li "Uploads" at bounding box center [150, 107] width 64 height 27
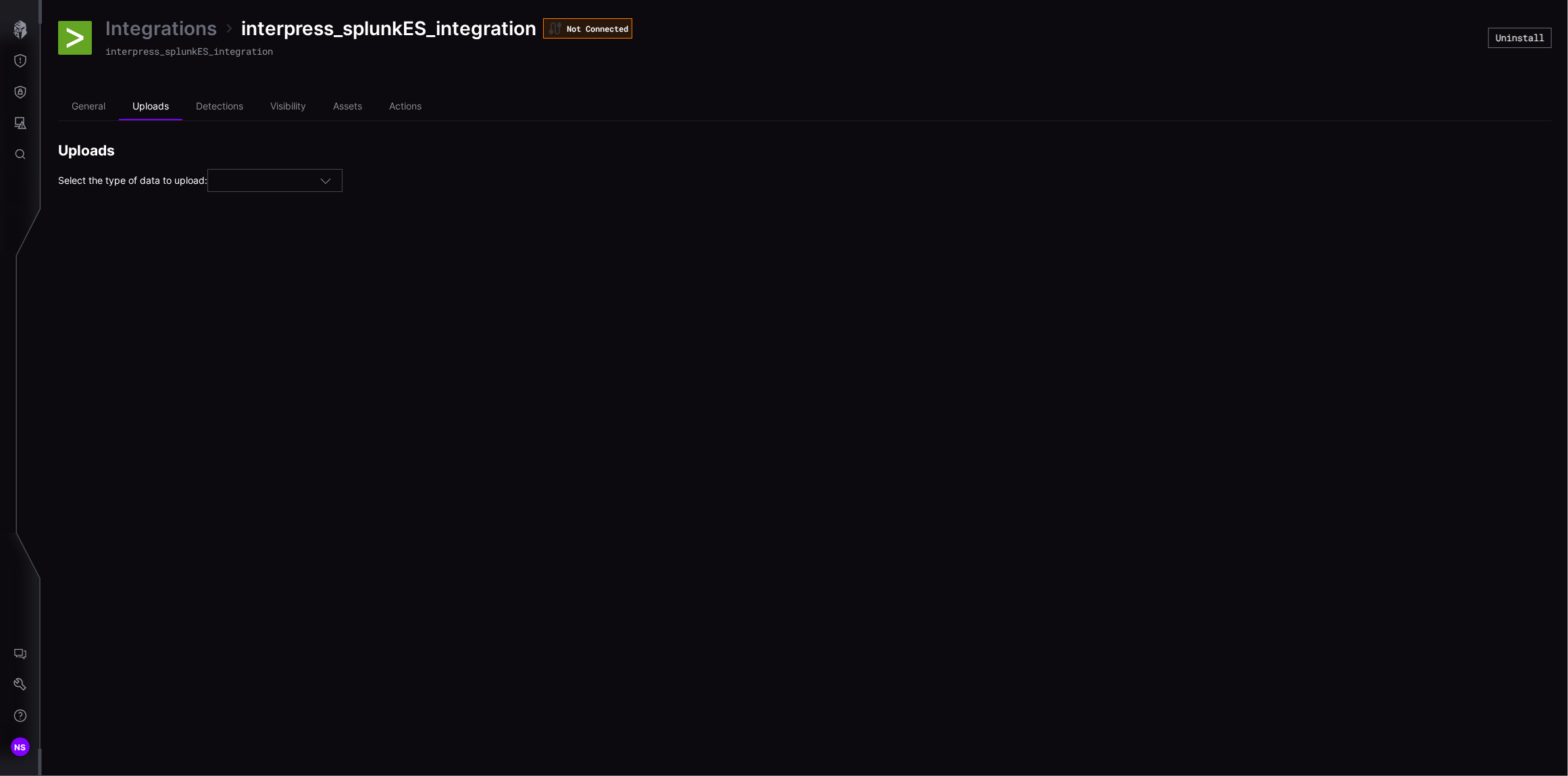
click at [328, 177] on icon "button" at bounding box center [325, 180] width 12 height 12
click at [235, 108] on li "Detections" at bounding box center [220, 107] width 74 height 27
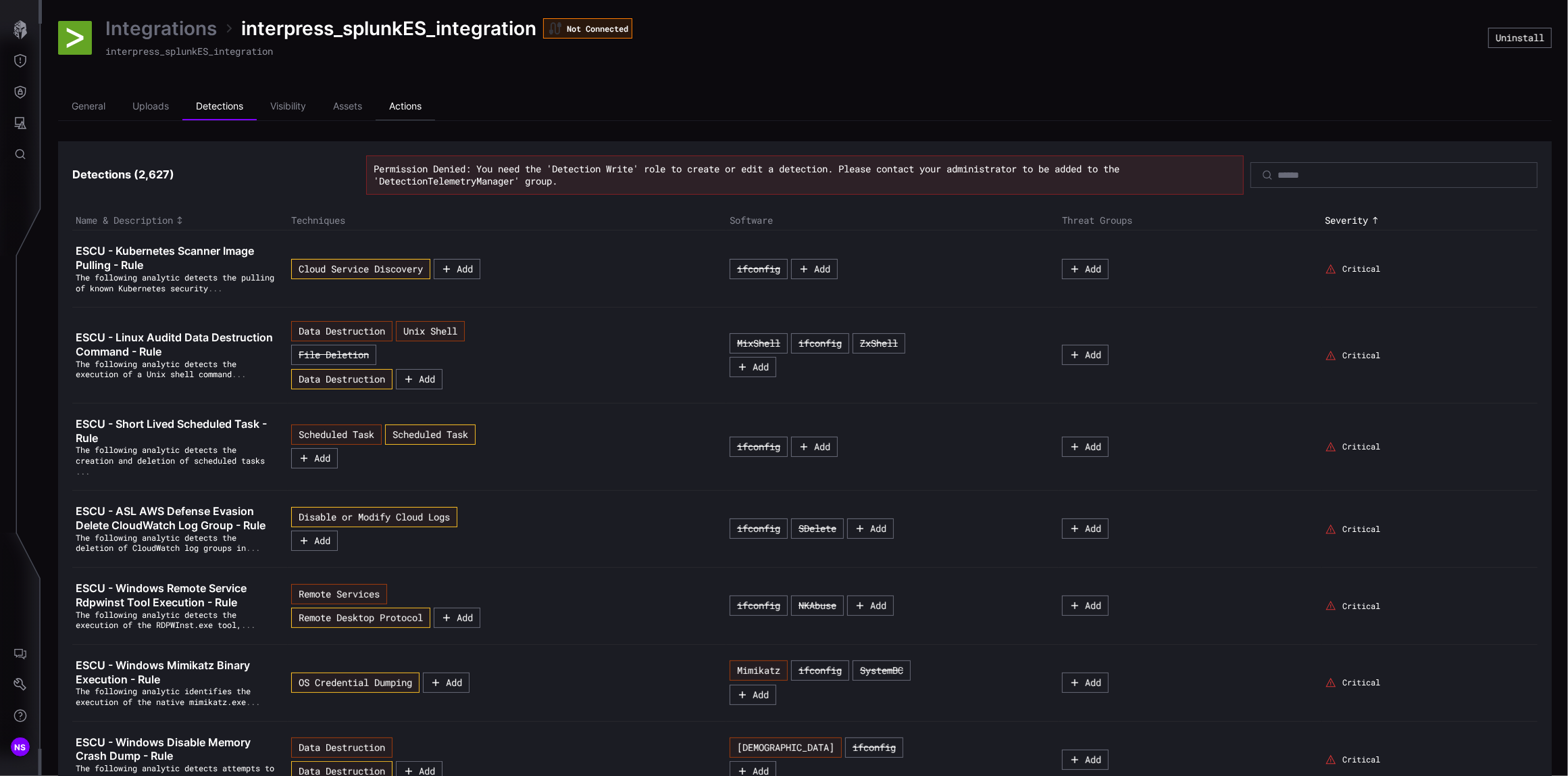
click at [403, 106] on li "Actions" at bounding box center [406, 107] width 59 height 27
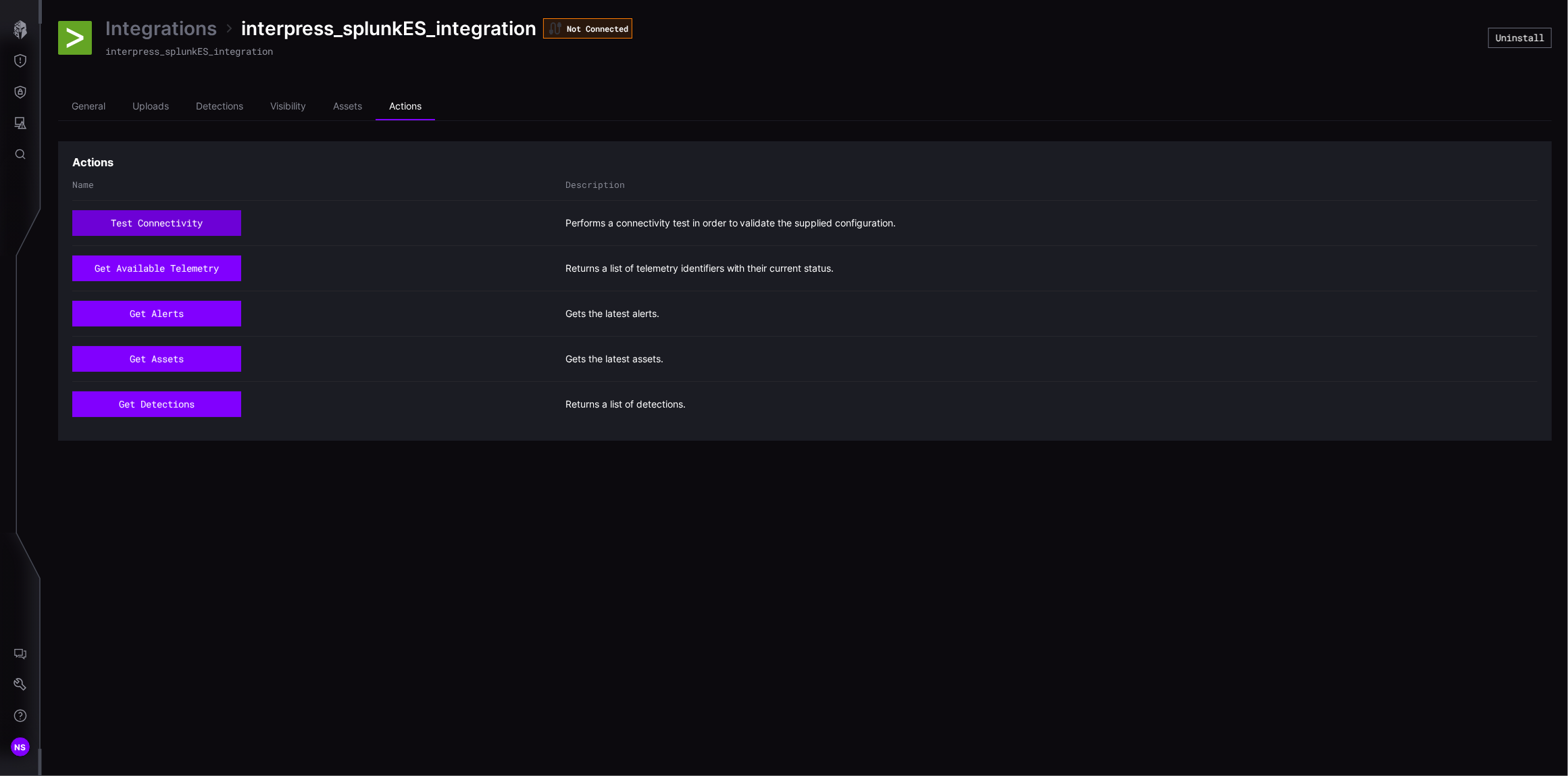
click at [154, 227] on button "test connectivity" at bounding box center [156, 222] width 169 height 26
click at [17, 683] on icon "Settings" at bounding box center [20, 684] width 13 height 13
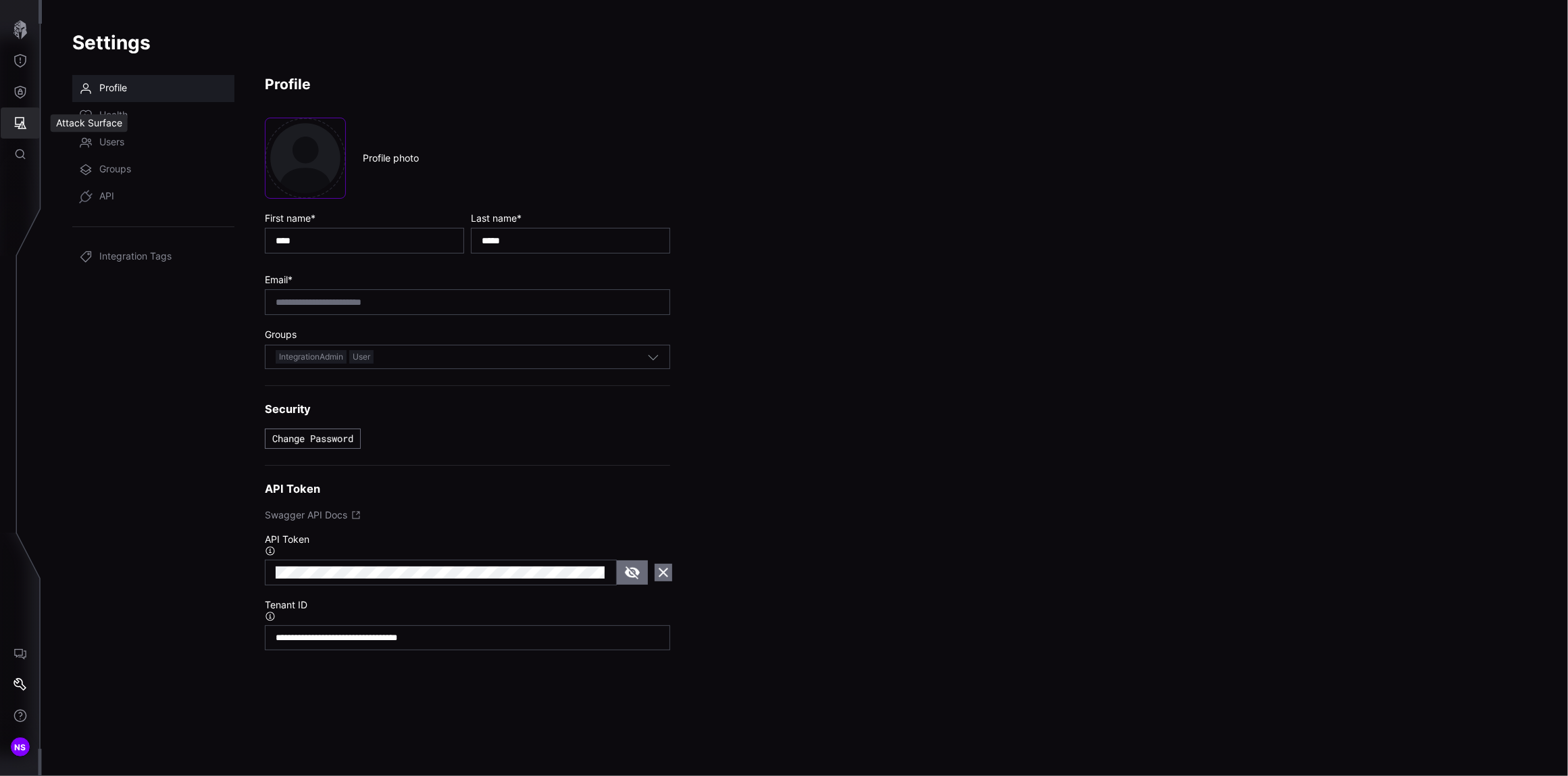
click at [20, 124] on icon "Attack Surface" at bounding box center [21, 122] width 12 height 12
click at [17, 87] on div at bounding box center [784, 388] width 1568 height 776
click at [21, 96] on icon "Defense Surface" at bounding box center [20, 92] width 13 height 13
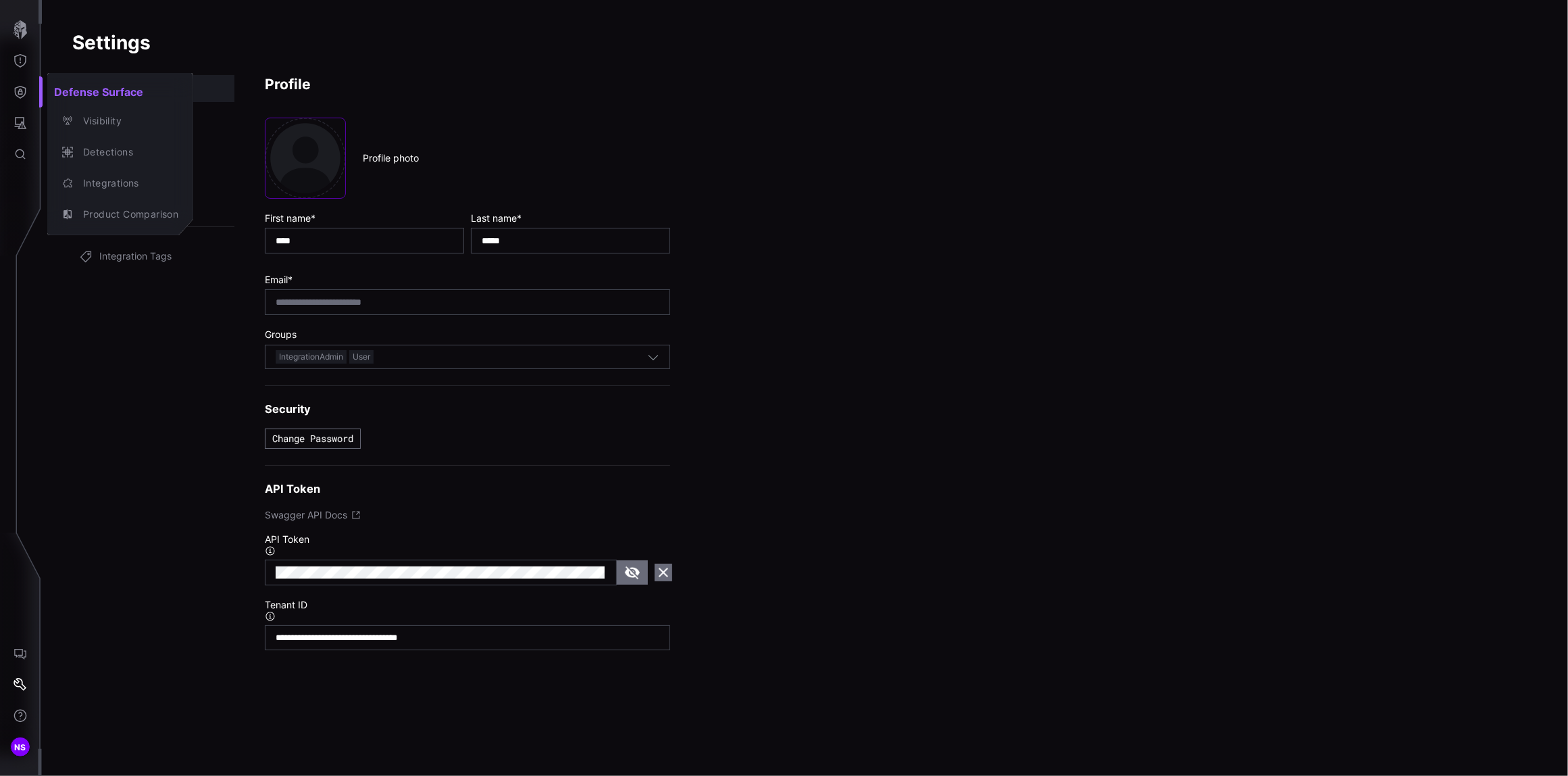
click at [24, 63] on div at bounding box center [784, 388] width 1568 height 776
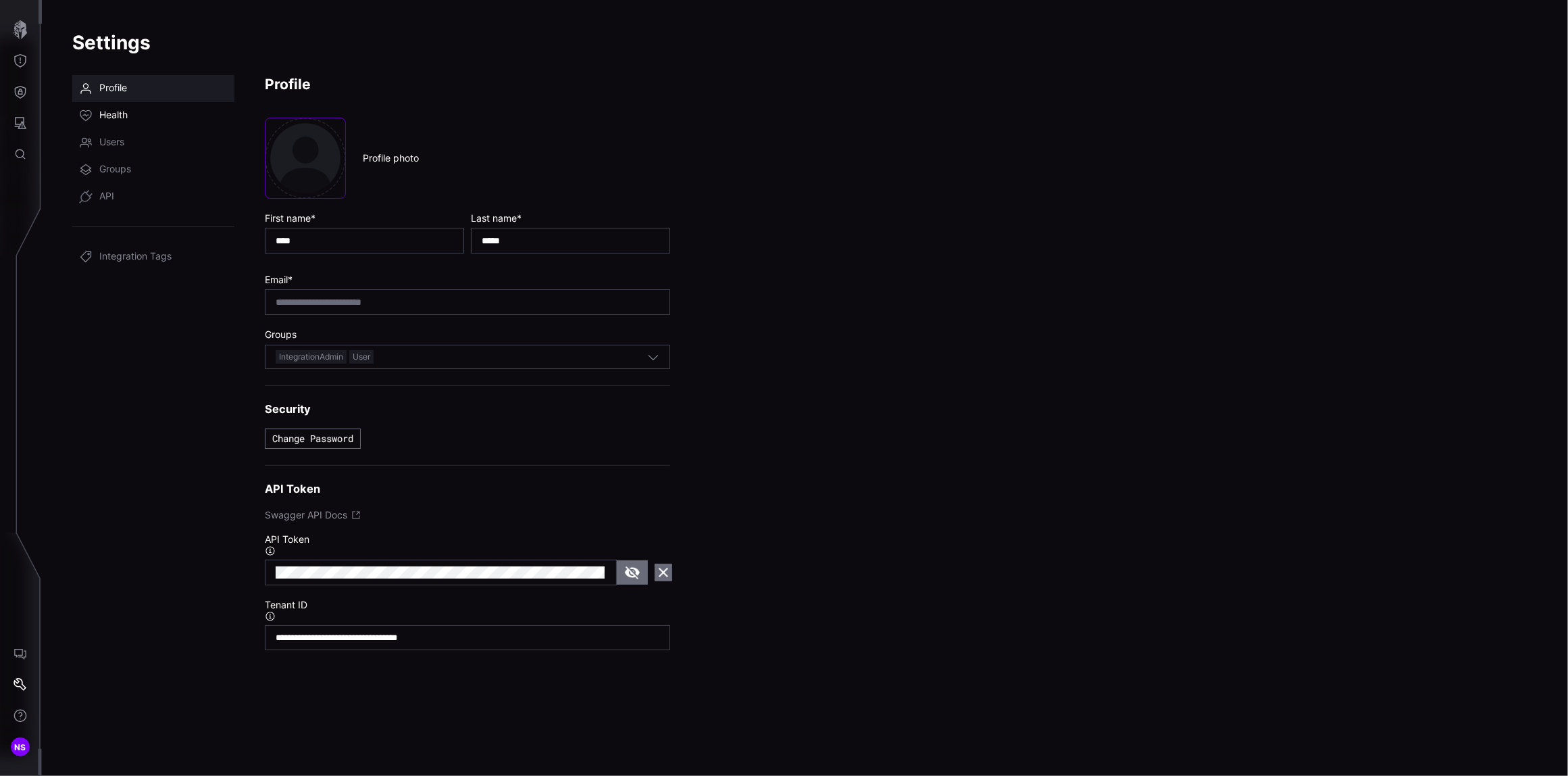
click at [106, 114] on span "Health" at bounding box center [113, 116] width 28 height 13
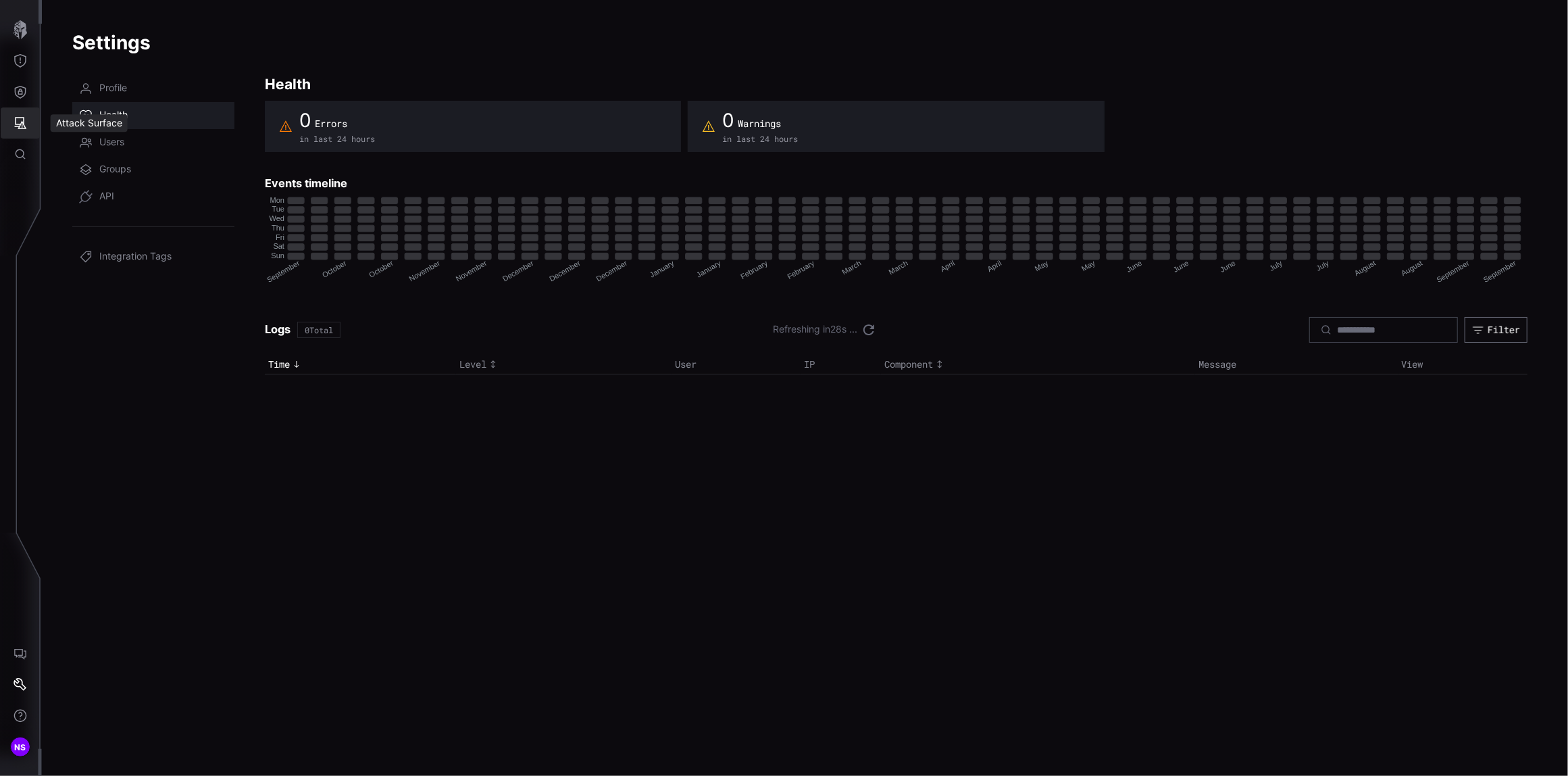
click at [23, 126] on icon "Attack Surface" at bounding box center [20, 123] width 13 height 13
click at [21, 89] on div at bounding box center [784, 388] width 1568 height 776
click at [22, 61] on icon "Threat Exposure" at bounding box center [20, 60] width 13 height 13
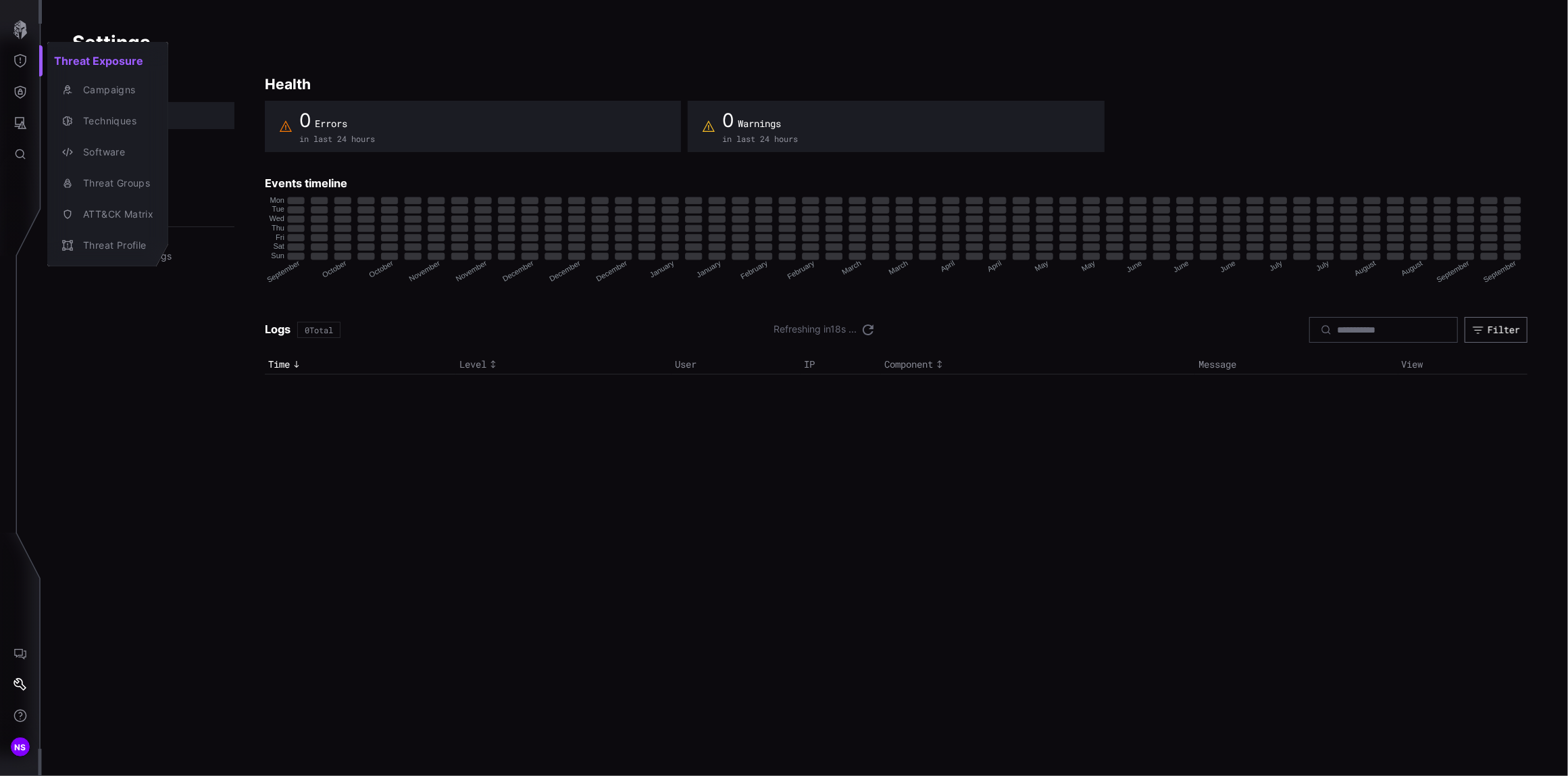
click at [19, 93] on div at bounding box center [784, 388] width 1568 height 776
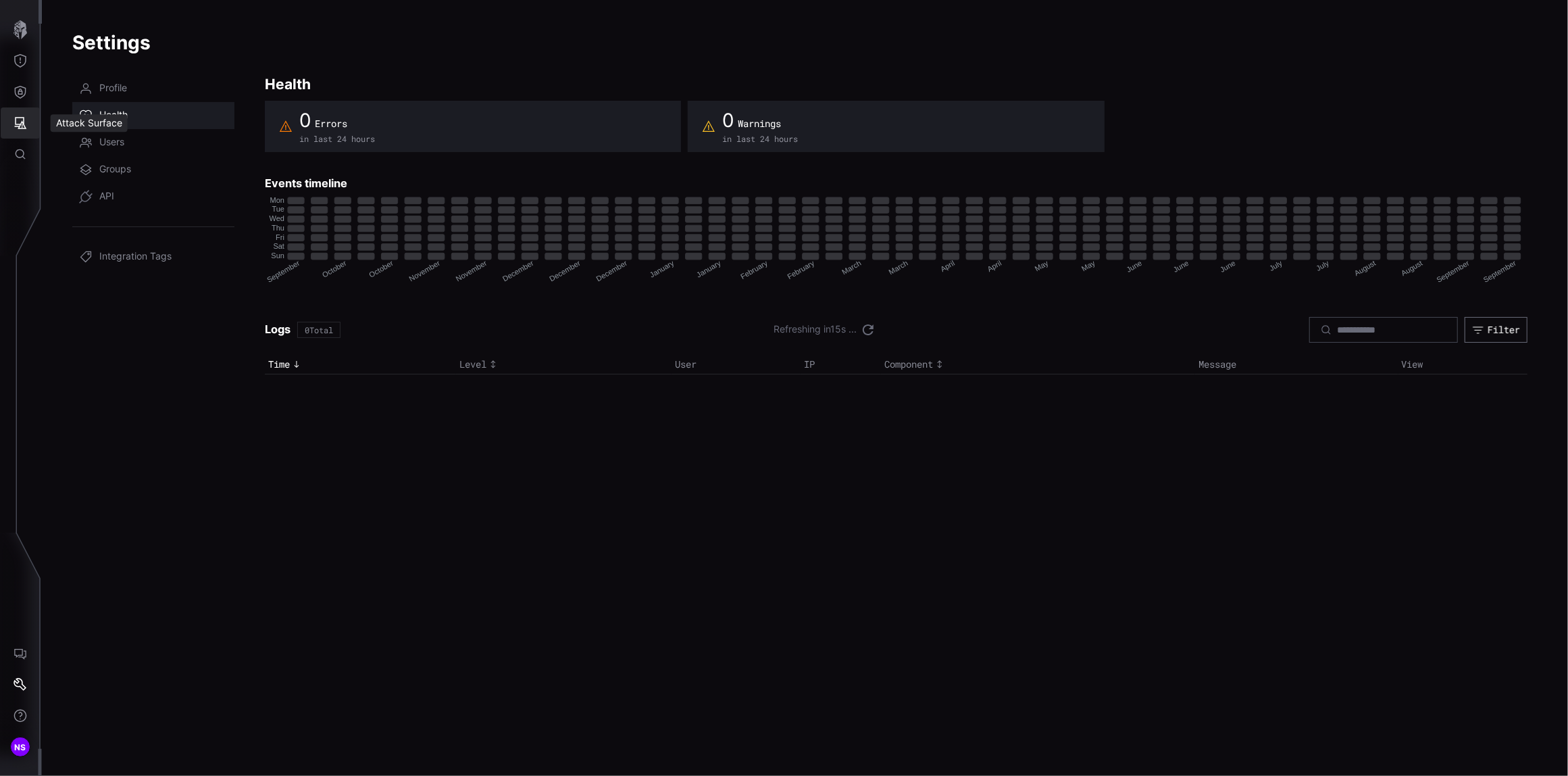
click at [22, 125] on icon "Attack Surface" at bounding box center [21, 122] width 12 height 12
click at [23, 150] on div at bounding box center [784, 388] width 1568 height 776
click at [21, 121] on icon "Attack Surface" at bounding box center [20, 123] width 13 height 13
click at [97, 215] on div "Identities" at bounding box center [112, 214] width 72 height 17
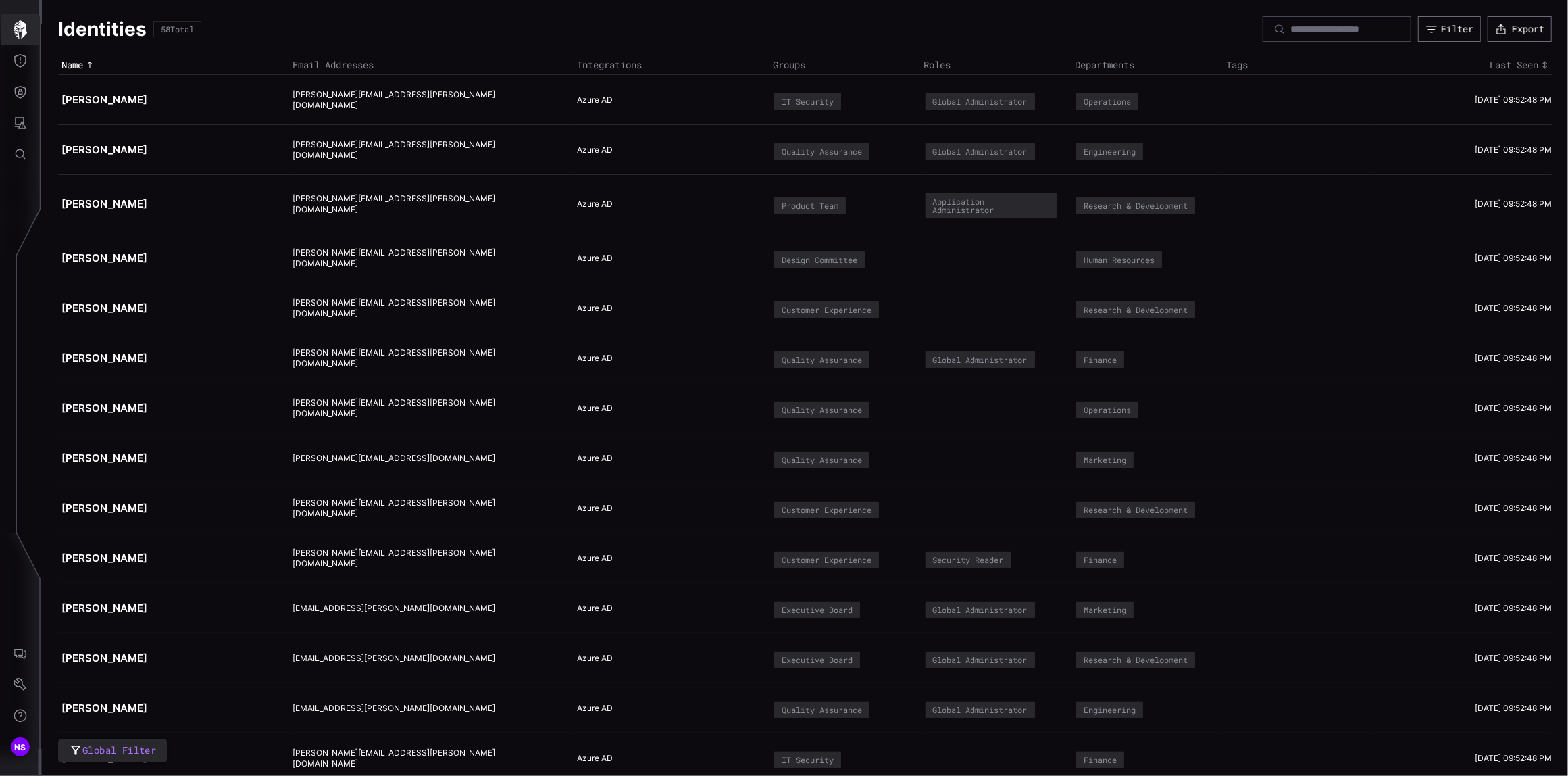
click at [17, 31] on icon "button" at bounding box center [20, 30] width 13 height 19
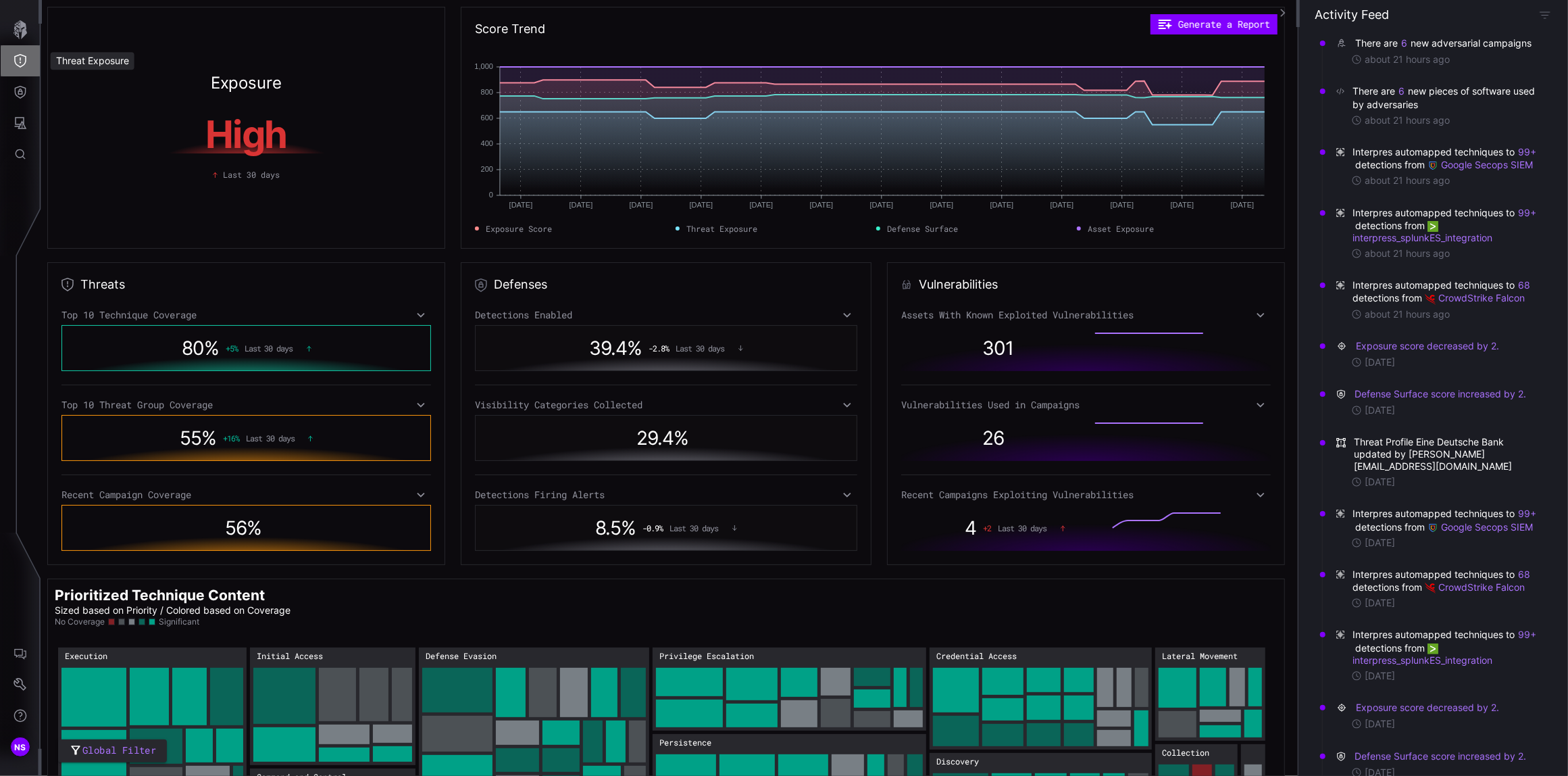
click at [27, 65] on button "Threat Exposure" at bounding box center [20, 61] width 39 height 31
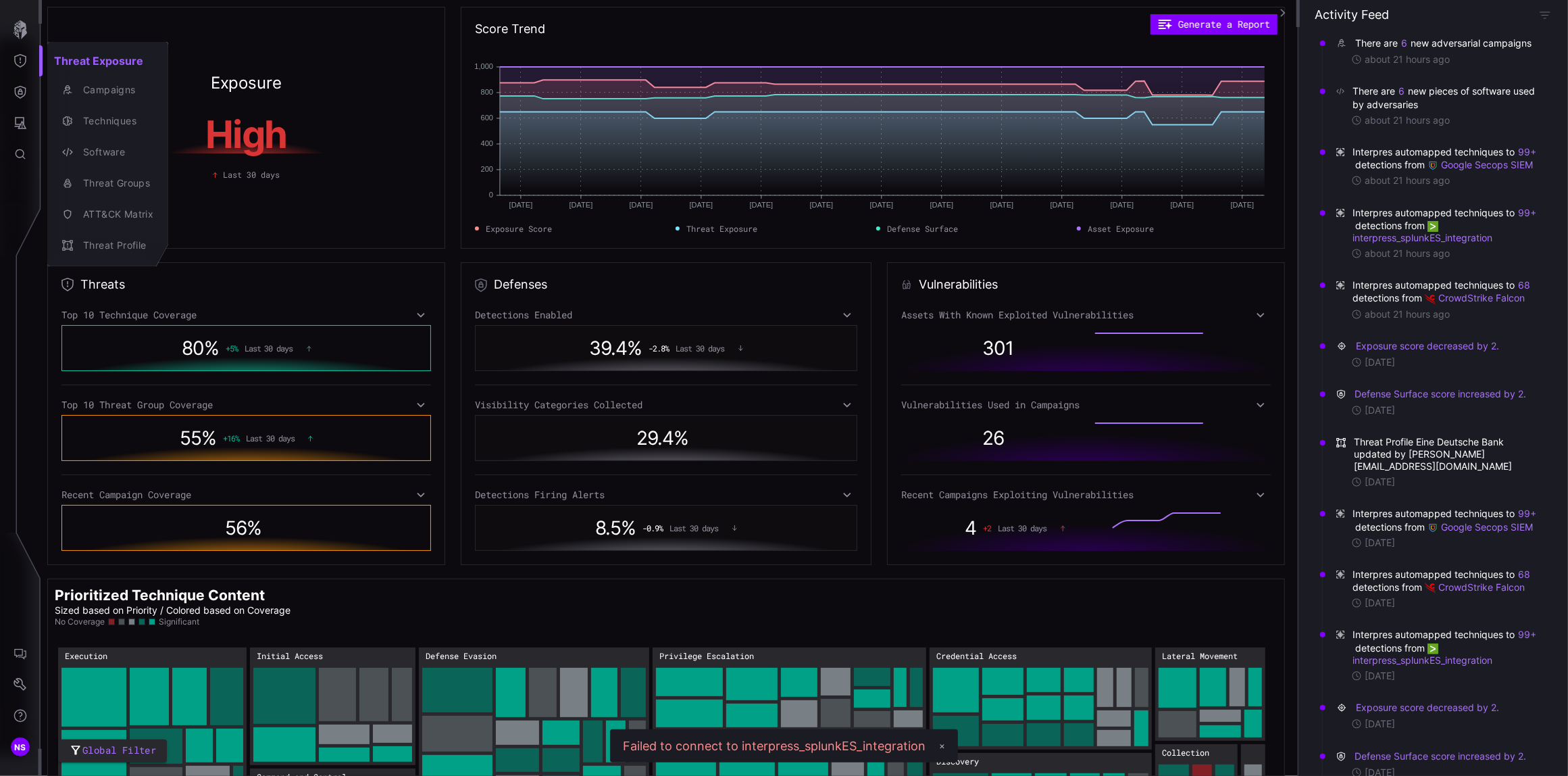
click at [21, 58] on div at bounding box center [784, 388] width 1568 height 776
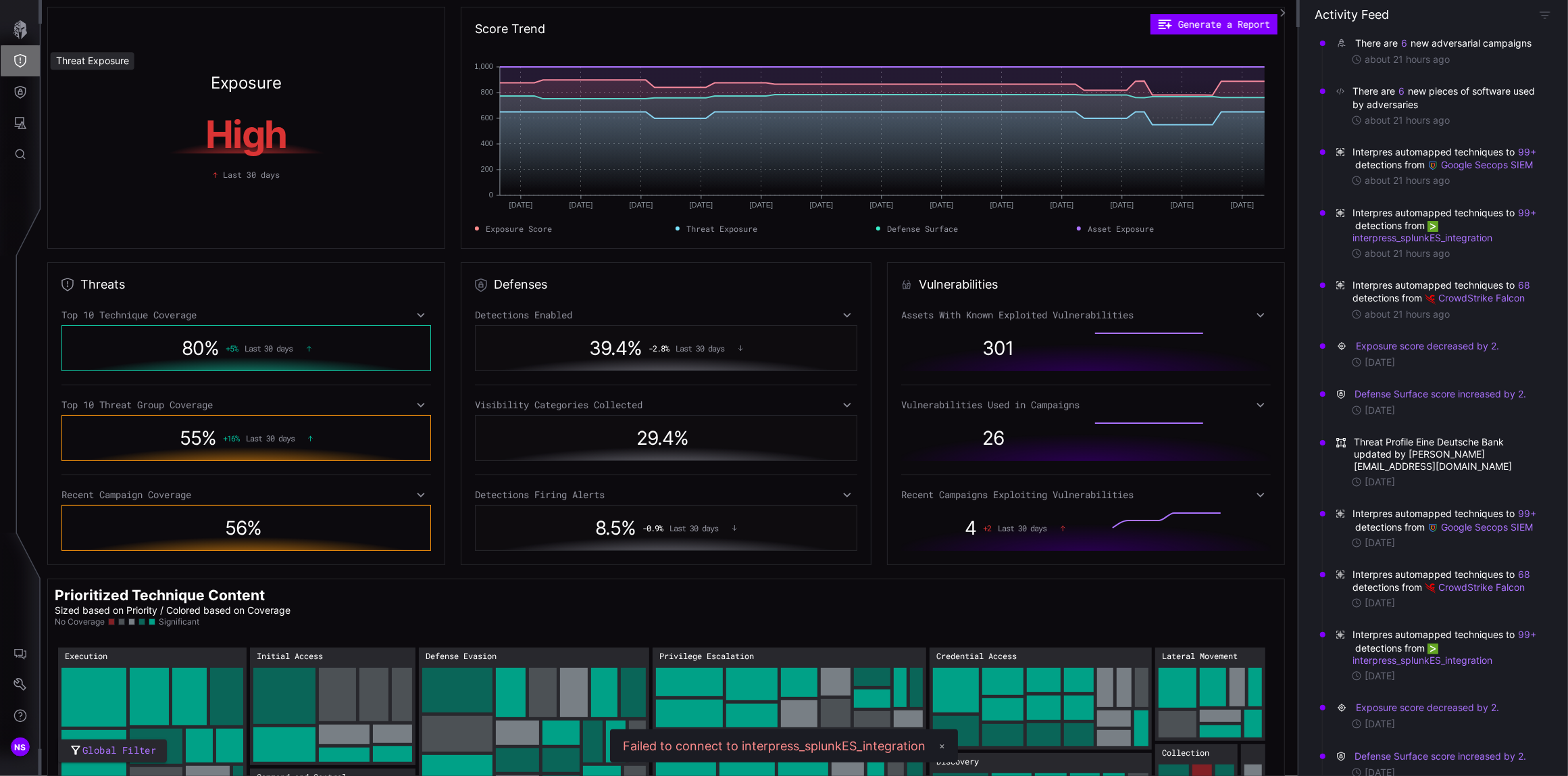
click at [19, 58] on icon "Threat Exposure" at bounding box center [20, 60] width 13 height 13
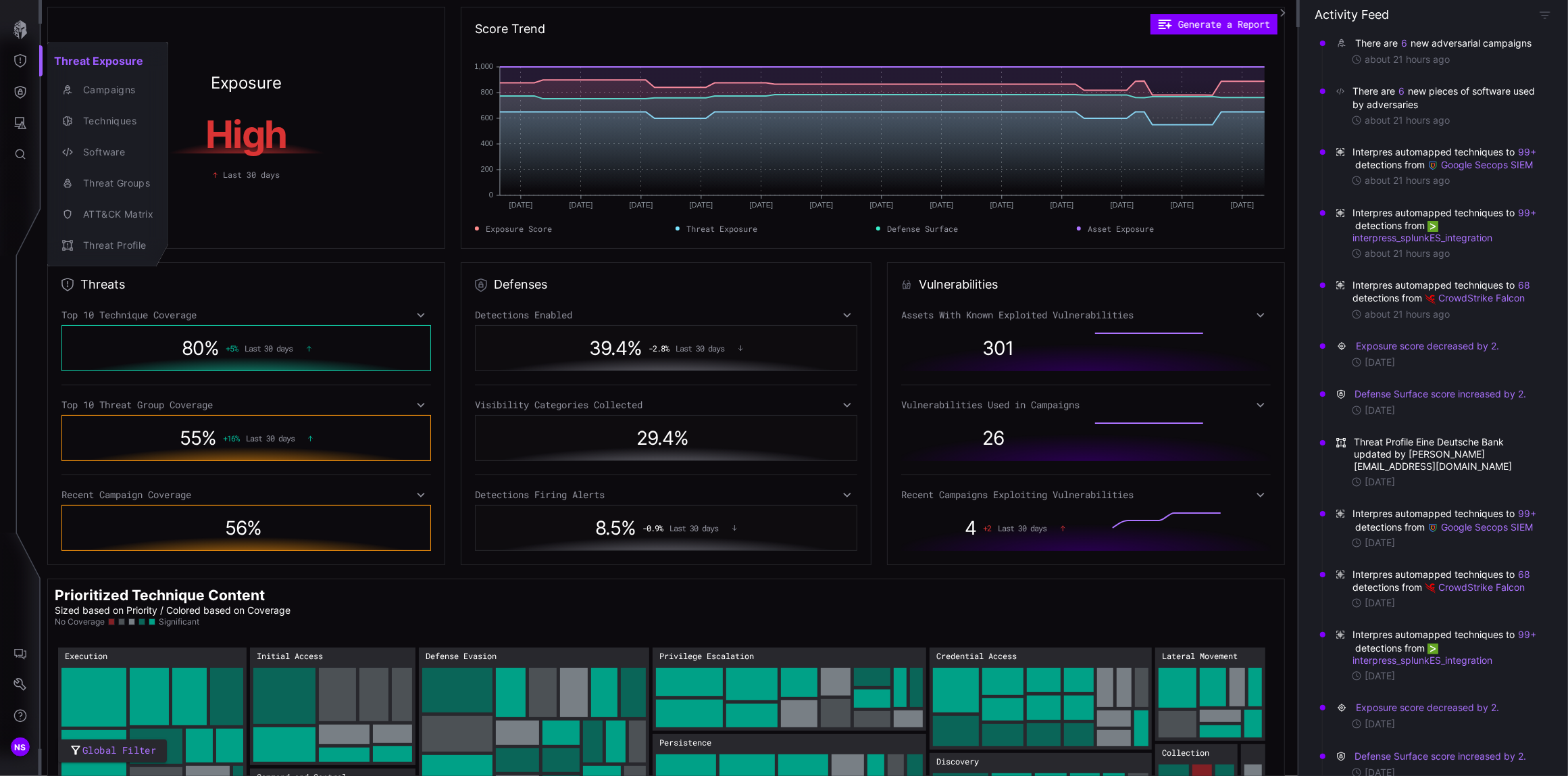
click at [21, 93] on div at bounding box center [784, 388] width 1568 height 776
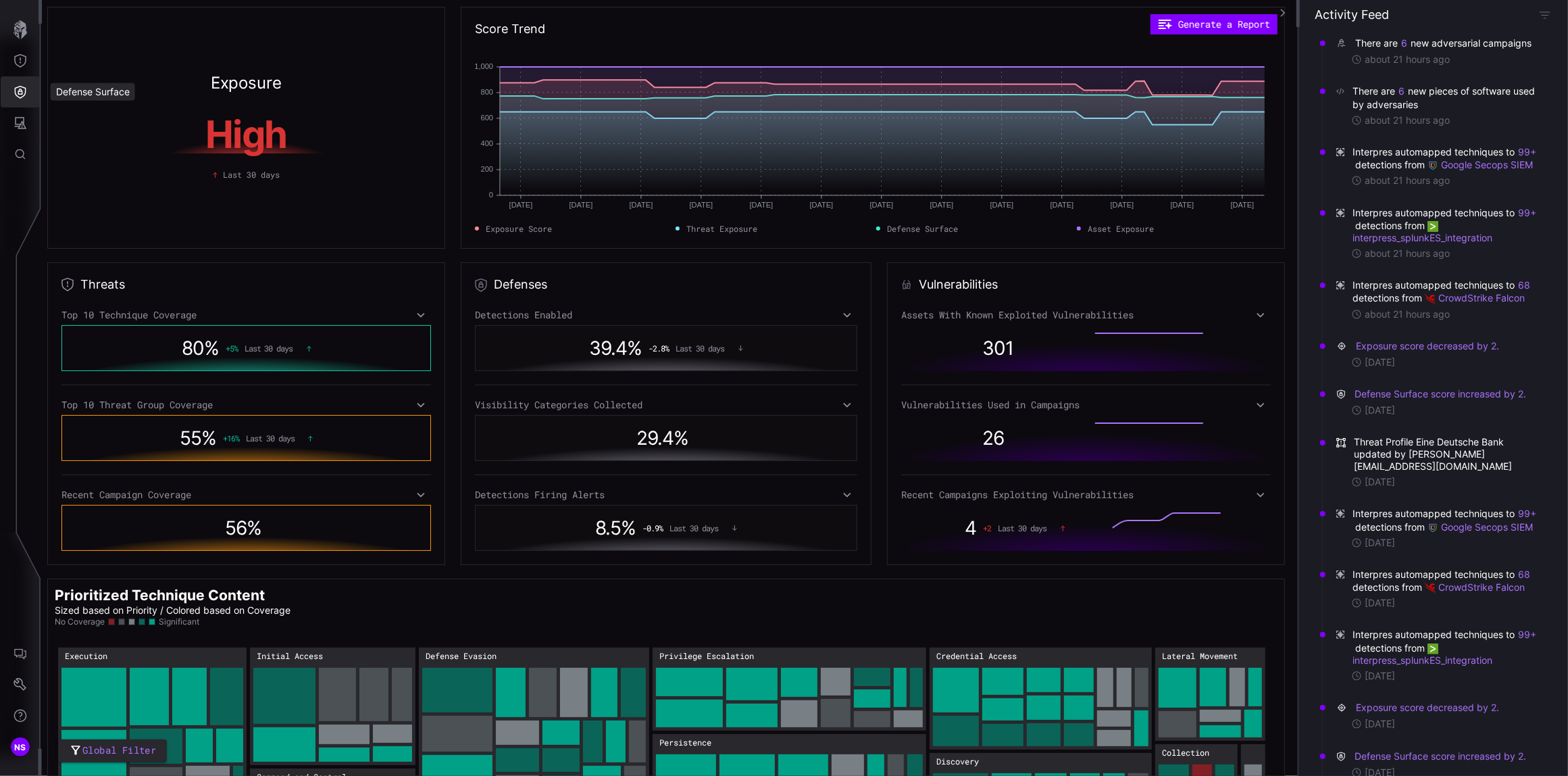
click at [21, 93] on icon "Defense Surface" at bounding box center [21, 93] width 12 height 13
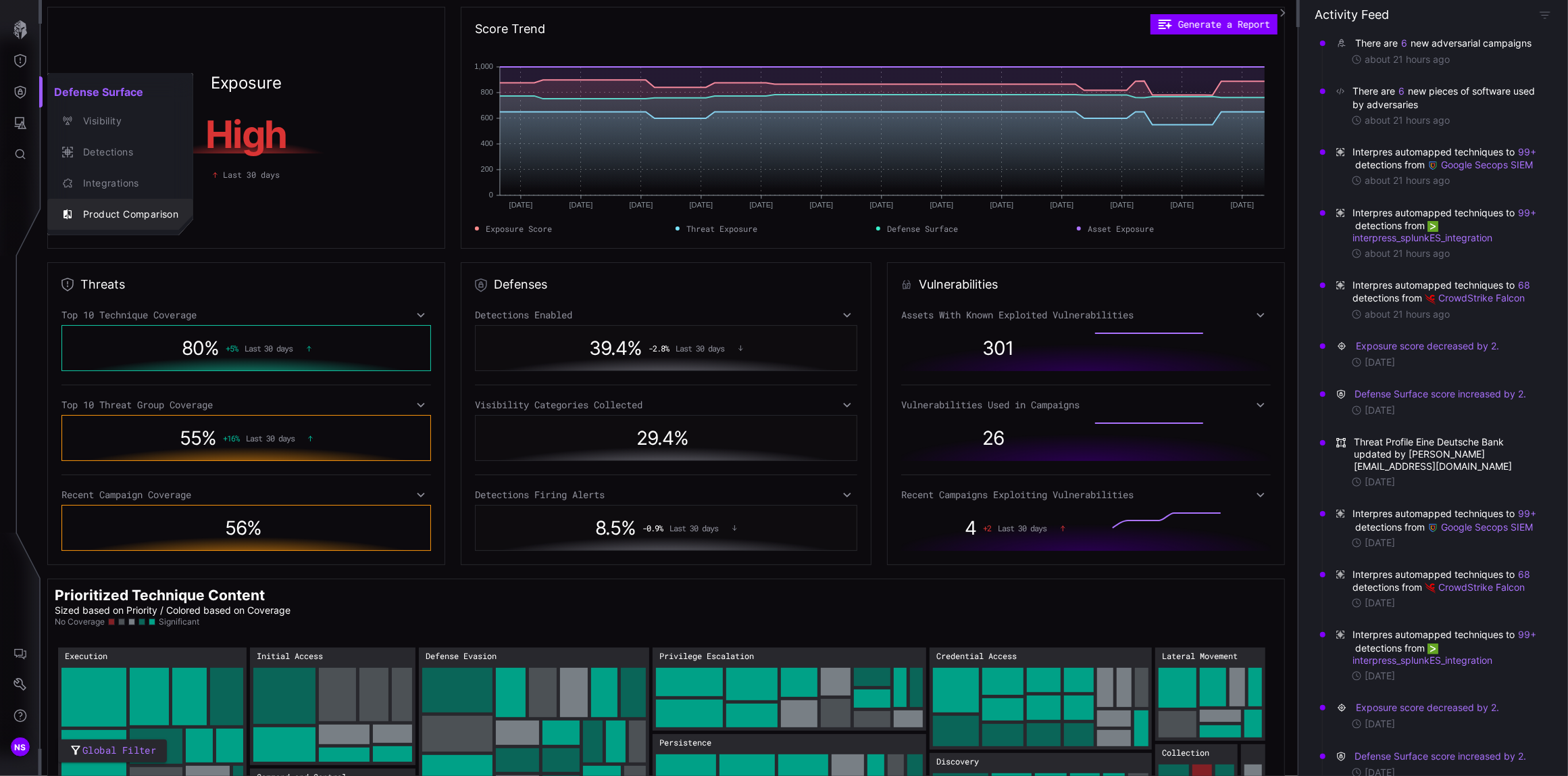
click at [115, 214] on div "Product Comparison" at bounding box center [126, 214] width 102 height 17
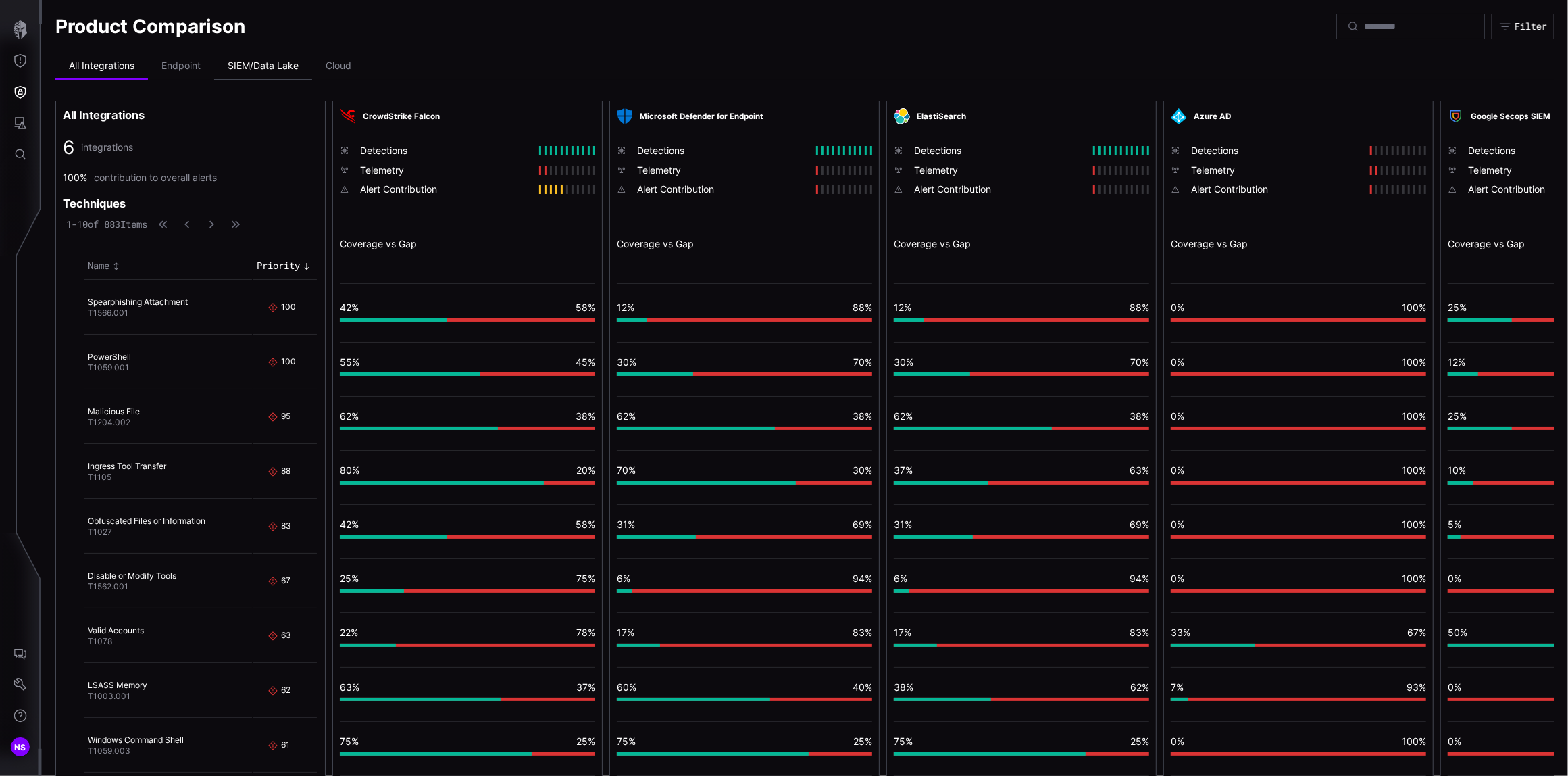
click at [258, 61] on li "SIEM/Data Lake" at bounding box center [263, 66] width 98 height 27
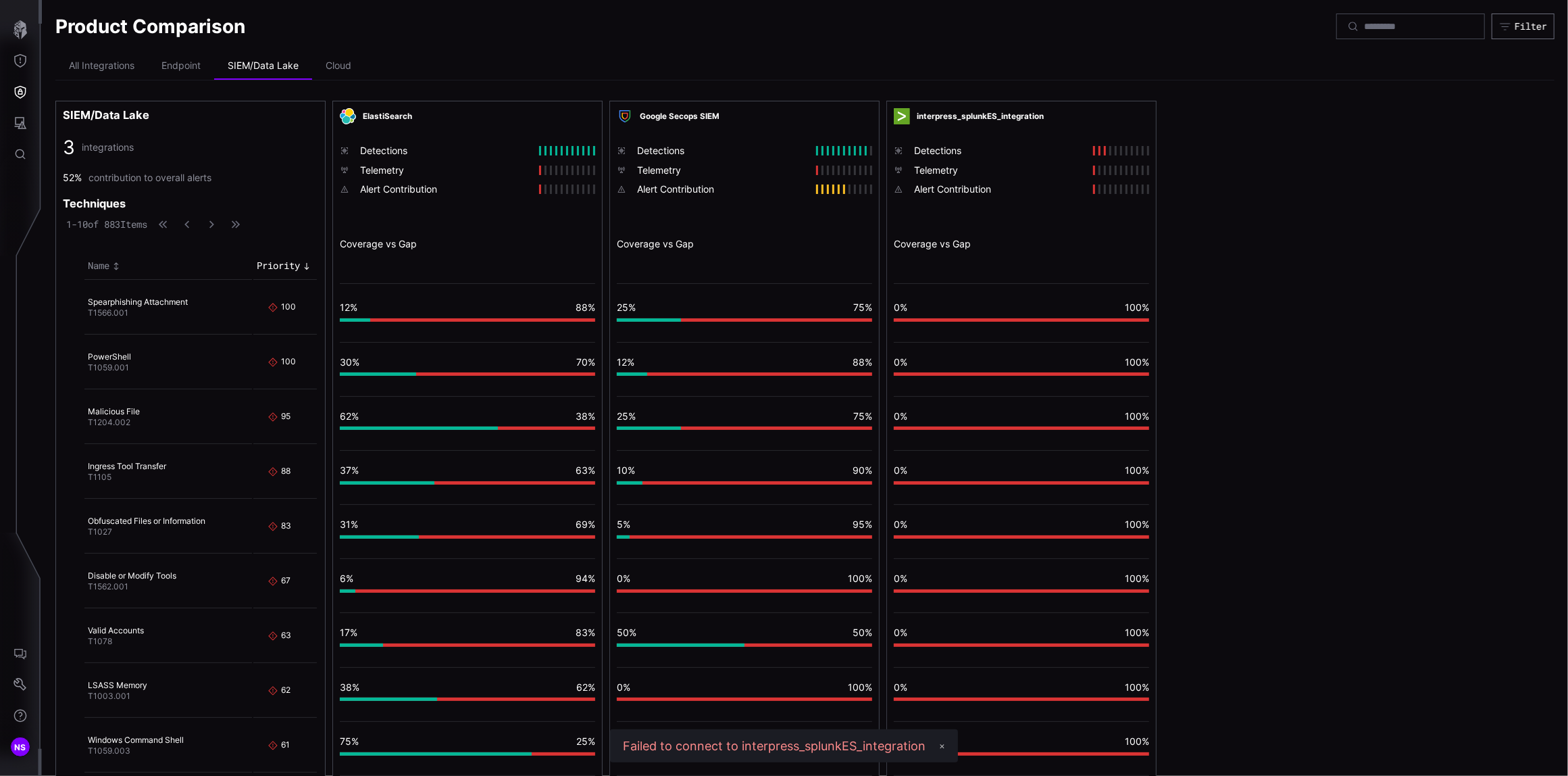
click at [970, 328] on div "0% 100% vulnerable 30% Total 30%" at bounding box center [1021, 317] width 255 height 47
click at [89, 68] on li "All Integrations" at bounding box center [102, 66] width 93 height 27
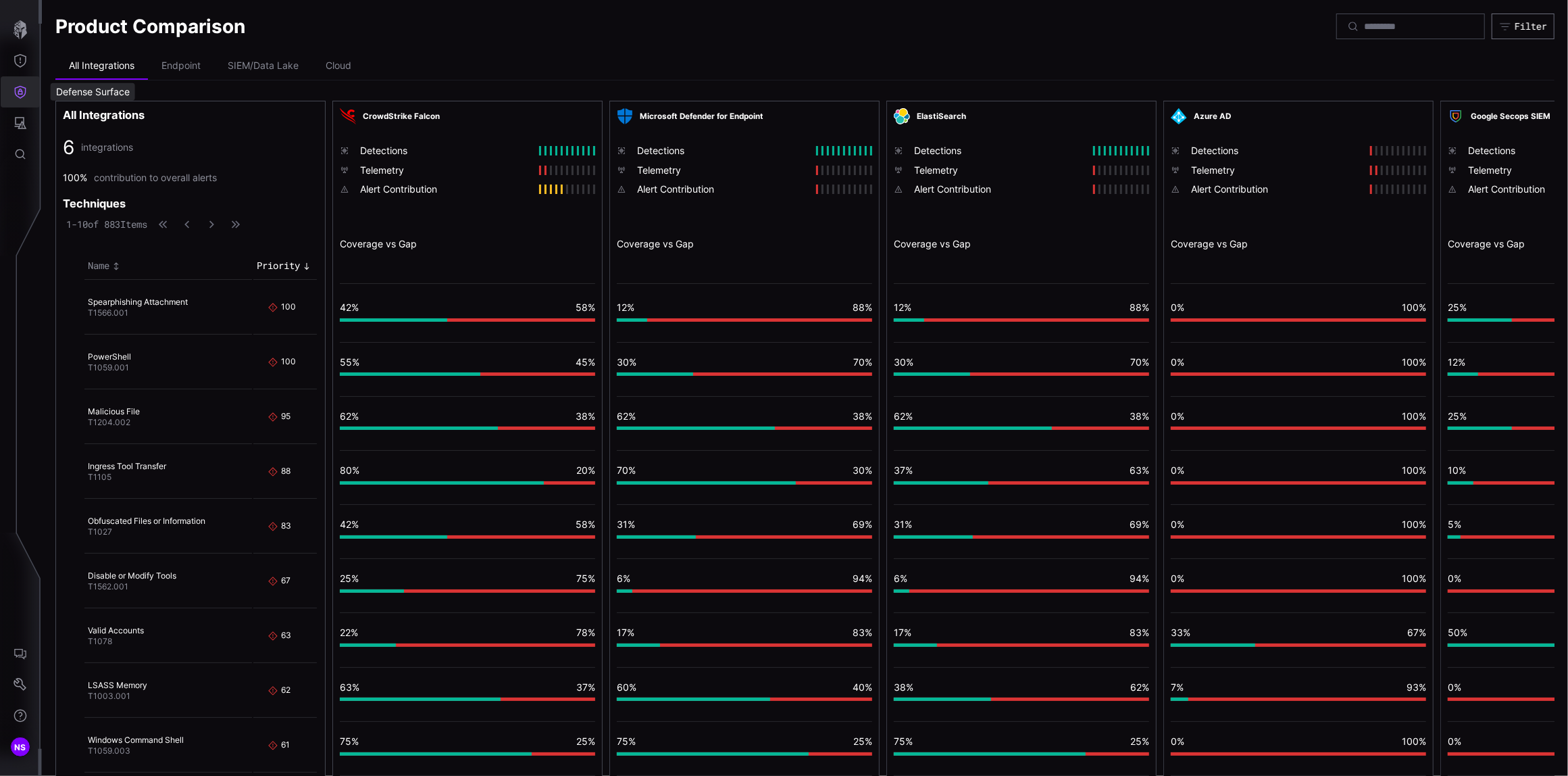
click at [20, 98] on icon "Defense Surface" at bounding box center [21, 93] width 12 height 13
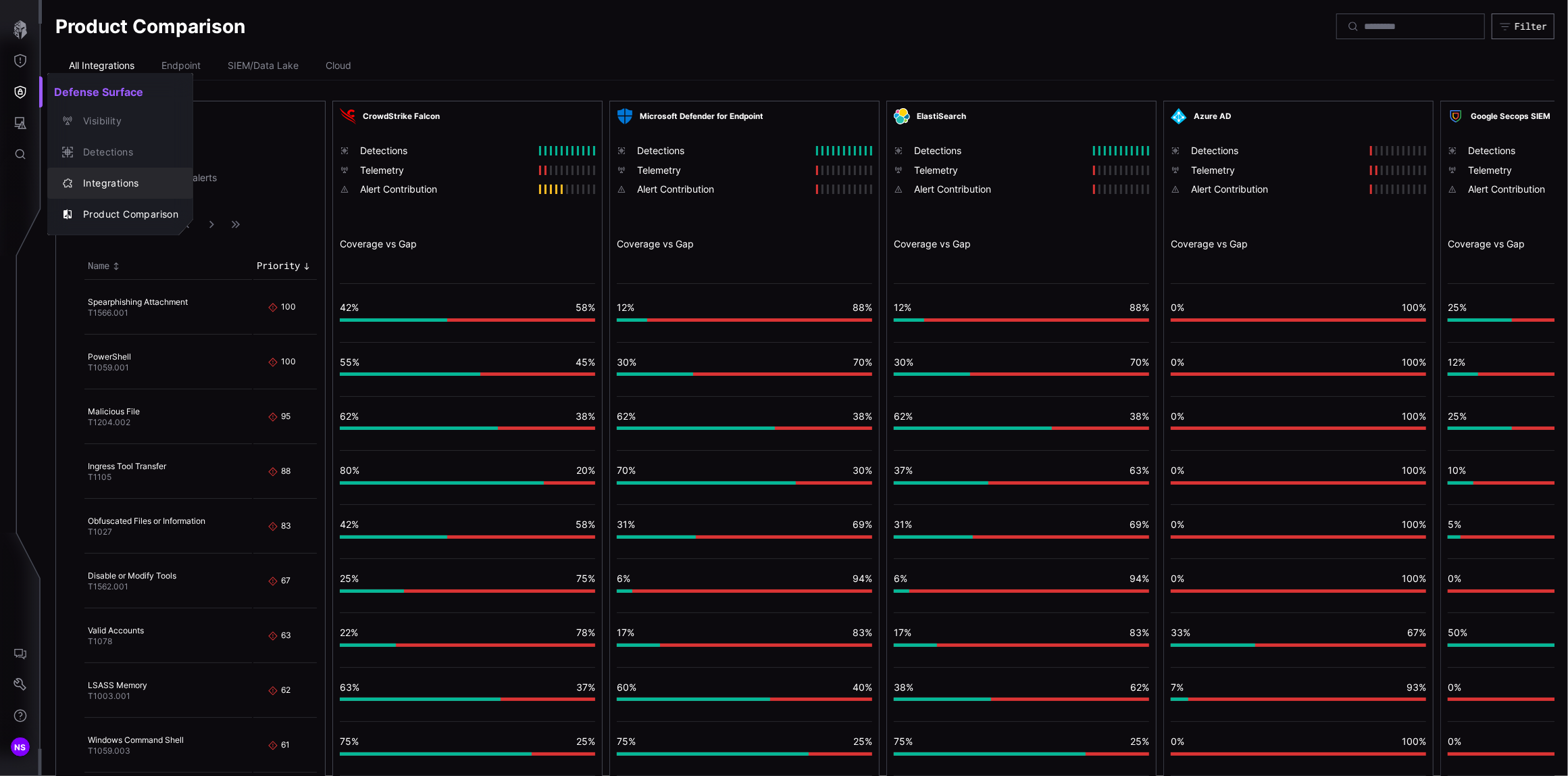
click at [102, 183] on div "Integrations" at bounding box center [126, 183] width 102 height 17
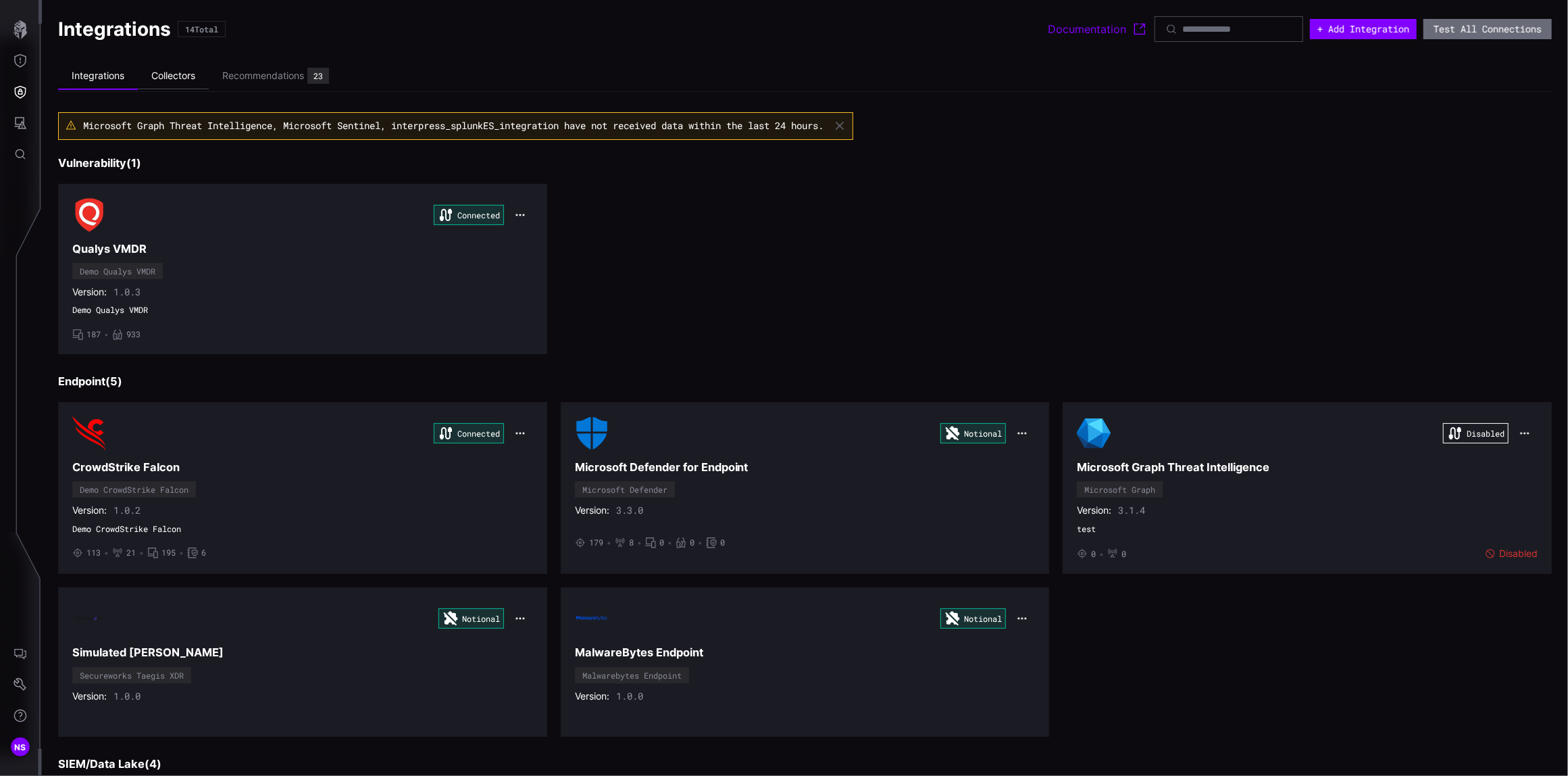
click at [162, 79] on li "Collectors" at bounding box center [173, 76] width 71 height 26
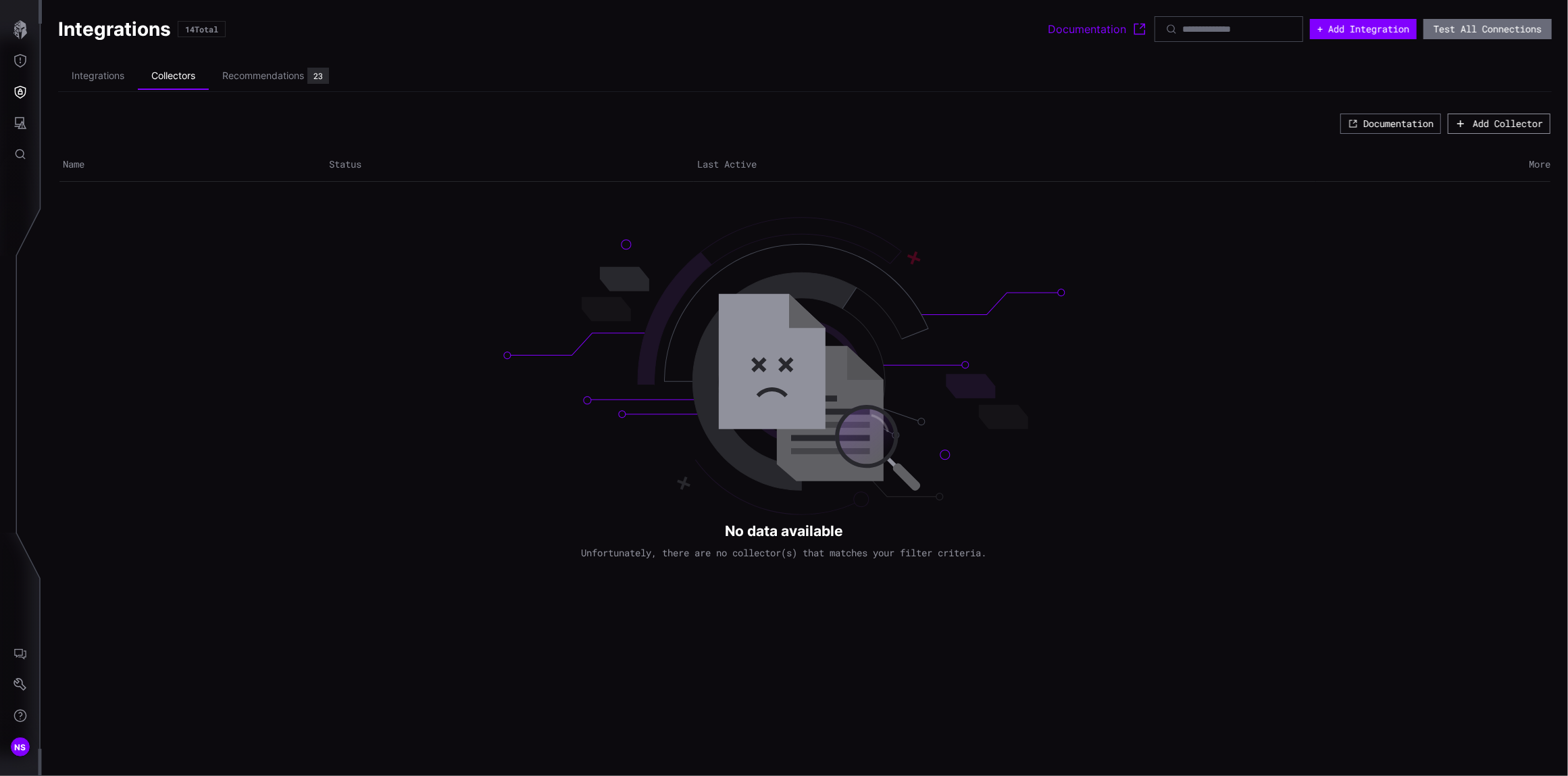
click at [1465, 125] on div "Add Collector" at bounding box center [1499, 123] width 88 height 12
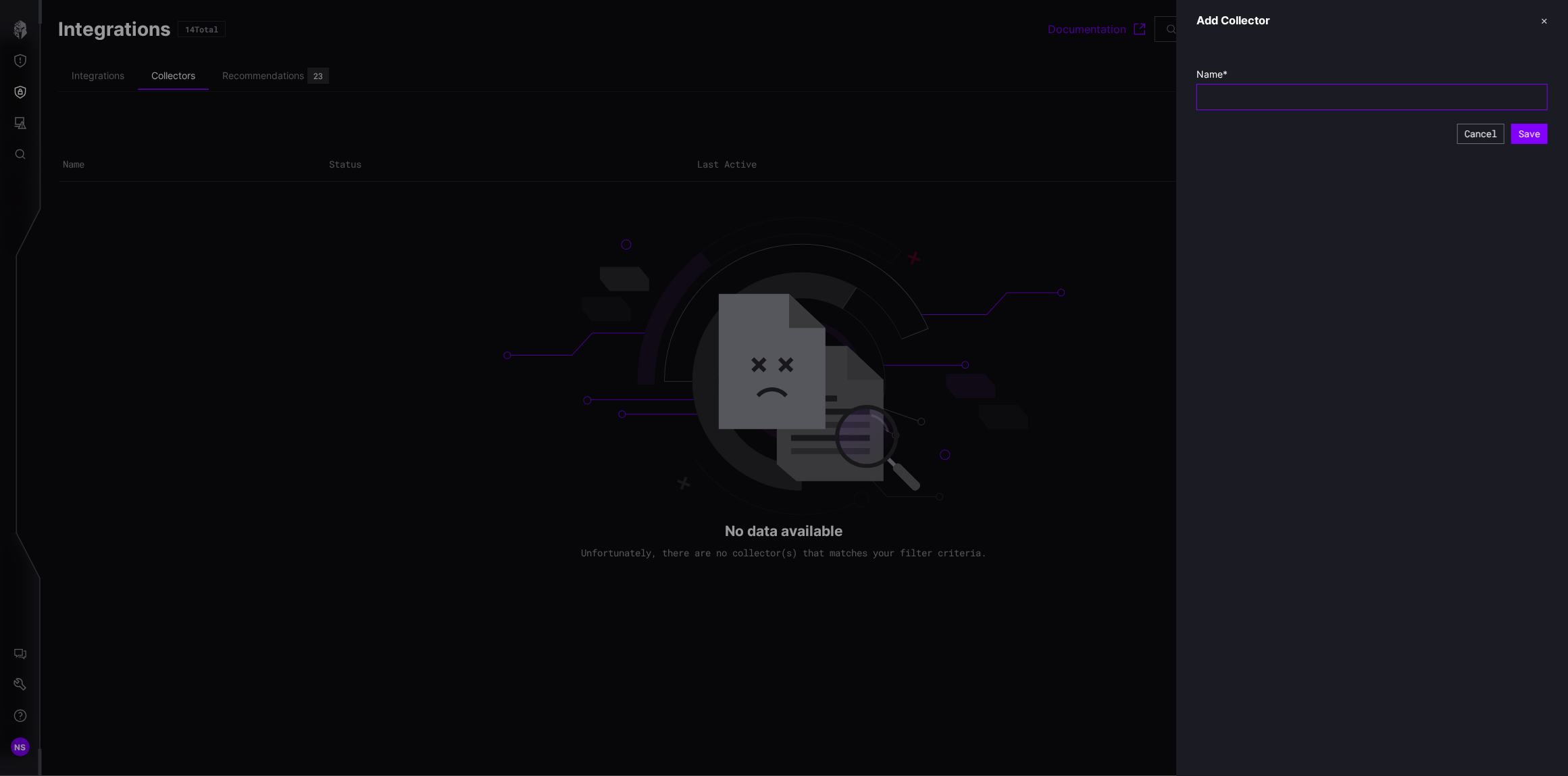
click at [1316, 96] on input "text" at bounding box center [1371, 97] width 330 height 12
type input "*"
type input "****"
click at [1523, 130] on button "Save" at bounding box center [1529, 134] width 36 height 21
click at [728, 450] on div at bounding box center [784, 388] width 1568 height 776
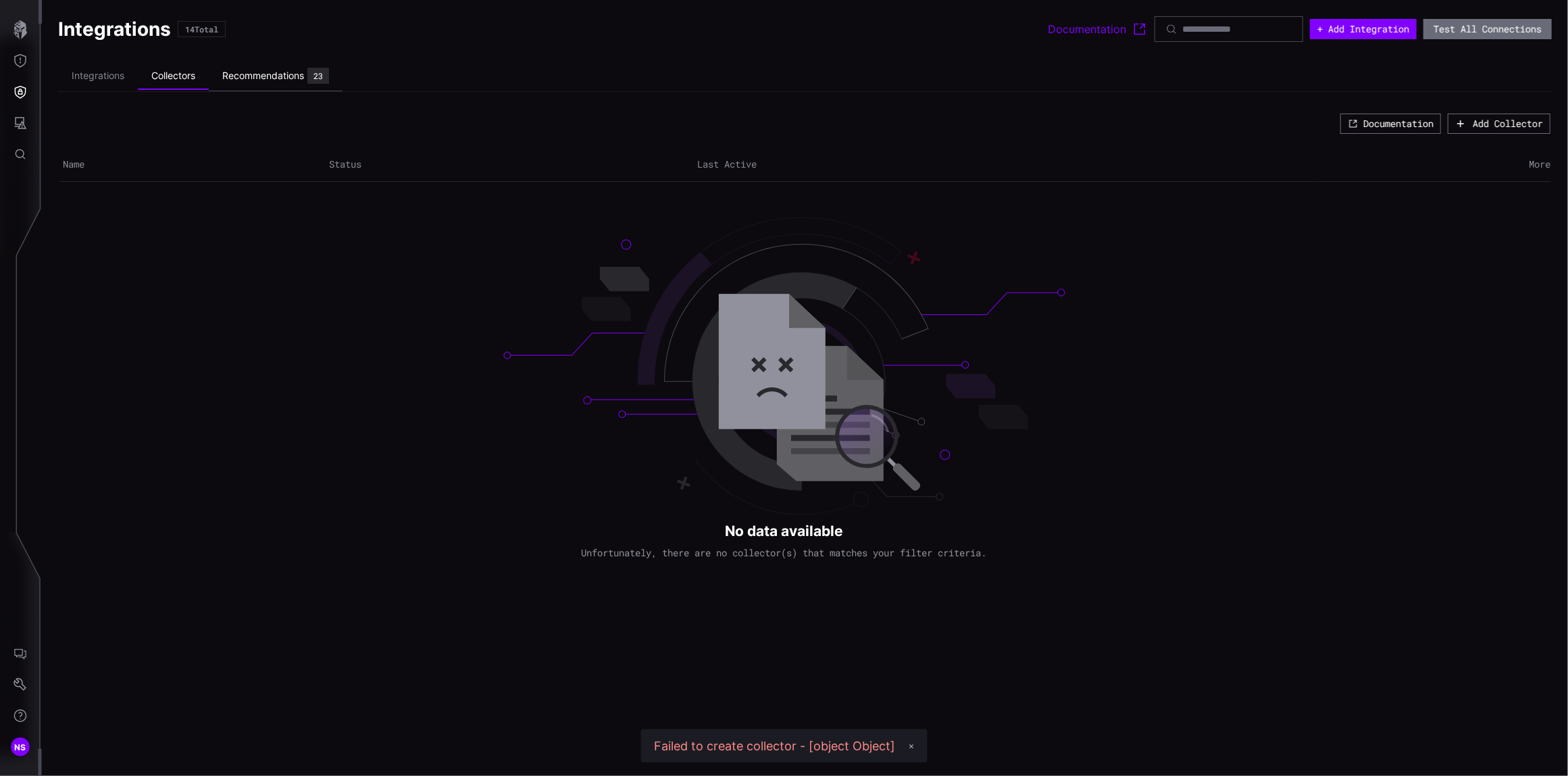
click at [243, 79] on div "Recommendations" at bounding box center [263, 75] width 82 height 12
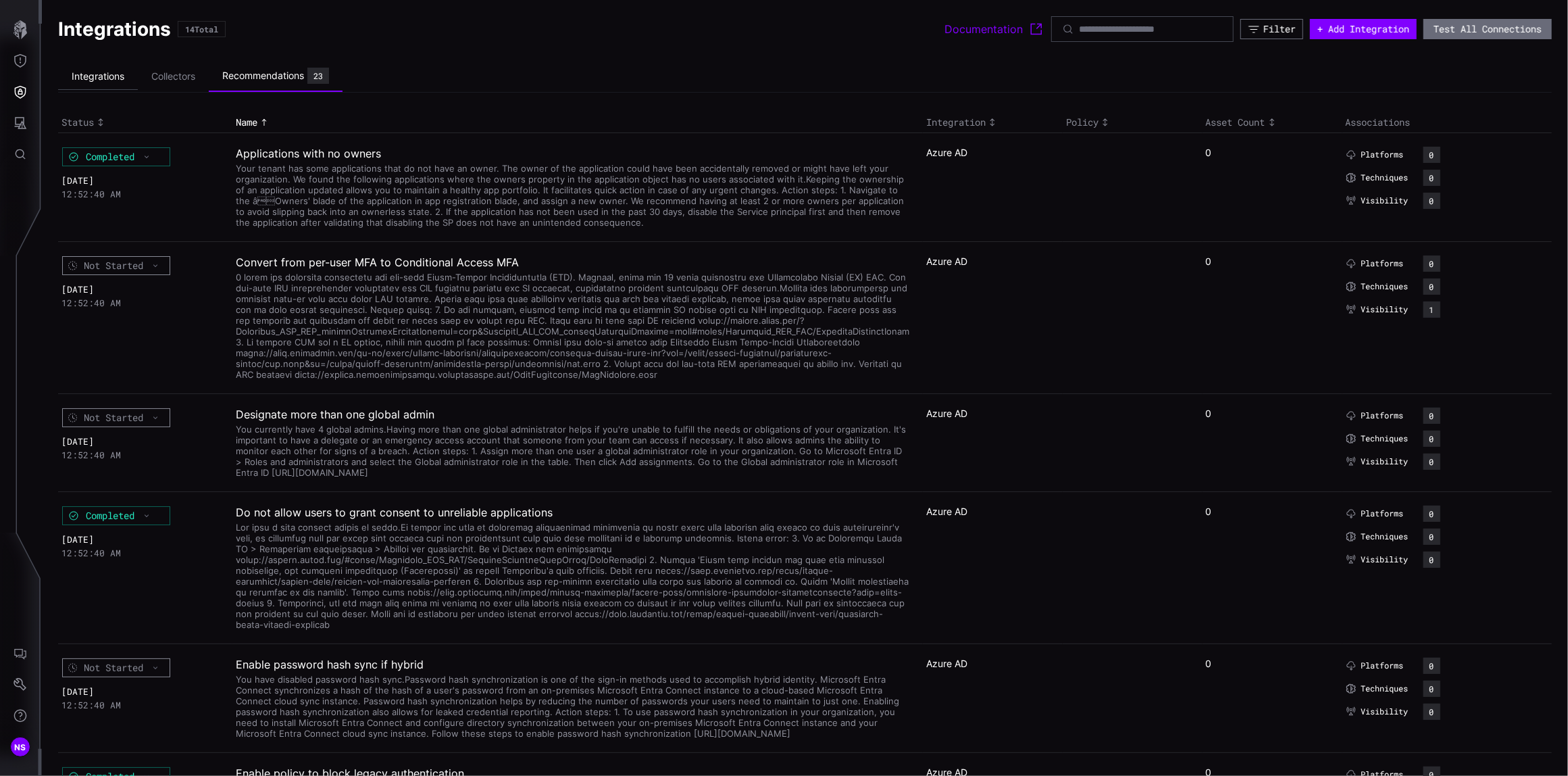
click at [94, 74] on li "Integrations" at bounding box center [97, 77] width 79 height 26
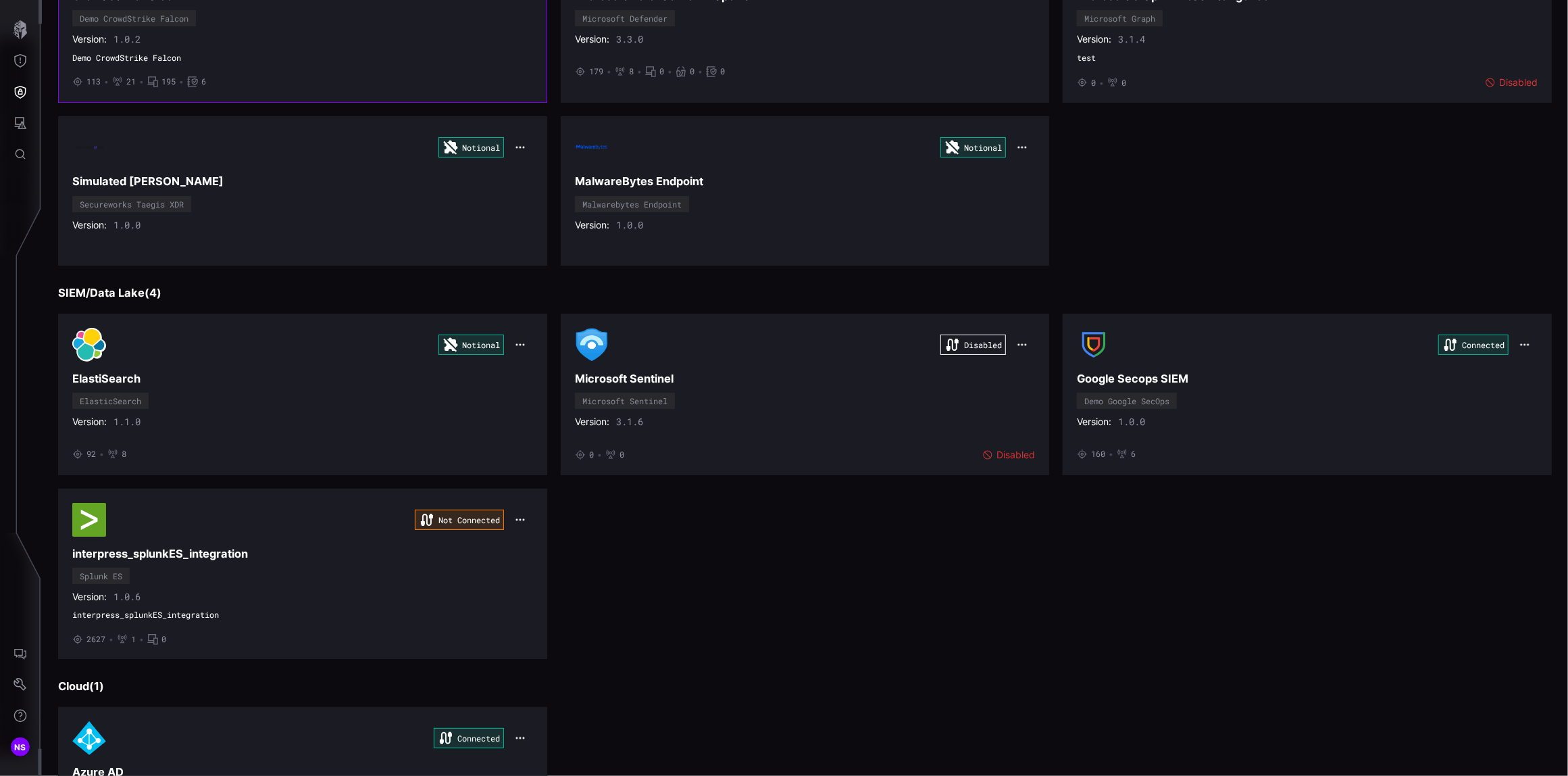
scroll to position [721, 0]
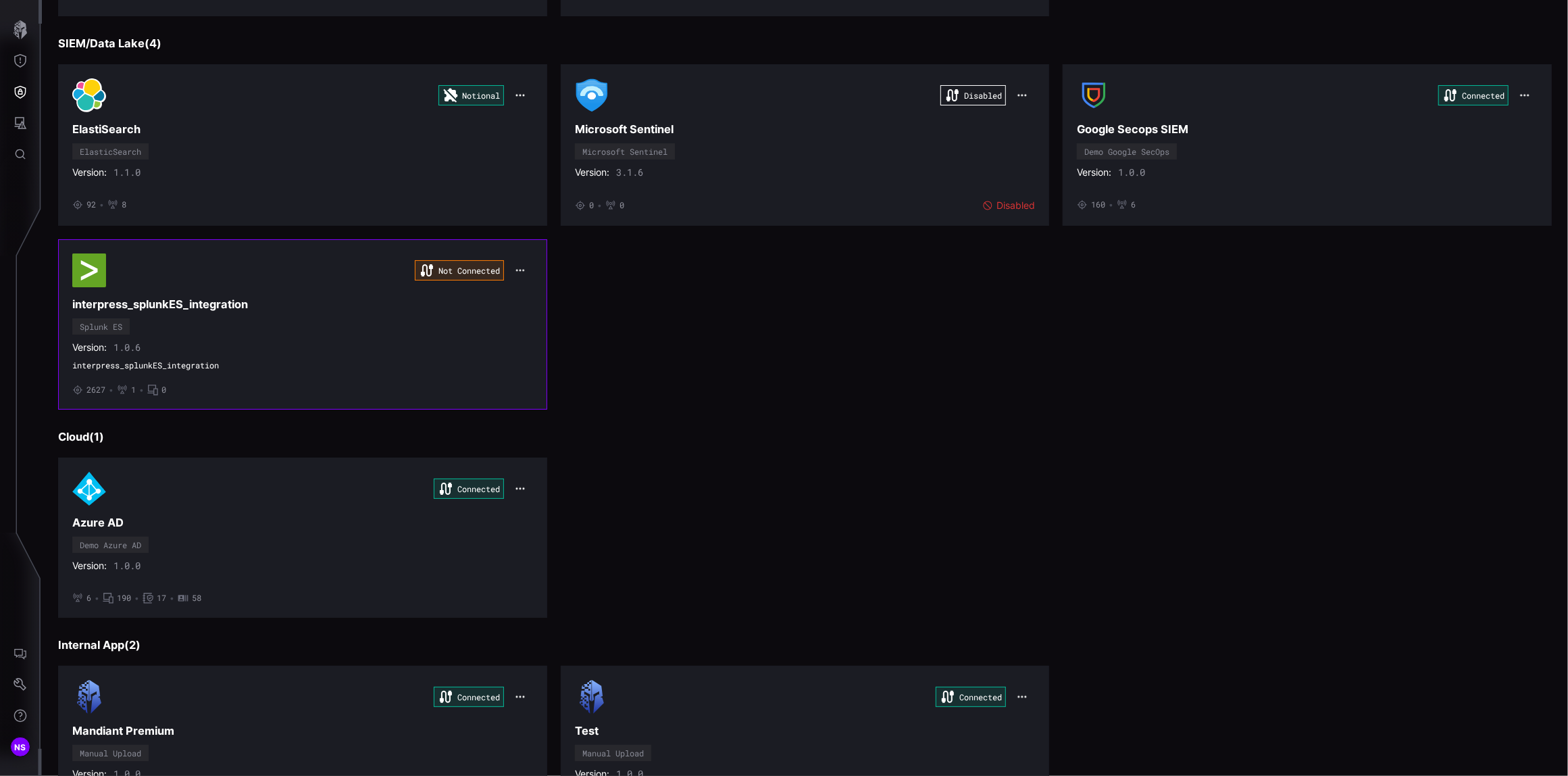
click at [516, 275] on icon "button" at bounding box center [520, 269] width 10 height 10
click at [522, 304] on div "Edit" at bounding box center [540, 304] width 46 height 12
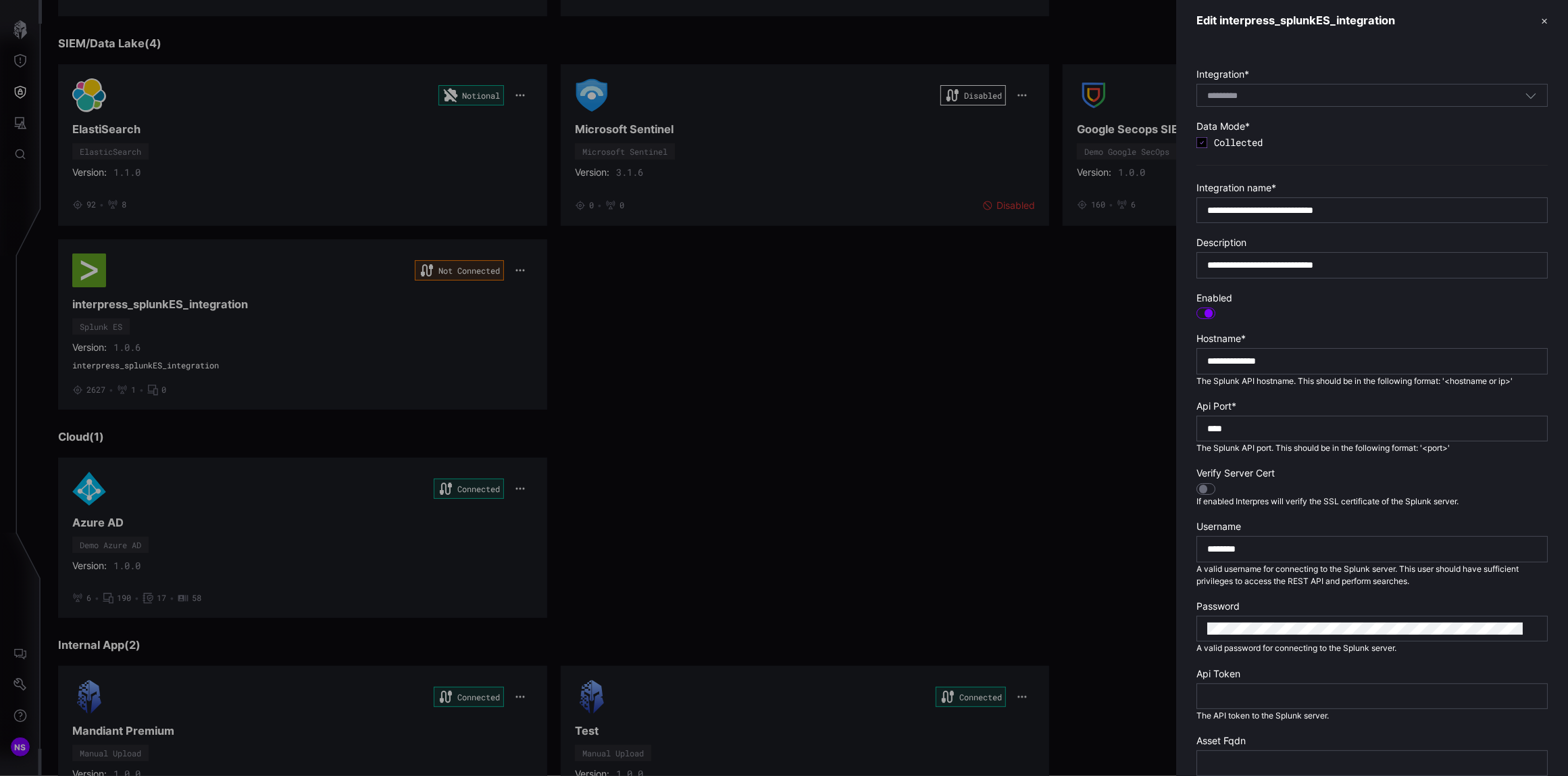
scroll to position [64, 0]
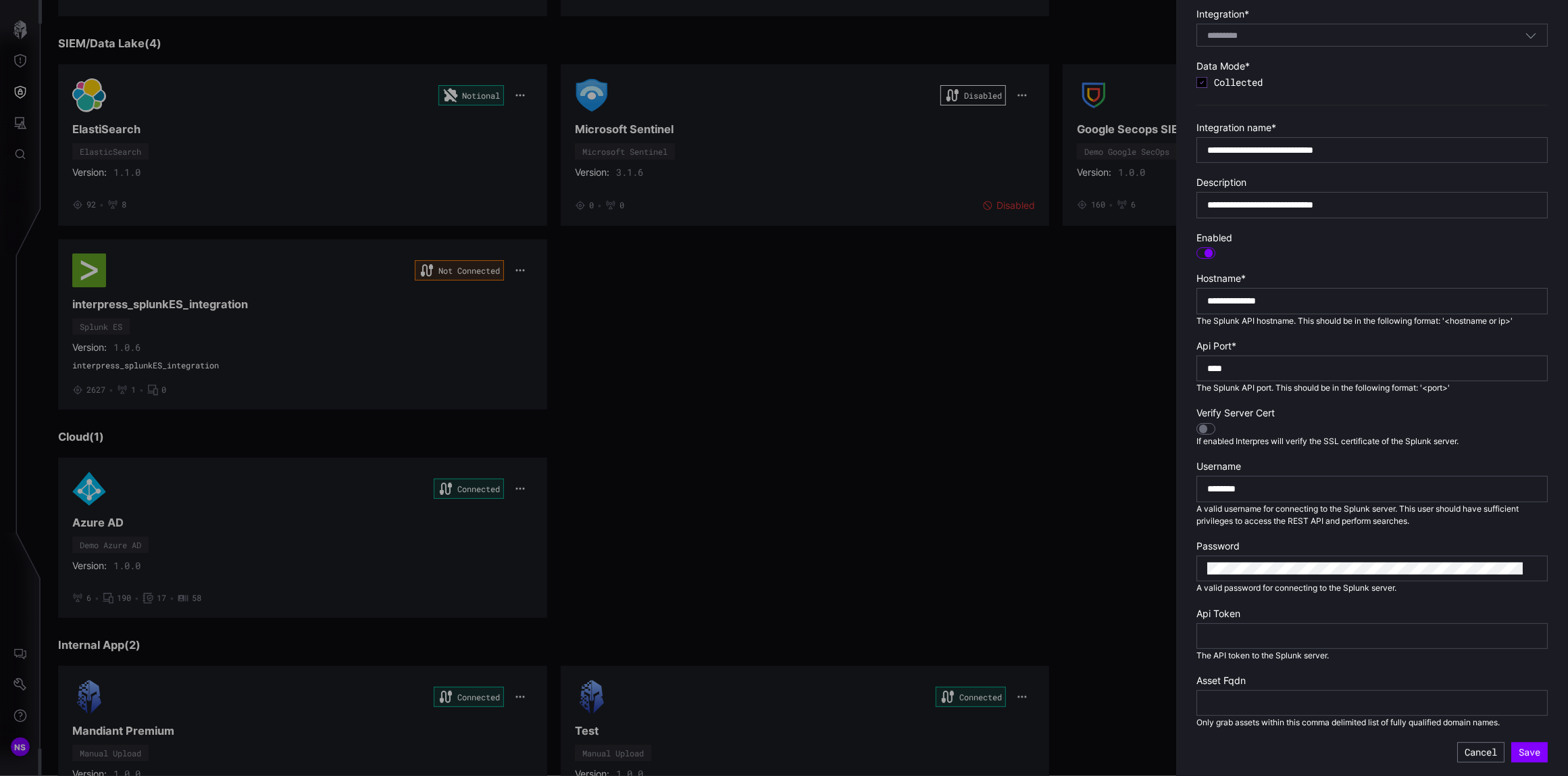
click at [1181, 744] on div "**********" at bounding box center [1371, 378] width 392 height 794
click at [1238, 738] on form "**********" at bounding box center [1371, 385] width 351 height 754
click at [1273, 493] on input "********" at bounding box center [1371, 488] width 330 height 12
type input "**********"
click at [1224, 634] on input "text" at bounding box center [1371, 636] width 330 height 12
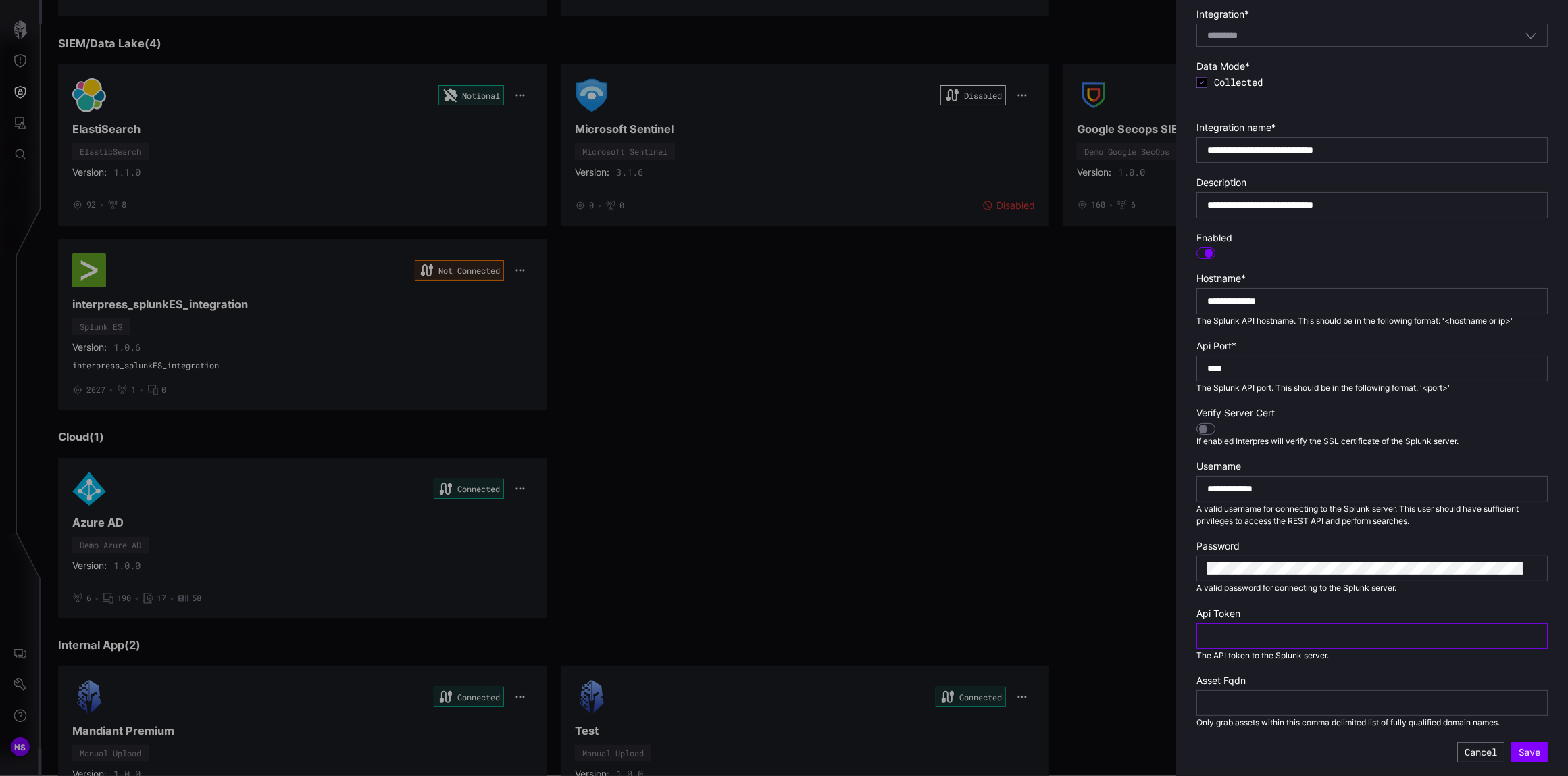
paste input "**********"
type input "**********"
click at [1513, 752] on button "Save" at bounding box center [1529, 752] width 36 height 21
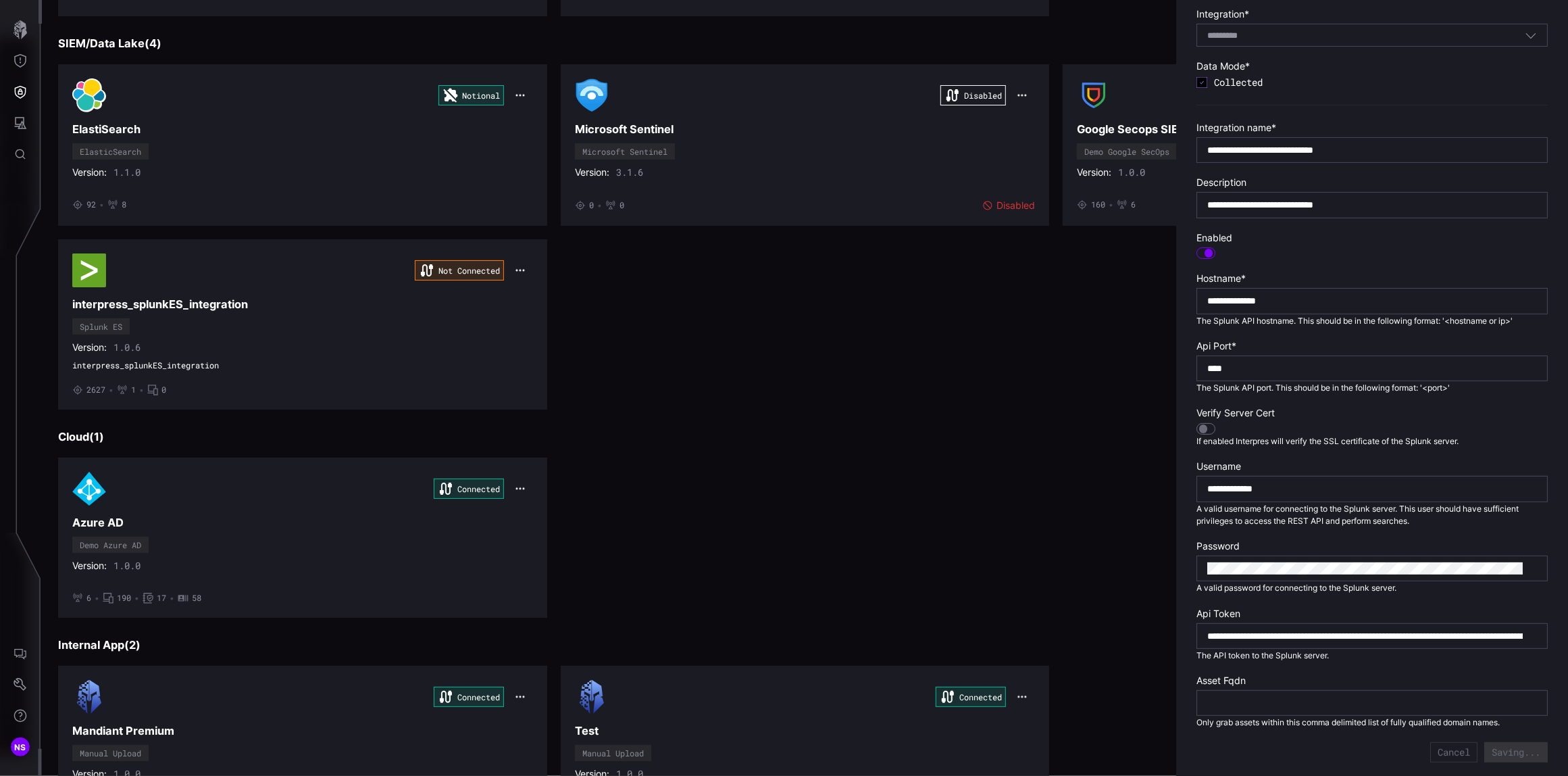
type input "********"
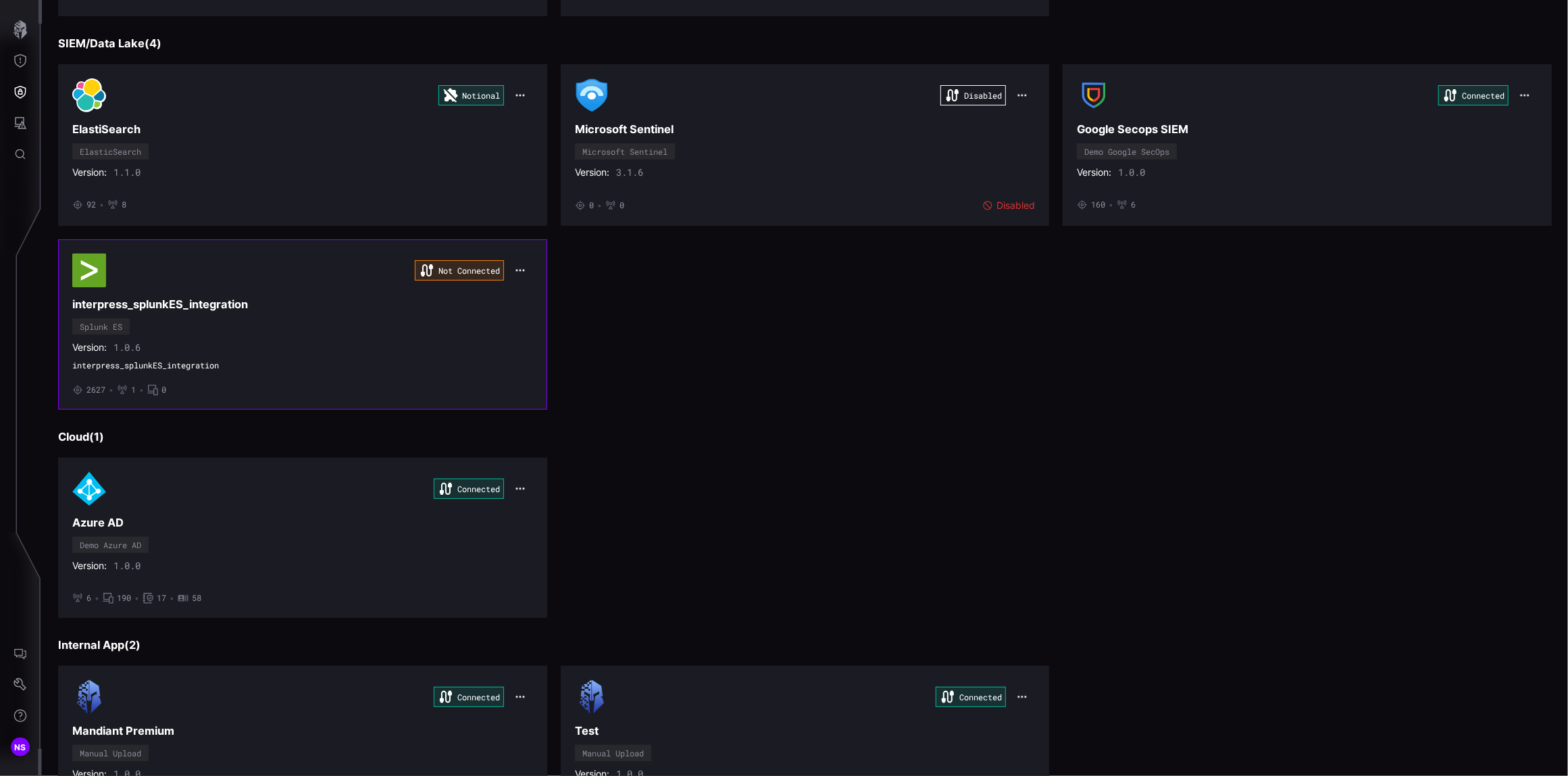
click at [228, 340] on div "Not Connected interpress_splunkES_integration Splunk ES Version: 1.0.6 interpre…" at bounding box center [302, 325] width 461 height 142
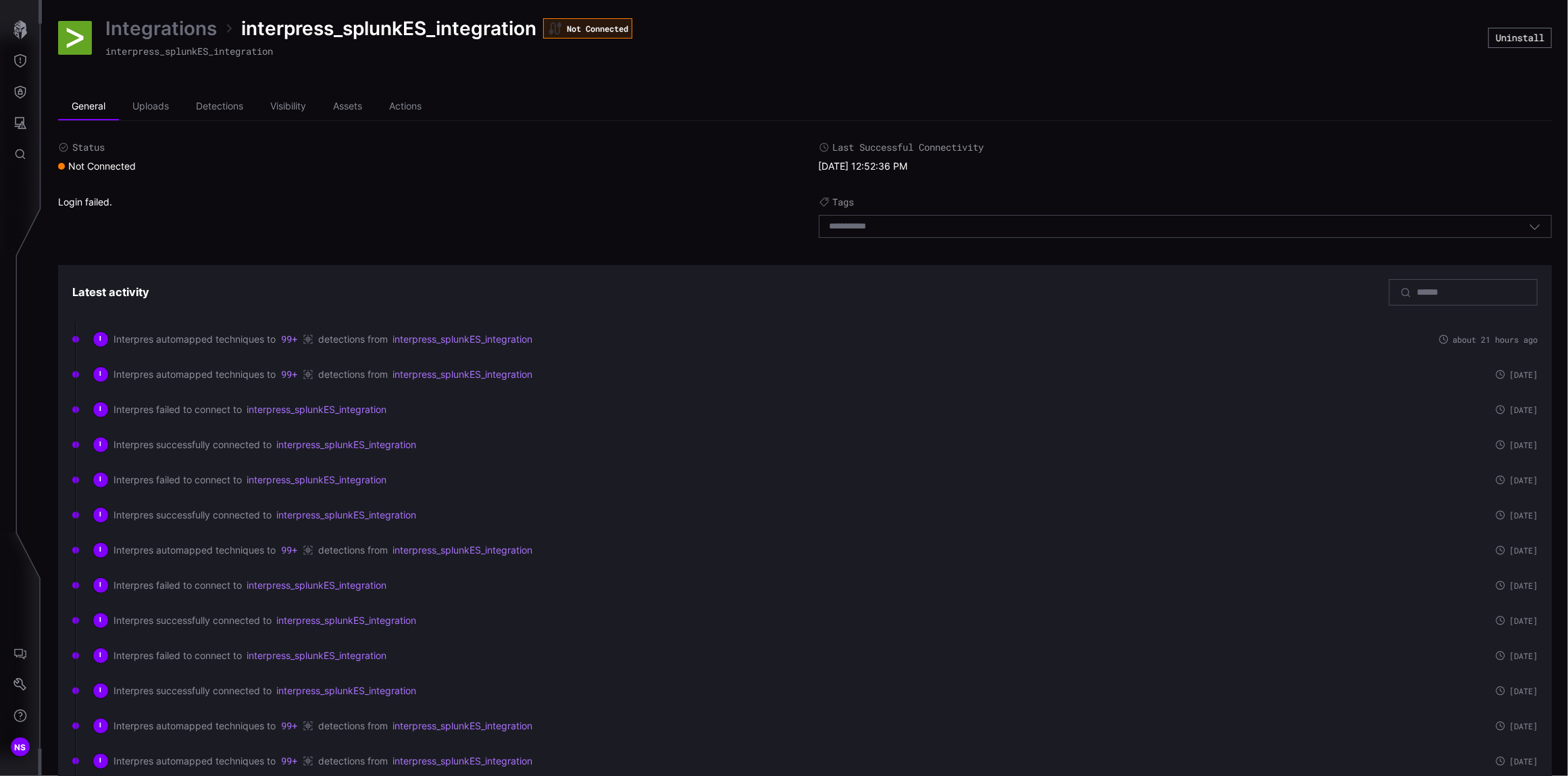
click at [98, 161] on div "Not Connected" at bounding box center [97, 166] width 78 height 12
click at [404, 106] on li "Actions" at bounding box center [406, 107] width 59 height 27
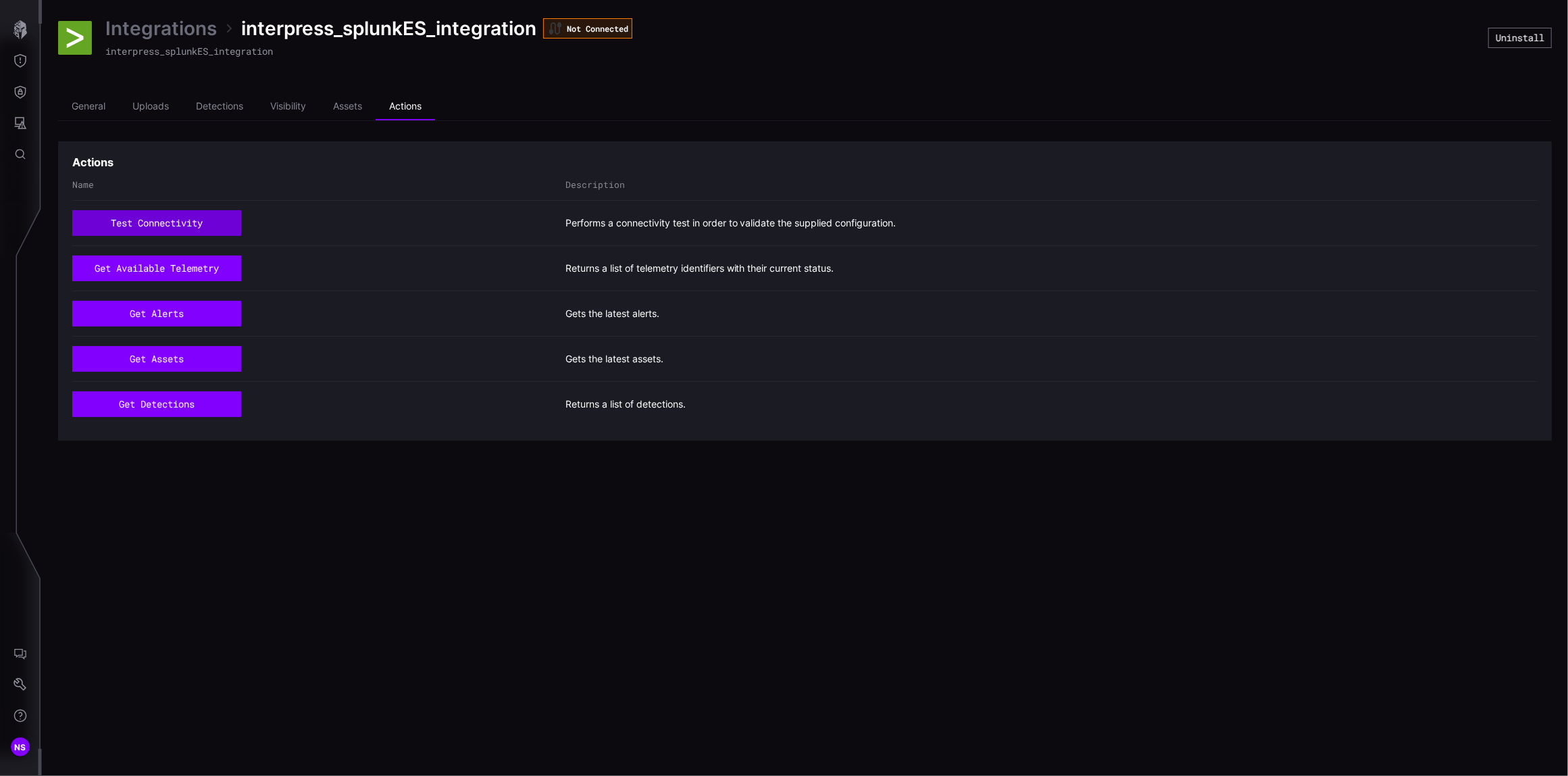
click at [160, 217] on button "test connectivity" at bounding box center [156, 222] width 169 height 26
click at [87, 108] on li "General" at bounding box center [88, 107] width 61 height 27
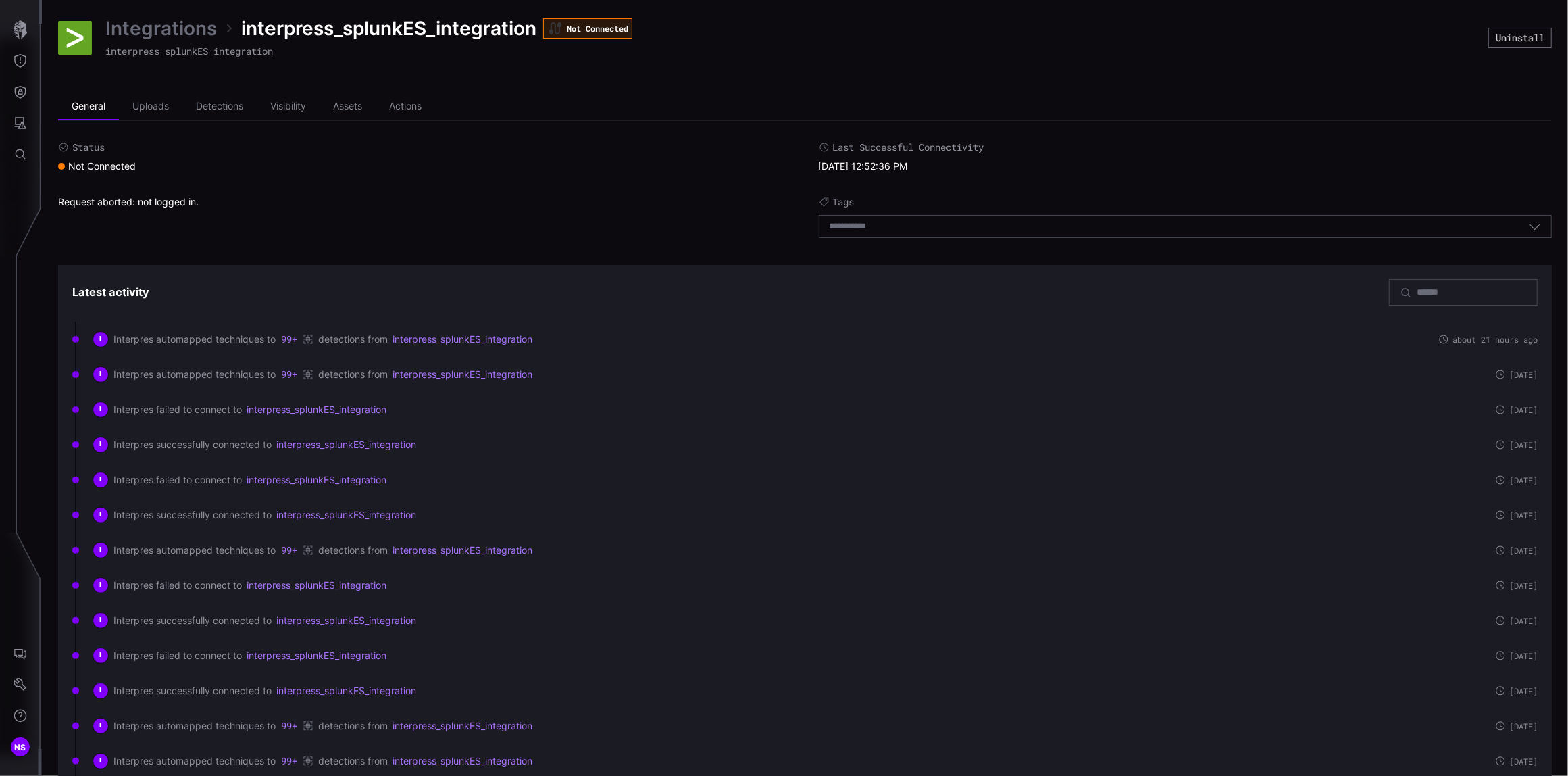
drag, startPoint x: 878, startPoint y: 691, endPoint x: 765, endPoint y: 694, distance: 113.0
click at [878, 691] on div "I Interpres successfully connected to interpress_splunkES_integration" at bounding box center [786, 691] width 1389 height 17
click at [91, 163] on div "Not Connected" at bounding box center [97, 166] width 78 height 12
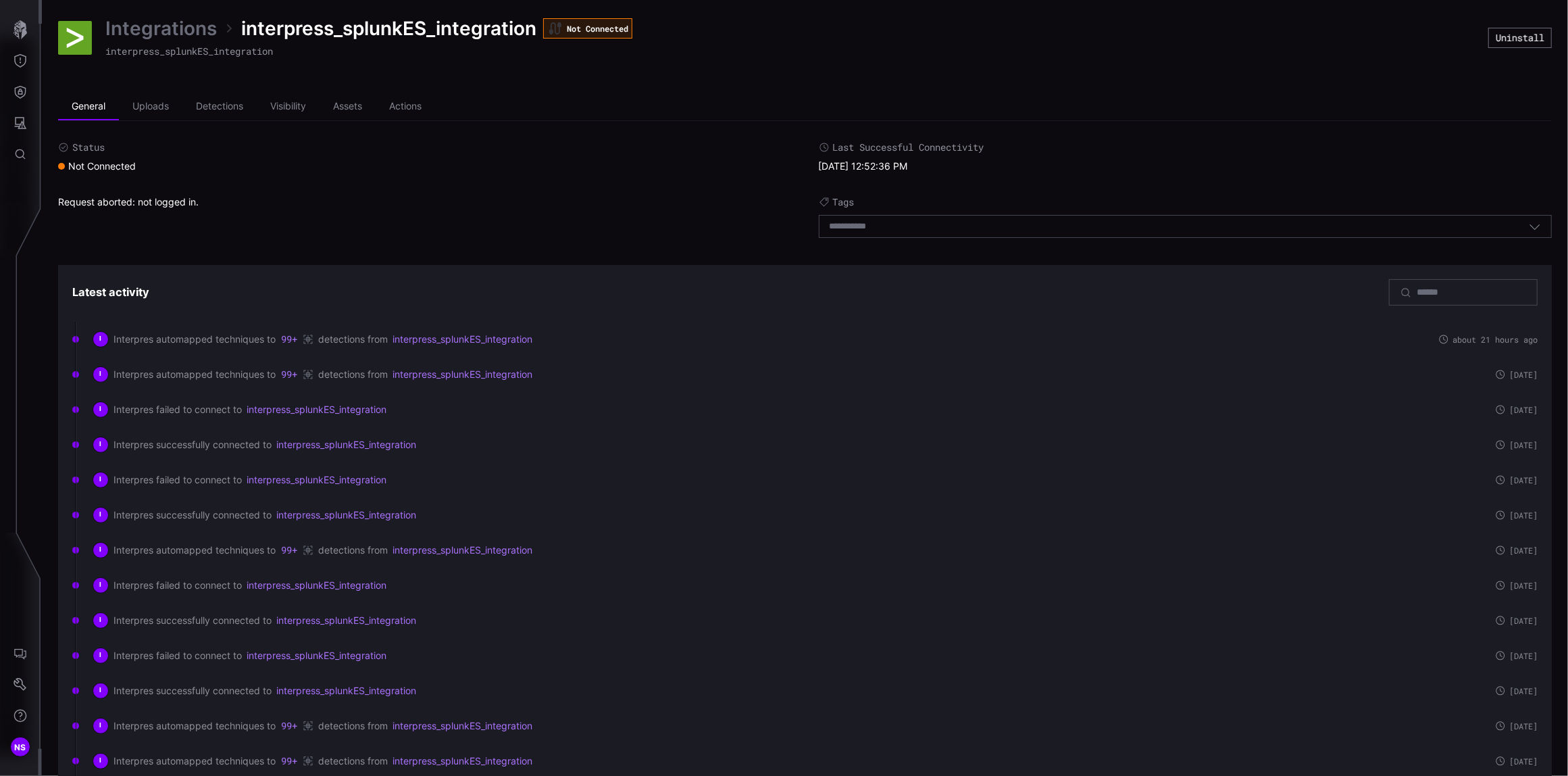
drag, startPoint x: 91, startPoint y: 163, endPoint x: 251, endPoint y: 214, distance: 167.9
click at [251, 214] on div "Request aborted: not logged in." at bounding box center [425, 220] width 734 height 49
click at [98, 343] on div "I" at bounding box center [101, 340] width 17 height 17
click at [416, 339] on link "interpress_splunkES_integration" at bounding box center [462, 339] width 140 height 12
click at [416, 193] on div "Status Not Connected Last Successful Connectivity 09/12/25 12:52:36 PM Request …" at bounding box center [805, 193] width 1494 height 104
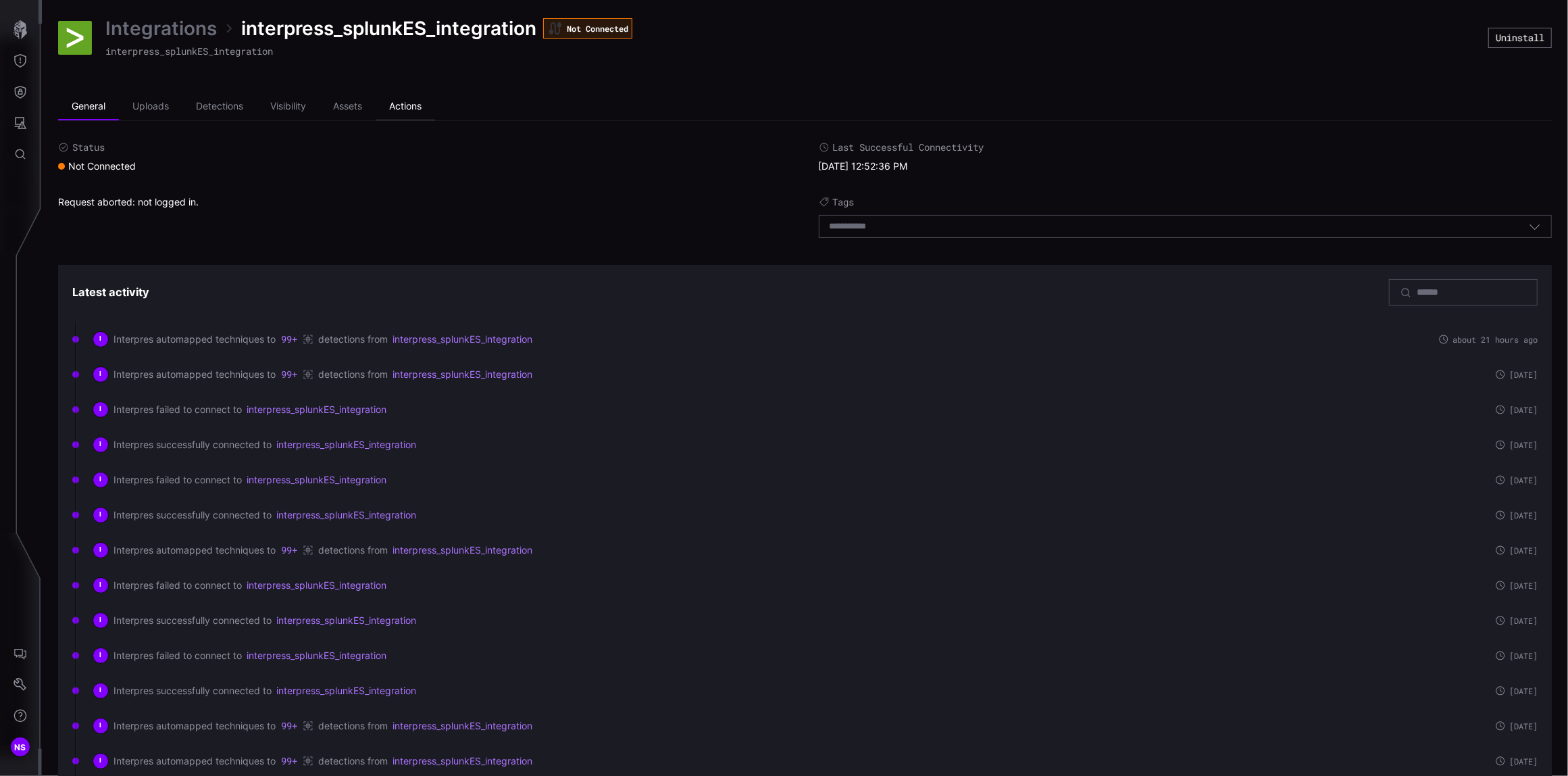
click at [416, 103] on li "Actions" at bounding box center [406, 107] width 59 height 27
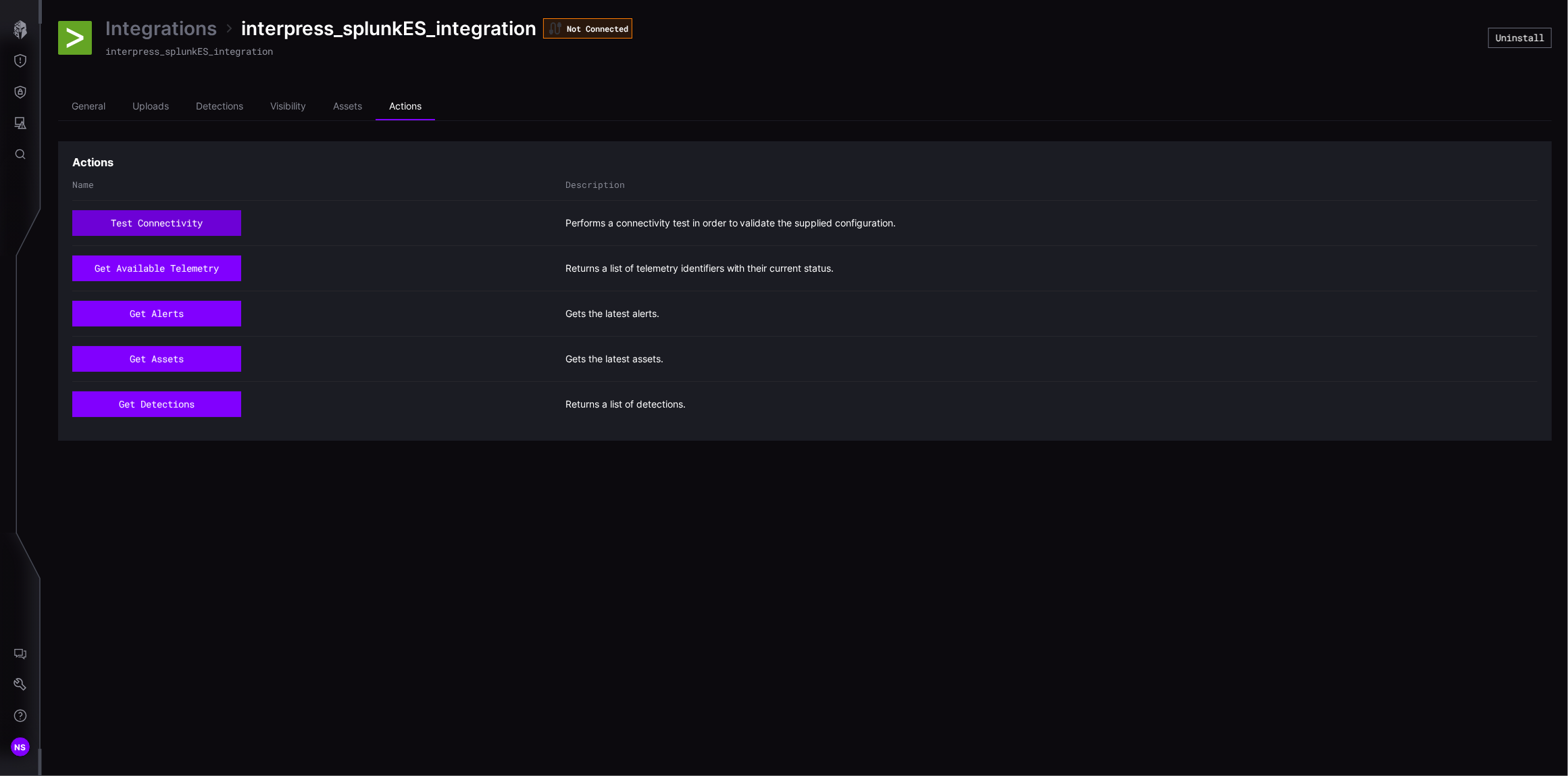
click at [119, 219] on button "test connectivity" at bounding box center [156, 222] width 169 height 26
click at [83, 109] on li "General" at bounding box center [88, 107] width 61 height 27
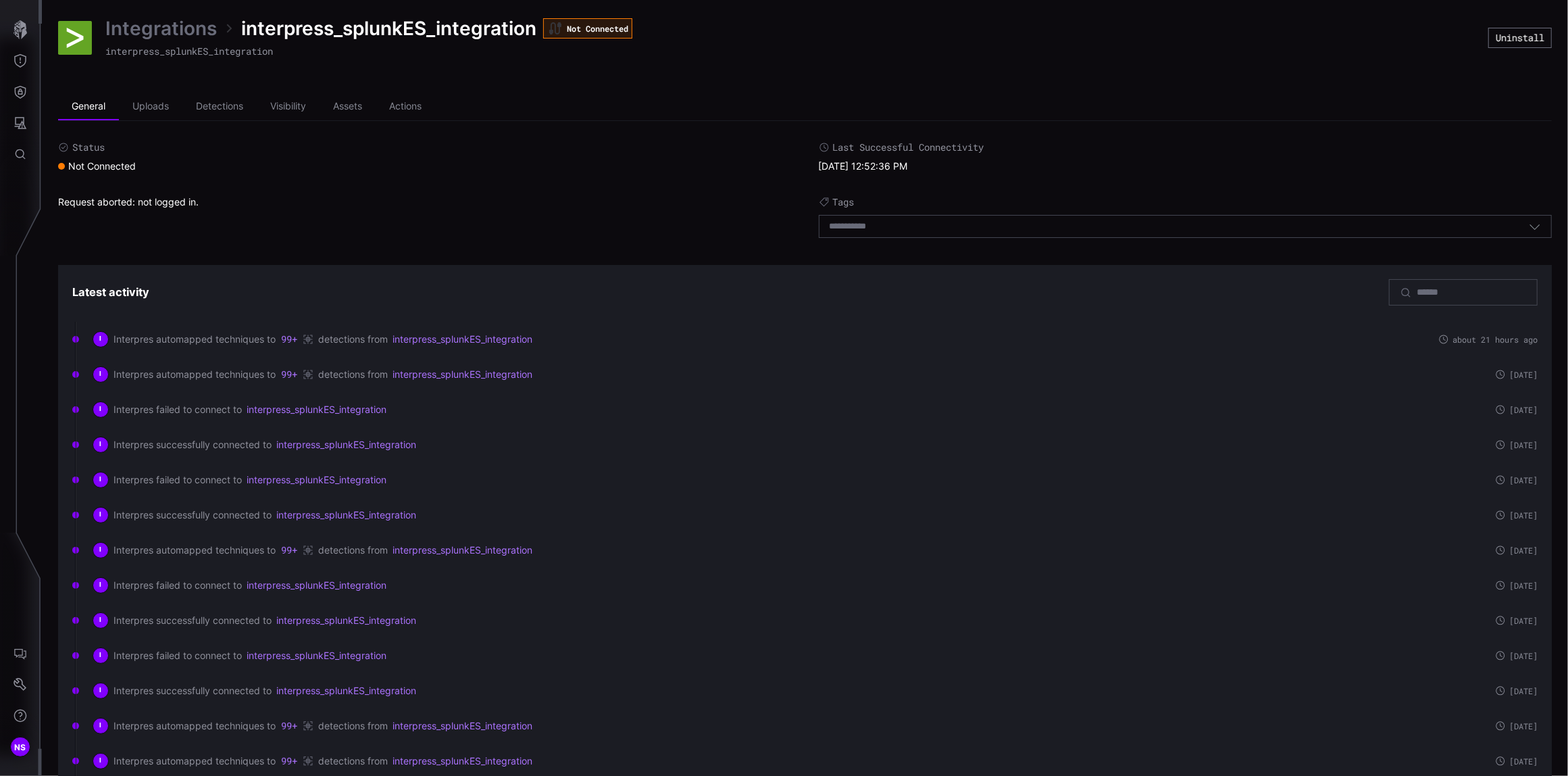
click at [113, 202] on div "Request aborted: not logged in." at bounding box center [425, 220] width 734 height 49
click at [581, 174] on div "Status Not Connected Last Successful Connectivity 09/12/25 12:52:36 PM Request …" at bounding box center [805, 193] width 1494 height 104
click at [140, 36] on link "Integrations" at bounding box center [161, 28] width 112 height 24
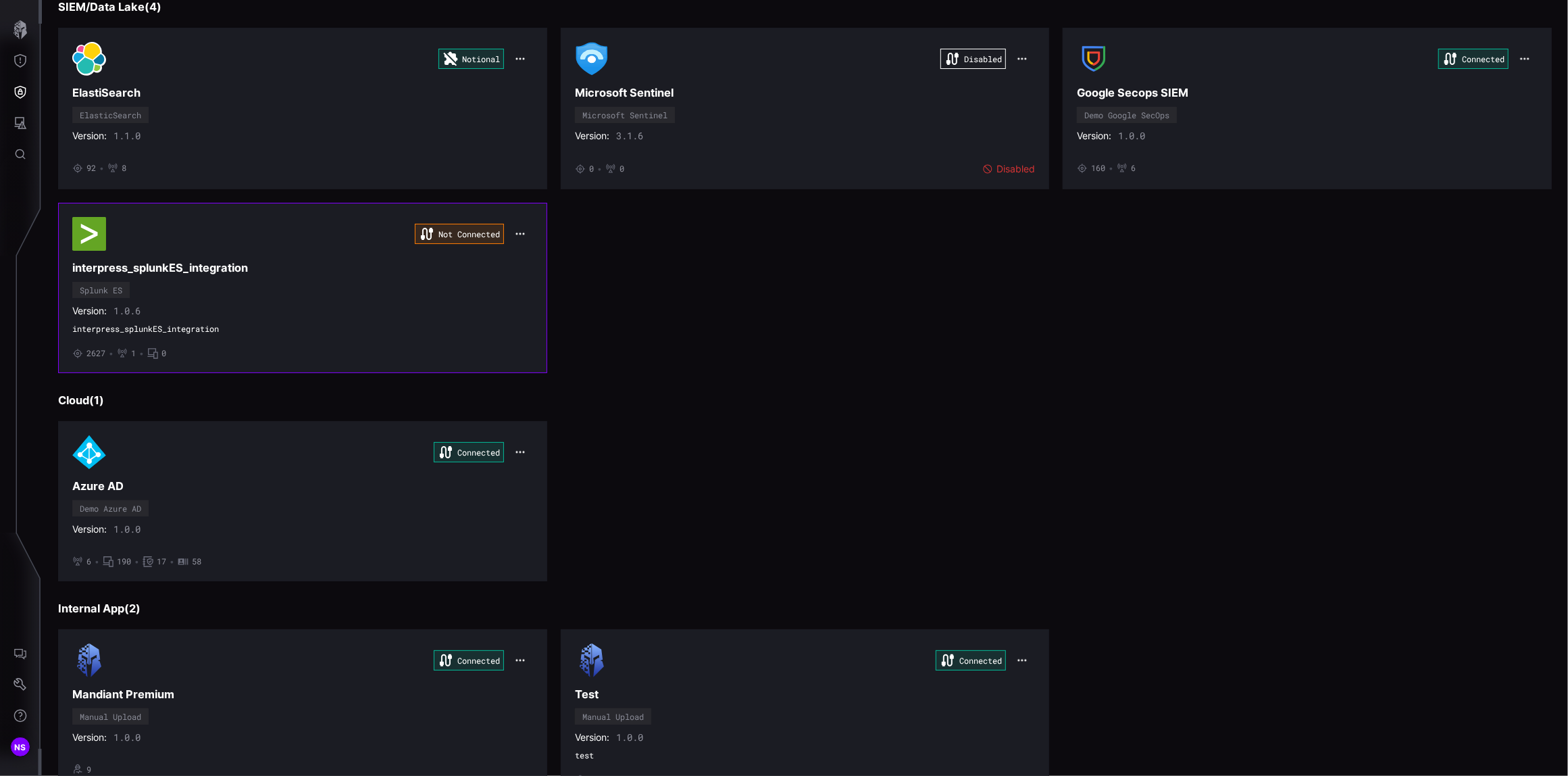
scroll to position [721, 0]
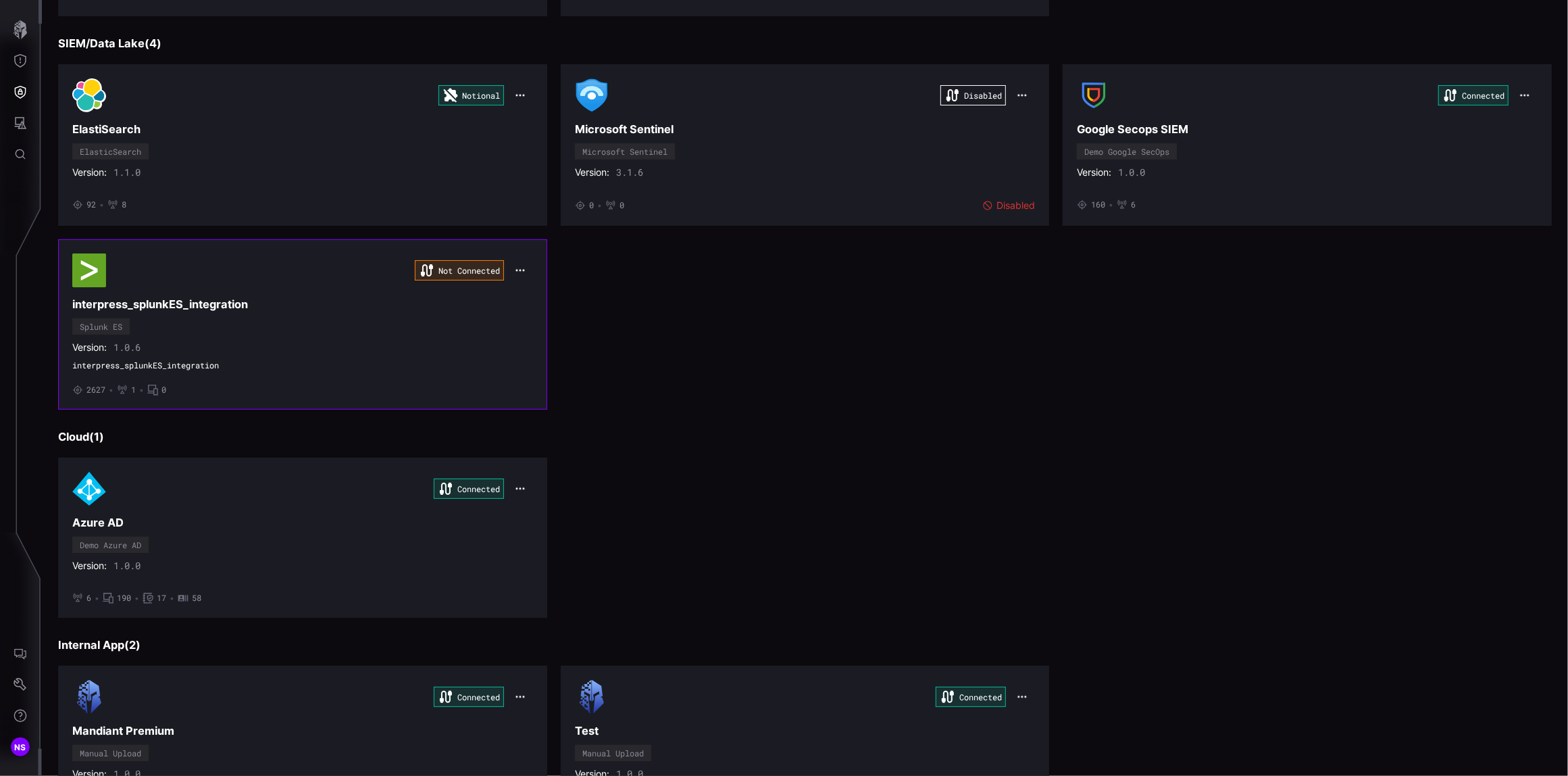
click at [515, 276] on icon "button" at bounding box center [520, 269] width 11 height 11
click at [521, 302] on div "Edit" at bounding box center [541, 304] width 46 height 12
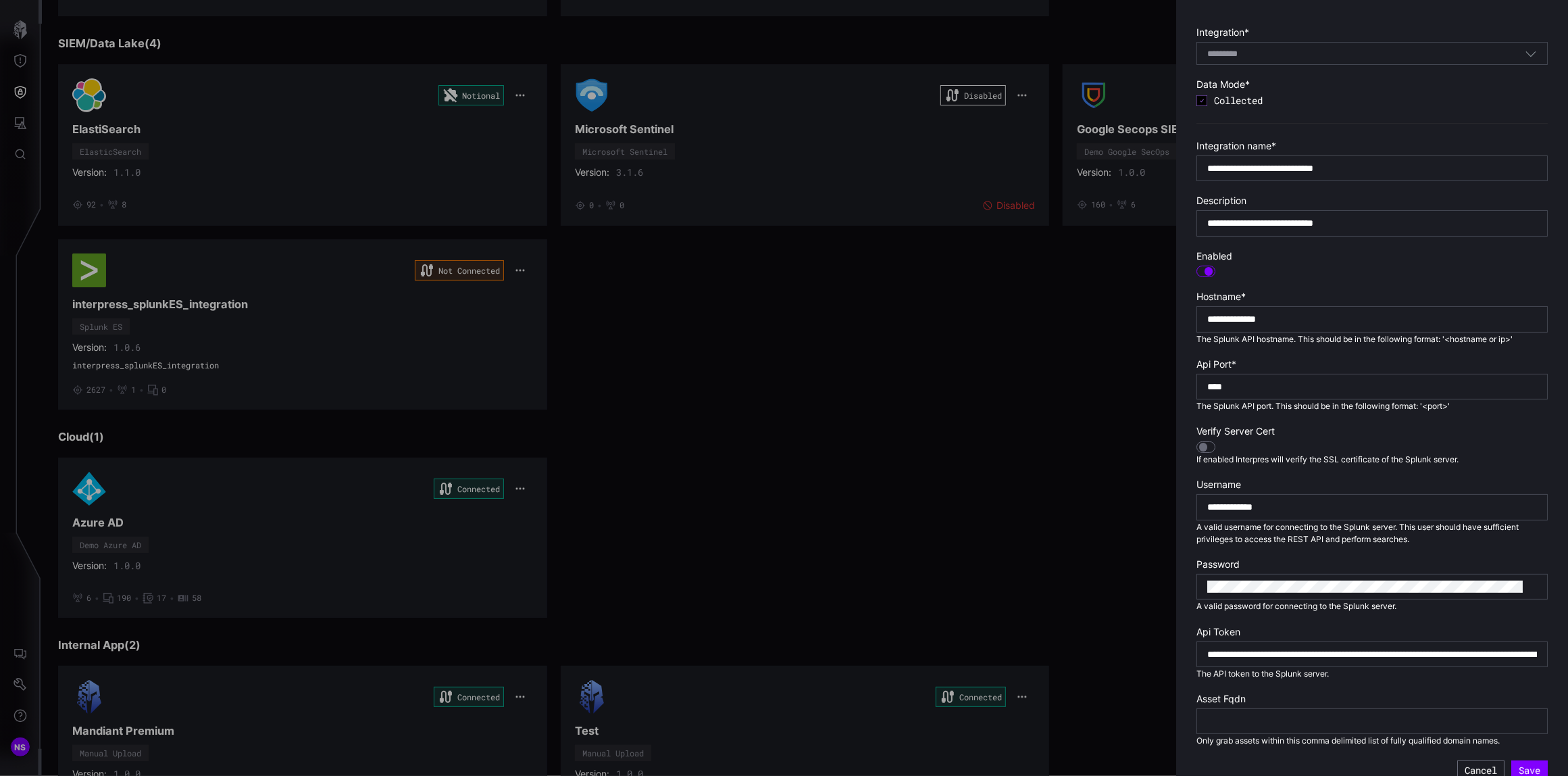
scroll to position [64, 0]
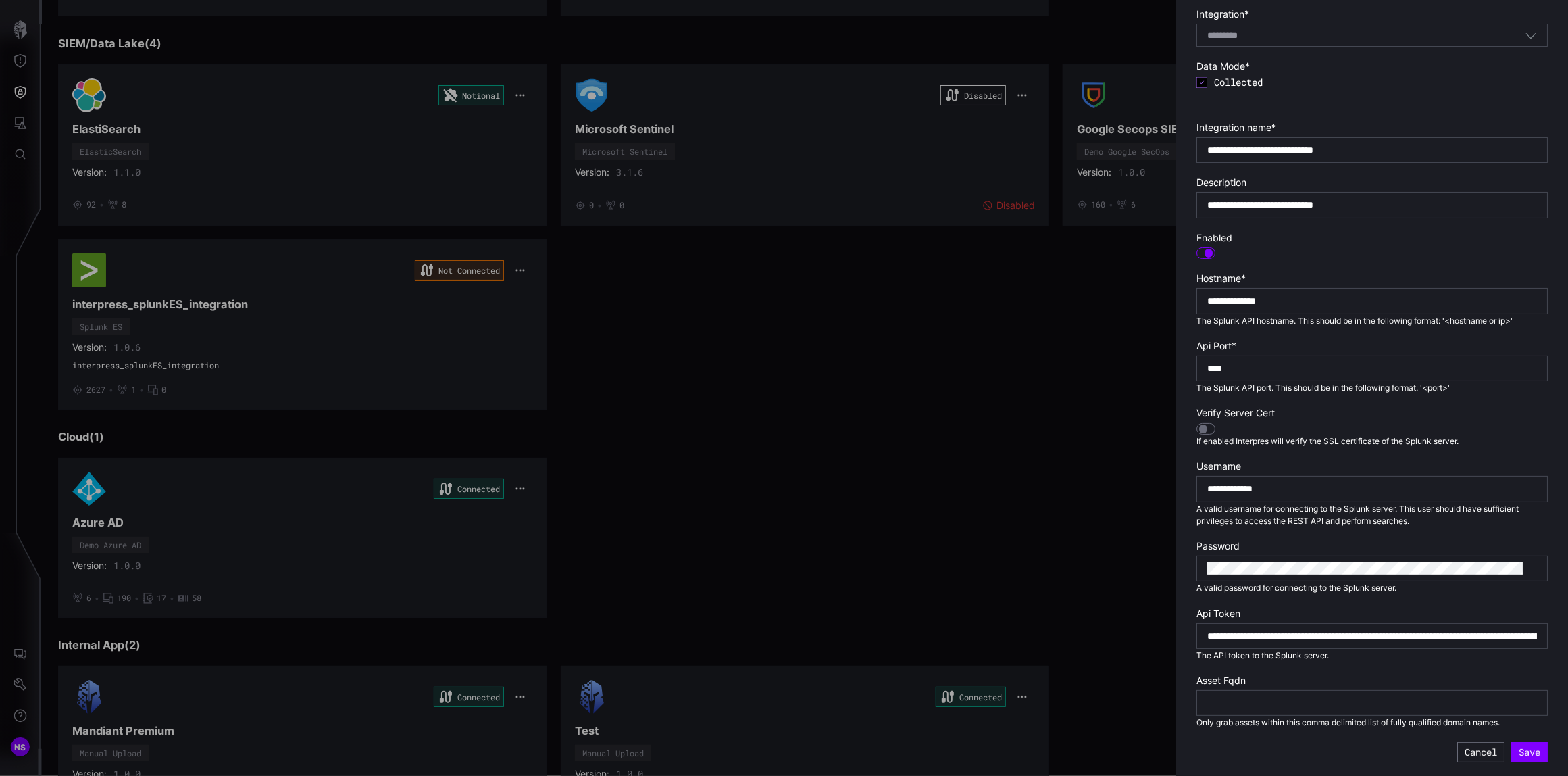
drag, startPoint x: 840, startPoint y: 721, endPoint x: 831, endPoint y: 636, distance: 85.5
click at [840, 721] on div at bounding box center [784, 388] width 1568 height 776
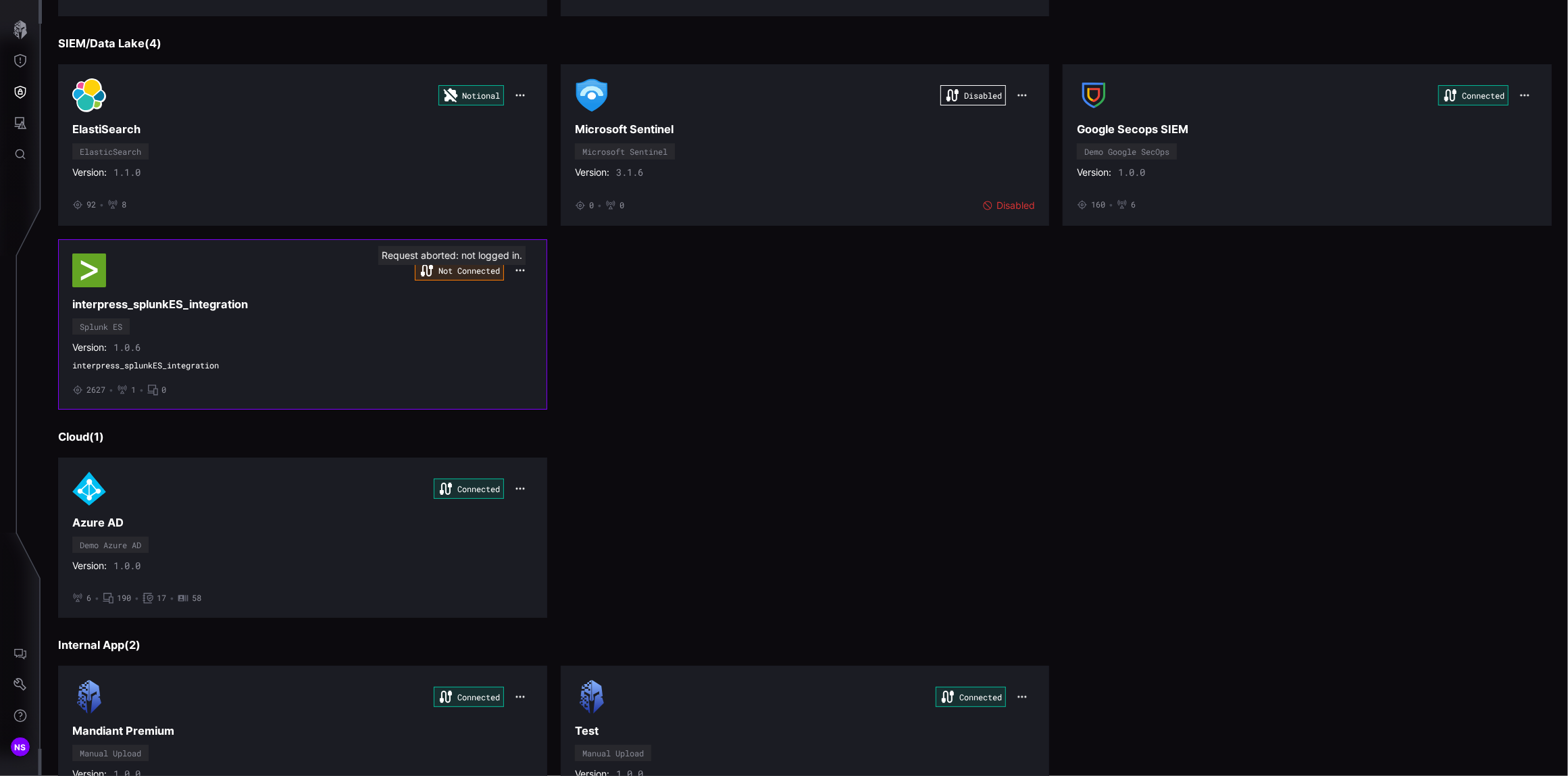
click at [451, 272] on div "Not Connected" at bounding box center [459, 270] width 89 height 21
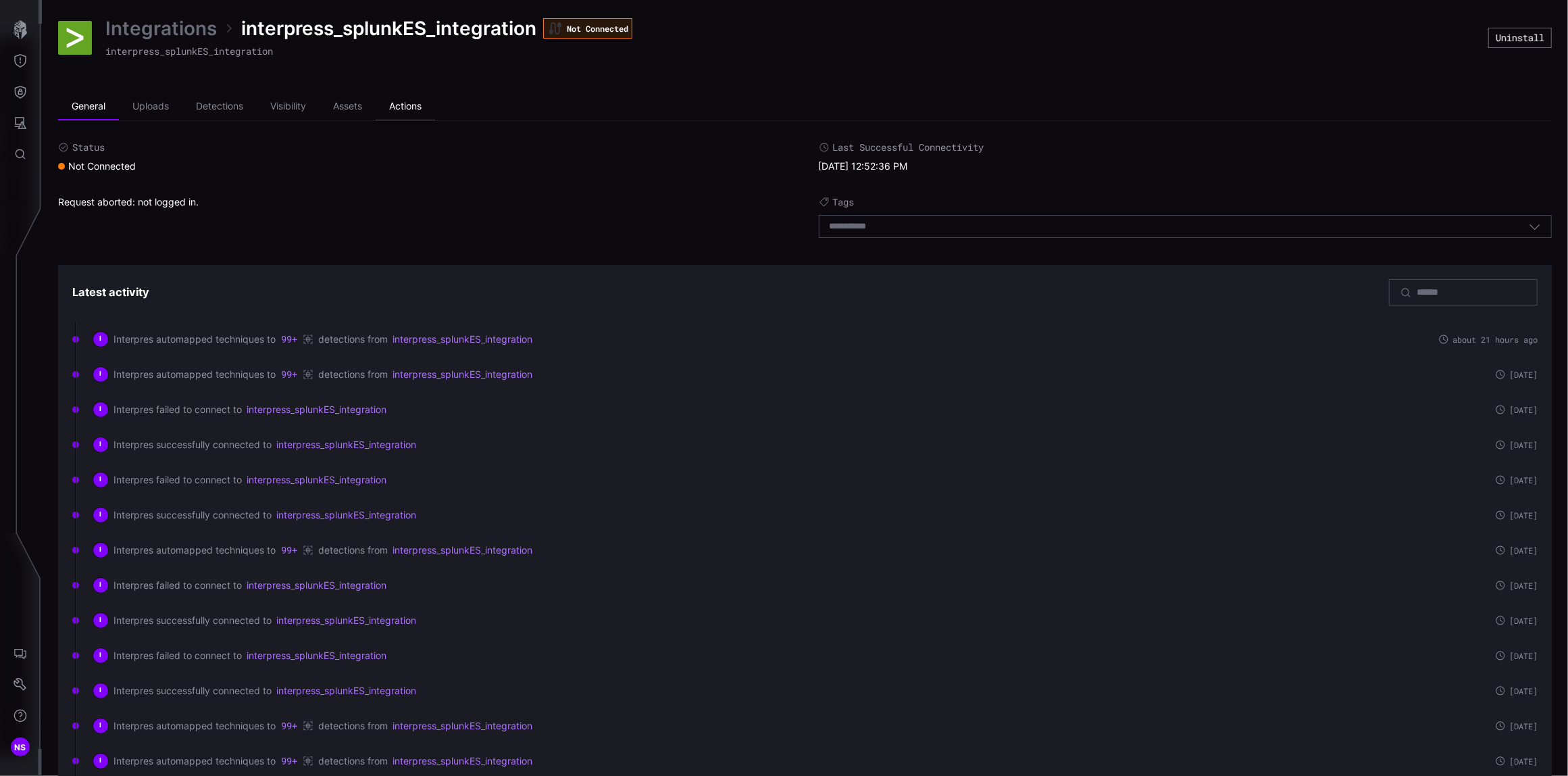
click at [403, 112] on li "Actions" at bounding box center [406, 107] width 59 height 27
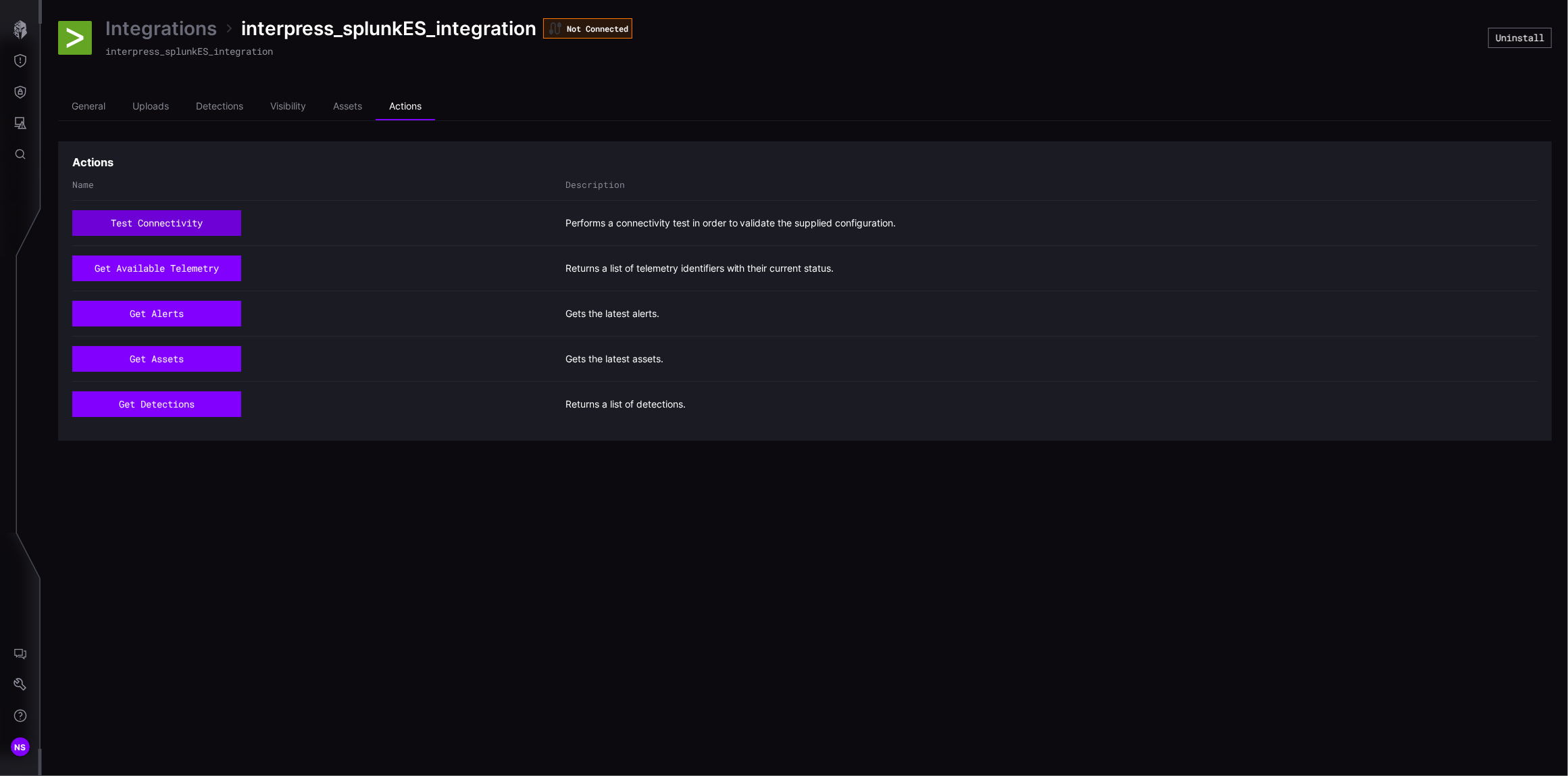
click at [135, 222] on button "test connectivity" at bounding box center [156, 222] width 169 height 26
click at [139, 220] on button "test connectivity" at bounding box center [157, 222] width 169 height 26
